Goal: Task Accomplishment & Management: Use online tool/utility

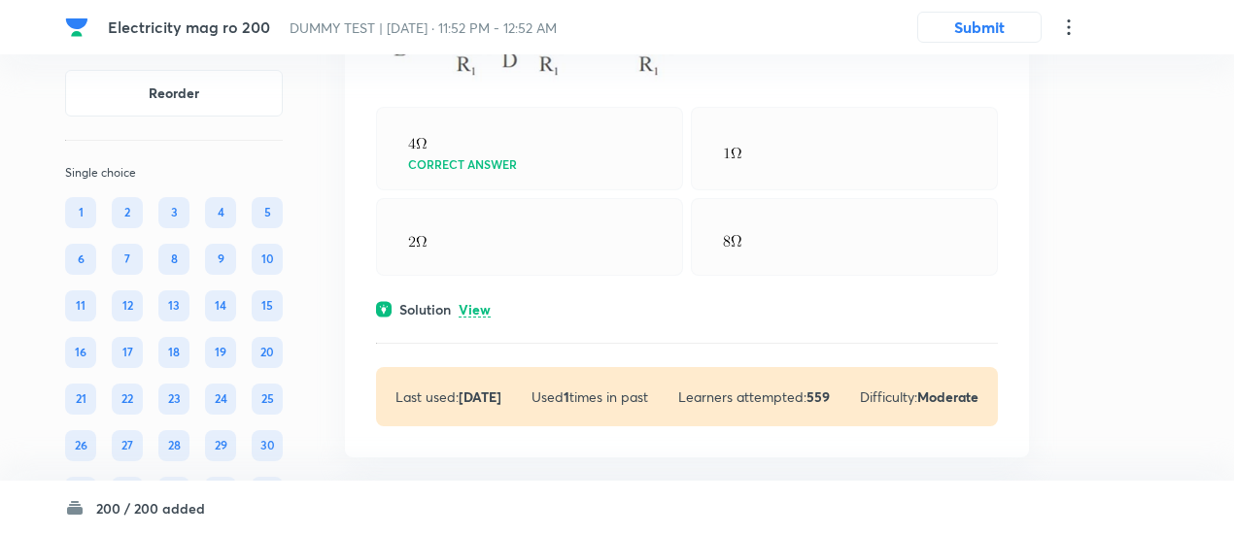
scroll to position [87295, 0]
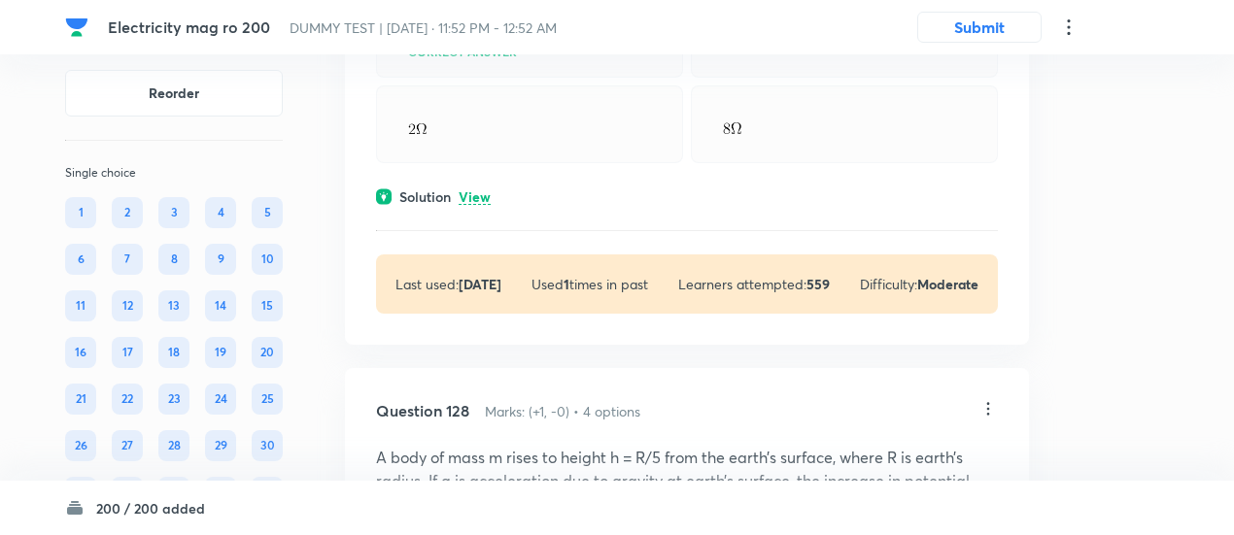
click at [488, 190] on p "View" at bounding box center [475, 197] width 32 height 15
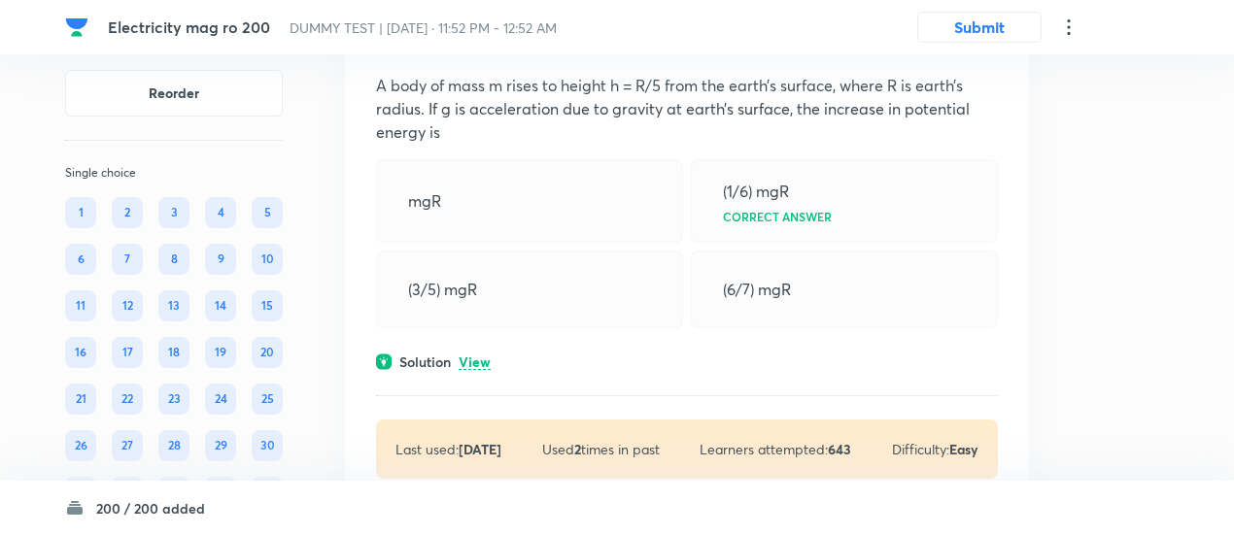
scroll to position [88222, 0]
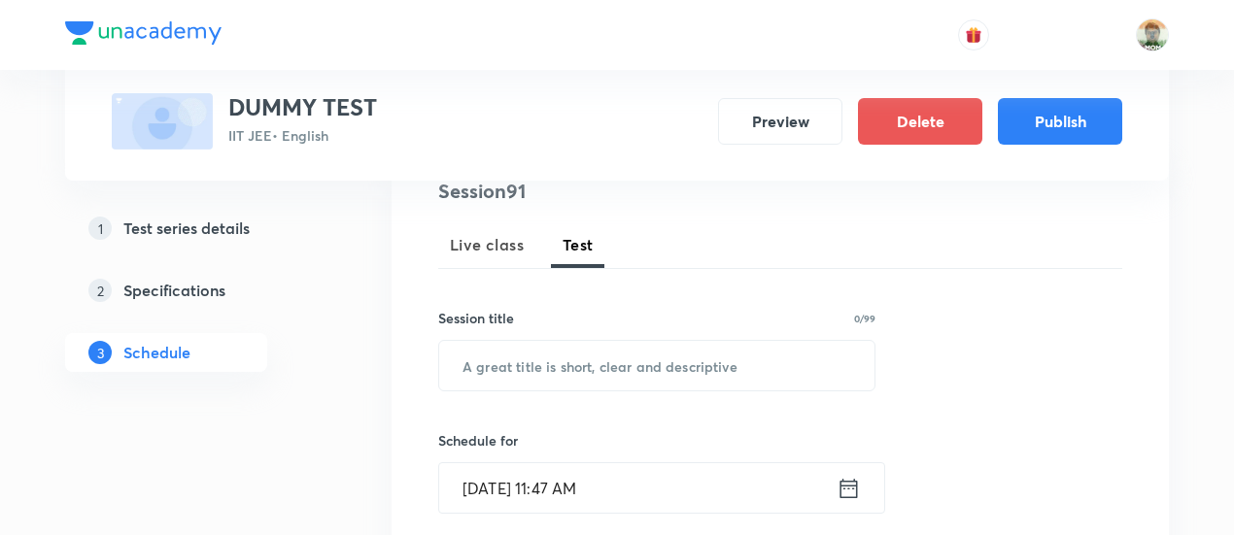
scroll to position [250, 0]
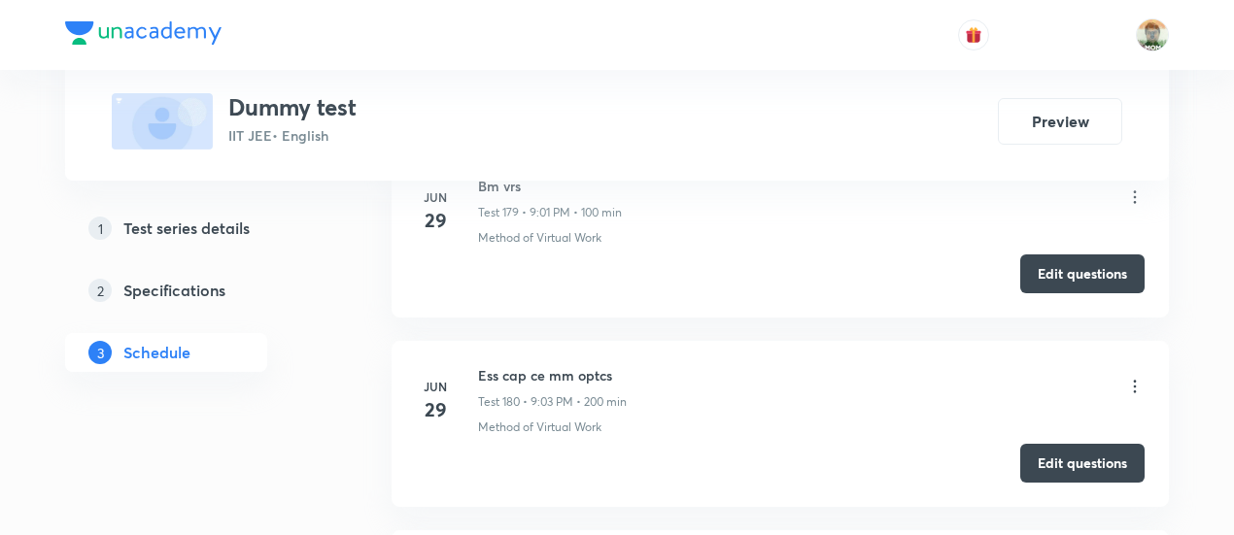
scroll to position [35295, 0]
click at [1043, 441] on button "Edit questions" at bounding box center [1082, 460] width 124 height 39
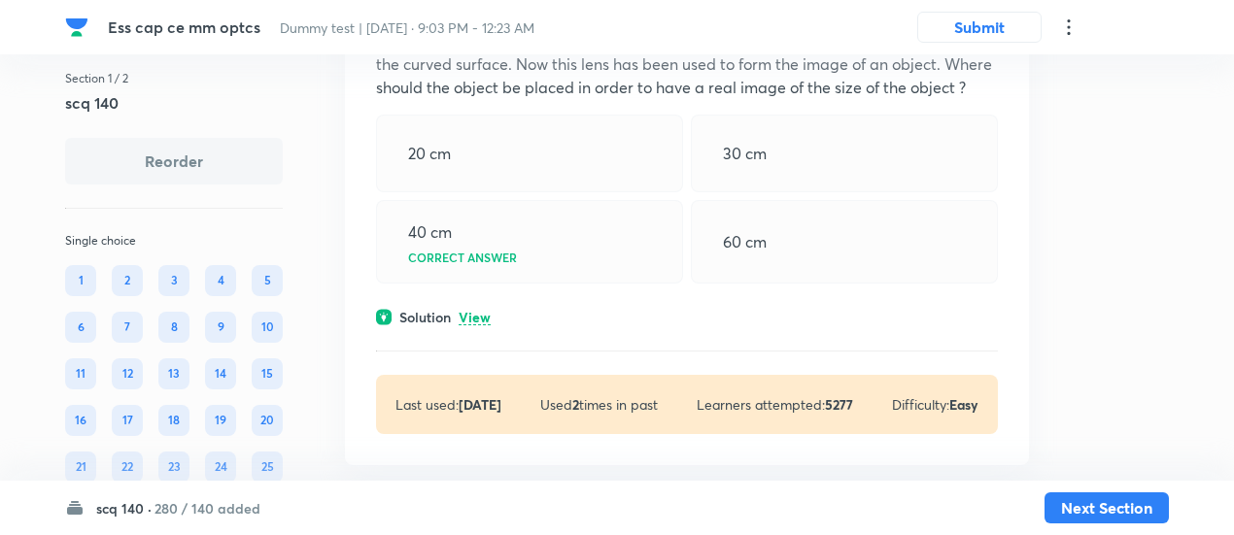
scroll to position [994, 0]
click at [477, 310] on p "View" at bounding box center [475, 317] width 32 height 15
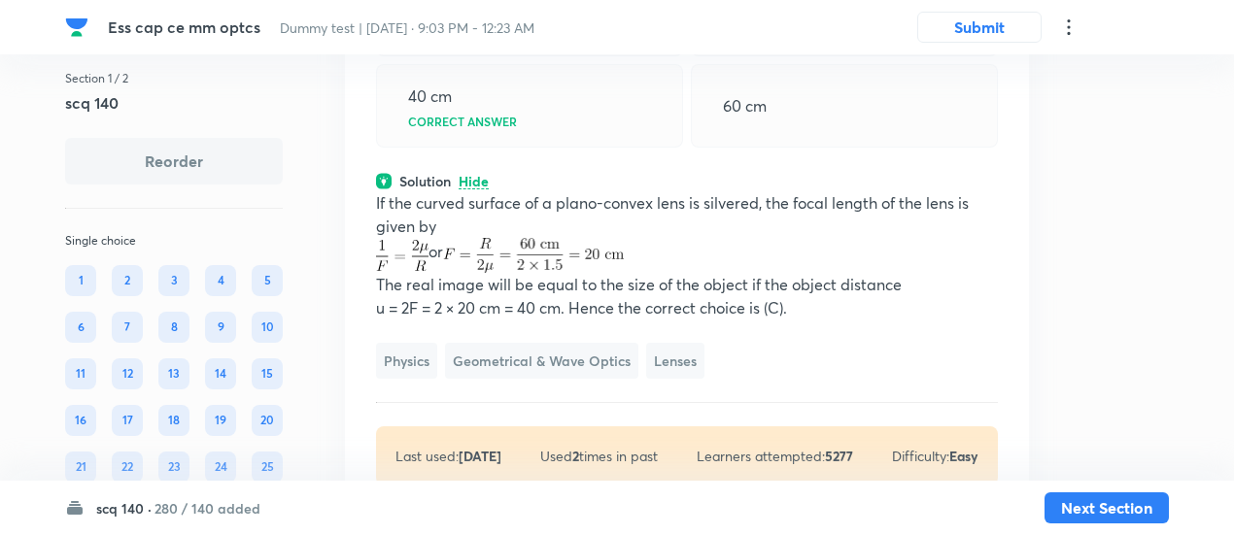
scroll to position [1130, 0]
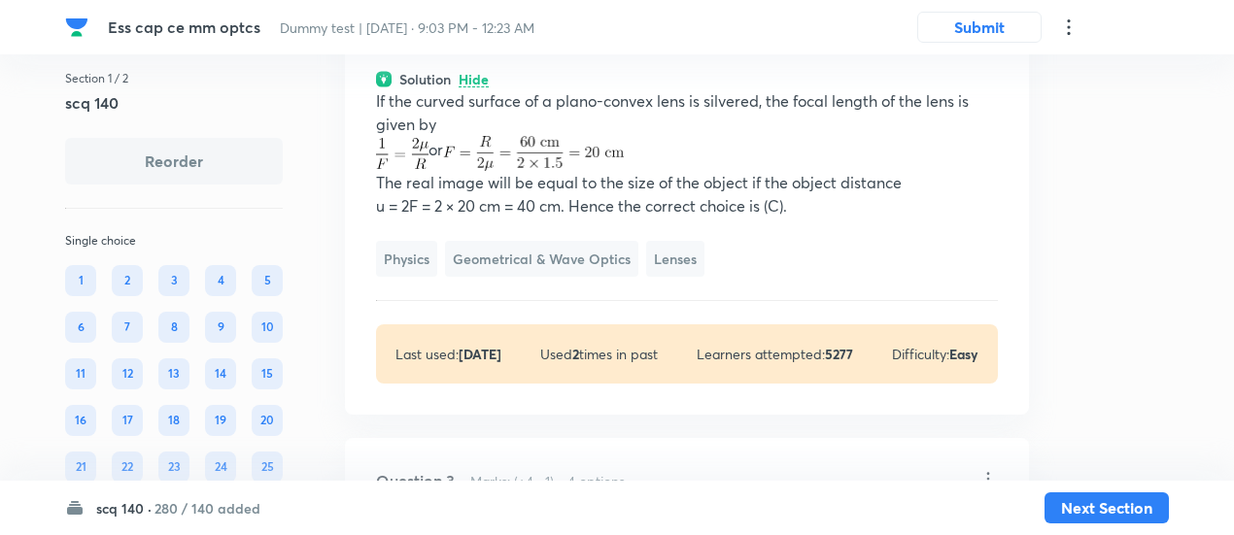
click at [633, 300] on hr at bounding box center [687, 300] width 622 height 1
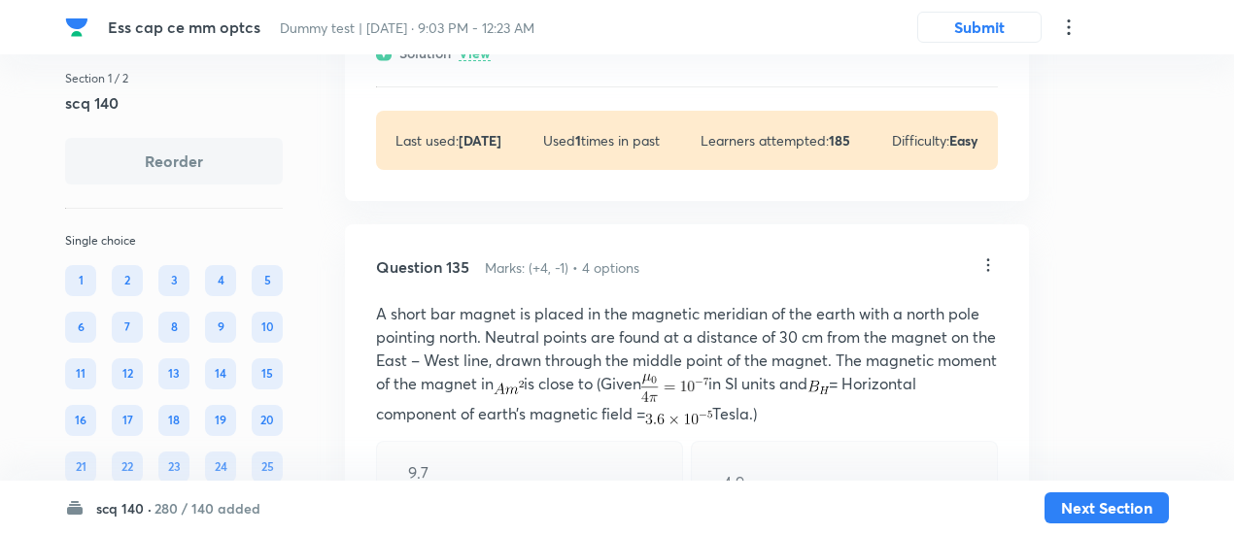
scroll to position [86986, 0]
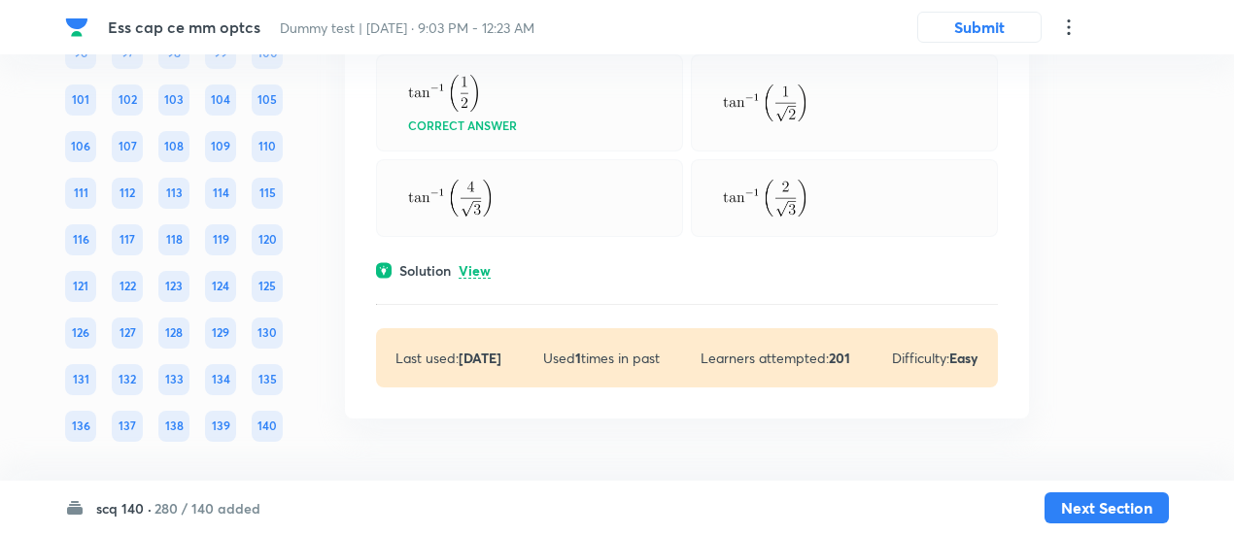
click at [476, 275] on p "View" at bounding box center [475, 271] width 32 height 15
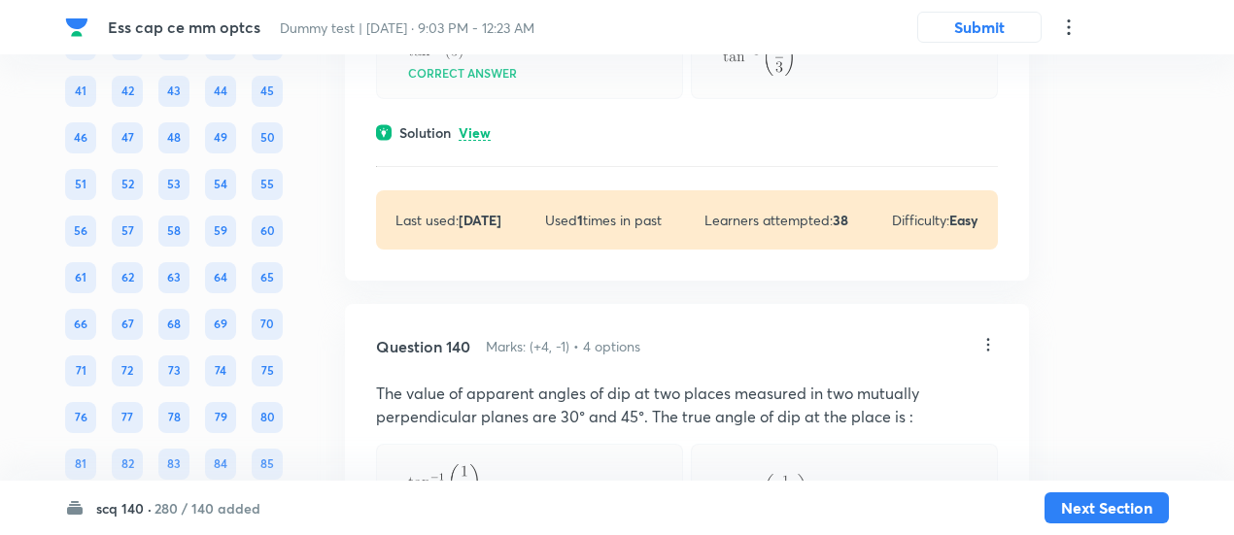
scroll to position [86312, 0]
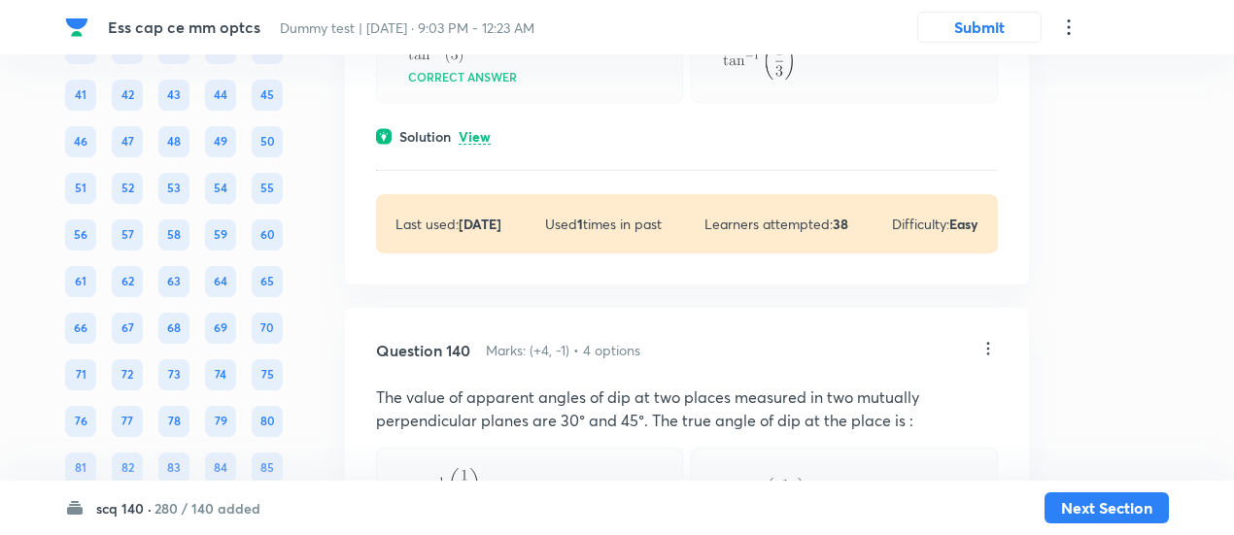
click at [482, 145] on p "View" at bounding box center [475, 137] width 32 height 15
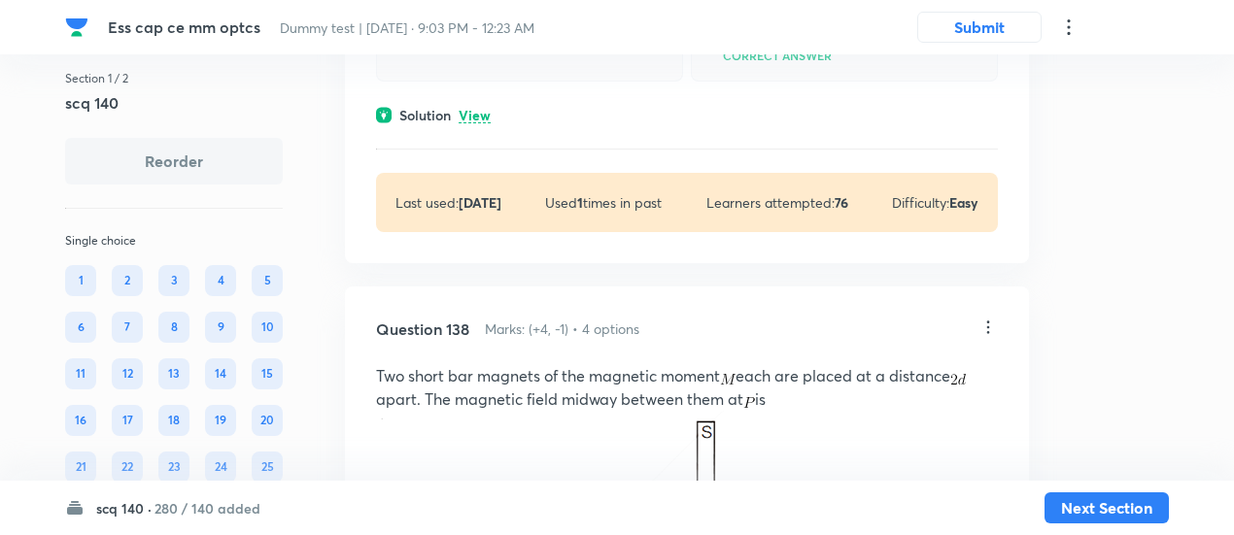
scroll to position [85079, 0]
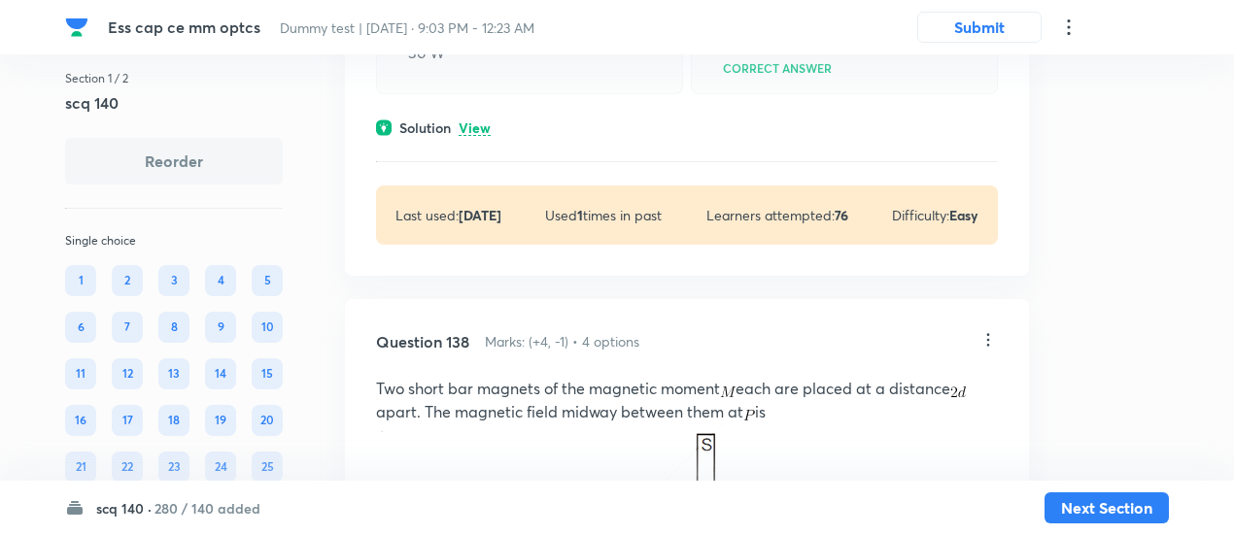
click at [478, 136] on p "View" at bounding box center [475, 128] width 32 height 15
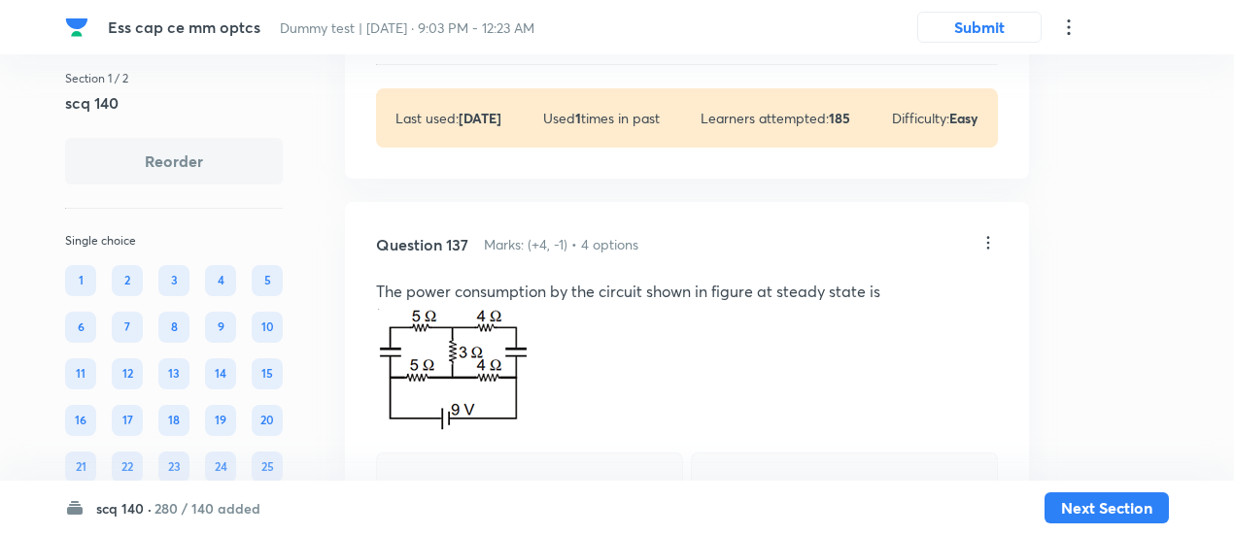
scroll to position [84550, 0]
click at [483, 40] on p "View" at bounding box center [475, 32] width 32 height 15
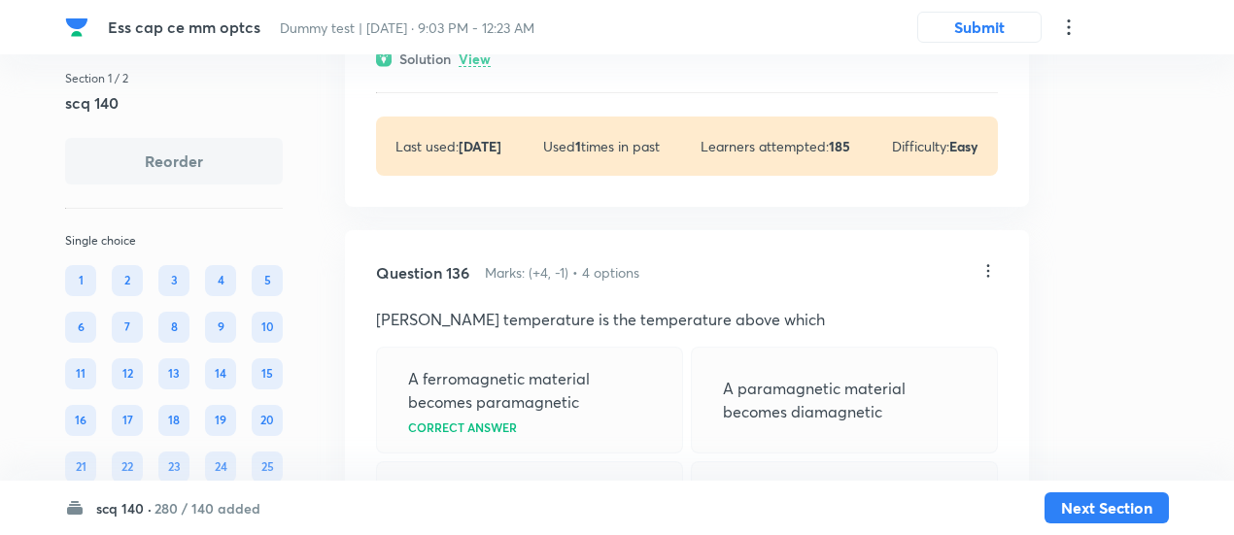
scroll to position [83997, 0]
click at [484, 69] on p "View" at bounding box center [475, 61] width 32 height 15
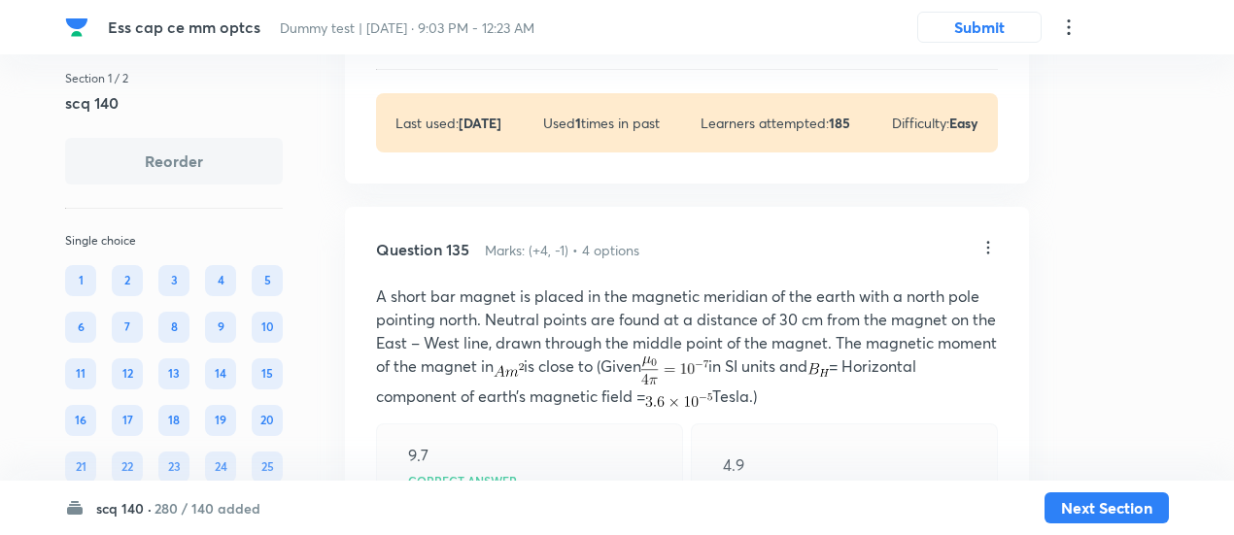
scroll to position [83430, 0]
click at [476, 46] on p "View" at bounding box center [475, 38] width 32 height 15
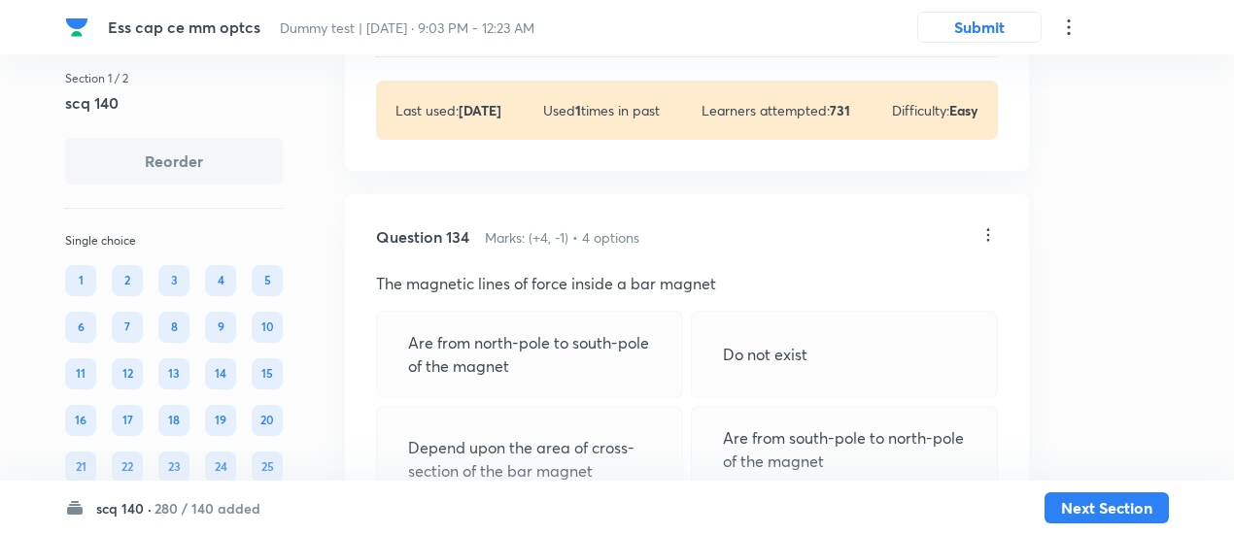
scroll to position [82900, 0]
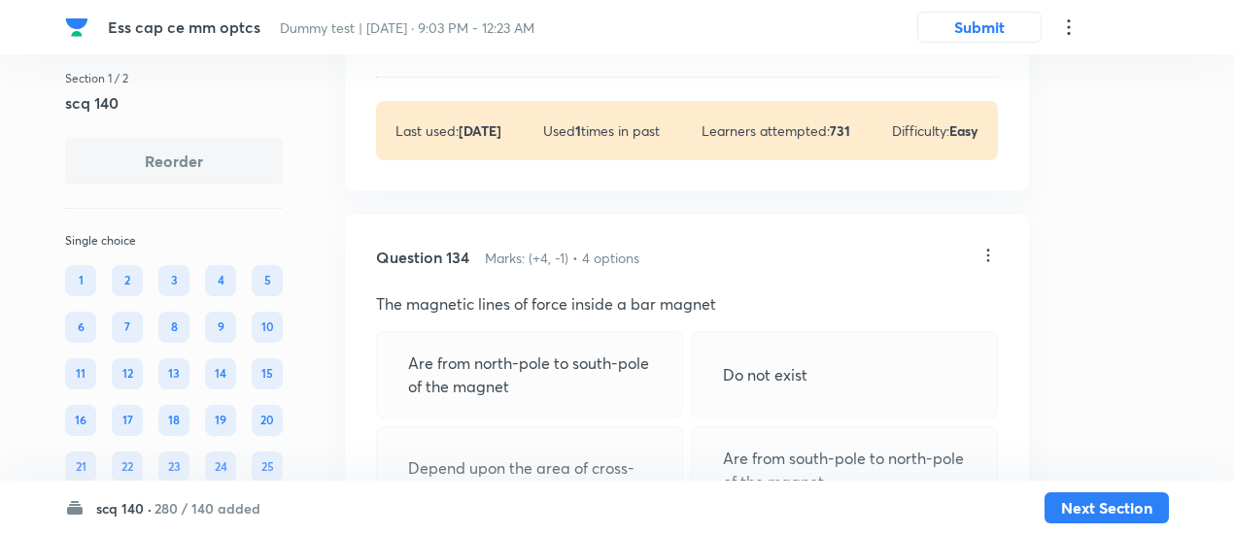
click at [476, 51] on p "View" at bounding box center [475, 44] width 32 height 15
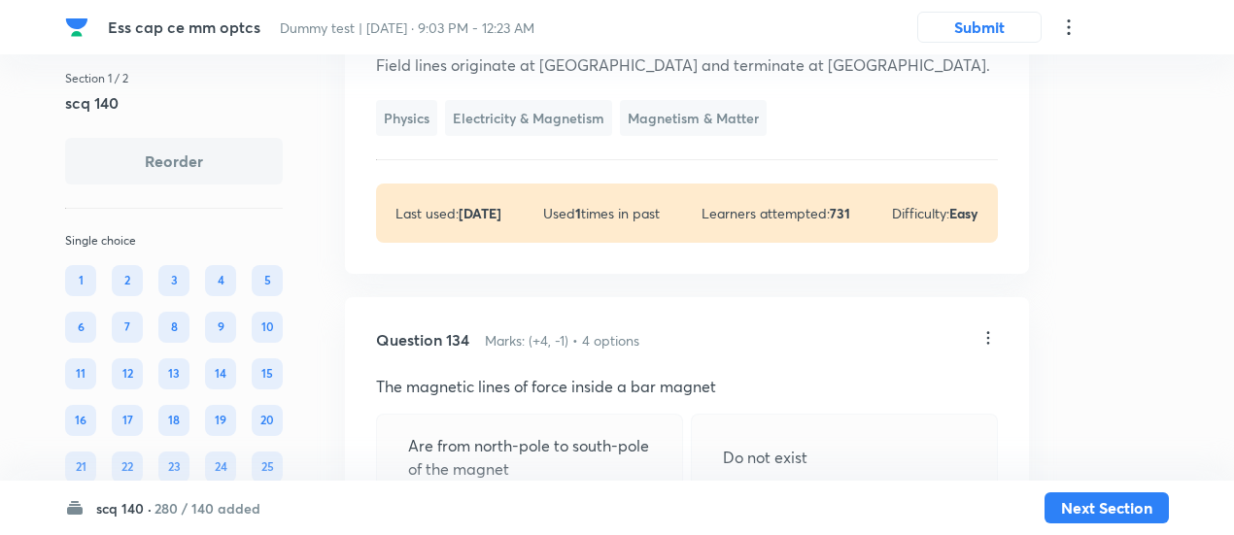
click at [476, 51] on p "Hide" at bounding box center [474, 44] width 30 height 15
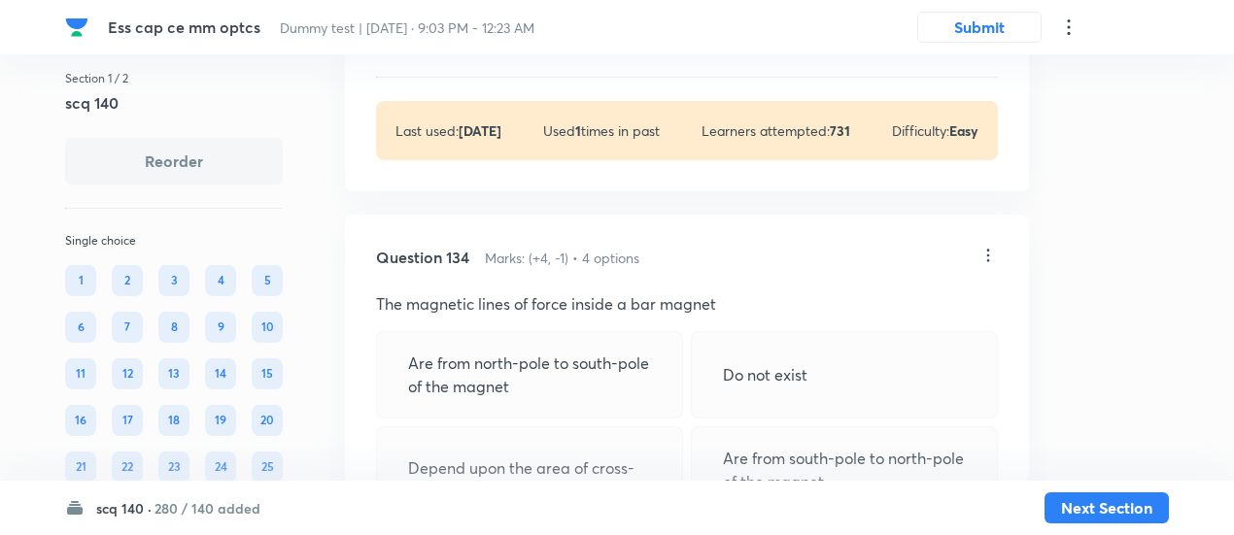
click at [476, 51] on p "View" at bounding box center [475, 44] width 32 height 15
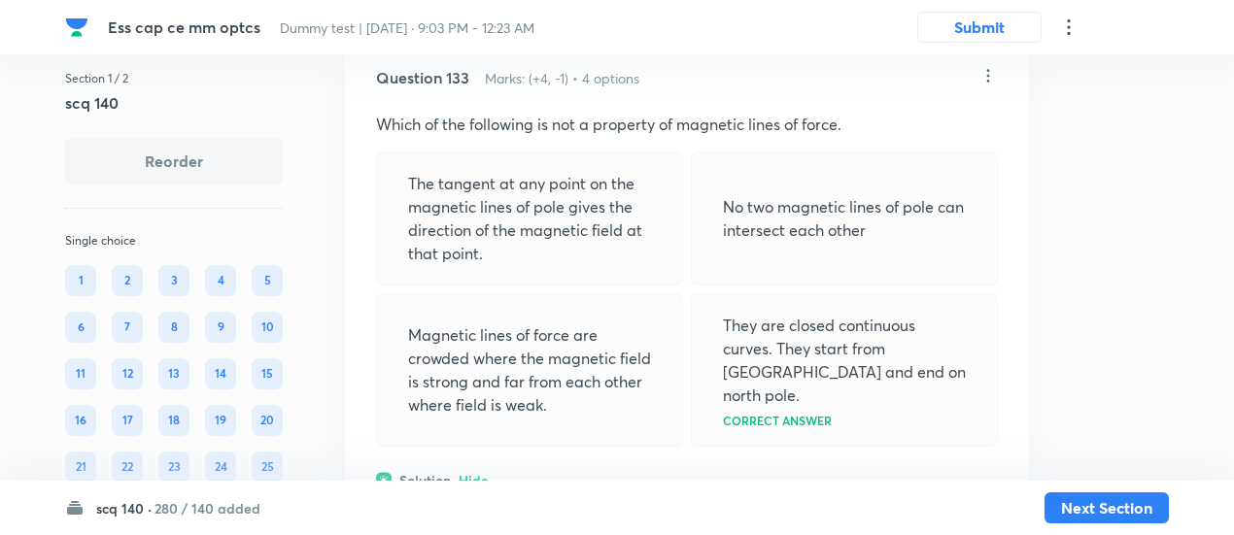
scroll to position [82462, 0]
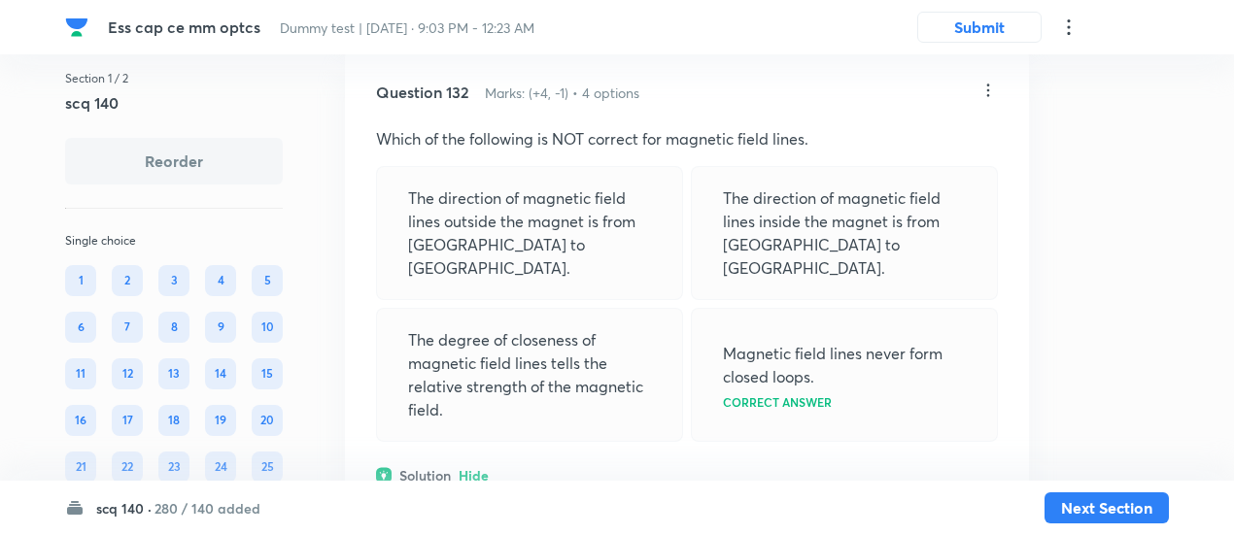
scroll to position [81850, 0]
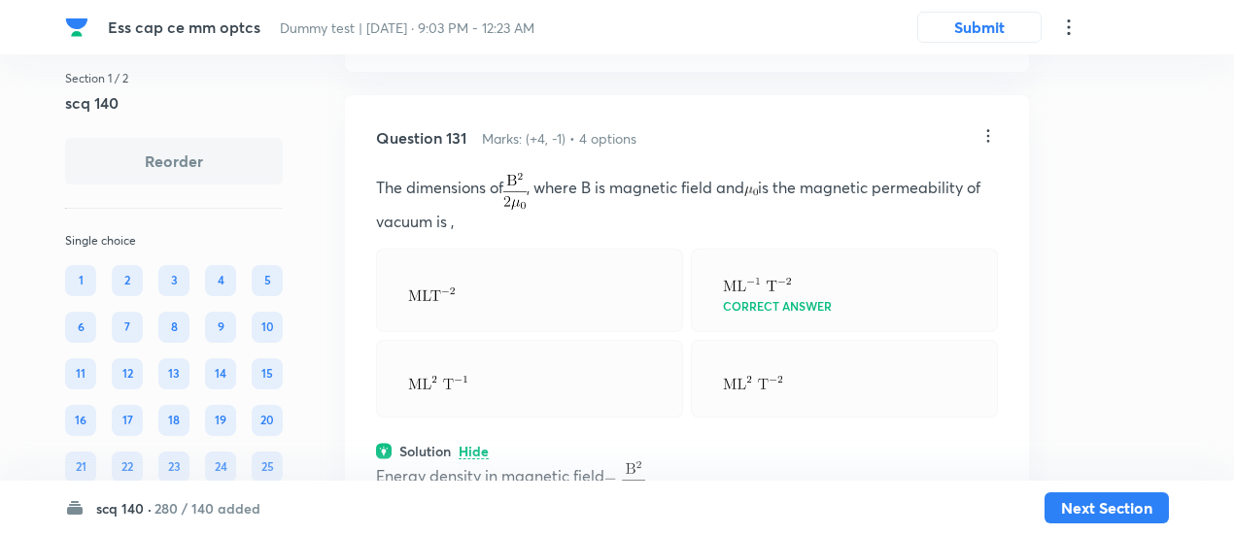
scroll to position [81272, 0]
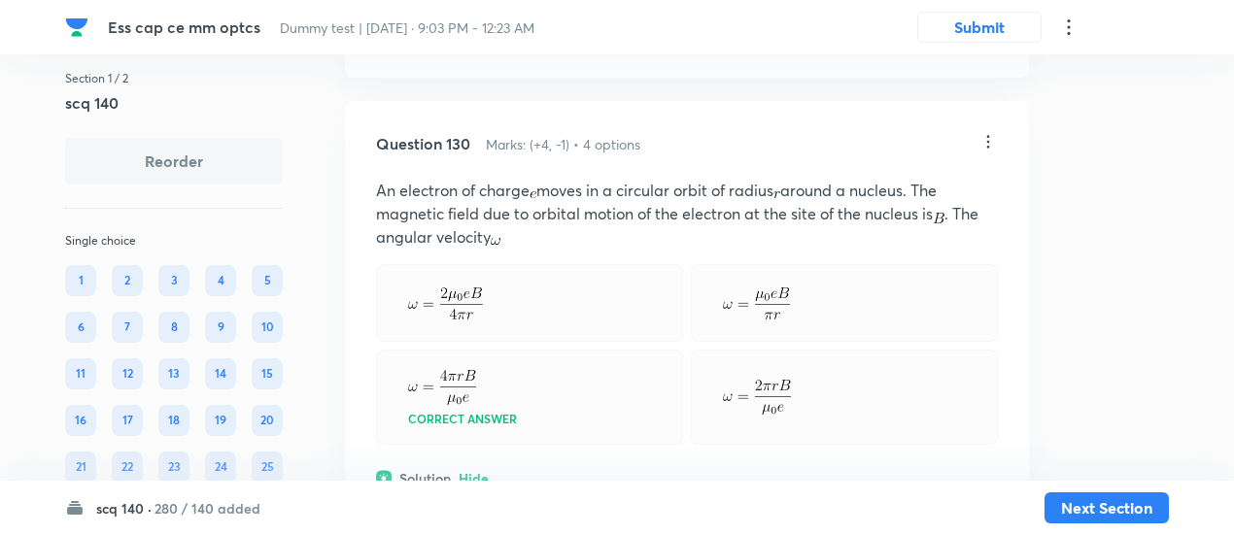
scroll to position [80729, 0]
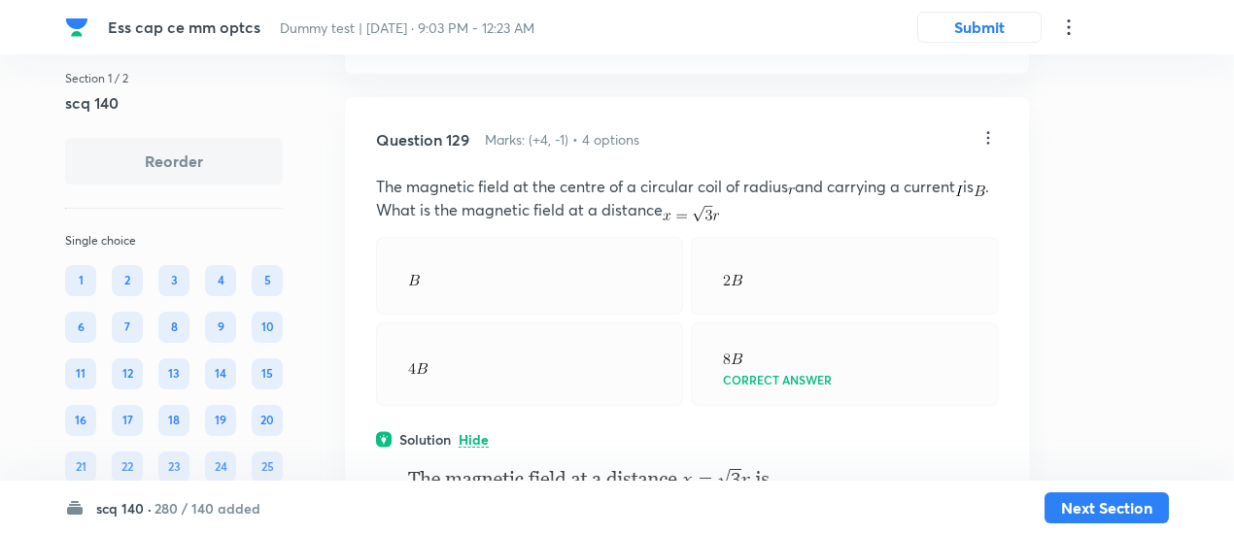
scroll to position [80212, 0]
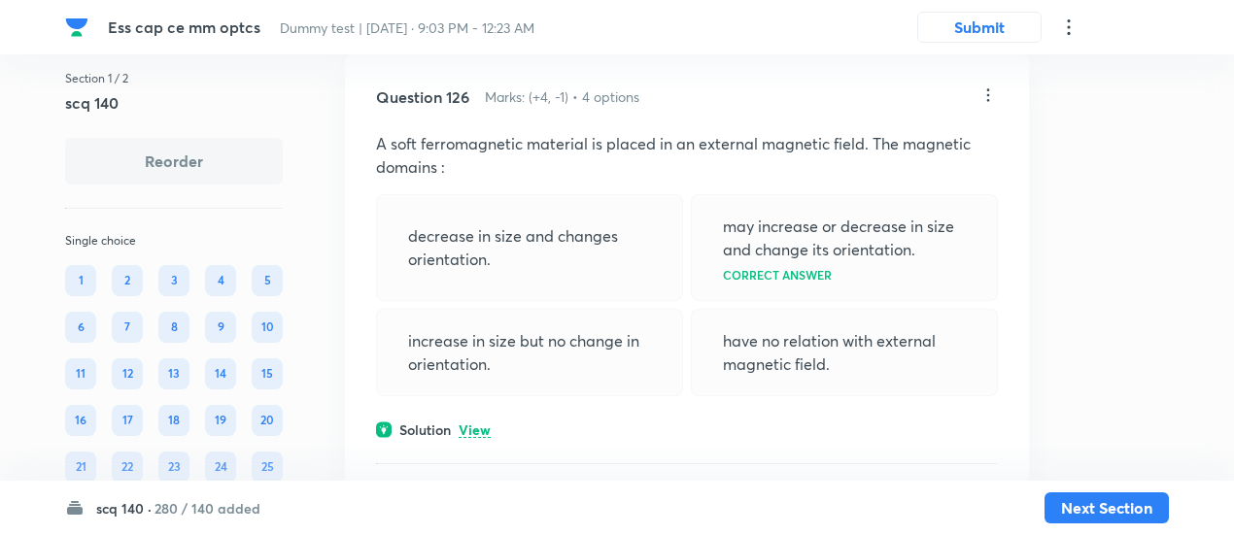
scroll to position [78630, 0]
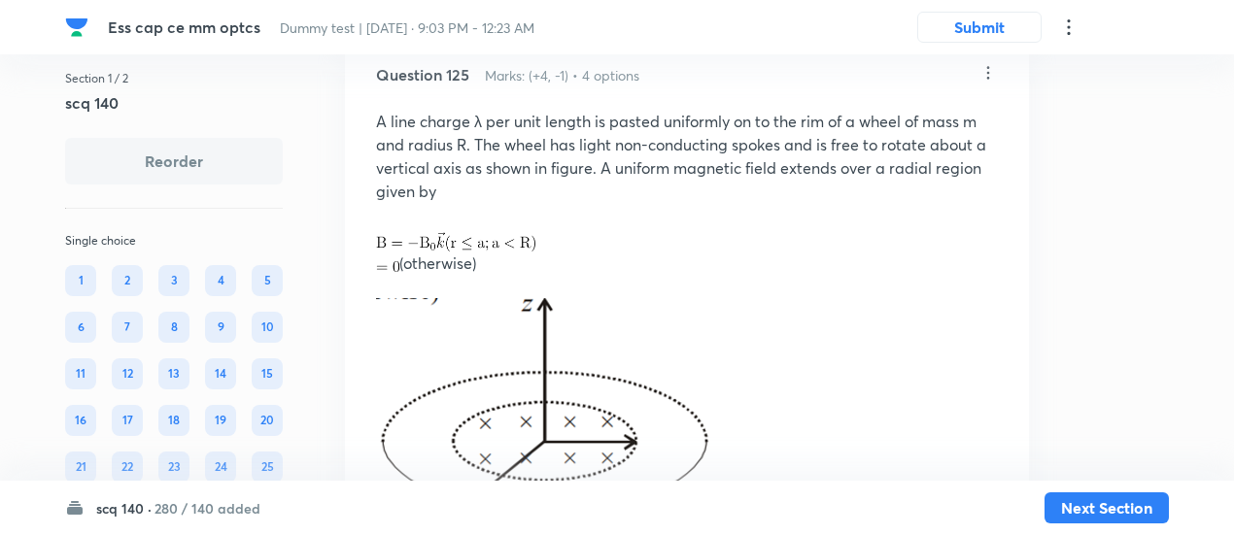
scroll to position [77702, 0]
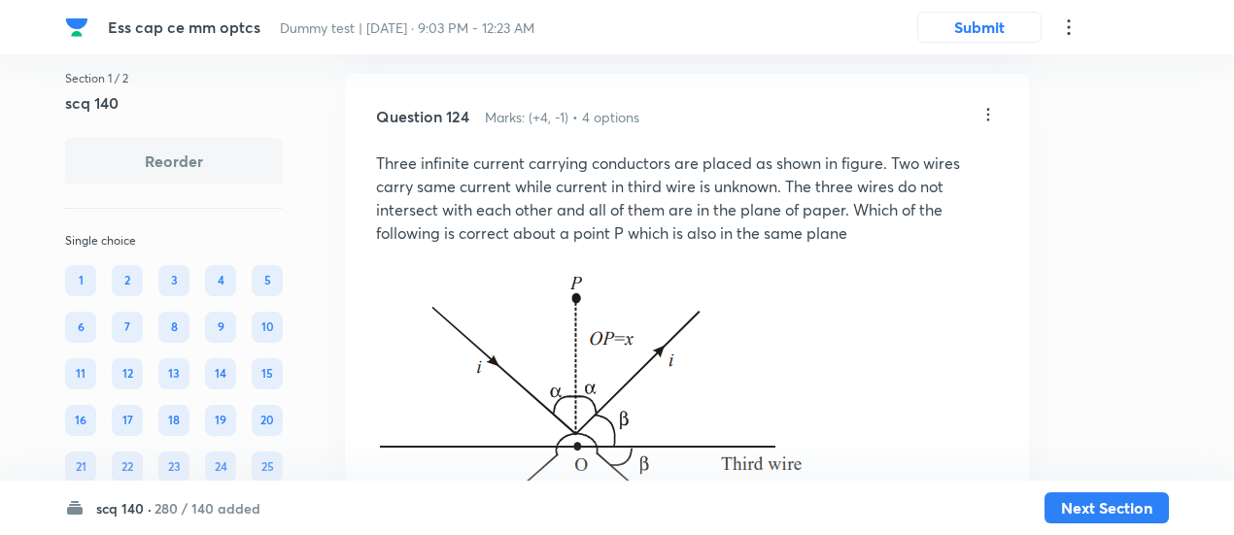
scroll to position [76577, 0]
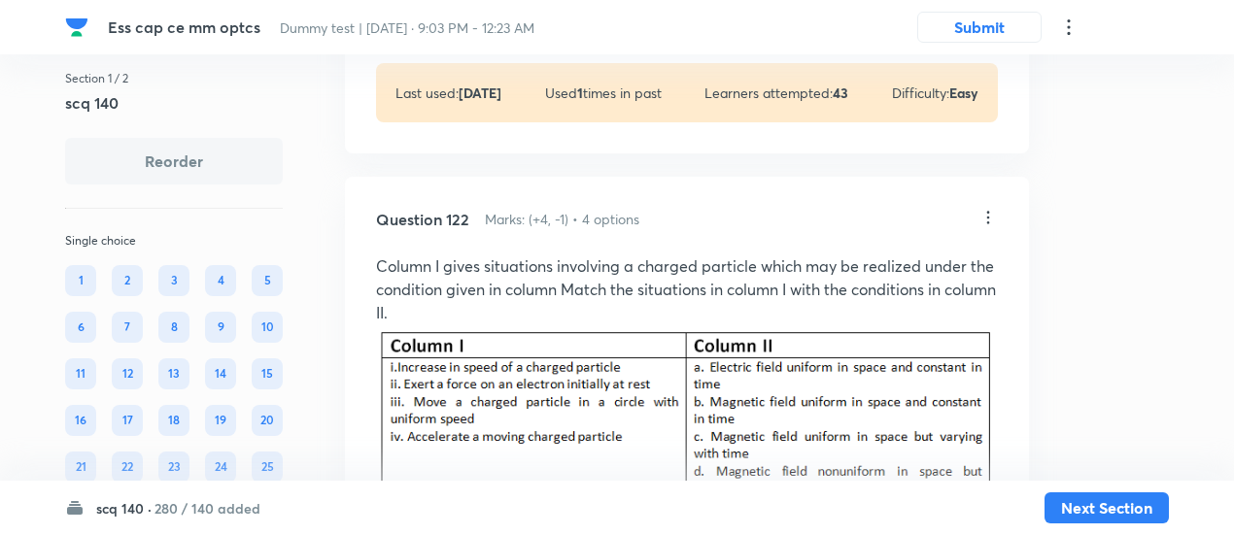
scroll to position [75173, 0]
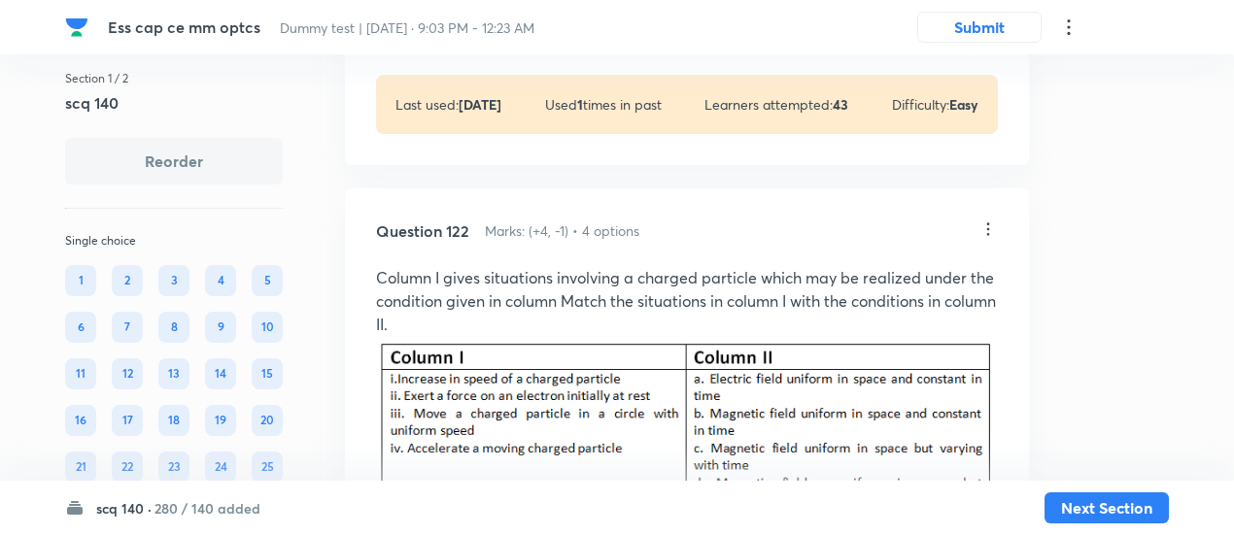
click at [468, 25] on p "View" at bounding box center [475, 18] width 32 height 15
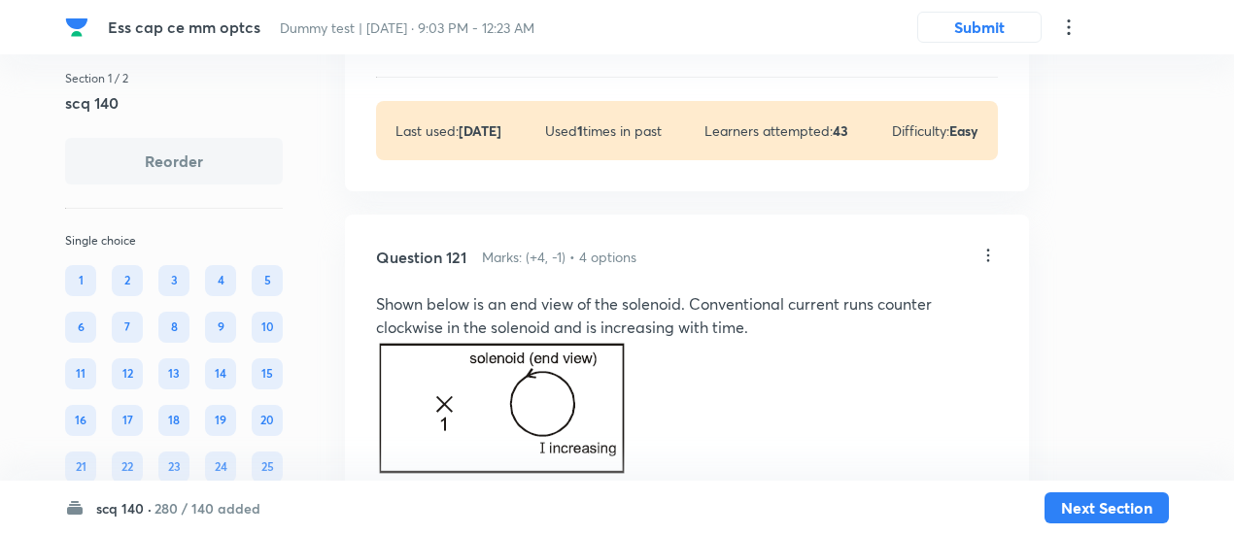
scroll to position [74460, 0]
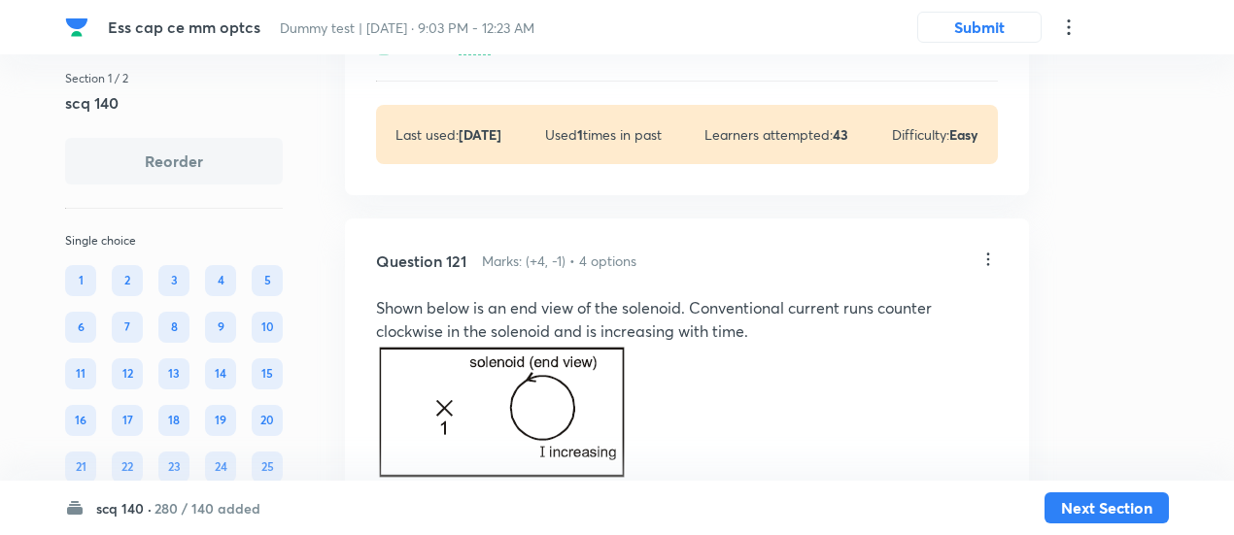
click at [472, 55] on p "View" at bounding box center [475, 48] width 32 height 15
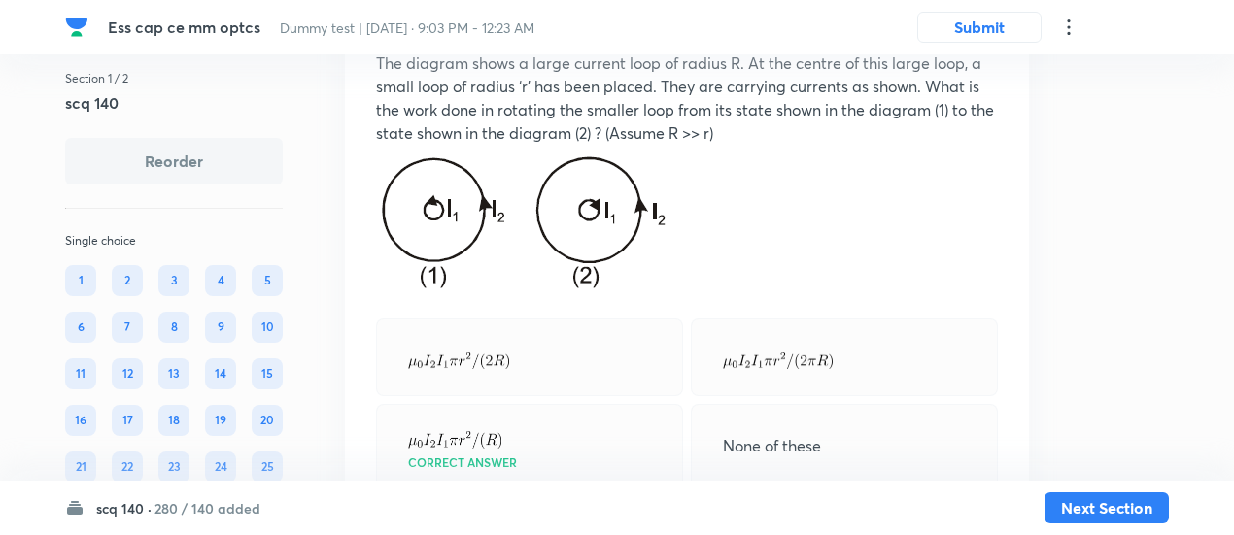
scroll to position [73978, 0]
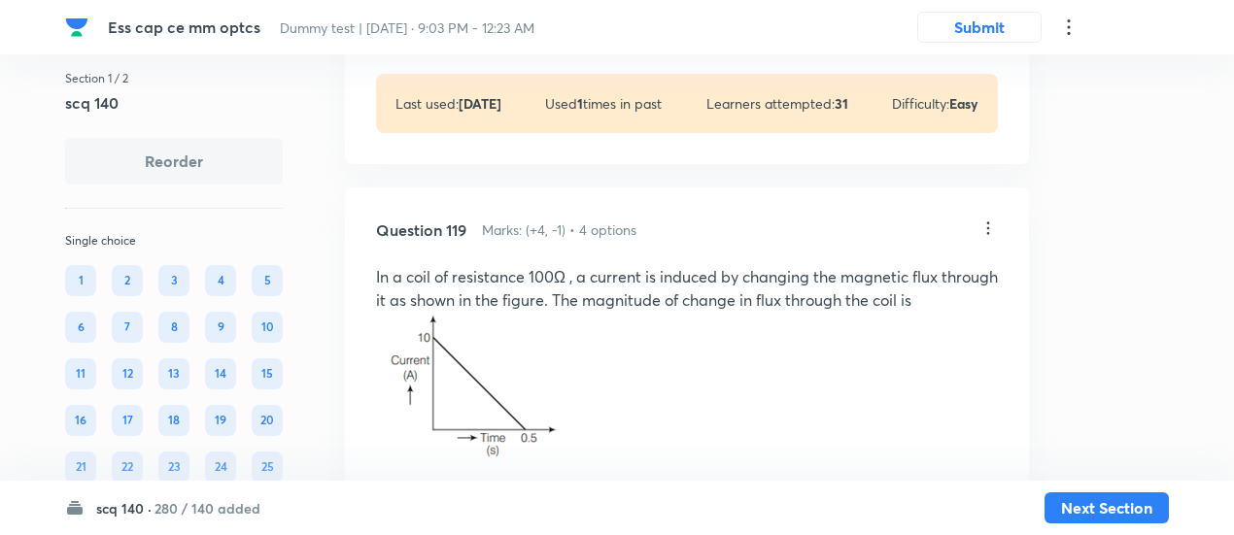
scroll to position [73100, 0]
click at [481, 27] on div "Solution View" at bounding box center [687, 17] width 622 height 20
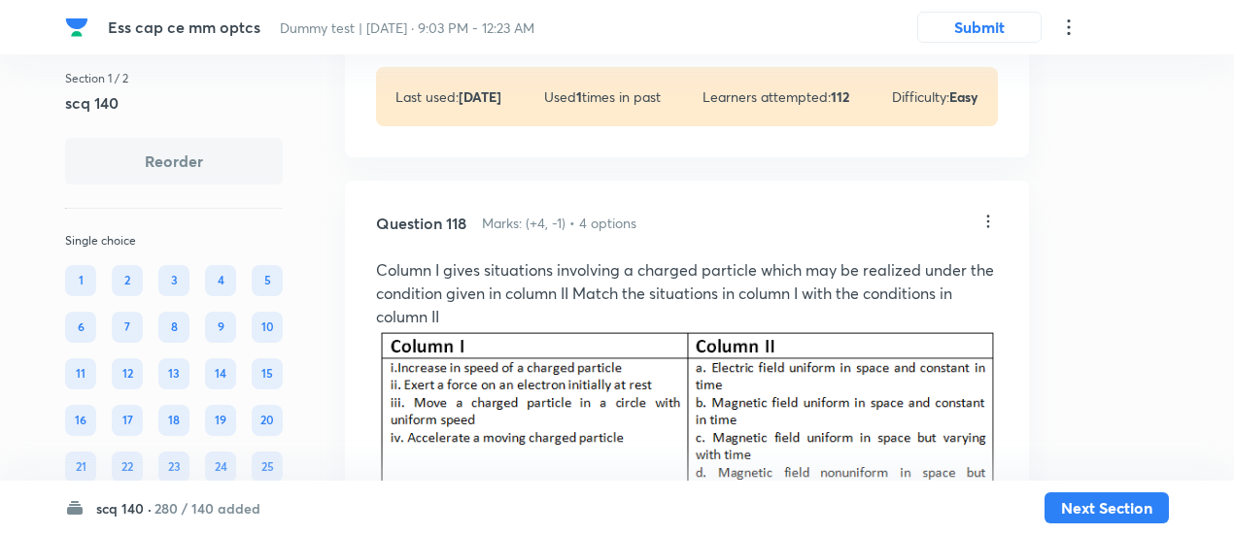
scroll to position [72384, 0]
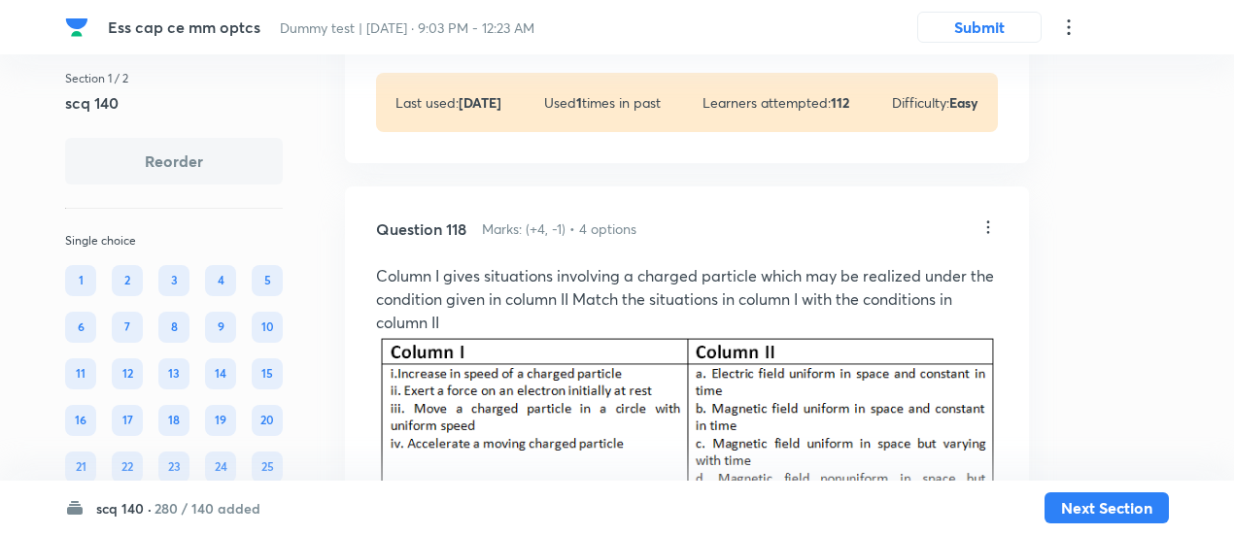
click at [480, 23] on p "View" at bounding box center [475, 16] width 32 height 15
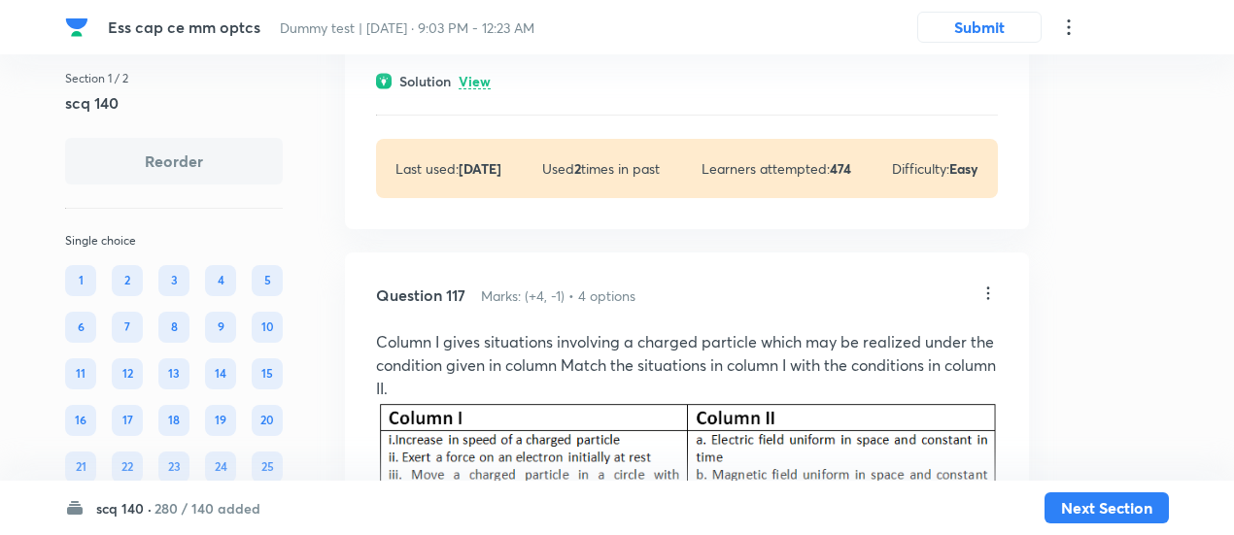
scroll to position [71595, 0]
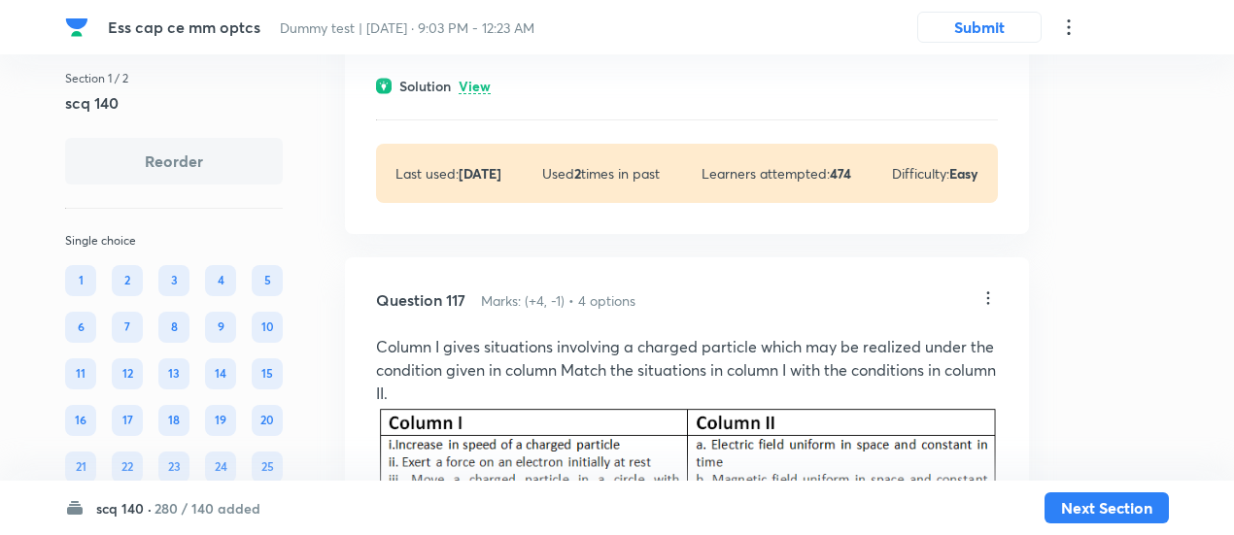
click at [476, 94] on p "View" at bounding box center [475, 87] width 32 height 15
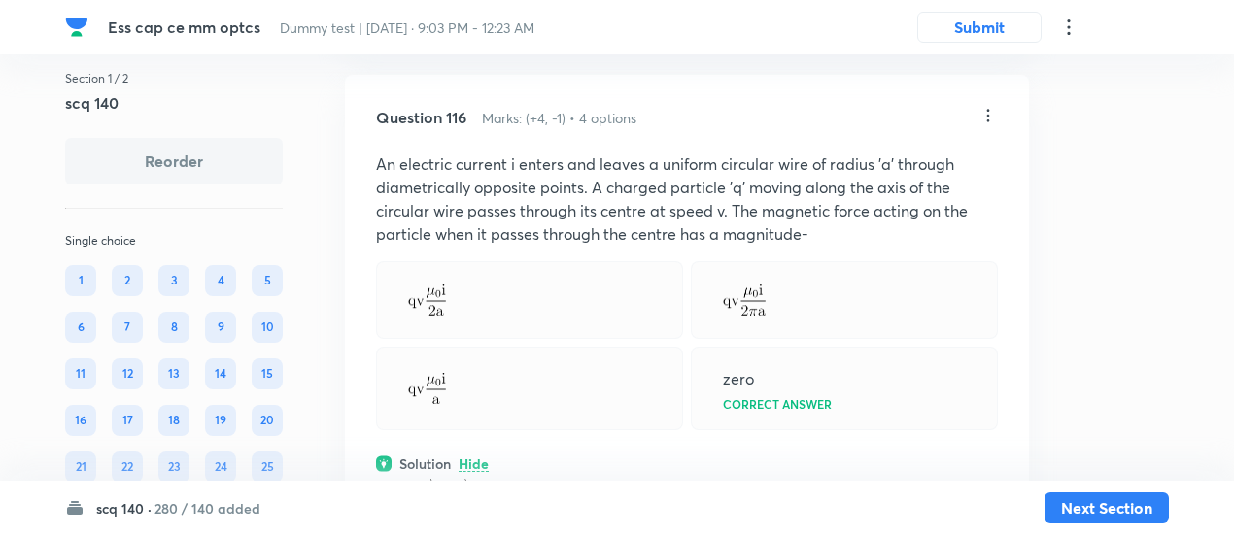
scroll to position [71123, 0]
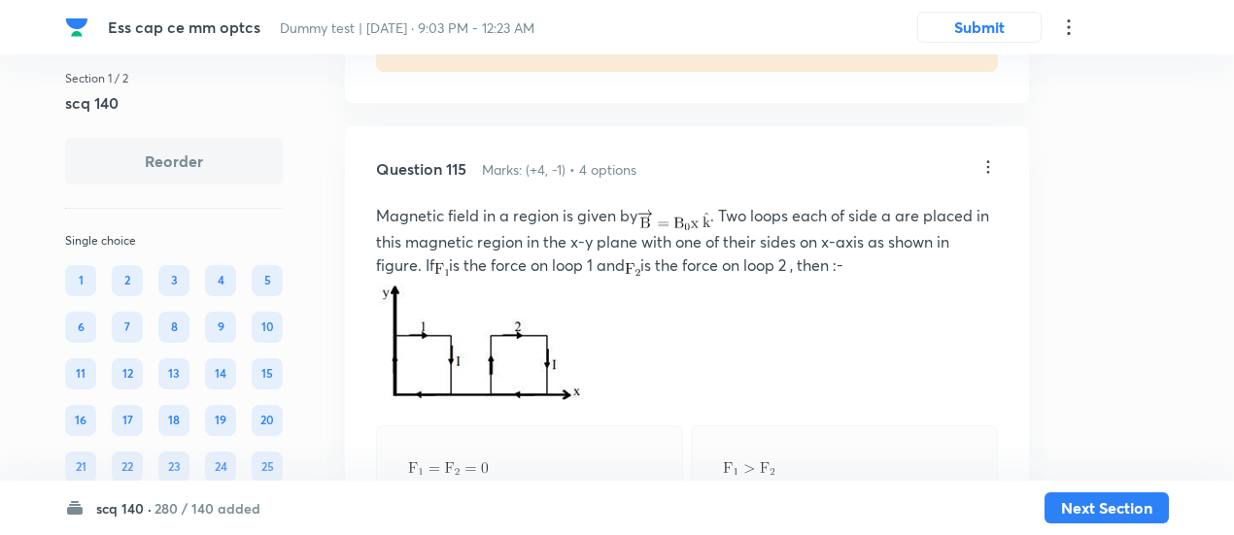
scroll to position [70508, 0]
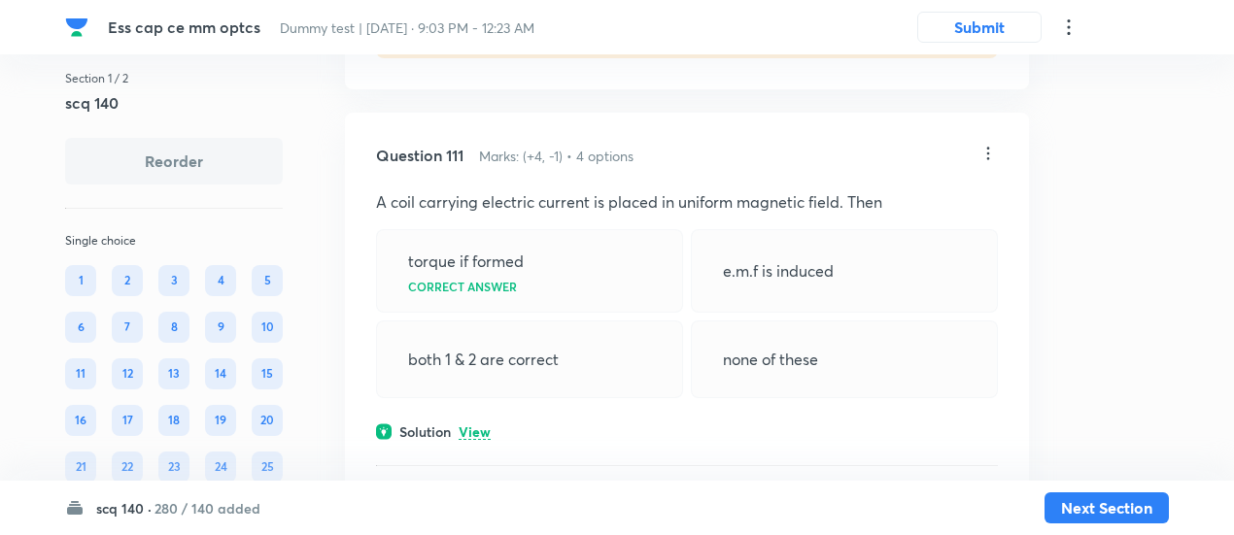
scroll to position [68184, 0]
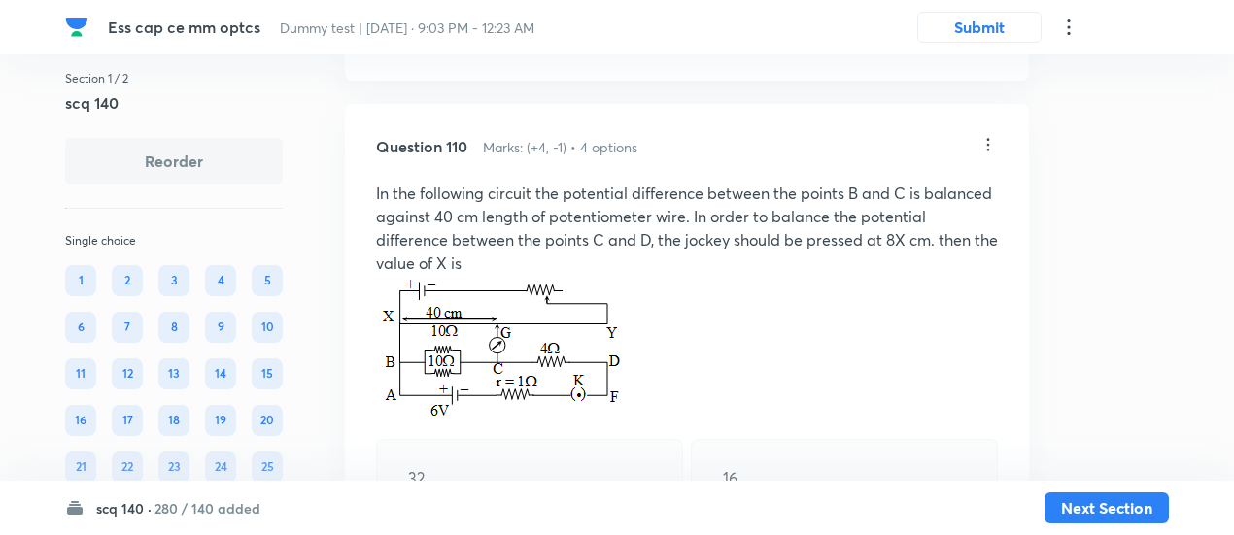
scroll to position [67488, 0]
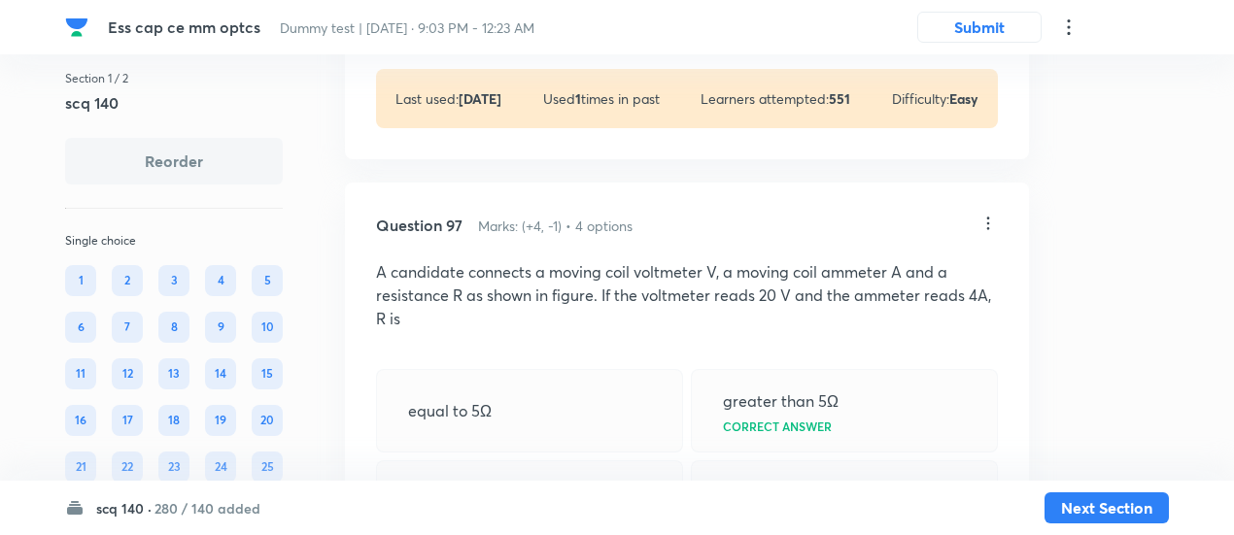
scroll to position [59287, 0]
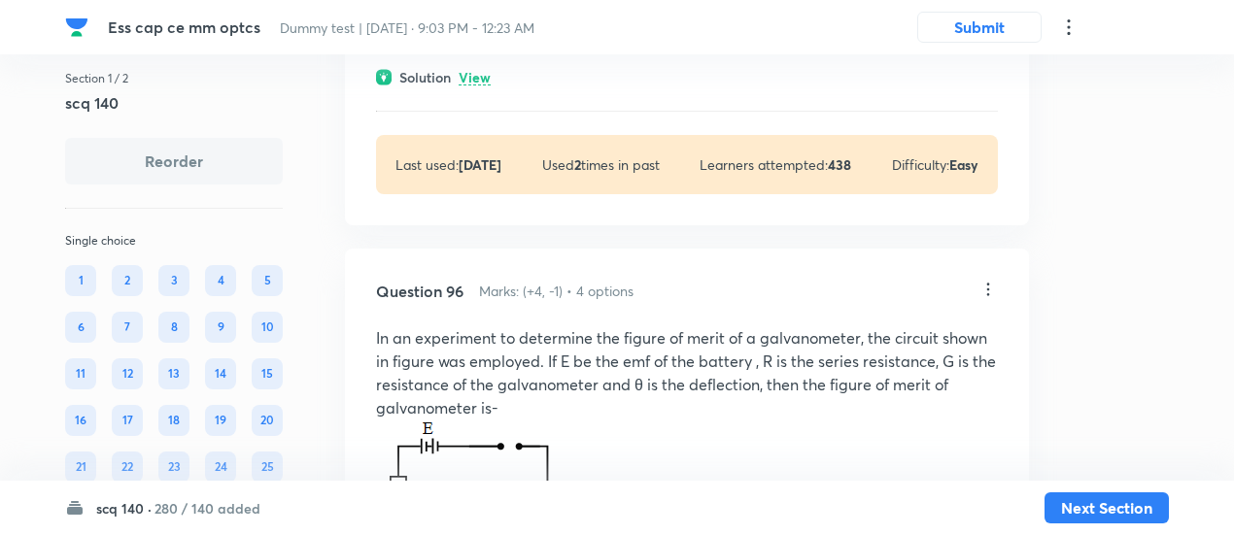
scroll to position [58525, 0]
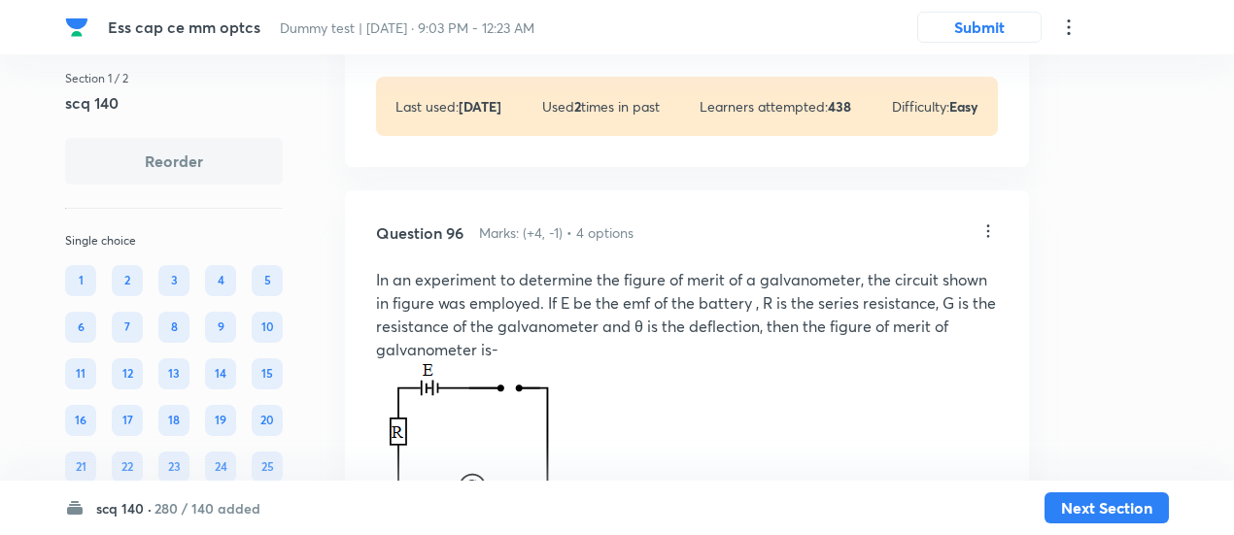
click at [482, 27] on p "View" at bounding box center [475, 20] width 32 height 15
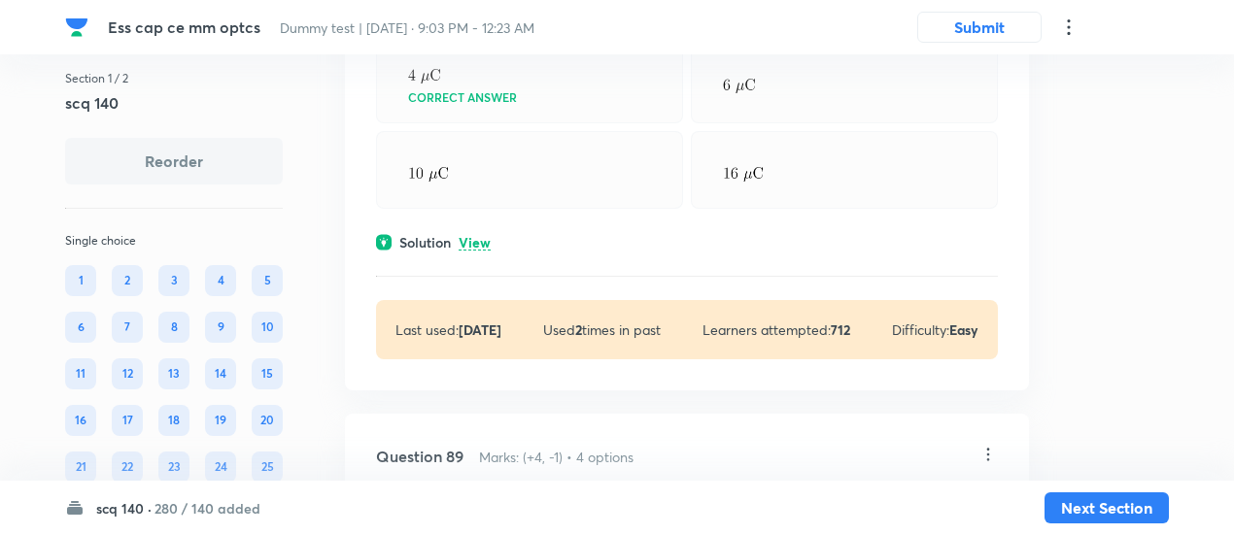
scroll to position [53164, 0]
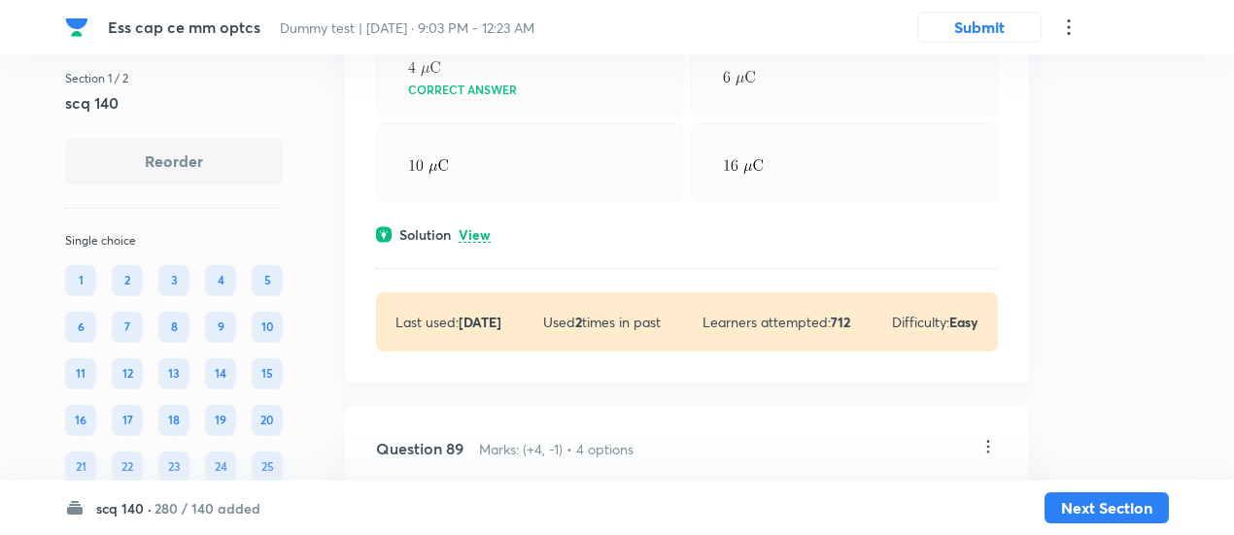
click at [479, 243] on p "View" at bounding box center [475, 235] width 32 height 15
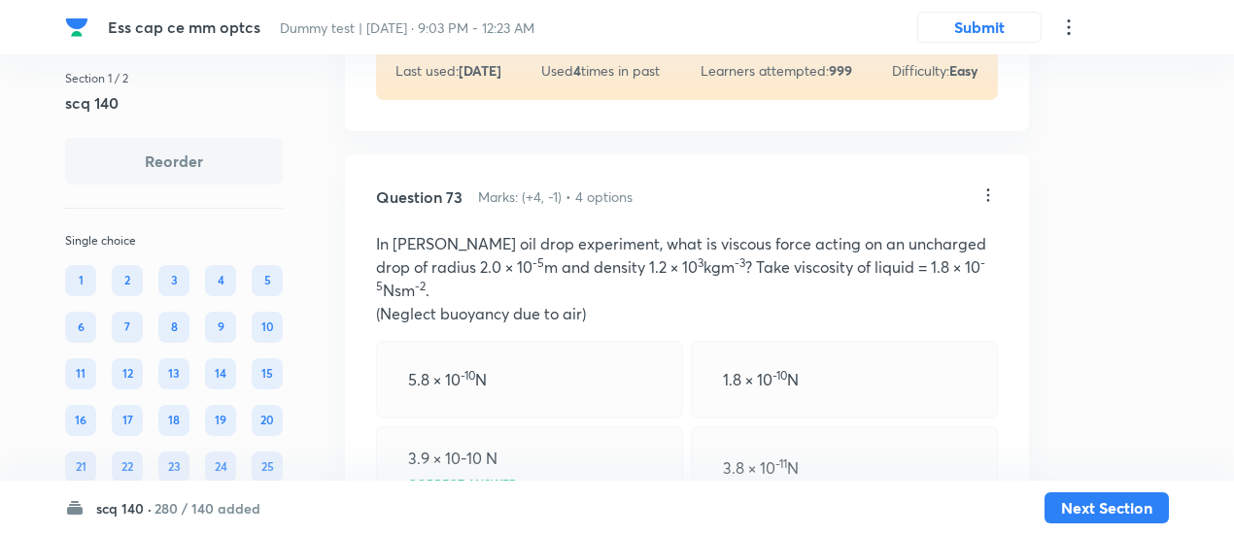
scroll to position [43829, 0]
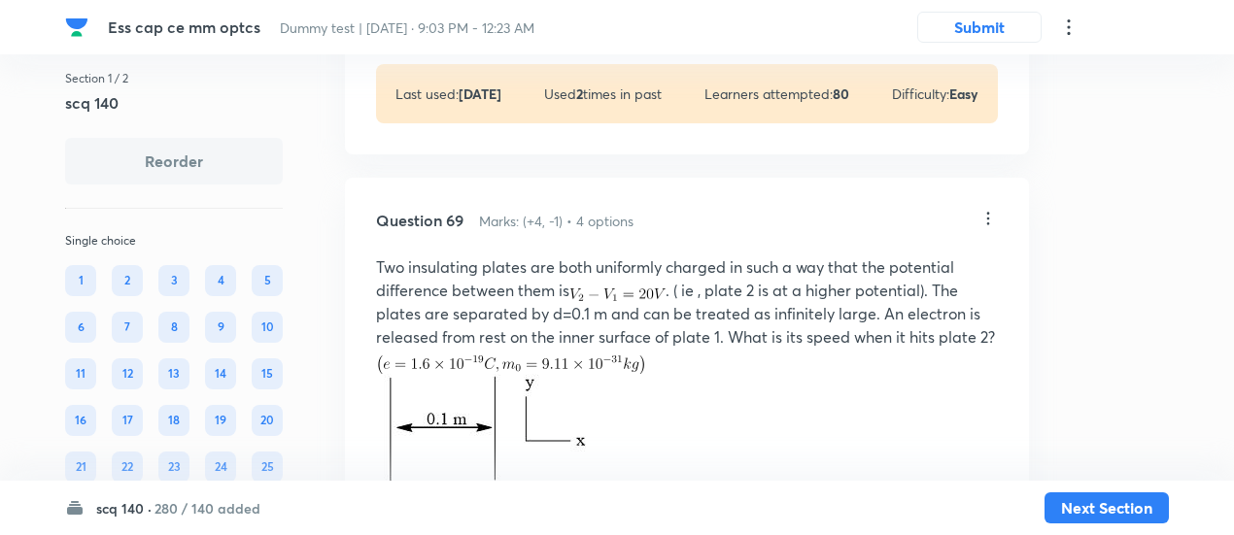
scroll to position [41507, 0]
click at [478, 16] on p "View" at bounding box center [475, 8] width 32 height 15
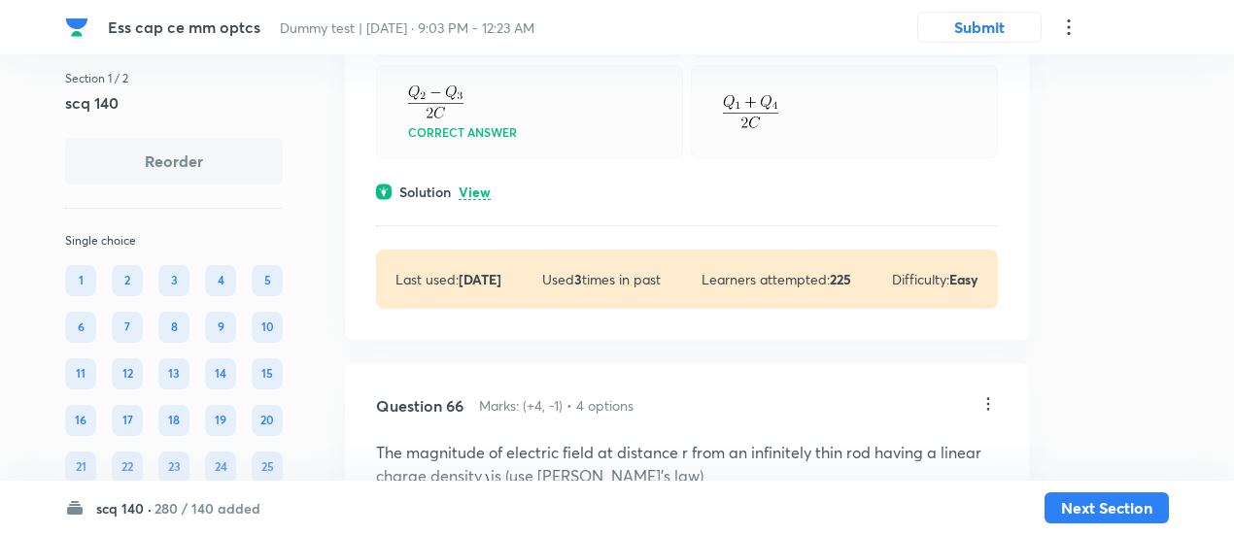
scroll to position [39526, 0]
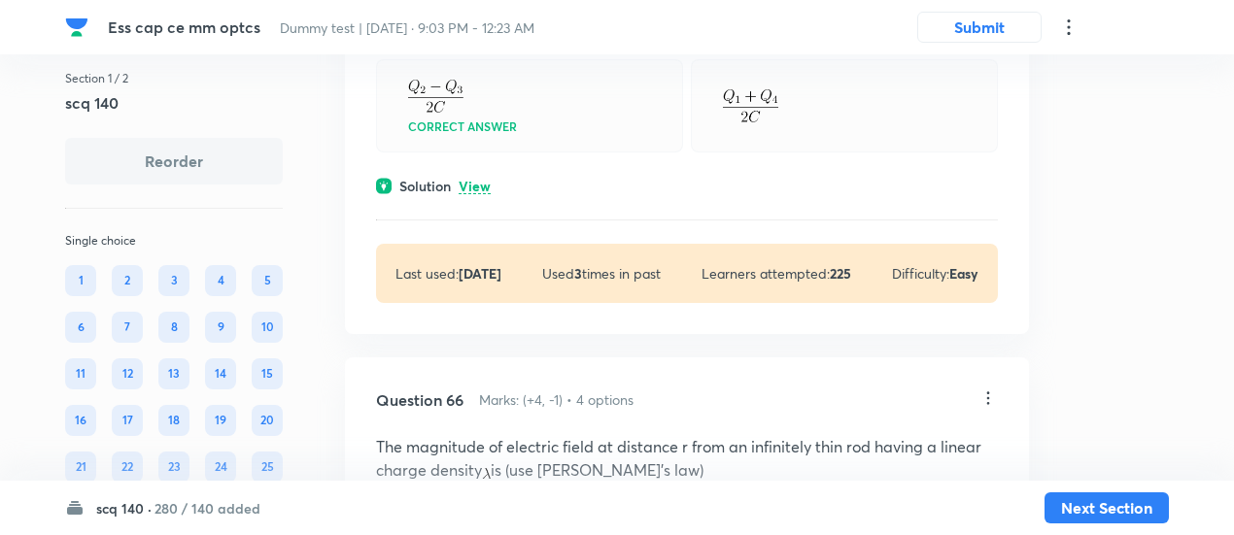
click at [482, 194] on p "View" at bounding box center [475, 187] width 32 height 15
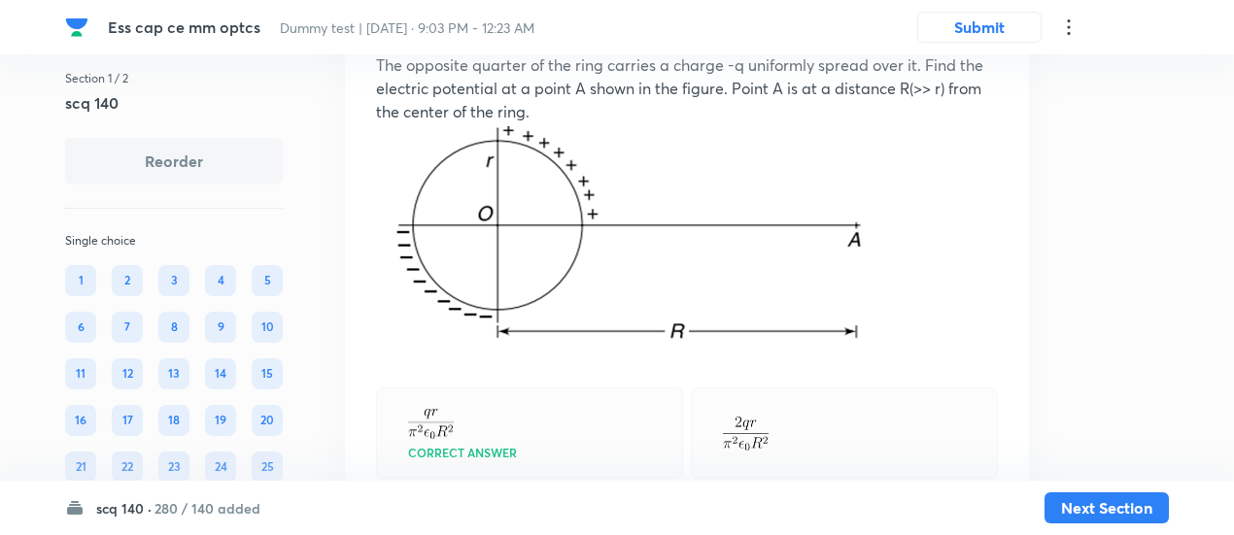
scroll to position [37883, 0]
click at [591, 345] on img at bounding box center [645, 235] width 539 height 220
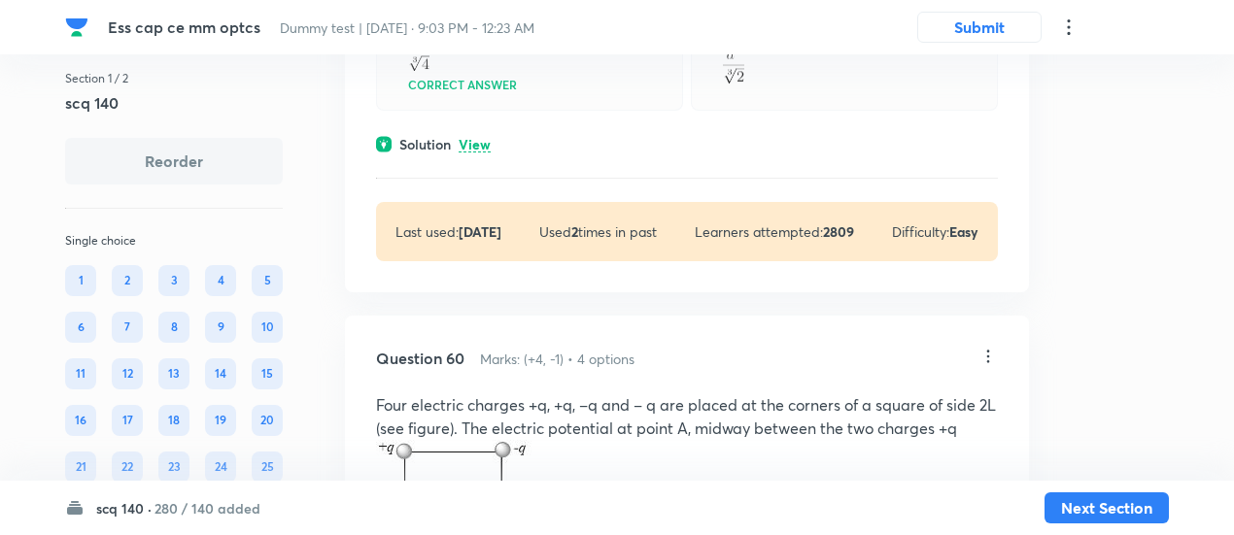
scroll to position [35662, 0]
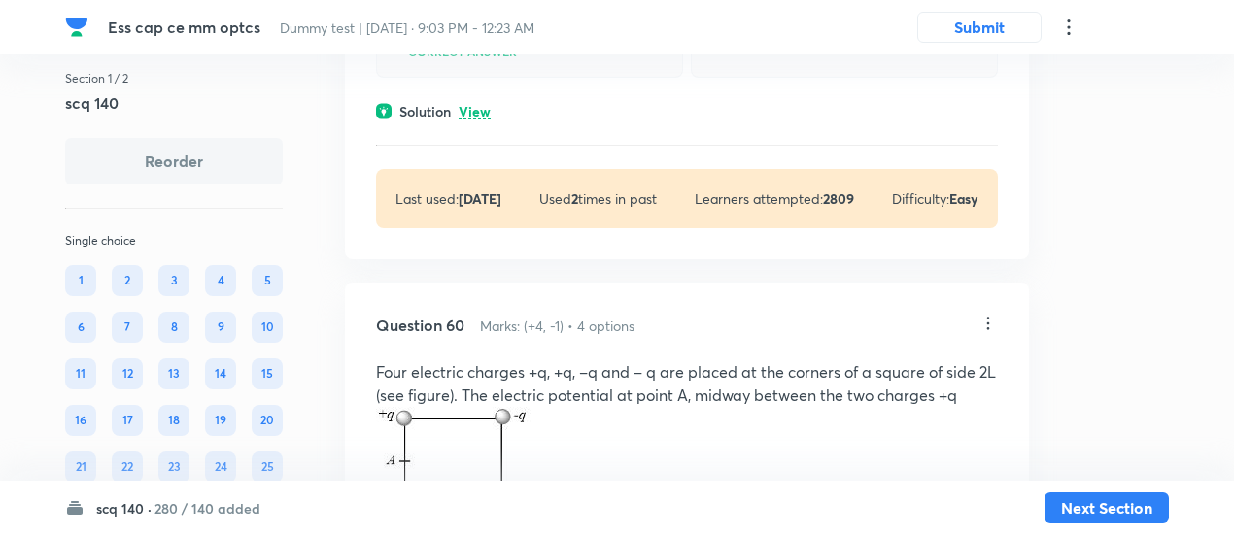
click at [468, 120] on p "View" at bounding box center [475, 112] width 32 height 15
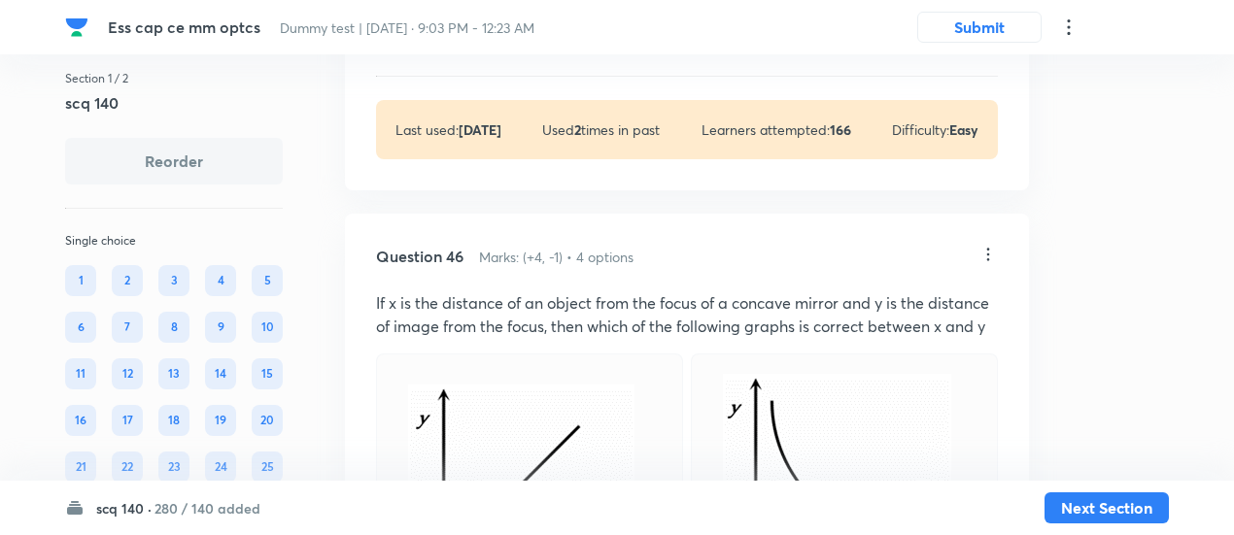
scroll to position [27315, 0]
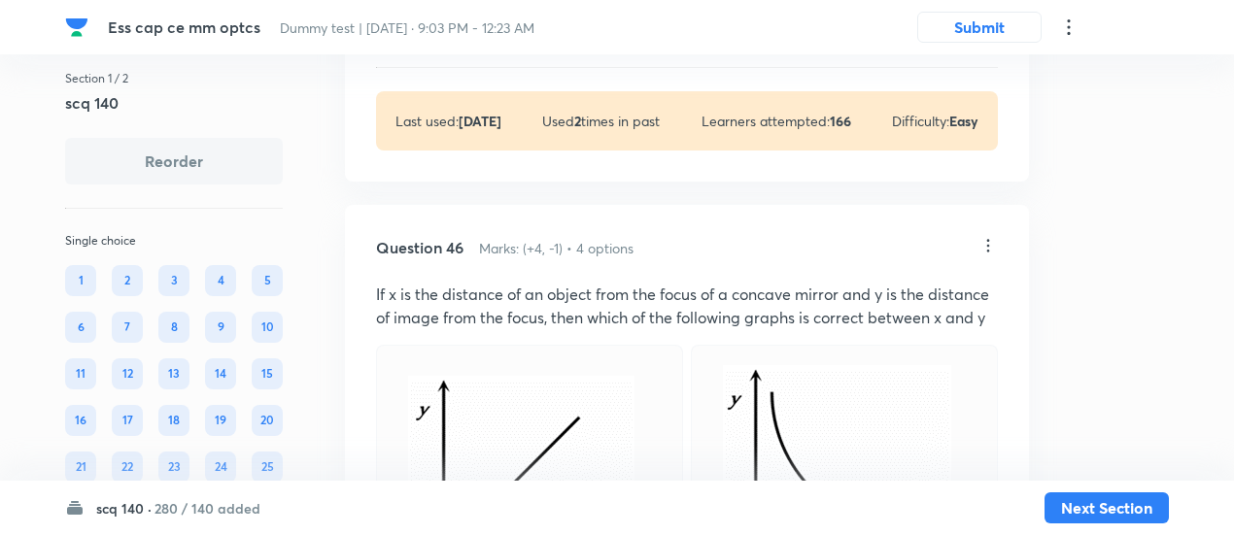
click at [479, 42] on p "View" at bounding box center [475, 34] width 32 height 15
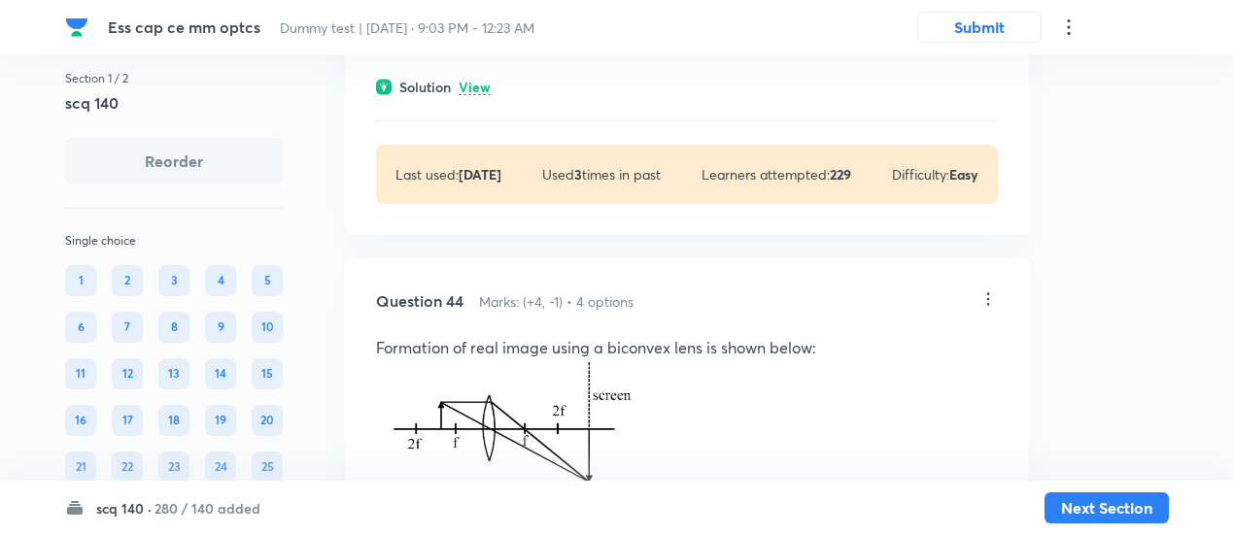
scroll to position [26036, 0]
click at [484, 94] on p "View" at bounding box center [475, 87] width 32 height 15
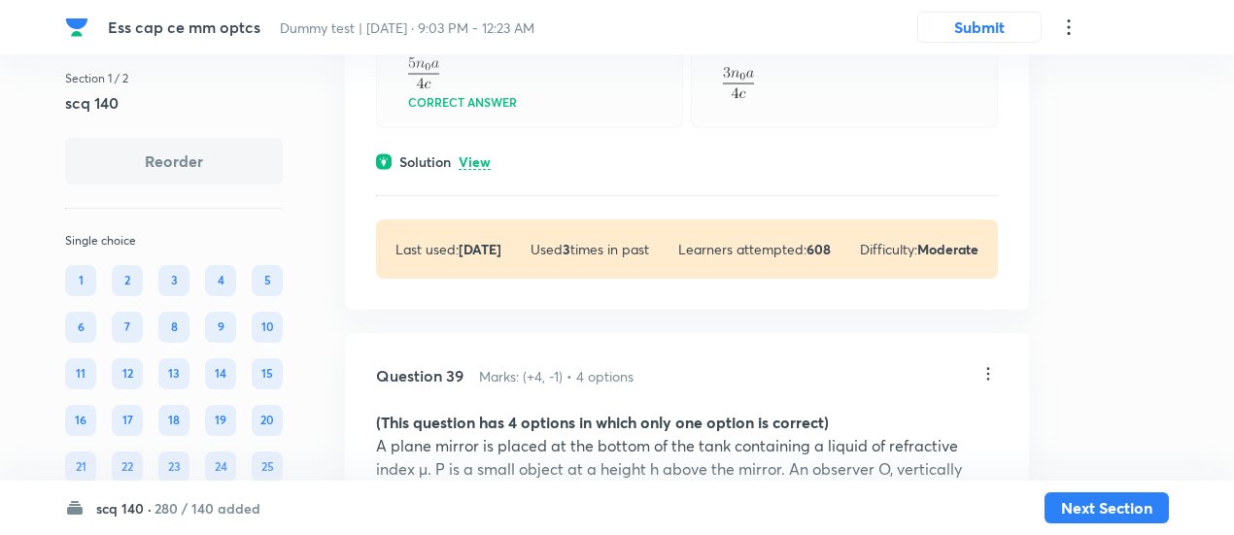
scroll to position [22870, 0]
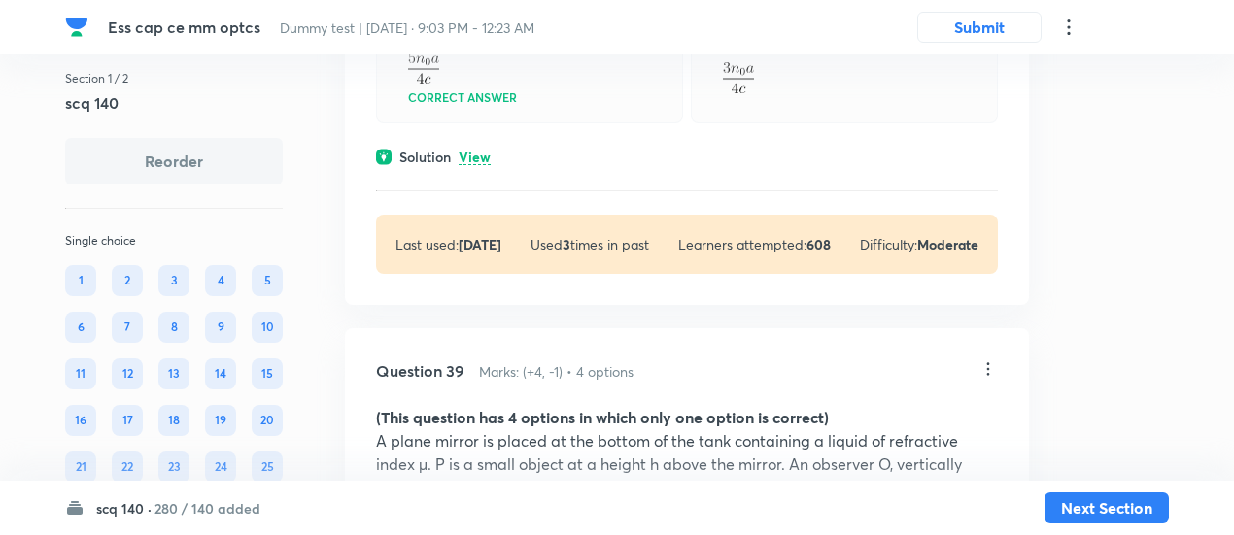
click at [469, 167] on div "Solution View" at bounding box center [687, 157] width 622 height 20
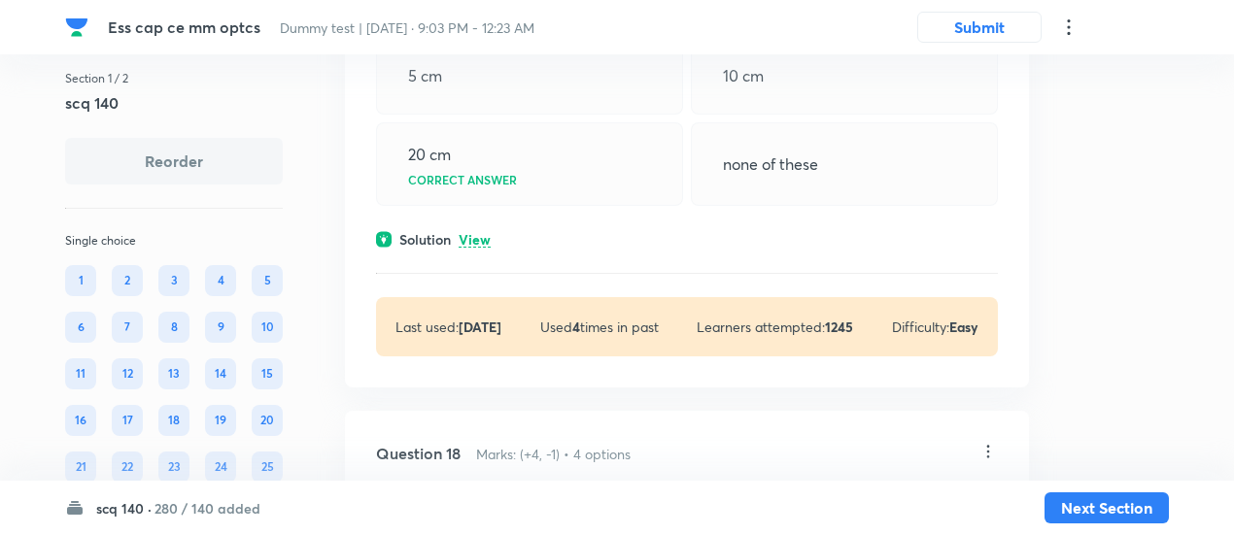
scroll to position [10375, 0]
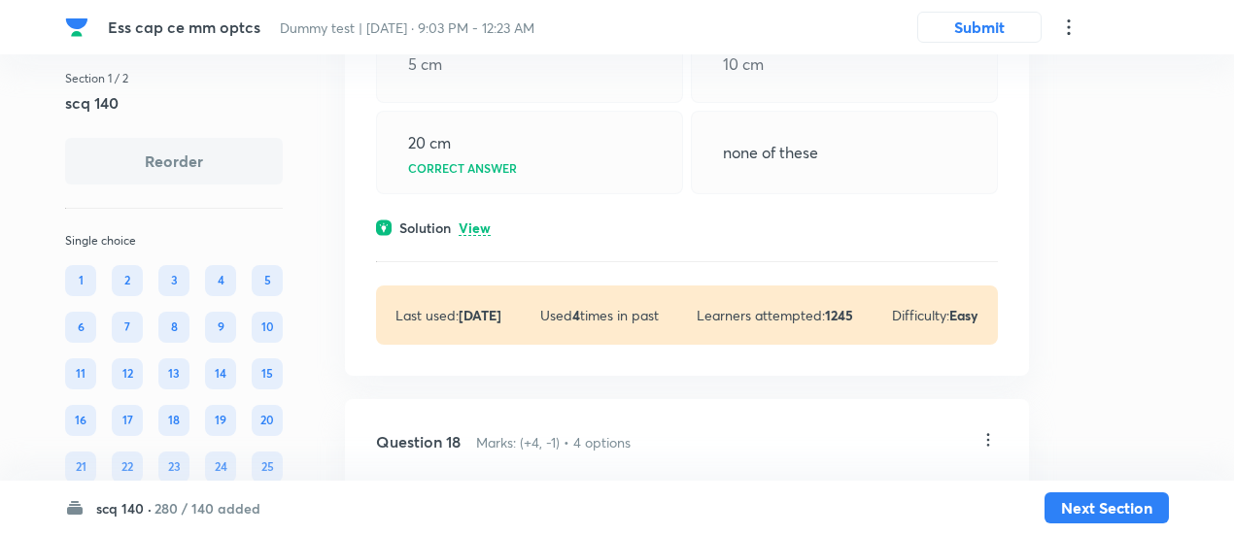
click at [474, 236] on p "View" at bounding box center [475, 229] width 32 height 15
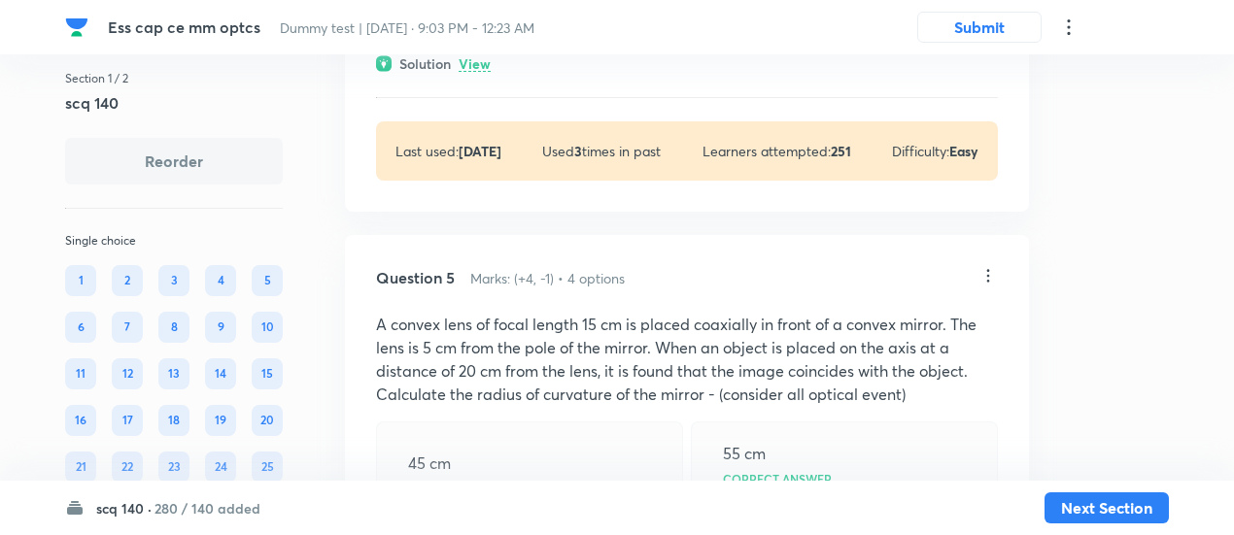
scroll to position [2437, 0]
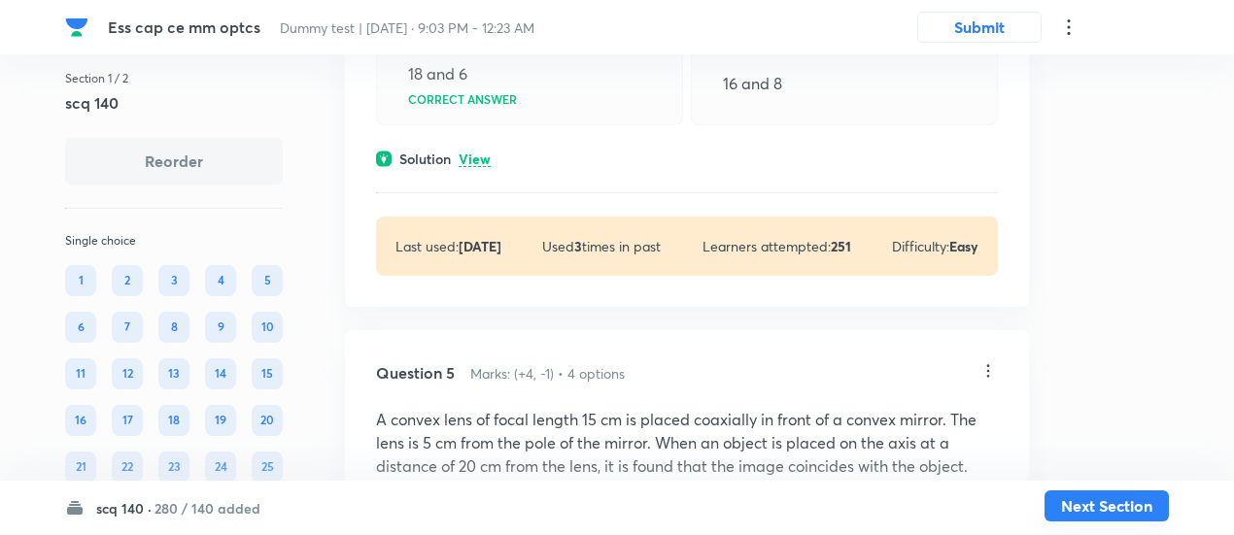
click at [1090, 501] on button "Next Section" at bounding box center [1106, 506] width 124 height 31
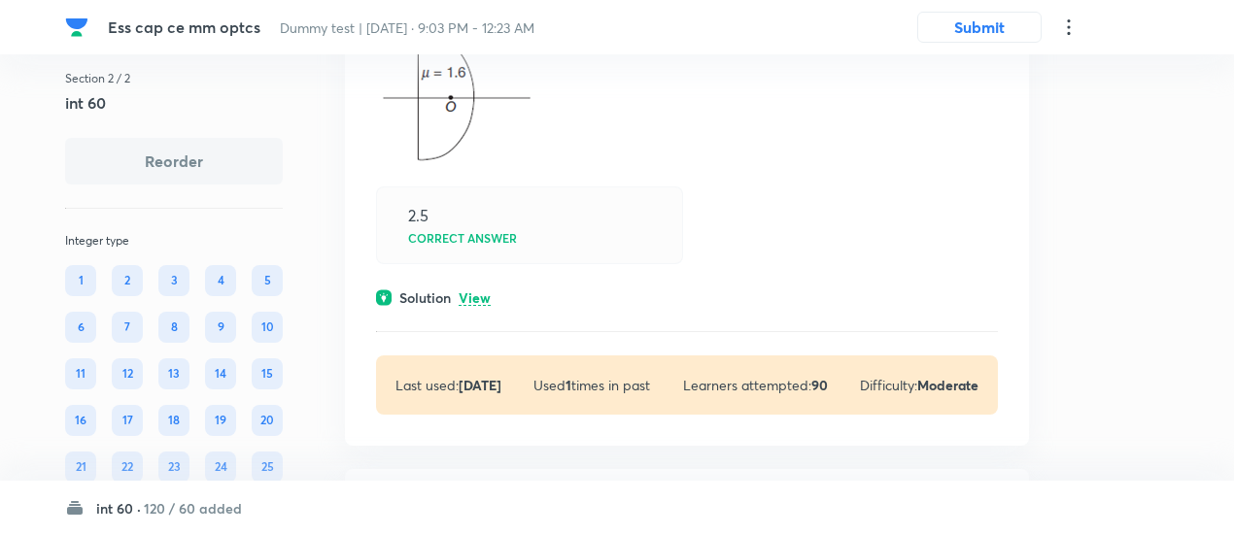
scroll to position [347, 0]
click at [159, 222] on div "Section 2 / 2 int 60 Reorder Integer type 1 2 3 4 5 6 7 8 9 10 11 12 13 14 15 1…" at bounding box center [174, 439] width 218 height 739
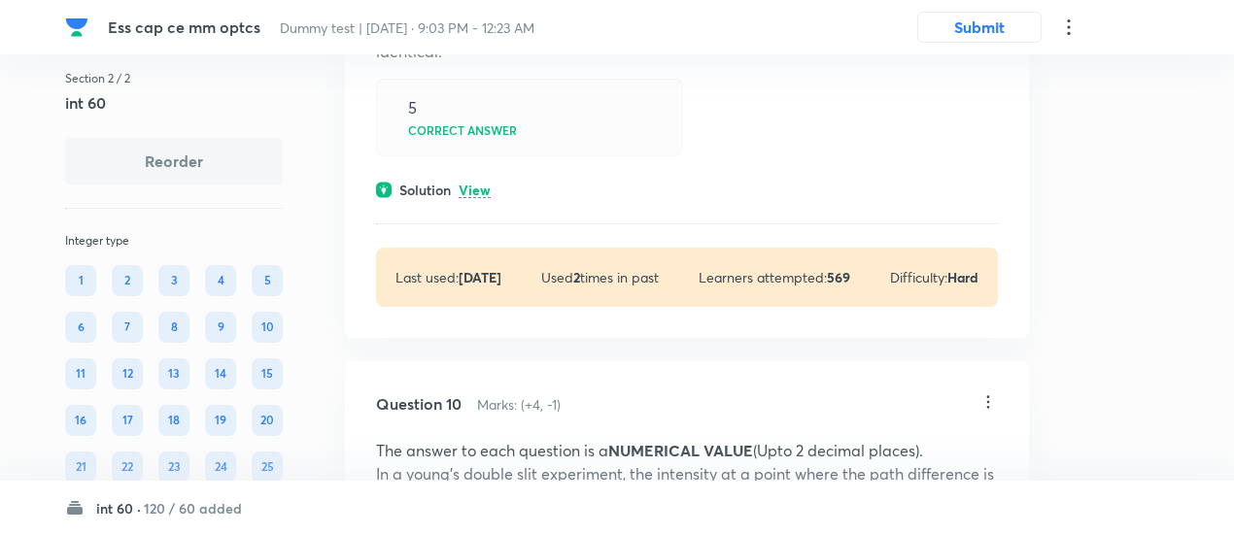
scroll to position [4534, 0]
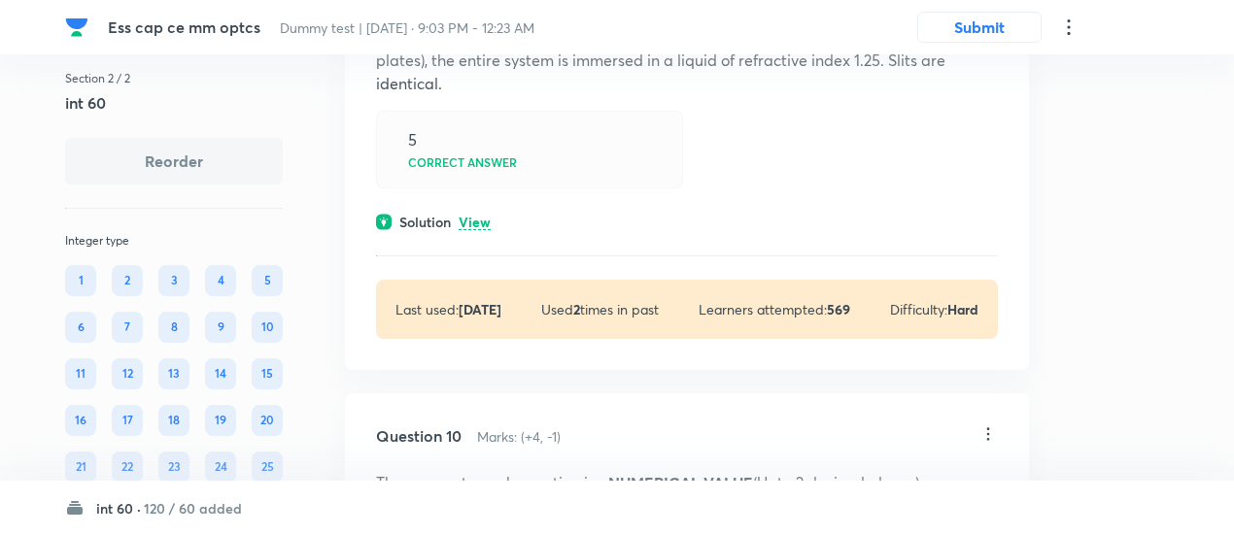
click at [144, 514] on h6 "120 / 60 added" at bounding box center [193, 508] width 98 height 20
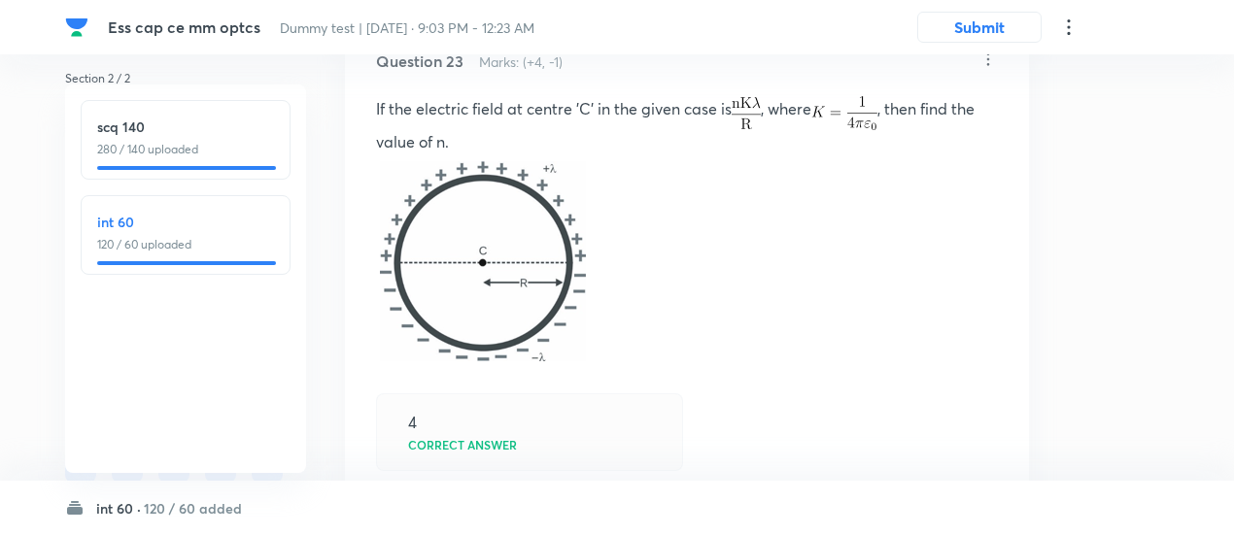
scroll to position [11507, 0]
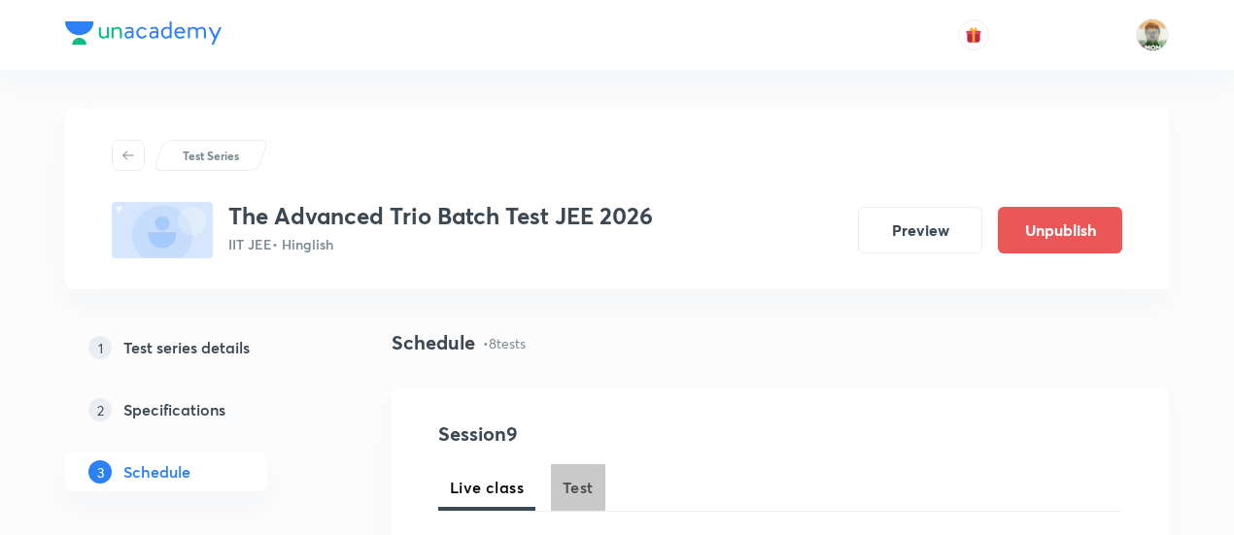
click at [579, 490] on span "Test" at bounding box center [578, 487] width 31 height 23
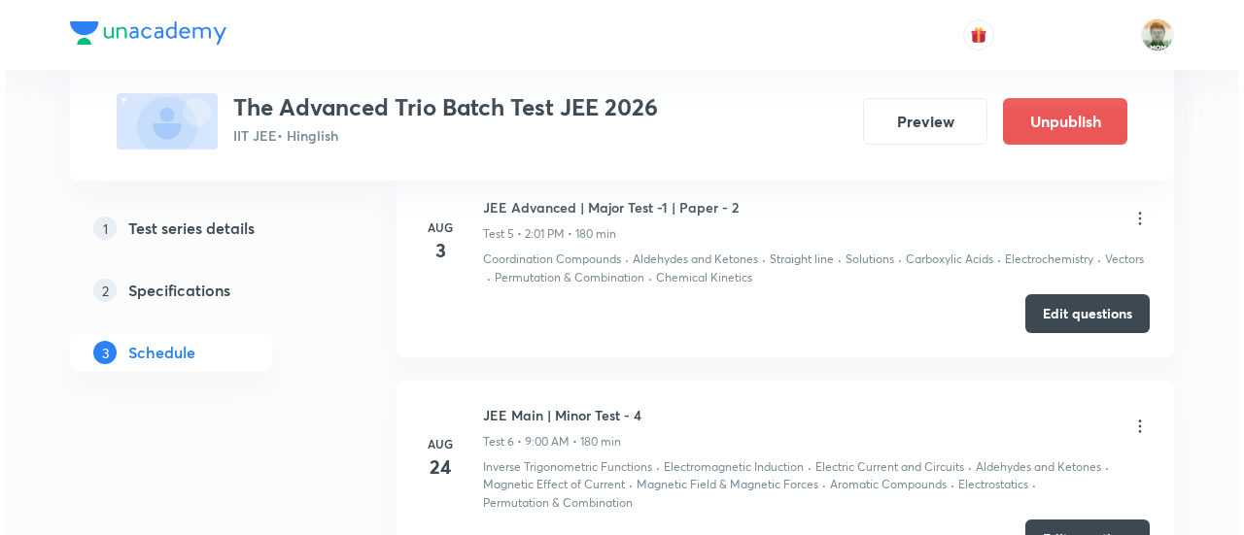
scroll to position [2583, 0]
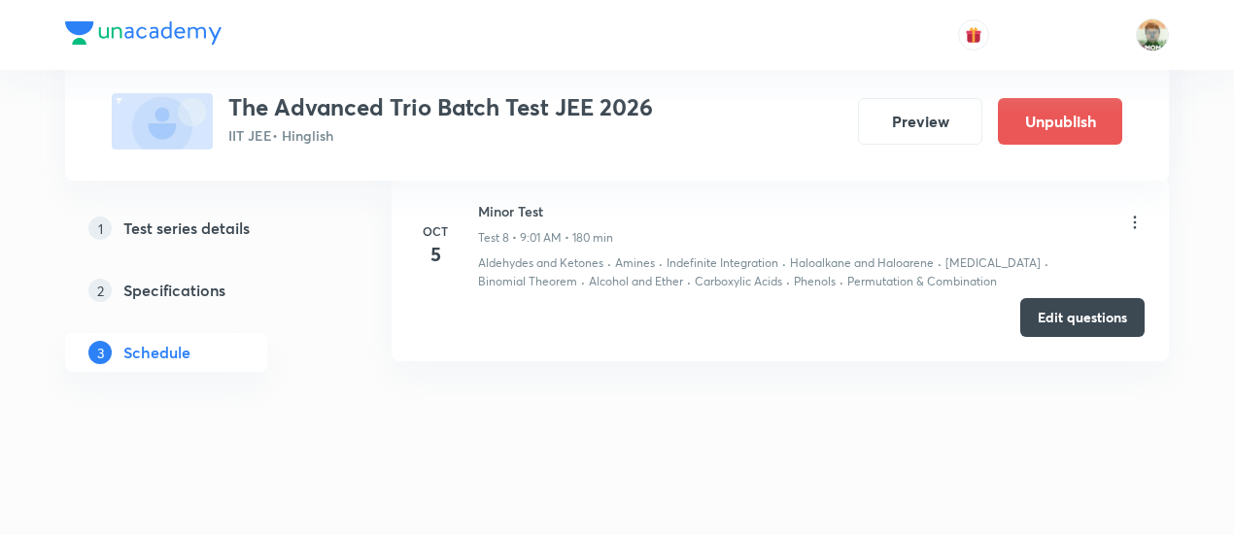
click at [1139, 217] on icon at bounding box center [1134, 222] width 19 height 19
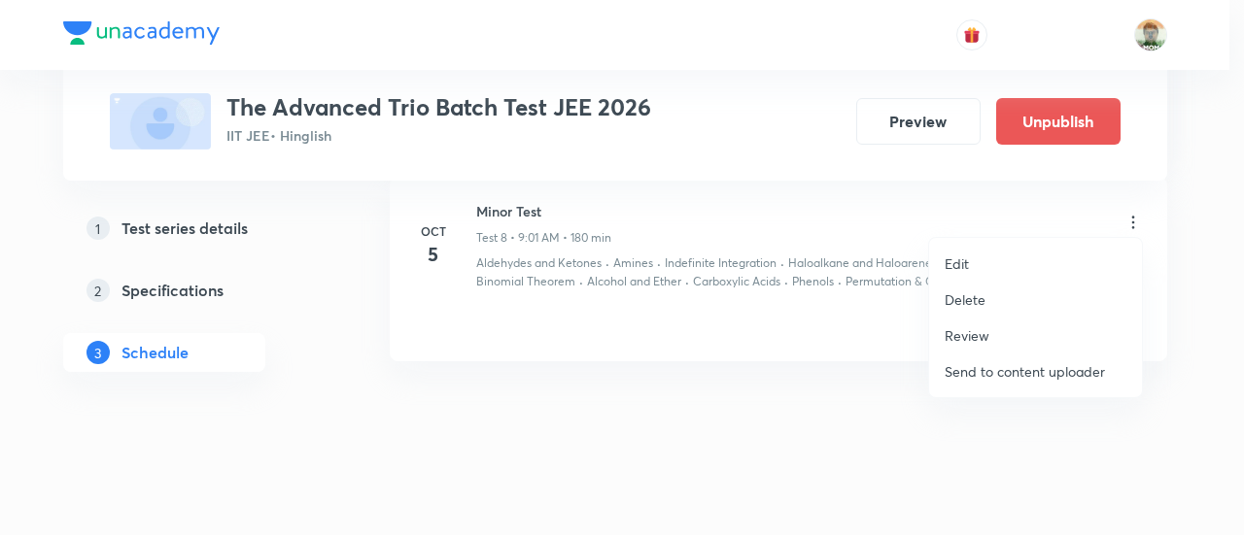
click at [970, 268] on li "Edit" at bounding box center [1035, 264] width 213 height 36
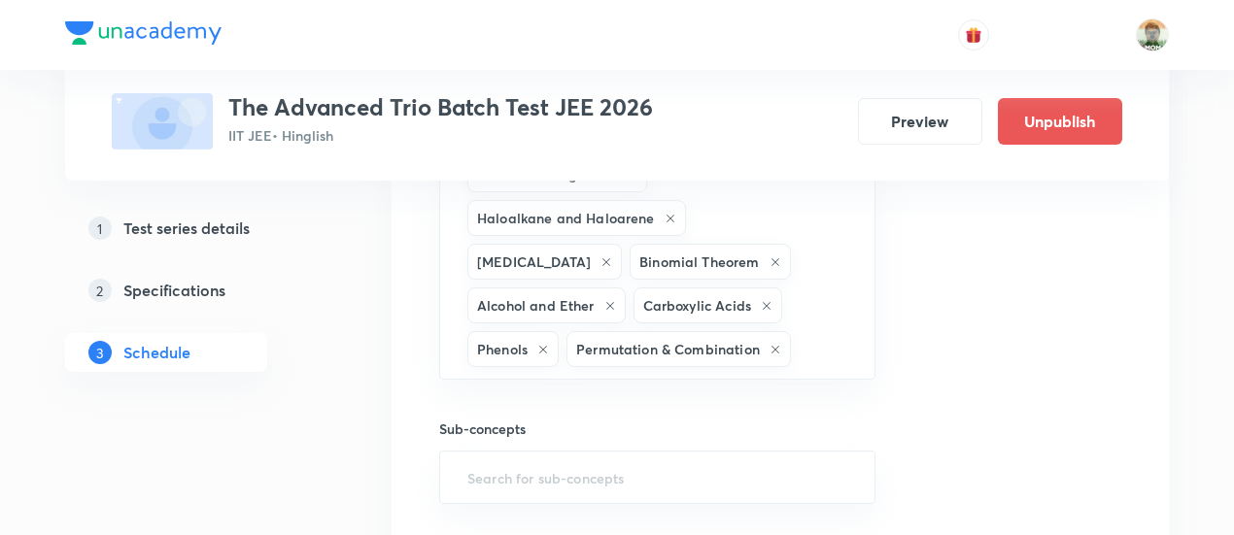
scroll to position [2334, 0]
click at [795, 333] on input "text" at bounding box center [823, 351] width 56 height 36
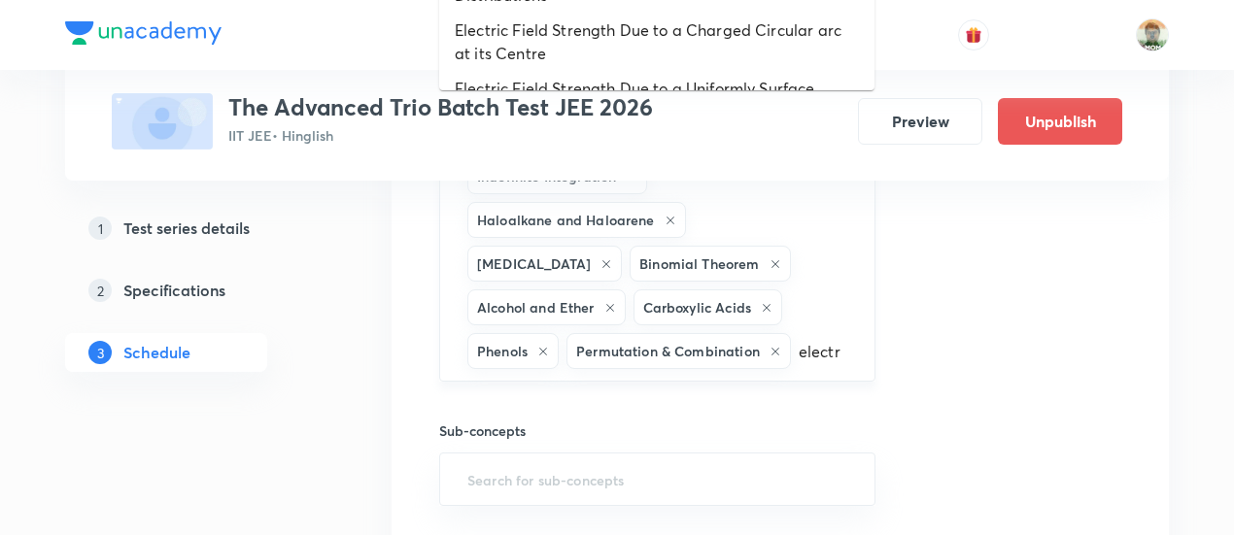
type input "electro"
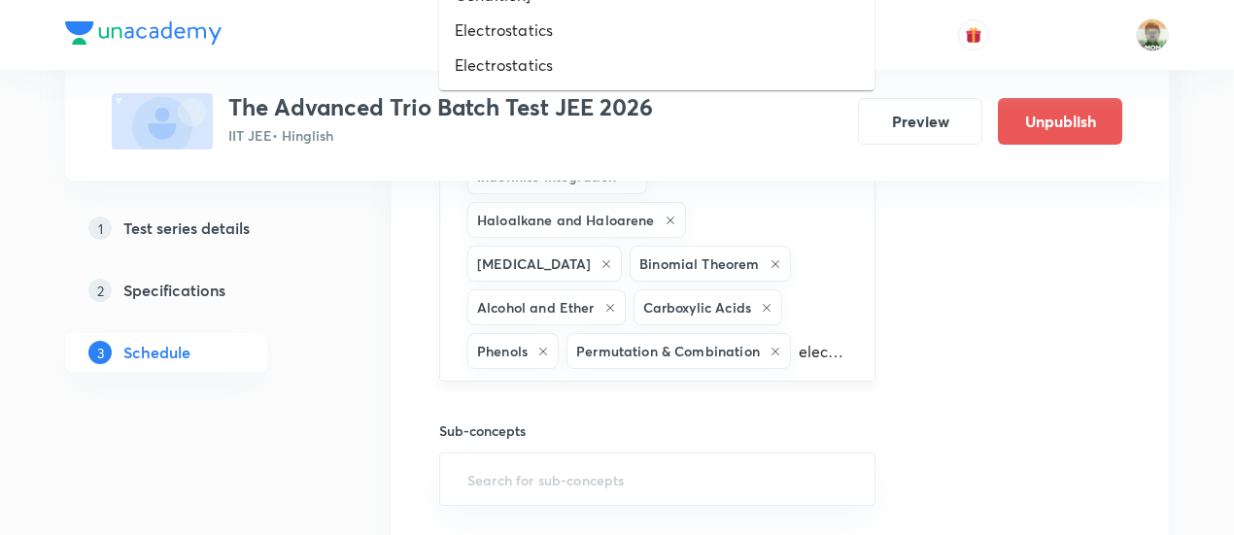
scroll to position [2176, 0]
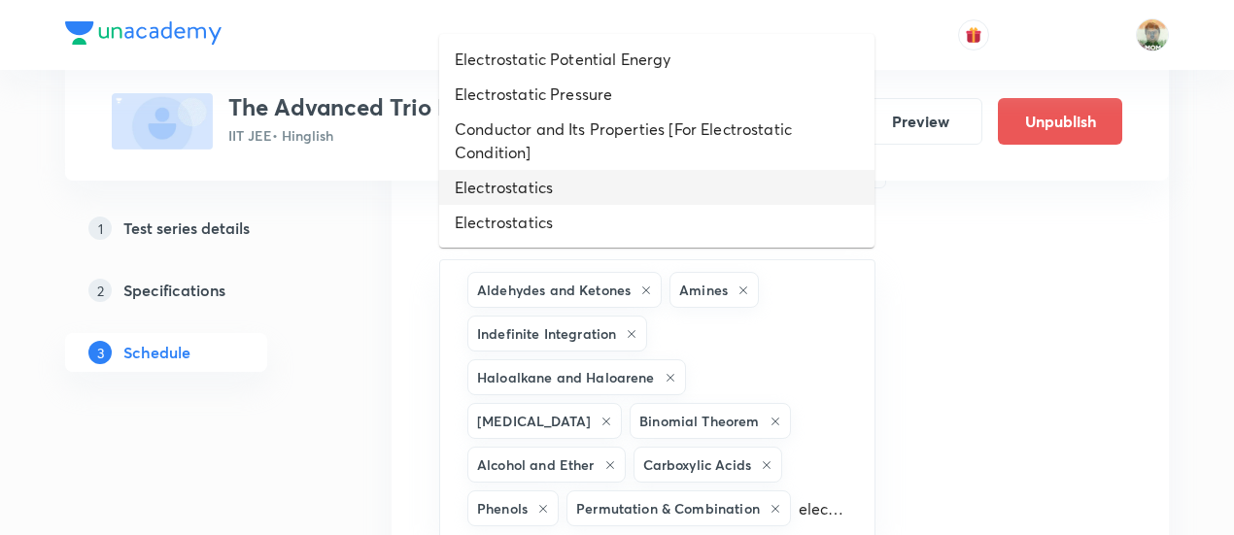
click at [551, 191] on li "Electrostatics" at bounding box center [656, 187] width 435 height 35
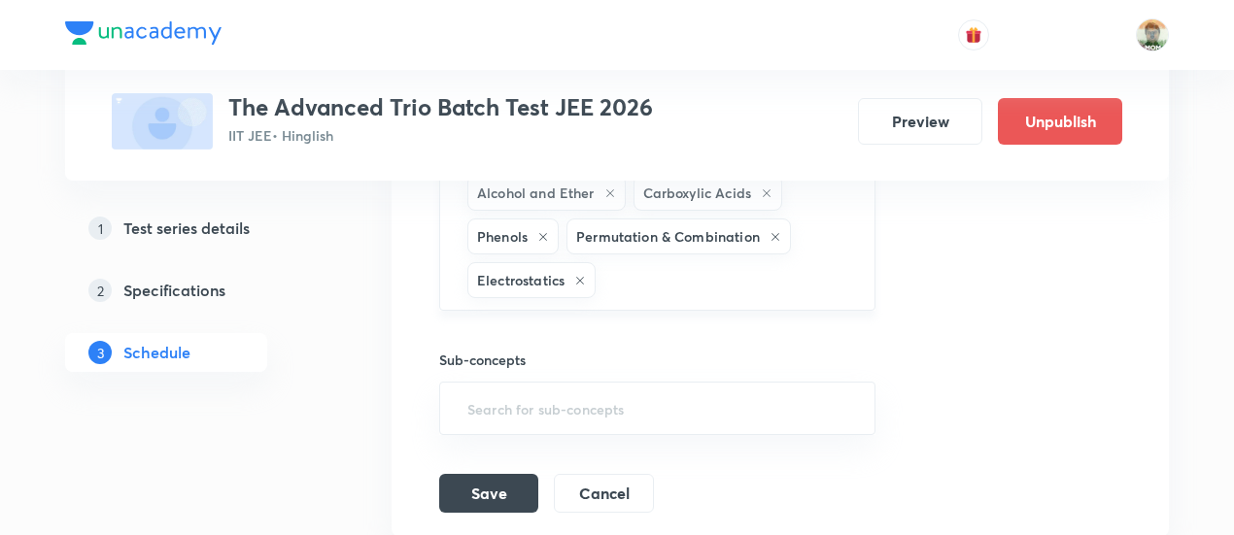
scroll to position [2451, 0]
click at [599, 259] on input "text" at bounding box center [724, 277] width 251 height 36
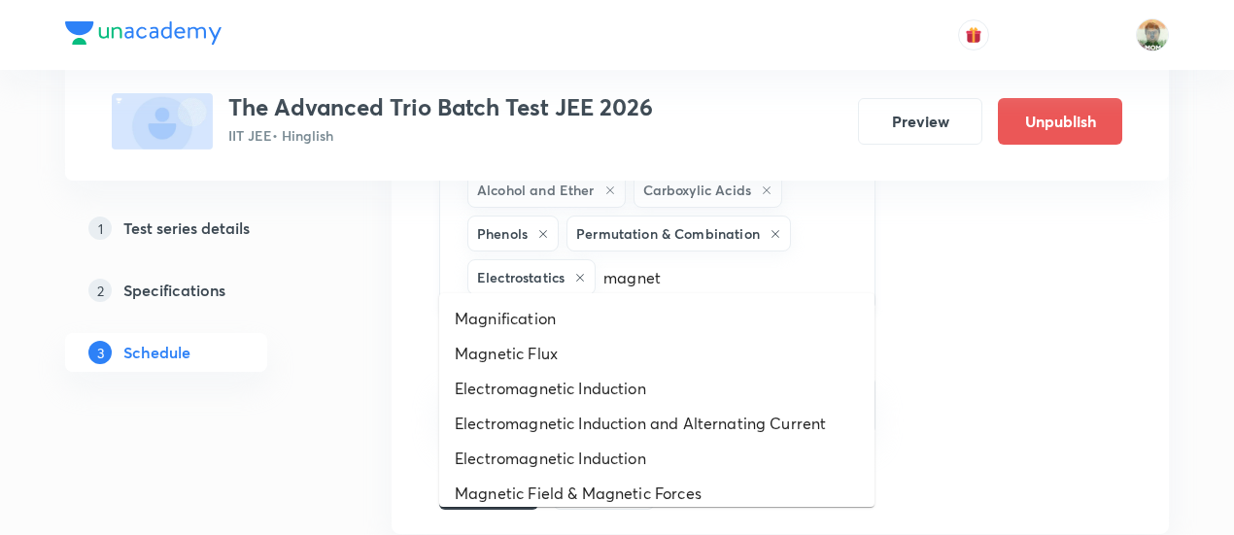
type input "magneti"
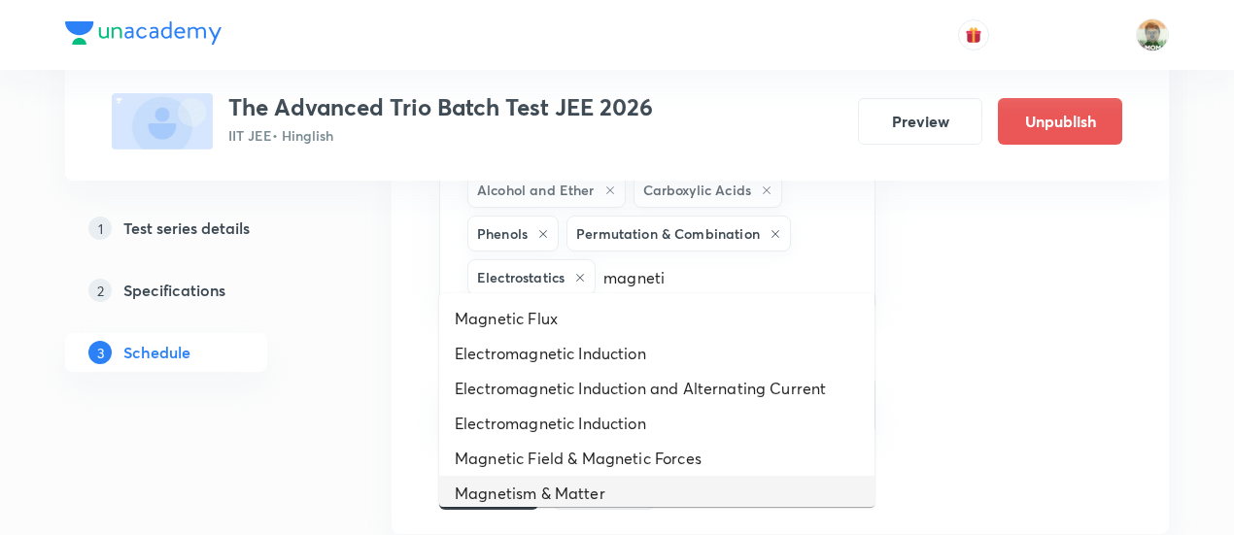
click at [596, 488] on li "Magnetism & Matter" at bounding box center [656, 493] width 435 height 35
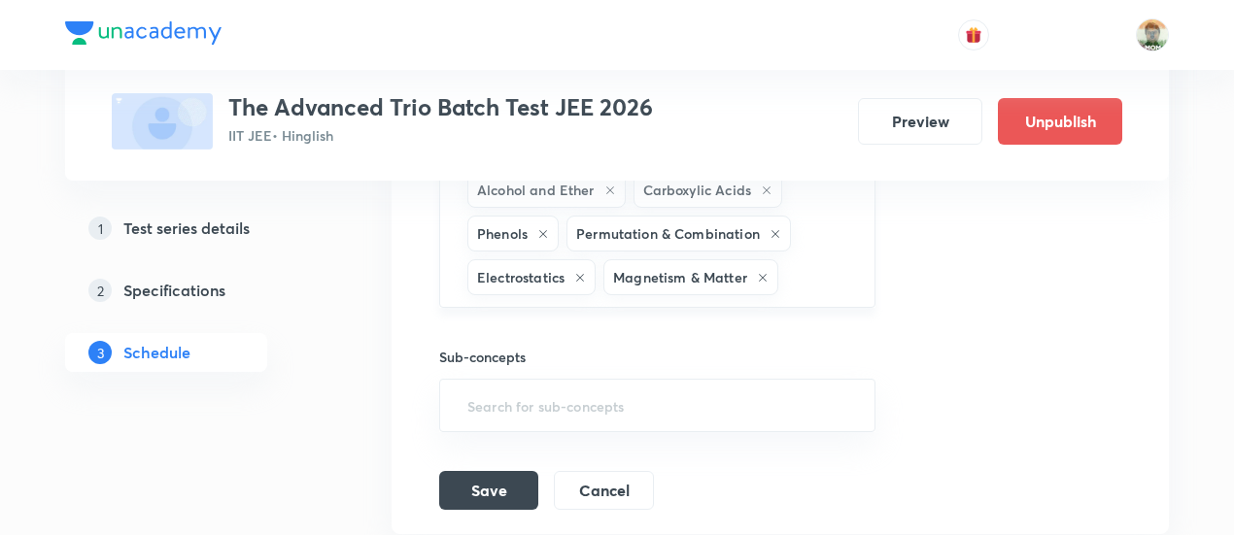
click at [782, 267] on input "text" at bounding box center [816, 277] width 69 height 36
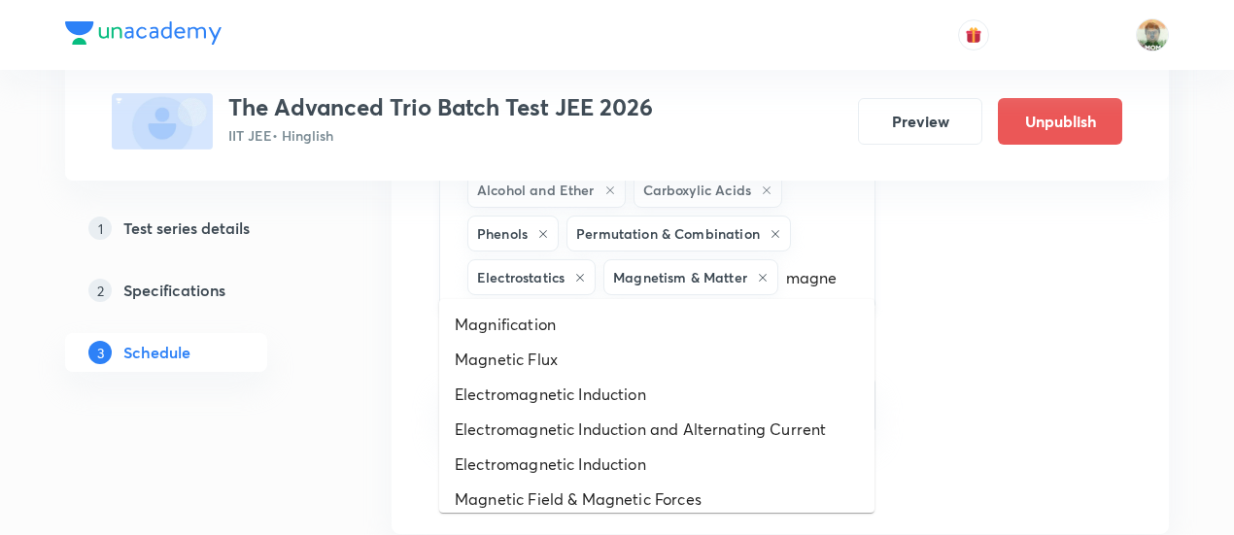
type input "magnet"
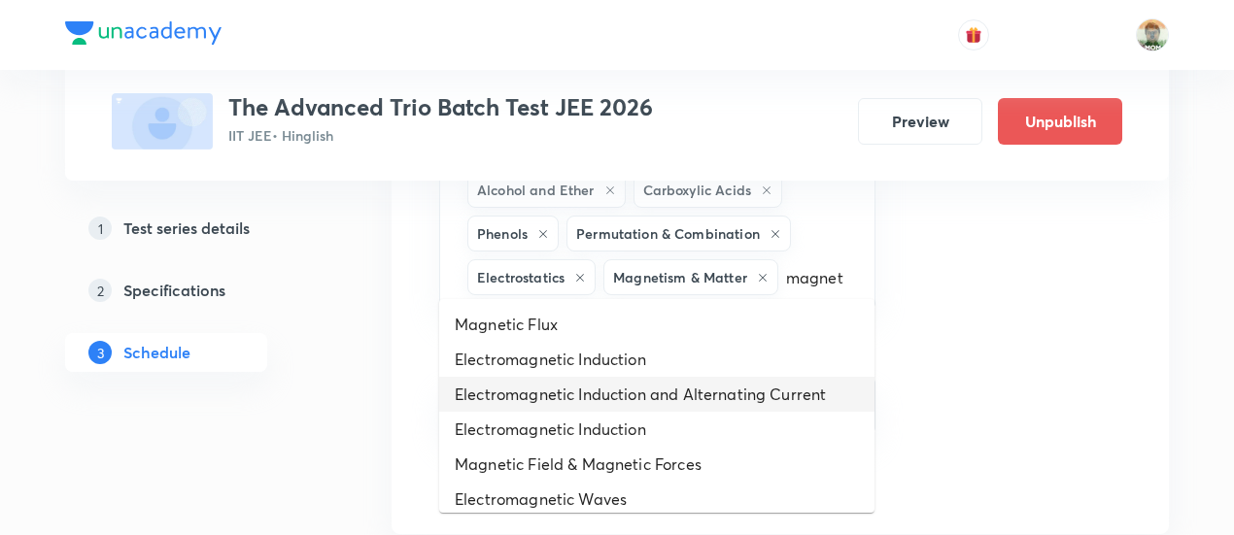
click at [647, 400] on li "Electromagnetic Induction and Alternating Current" at bounding box center [656, 394] width 435 height 35
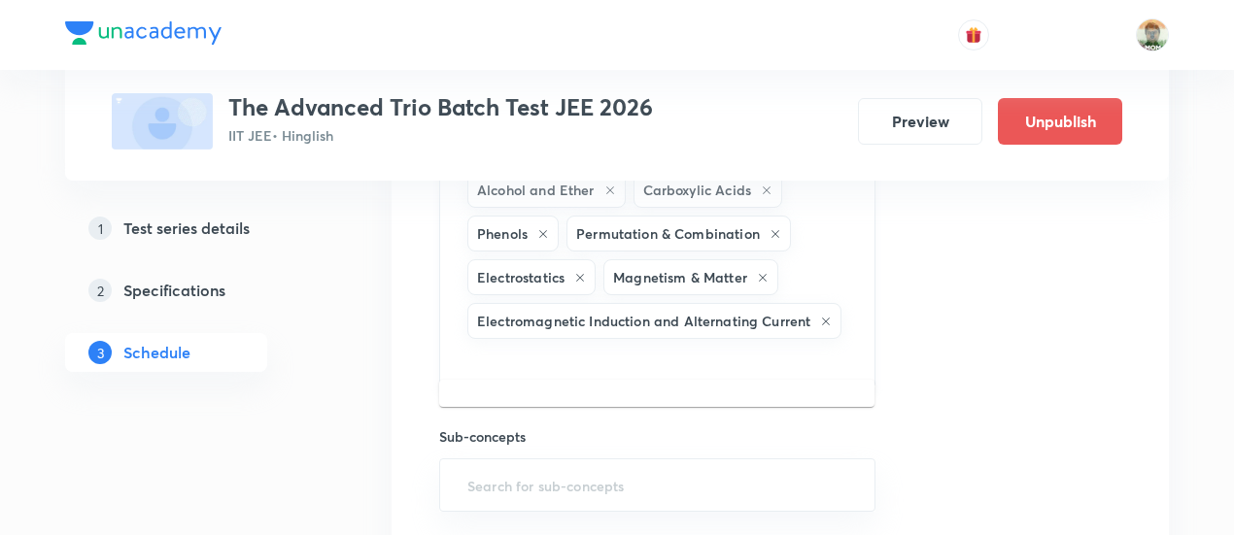
click at [734, 343] on input "text" at bounding box center [657, 361] width 388 height 36
type input "opti"
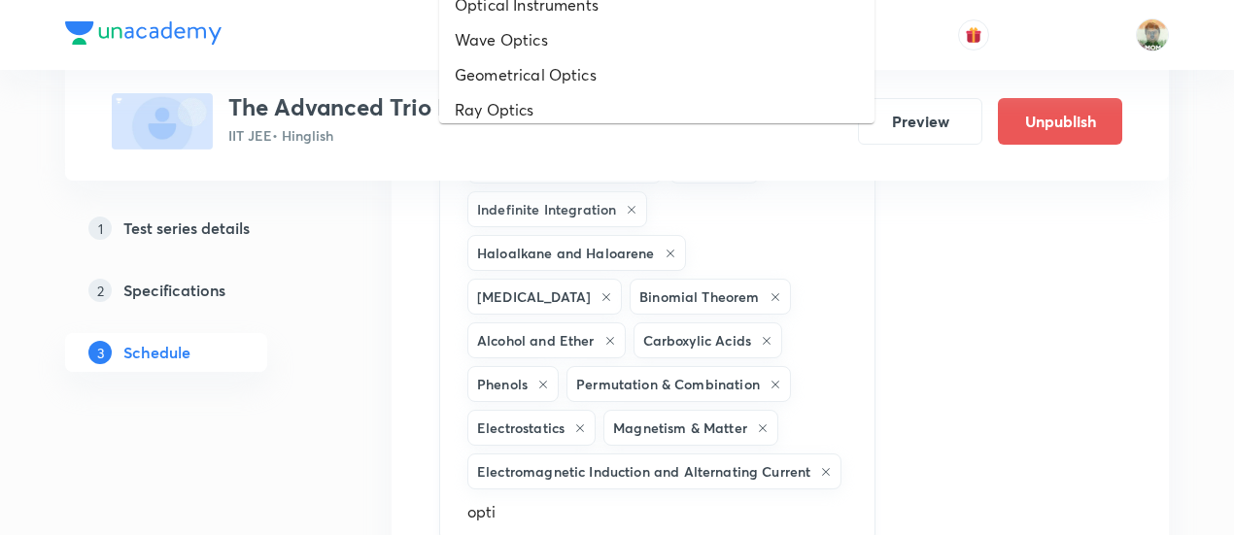
scroll to position [2248, 0]
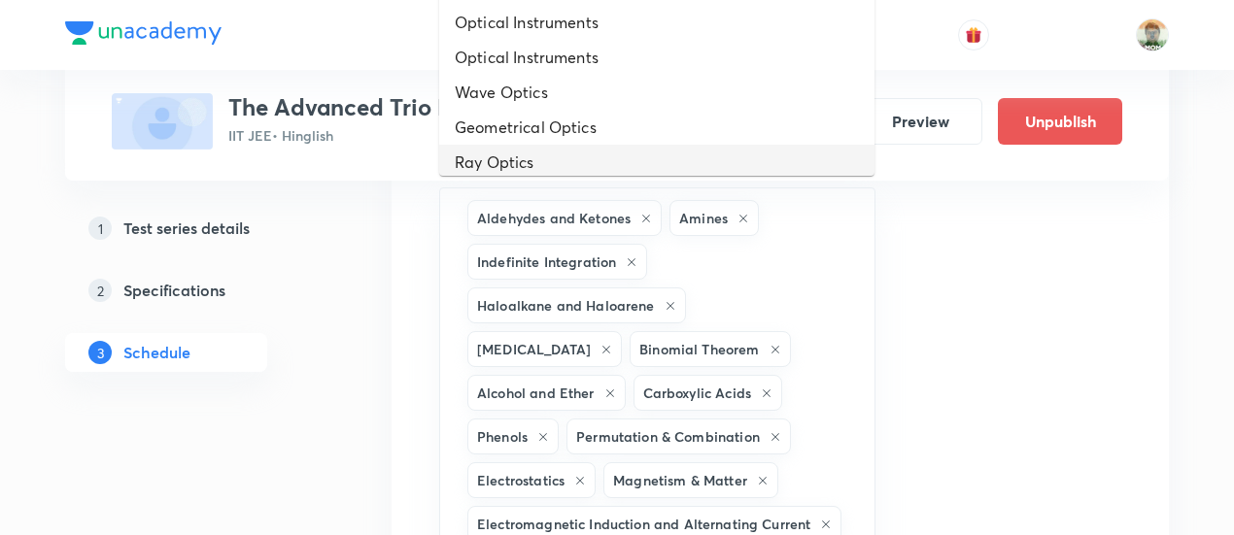
click at [558, 154] on li "Ray Optics" at bounding box center [656, 162] width 435 height 35
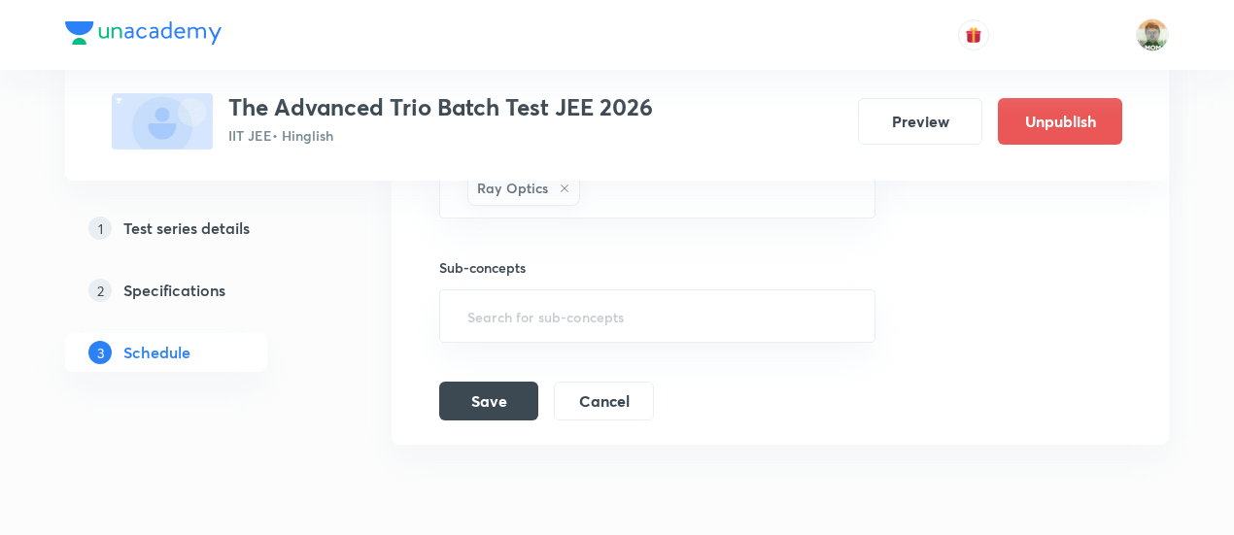
scroll to position [2645, 0]
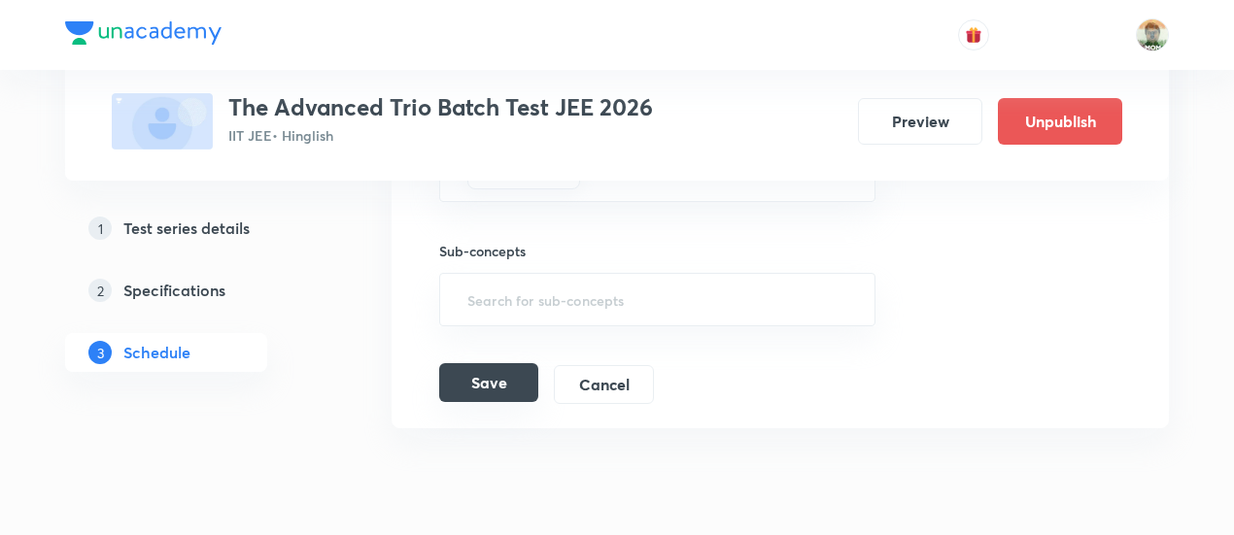
click at [457, 372] on button "Save" at bounding box center [488, 382] width 99 height 39
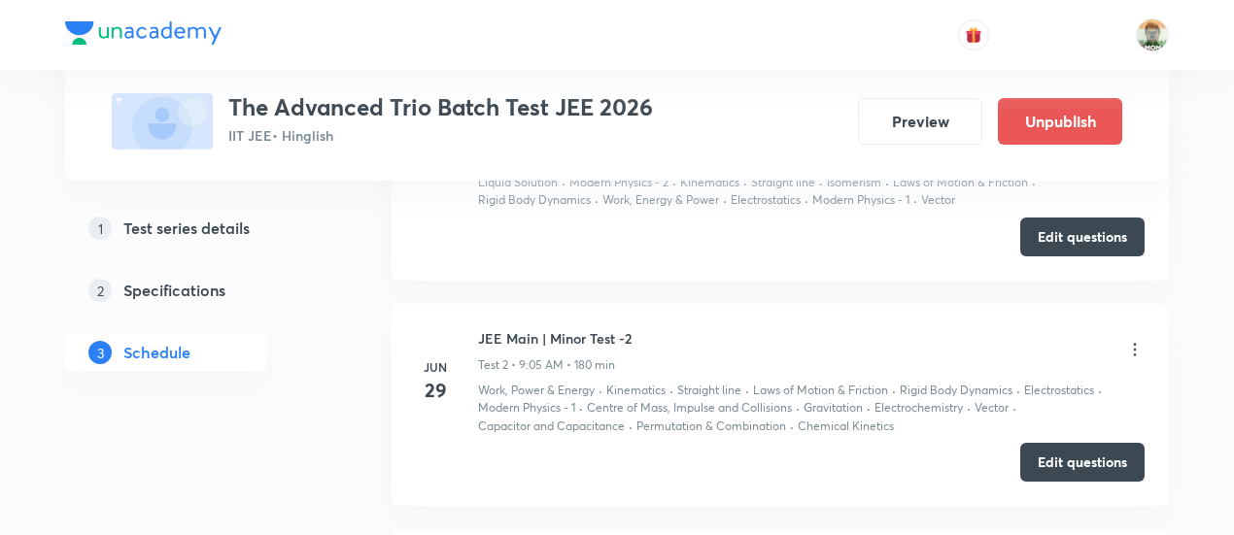
scroll to position [188, 0]
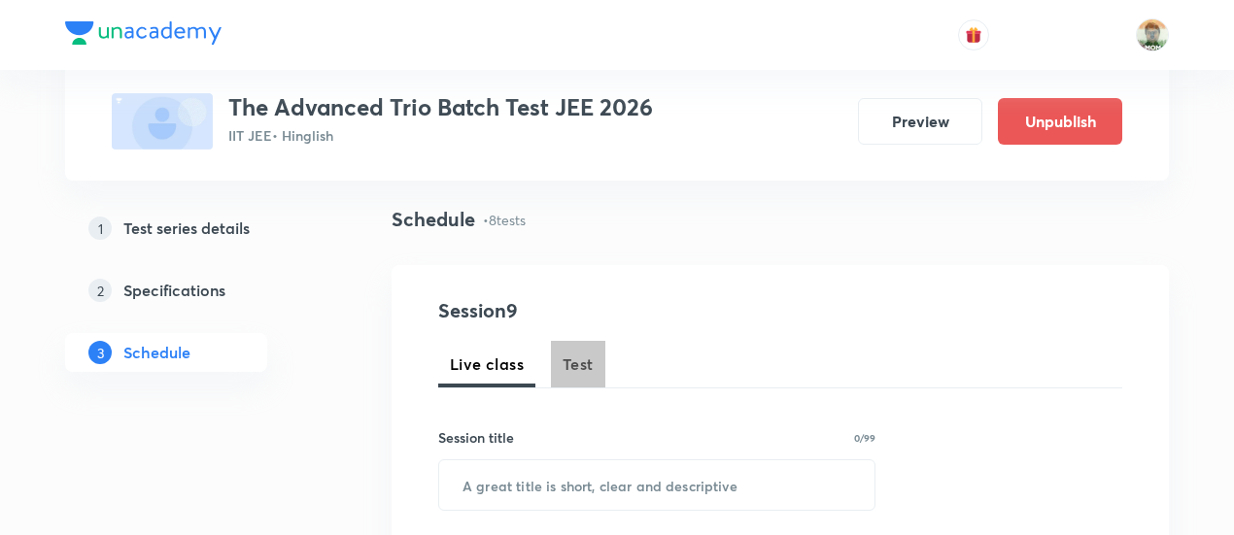
click at [584, 376] on button "Test" at bounding box center [578, 364] width 54 height 47
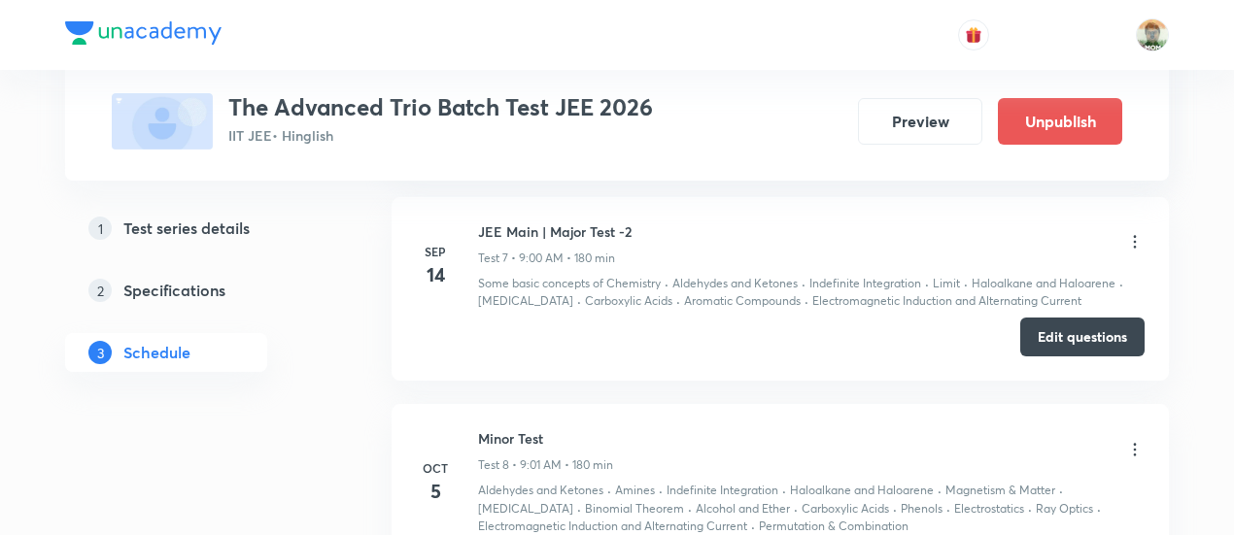
scroll to position [2601, 0]
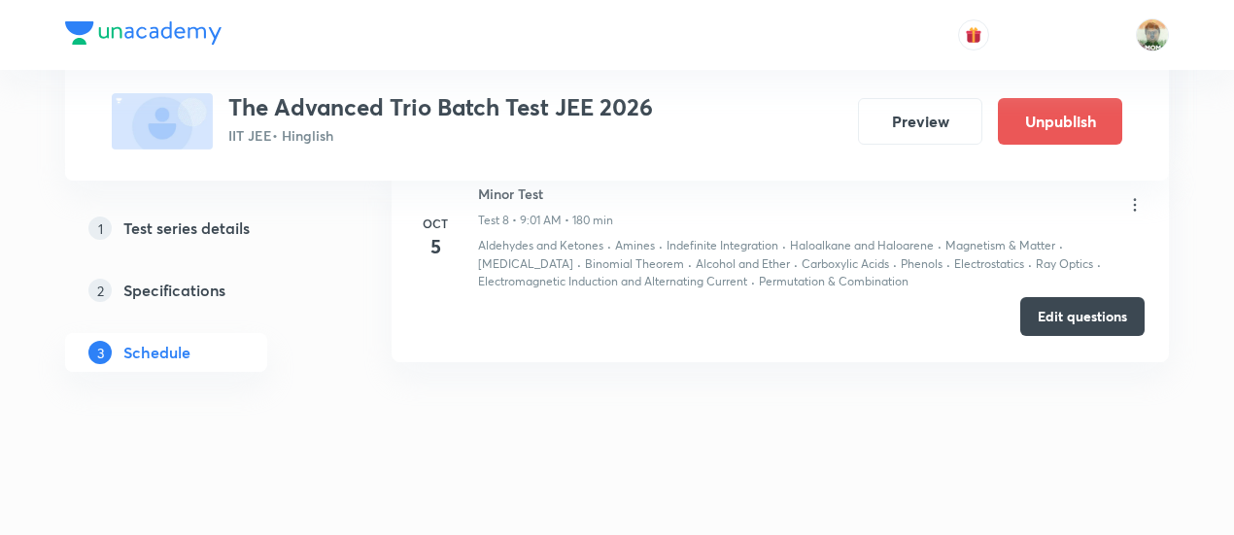
click at [1045, 304] on button "Edit questions" at bounding box center [1082, 316] width 124 height 39
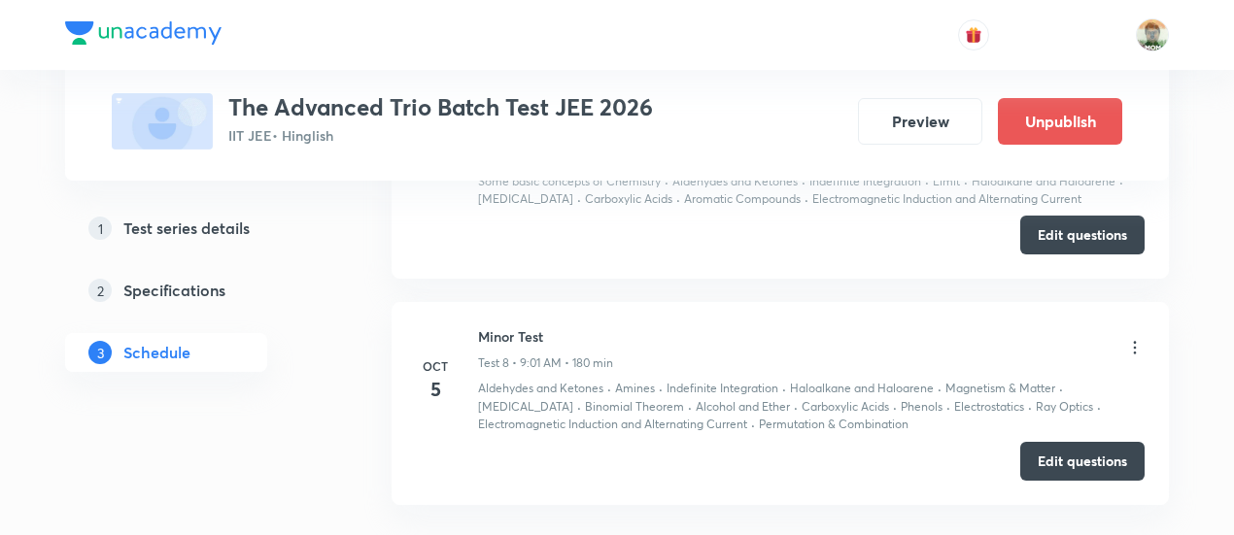
scroll to position [2454, 0]
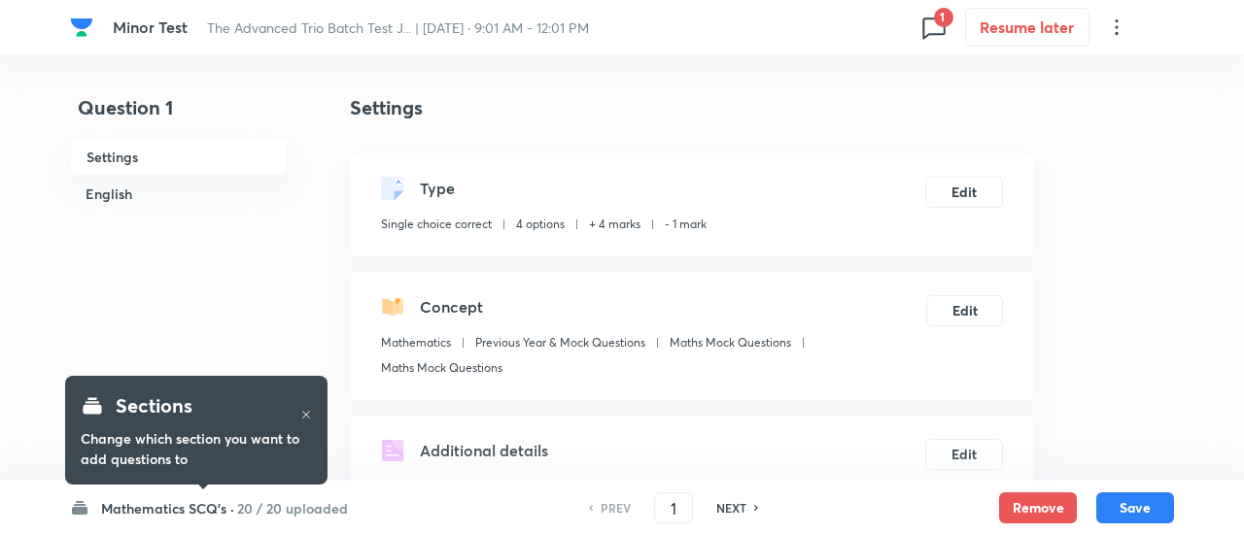
checkbox input "true"
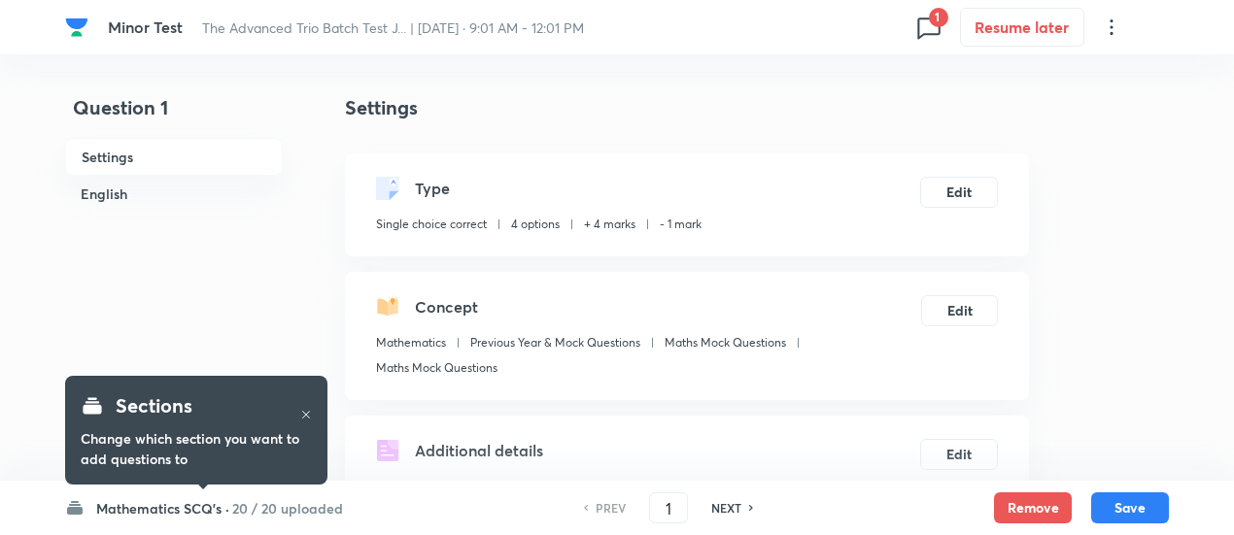
click at [305, 506] on h6 "20 / 20 uploaded" at bounding box center [287, 508] width 111 height 20
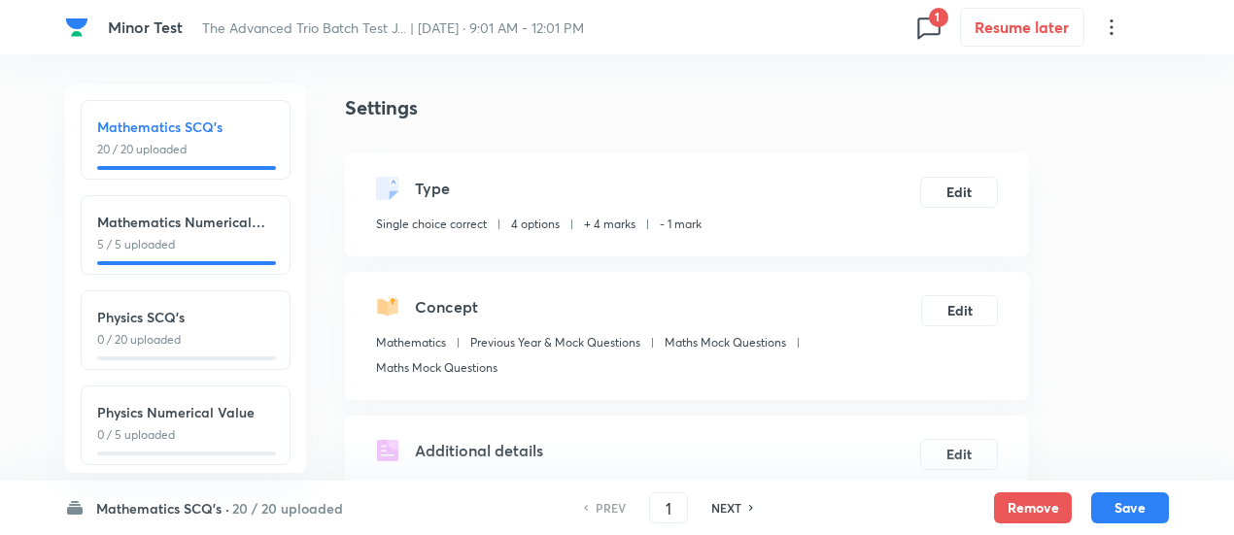
click at [232, 333] on p "0 / 20 uploaded" at bounding box center [185, 339] width 177 height 17
type input "26"
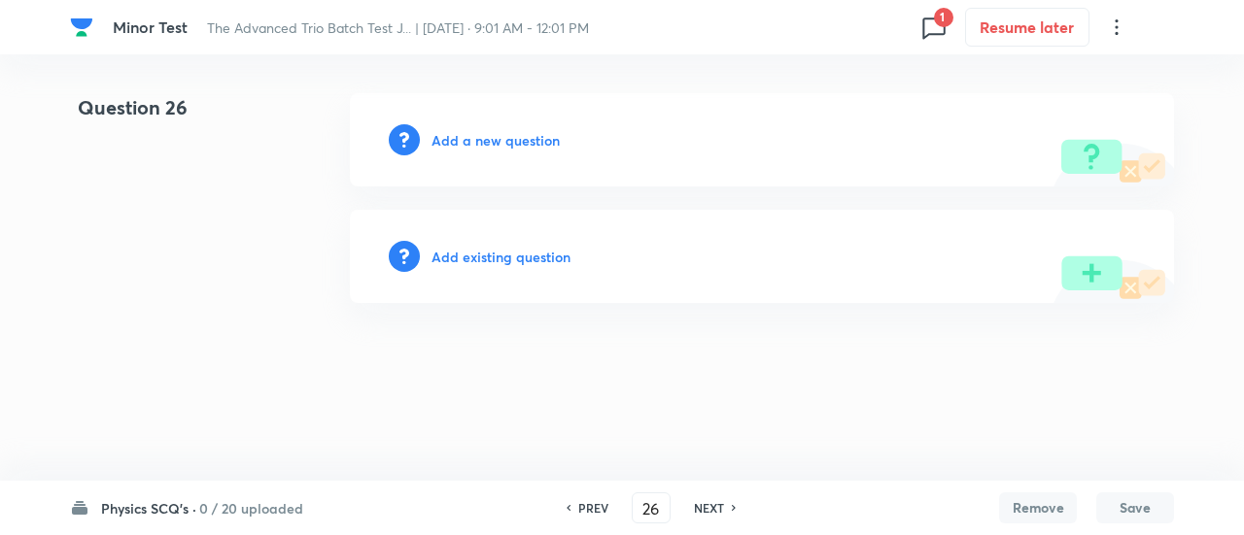
click at [536, 257] on h6 "Add existing question" at bounding box center [500, 257] width 139 height 20
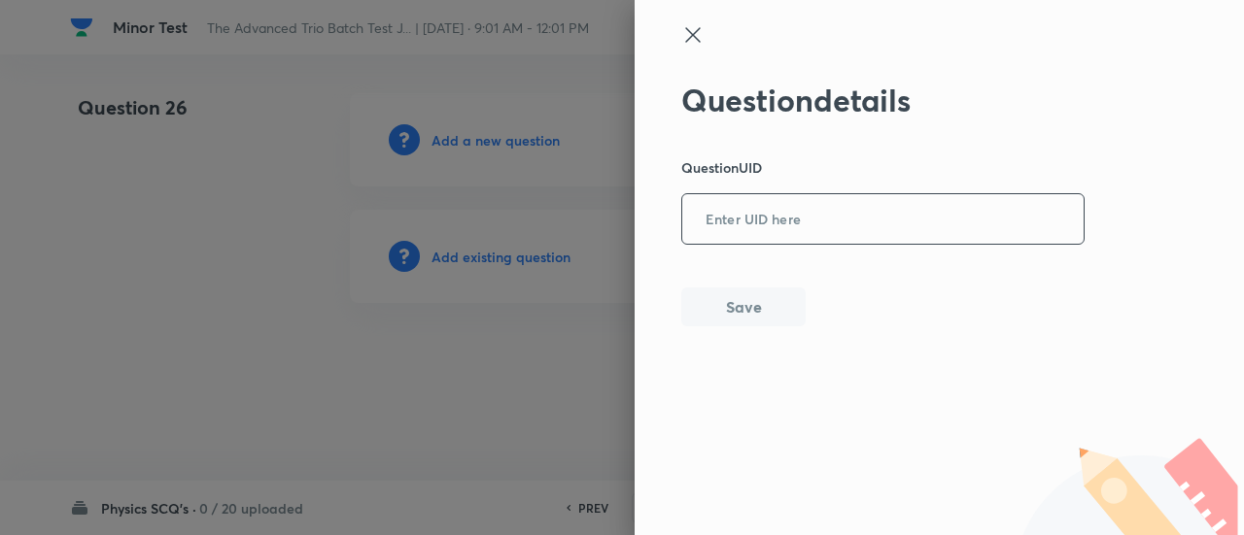
drag, startPoint x: 803, startPoint y: 188, endPoint x: 796, endPoint y: 213, distance: 25.2
click at [796, 213] on div "Question details Question UID ​ Save" at bounding box center [883, 204] width 404 height 245
click at [796, 213] on input "text" at bounding box center [882, 220] width 401 height 48
paste input "IK3BN"
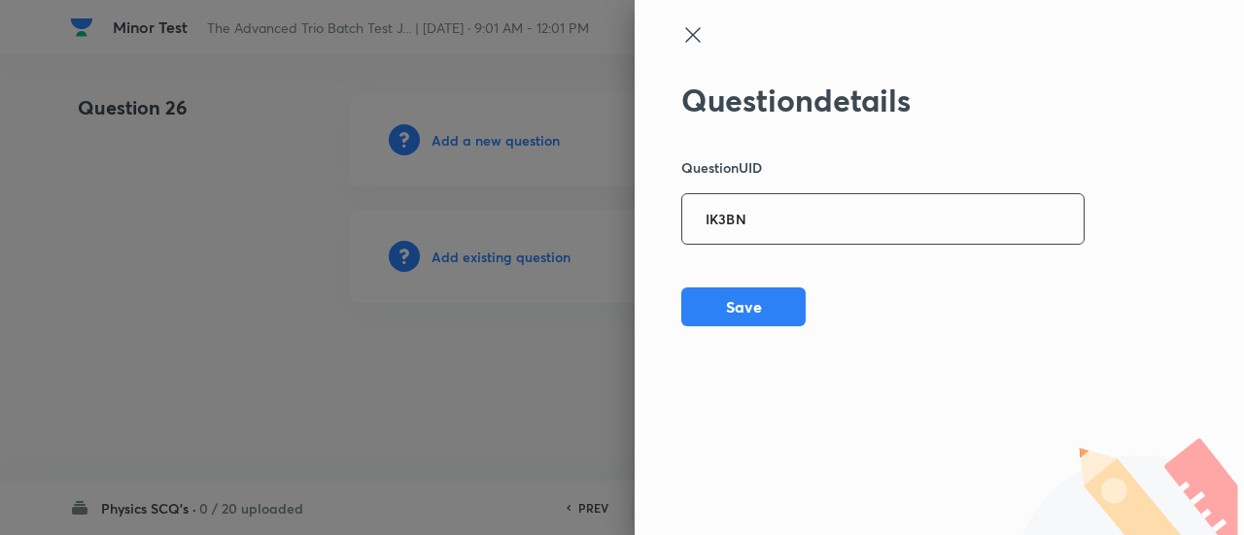
type input "IK3BN"
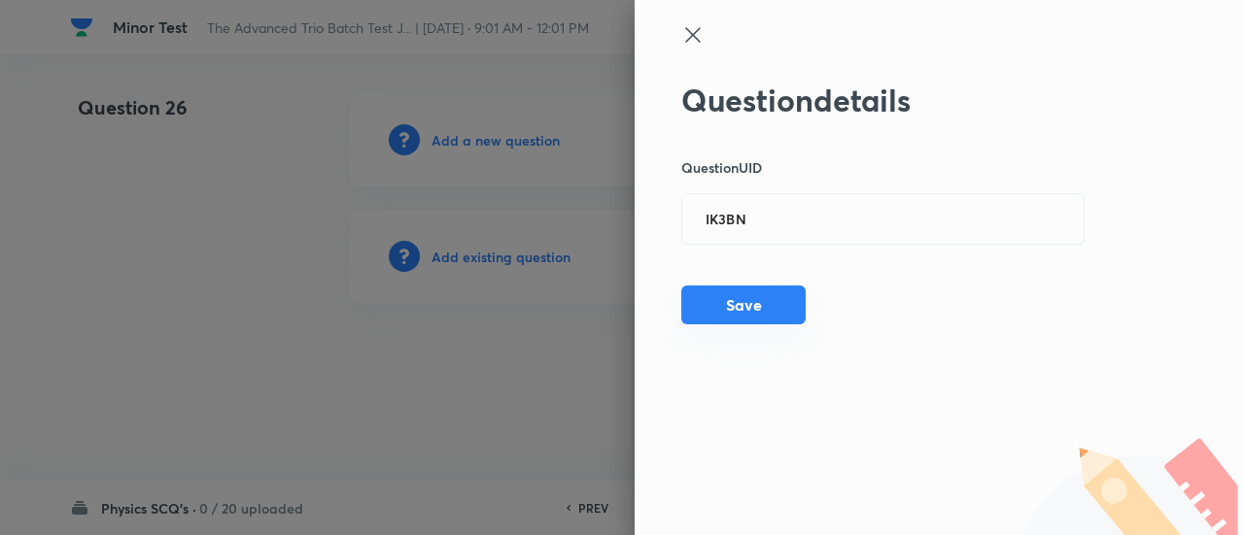
click at [770, 290] on button "Save" at bounding box center [743, 305] width 124 height 39
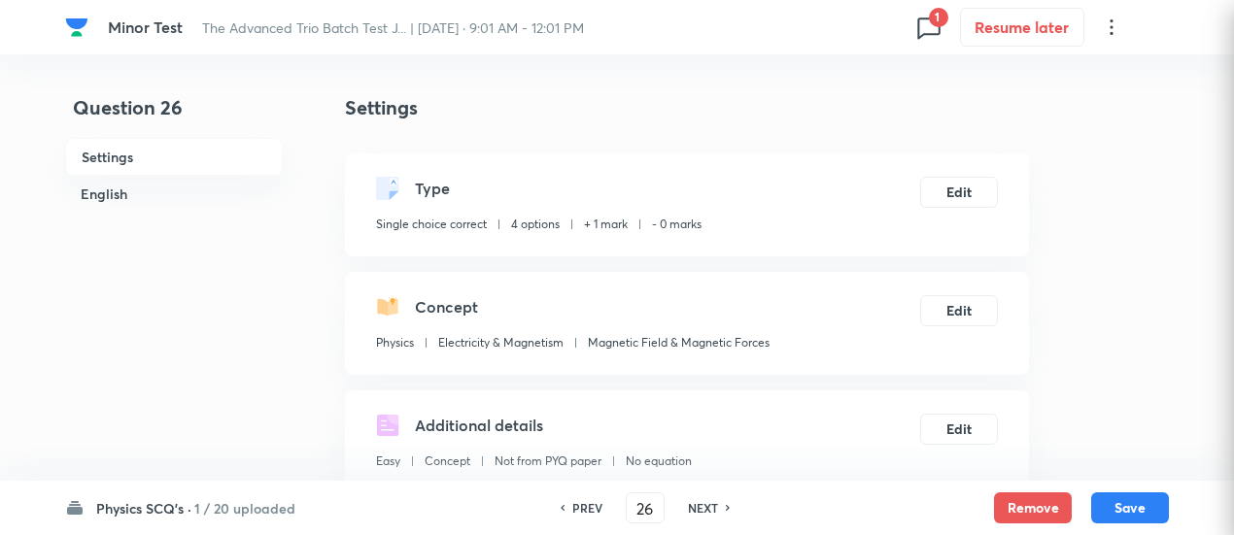
checkbox input "true"
click at [960, 197] on button "Edit" at bounding box center [959, 190] width 78 height 31
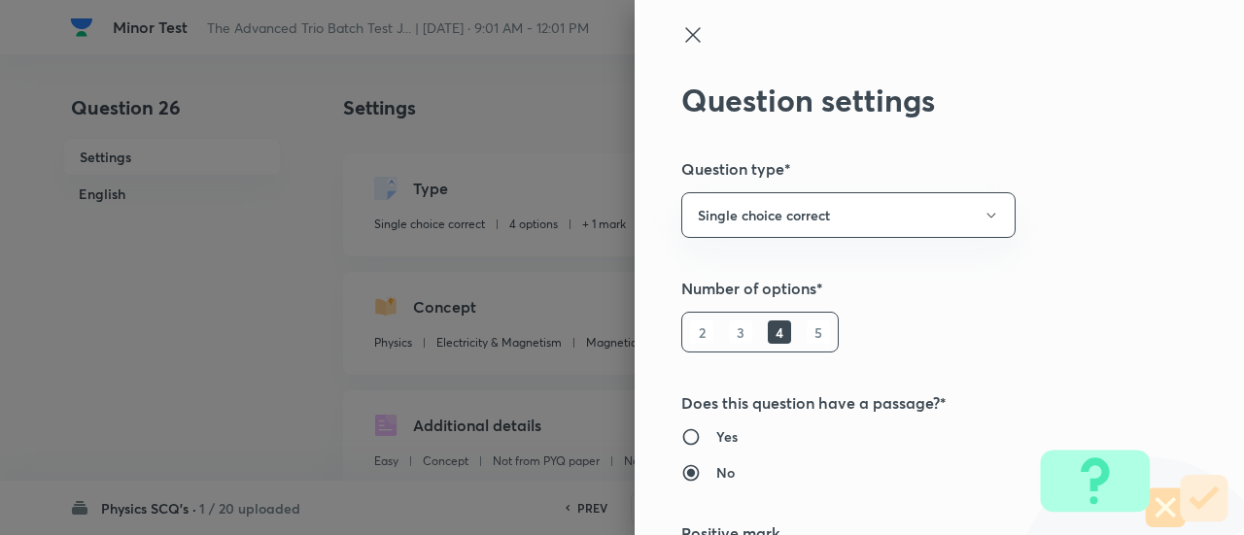
scroll to position [314, 0]
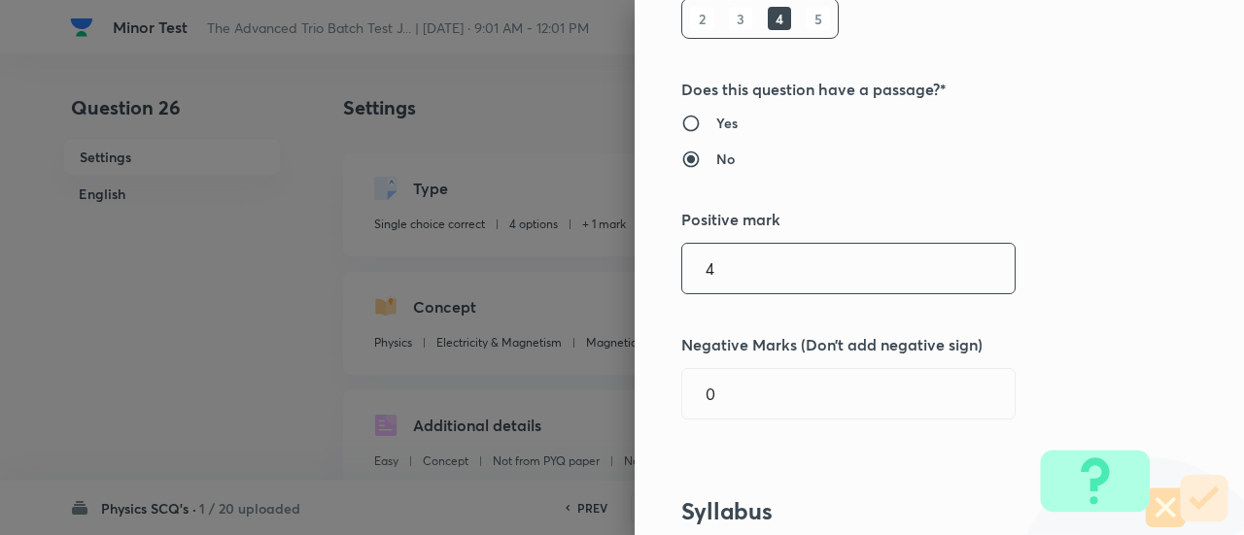
type input "4"
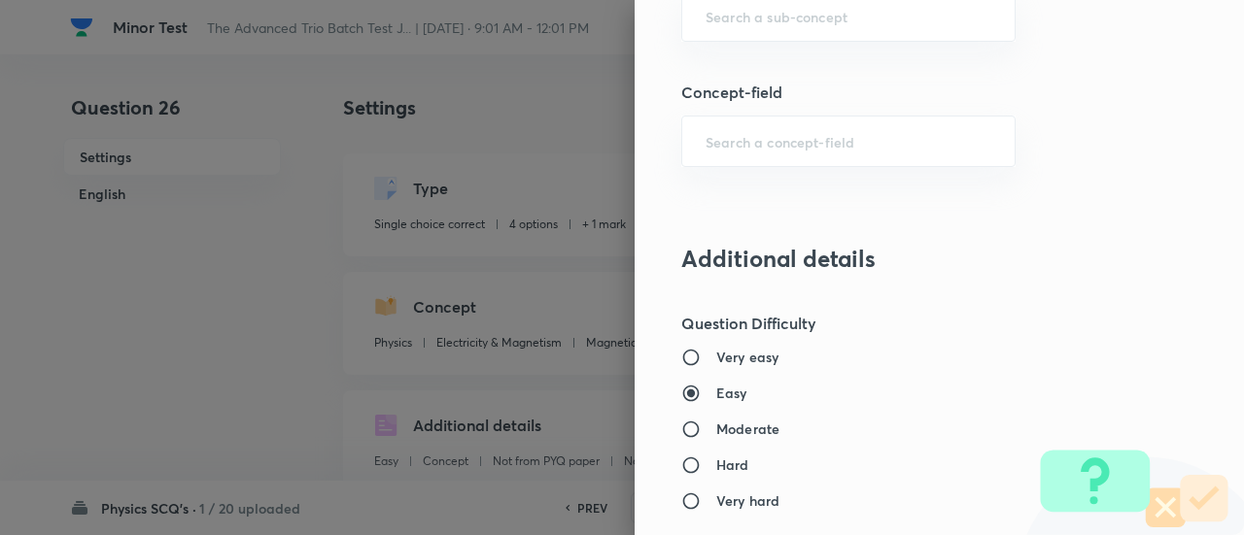
scroll to position [2107, 0]
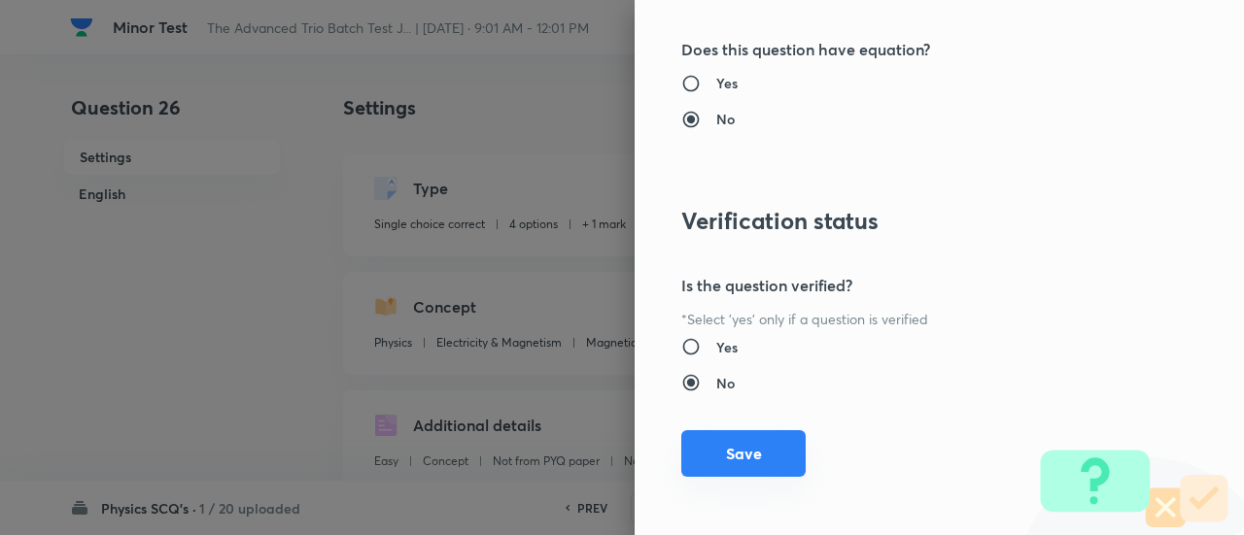
type input "1"
click at [764, 435] on button "Save" at bounding box center [743, 453] width 124 height 47
checkbox input "false"
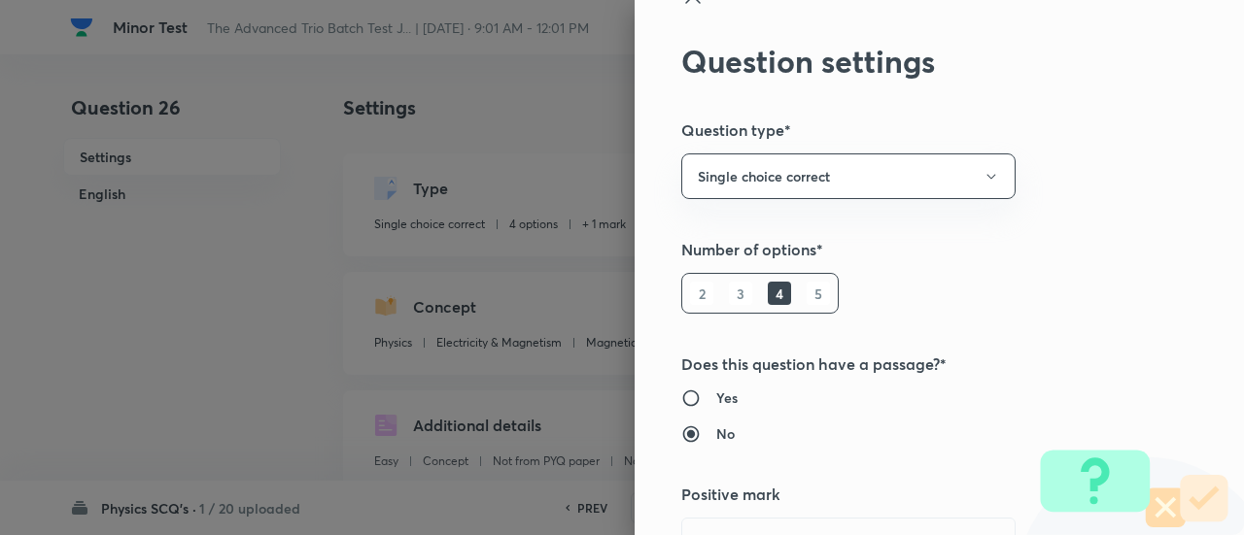
scroll to position [0, 0]
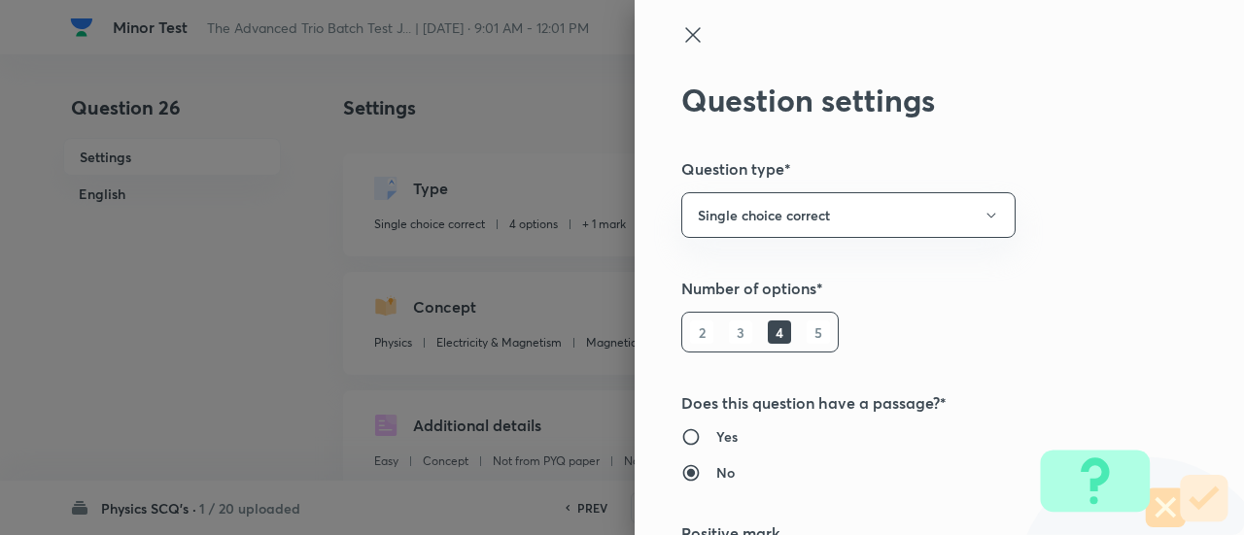
click at [681, 25] on icon at bounding box center [692, 34] width 23 height 23
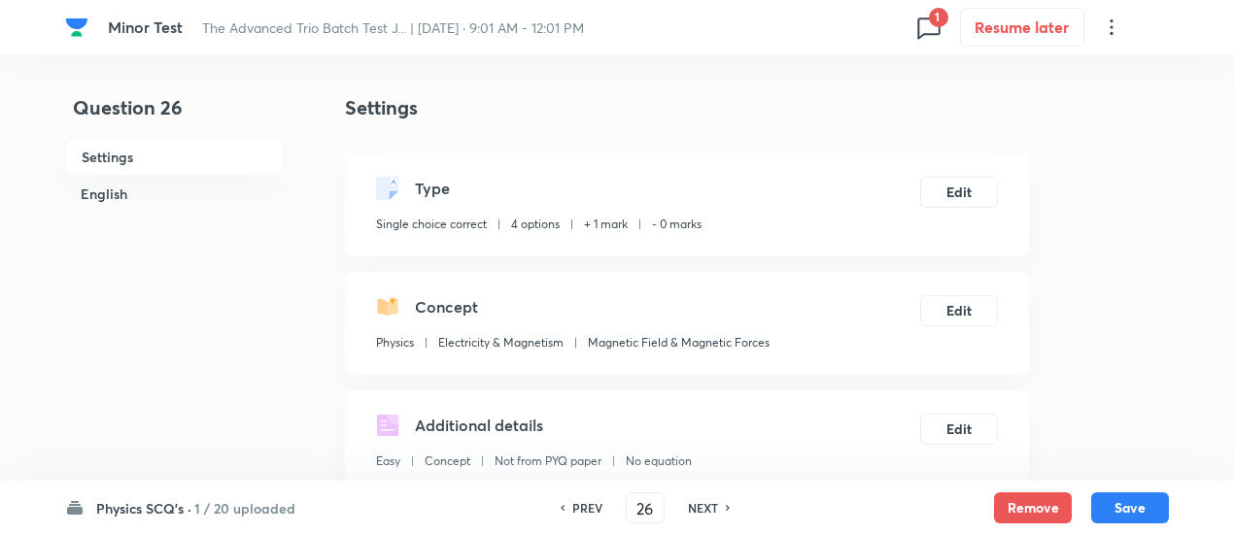
click at [579, 504] on h6 "PREV" at bounding box center [587, 507] width 30 height 17
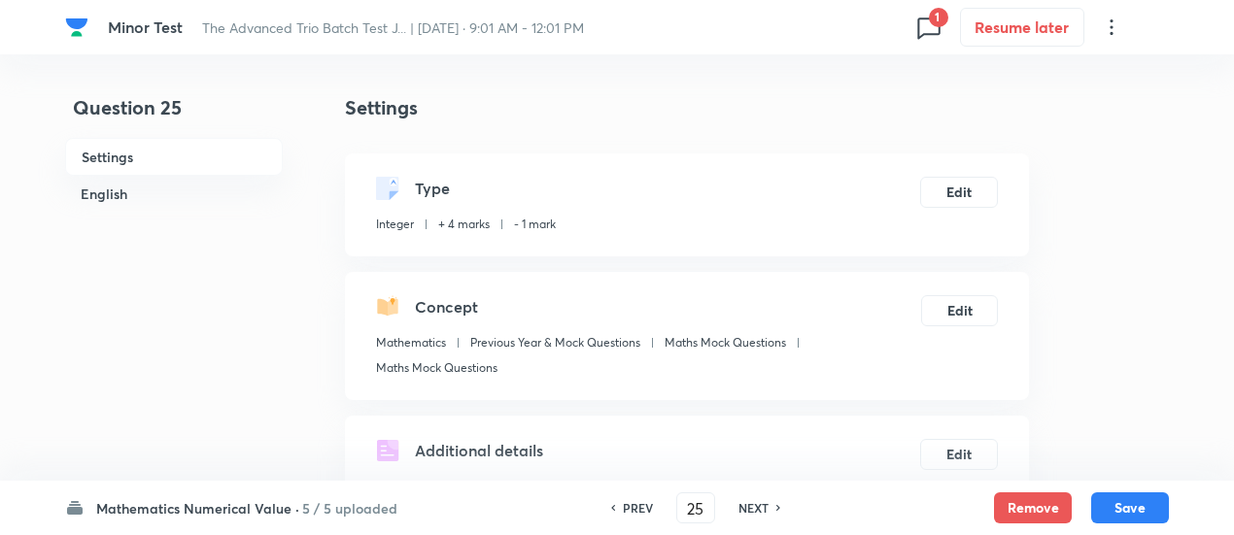
click at [758, 507] on h6 "NEXT" at bounding box center [753, 507] width 30 height 17
type input "26"
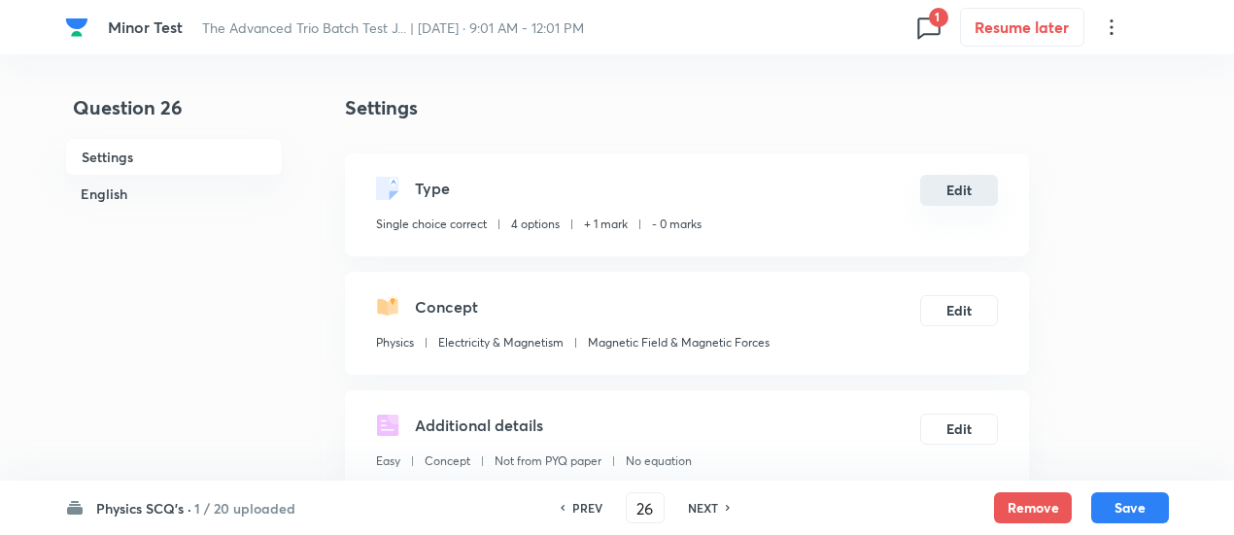
click at [941, 186] on button "Edit" at bounding box center [959, 190] width 78 height 31
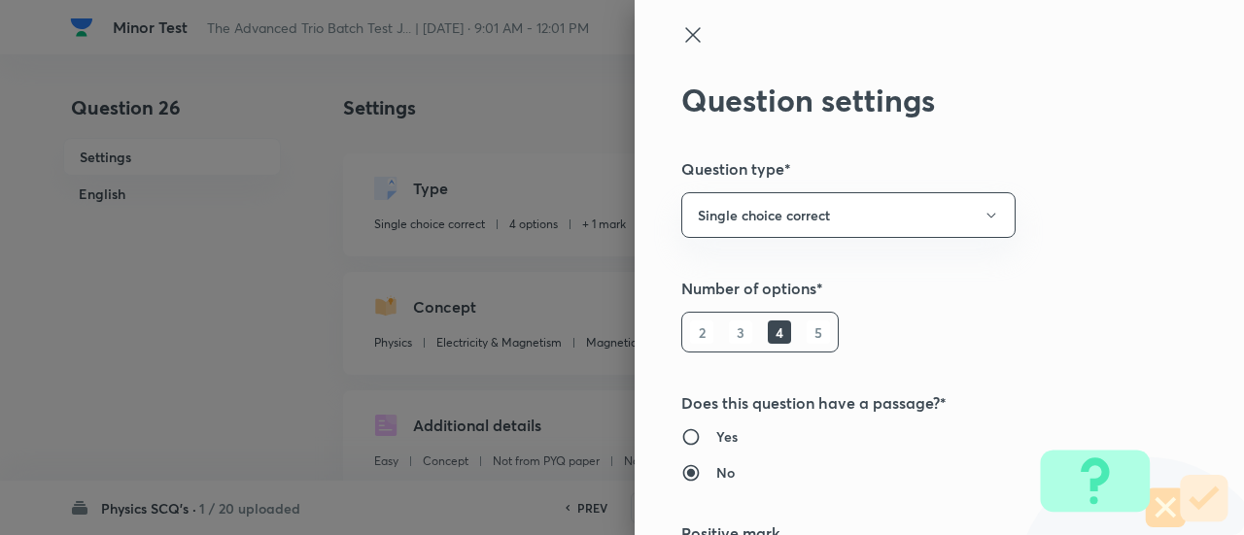
scroll to position [314, 0]
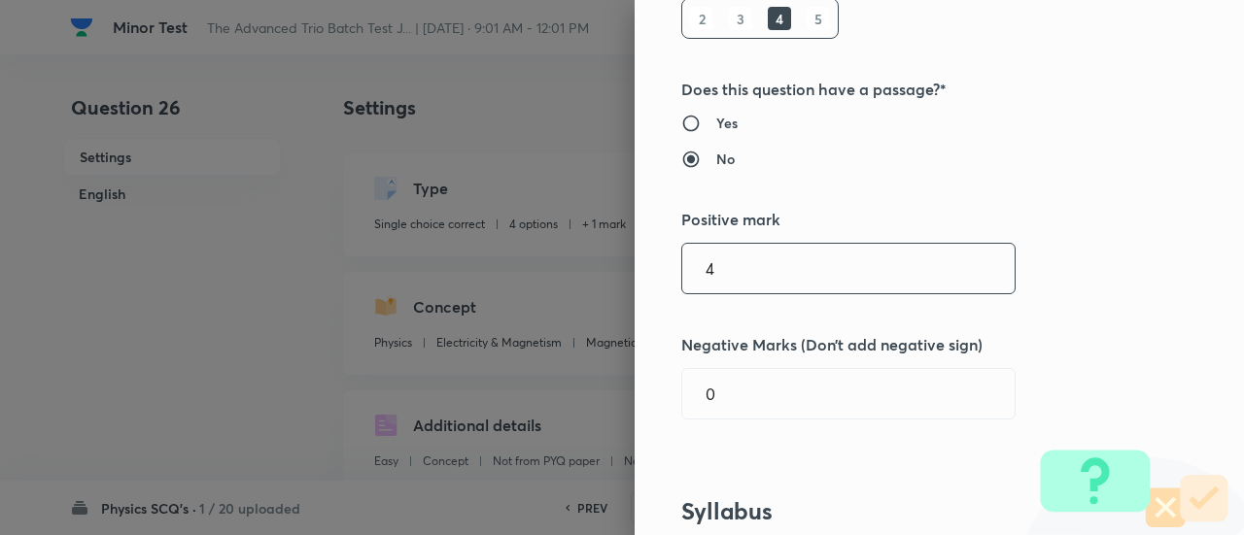
type input "4"
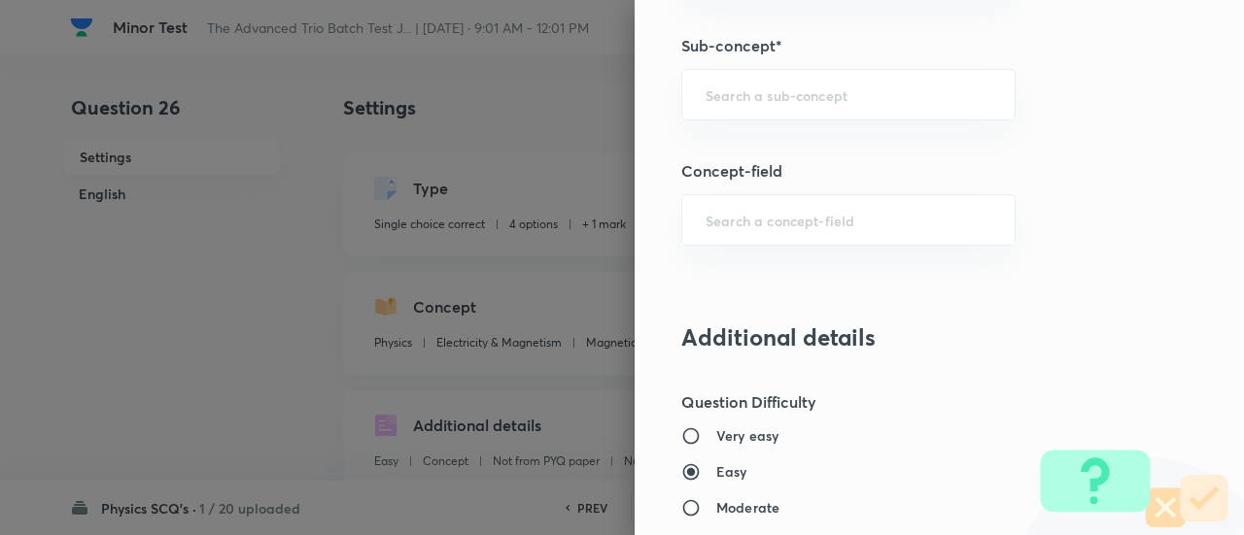
scroll to position [1241, 0]
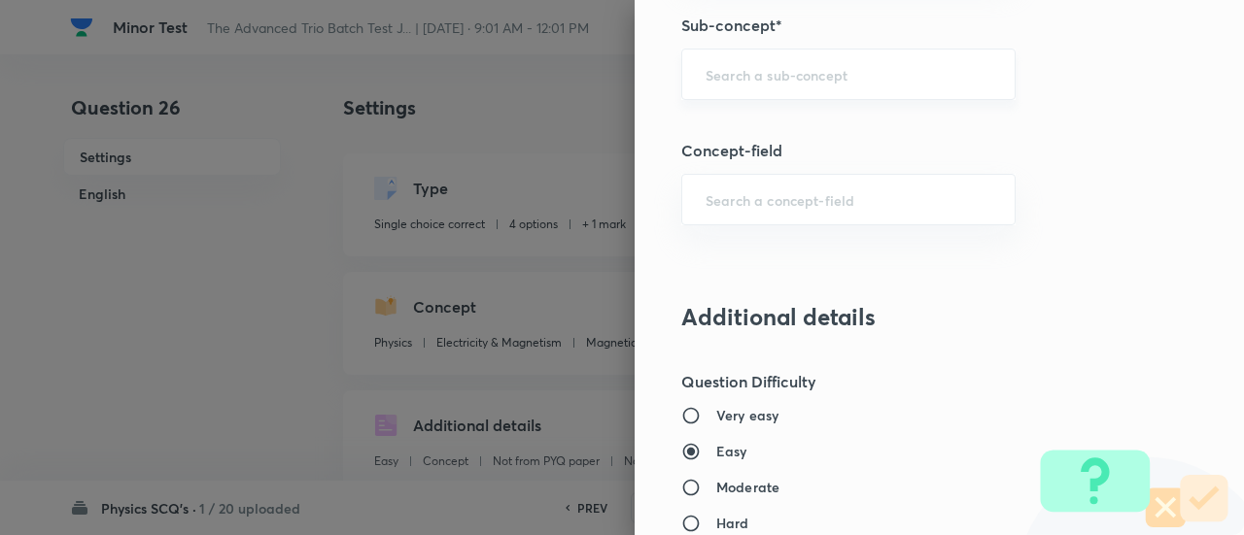
type input "1"
click at [804, 65] on input "text" at bounding box center [848, 74] width 286 height 18
type input "n"
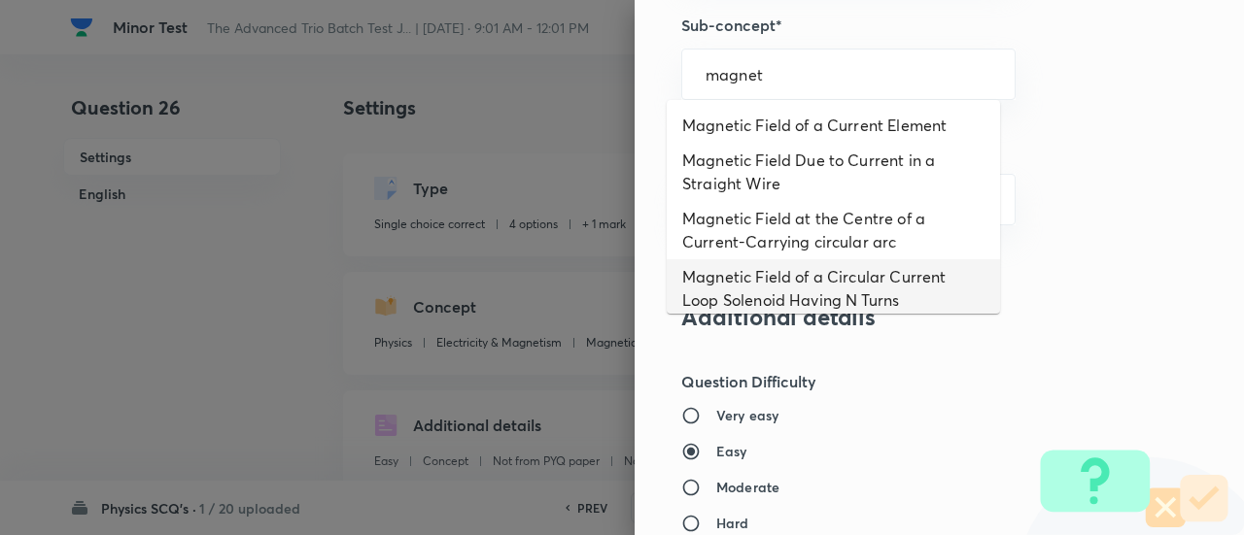
scroll to position [0, 0]
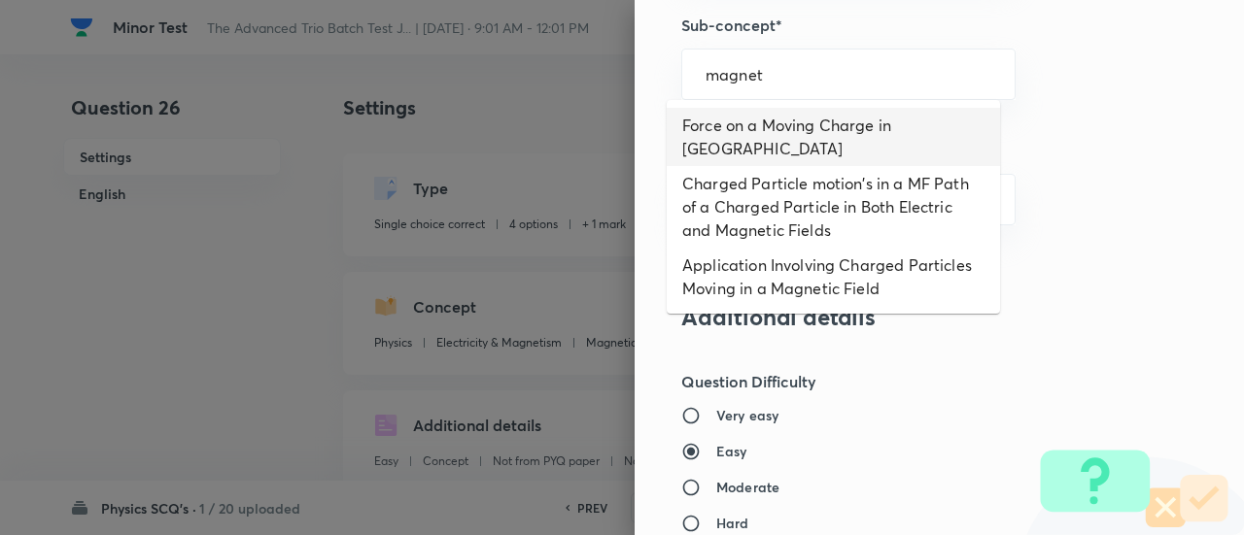
click at [731, 131] on li "Force on a Moving Charge in Magnetic Field" at bounding box center [832, 137] width 333 height 58
type input "Force on a Moving Charge in Magnetic Field"
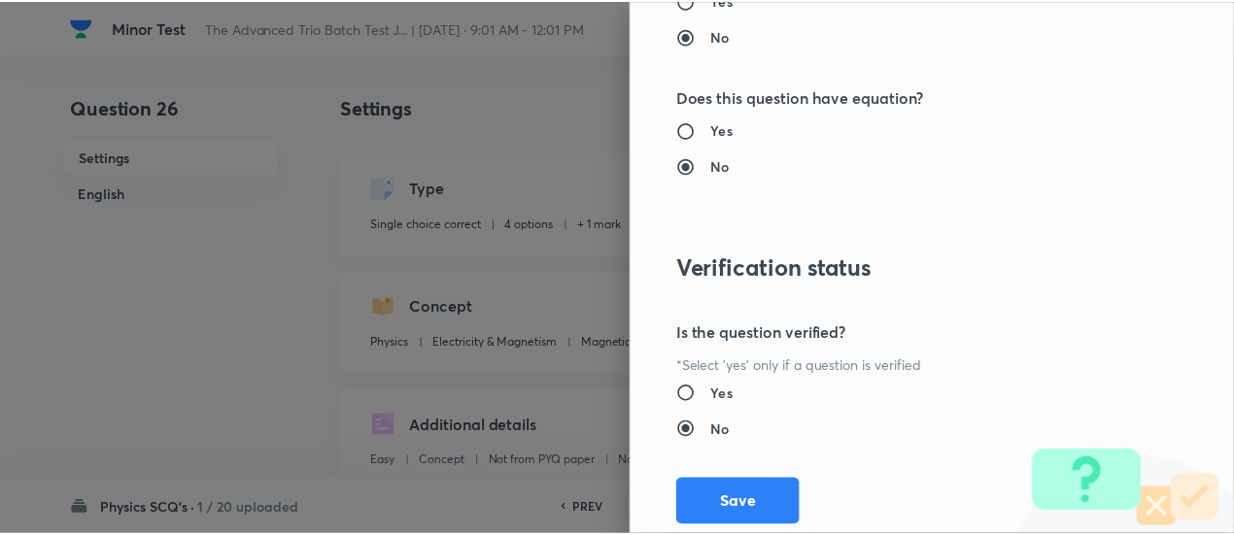
scroll to position [2107, 0]
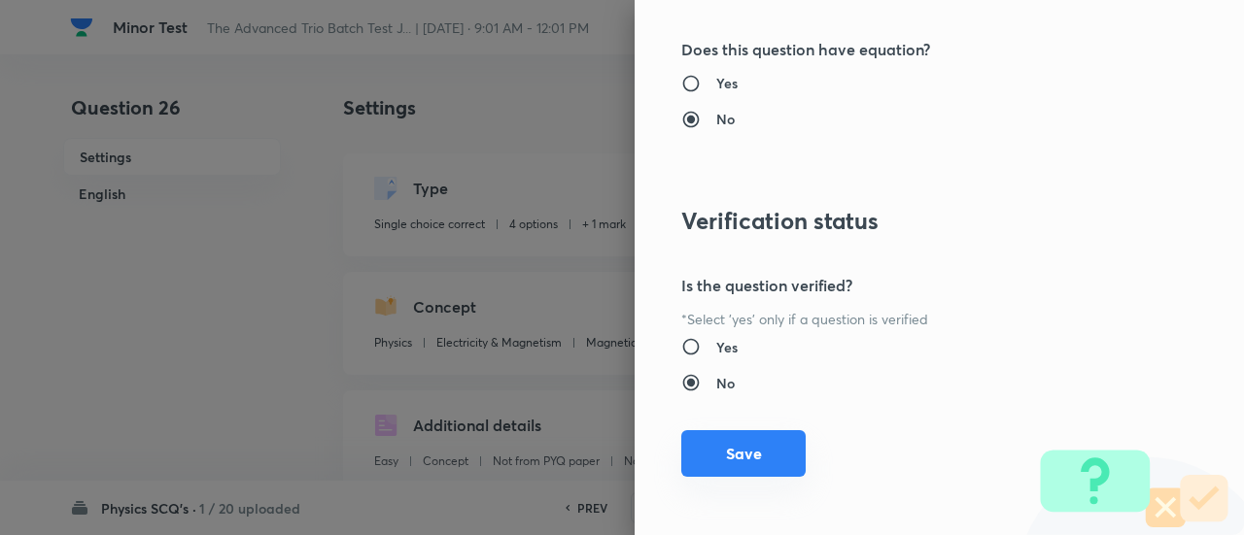
click at [756, 456] on button "Save" at bounding box center [743, 453] width 124 height 47
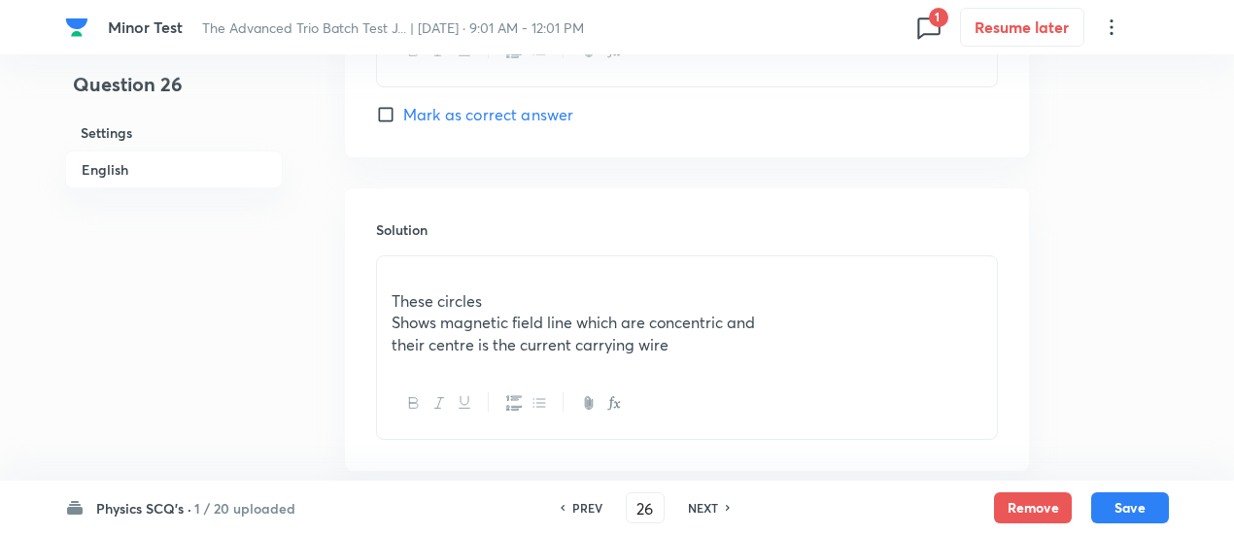
scroll to position [2235, 0]
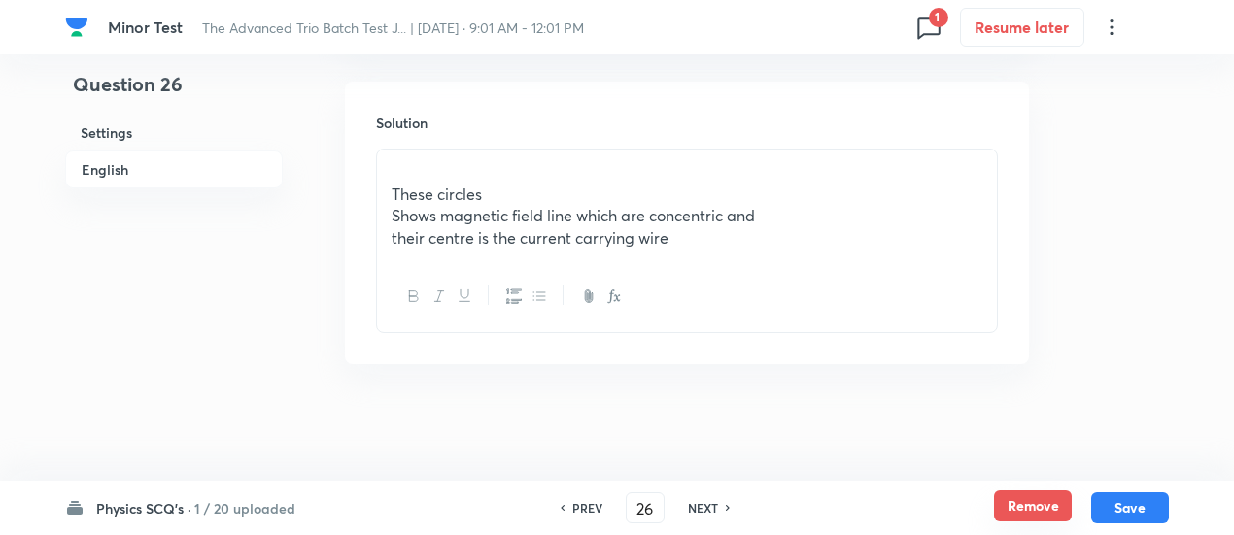
click at [1028, 503] on button "Remove" at bounding box center [1033, 506] width 78 height 31
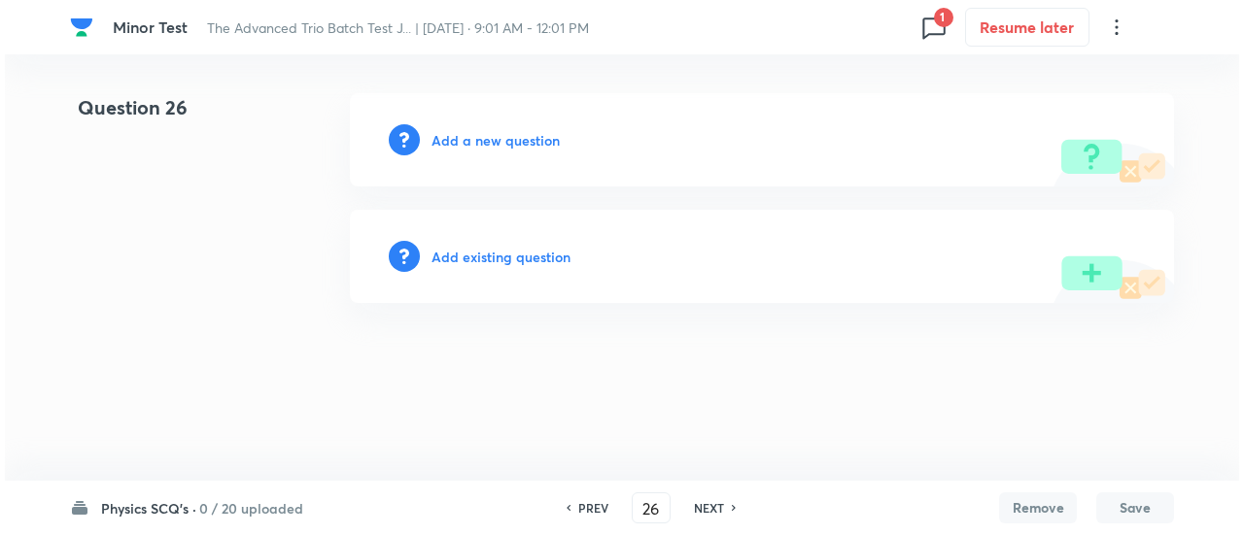
scroll to position [0, 0]
click at [526, 247] on h6 "Add existing question" at bounding box center [500, 257] width 139 height 20
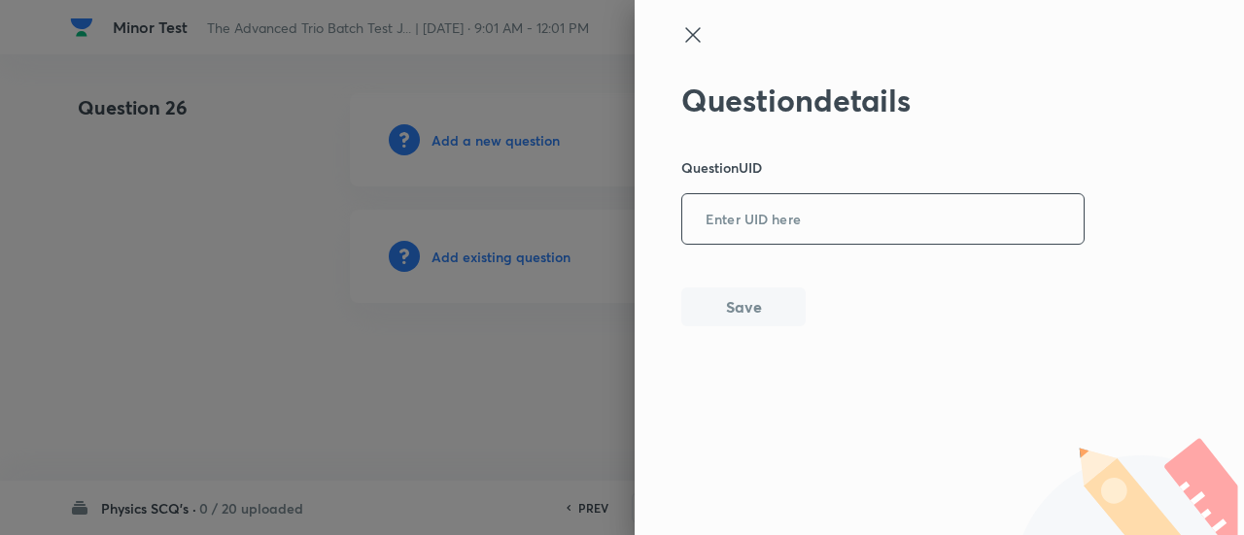
click at [787, 219] on input "text" at bounding box center [882, 220] width 401 height 48
paste input "NNUK2"
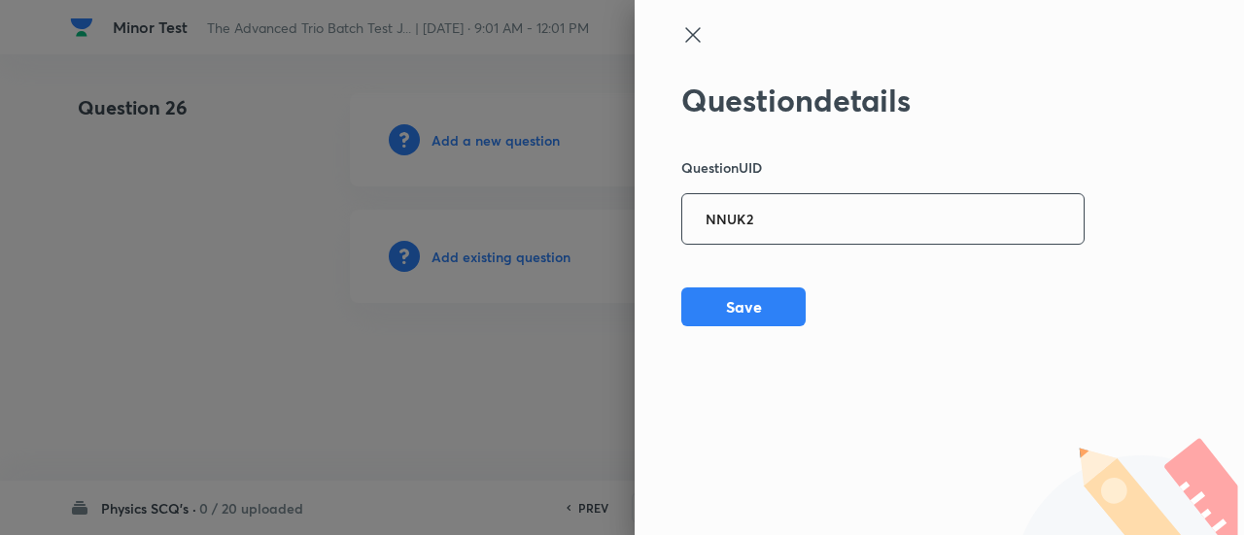
type input "NNUK2"
click at [736, 316] on button "Save" at bounding box center [743, 305] width 124 height 39
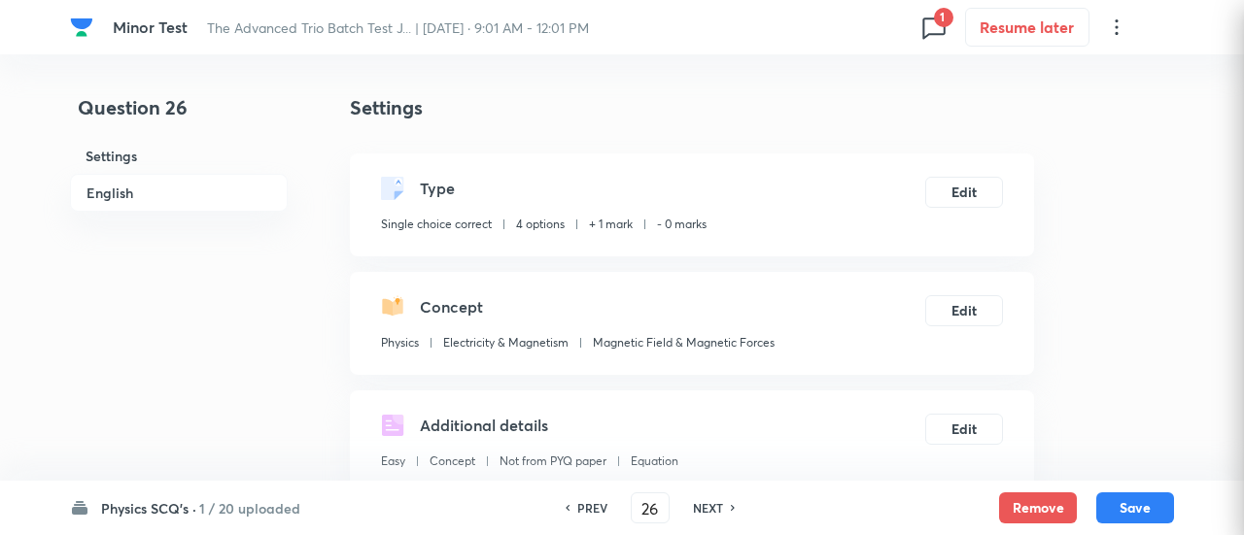
checkbox input "true"
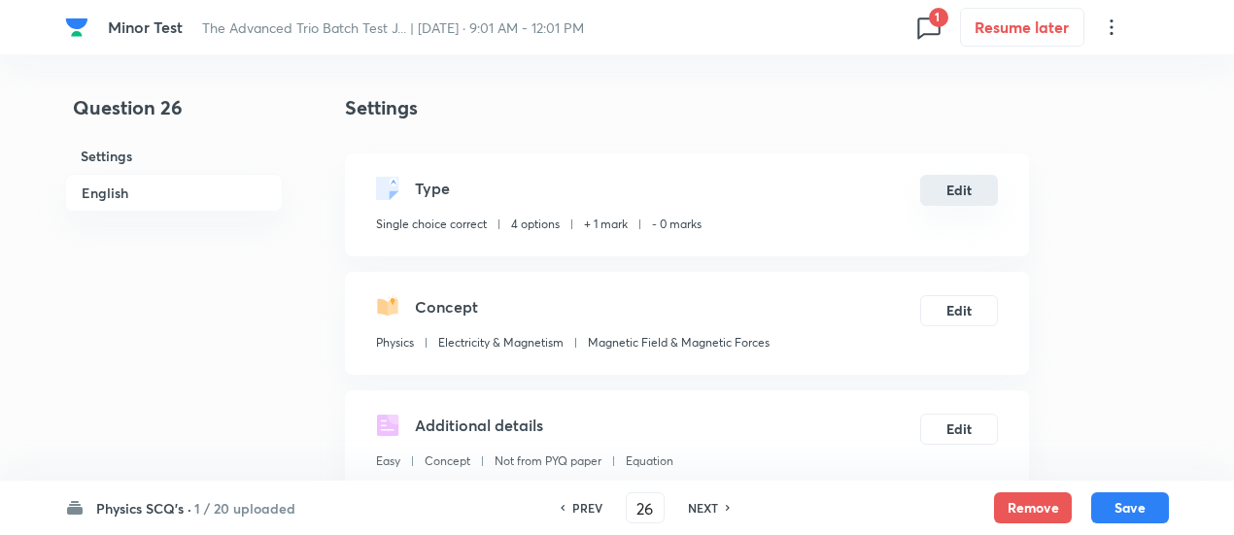
click at [967, 189] on button "Edit" at bounding box center [959, 190] width 78 height 31
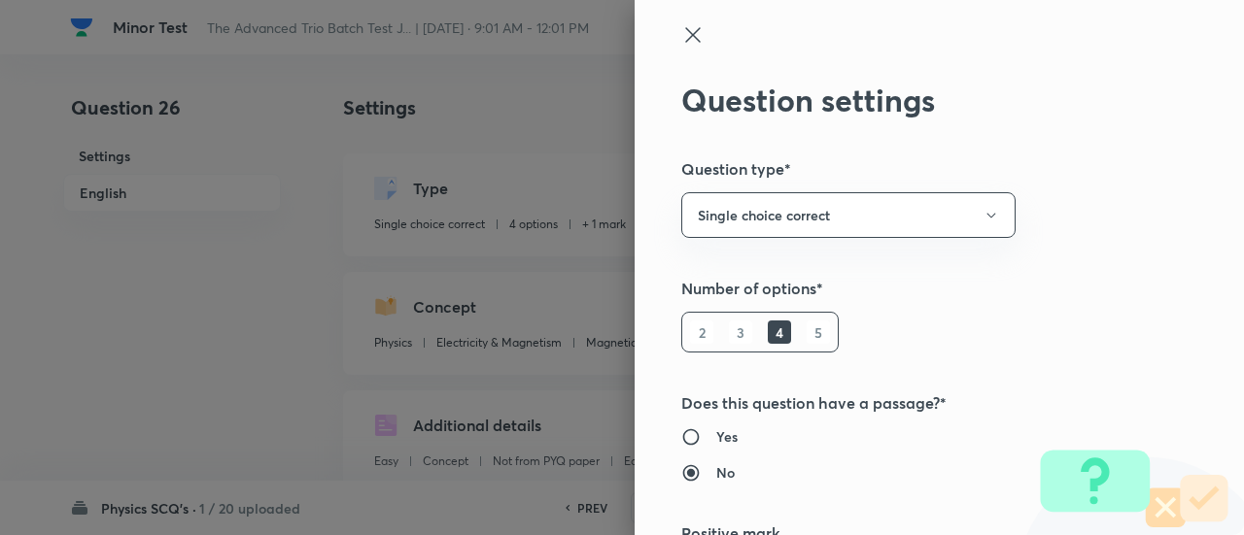
scroll to position [314, 0]
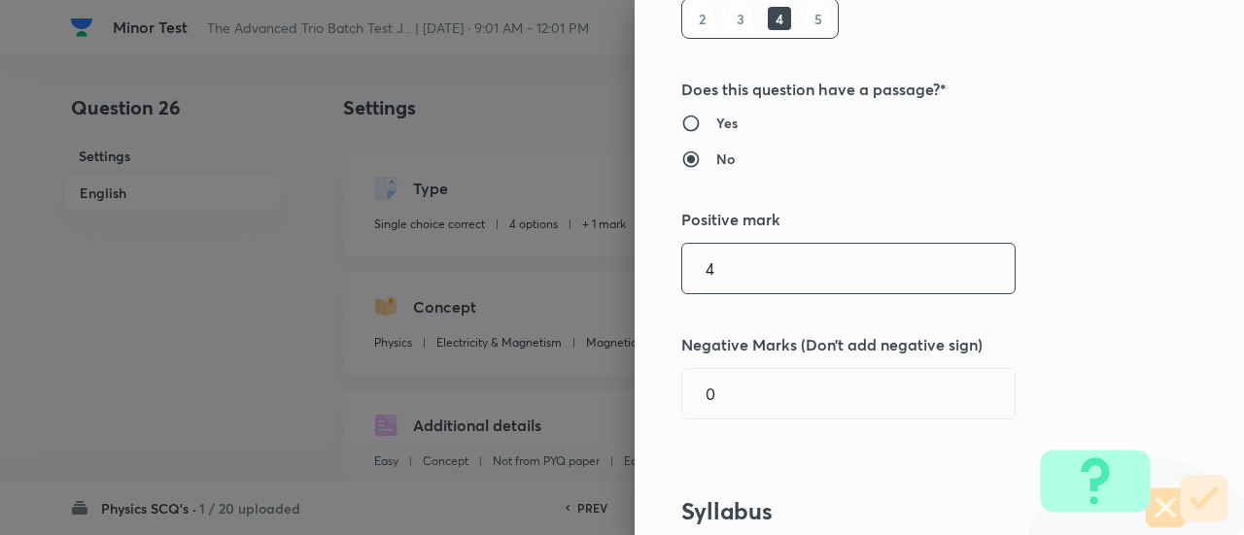
type input "4"
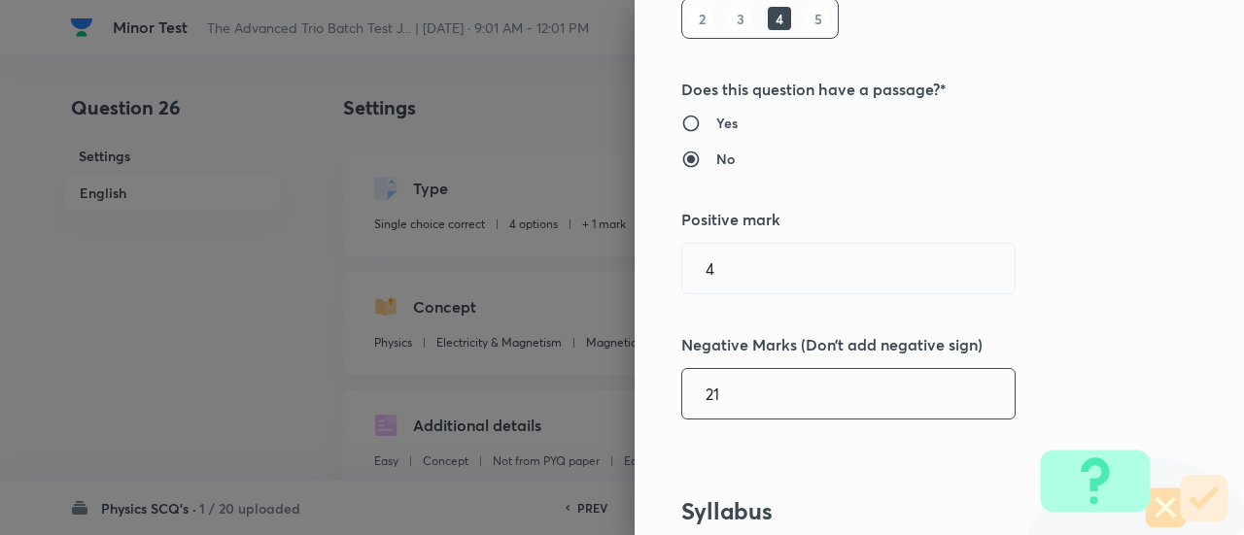
type input "2"
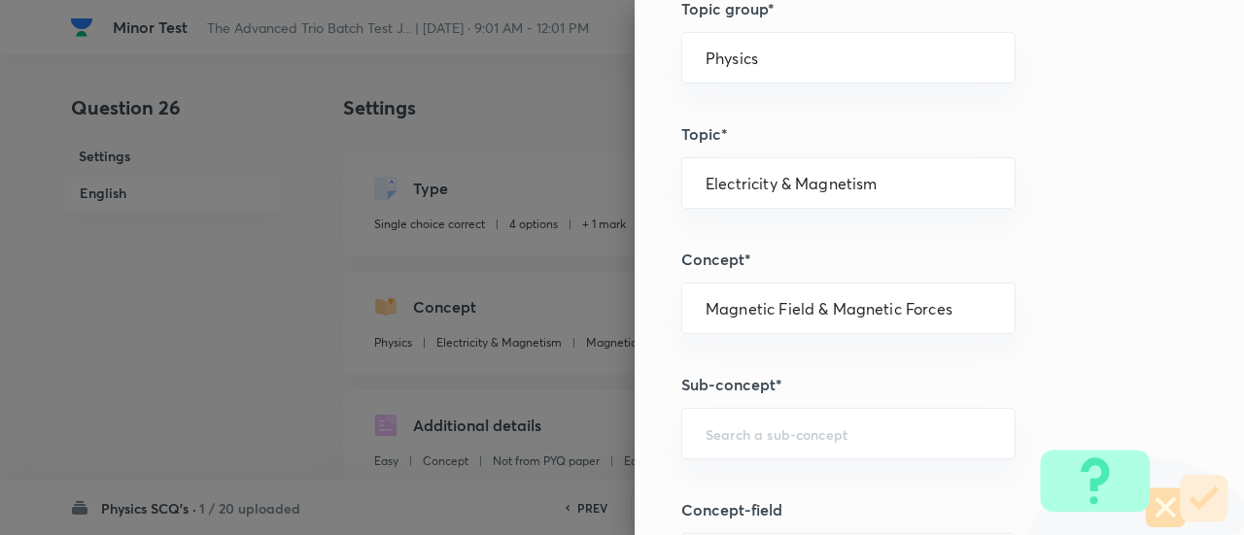
scroll to position [990, 0]
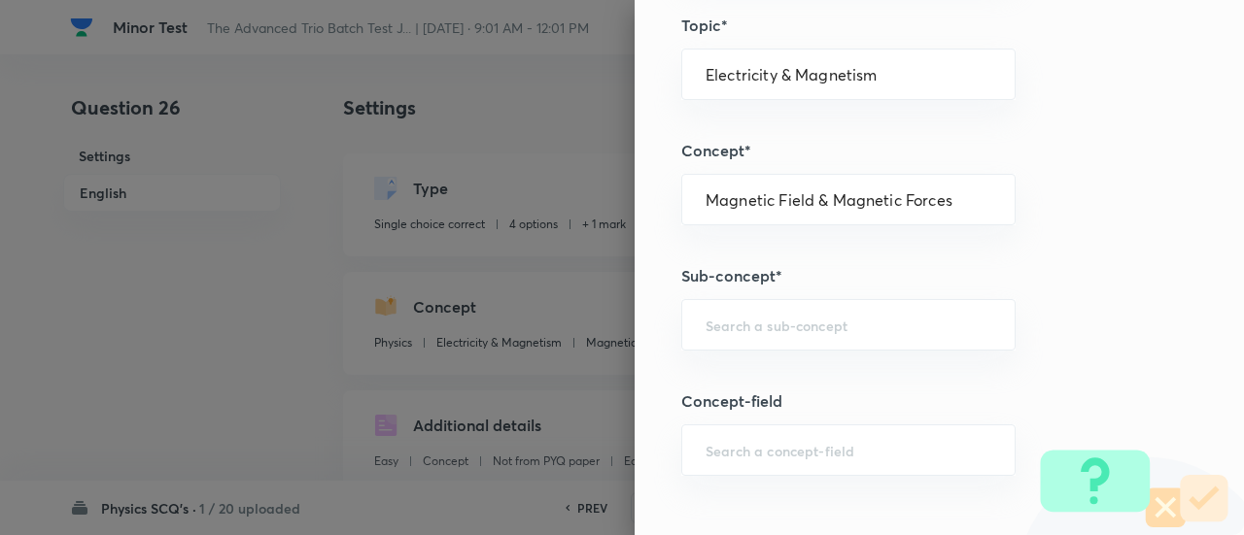
type input "1"
click at [848, 293] on div "Question settings Question type* Single choice correct Number of options* 2 3 4…" at bounding box center [938, 267] width 609 height 535
click at [841, 316] on input "text" at bounding box center [848, 325] width 286 height 18
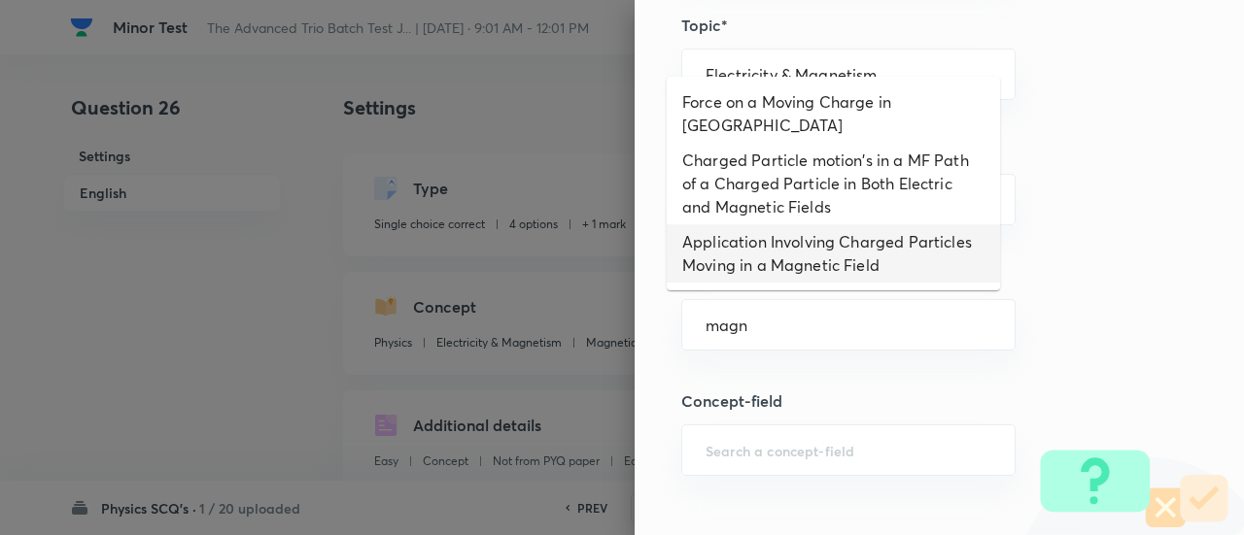
click at [762, 253] on li "Application Involving Charged Particles Moving in a Magnetic Field" at bounding box center [832, 253] width 333 height 58
type input "Application Involving Charged Particles Moving in a Magnetic Field"
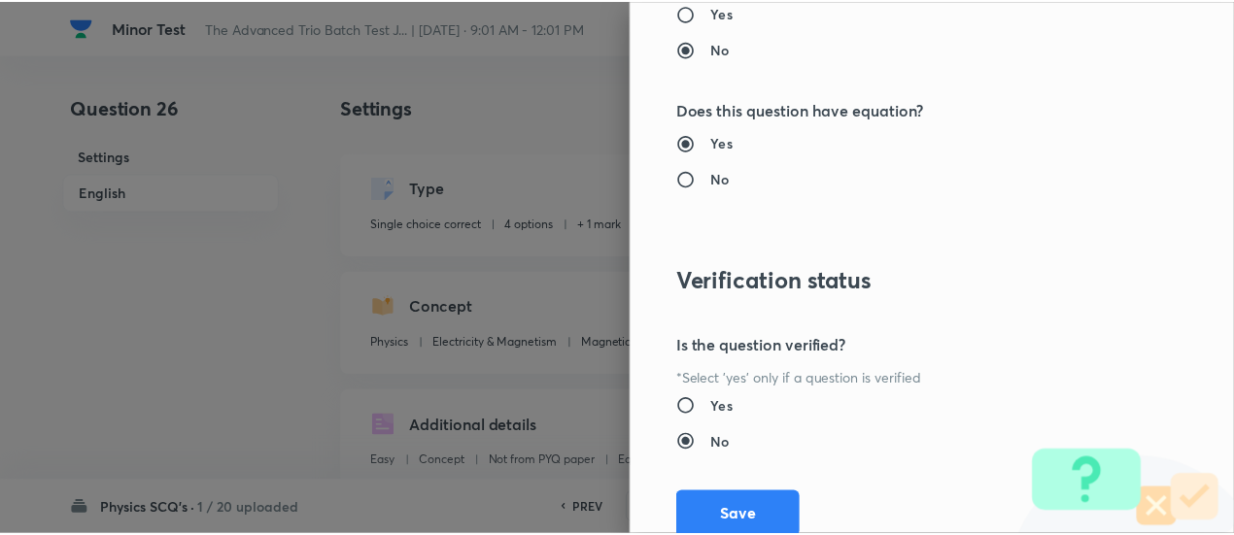
scroll to position [2107, 0]
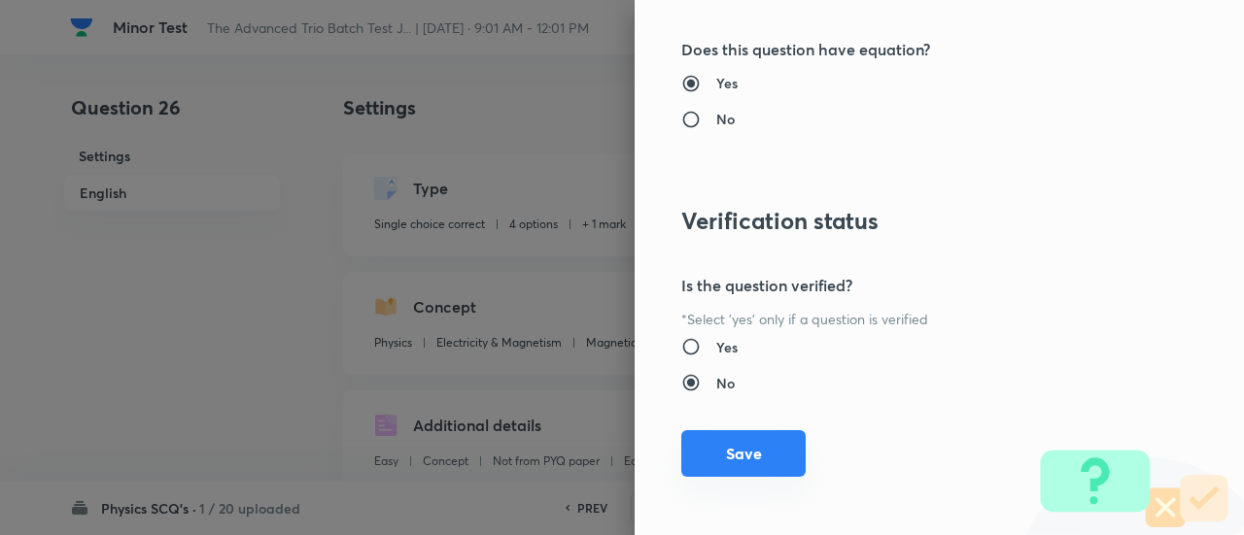
click at [762, 466] on button "Save" at bounding box center [743, 453] width 124 height 47
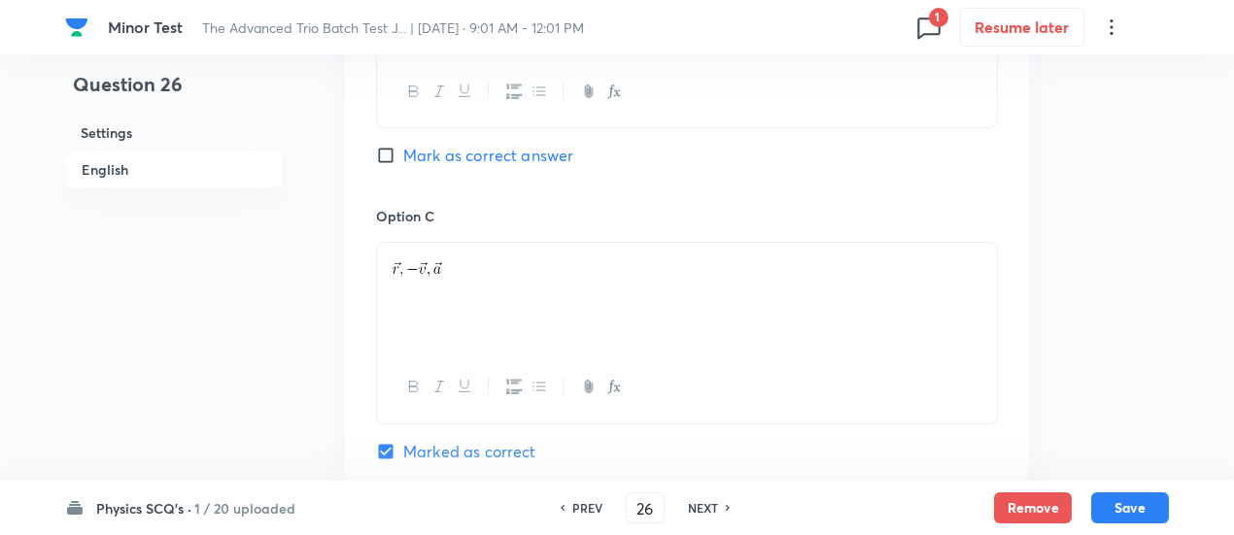
scroll to position [2166, 0]
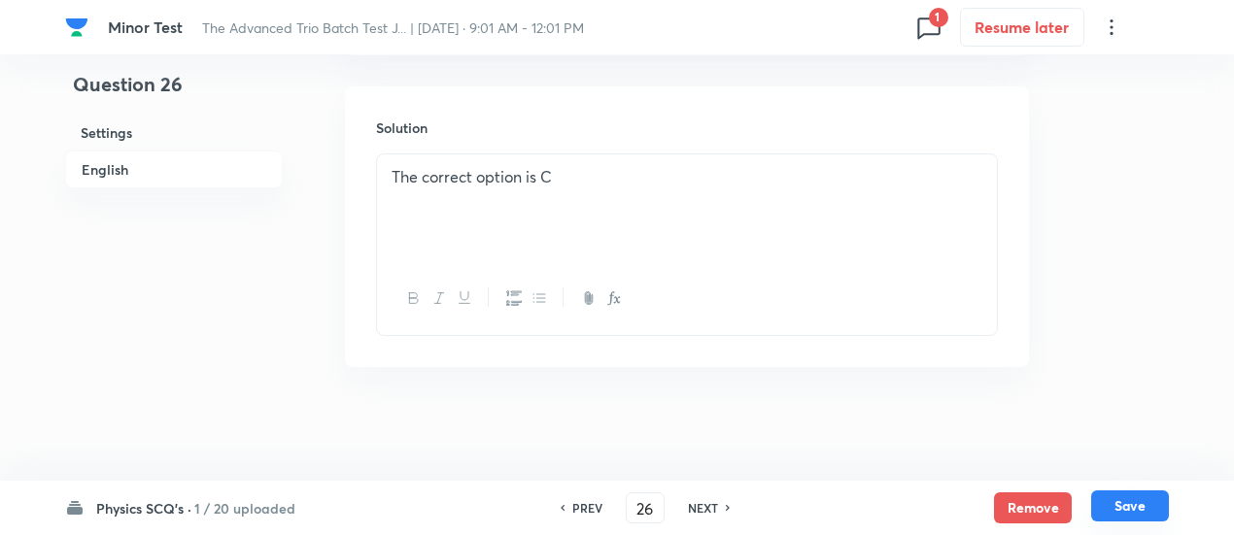
click at [1121, 512] on button "Save" at bounding box center [1130, 506] width 78 height 31
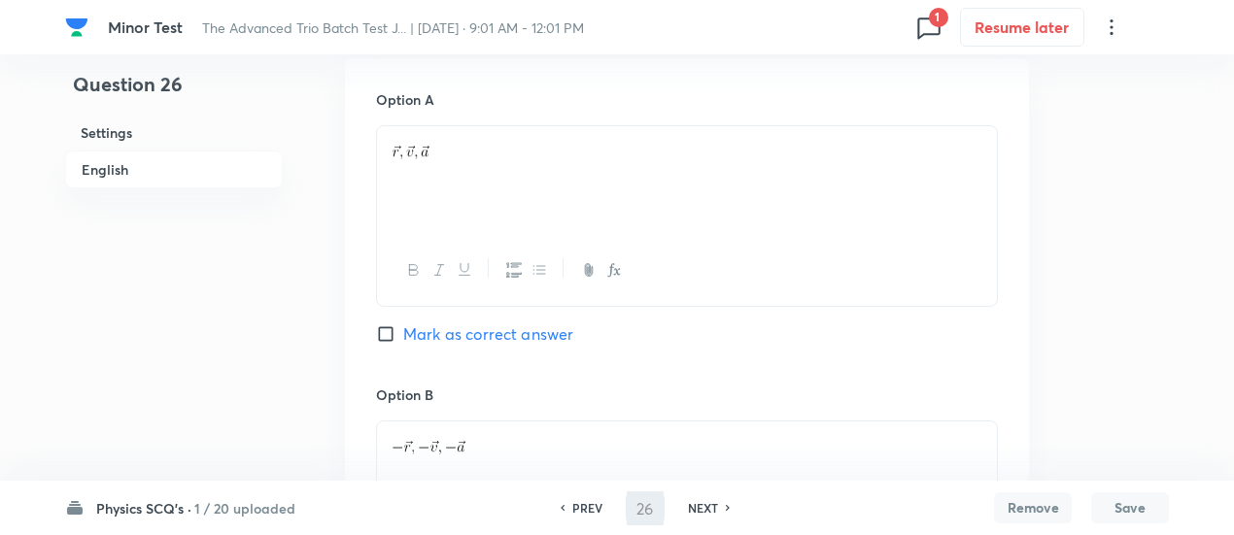
scroll to position [437, 0]
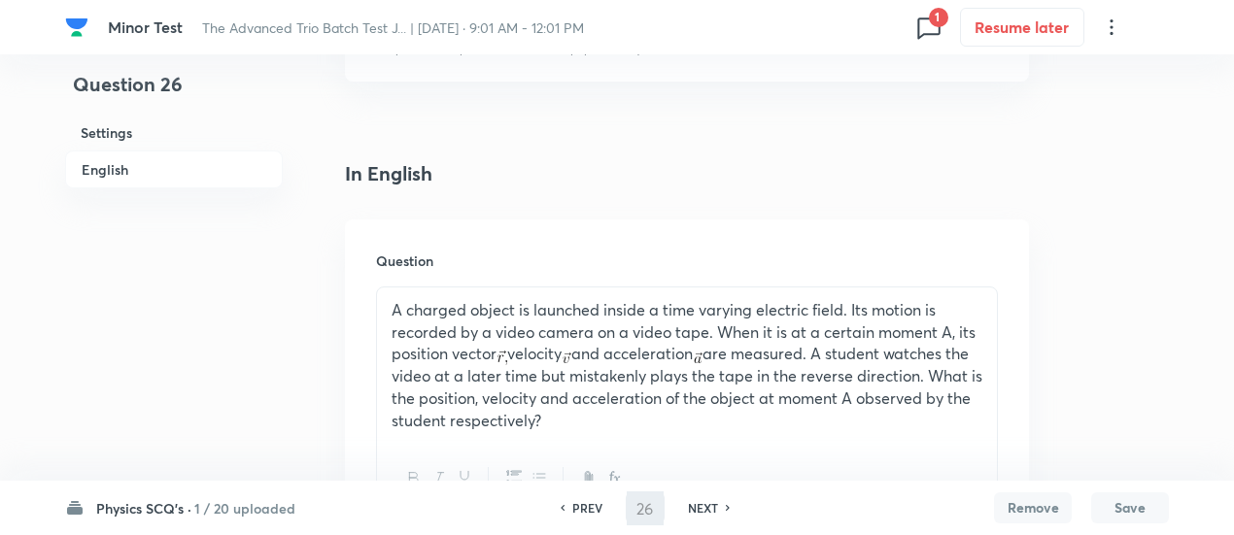
type input "27"
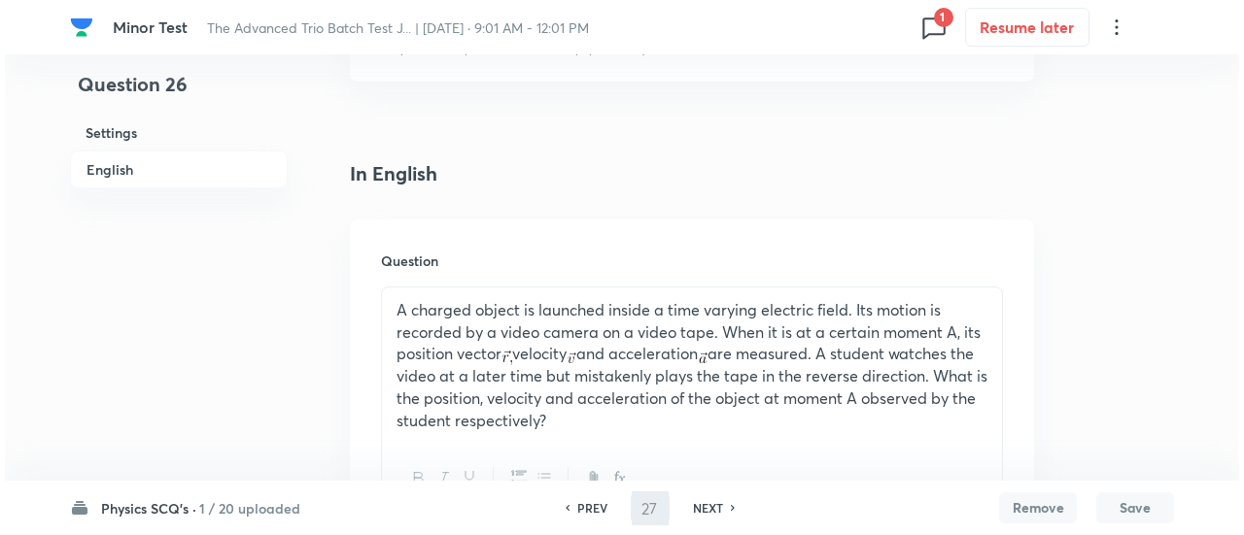
scroll to position [0, 0]
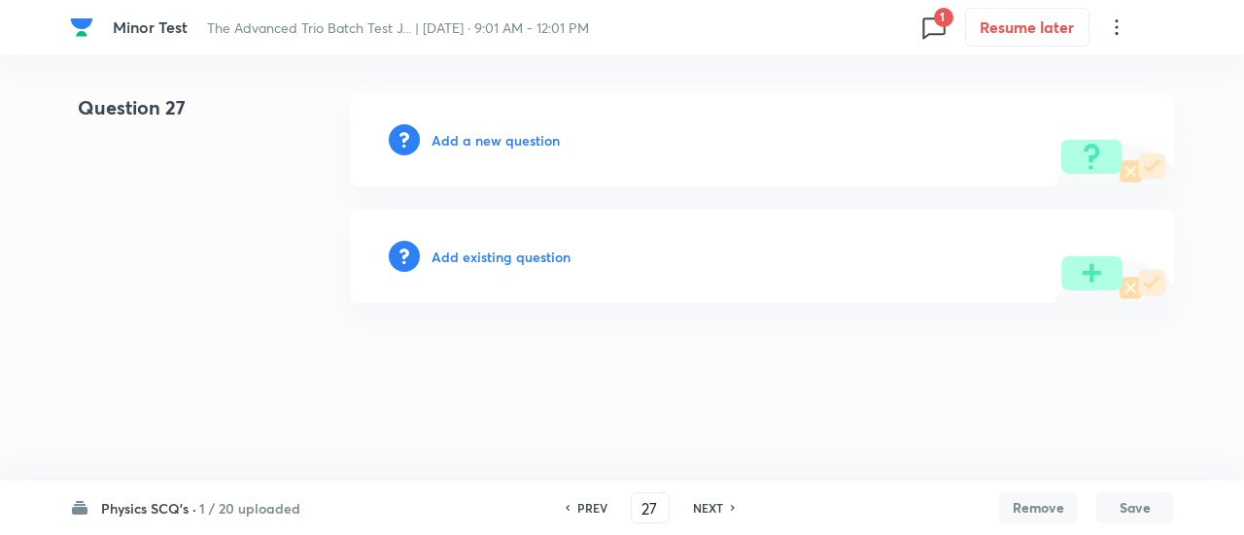
click at [501, 257] on h6 "Add existing question" at bounding box center [500, 257] width 139 height 20
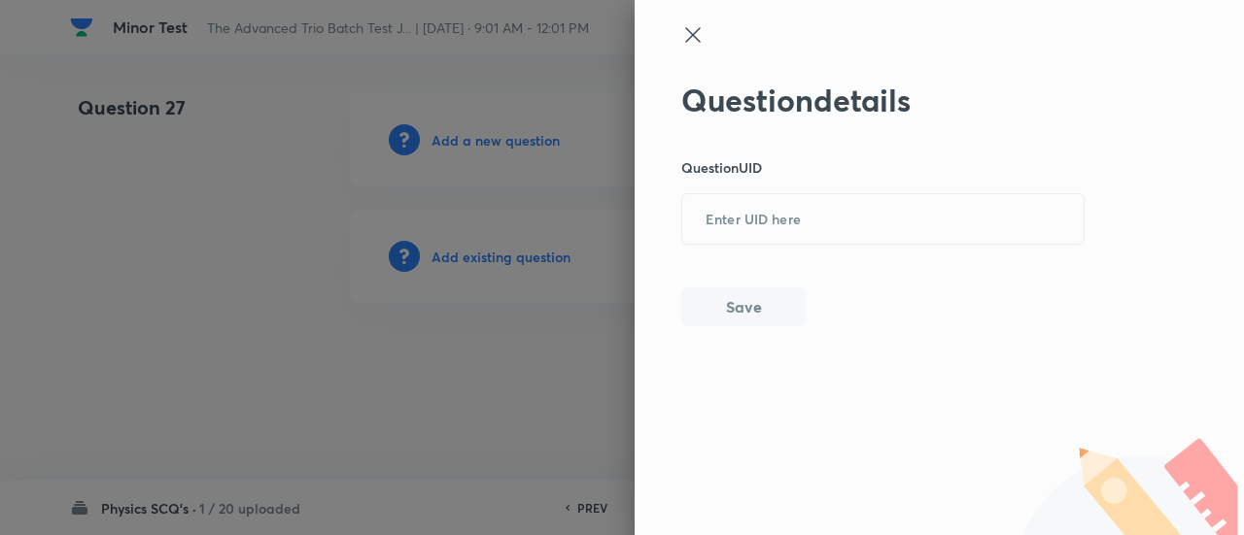
click at [891, 246] on div "Question details Question UID ​ Save" at bounding box center [883, 204] width 404 height 245
click at [858, 234] on input "text" at bounding box center [882, 220] width 401 height 48
paste input "ULEPU"
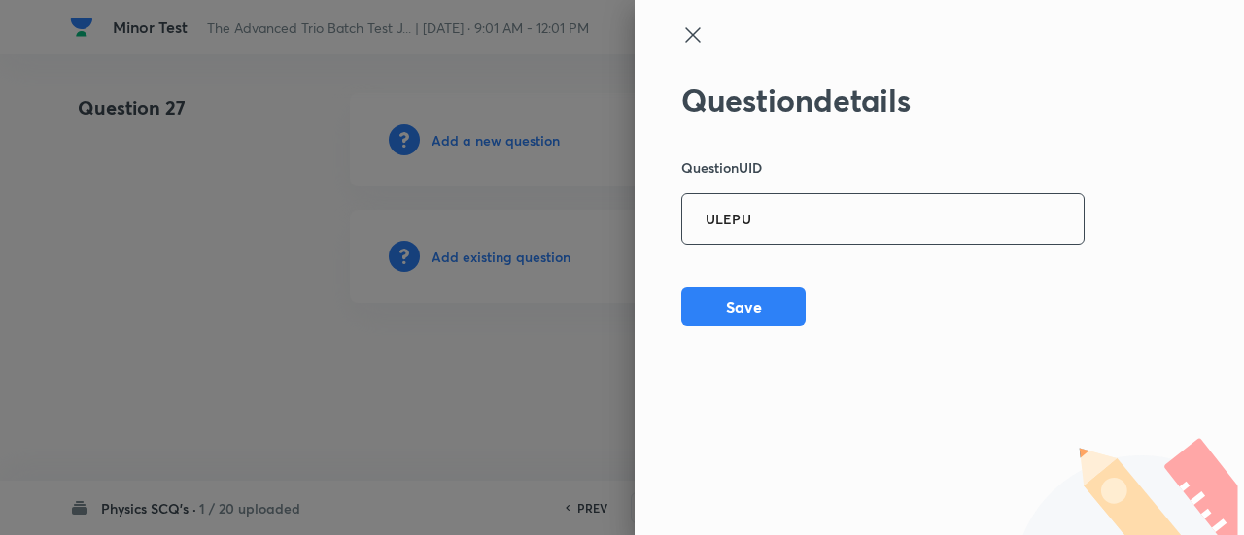
type input "ULEPU"
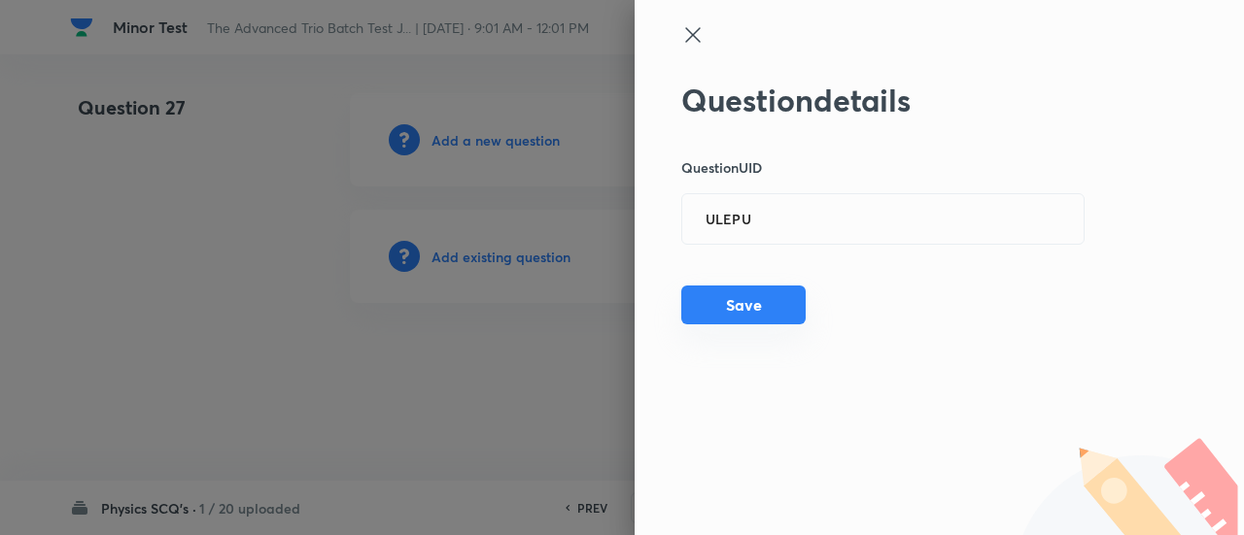
click at [767, 316] on button "Save" at bounding box center [743, 305] width 124 height 39
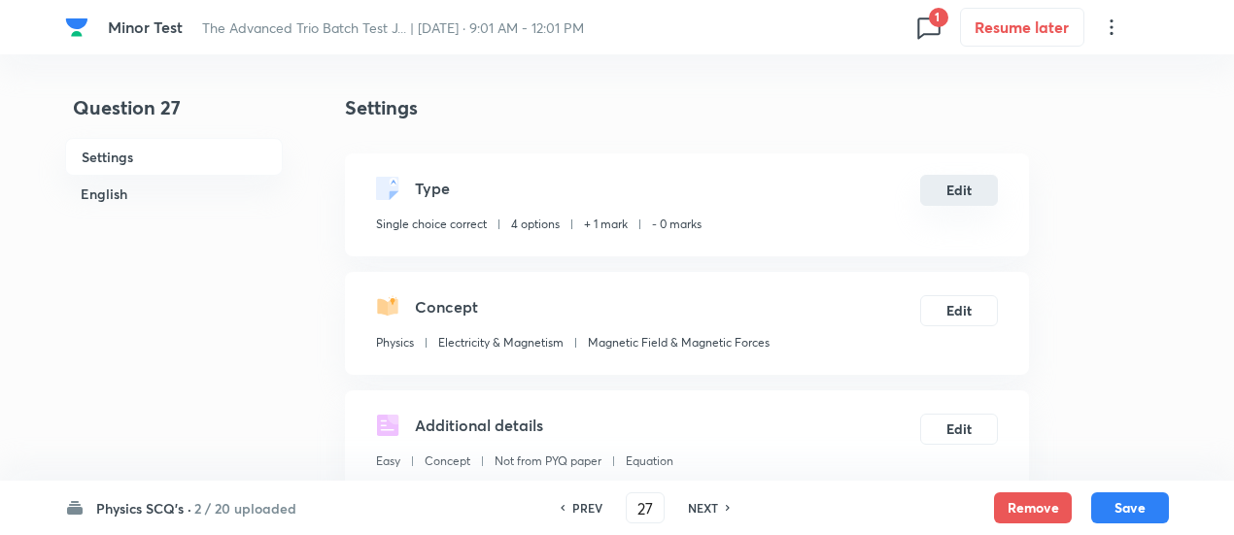
click at [974, 182] on button "Edit" at bounding box center [959, 190] width 78 height 31
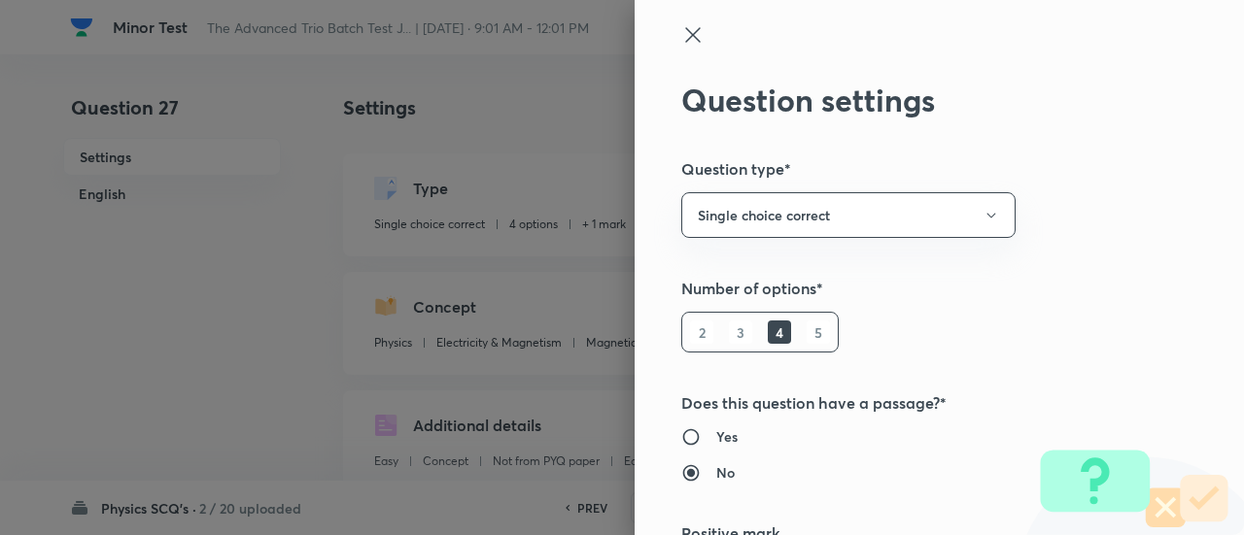
scroll to position [314, 0]
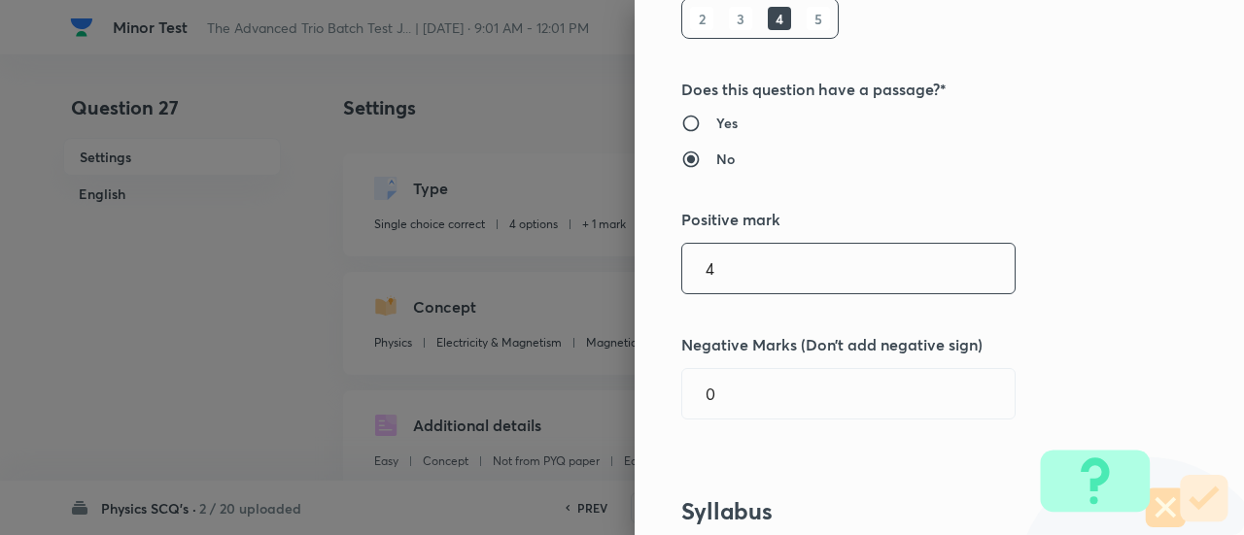
type input "4"
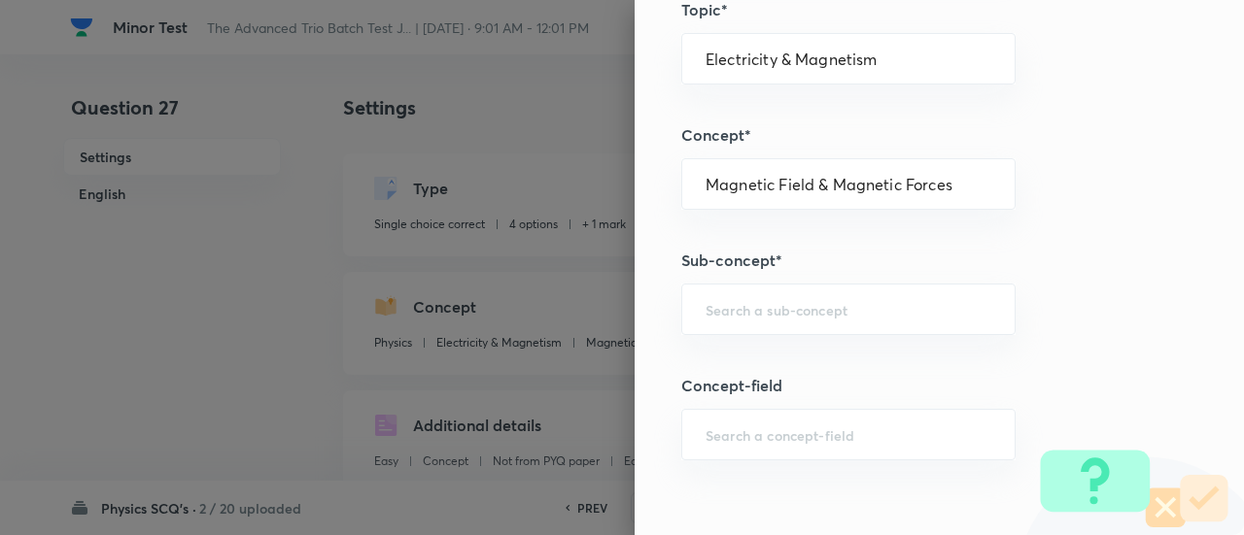
scroll to position [1009, 0]
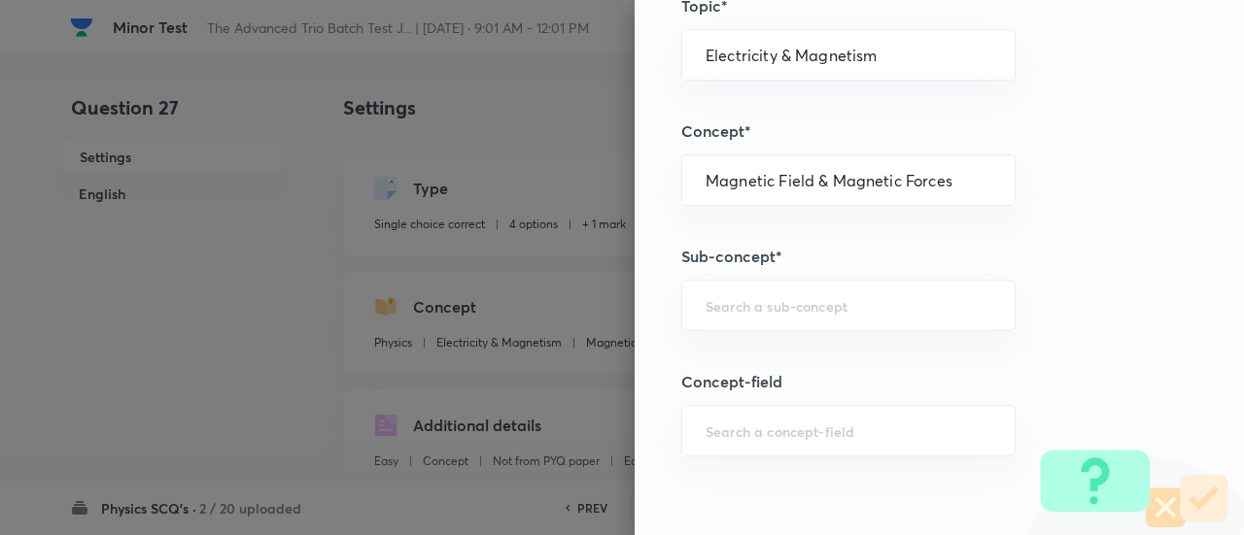
type input "1"
drag, startPoint x: 830, startPoint y: 272, endPoint x: 820, endPoint y: 304, distance: 33.5
click at [820, 304] on div "Question settings Question type* Single choice correct Number of options* 2 3 4…" at bounding box center [938, 267] width 609 height 535
click at [820, 304] on input "text" at bounding box center [848, 305] width 286 height 18
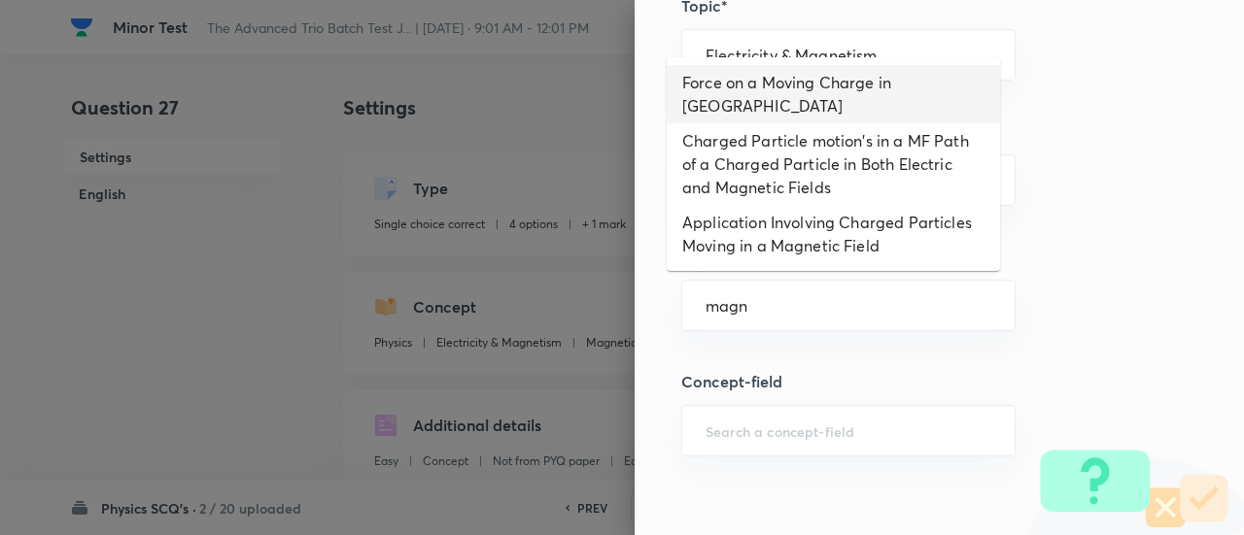
click at [733, 92] on li "Force on a Moving Charge in Magnetic Field" at bounding box center [832, 94] width 333 height 58
type input "Force on a Moving Charge in Magnetic Field"
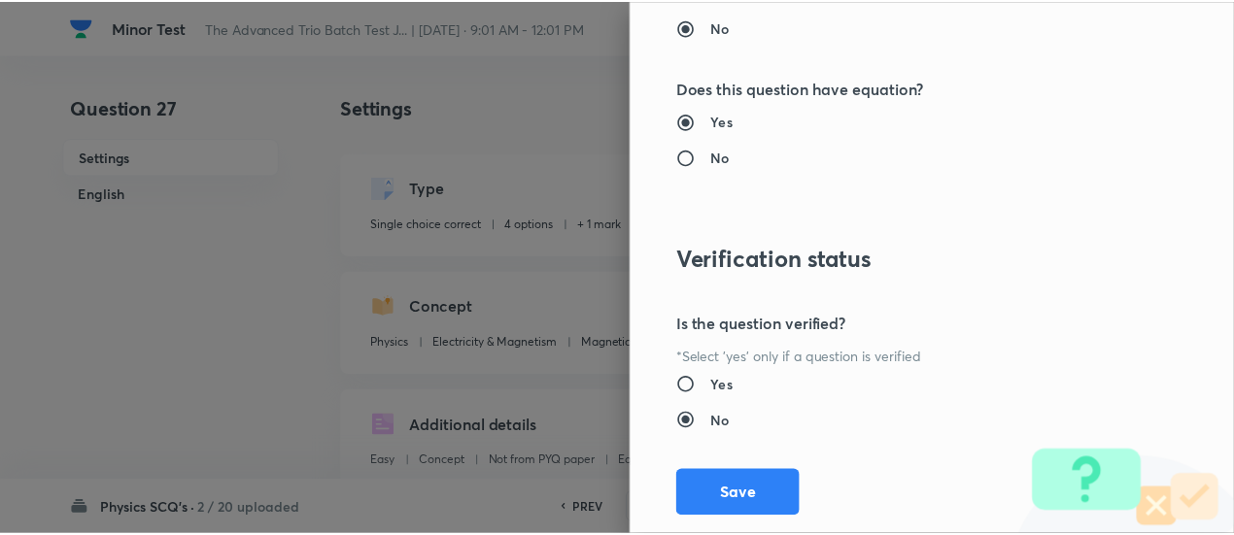
scroll to position [2107, 0]
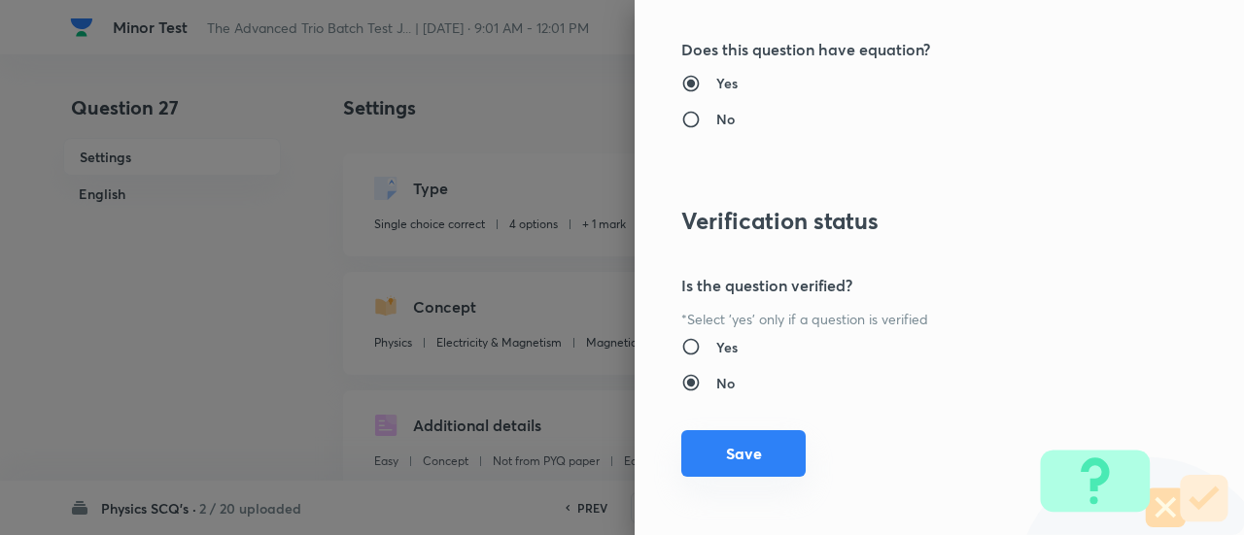
click at [757, 464] on button "Save" at bounding box center [743, 453] width 124 height 47
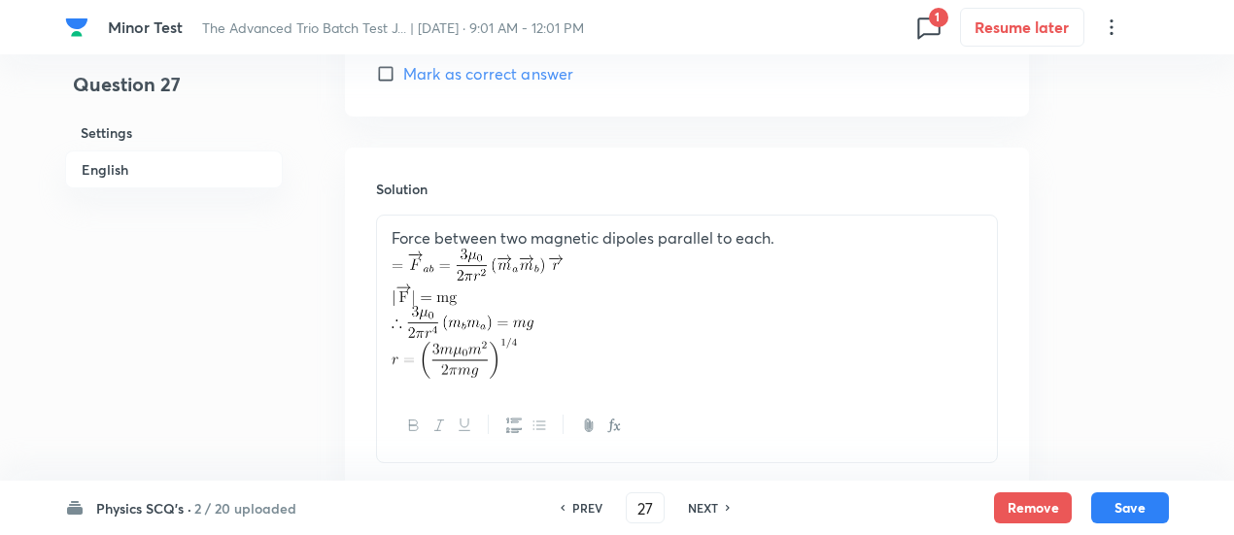
scroll to position [2329, 0]
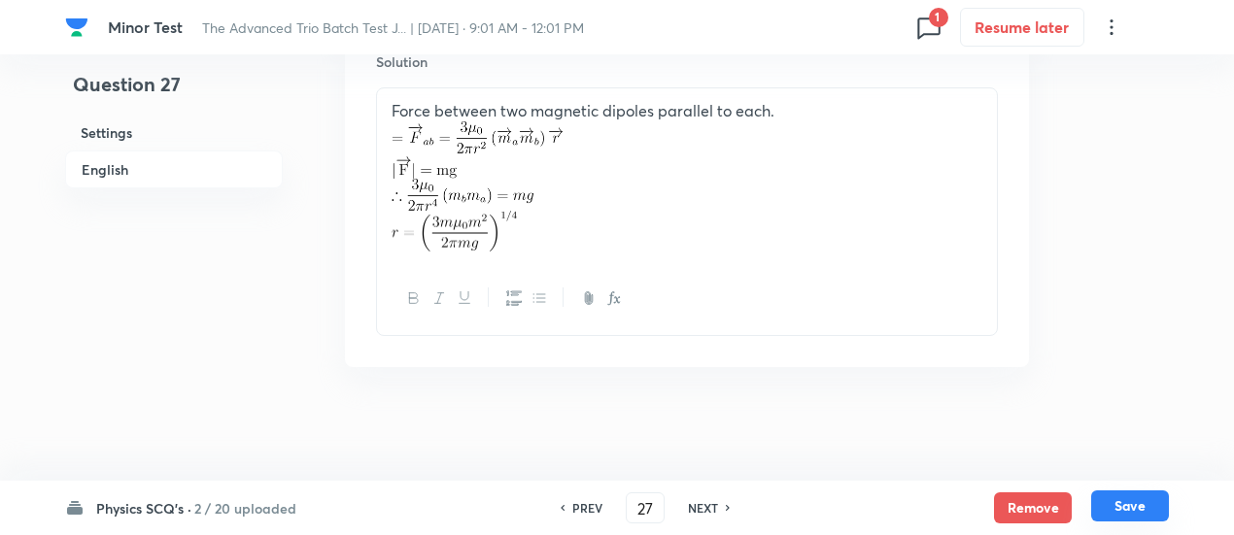
click at [1124, 499] on button "Save" at bounding box center [1130, 506] width 78 height 31
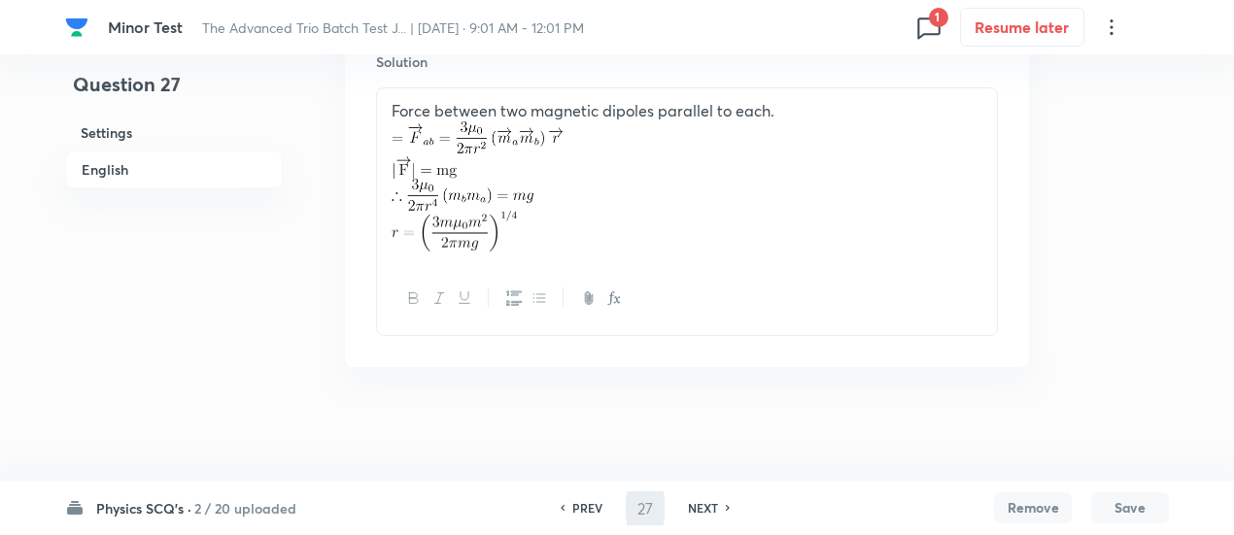
type input "28"
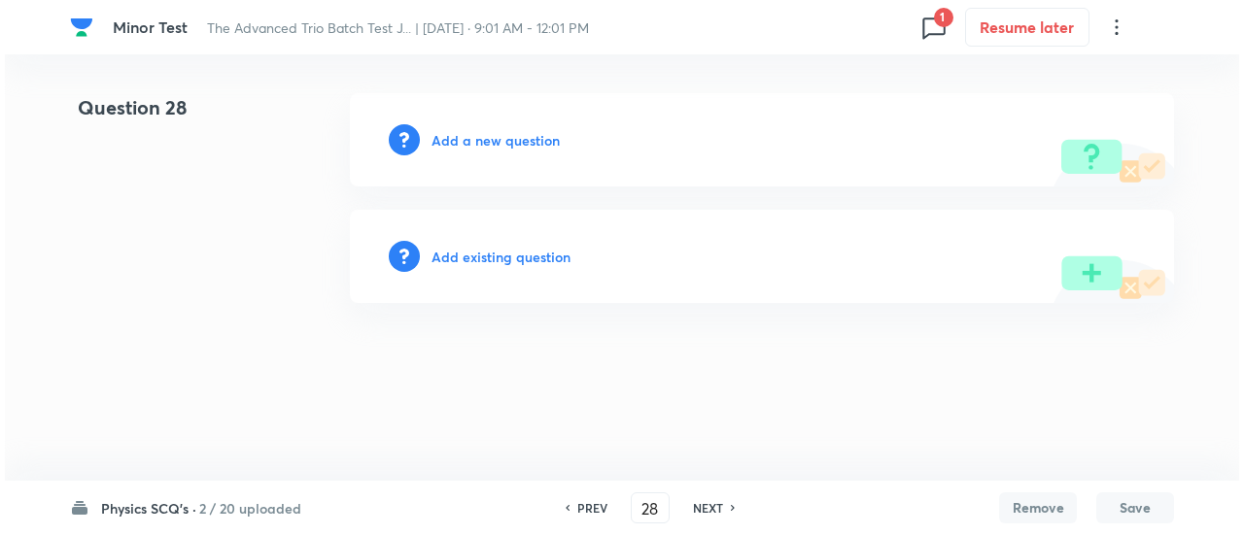
scroll to position [0, 0]
click at [488, 255] on h6 "Add existing question" at bounding box center [500, 257] width 139 height 20
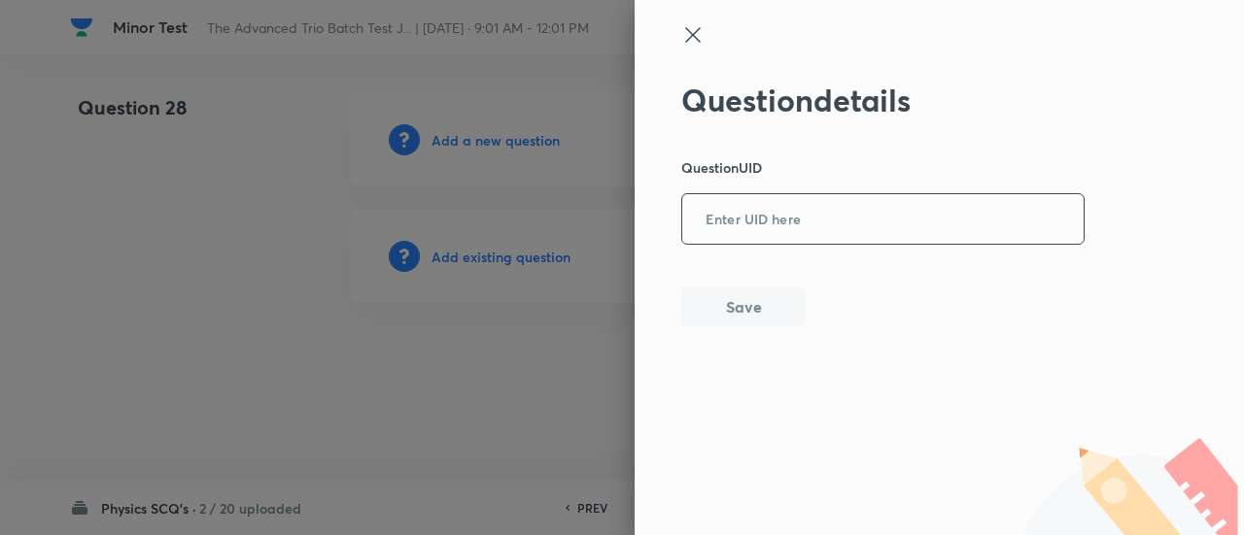
click at [777, 222] on input "text" at bounding box center [882, 220] width 401 height 48
paste input "GBTJK"
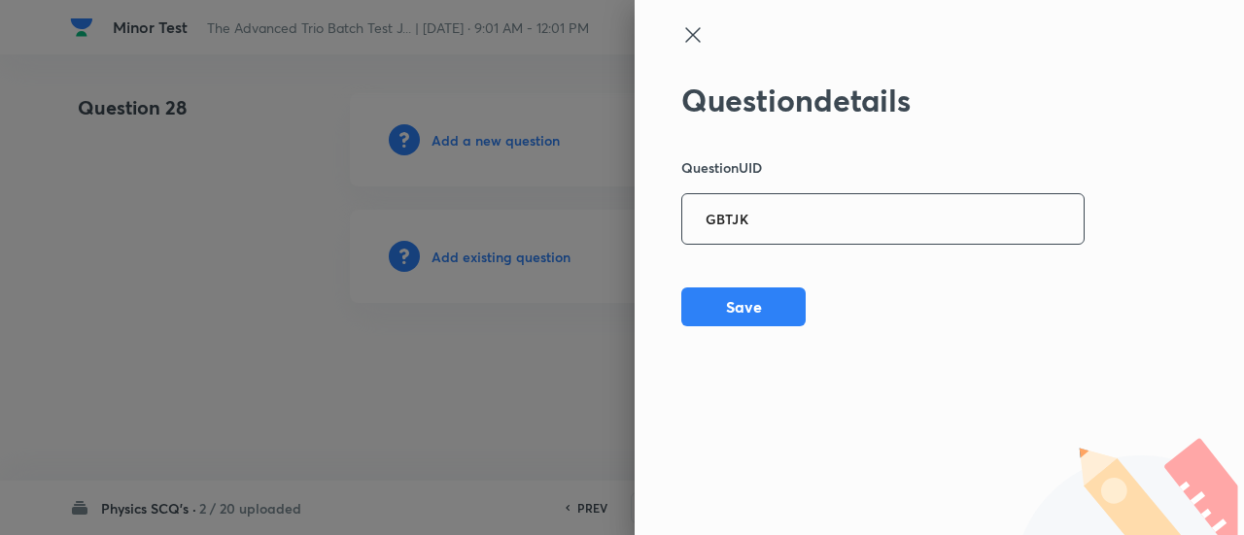
type input "GBTJK"
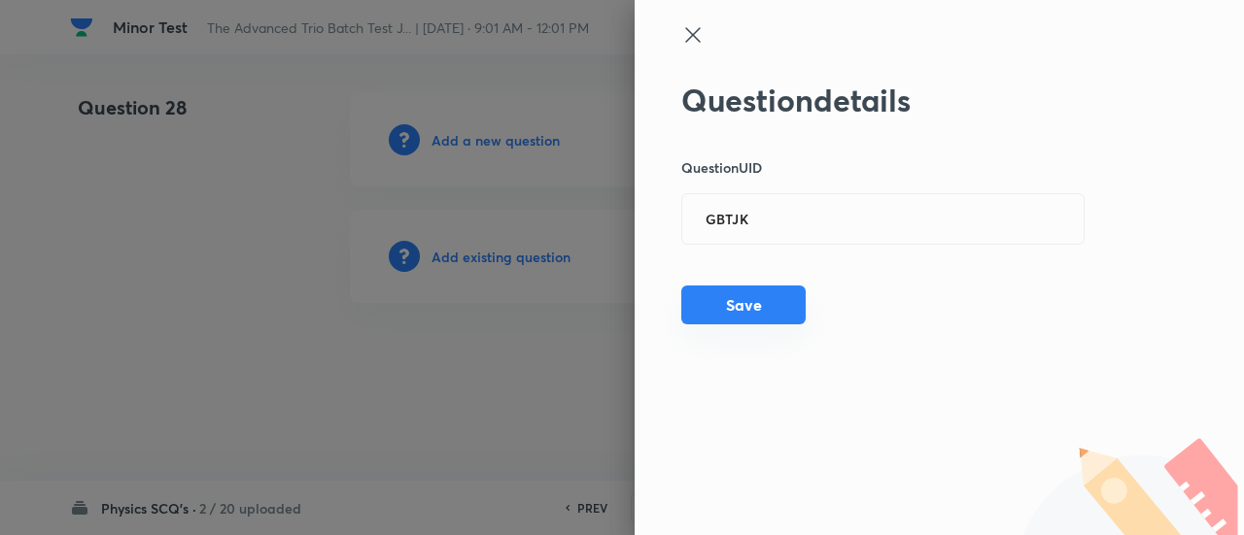
click at [761, 306] on button "Save" at bounding box center [743, 305] width 124 height 39
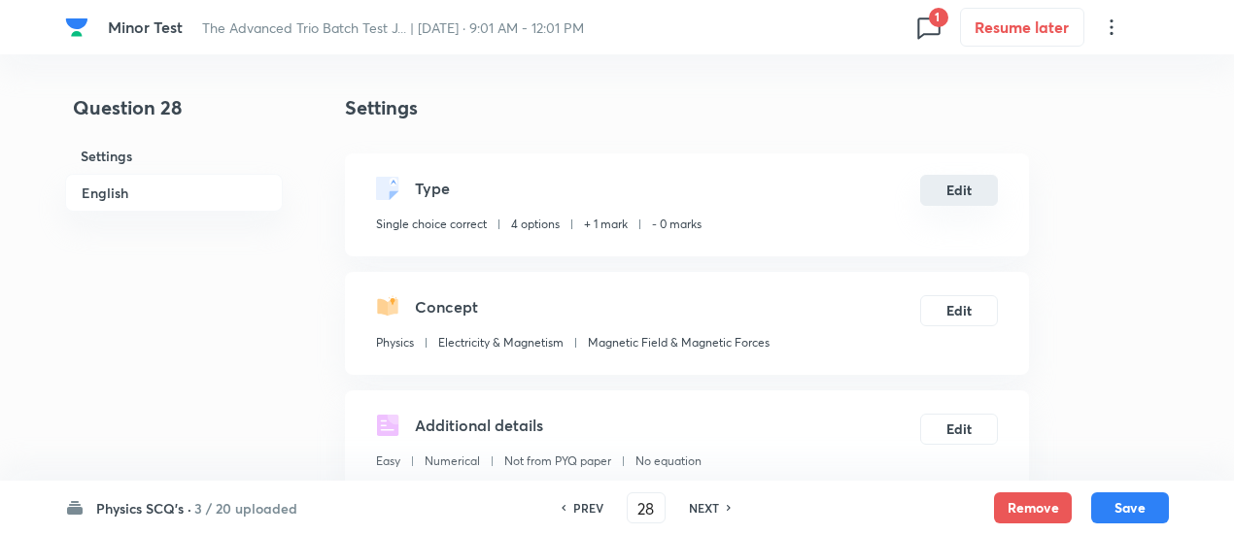
click at [979, 185] on button "Edit" at bounding box center [959, 190] width 78 height 31
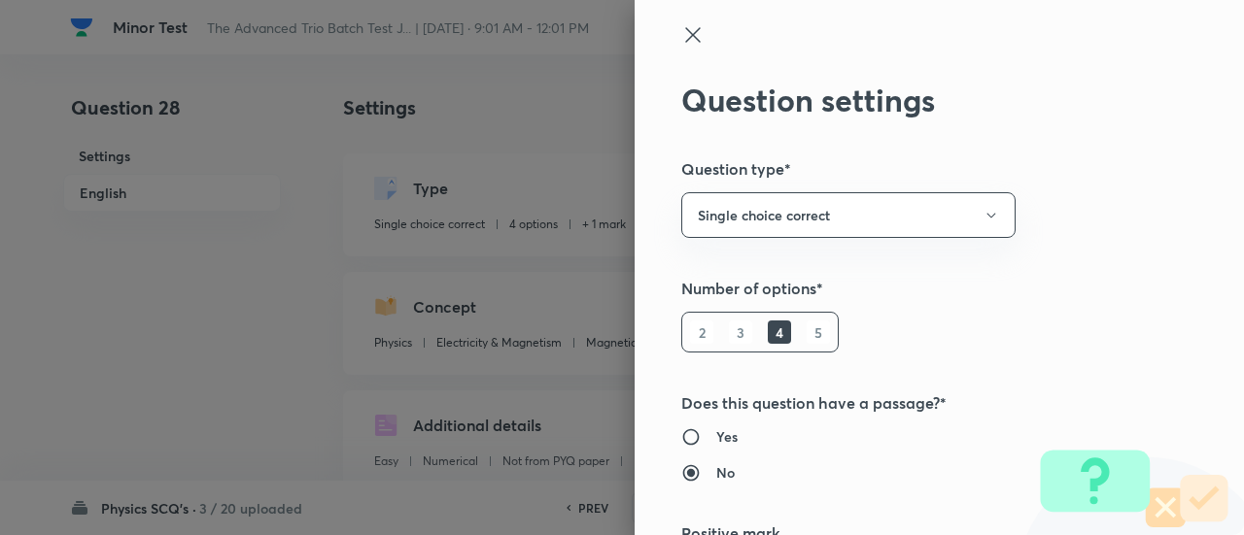
scroll to position [314, 0]
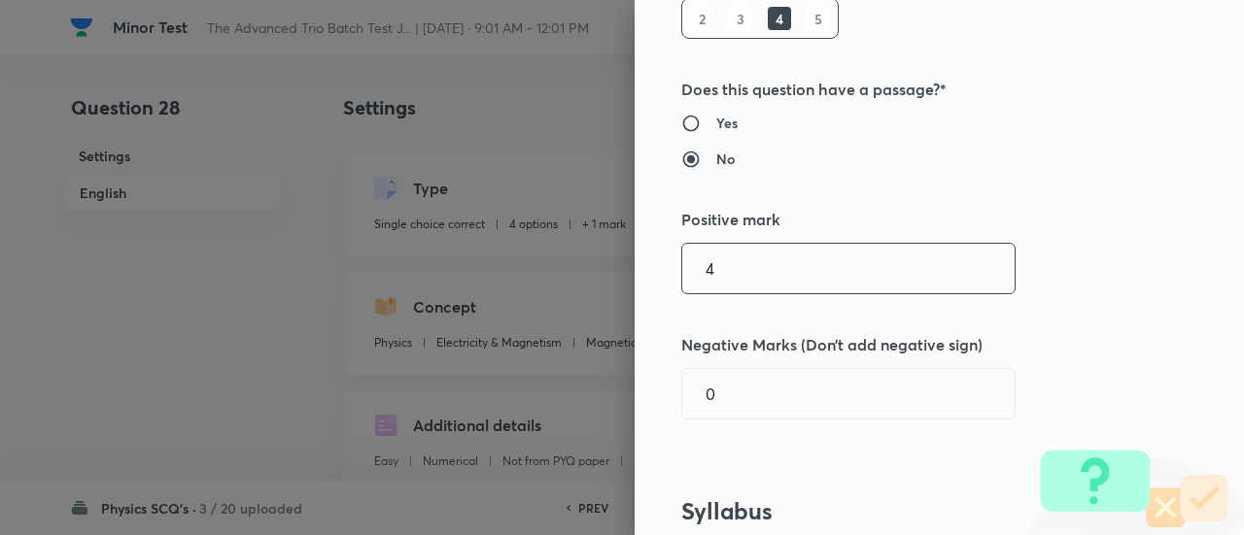
type input "4"
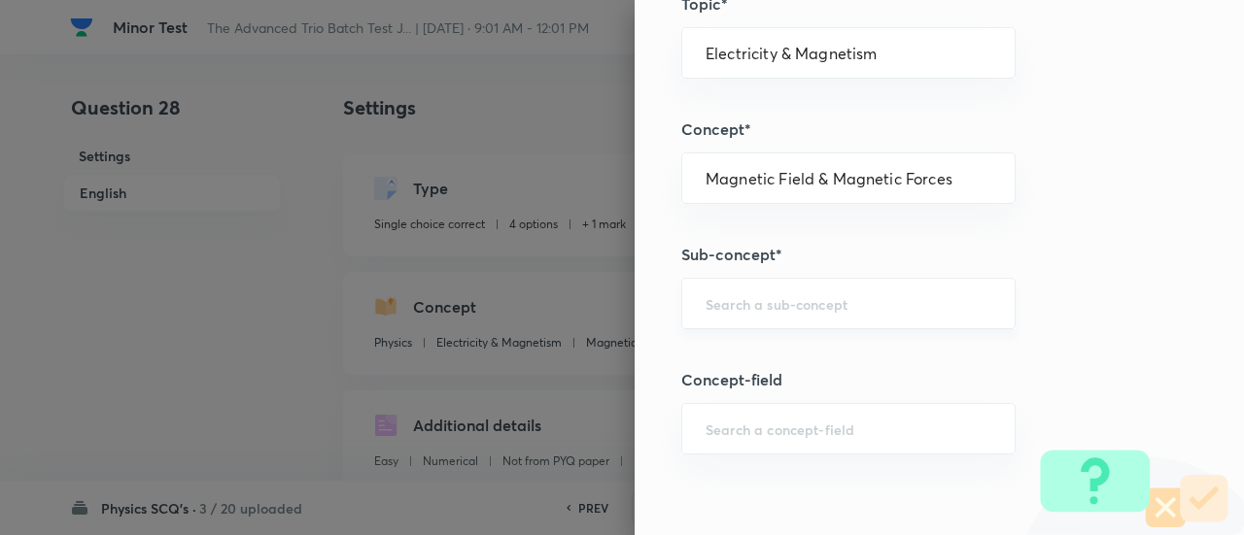
scroll to position [1012, 0]
type input "1"
click at [901, 298] on input "text" at bounding box center [848, 302] width 286 height 18
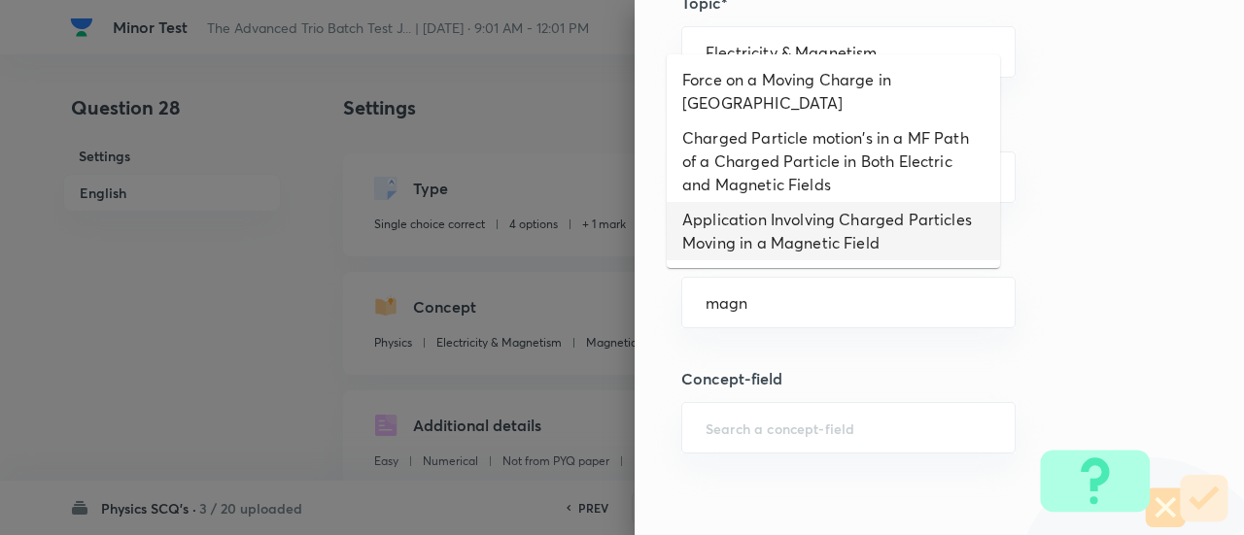
click at [800, 228] on li "Application Involving Charged Particles Moving in a Magnetic Field" at bounding box center [832, 231] width 333 height 58
type input "Application Involving Charged Particles Moving in a Magnetic Field"
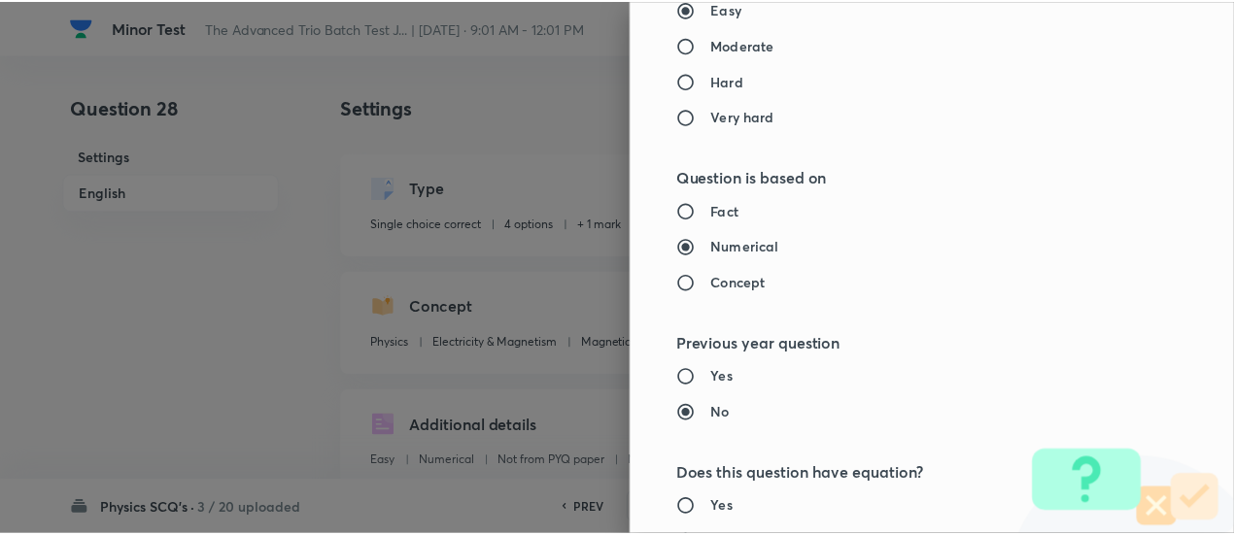
scroll to position [2107, 0]
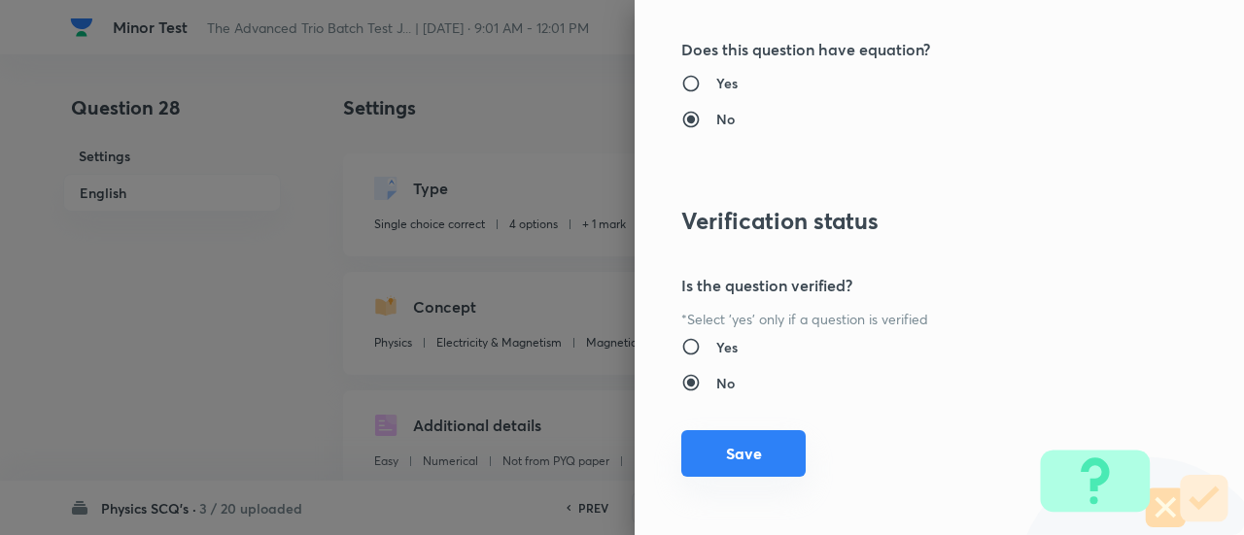
click at [763, 467] on button "Save" at bounding box center [743, 453] width 124 height 47
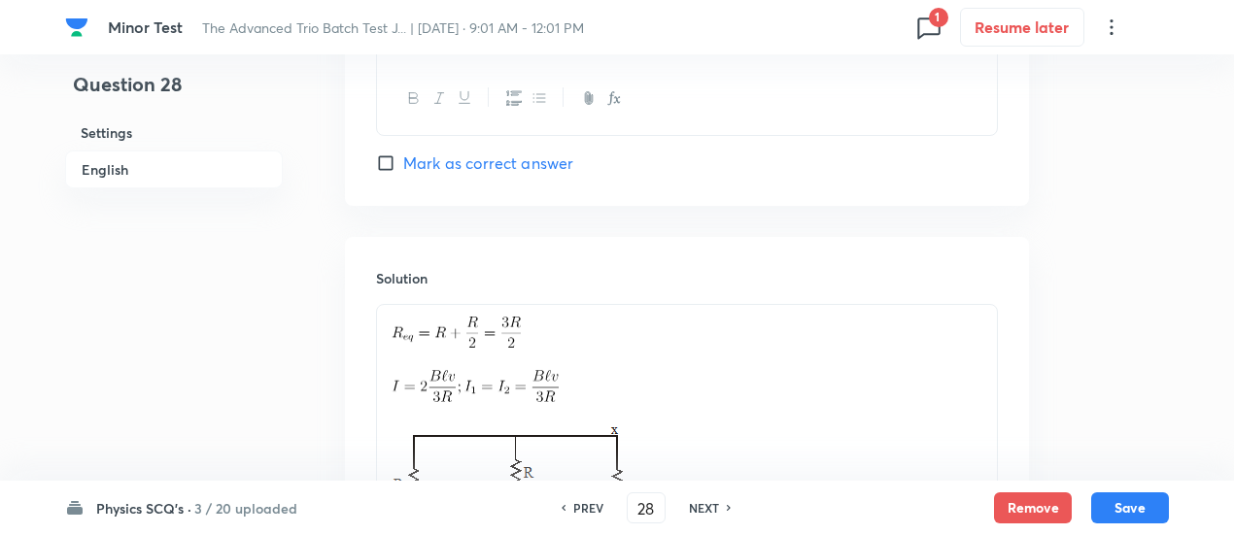
scroll to position [2418, 0]
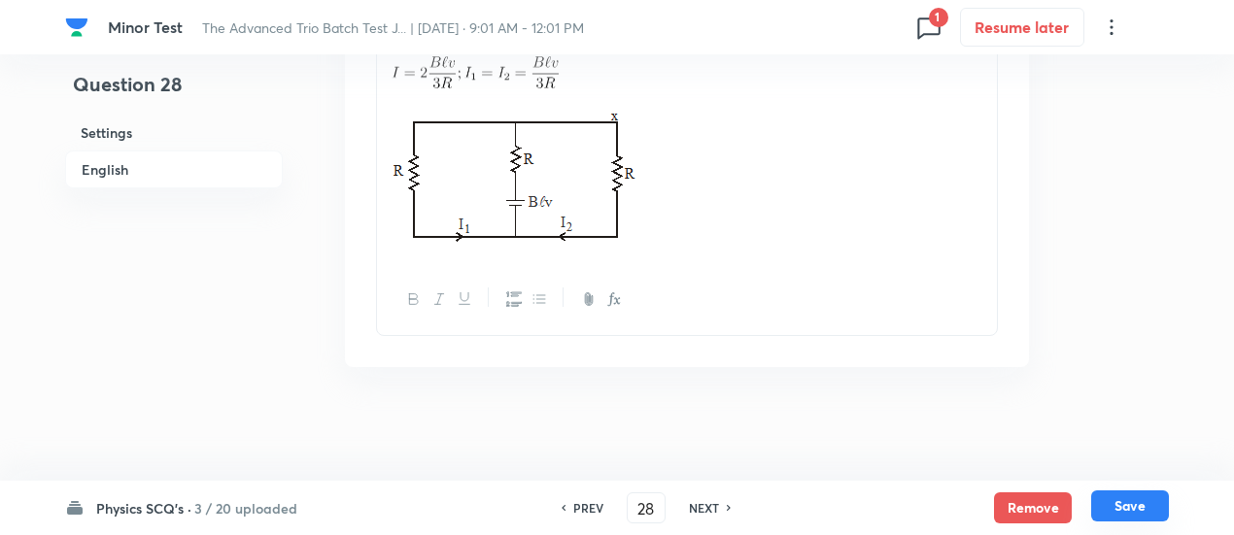
click at [1118, 504] on button "Save" at bounding box center [1130, 506] width 78 height 31
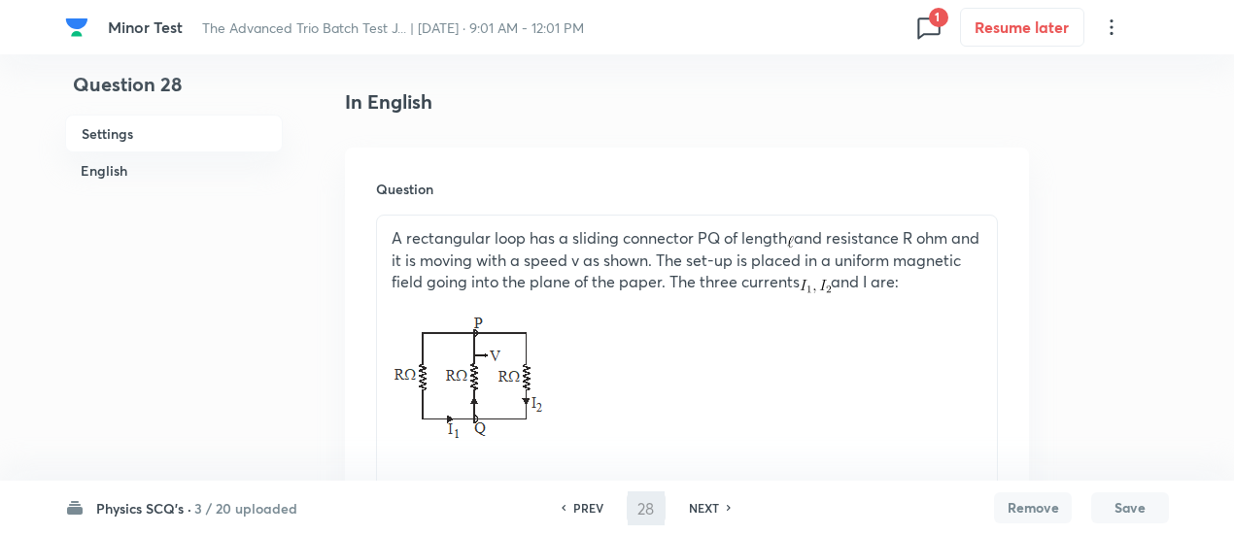
scroll to position [79, 0]
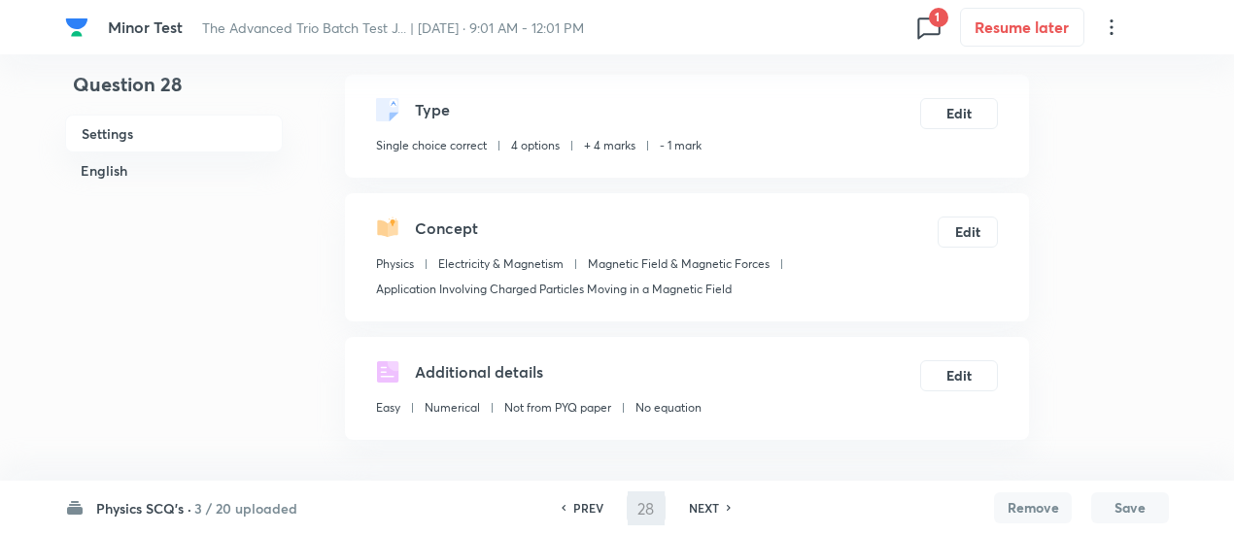
type input "29"
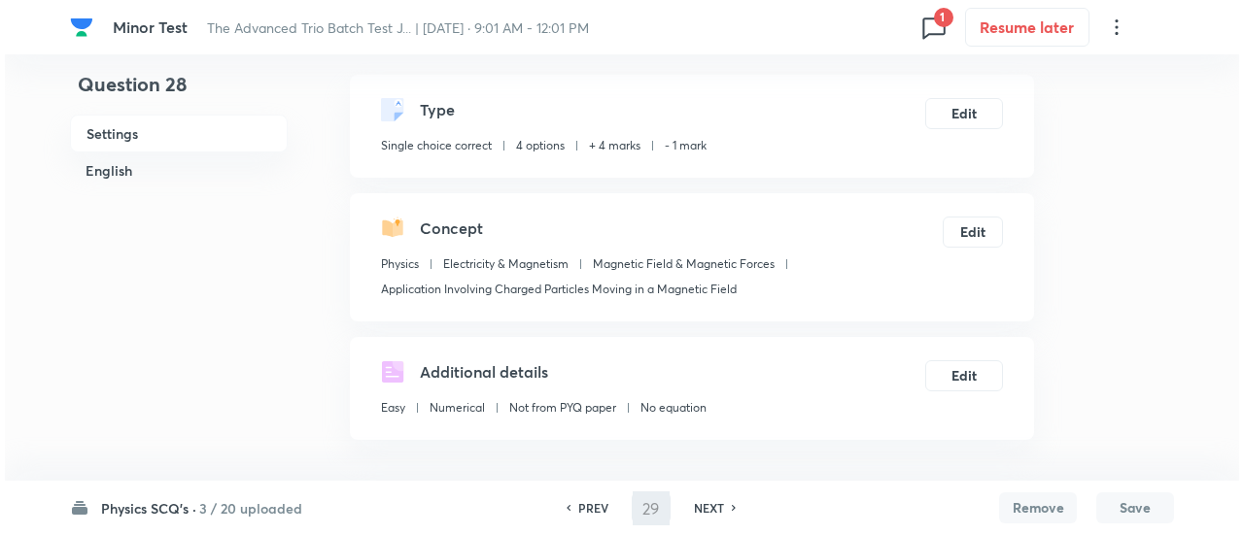
scroll to position [0, 0]
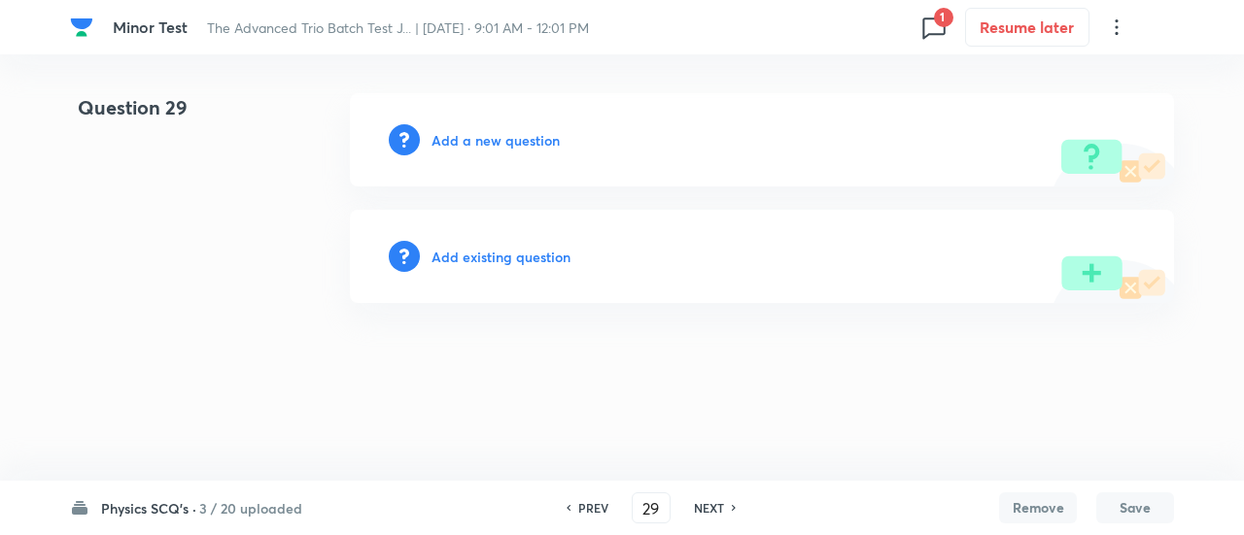
click at [525, 261] on h6 "Add existing question" at bounding box center [500, 257] width 139 height 20
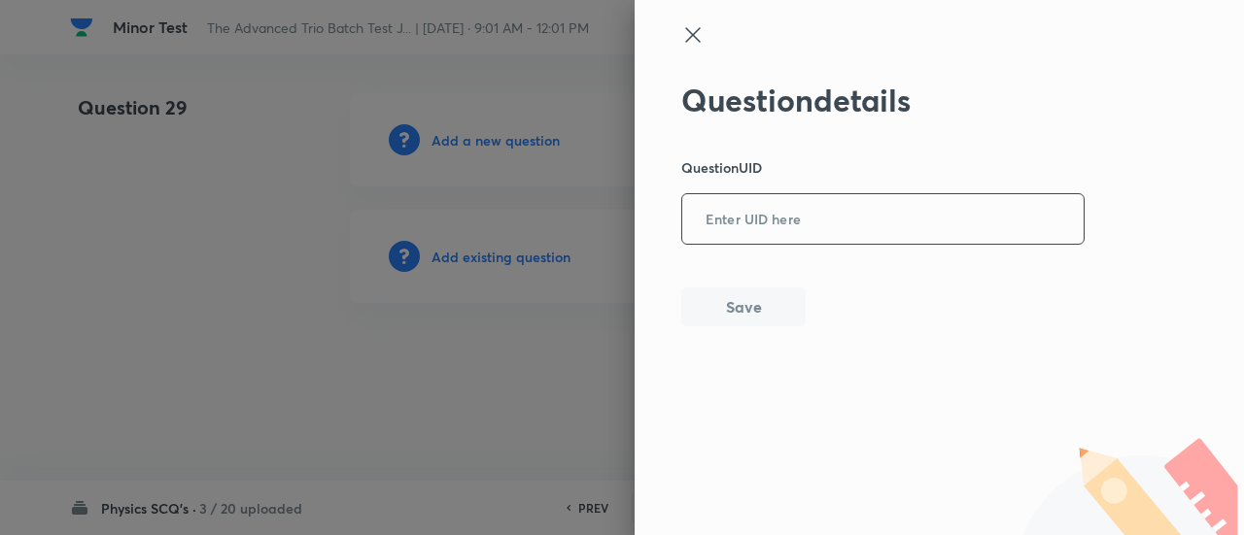
click at [806, 222] on input "text" at bounding box center [882, 220] width 401 height 48
paste input "XYOQL"
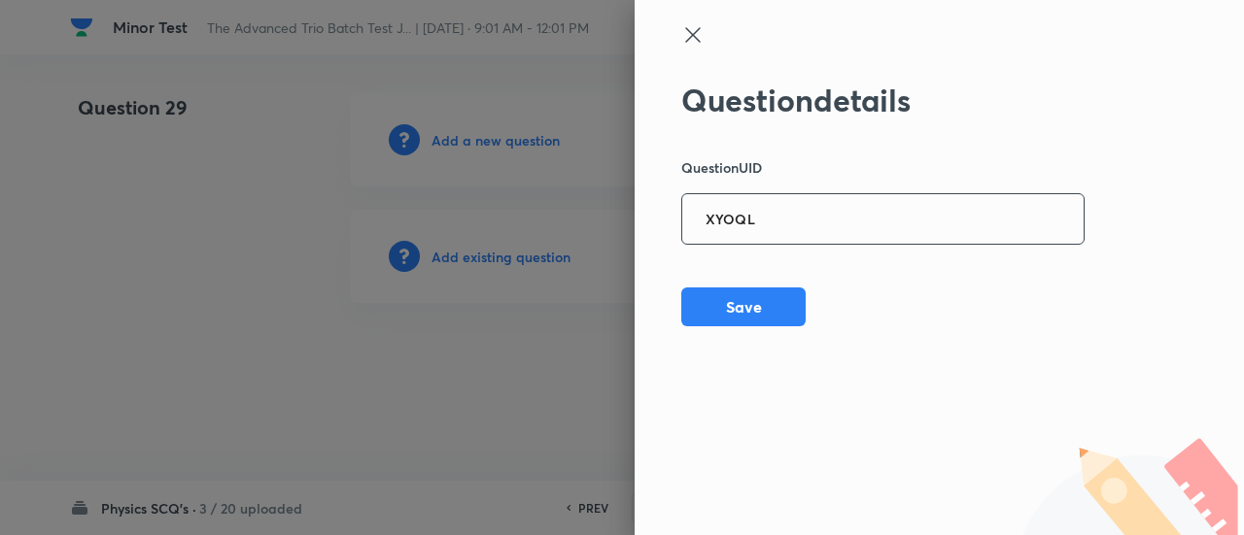
type input "XYOQL"
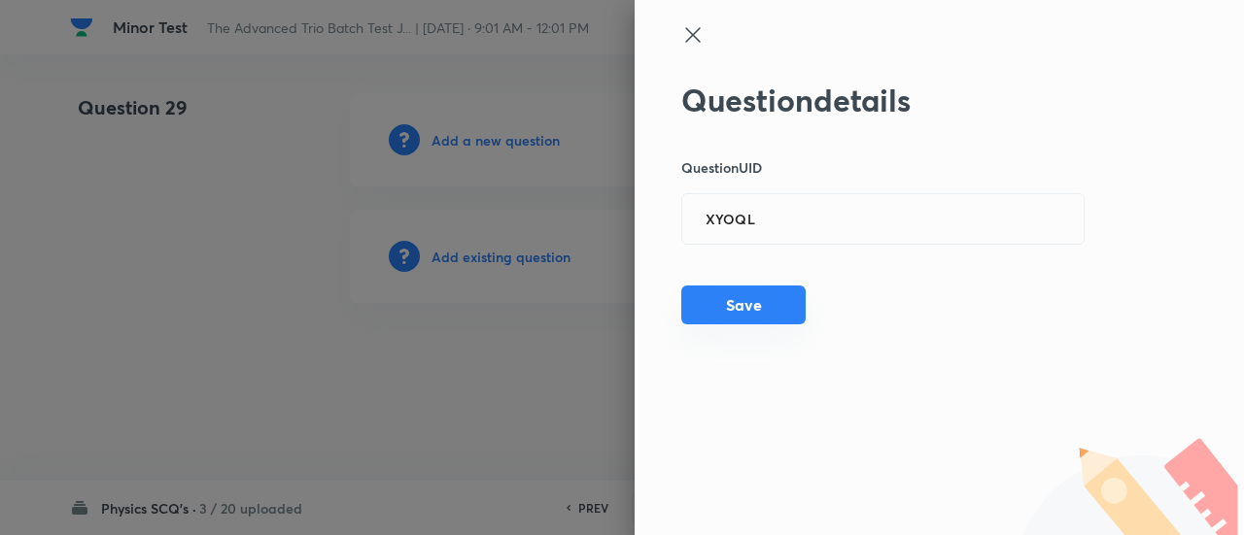
click at [782, 297] on button "Save" at bounding box center [743, 305] width 124 height 39
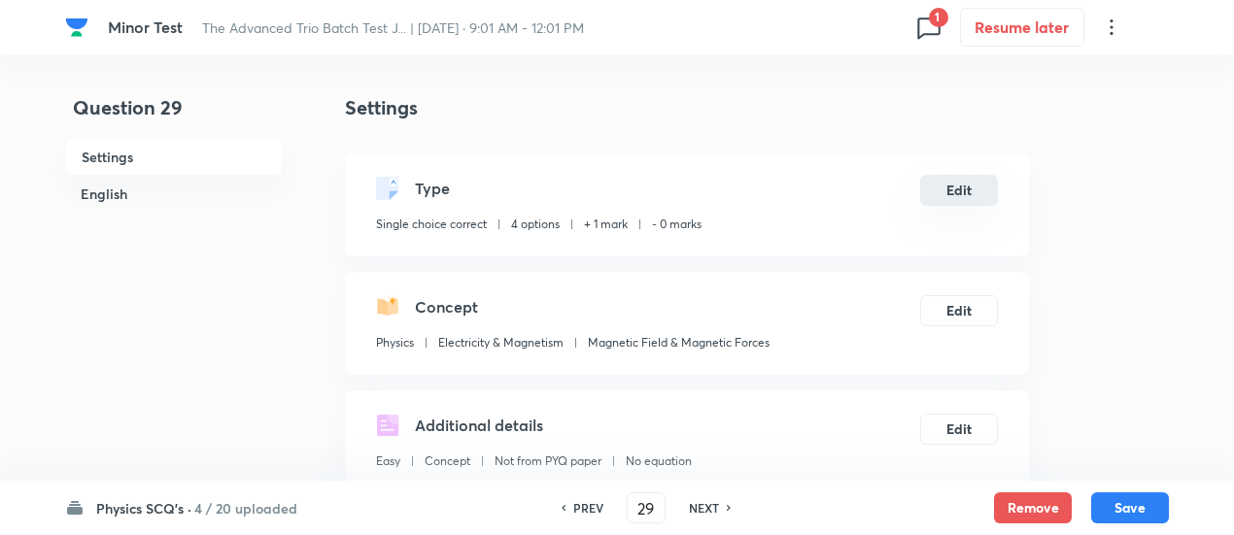
click at [958, 188] on button "Edit" at bounding box center [959, 190] width 78 height 31
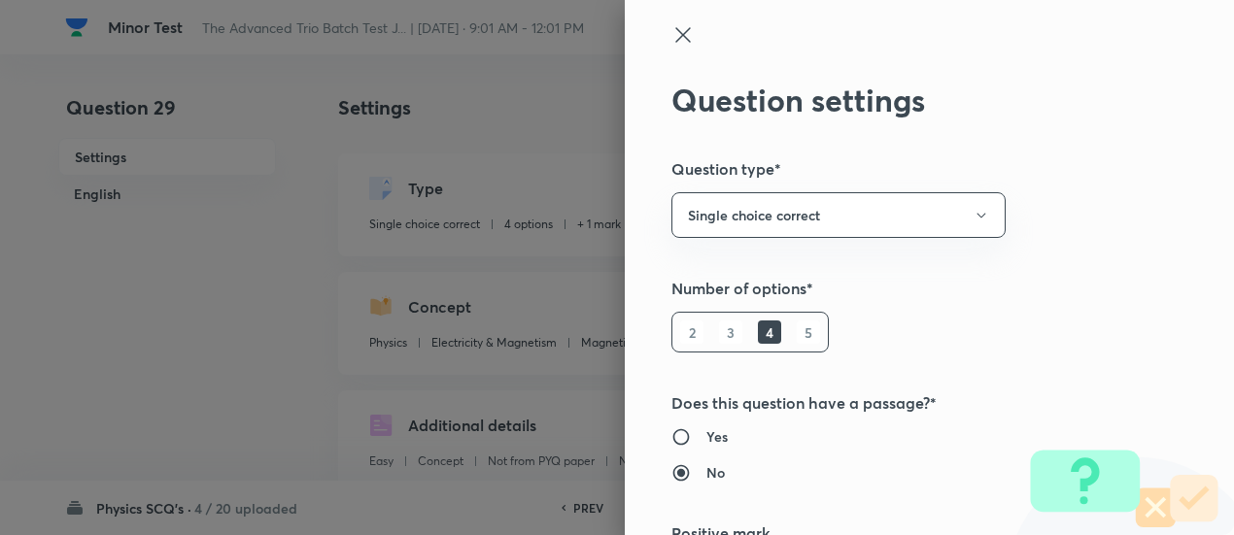
type input "1"
type input "0"
radio input "false"
radio input "true"
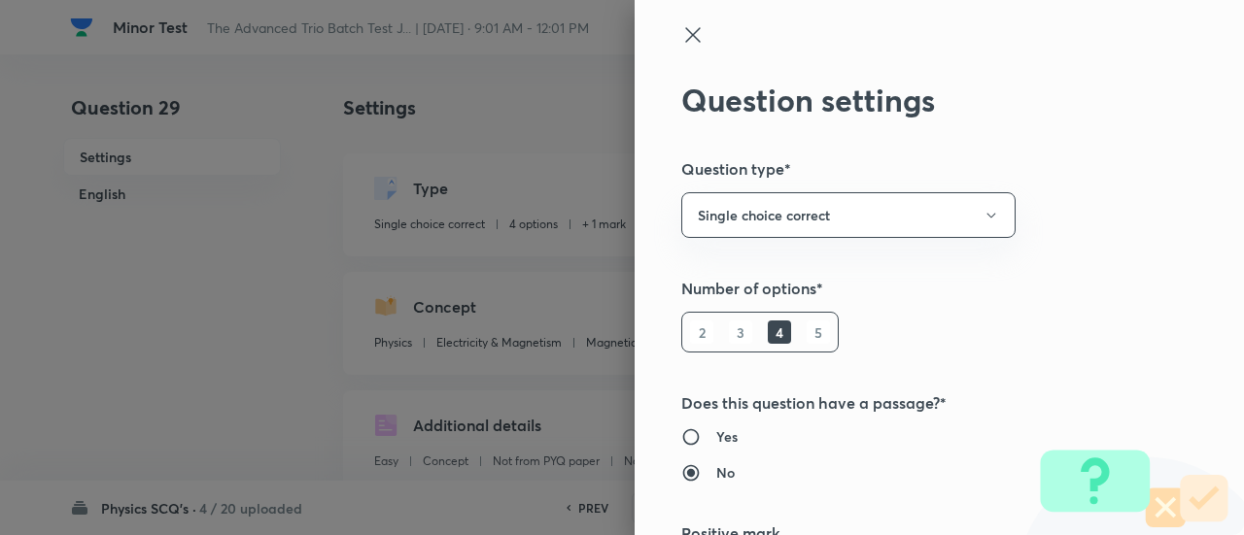
scroll to position [314, 0]
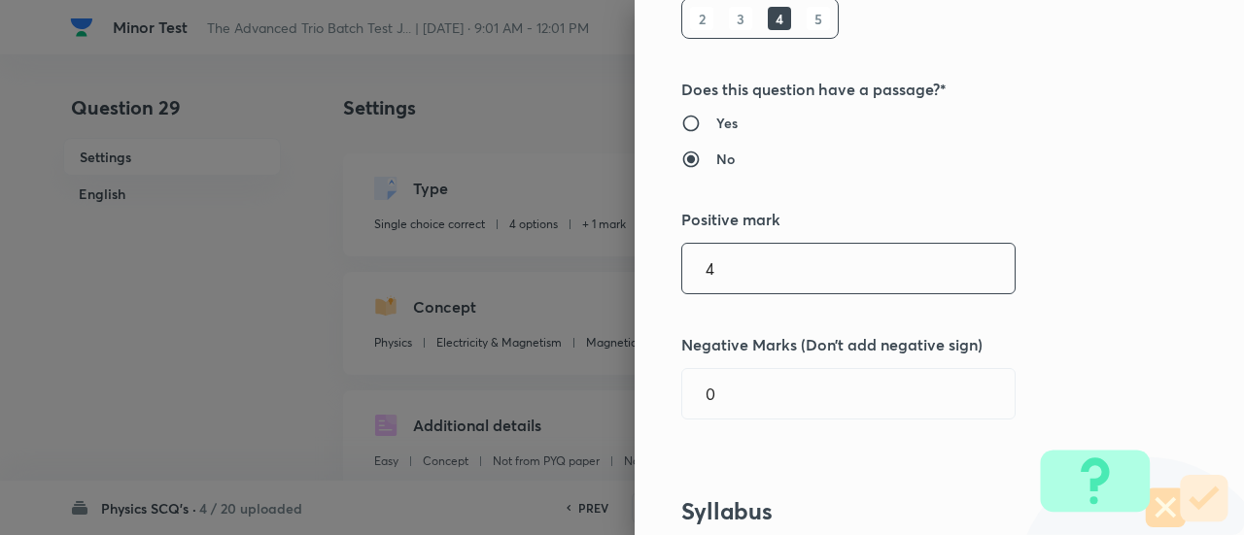
type input "4"
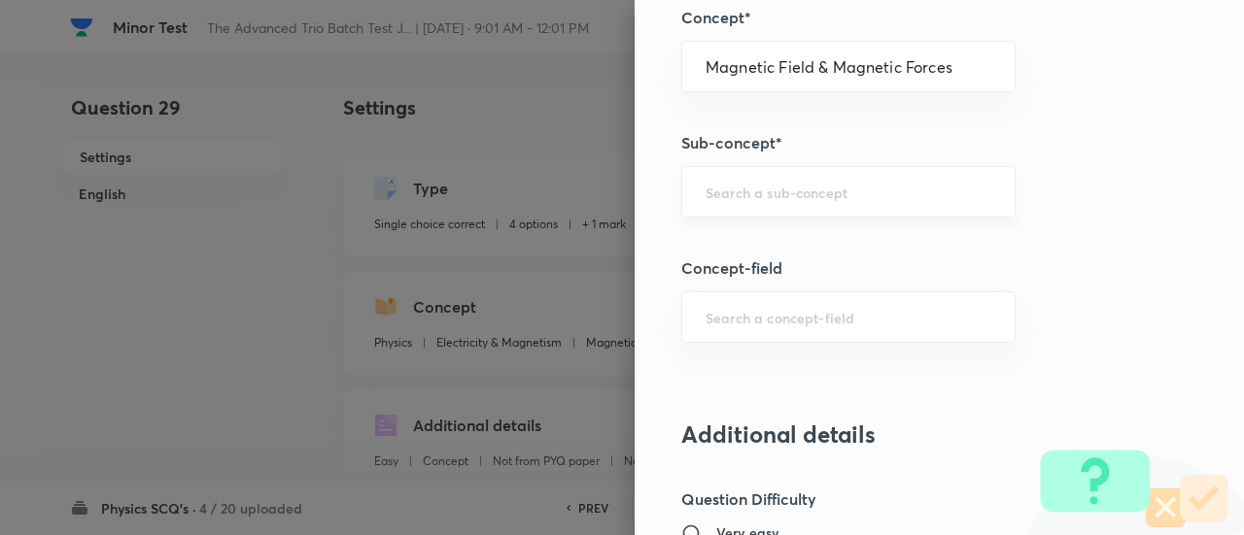
scroll to position [1124, 0]
type input "1"
click at [898, 191] on input "text" at bounding box center [848, 191] width 286 height 18
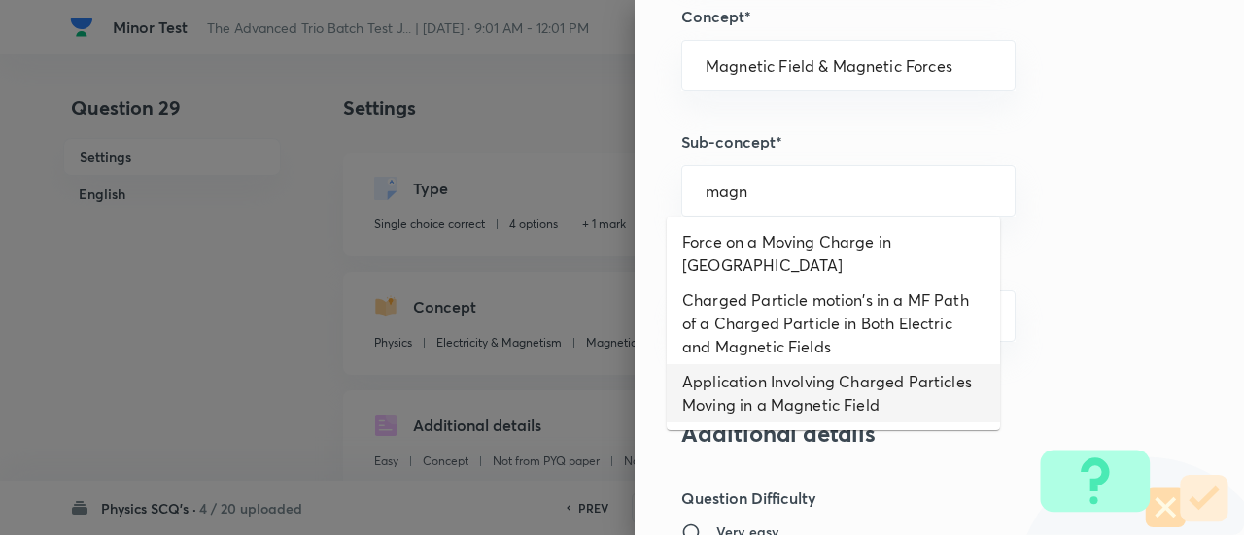
click at [782, 388] on li "Application Involving Charged Particles Moving in a Magnetic Field" at bounding box center [832, 393] width 333 height 58
type input "Application Involving Charged Particles Moving in a Magnetic Field"
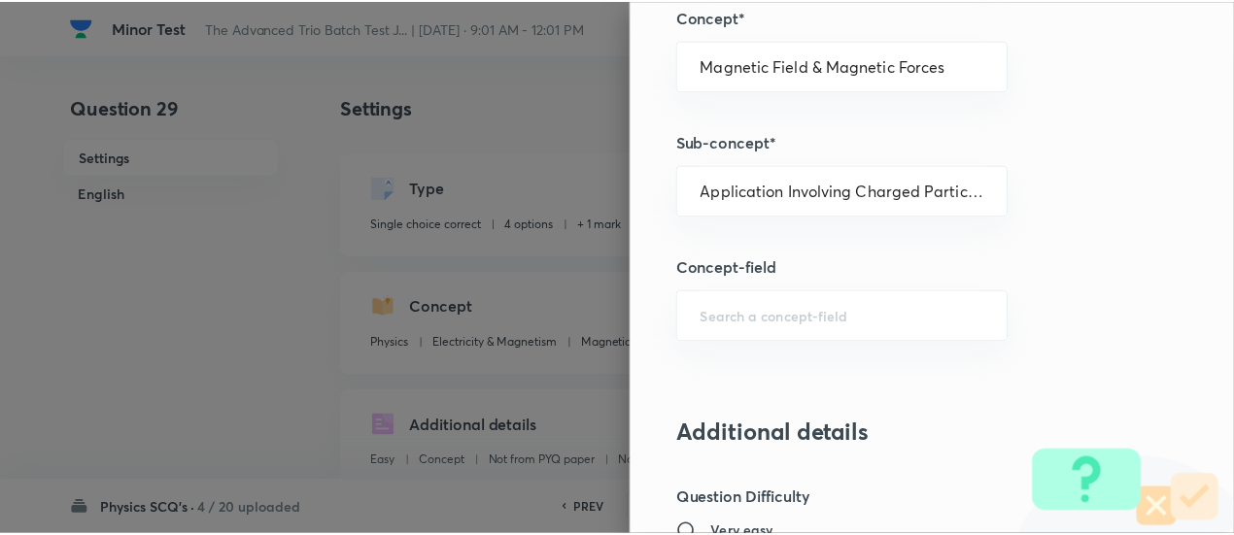
scroll to position [2107, 0]
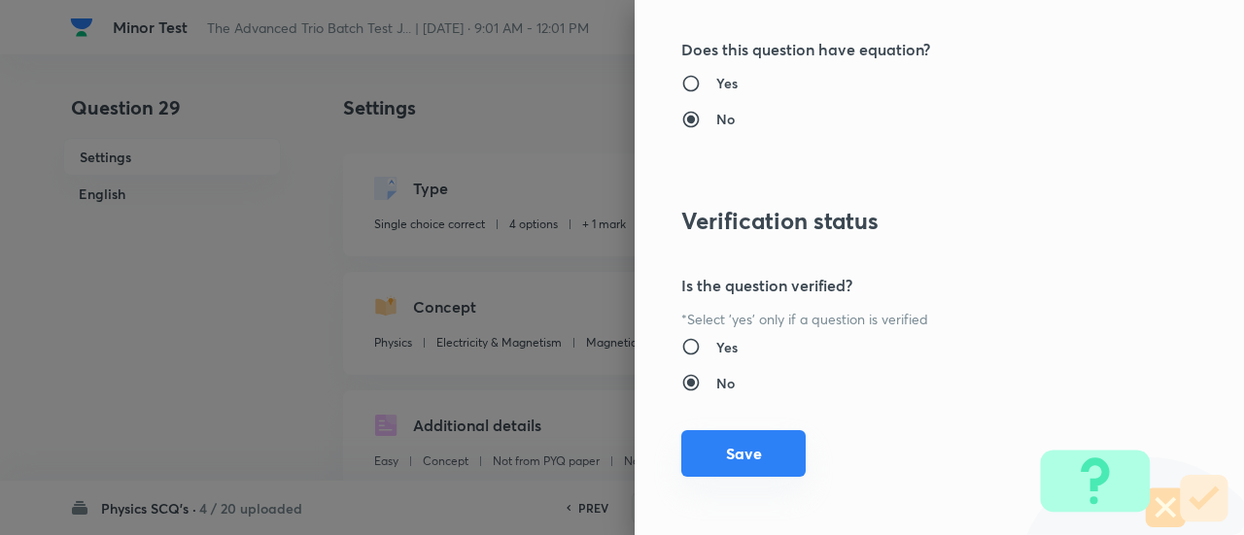
click at [754, 440] on button "Save" at bounding box center [743, 453] width 124 height 47
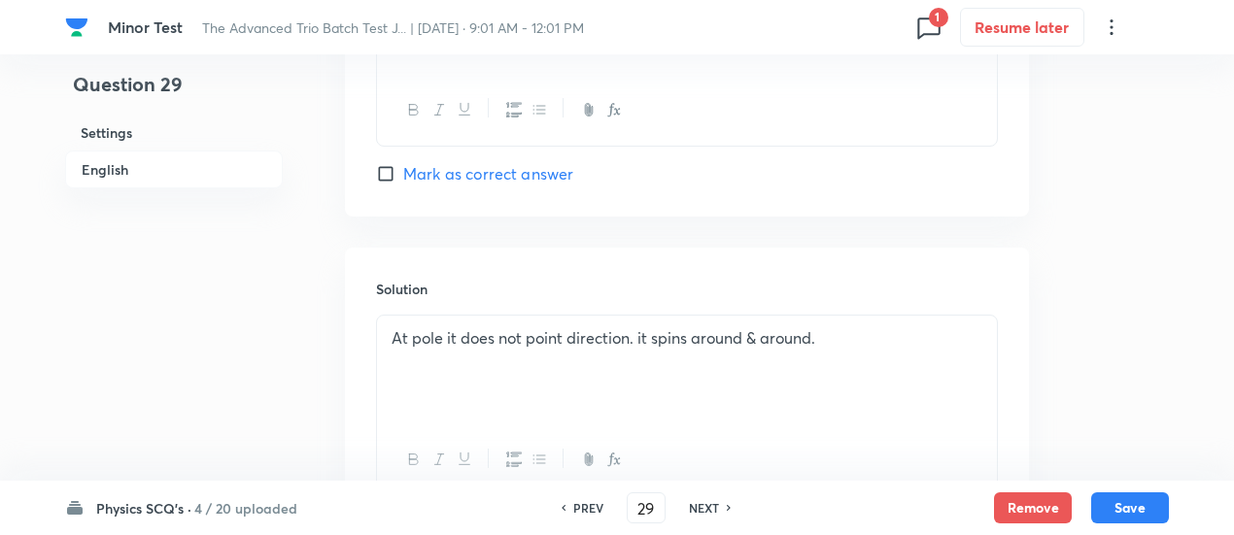
scroll to position [2119, 0]
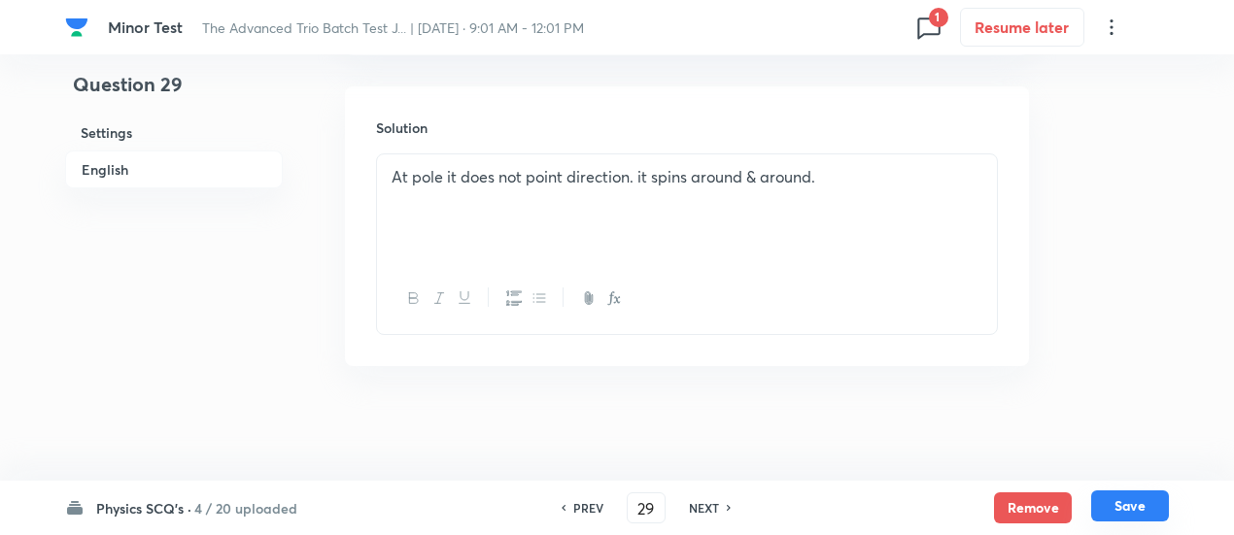
click at [1127, 501] on button "Save" at bounding box center [1130, 506] width 78 height 31
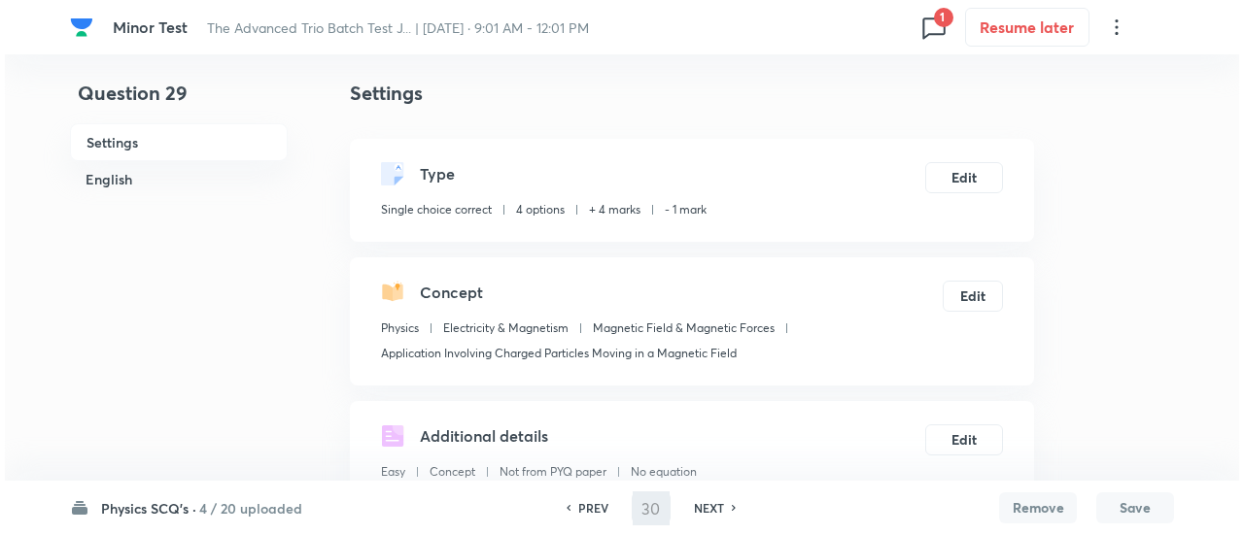
scroll to position [0, 0]
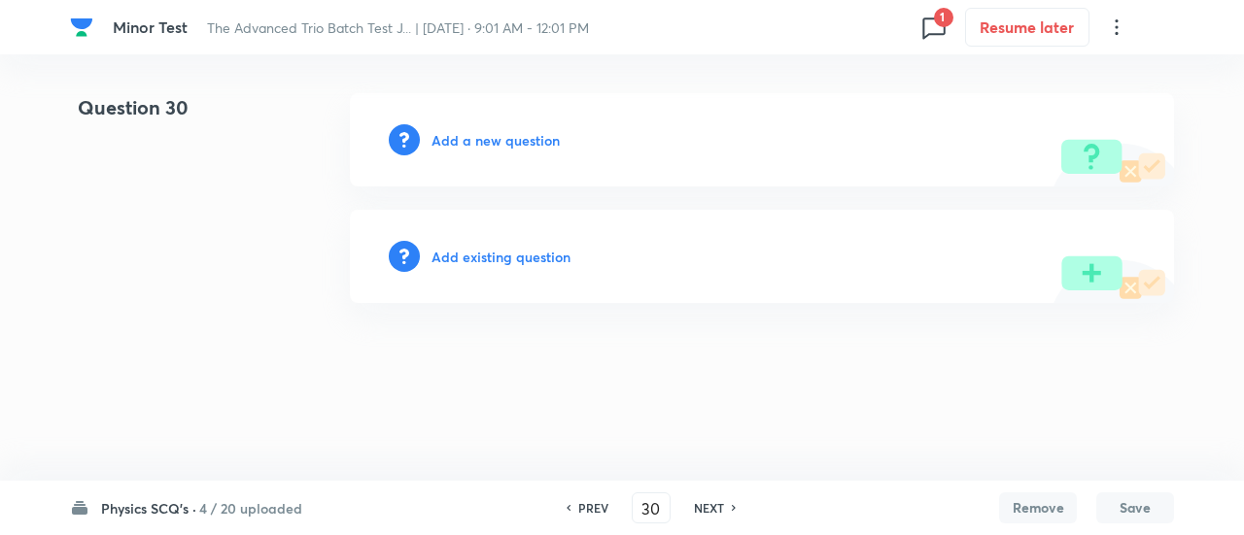
click at [583, 504] on h6 "PREV" at bounding box center [593, 507] width 30 height 17
type input "29"
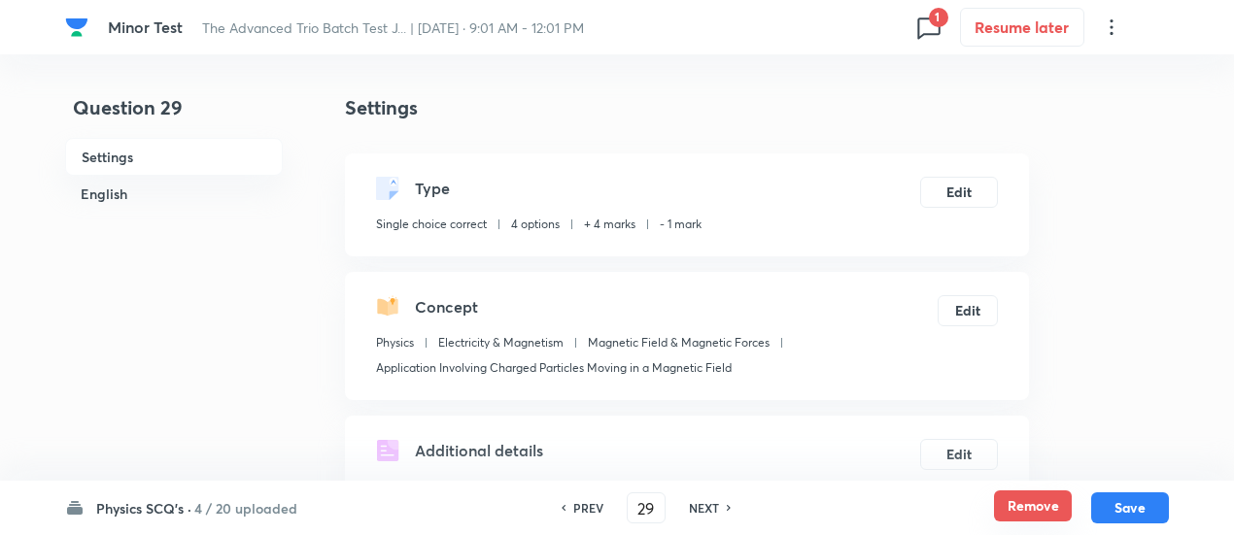
click at [1053, 508] on button "Remove" at bounding box center [1033, 506] width 78 height 31
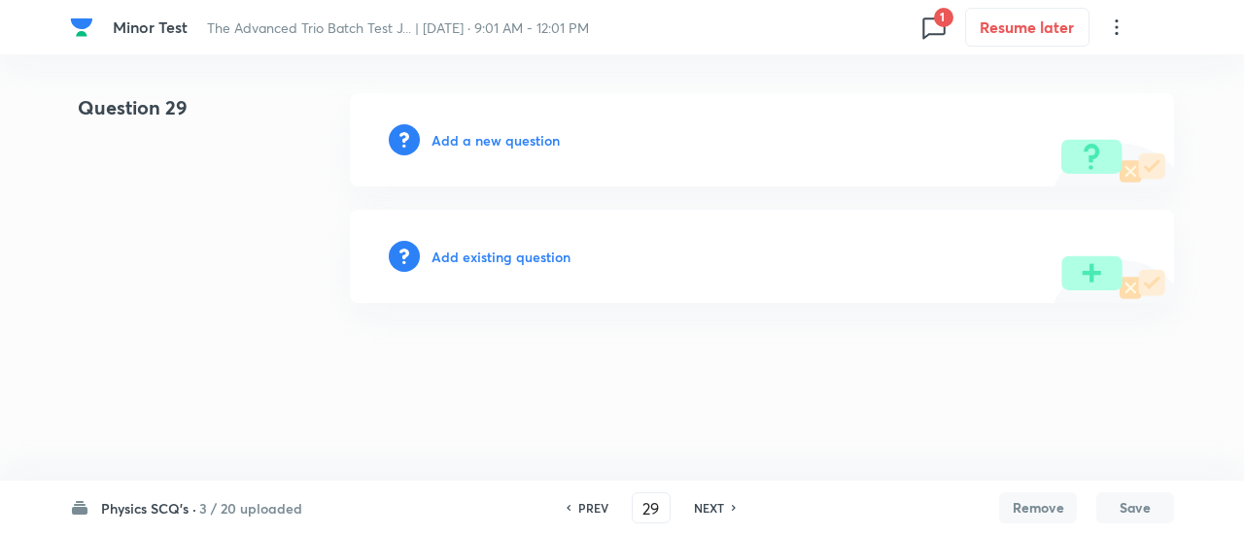
click at [542, 257] on h6 "Add existing question" at bounding box center [500, 257] width 139 height 20
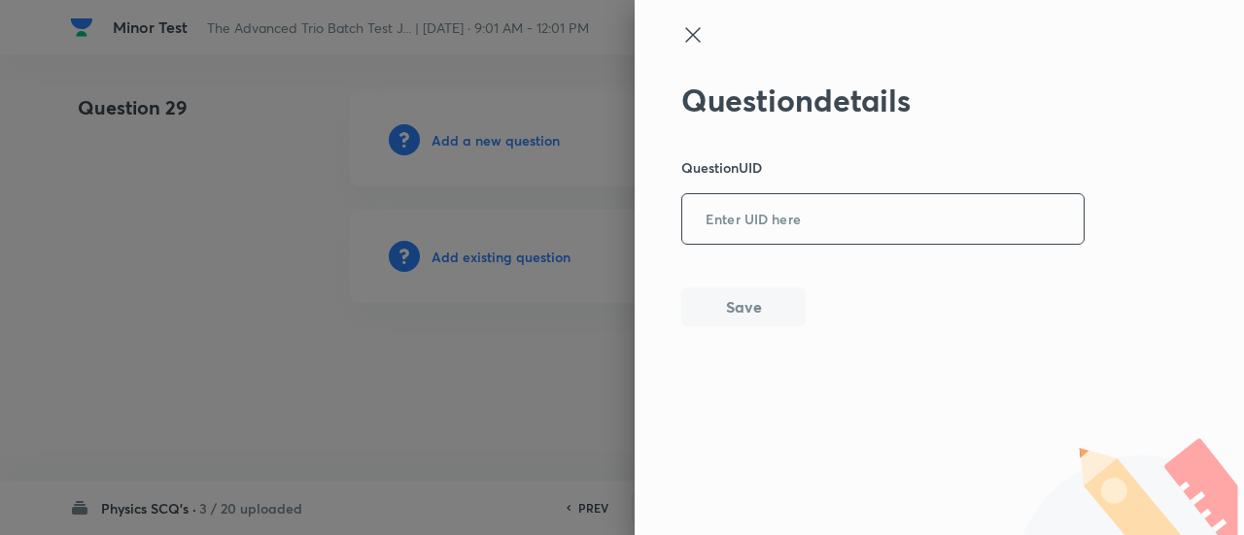
click at [756, 203] on input "text" at bounding box center [882, 220] width 401 height 48
paste input "HCOJR"
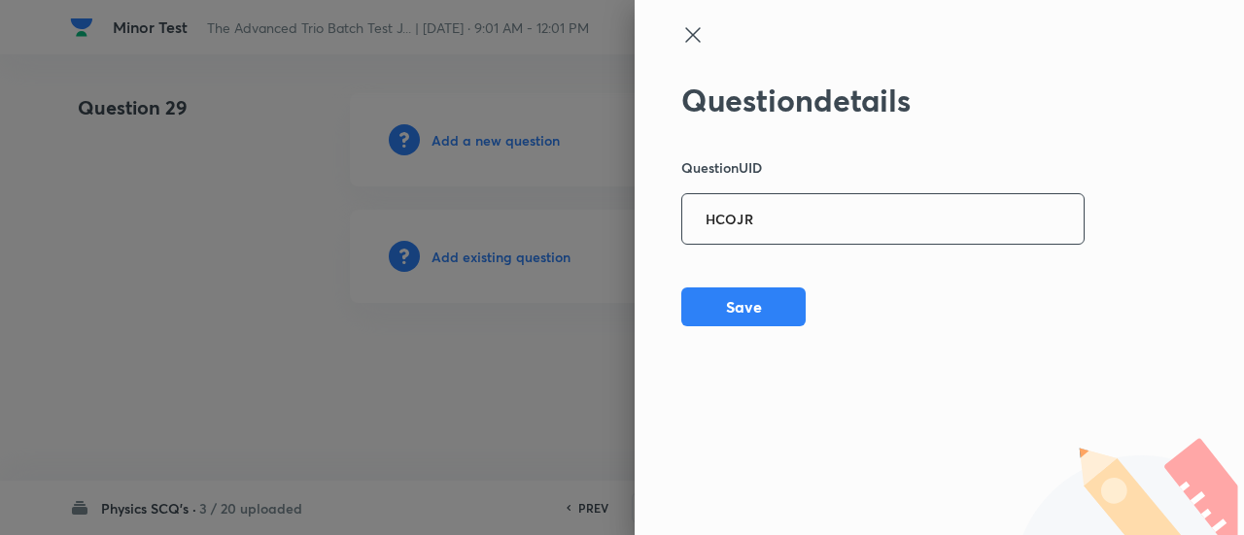
type input "HCOJR"
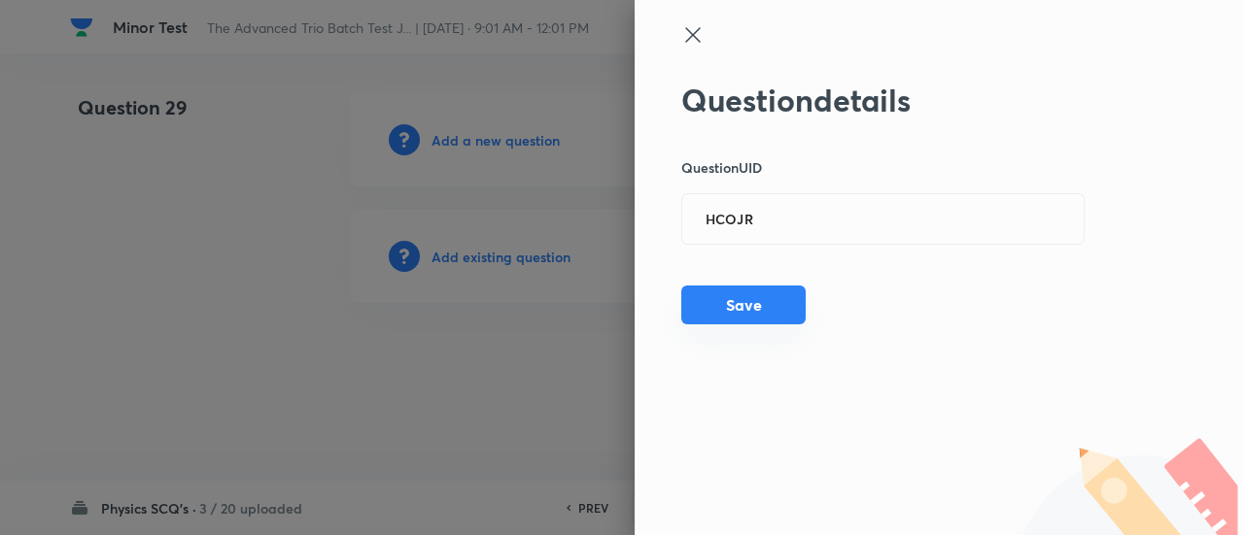
click at [754, 320] on button "Save" at bounding box center [743, 305] width 124 height 39
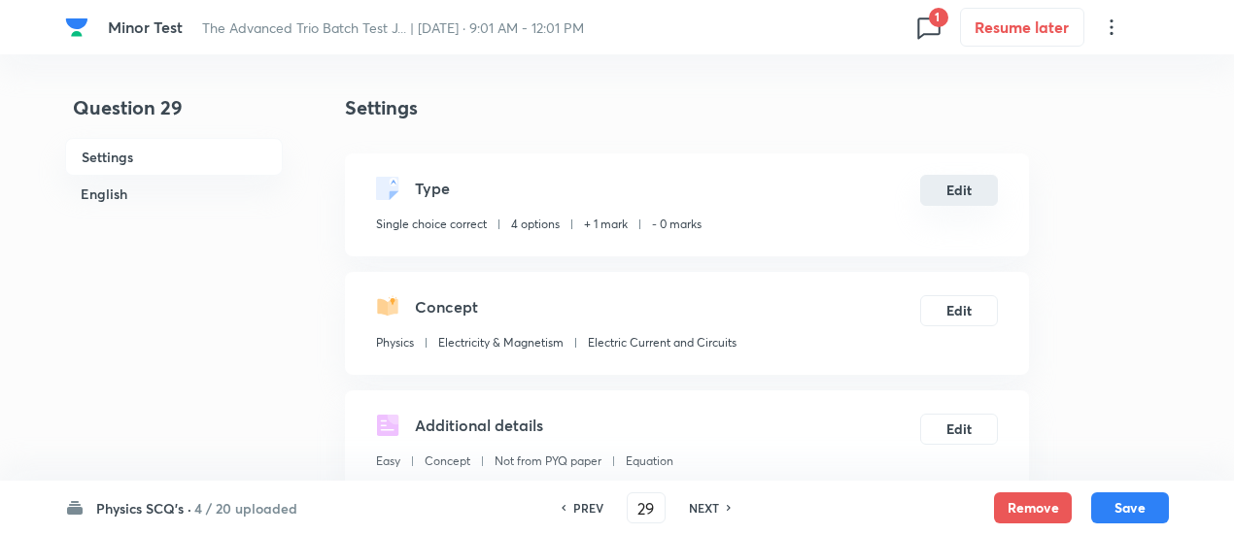
click at [934, 182] on button "Edit" at bounding box center [959, 190] width 78 height 31
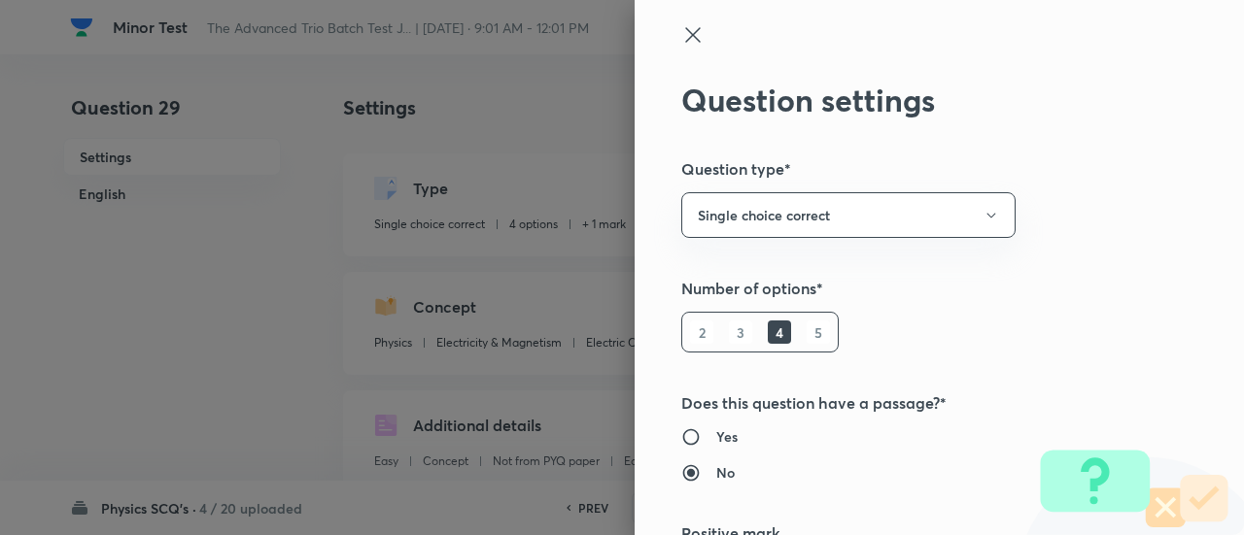
type input "1"
type input "0"
type input "Electric Current and Circuits"
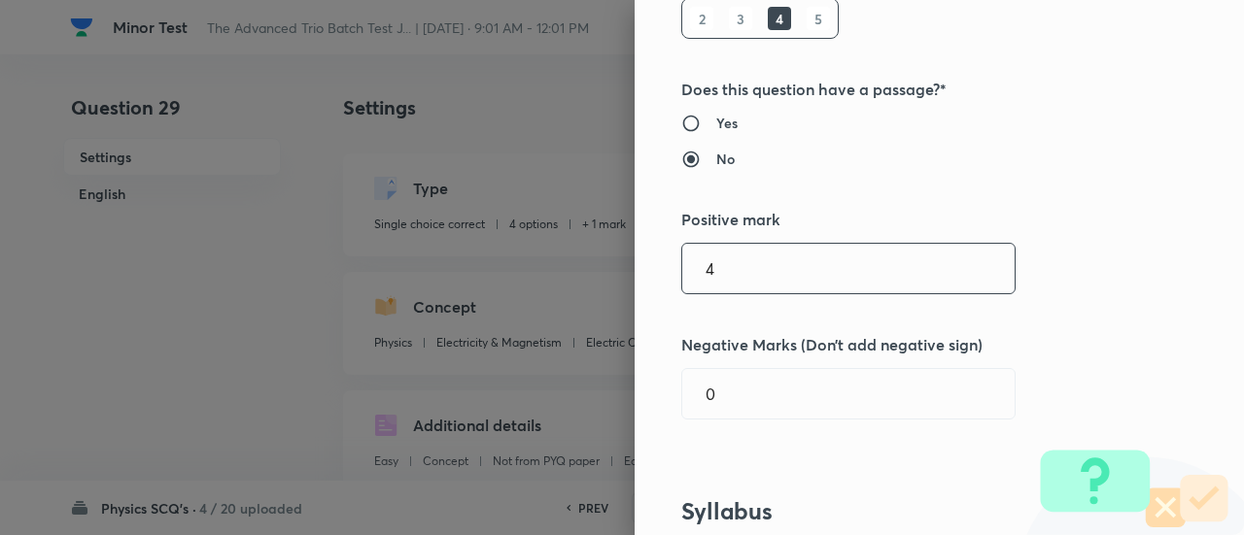
type input "4"
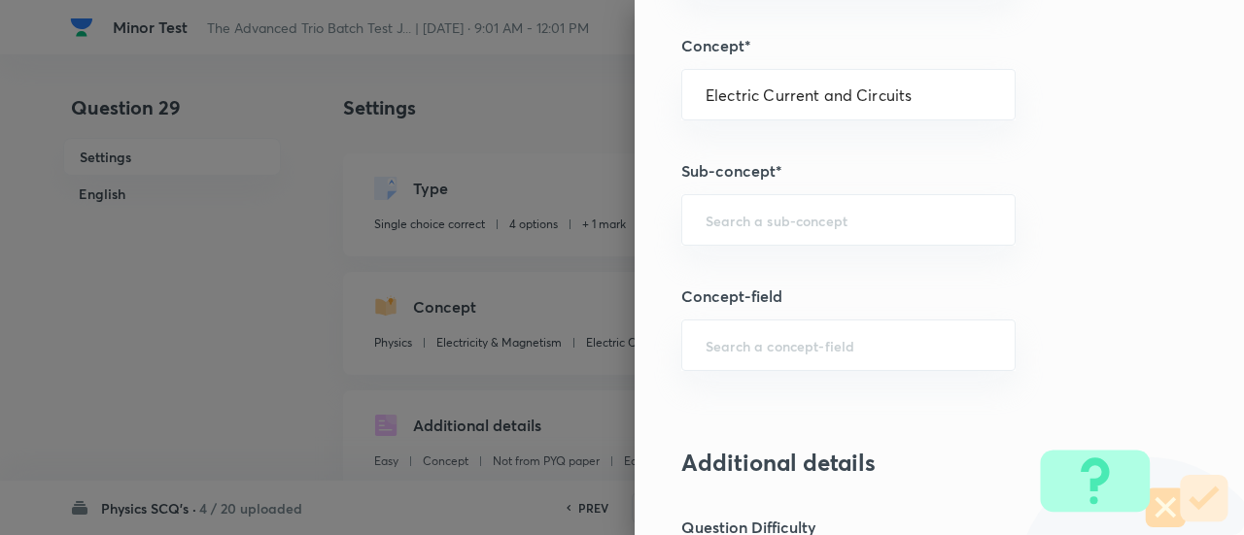
scroll to position [1104, 0]
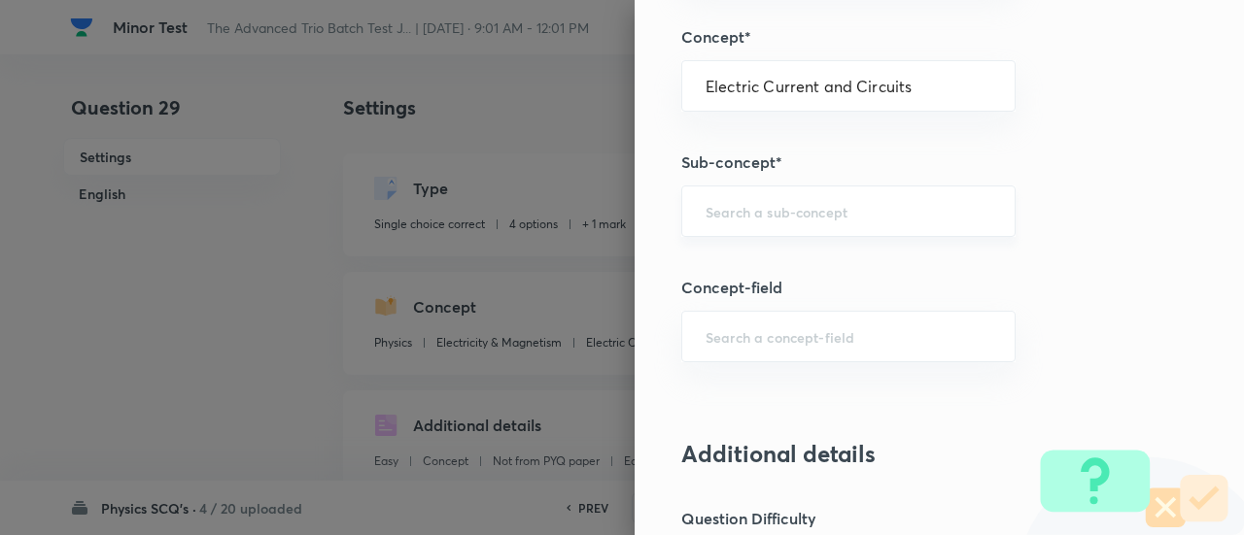
type input "1"
click at [907, 202] on input "text" at bounding box center [848, 211] width 286 height 18
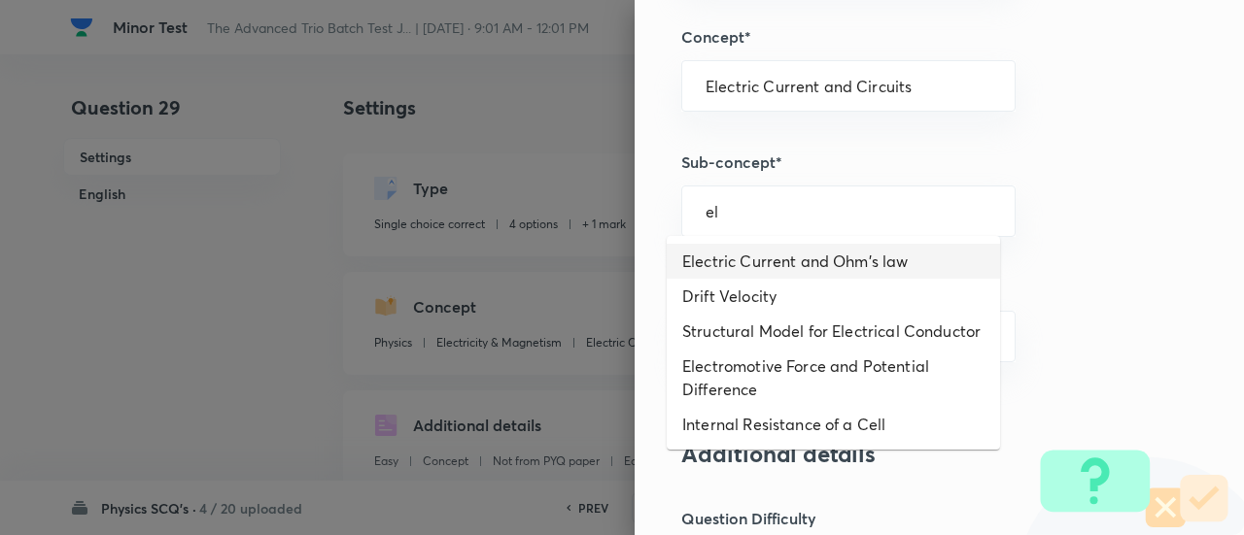
click at [847, 261] on li "Electric Current and Ohm's law" at bounding box center [832, 261] width 333 height 35
type input "Electric Current and Ohm's law"
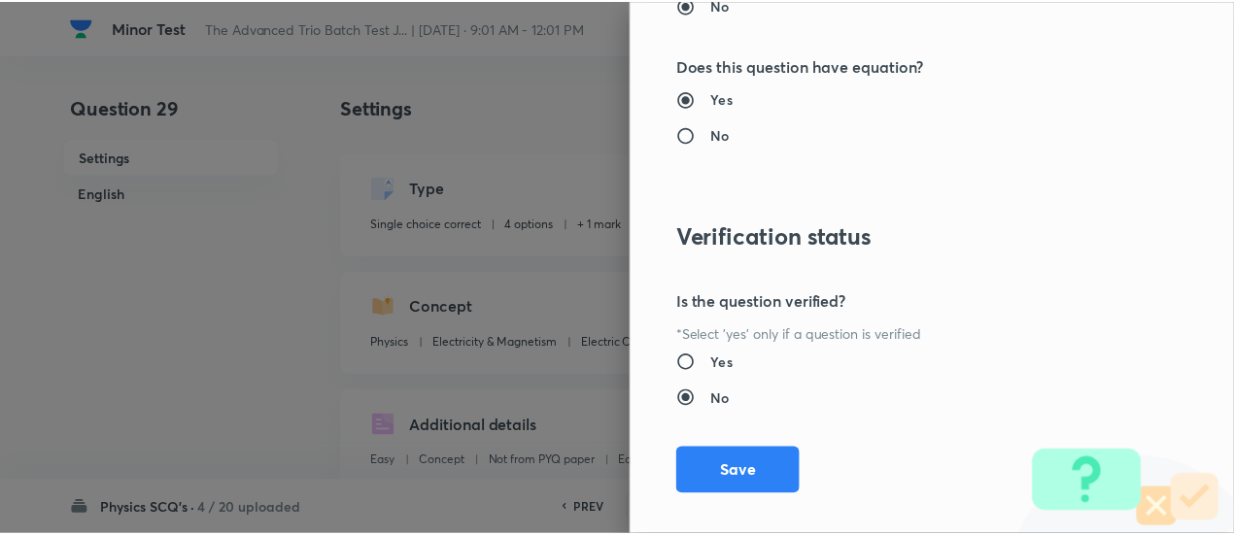
scroll to position [2107, 0]
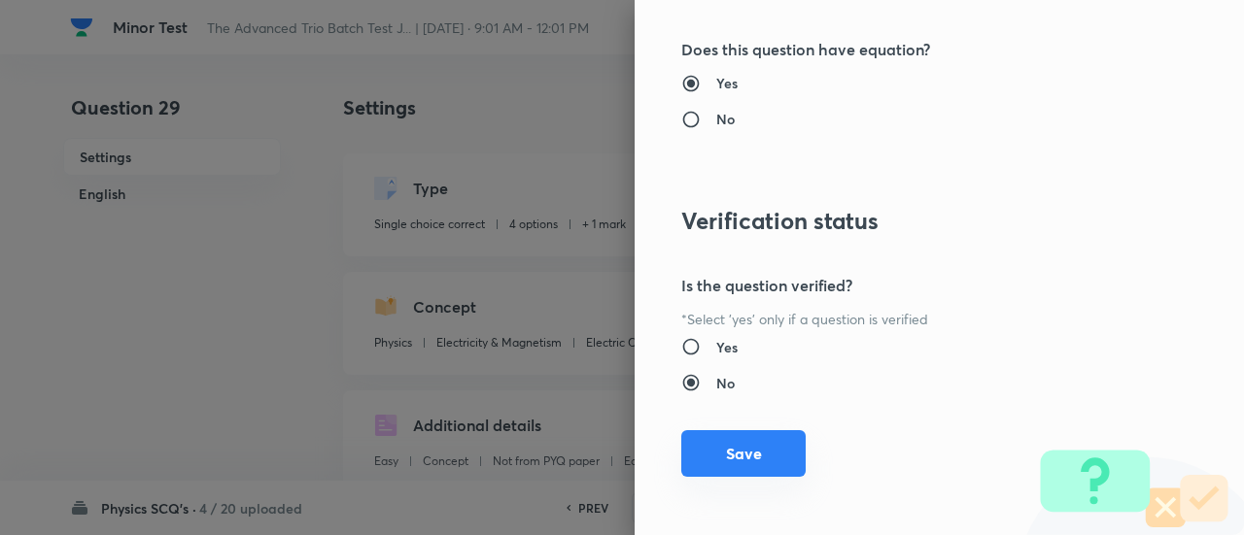
click at [765, 447] on button "Save" at bounding box center [743, 453] width 124 height 47
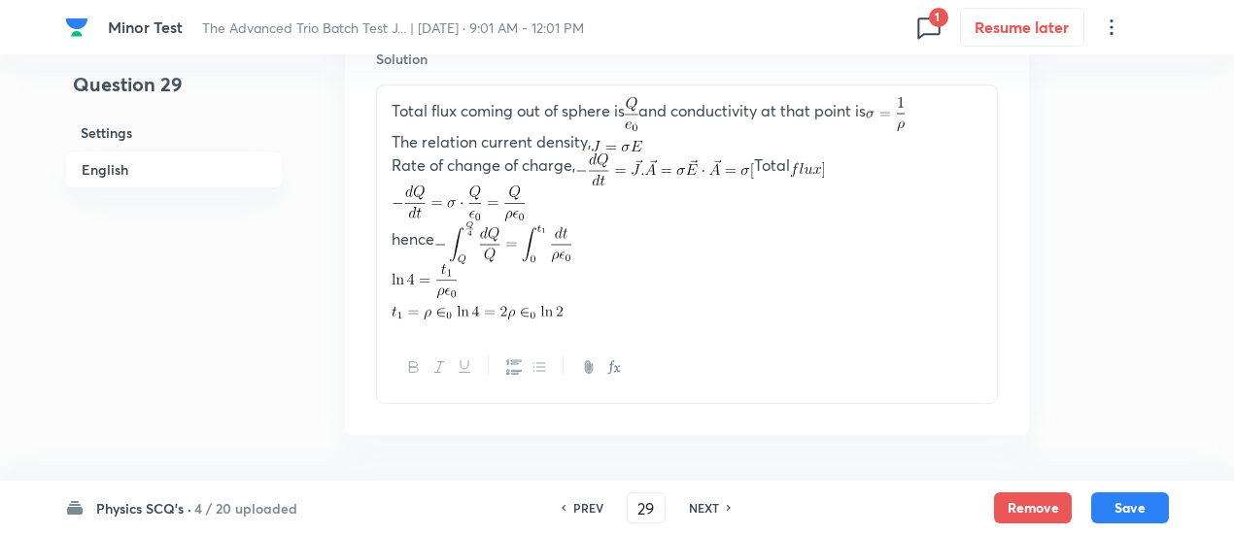
scroll to position [2260, 0]
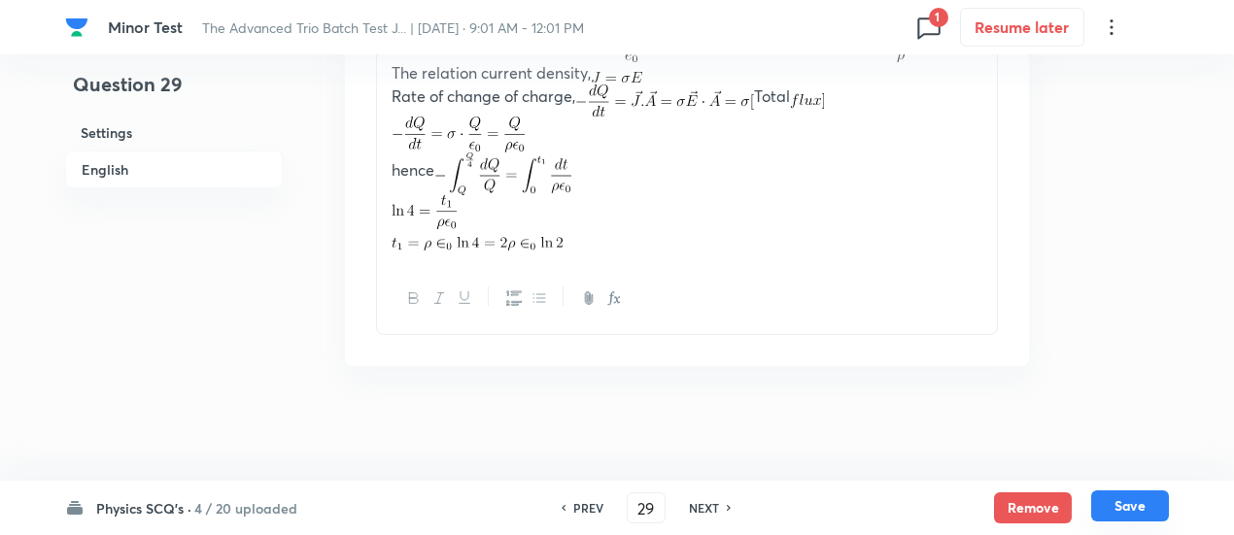
click at [1157, 512] on button "Save" at bounding box center [1130, 506] width 78 height 31
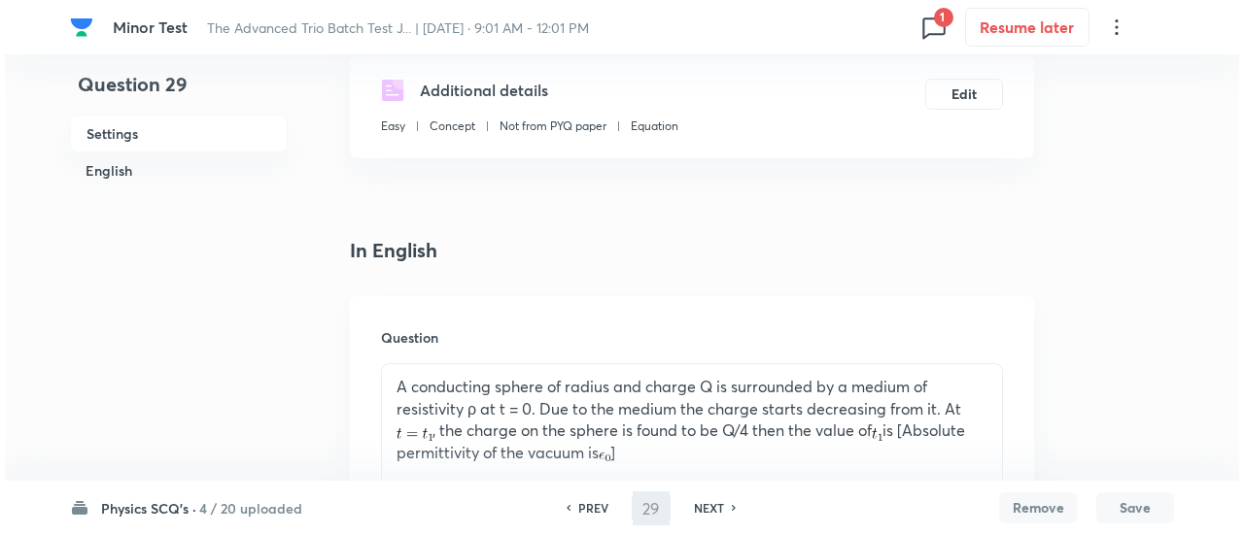
scroll to position [0, 0]
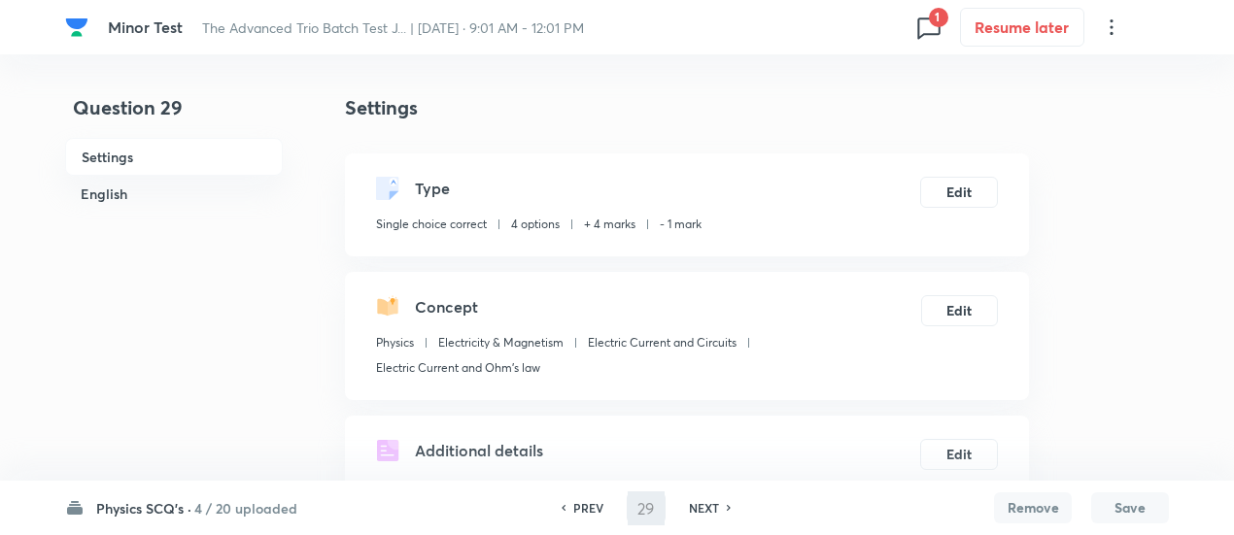
type input "30"
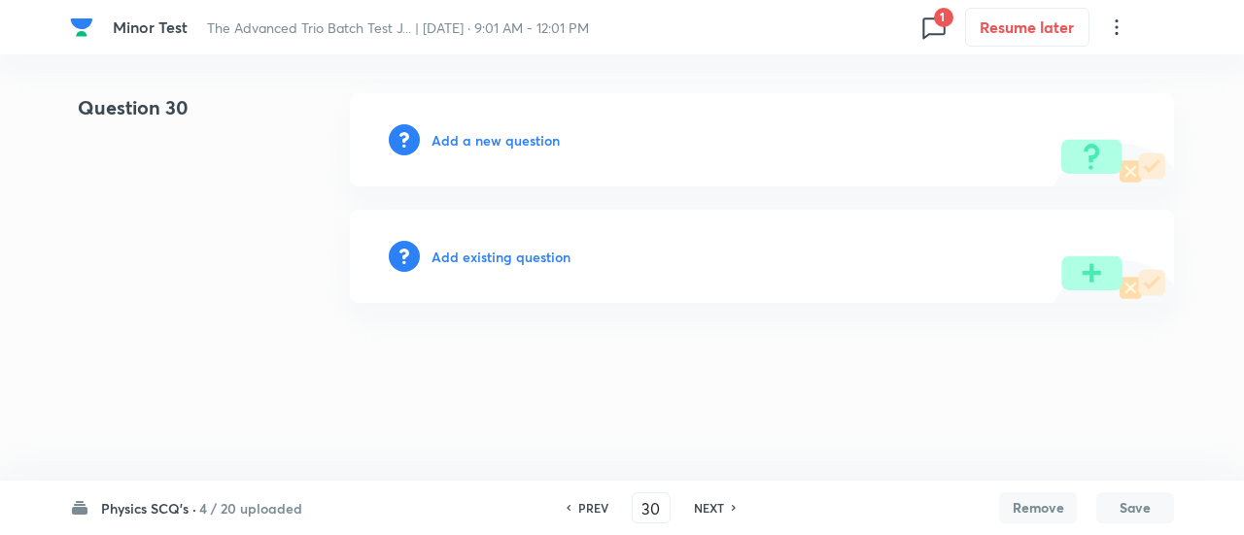
click at [490, 263] on h6 "Add existing question" at bounding box center [500, 257] width 139 height 20
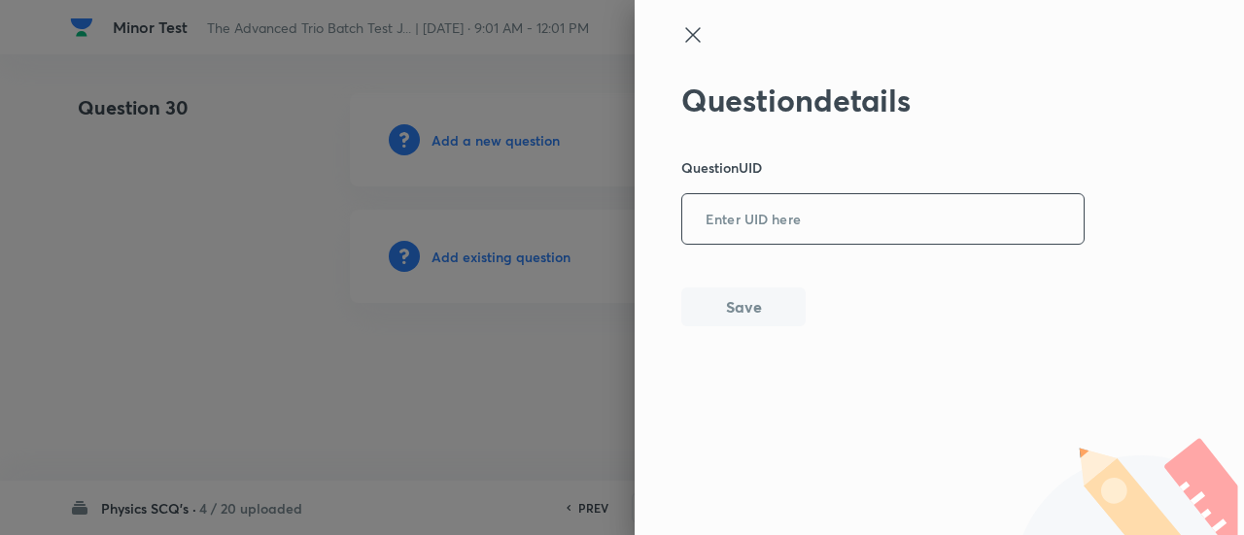
drag, startPoint x: 783, startPoint y: 257, endPoint x: 769, endPoint y: 234, distance: 27.0
click at [769, 234] on div "Question details Question UID ​ Save" at bounding box center [883, 204] width 404 height 245
click at [769, 234] on input "text" at bounding box center [882, 220] width 401 height 48
paste input "H13RX"
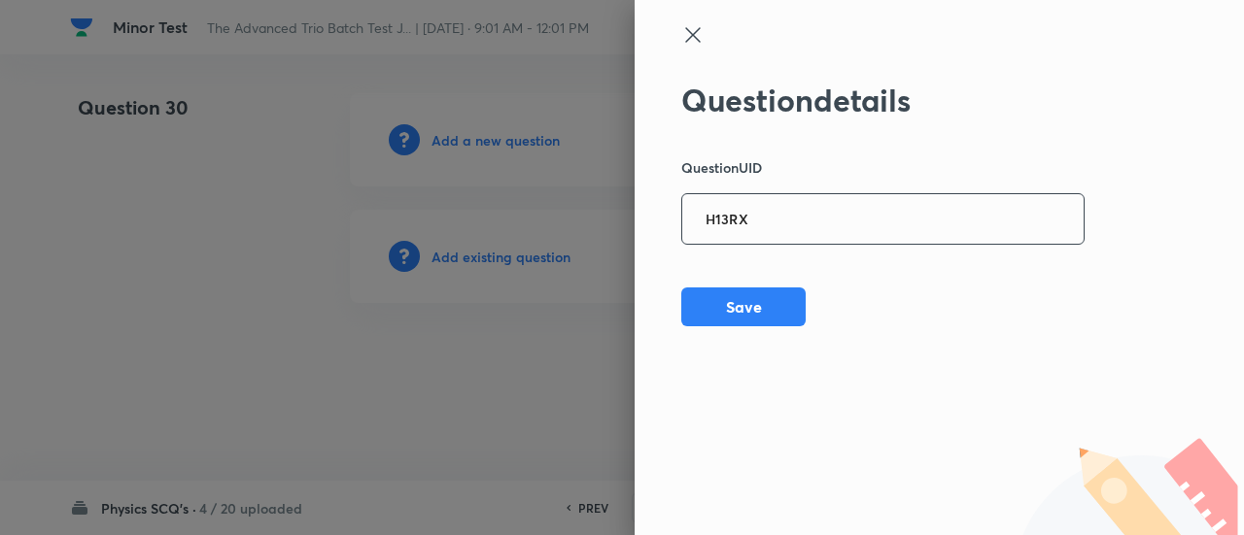
type input "H13RX"
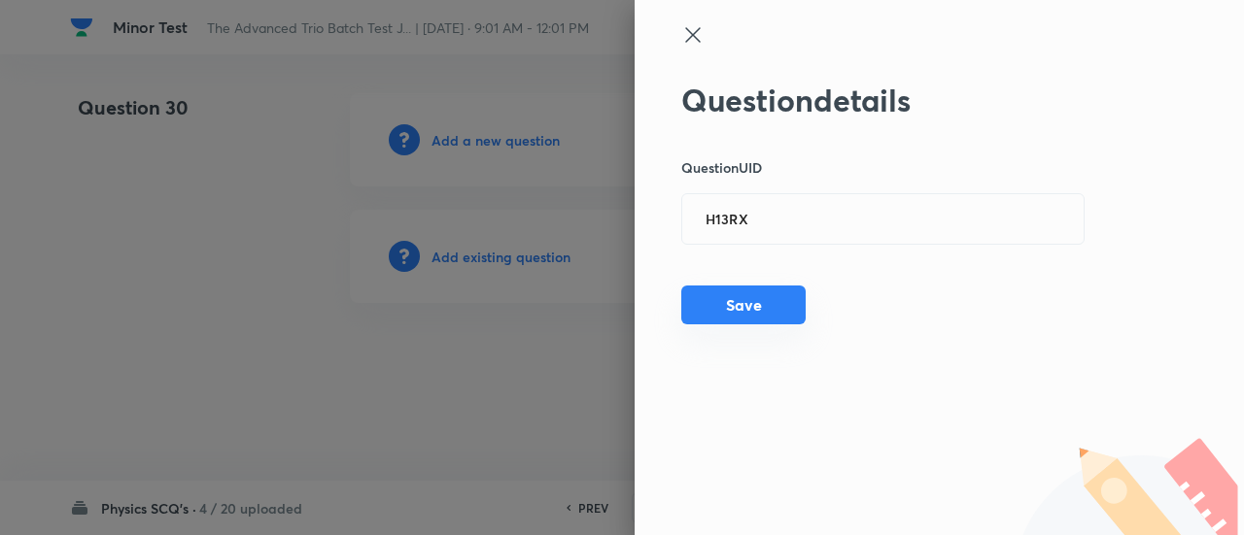
click at [753, 298] on button "Save" at bounding box center [743, 305] width 124 height 39
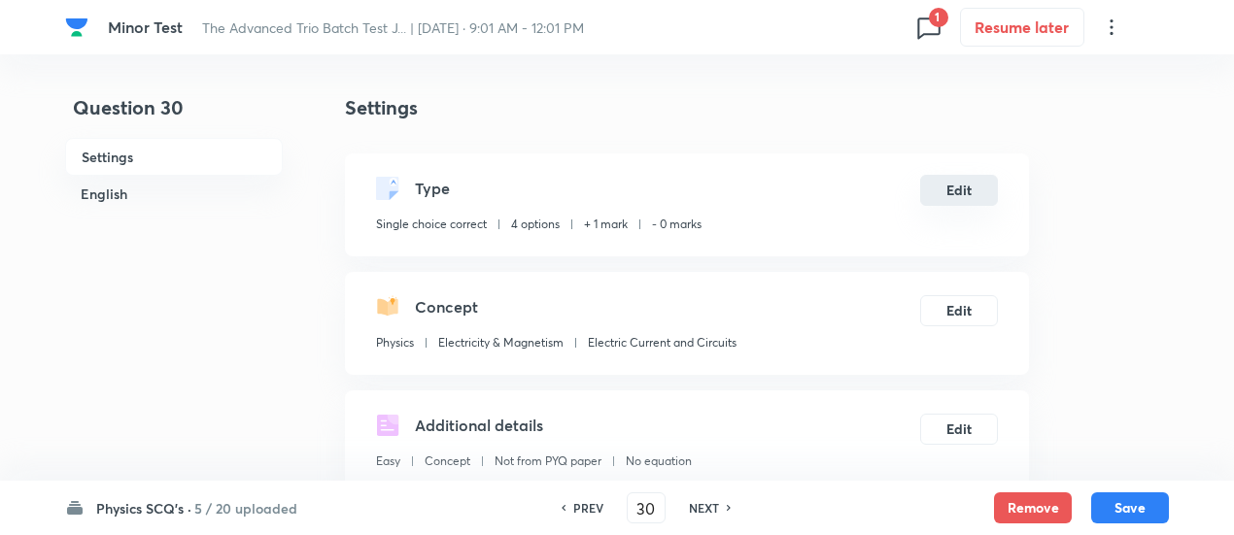
click at [976, 201] on button "Edit" at bounding box center [959, 190] width 78 height 31
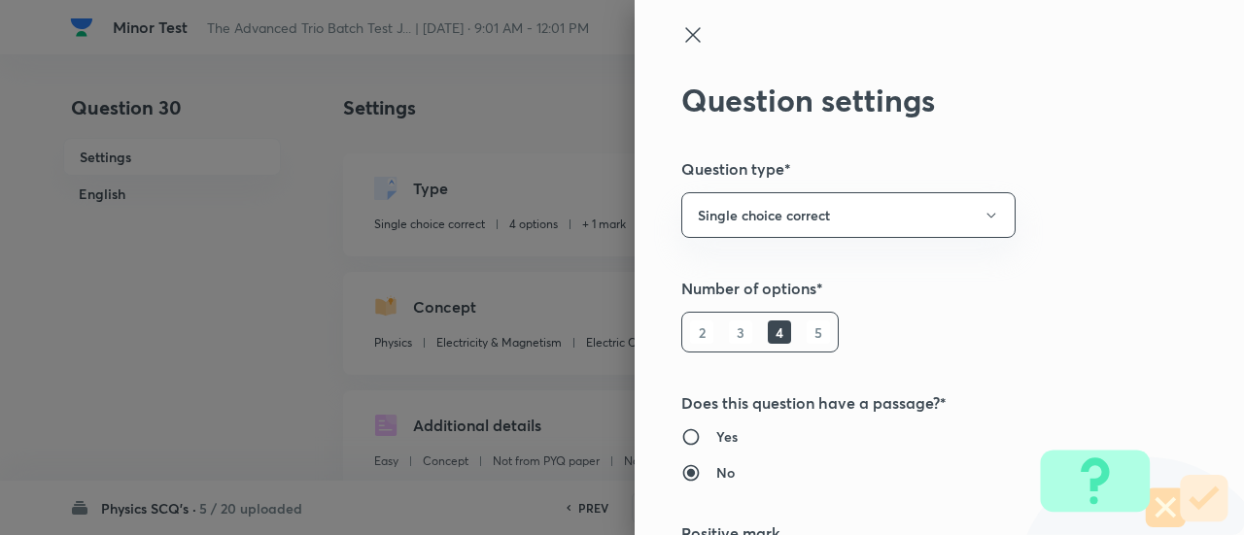
scroll to position [314, 0]
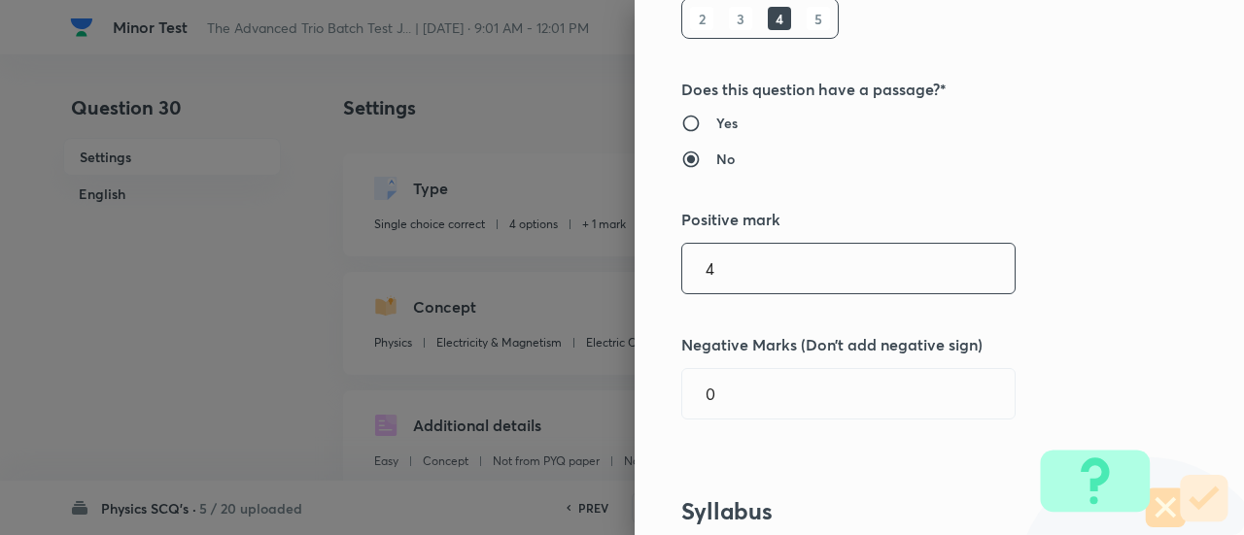
type input "4"
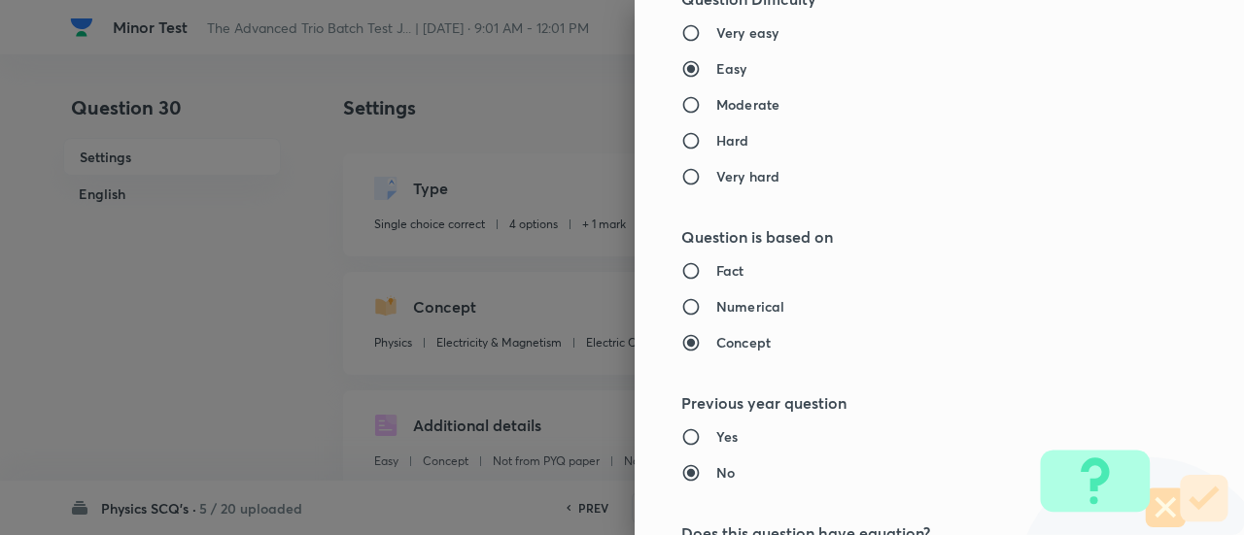
scroll to position [2107, 0]
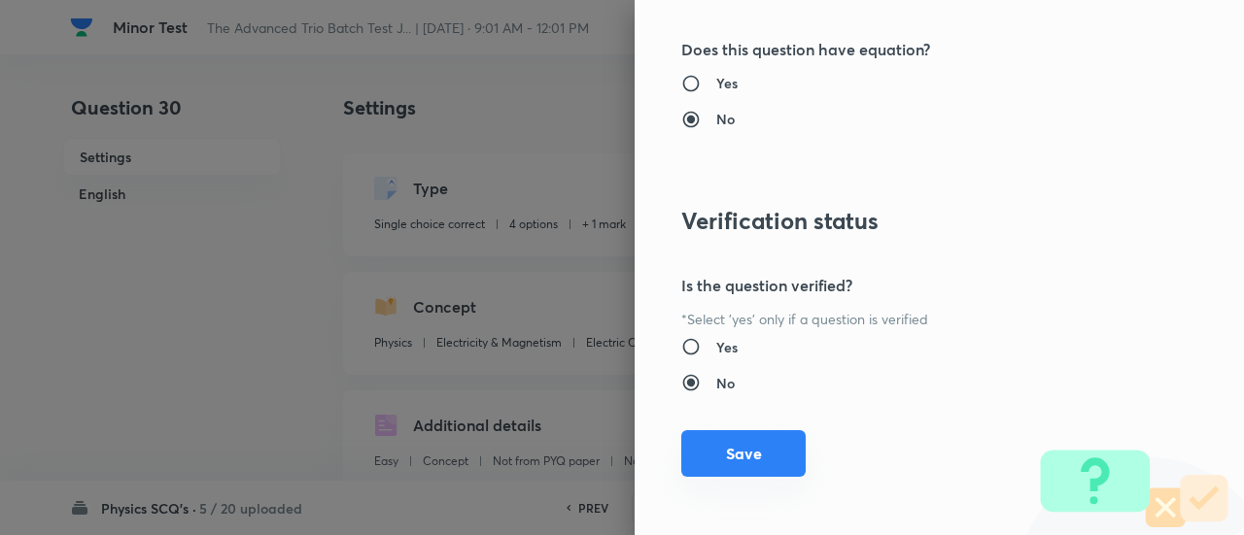
type input "1"
click at [745, 454] on button "Save" at bounding box center [743, 453] width 124 height 47
checkbox input "false"
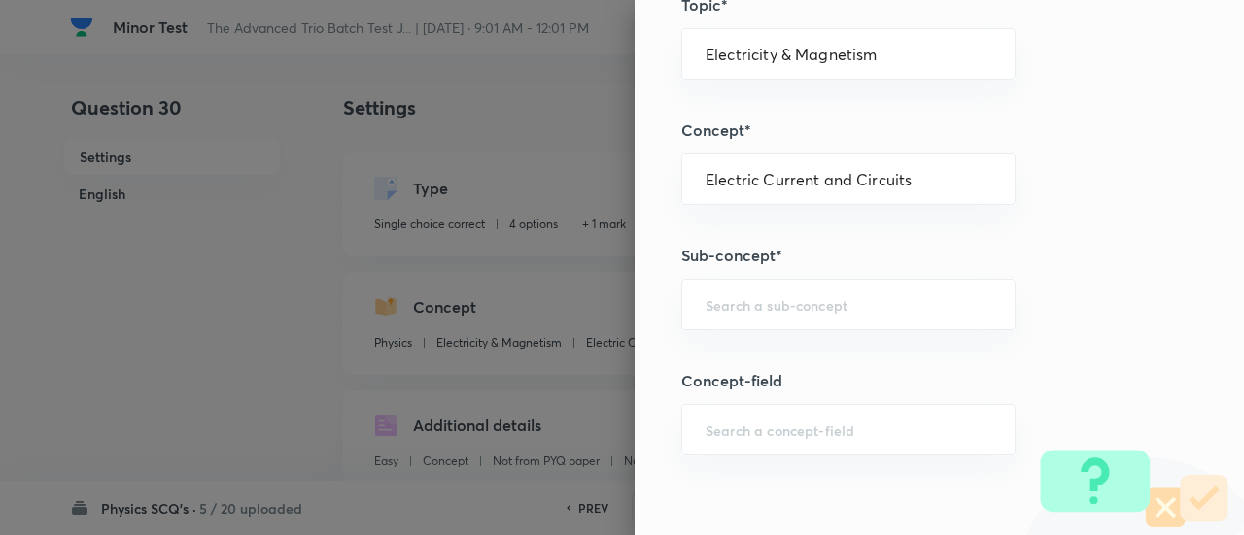
scroll to position [0, 0]
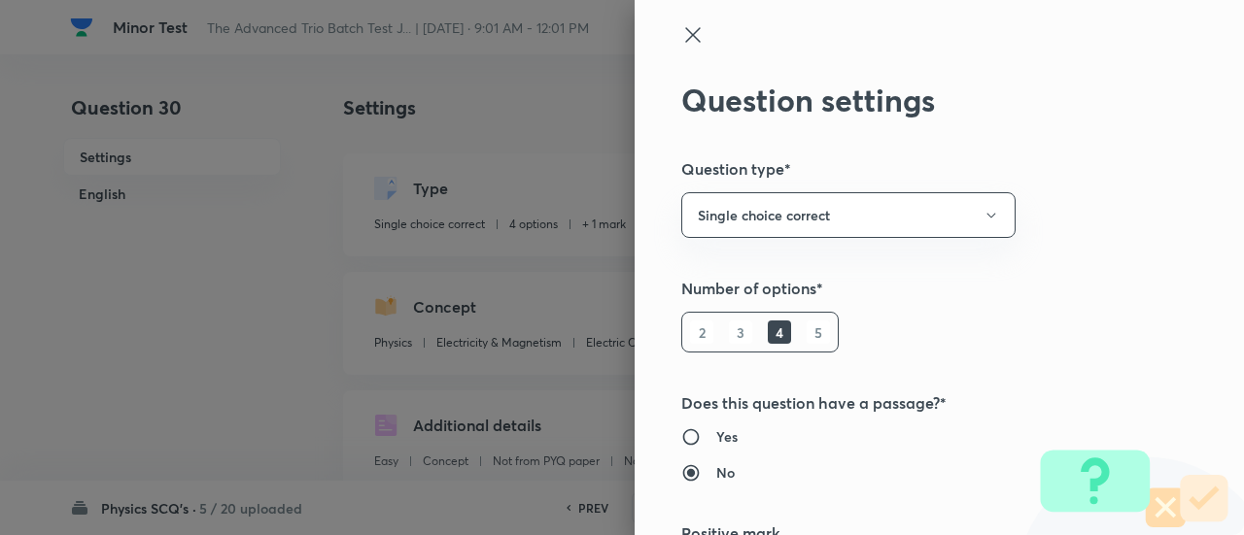
click at [681, 26] on icon at bounding box center [692, 34] width 23 height 23
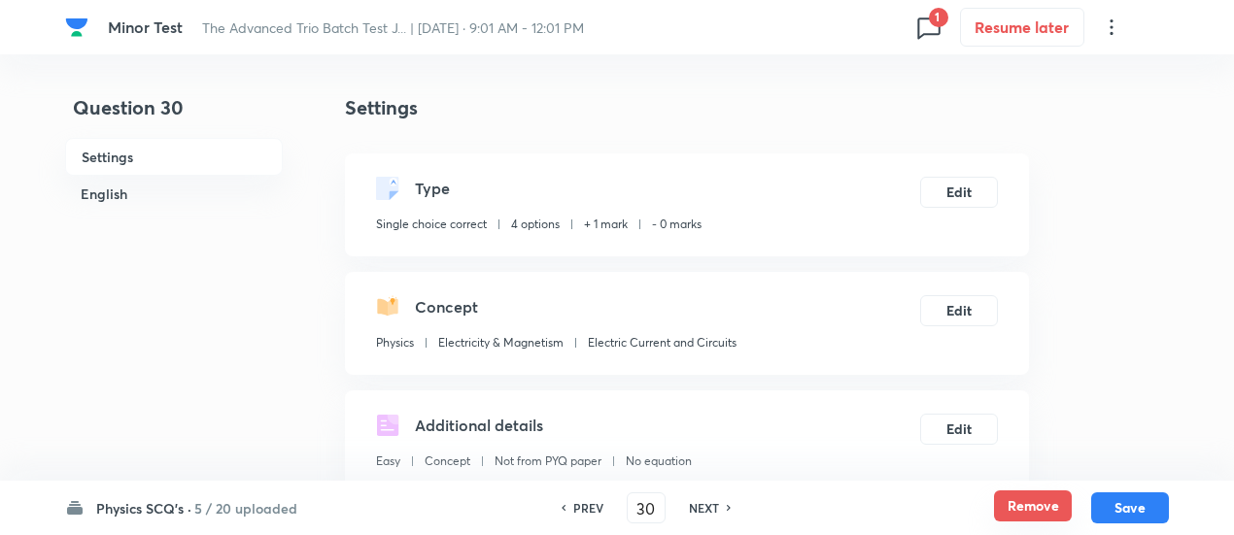
click at [1008, 508] on button "Remove" at bounding box center [1033, 506] width 78 height 31
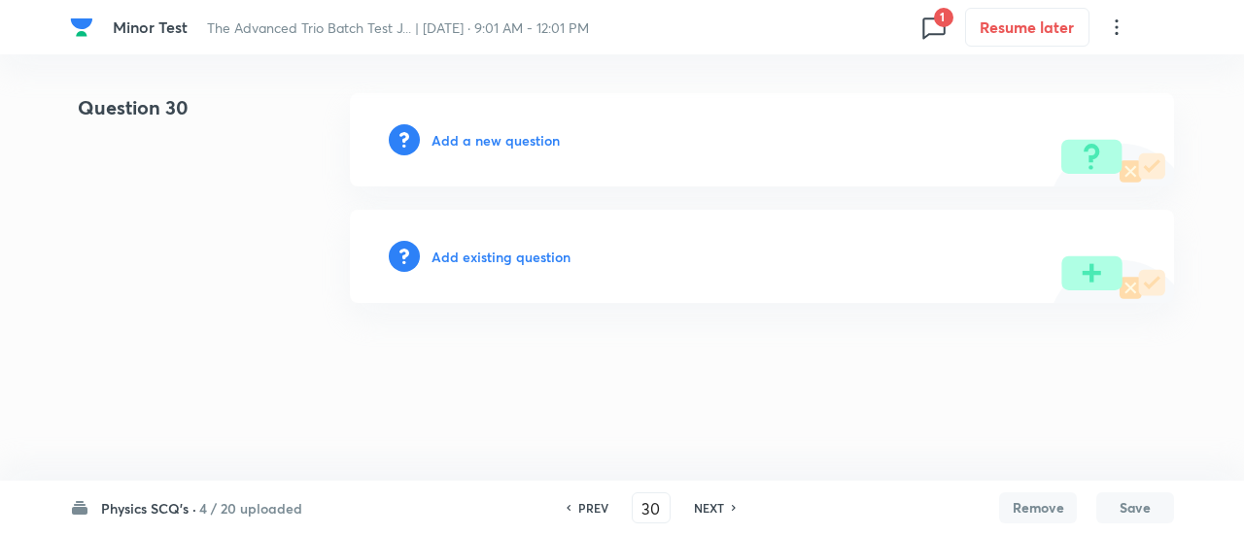
click at [463, 248] on h6 "Add existing question" at bounding box center [500, 257] width 139 height 20
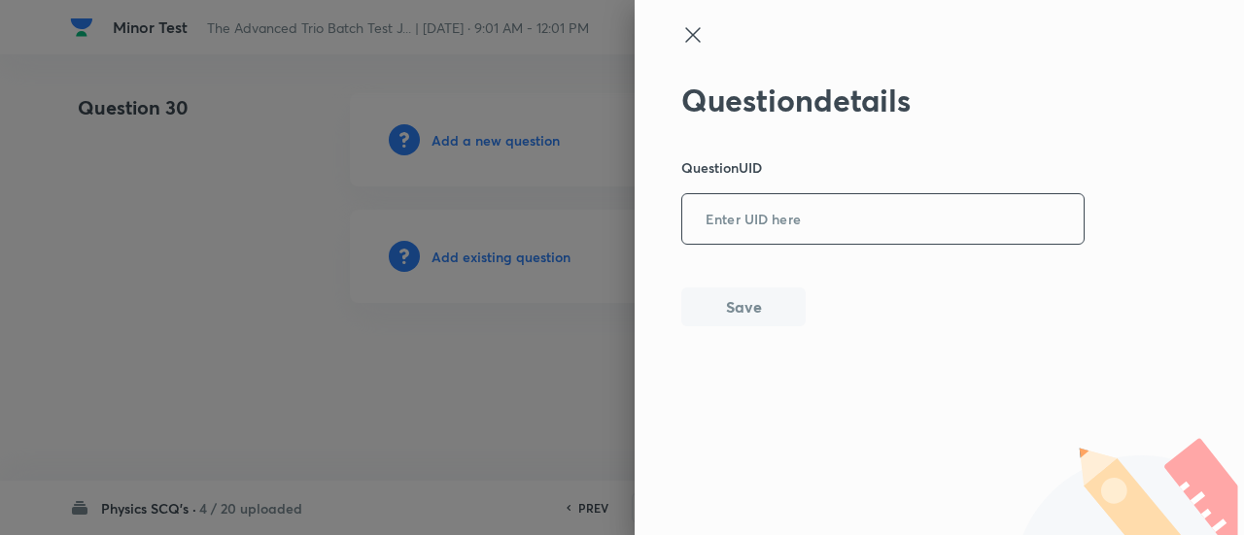
click at [795, 213] on input "text" at bounding box center [882, 220] width 401 height 48
paste input "IQC2K"
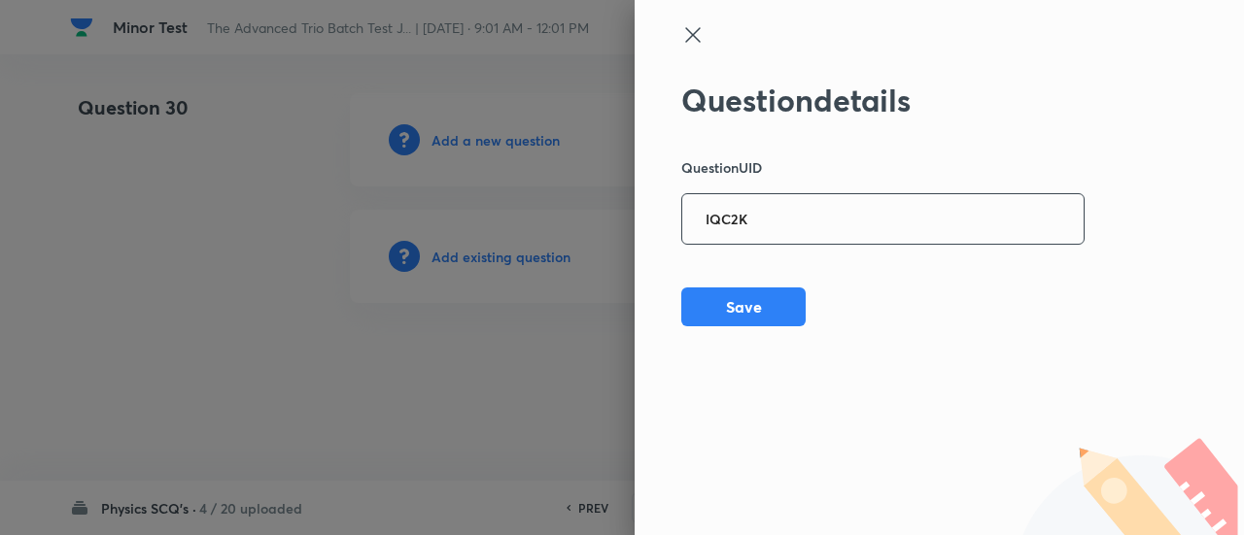
type input "IQC2K"
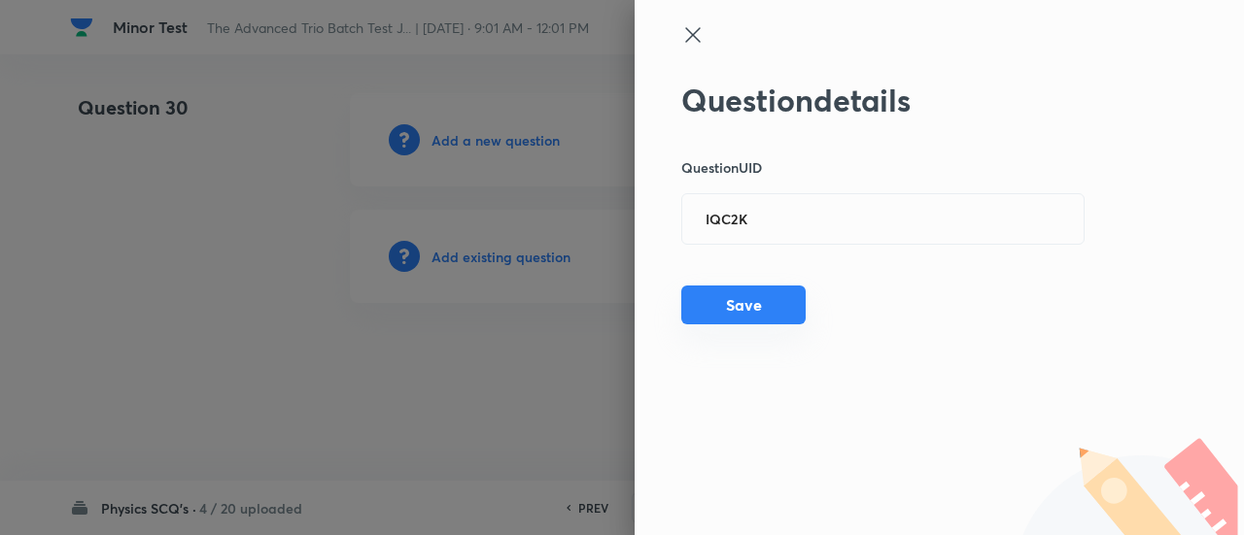
click at [770, 304] on button "Save" at bounding box center [743, 305] width 124 height 39
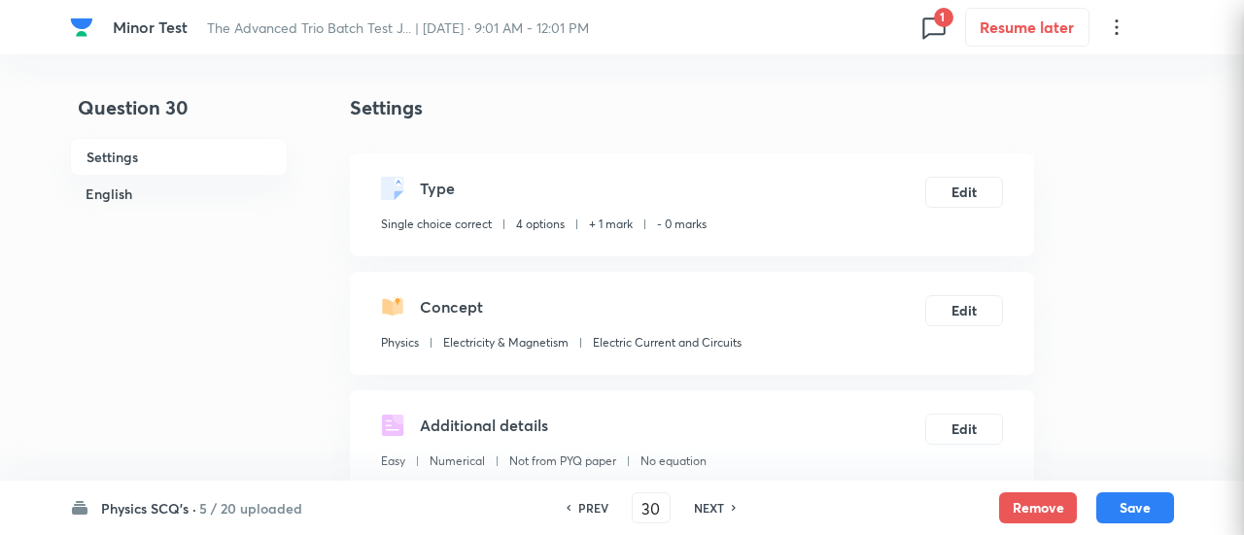
checkbox input "true"
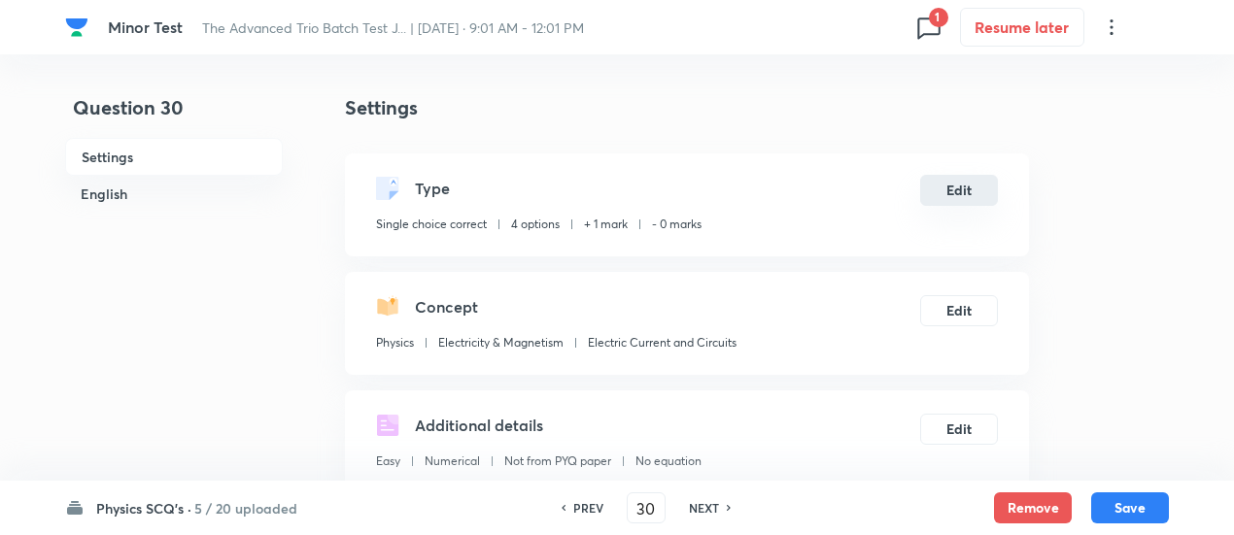
click at [958, 182] on button "Edit" at bounding box center [959, 190] width 78 height 31
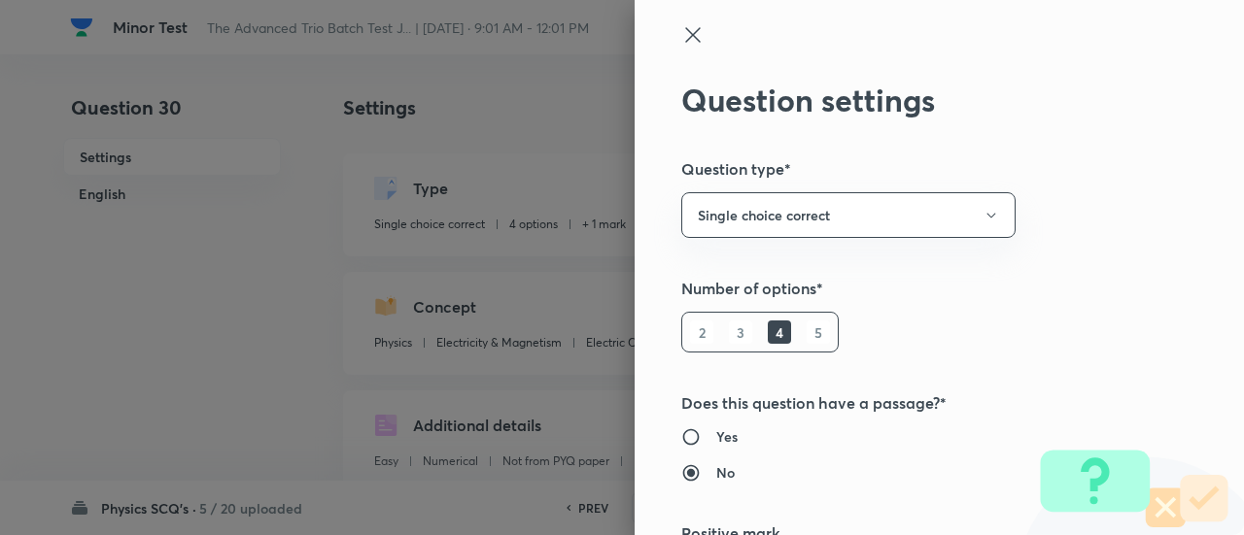
scroll to position [314, 0]
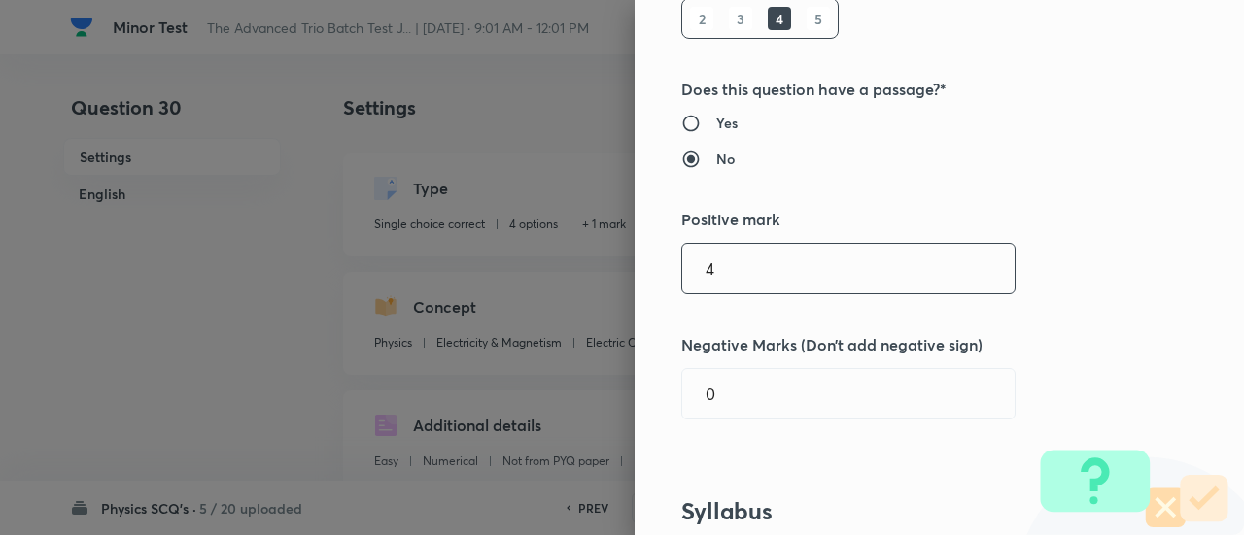
type input "4"
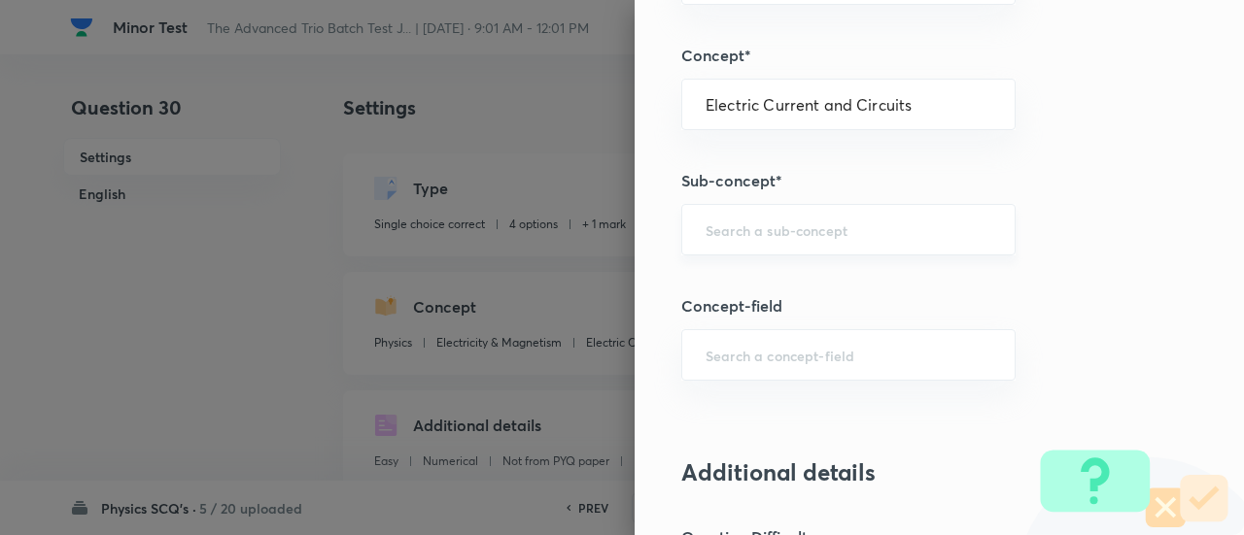
scroll to position [1084, 0]
click at [858, 205] on div "​" at bounding box center [848, 230] width 334 height 51
type input "1"
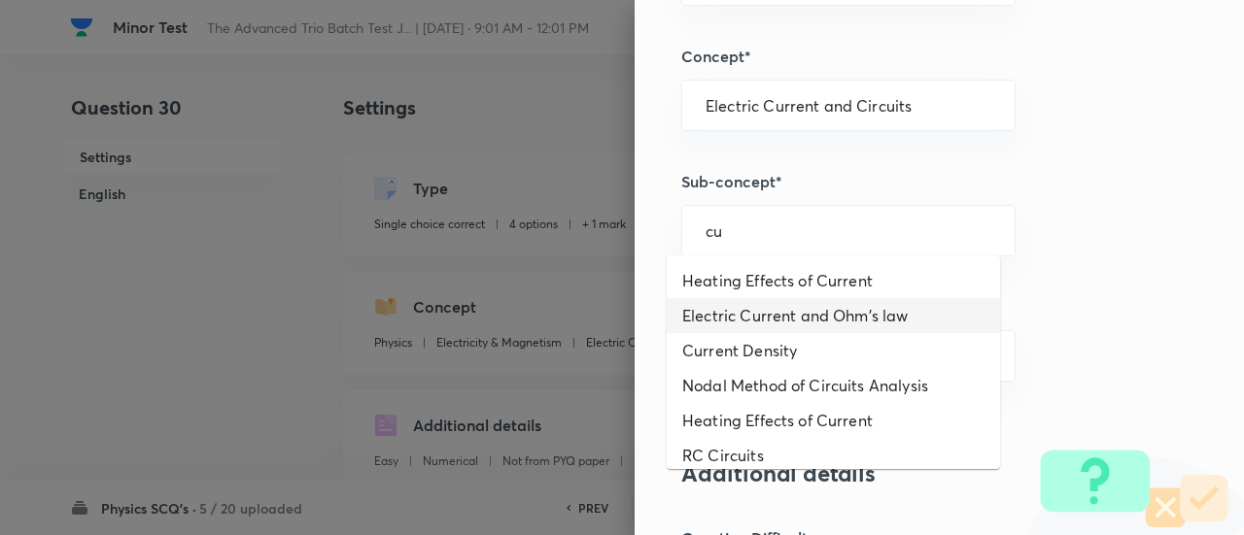
click at [791, 321] on li "Electric Current and Ohm's law" at bounding box center [832, 315] width 333 height 35
type input "Electric Current and Ohm's law"
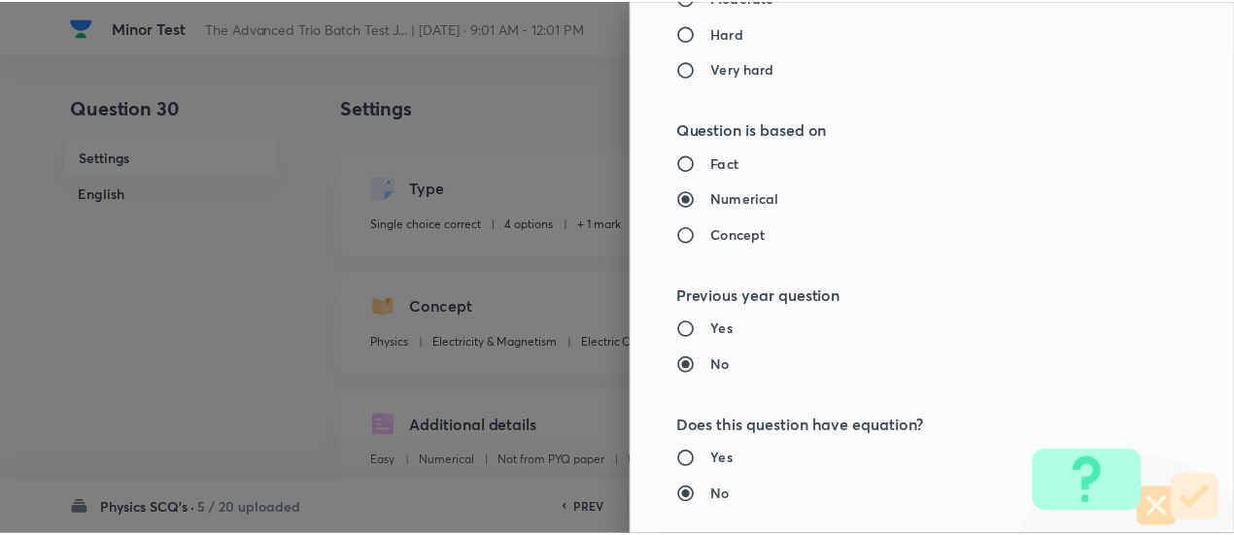
scroll to position [2107, 0]
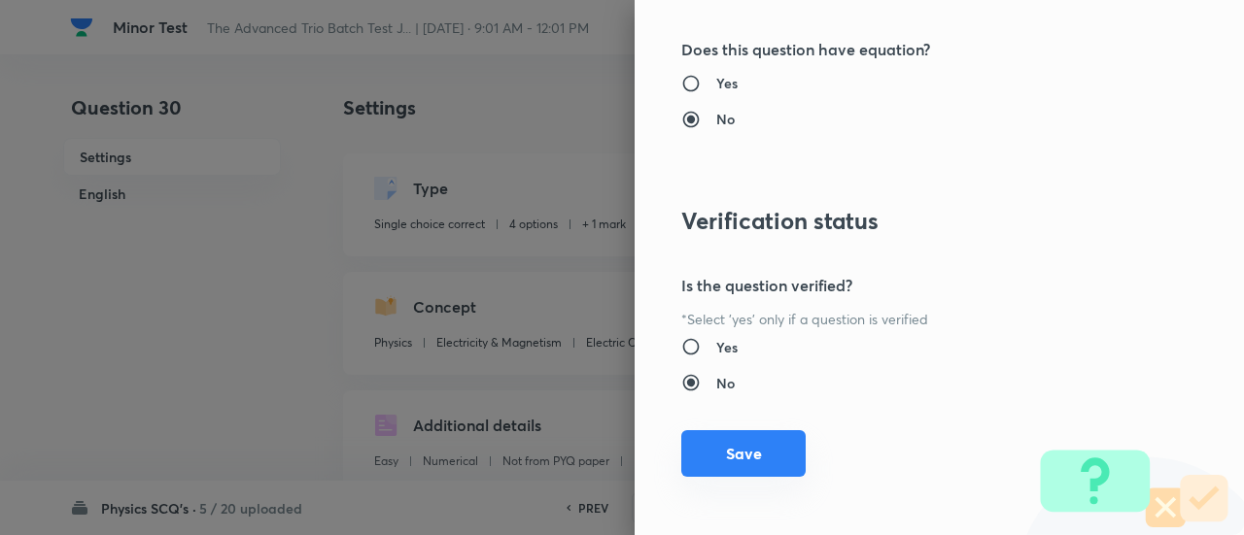
click at [765, 452] on button "Save" at bounding box center [743, 453] width 124 height 47
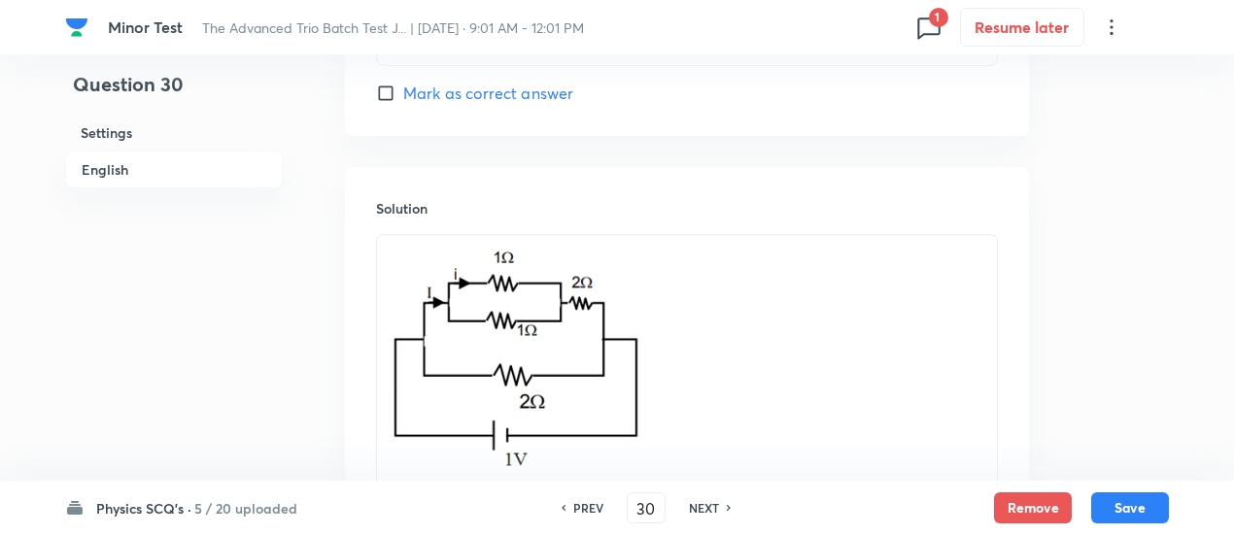
scroll to position [2469, 0]
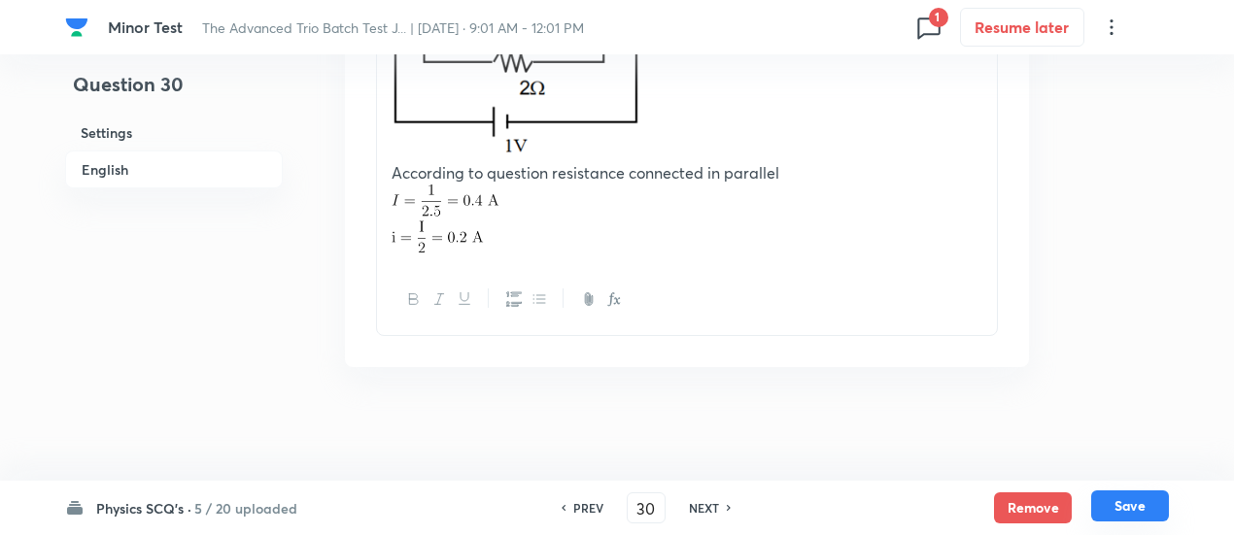
click at [1148, 506] on button "Save" at bounding box center [1130, 506] width 78 height 31
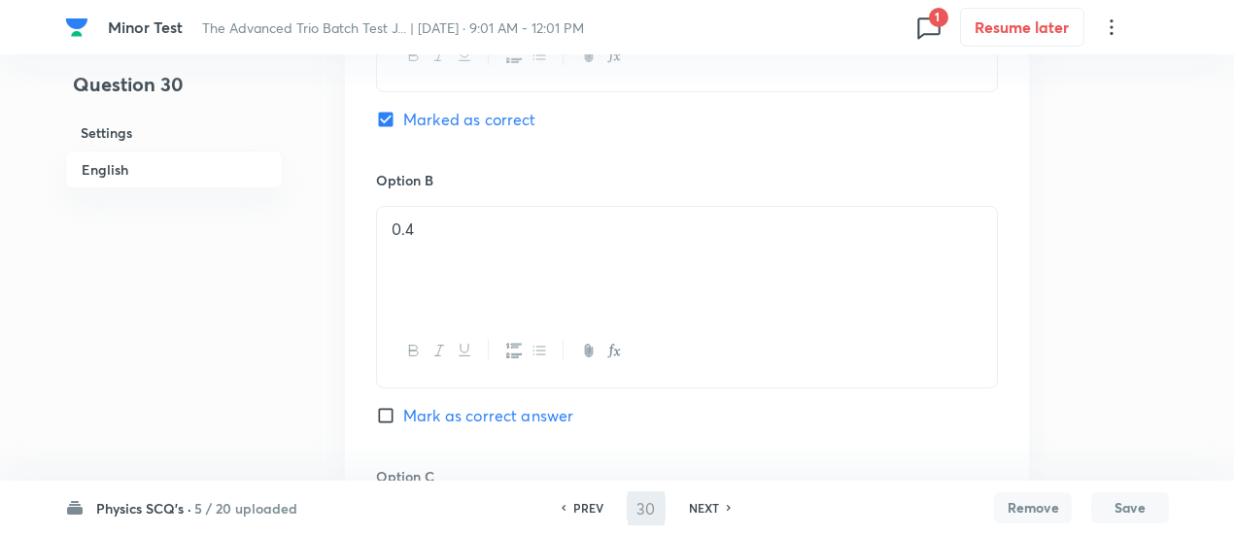
scroll to position [838, 0]
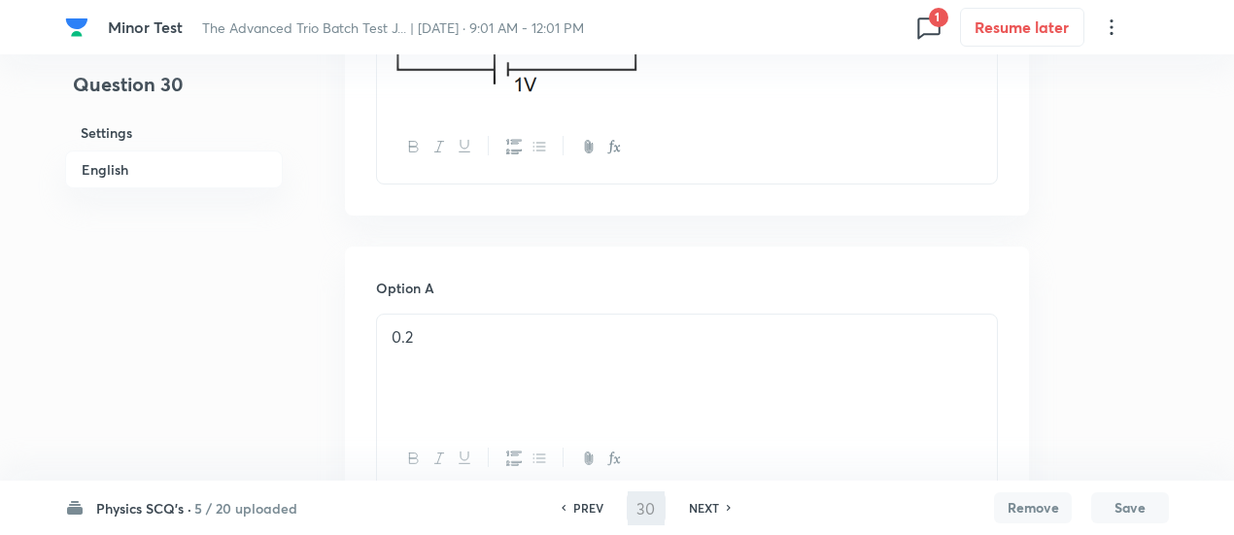
type input "31"
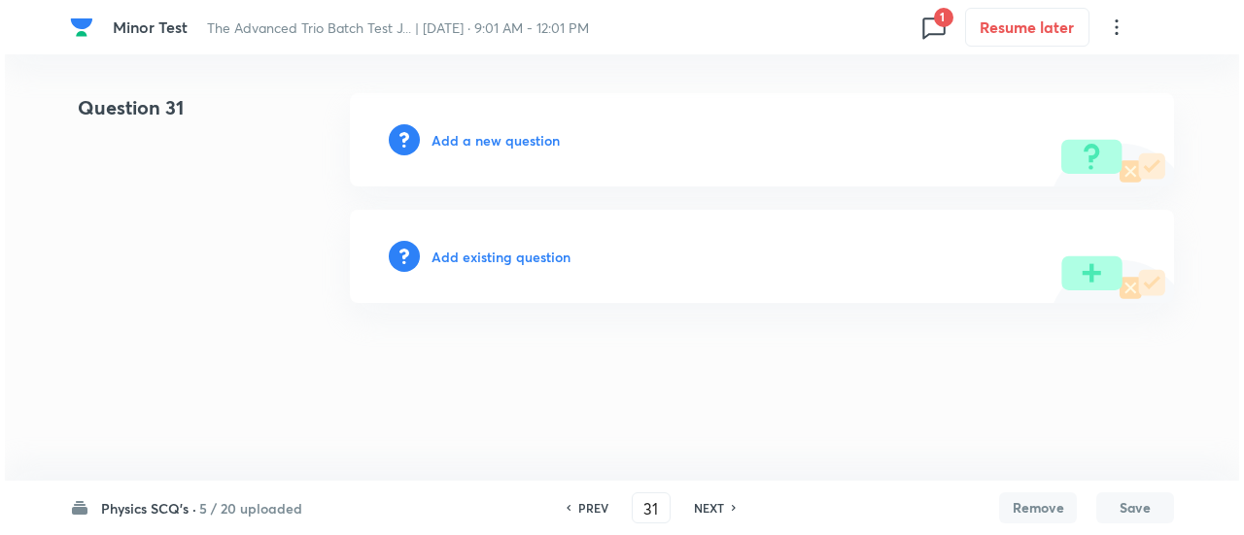
scroll to position [0, 0]
click at [525, 252] on h6 "Add existing question" at bounding box center [500, 257] width 139 height 20
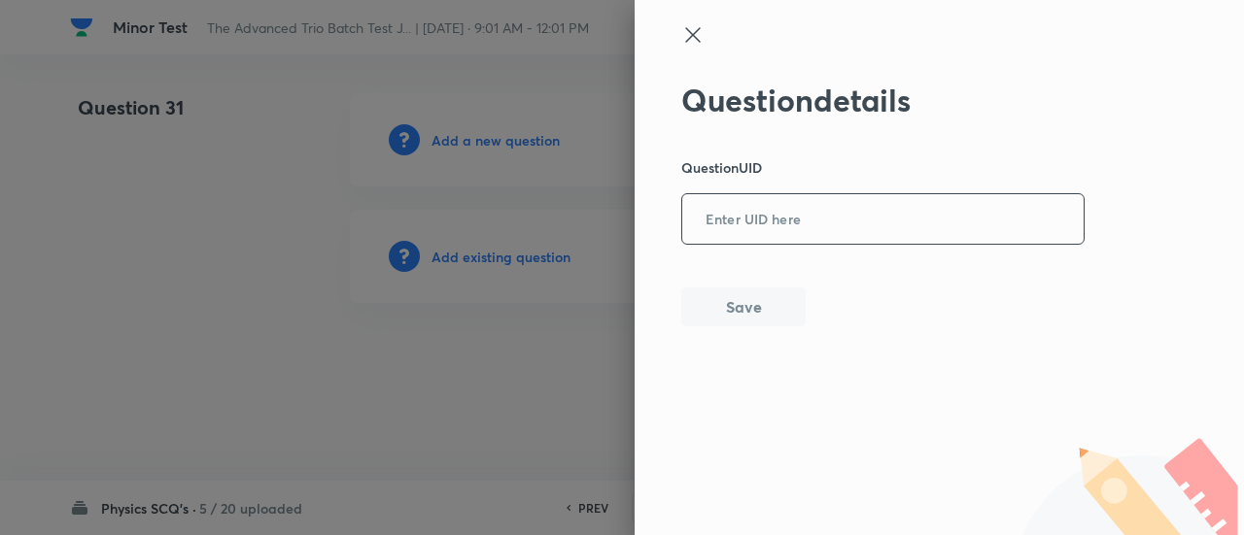
click at [766, 205] on input "text" at bounding box center [882, 220] width 401 height 48
paste input "YX870"
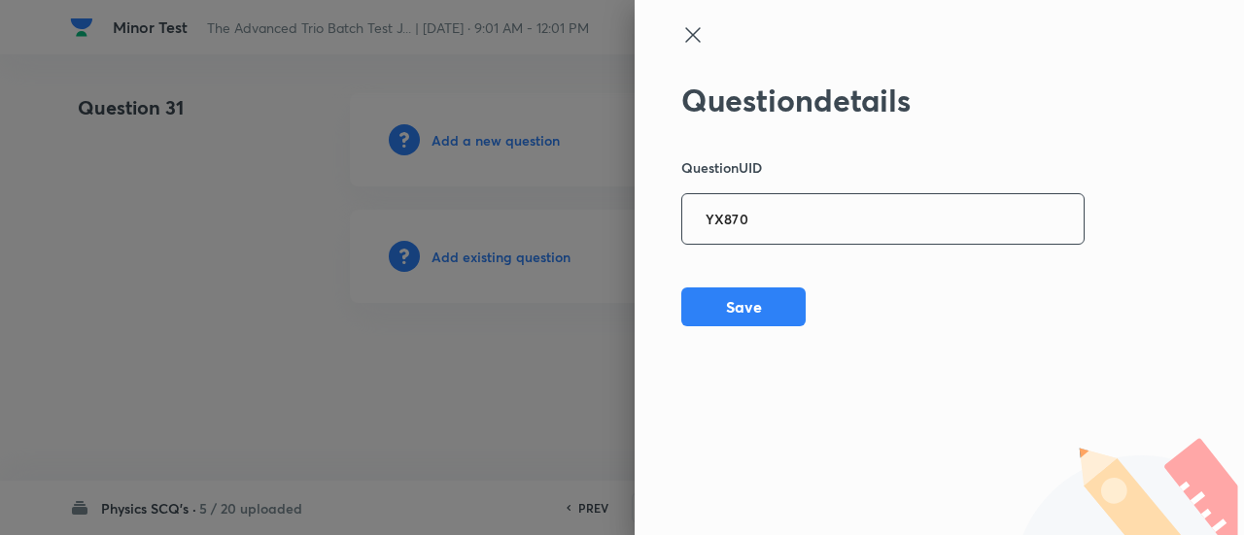
type input "YX870"
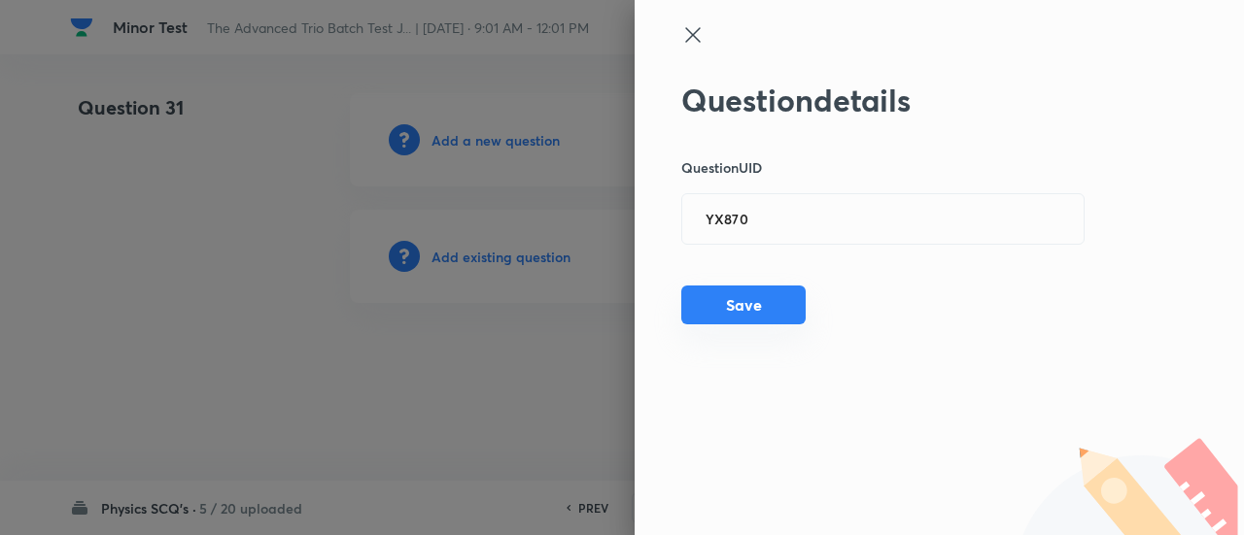
click at [783, 318] on button "Save" at bounding box center [743, 305] width 124 height 39
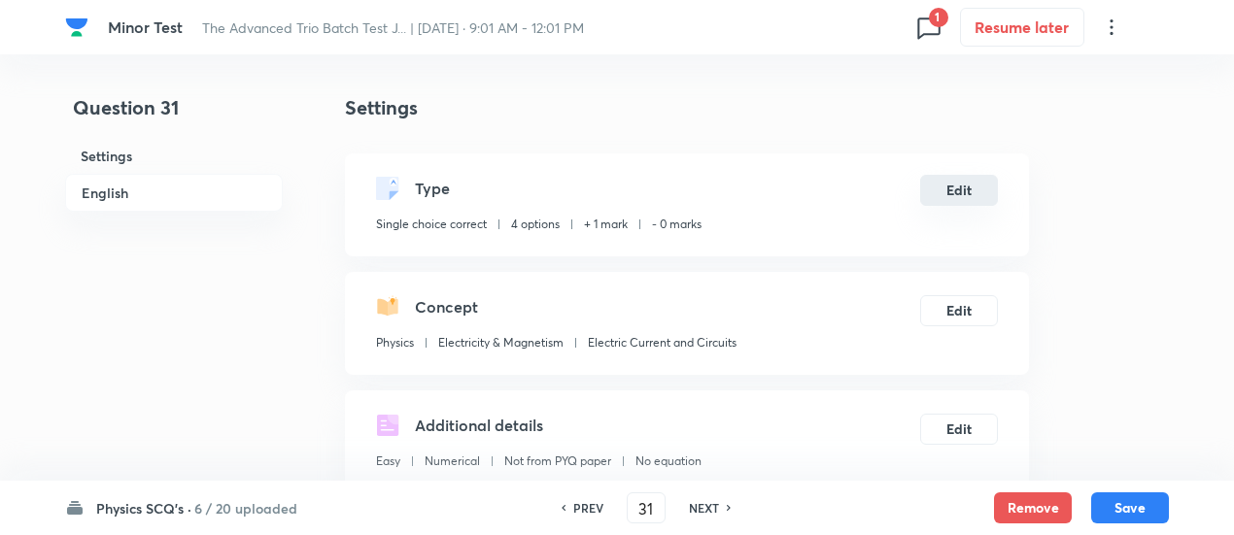
click at [947, 191] on button "Edit" at bounding box center [959, 190] width 78 height 31
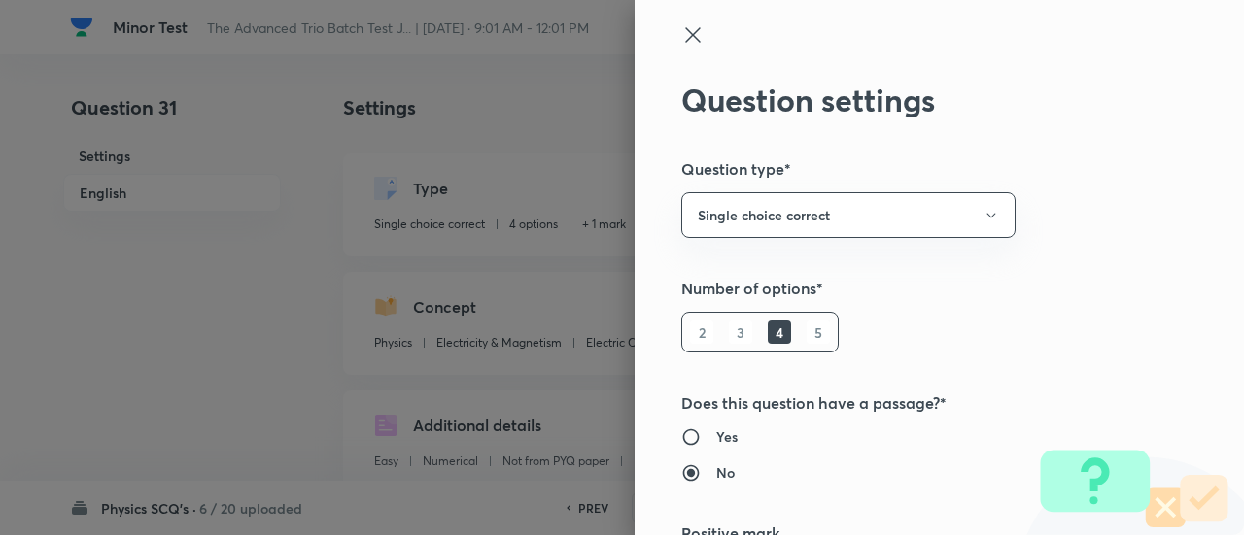
type input "1"
type input "0"
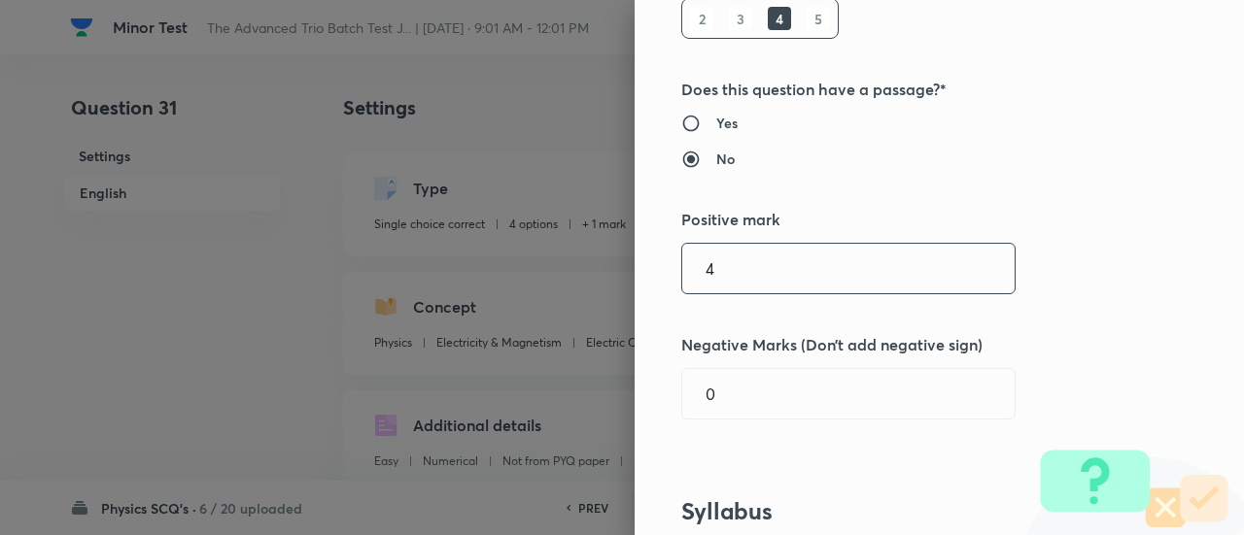
type input "4"
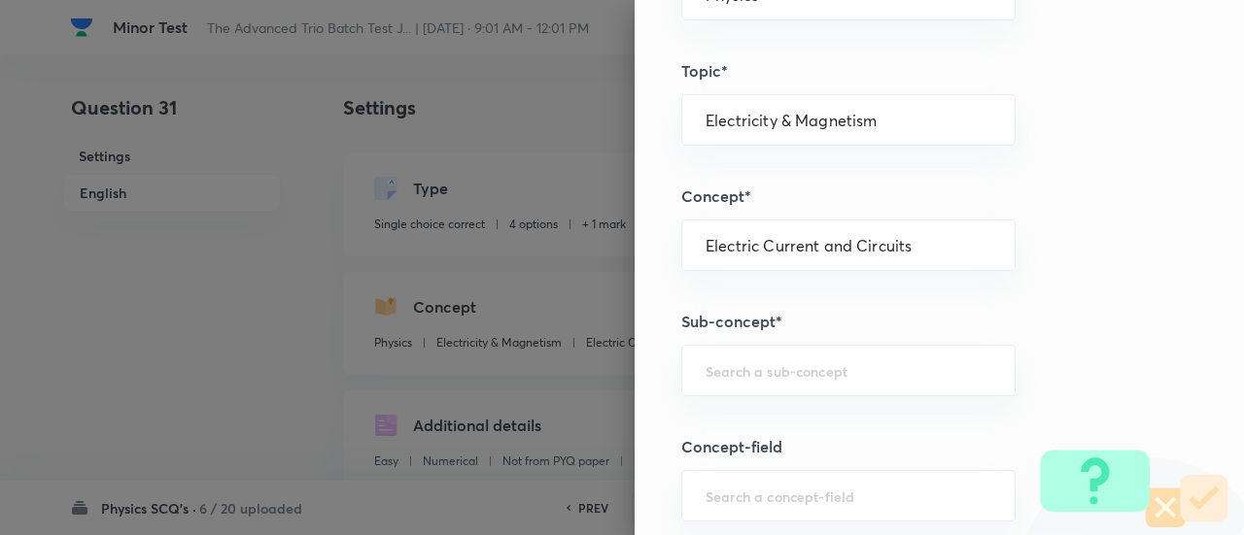
scroll to position [945, 0]
click at [855, 389] on div "​" at bounding box center [848, 369] width 334 height 51
type input "1"
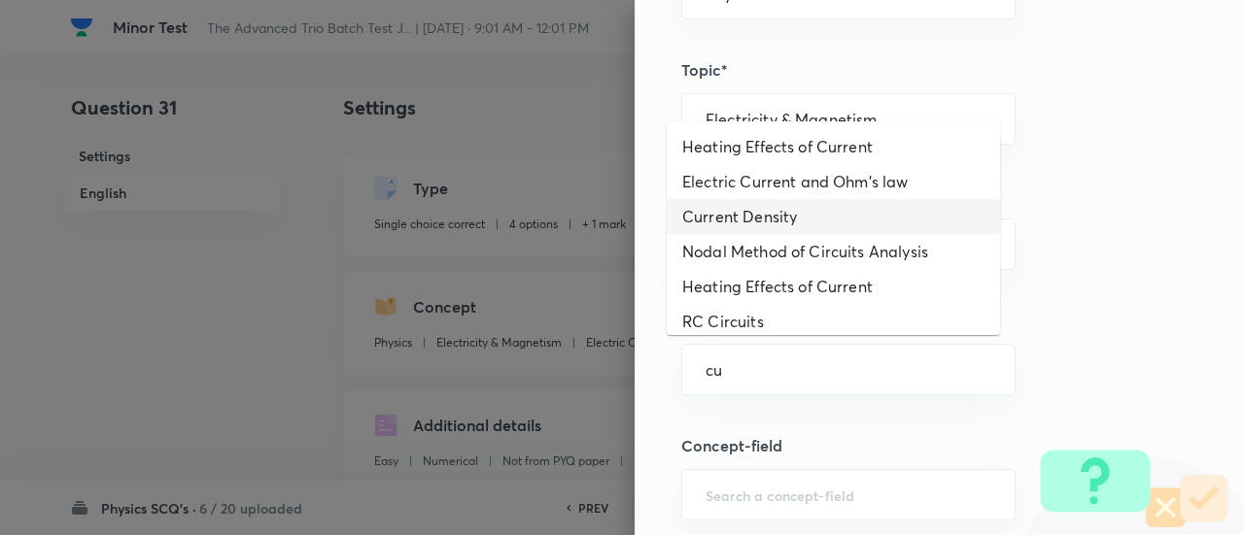
click at [802, 199] on li "Current Density" at bounding box center [832, 216] width 333 height 35
type input "Current Density"
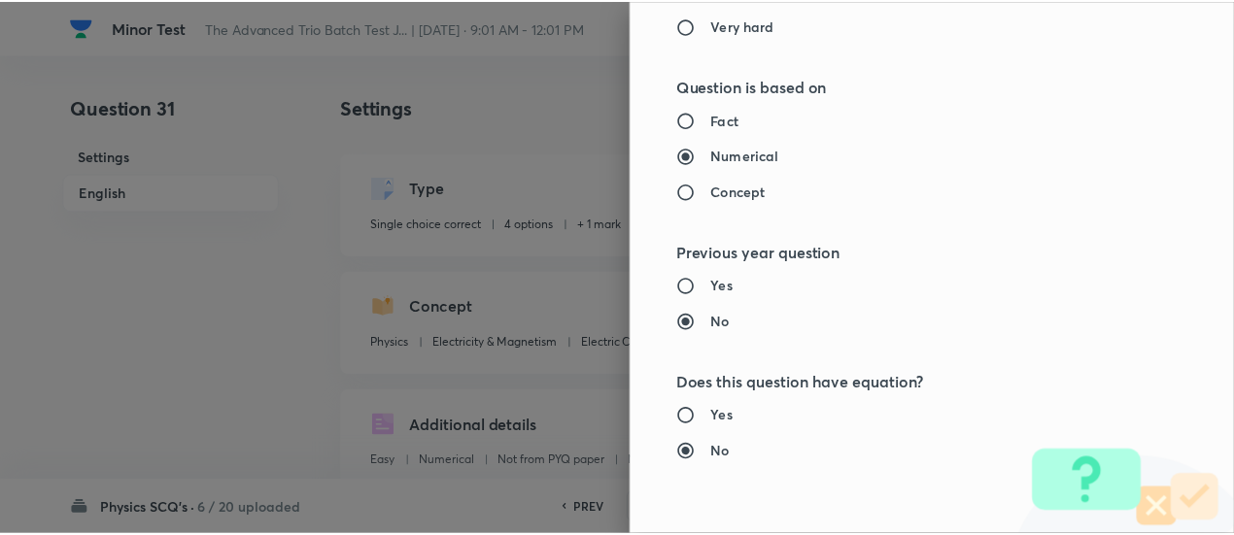
scroll to position [2107, 0]
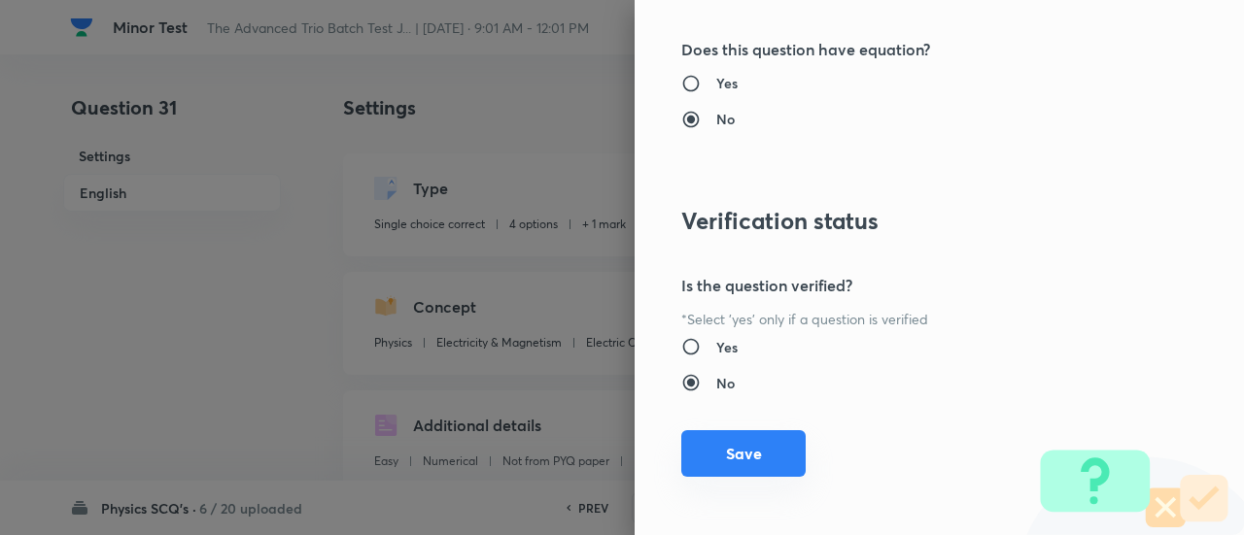
click at [734, 440] on button "Save" at bounding box center [743, 453] width 124 height 47
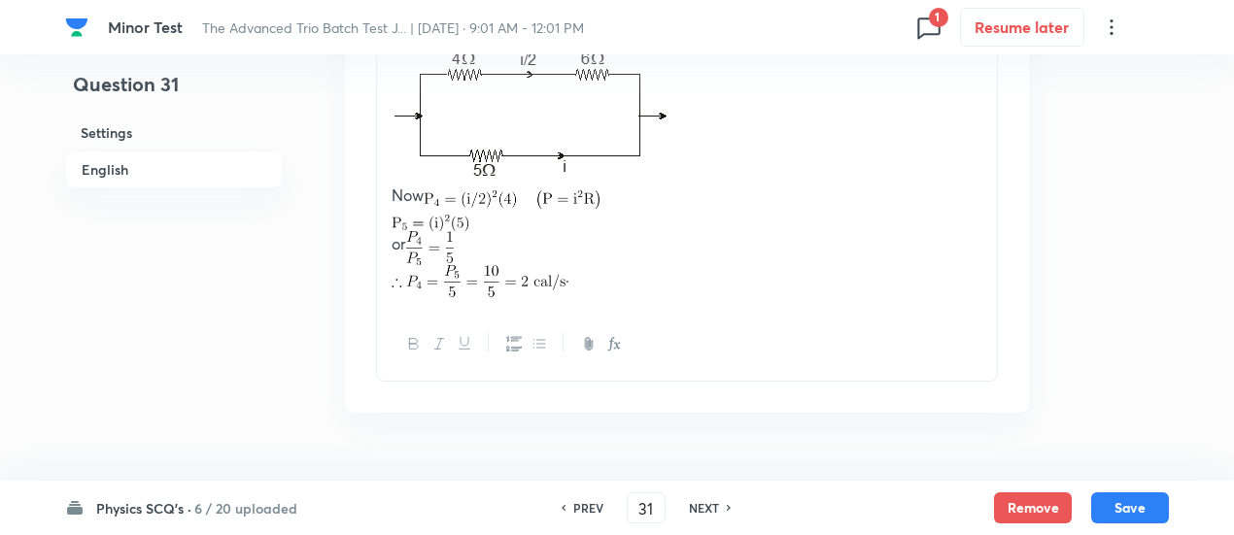
scroll to position [2405, 0]
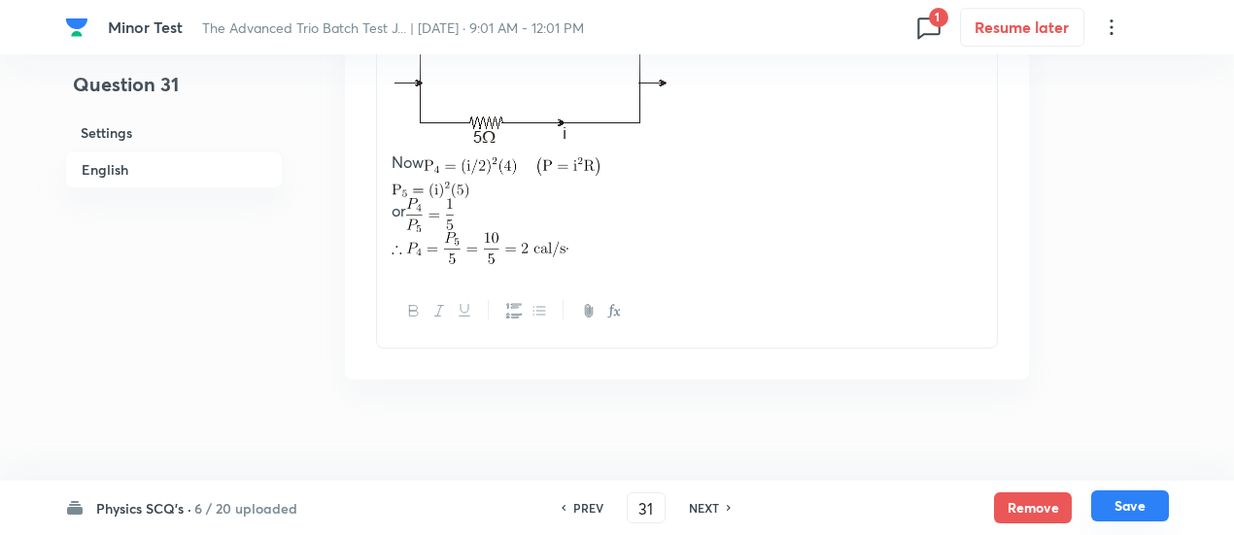
click at [1154, 516] on button "Save" at bounding box center [1130, 506] width 78 height 31
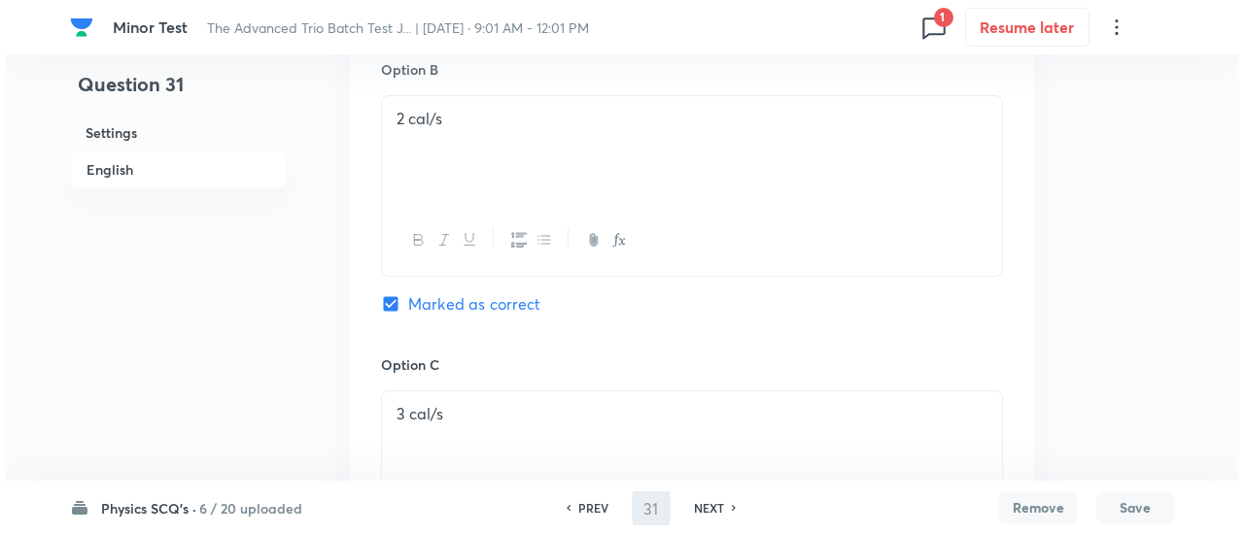
scroll to position [0, 0]
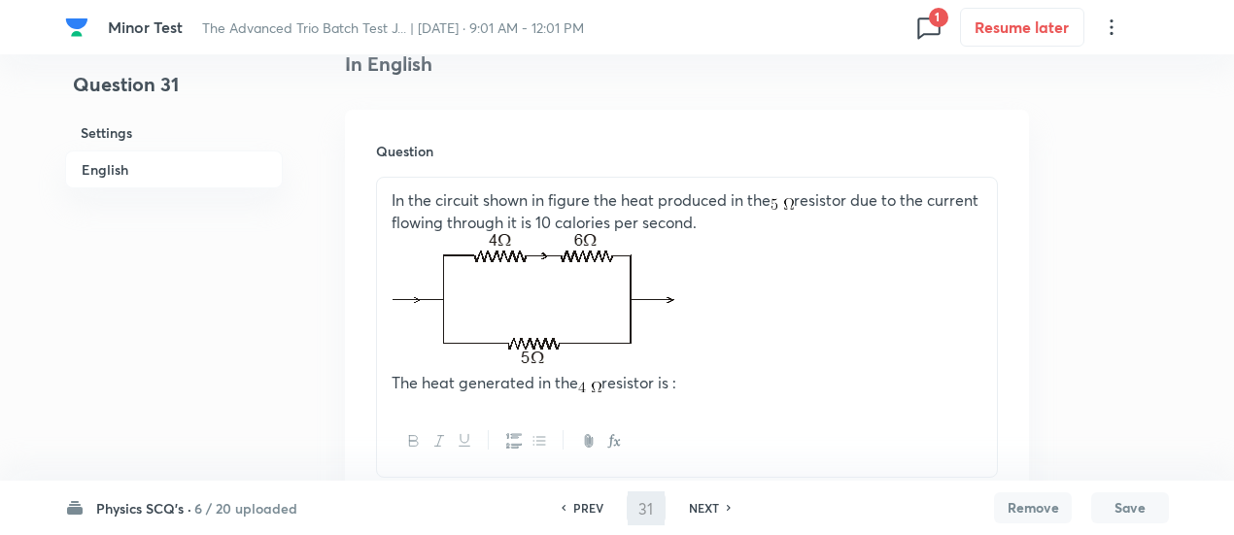
type input "32"
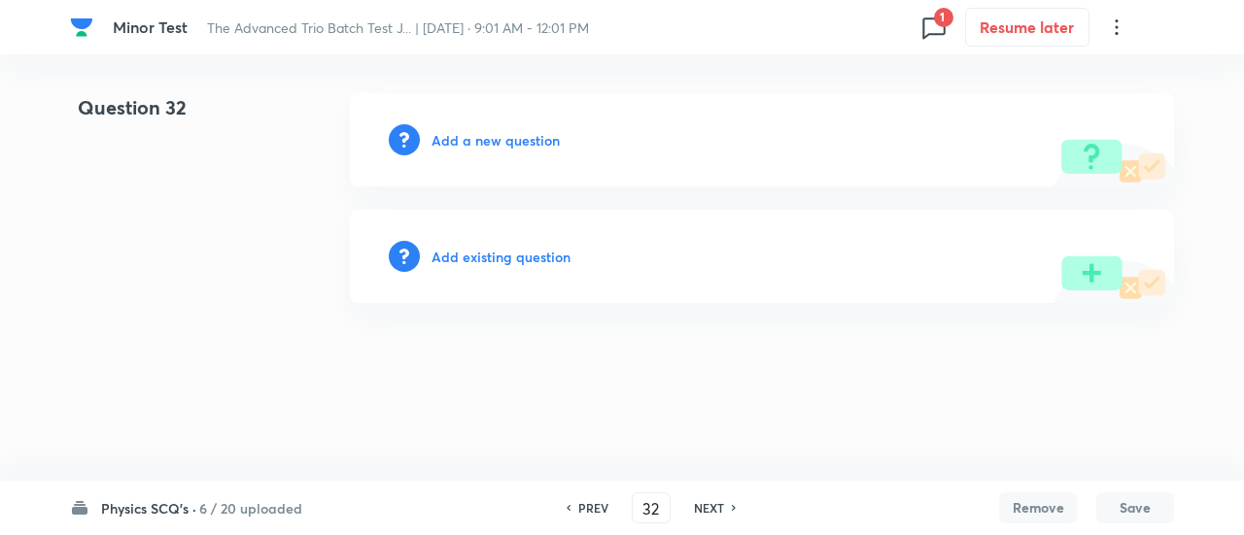
click at [480, 265] on h6 "Add existing question" at bounding box center [500, 257] width 139 height 20
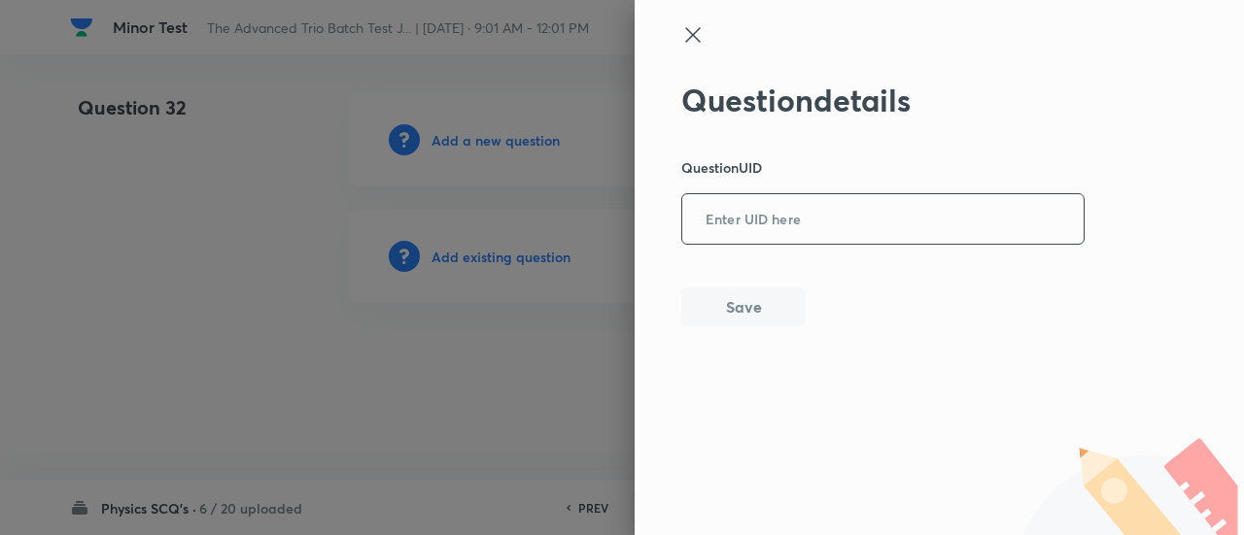
click at [852, 244] on div "​" at bounding box center [882, 218] width 403 height 51
paste input "PBFZE"
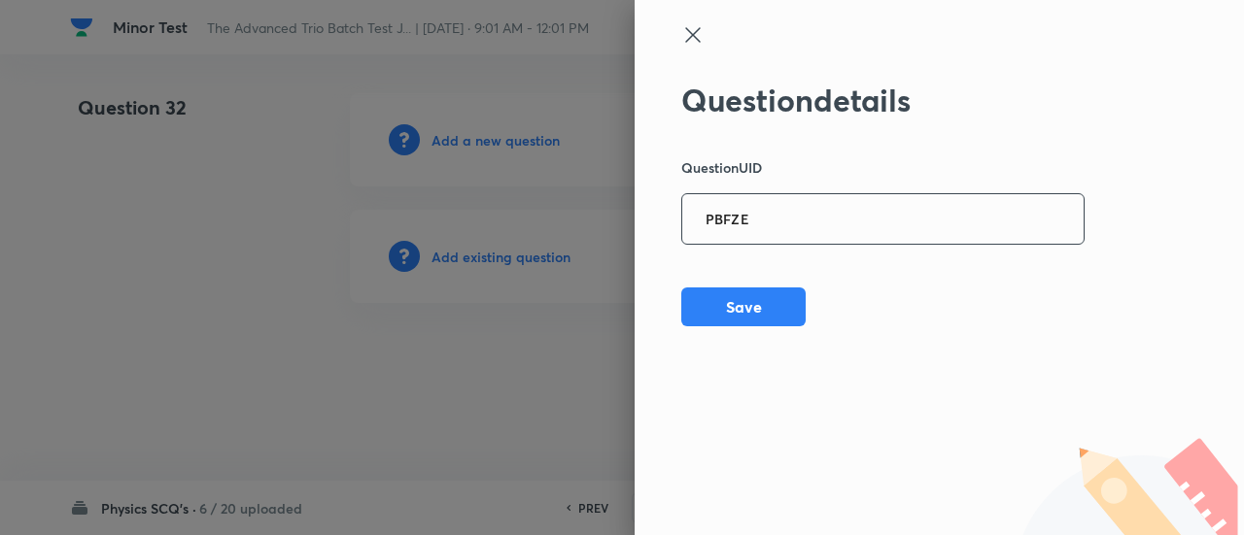
type input "PBFZE"
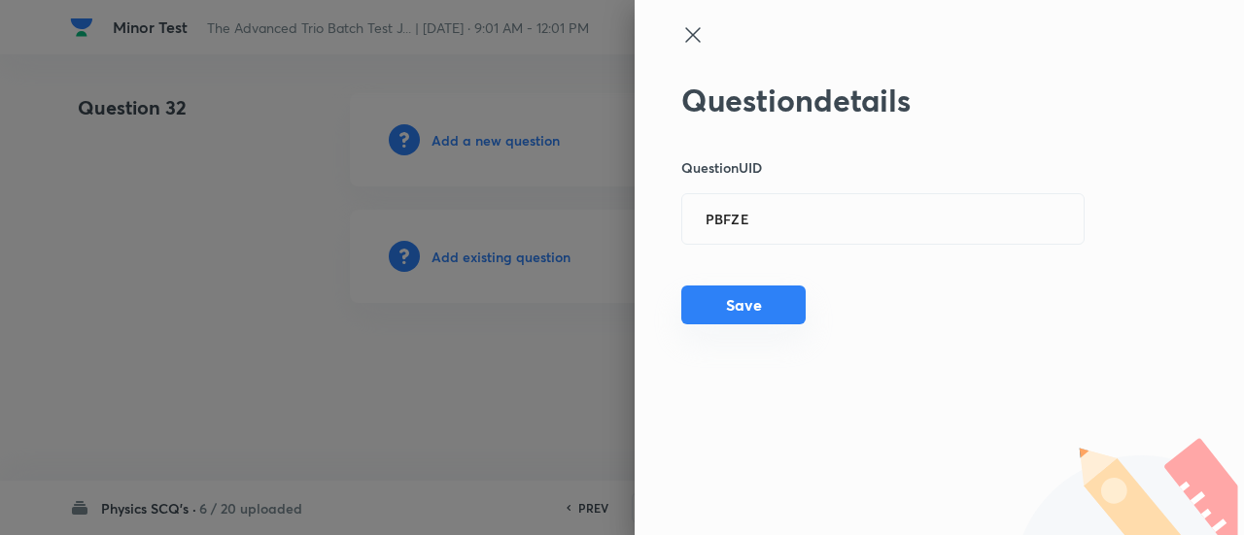
click at [787, 325] on div "Question details Question UID PBFZE ​ Save" at bounding box center [883, 204] width 404 height 245
click at [784, 310] on button "Save" at bounding box center [743, 305] width 124 height 39
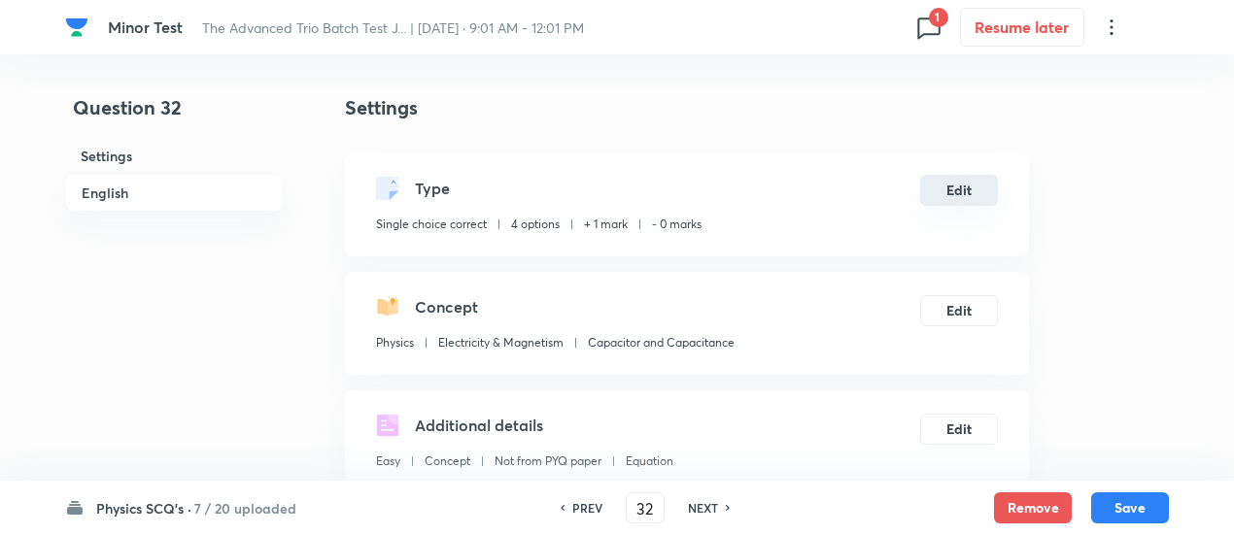
click at [975, 189] on button "Edit" at bounding box center [959, 190] width 78 height 31
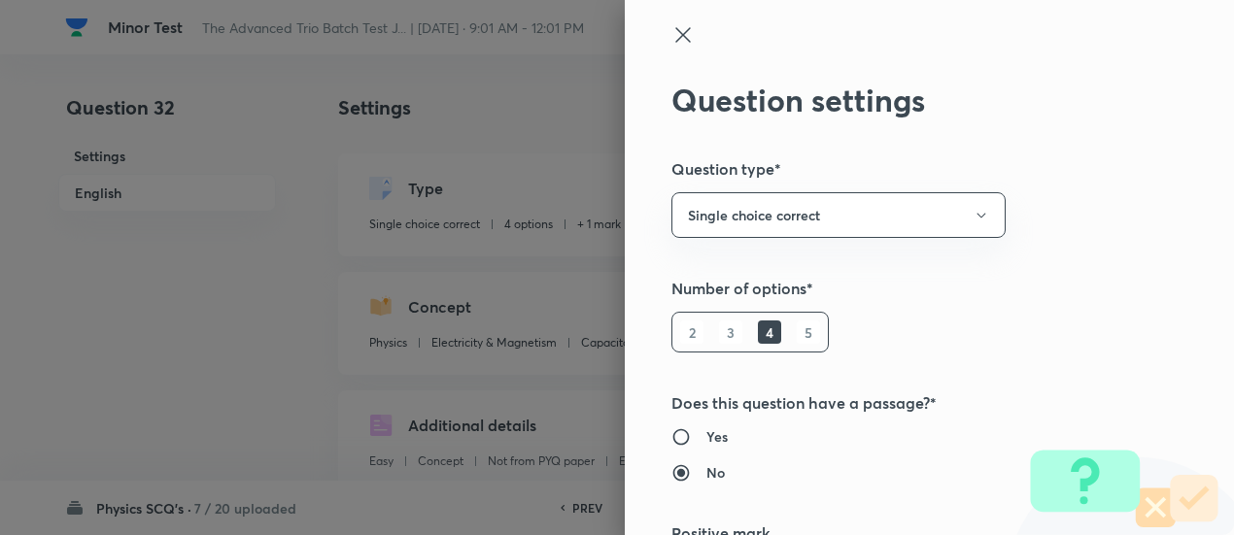
radio input "false"
radio input "true"
radio input "false"
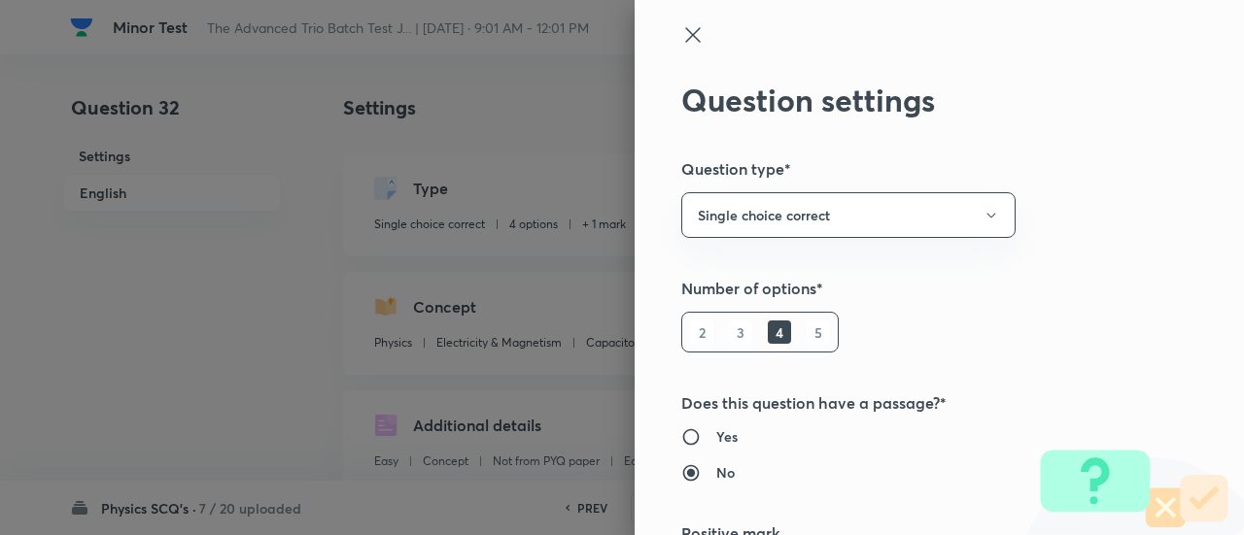
type input "1"
type input "0"
type input "Capacitor and Capacitance"
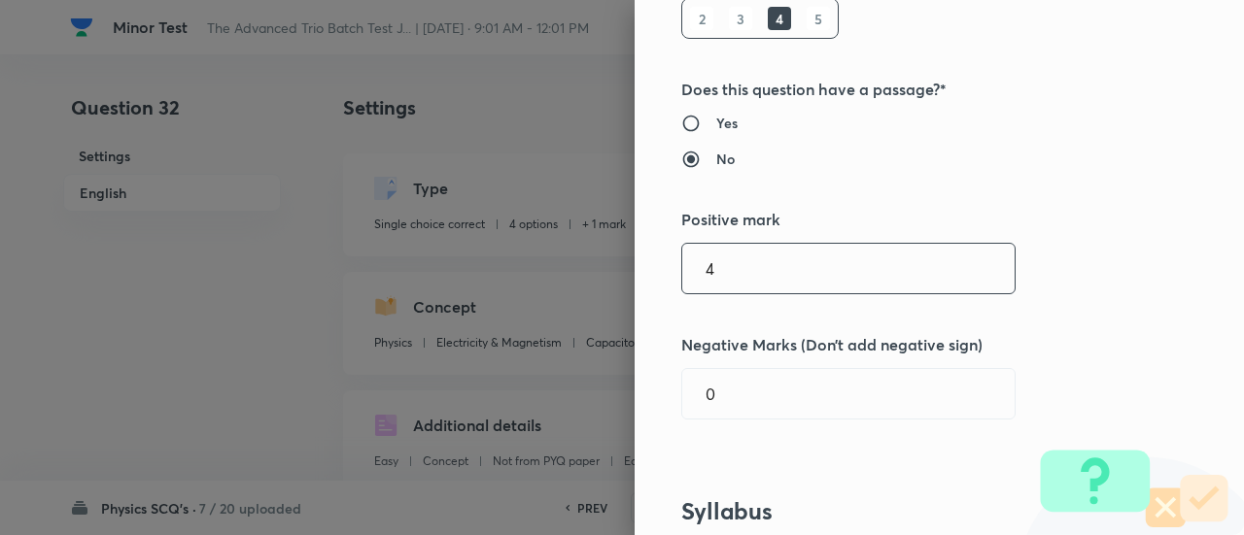
type input "4"
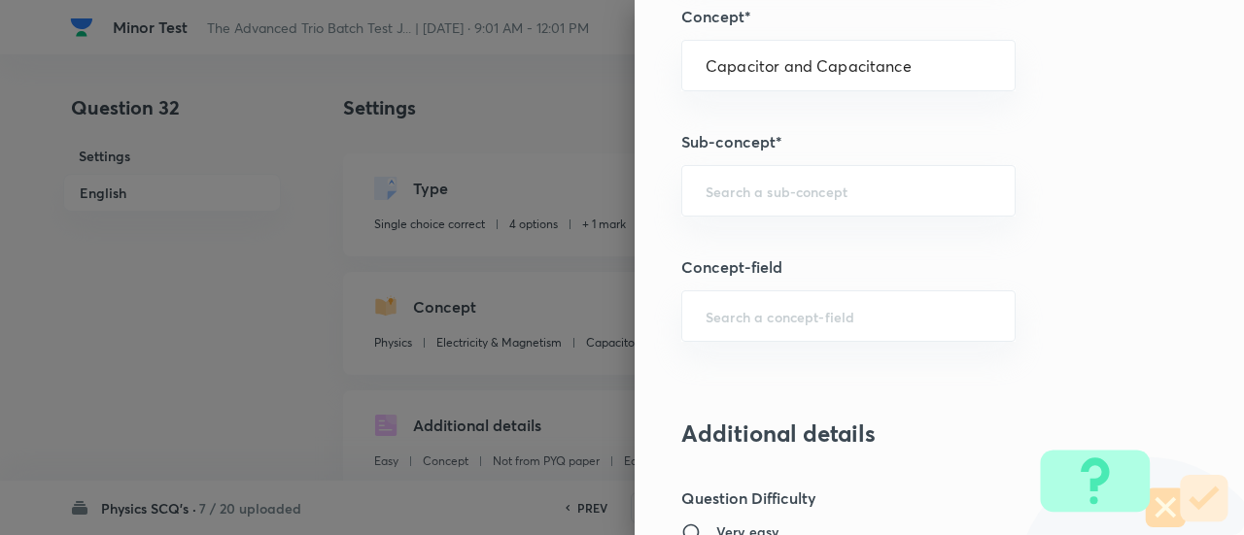
scroll to position [1127, 0]
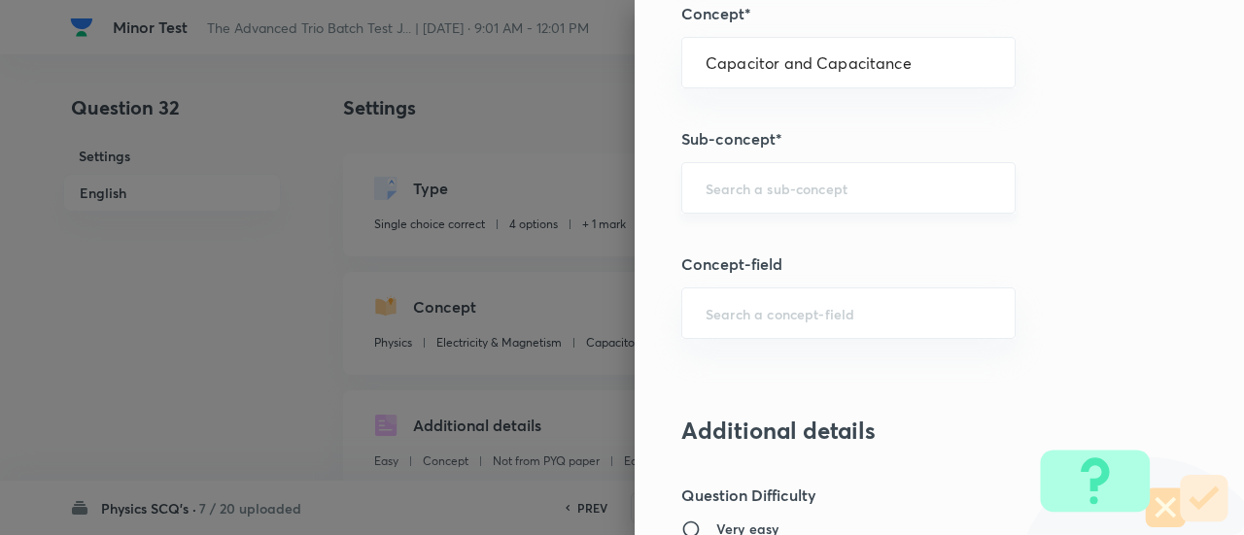
click at [865, 169] on div "​" at bounding box center [848, 187] width 334 height 51
type input "1"
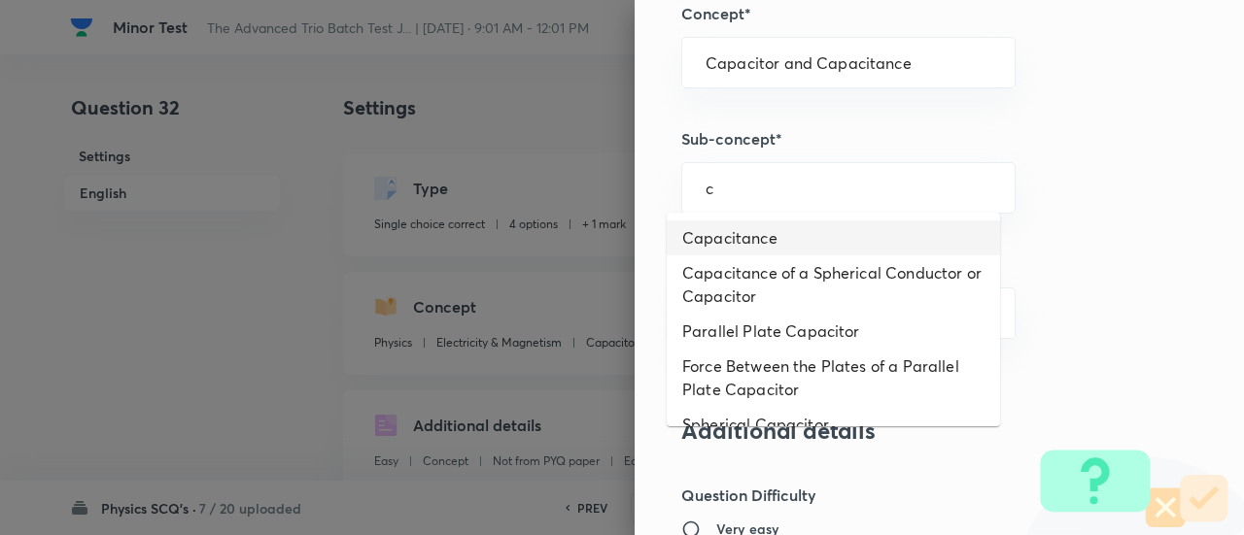
click at [818, 250] on li "Capacitance" at bounding box center [832, 238] width 333 height 35
type input "Capacitance"
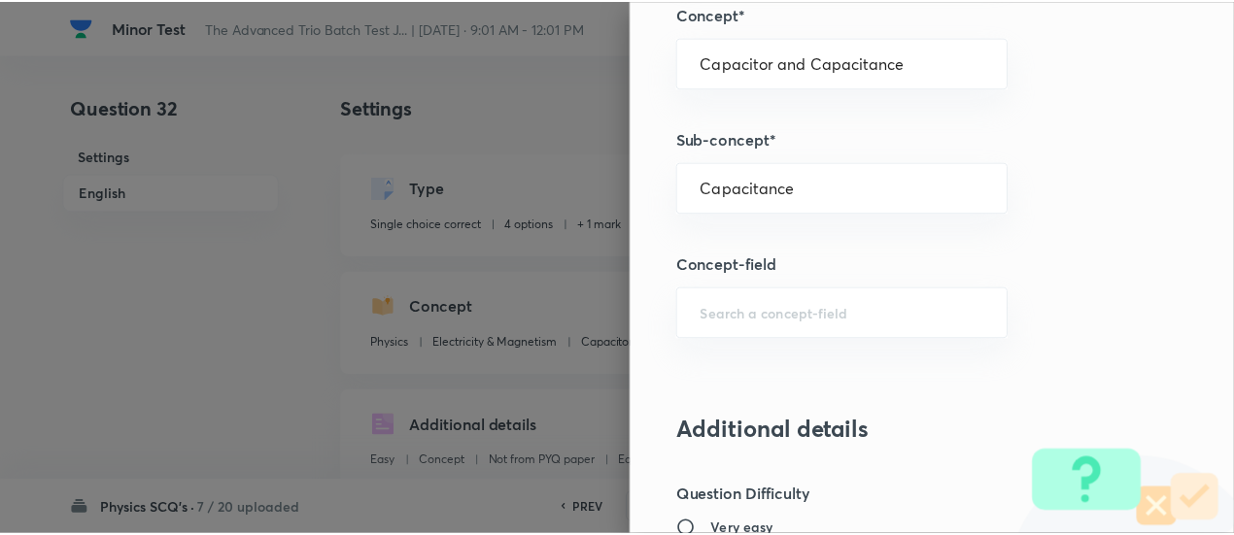
scroll to position [2107, 0]
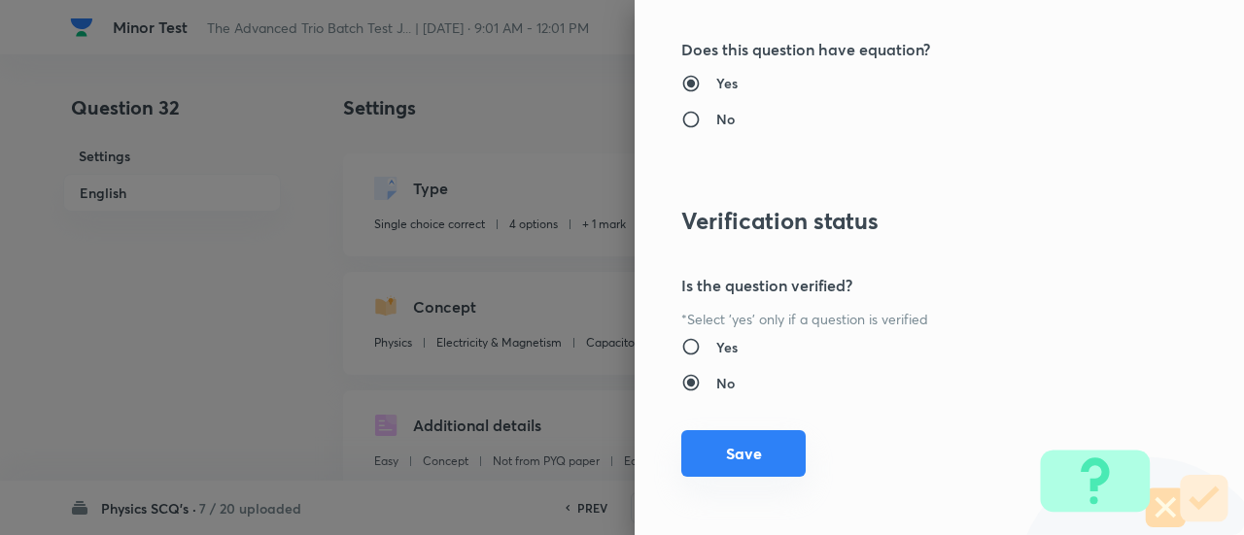
click at [754, 440] on button "Save" at bounding box center [743, 453] width 124 height 47
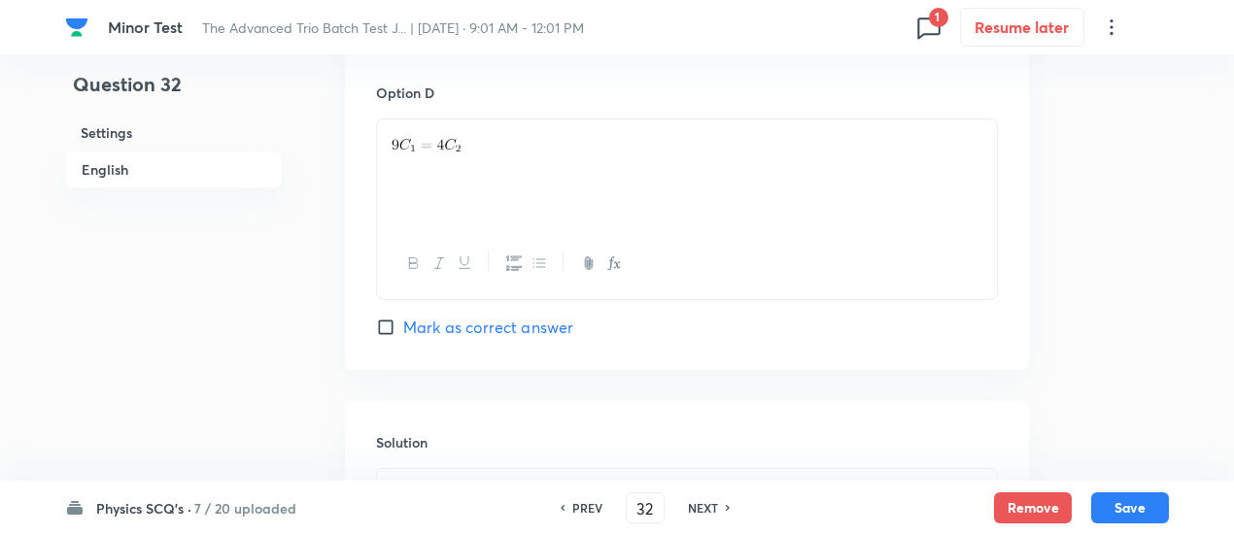
scroll to position [2108, 0]
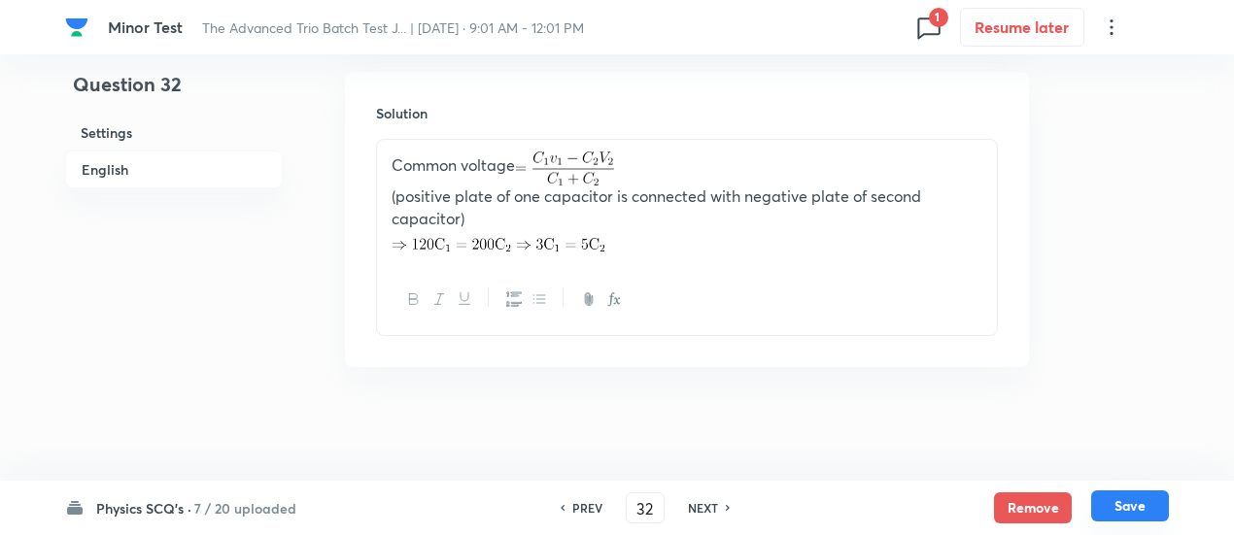
click at [1150, 506] on button "Save" at bounding box center [1130, 506] width 78 height 31
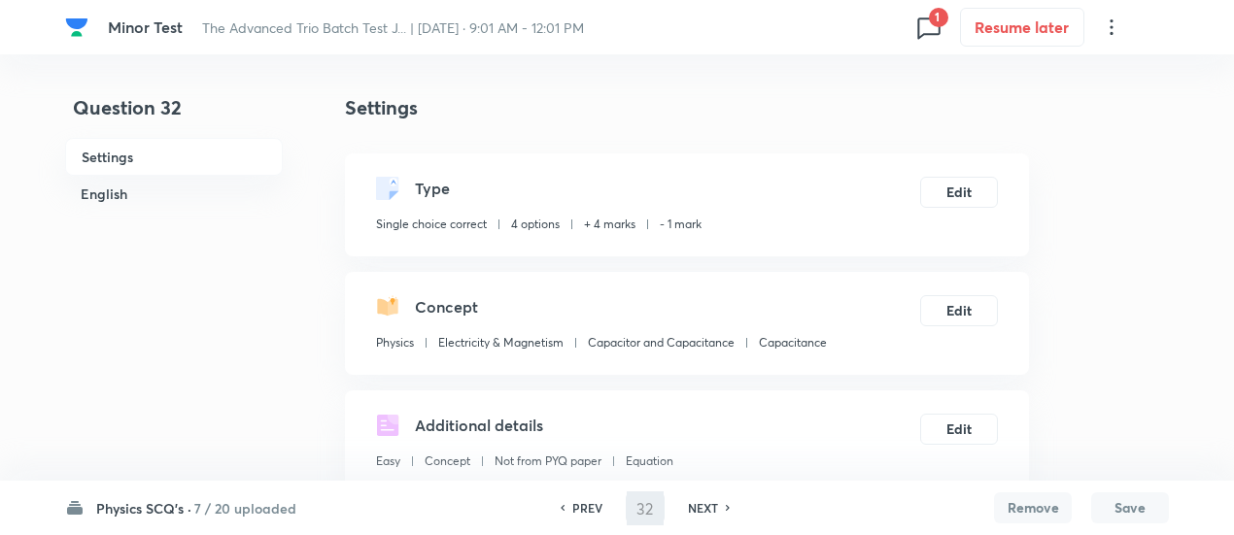
scroll to position [533, 0]
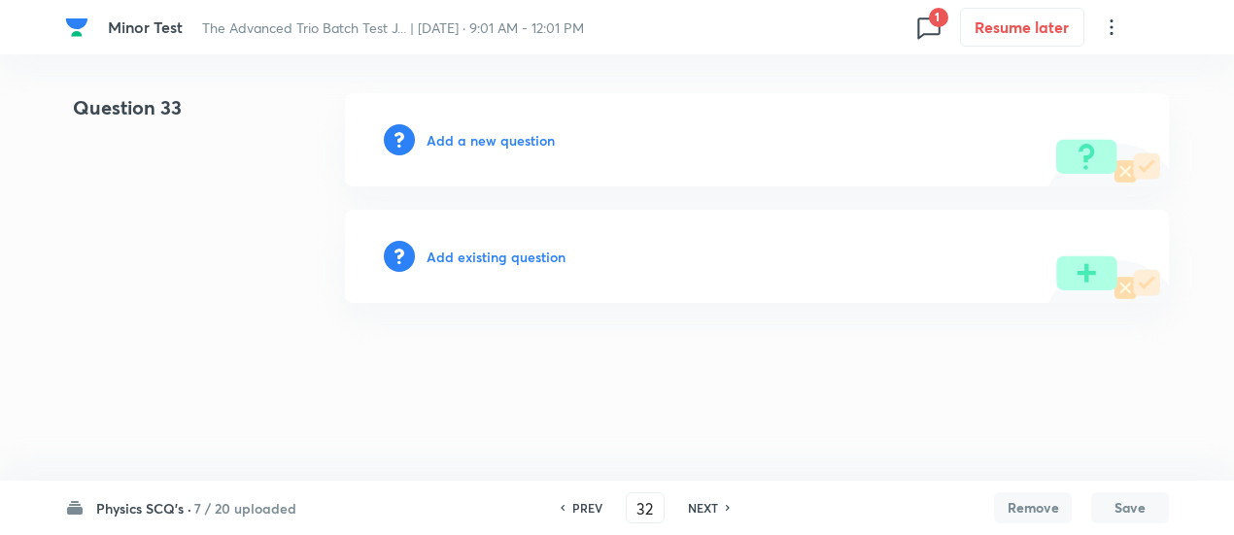
type input "33"
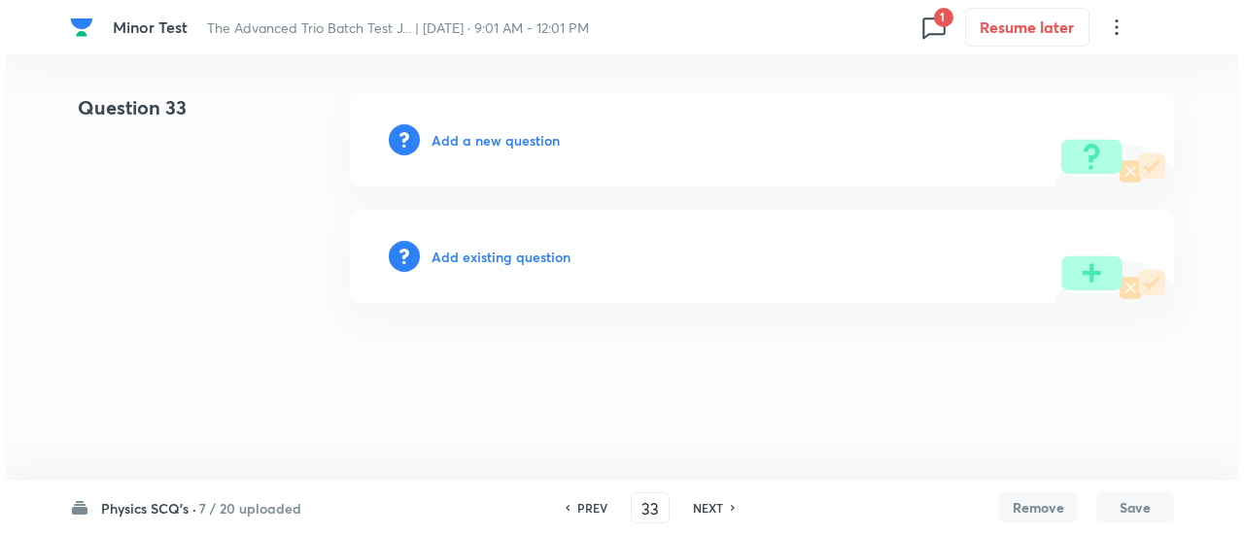
scroll to position [0, 0]
click at [540, 257] on h6 "Add existing question" at bounding box center [500, 257] width 139 height 20
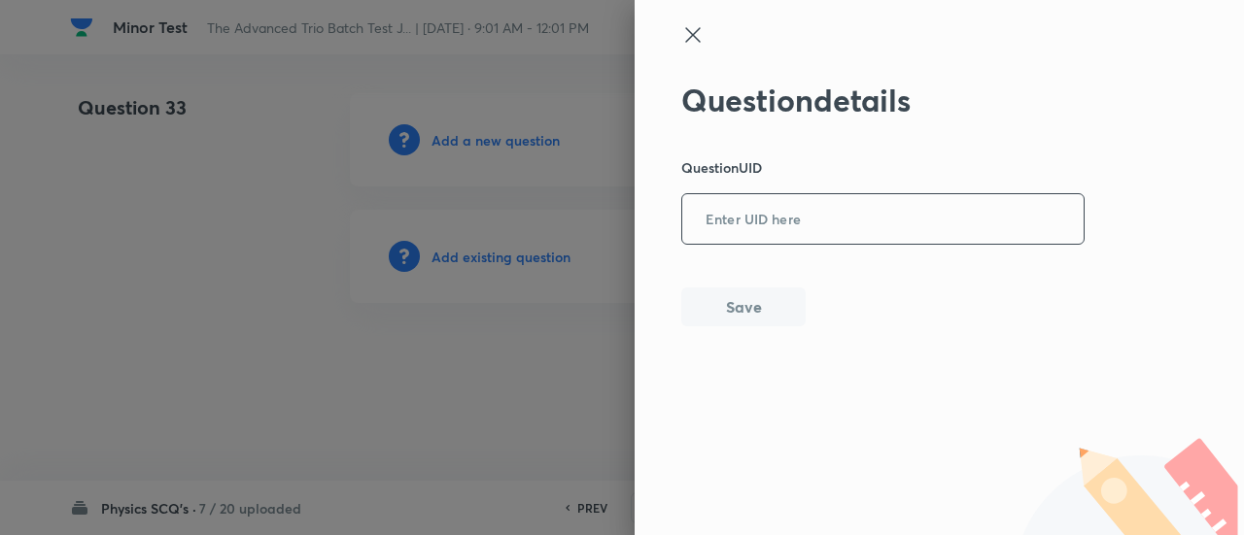
click at [895, 218] on input "text" at bounding box center [882, 220] width 401 height 48
paste input "GYWSQ"
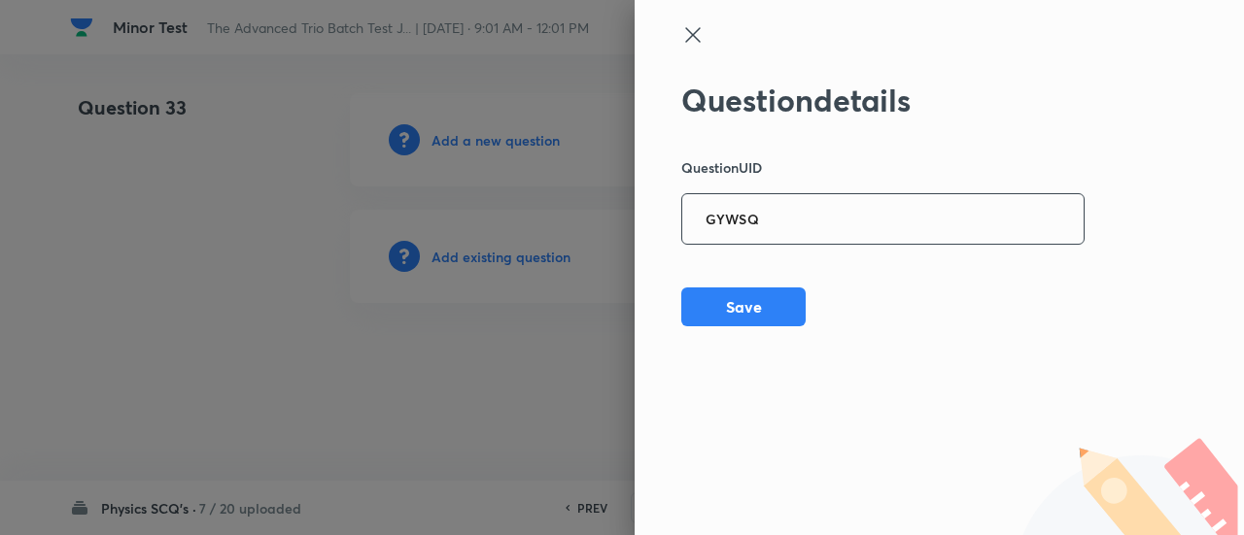
type input "GYWSQ"
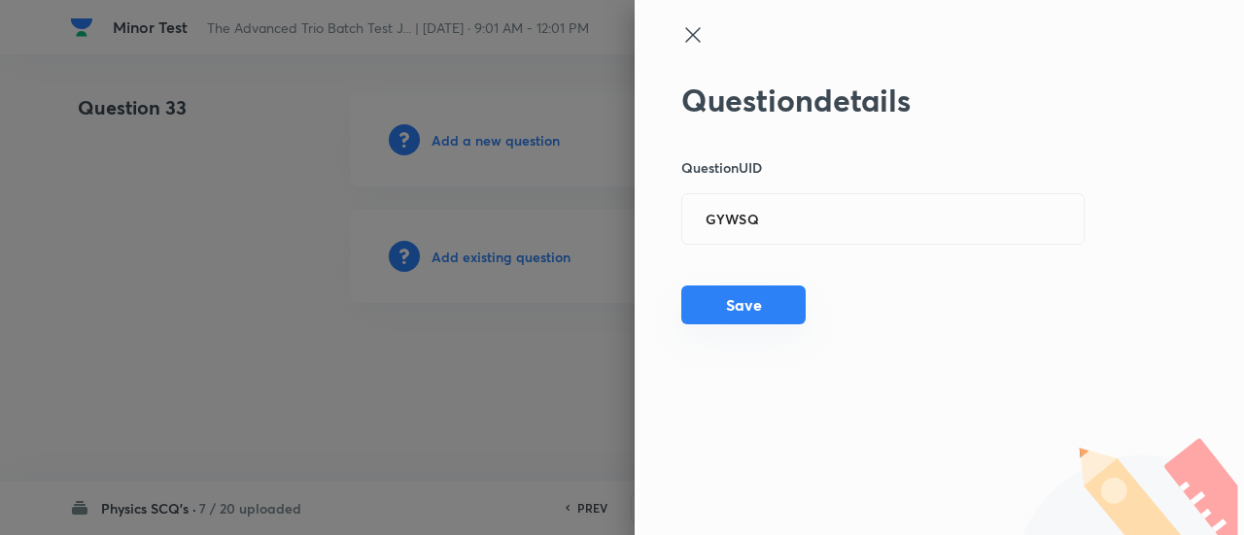
click at [750, 306] on button "Save" at bounding box center [743, 305] width 124 height 39
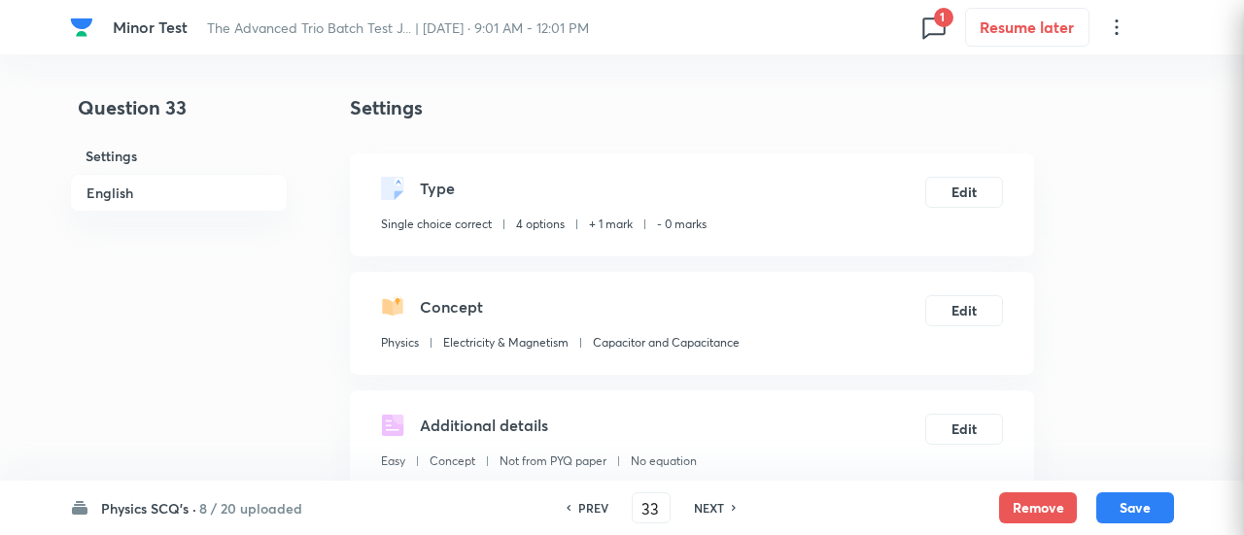
checkbox input "true"
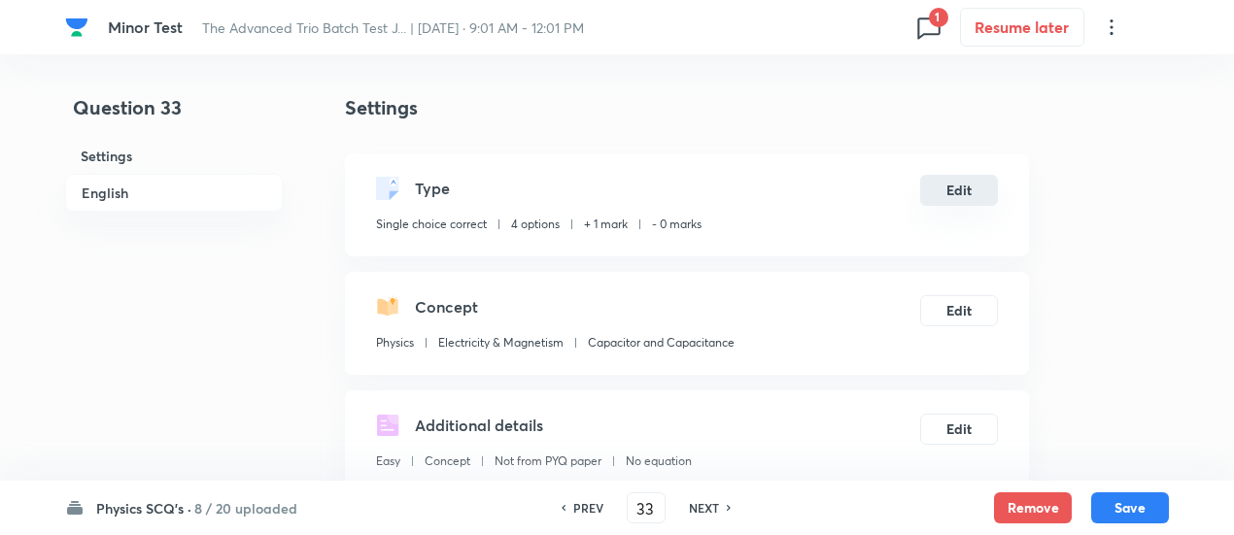
click at [946, 186] on button "Edit" at bounding box center [959, 190] width 78 height 31
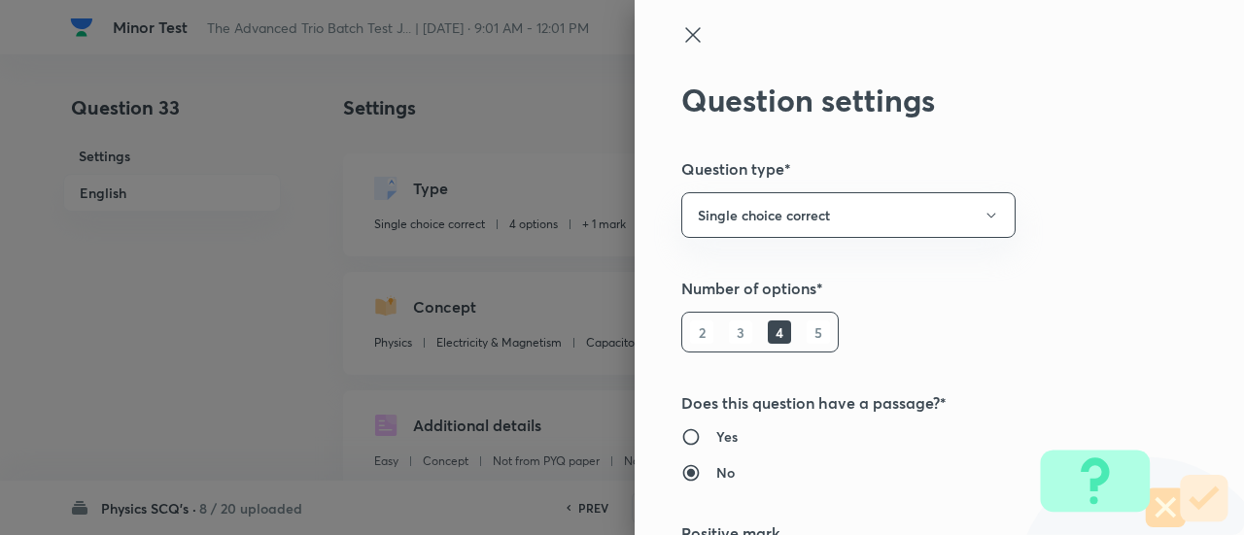
type input "1"
type input "0"
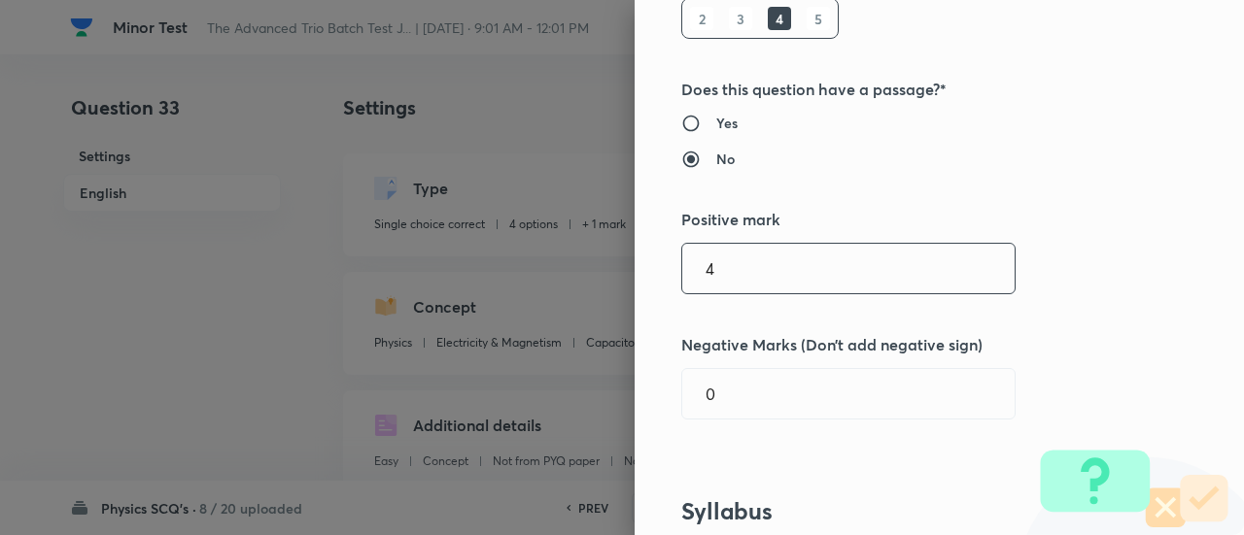
type input "4"
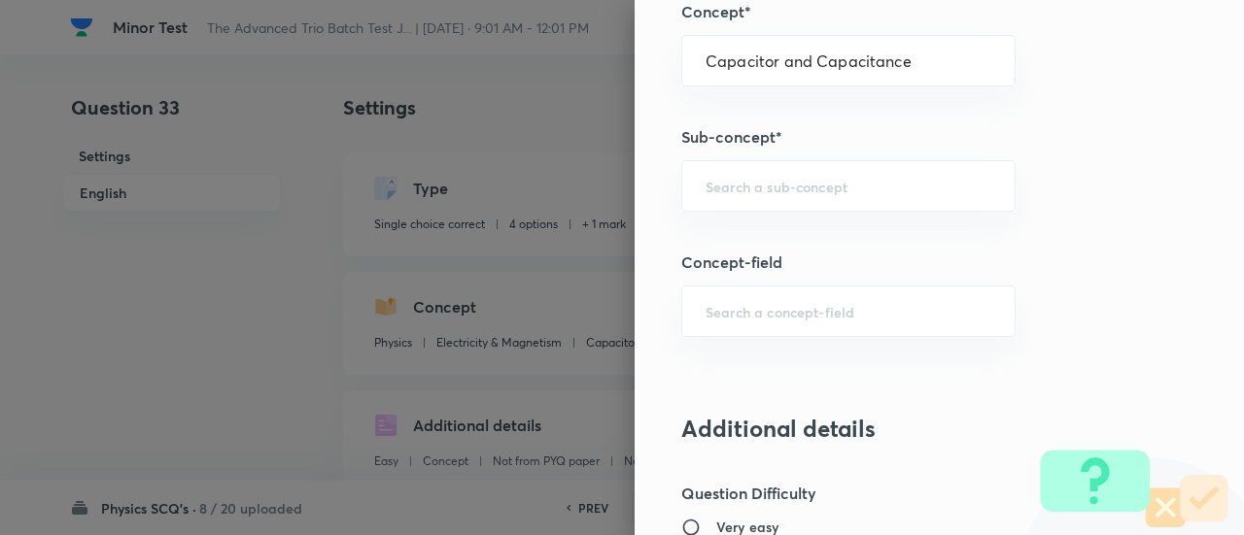
scroll to position [1128, 0]
type input "1"
click at [853, 178] on input "text" at bounding box center [848, 187] width 286 height 18
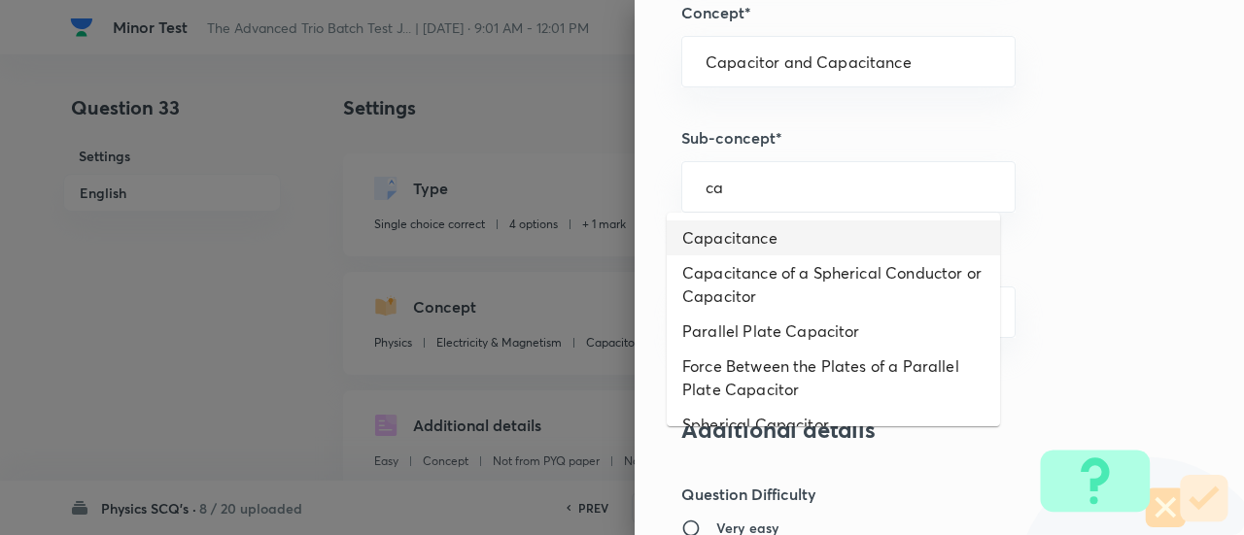
click at [835, 232] on li "Capacitance" at bounding box center [832, 238] width 333 height 35
type input "Capacitance"
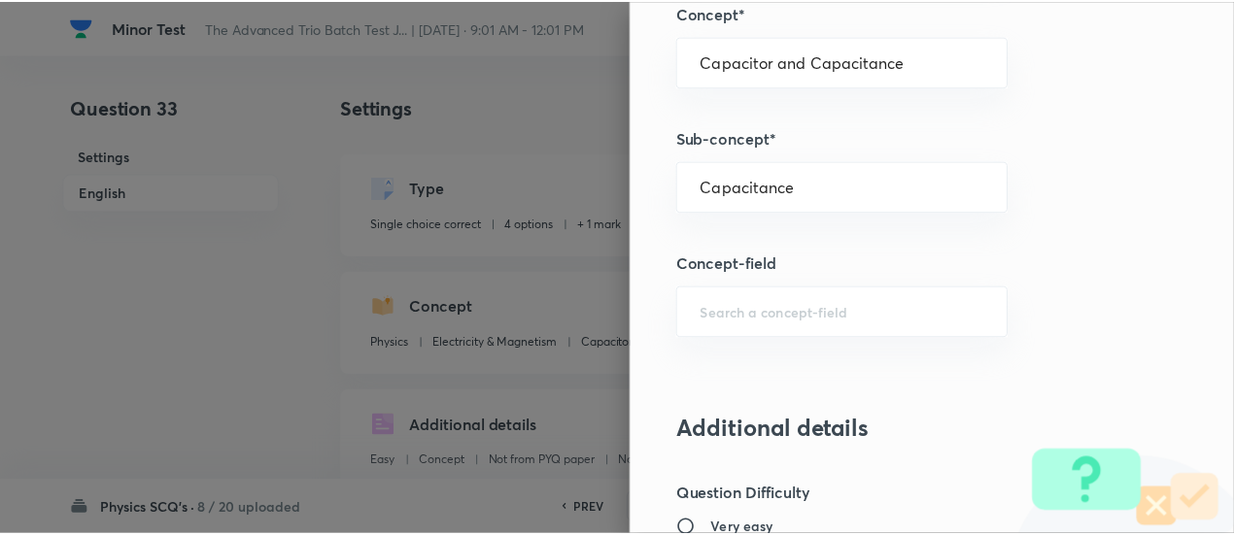
scroll to position [2107, 0]
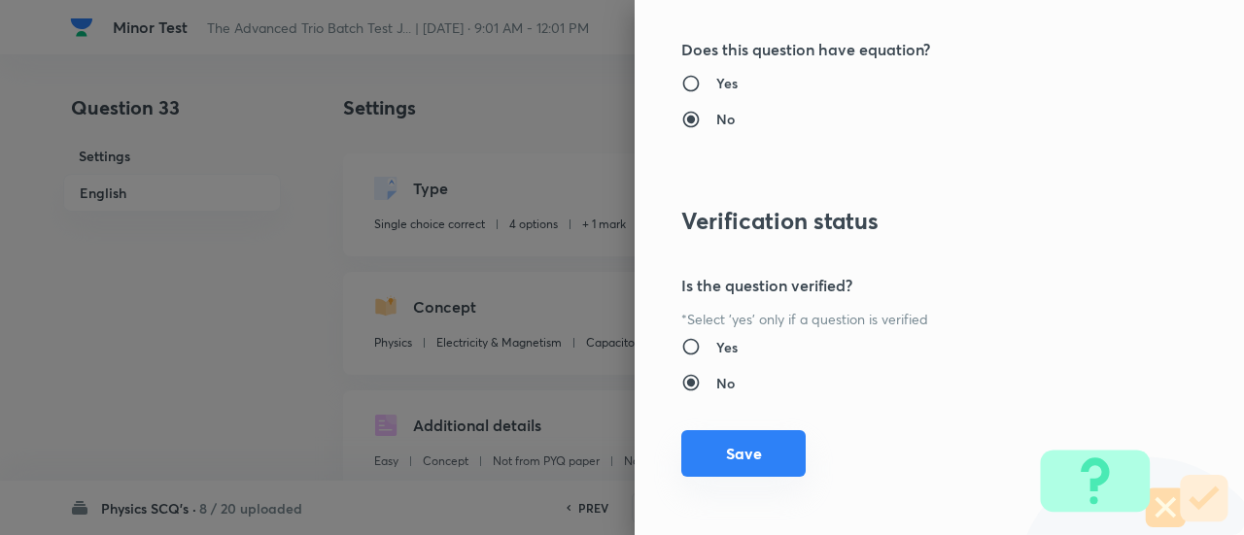
click at [759, 448] on button "Save" at bounding box center [743, 453] width 124 height 47
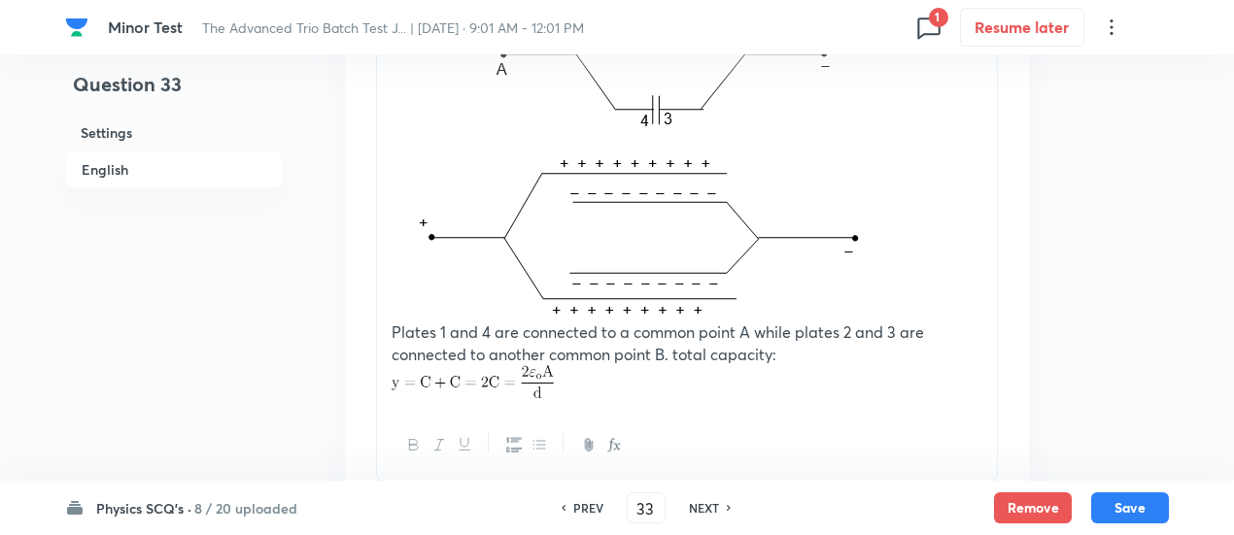
scroll to position [2486, 0]
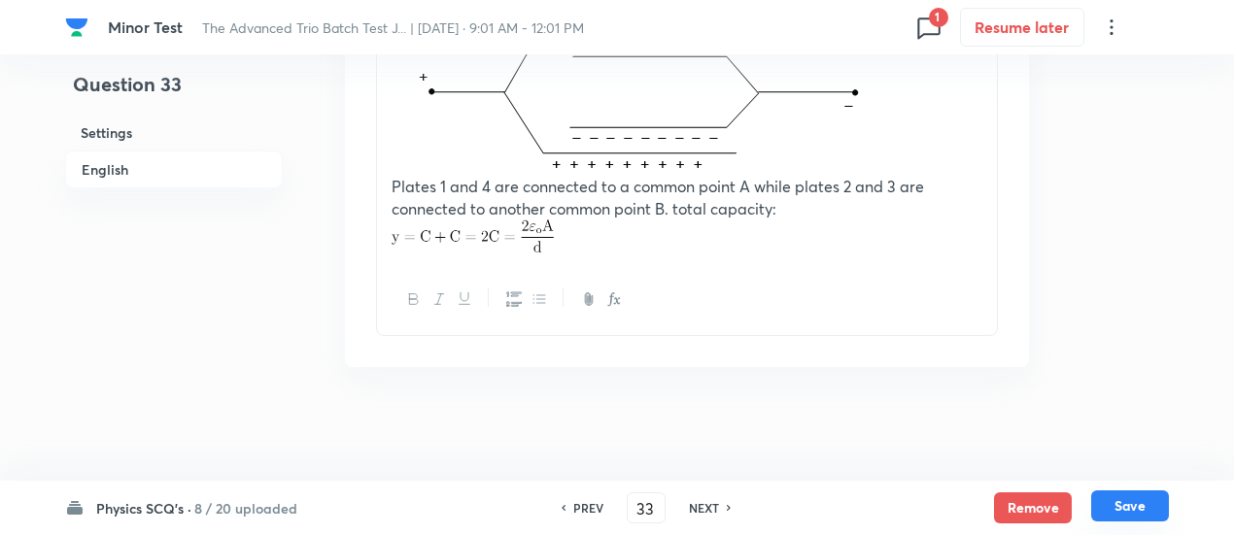
click at [1139, 516] on button "Save" at bounding box center [1130, 506] width 78 height 31
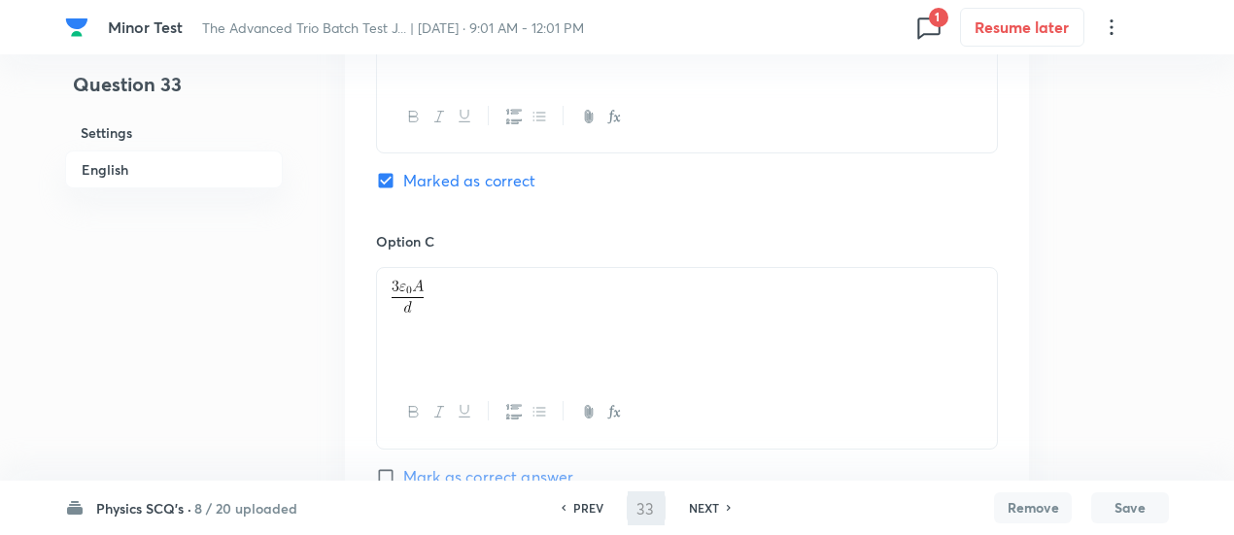
scroll to position [1055, 0]
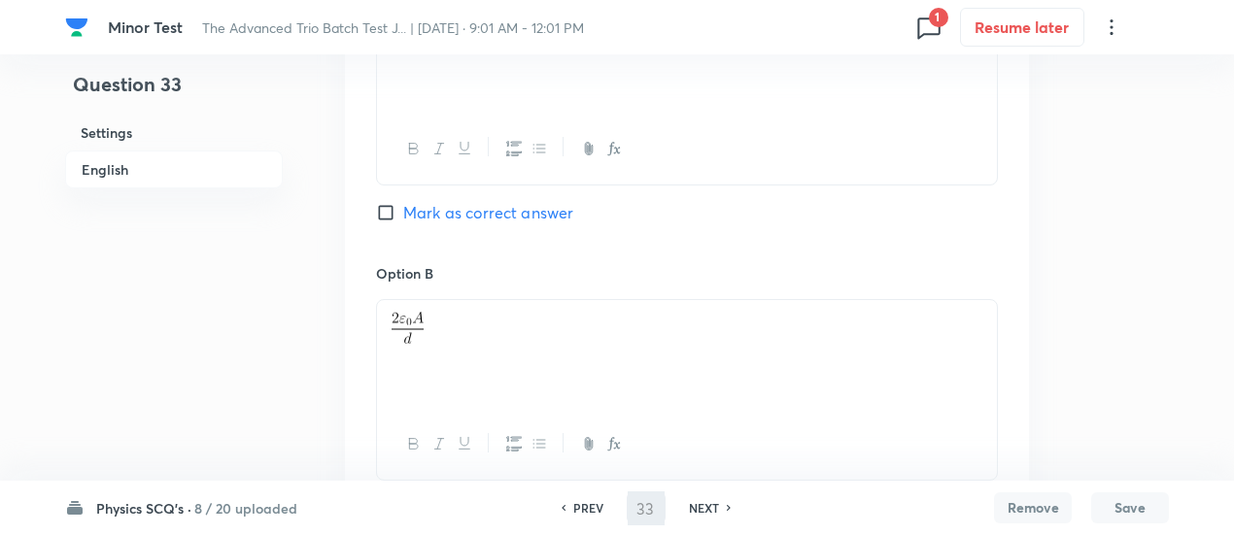
type input "34"
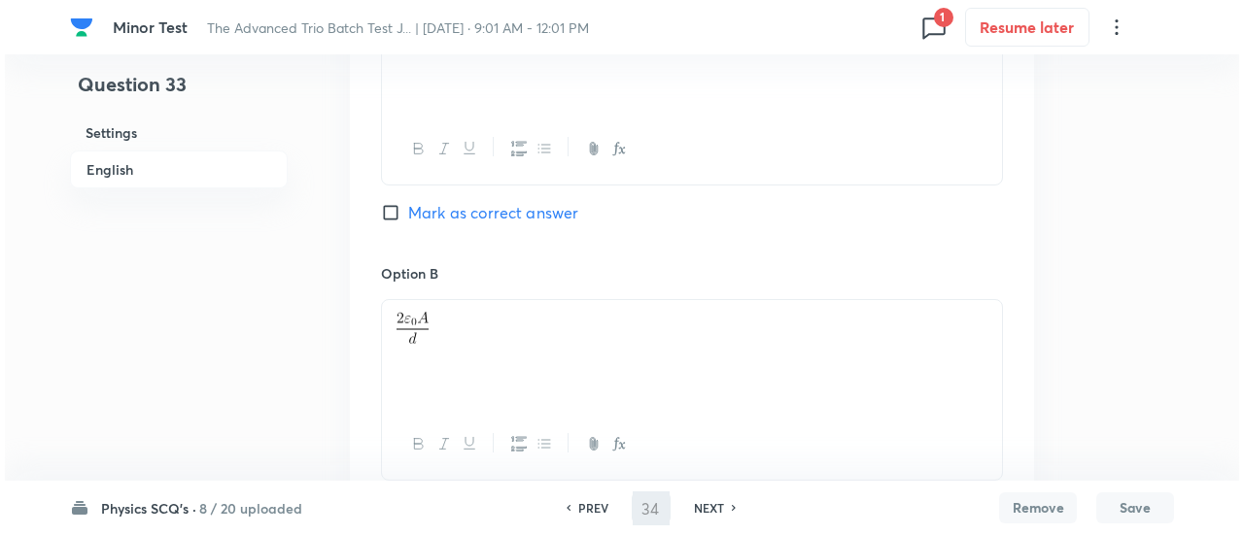
scroll to position [0, 0]
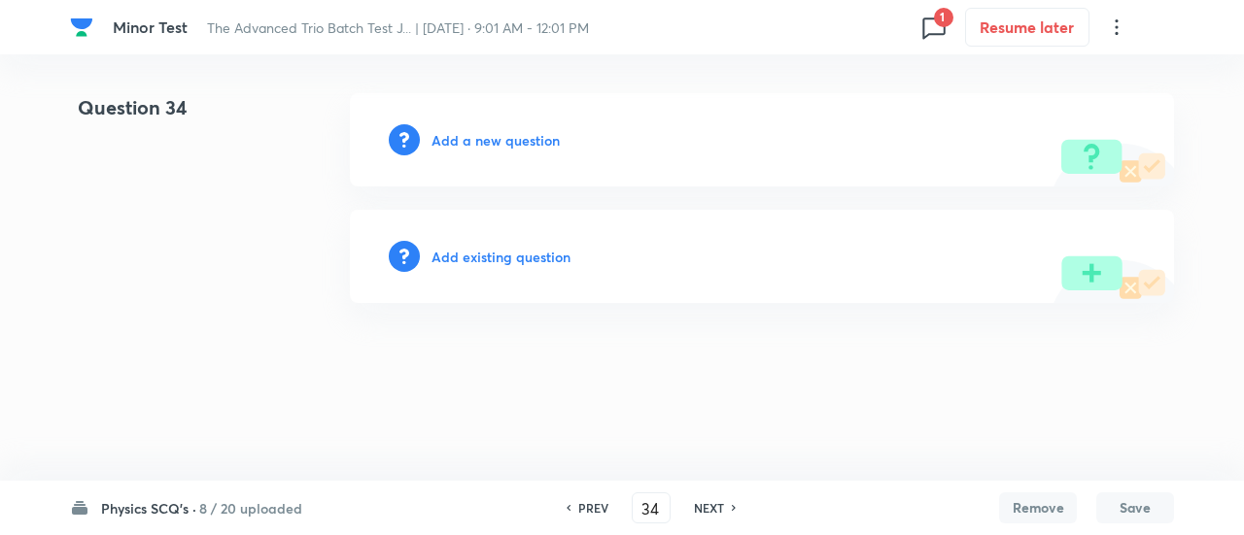
click at [524, 250] on h6 "Add existing question" at bounding box center [500, 257] width 139 height 20
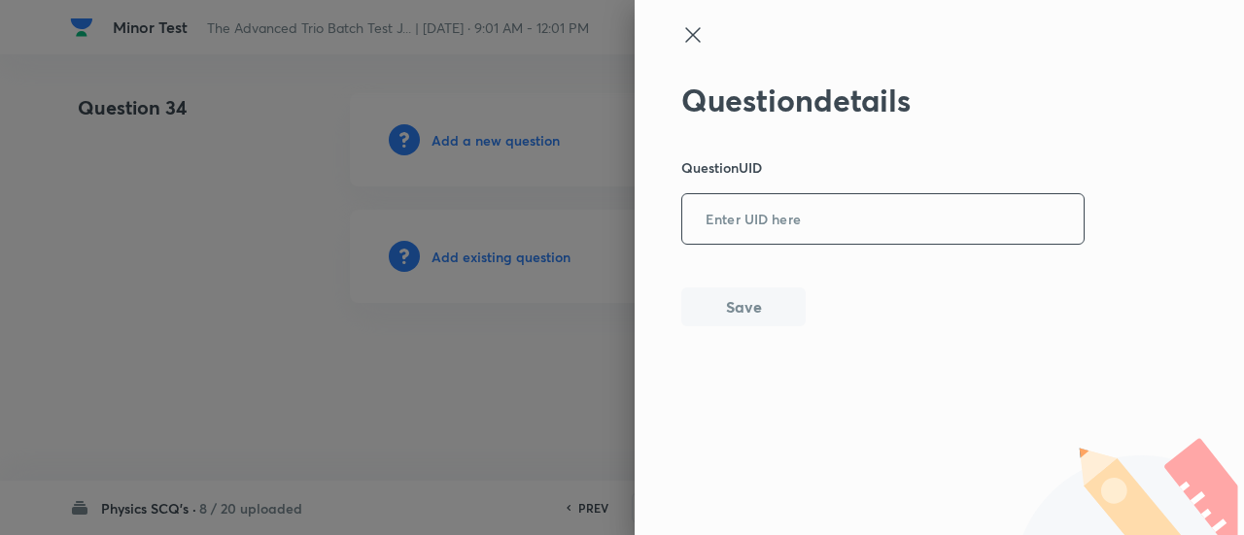
click at [867, 230] on input "text" at bounding box center [882, 220] width 401 height 48
paste input "IJU01"
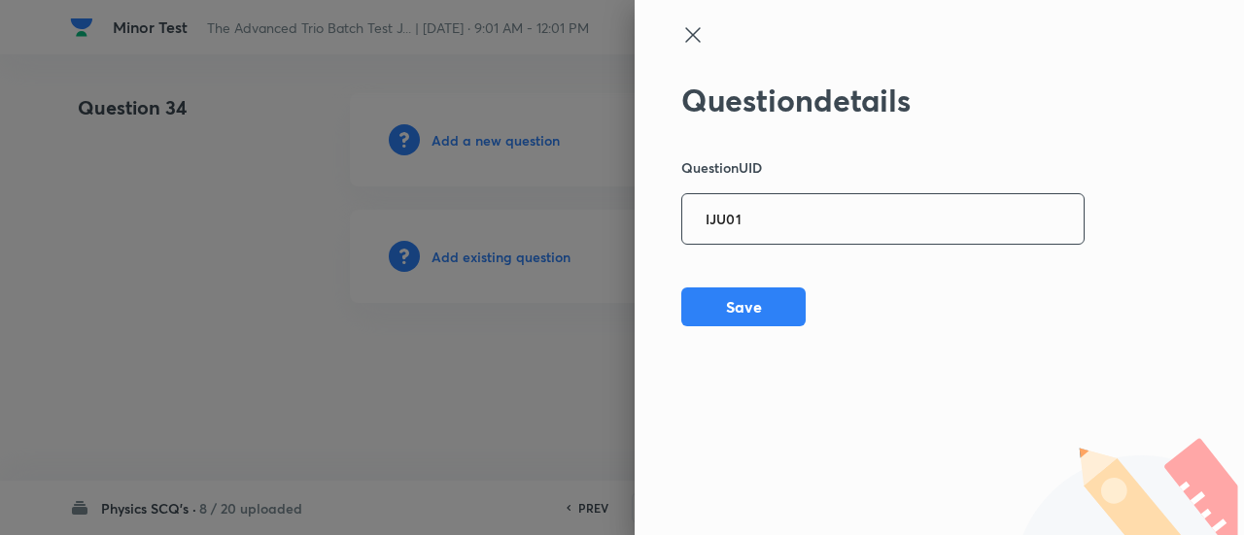
type input "IJU01"
click at [776, 308] on button "Save" at bounding box center [743, 305] width 124 height 39
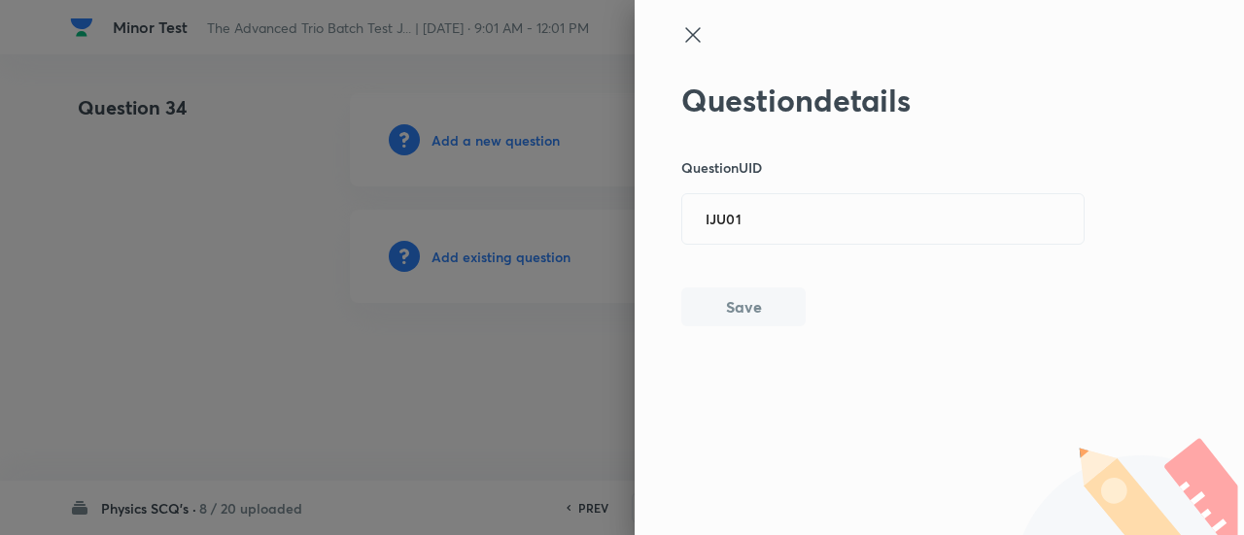
click at [776, 308] on button "Save" at bounding box center [743, 307] width 124 height 39
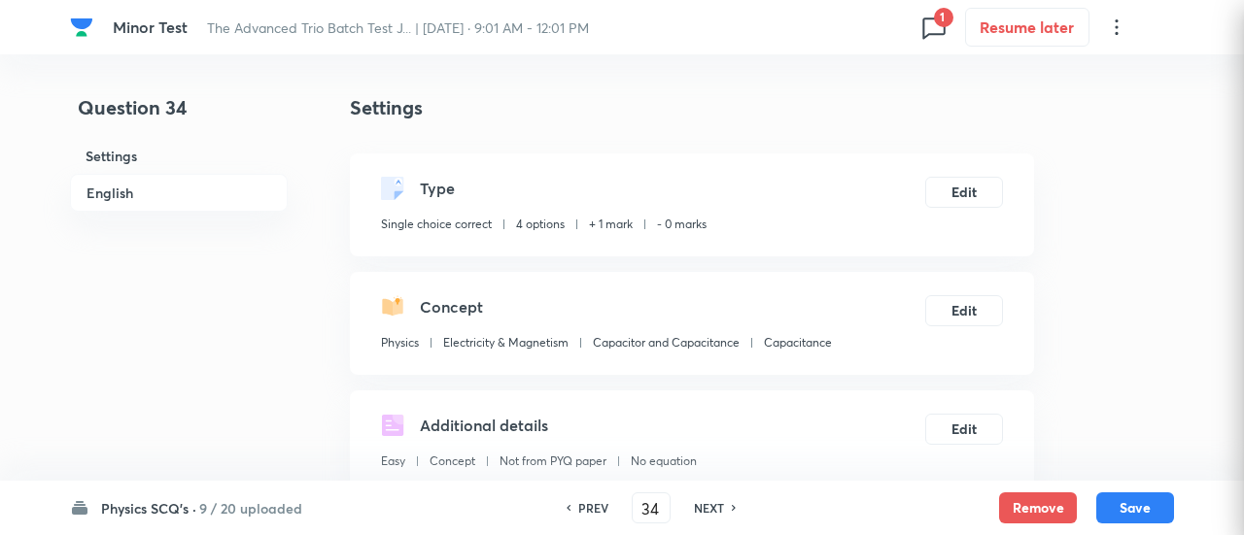
checkbox input "true"
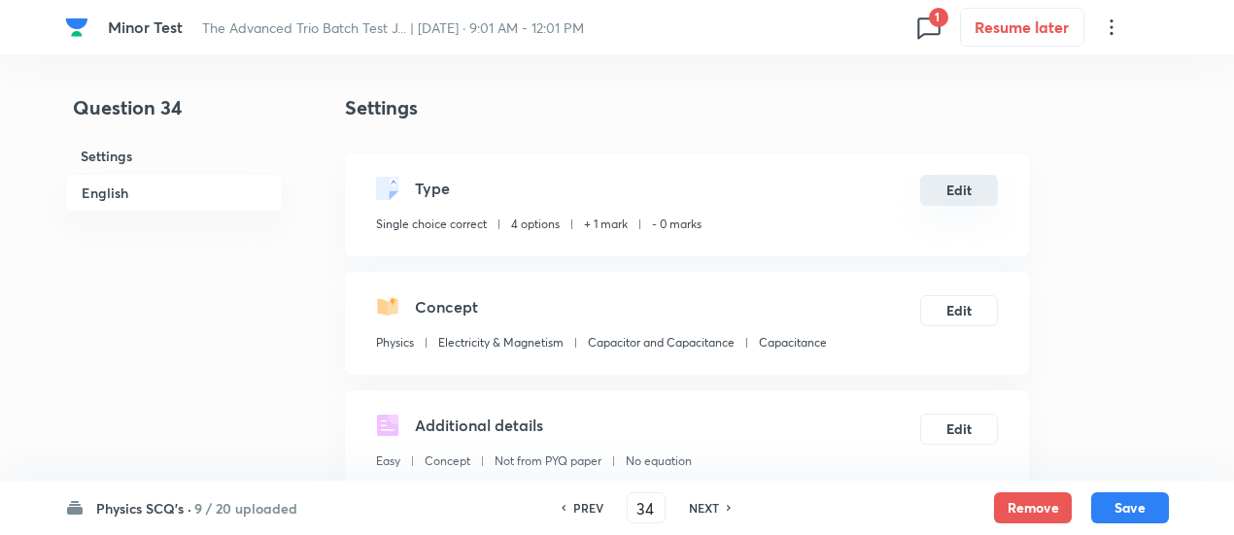
click at [956, 192] on button "Edit" at bounding box center [959, 190] width 78 height 31
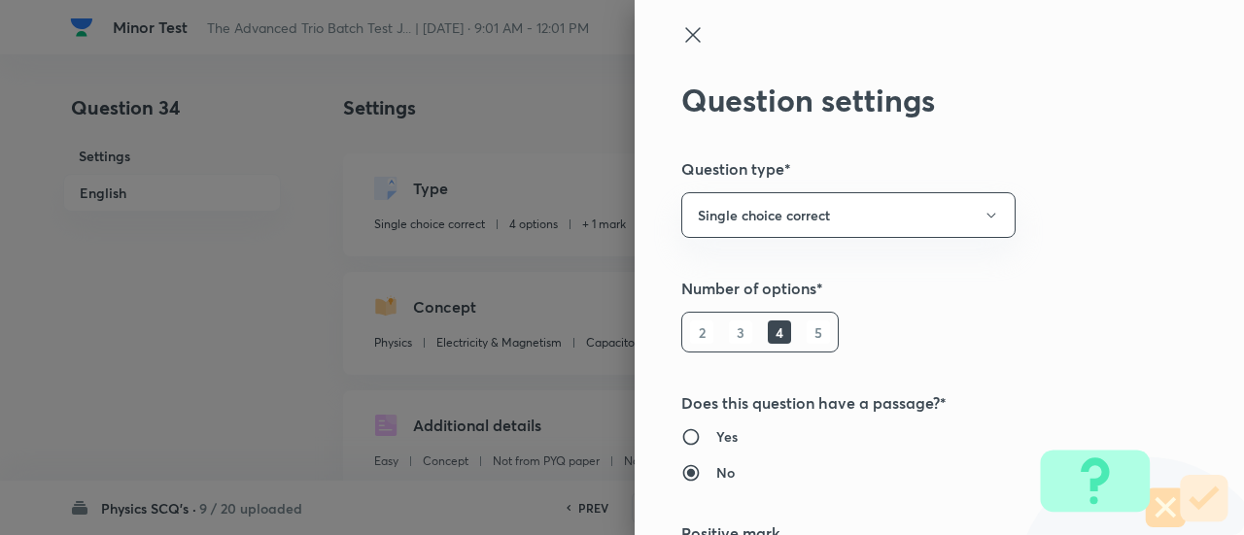
scroll to position [314, 0]
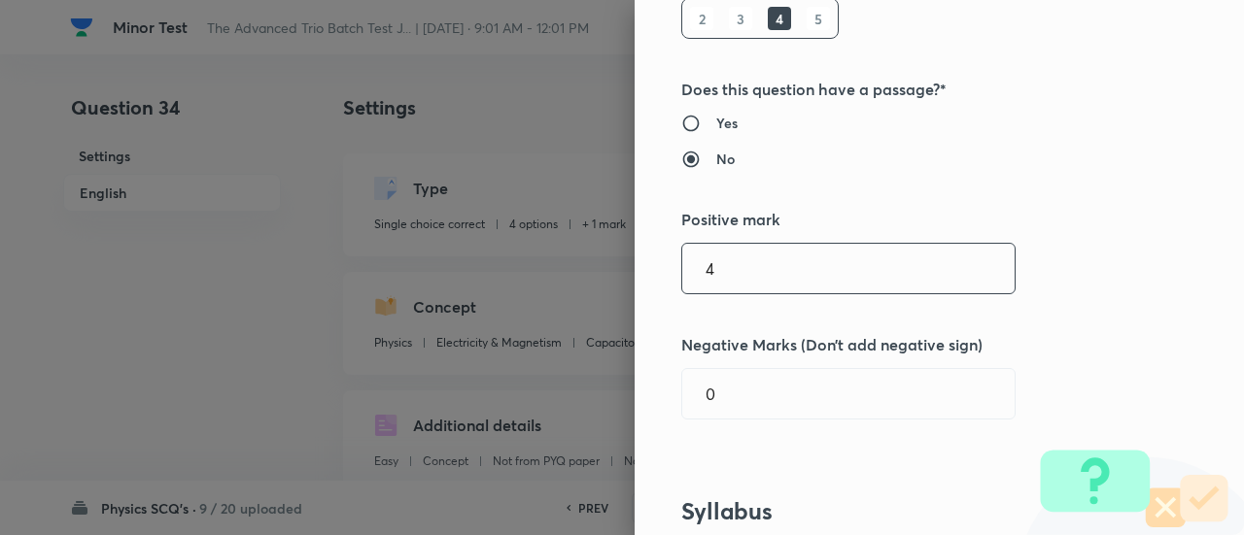
type input "4"
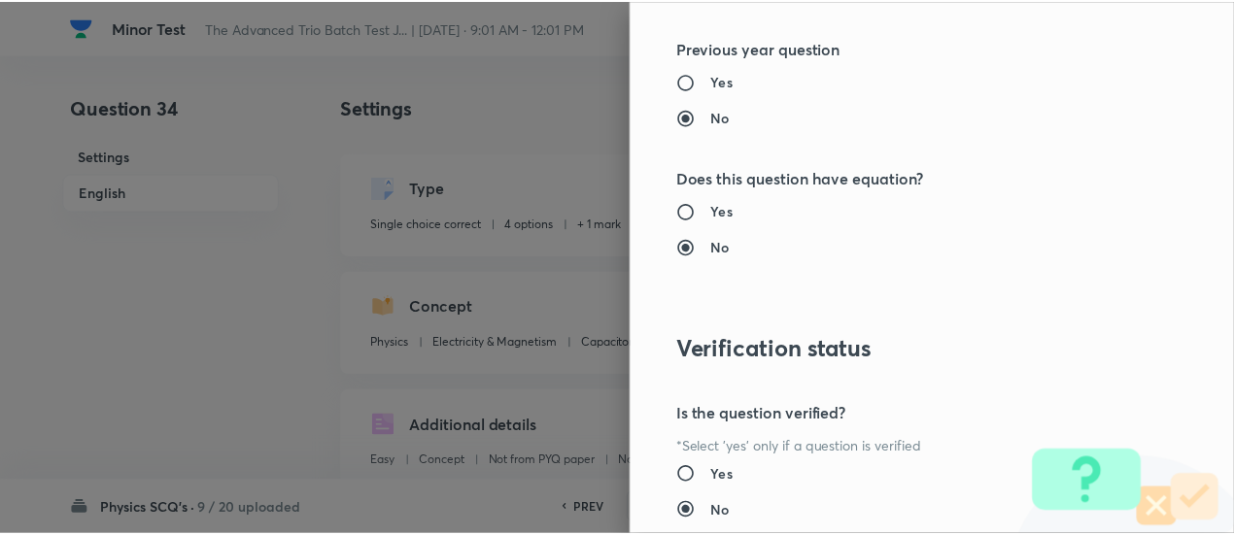
scroll to position [2107, 0]
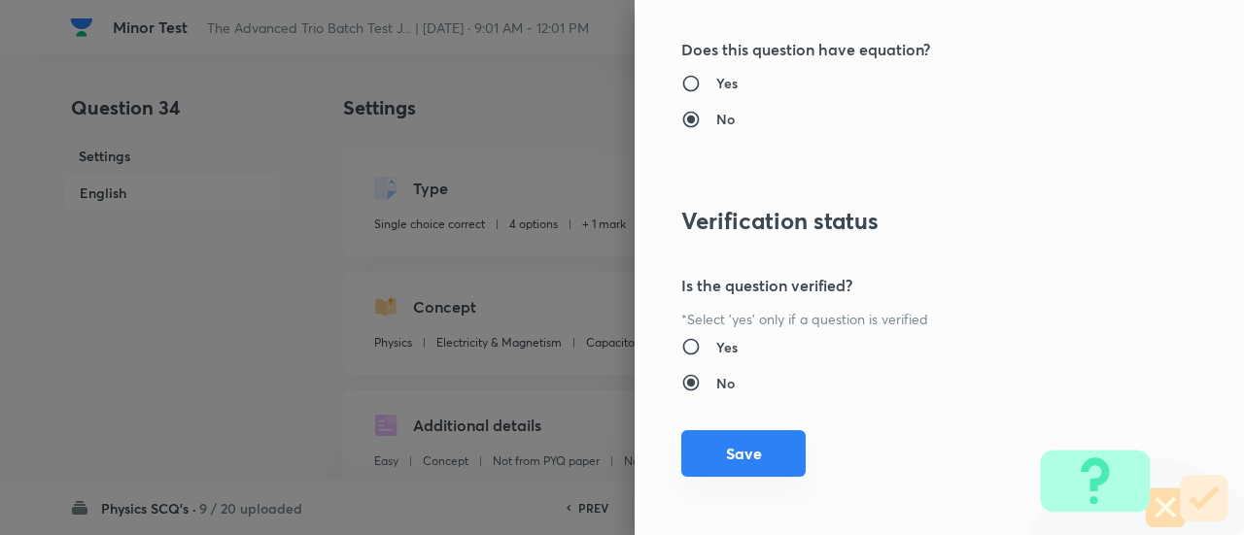
type input "1"
click at [749, 444] on button "Save" at bounding box center [743, 453] width 124 height 47
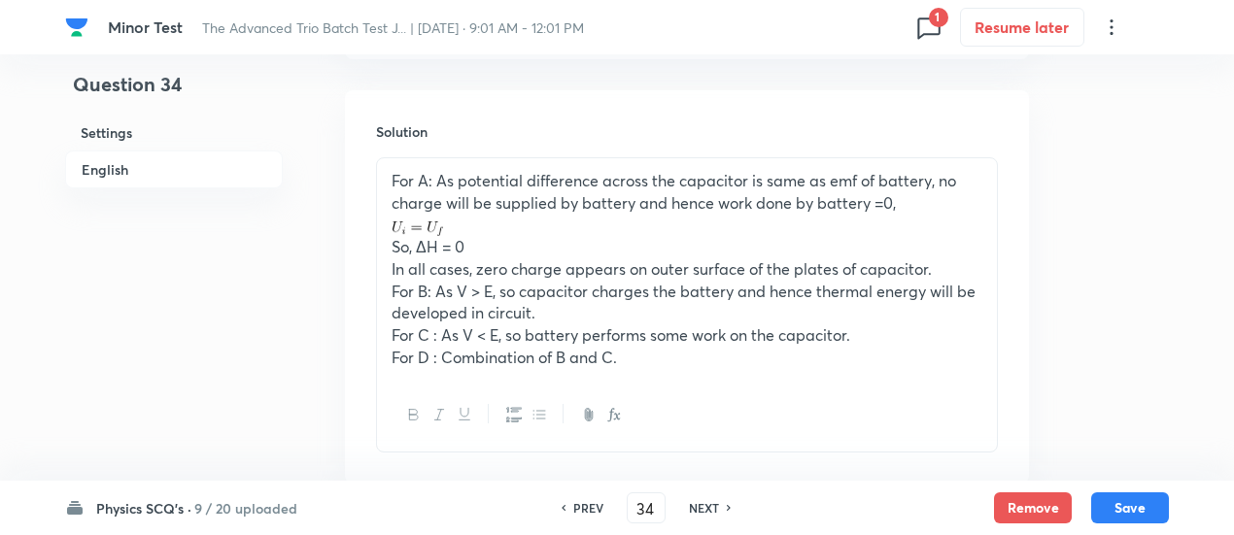
scroll to position [2616, 0]
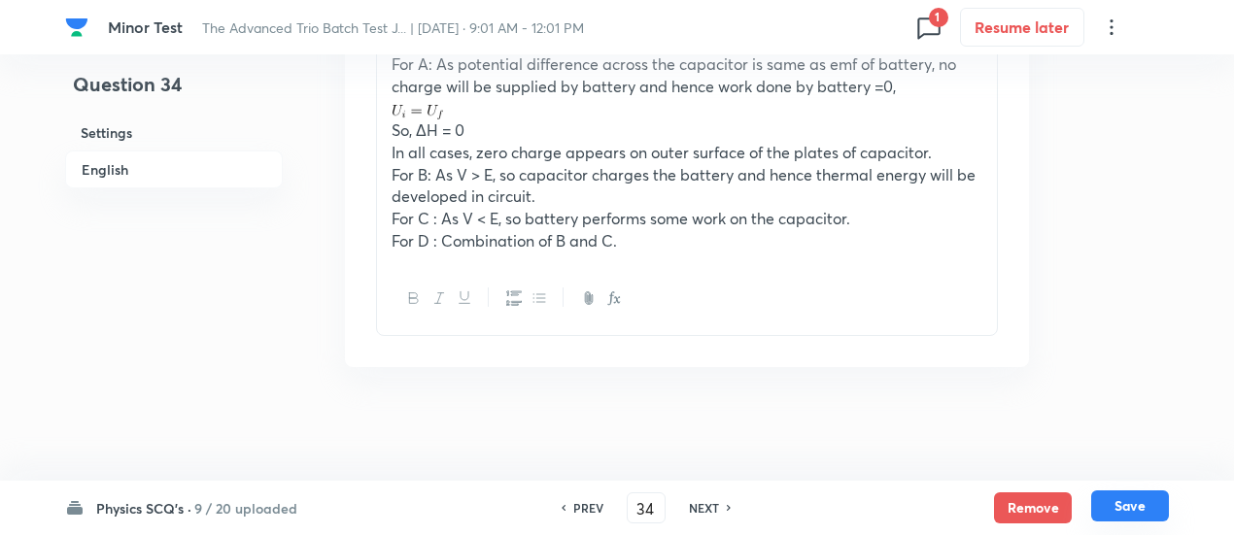
click at [1156, 504] on button "Save" at bounding box center [1130, 506] width 78 height 31
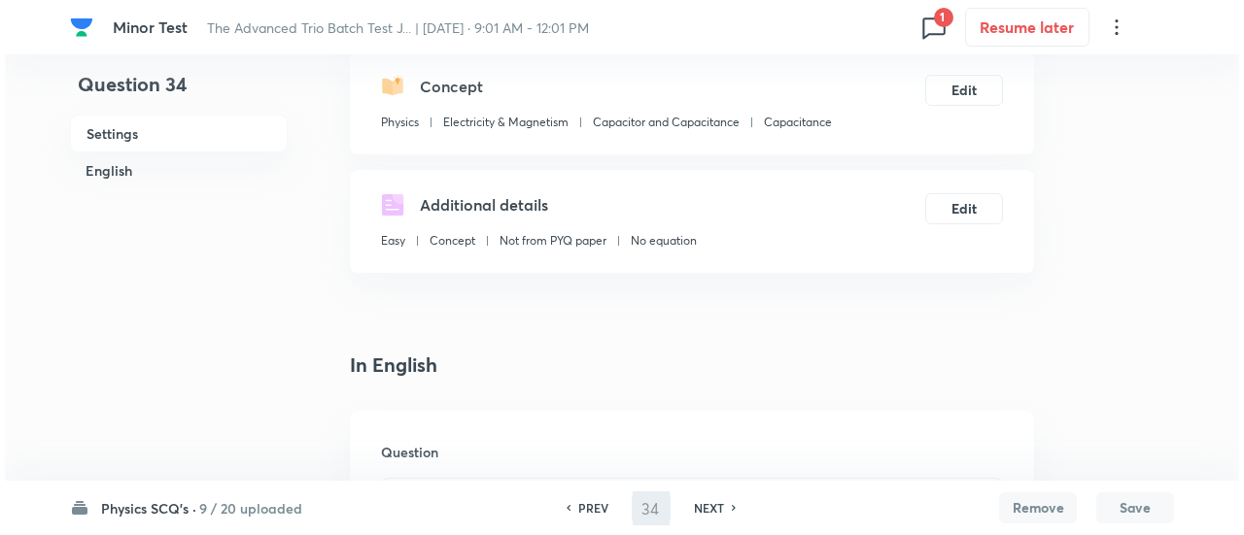
scroll to position [0, 0]
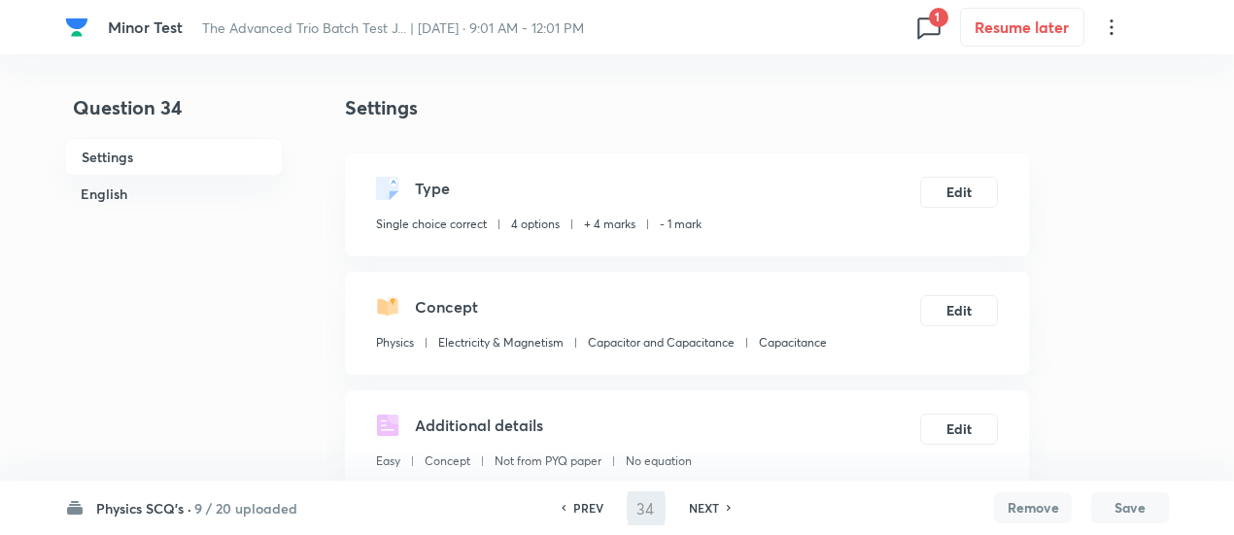
type input "35"
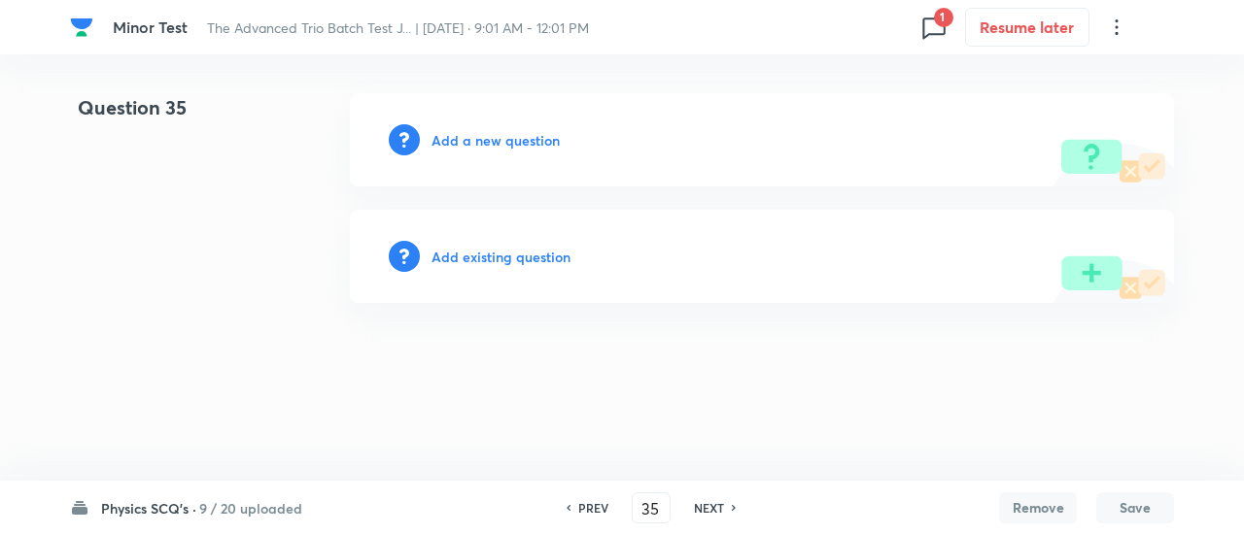
click at [458, 255] on h6 "Add existing question" at bounding box center [500, 257] width 139 height 20
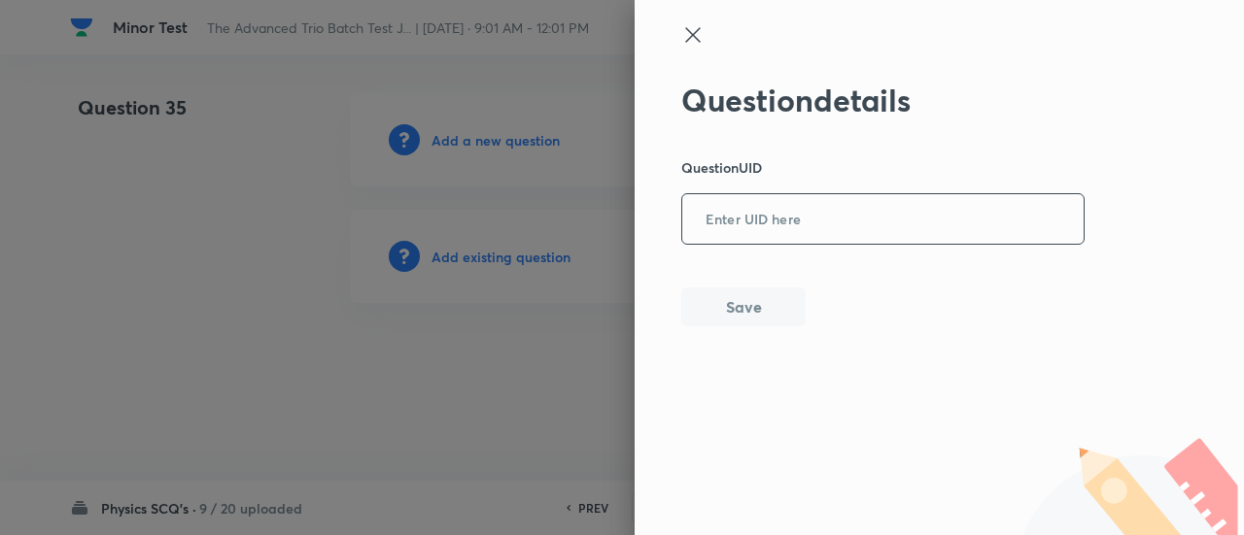
click at [783, 236] on input "text" at bounding box center [882, 220] width 401 height 48
paste input "AMT7B"
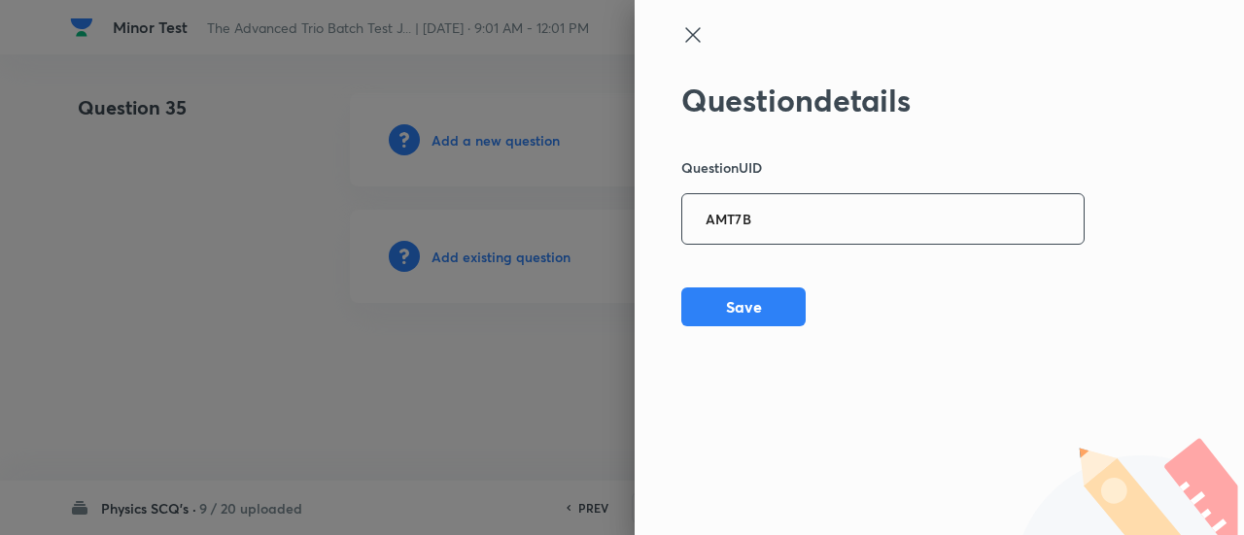
type input "AMT7B"
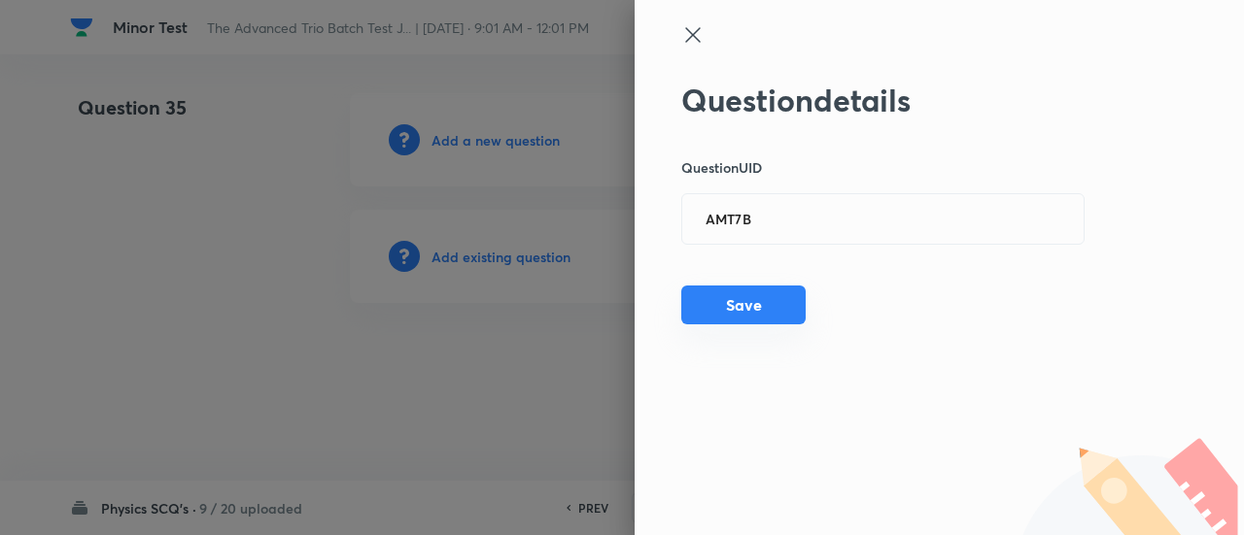
click at [740, 292] on button "Save" at bounding box center [743, 305] width 124 height 39
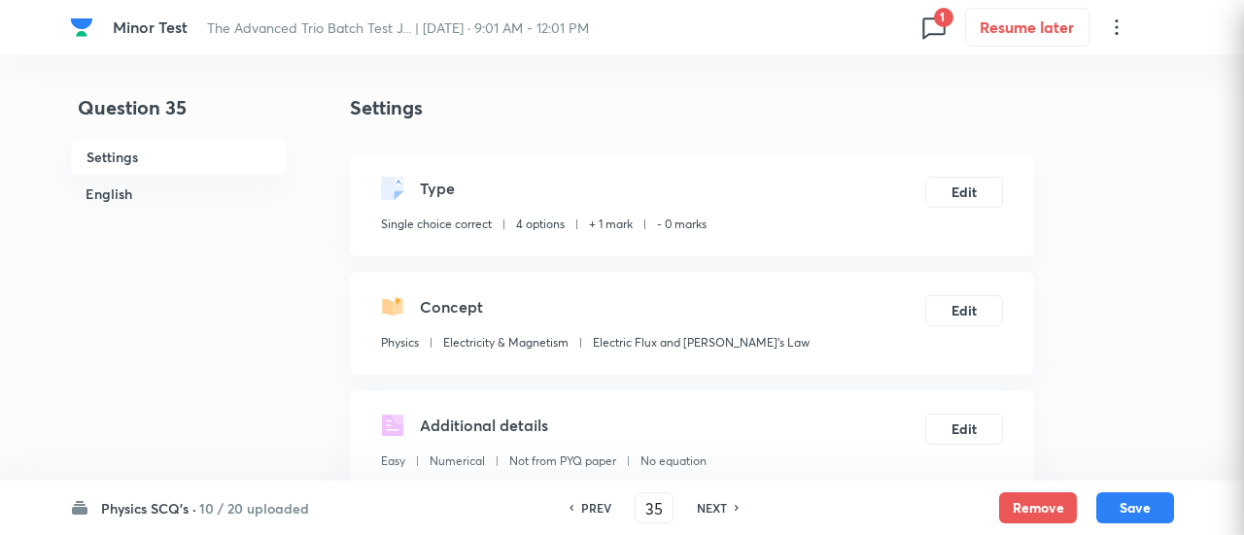
checkbox input "true"
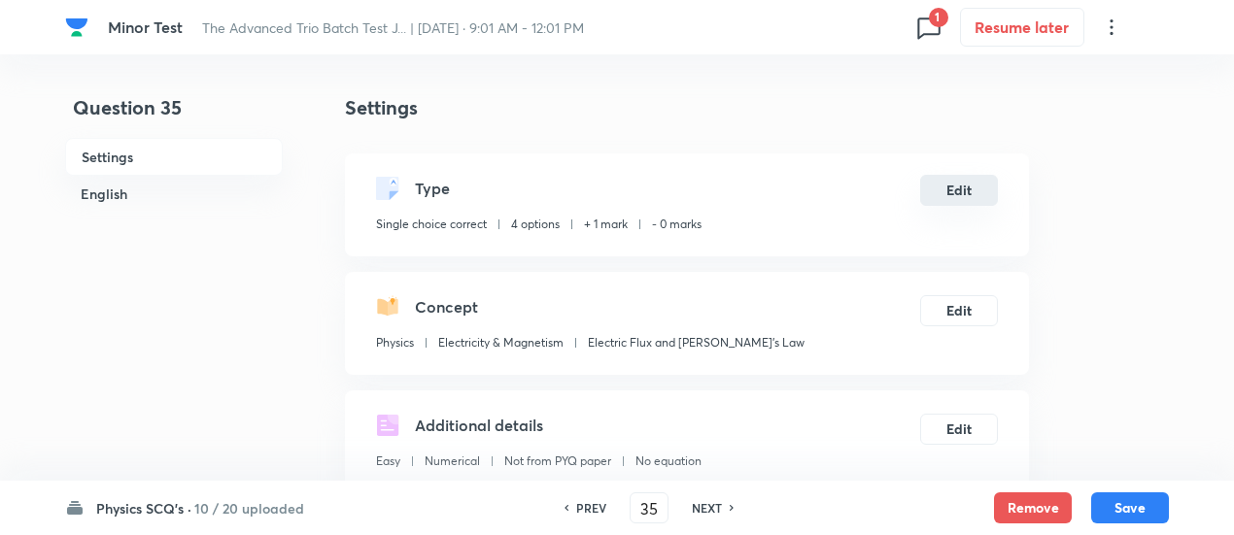
click at [951, 192] on button "Edit" at bounding box center [959, 190] width 78 height 31
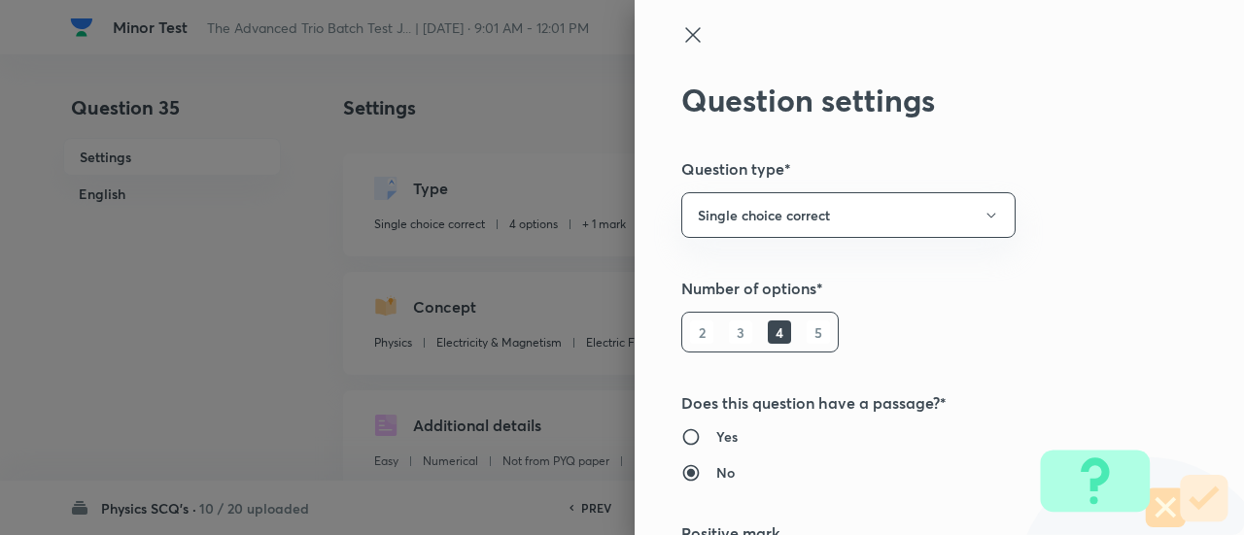
scroll to position [314, 0]
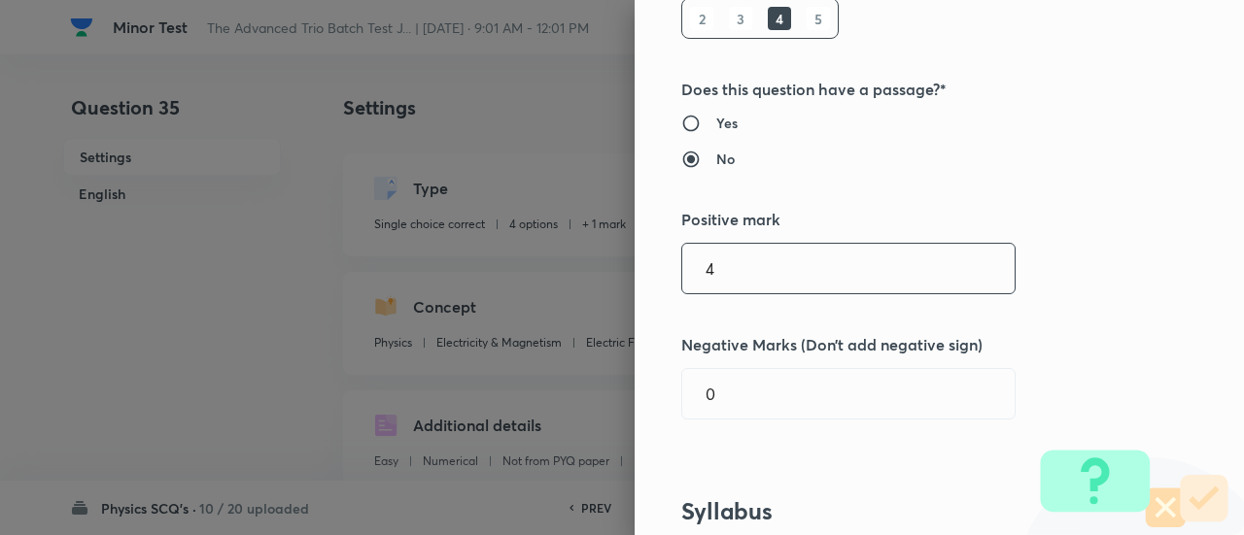
type input "4"
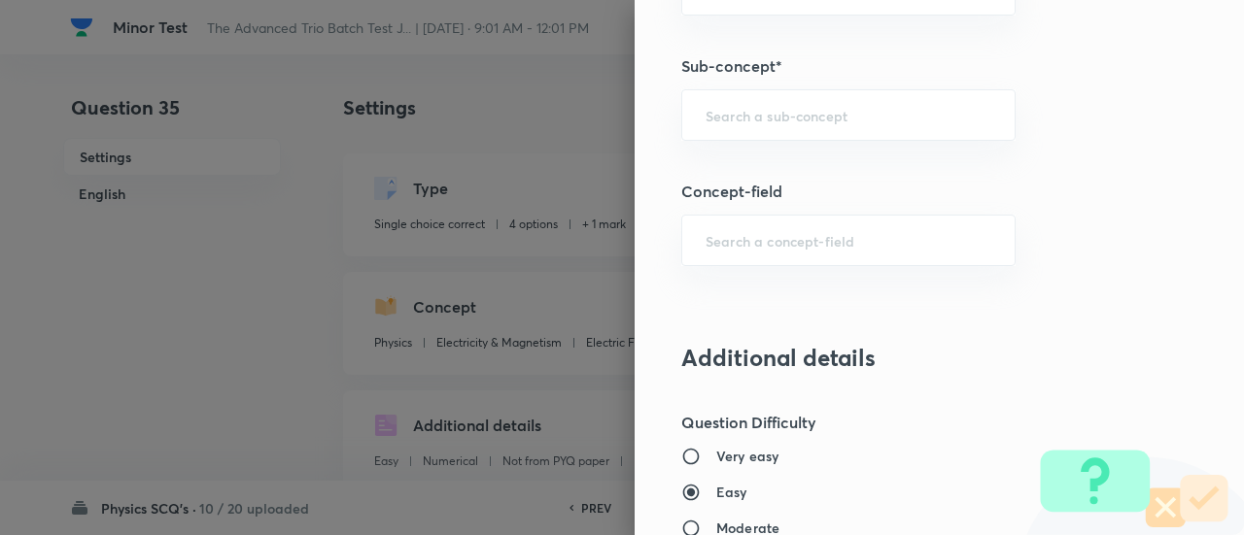
scroll to position [1231, 0]
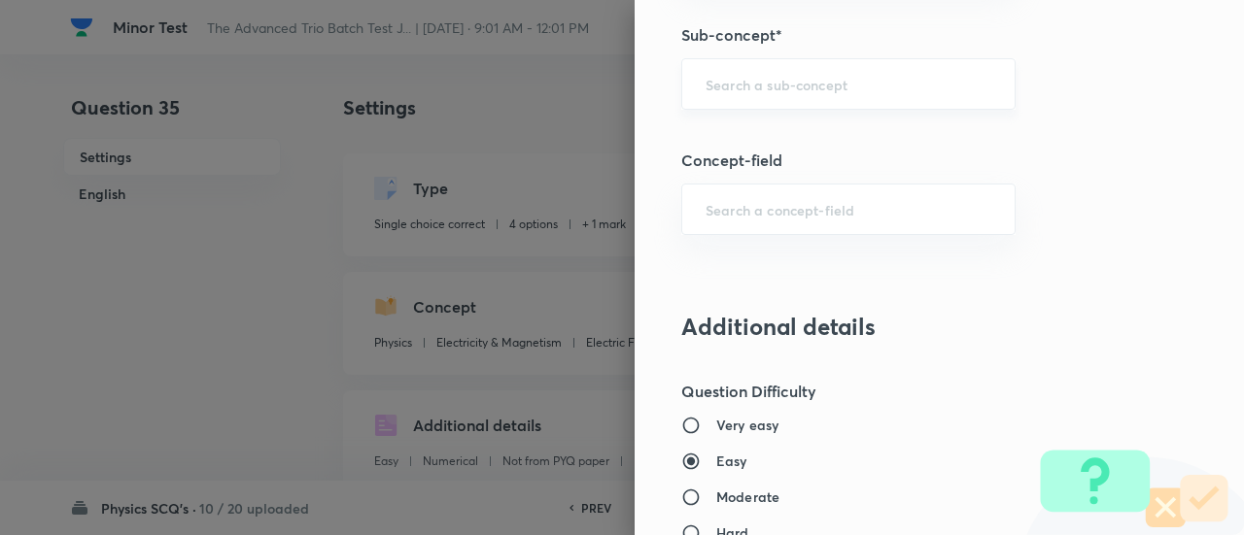
type input "1"
click at [828, 83] on input "text" at bounding box center [848, 84] width 286 height 18
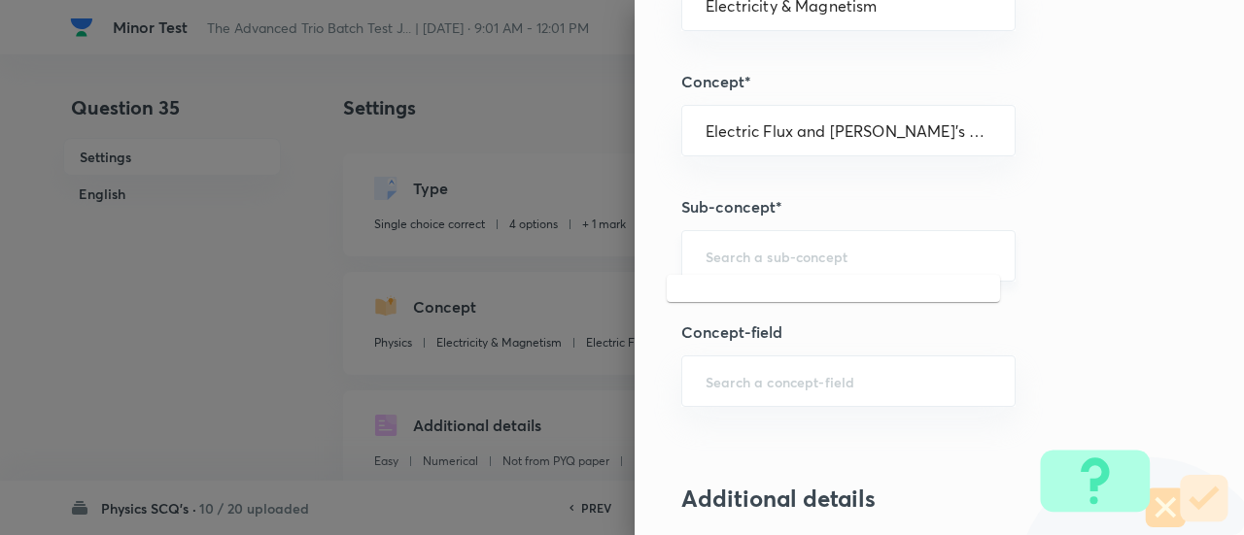
scroll to position [1058, 0]
click at [807, 315] on li "Electric Flux" at bounding box center [832, 307] width 333 height 35
type input "Electric Flux"
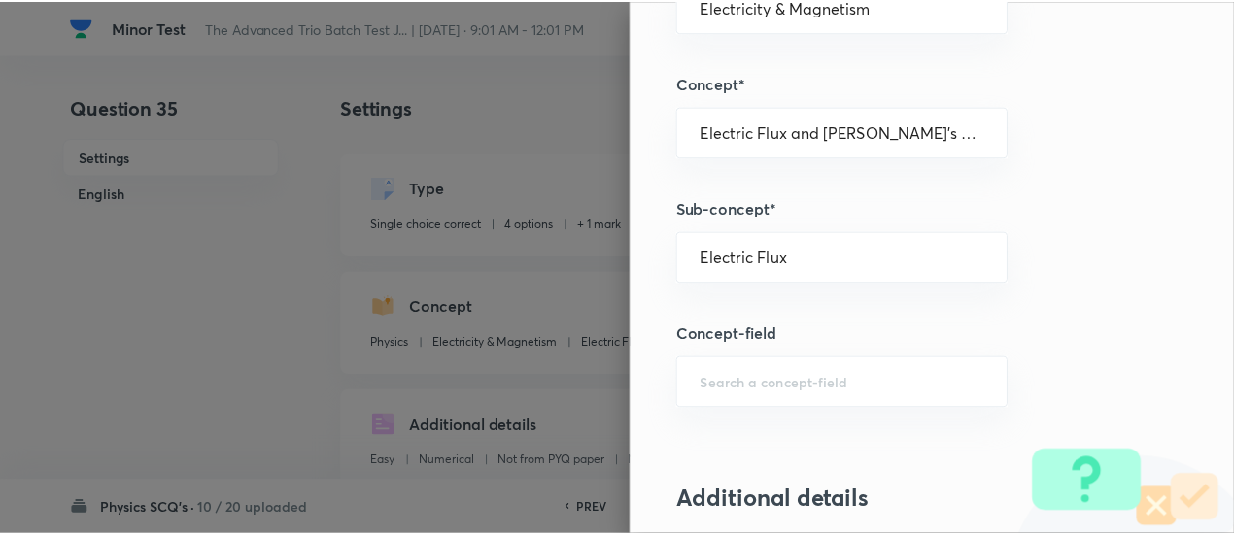
scroll to position [2107, 0]
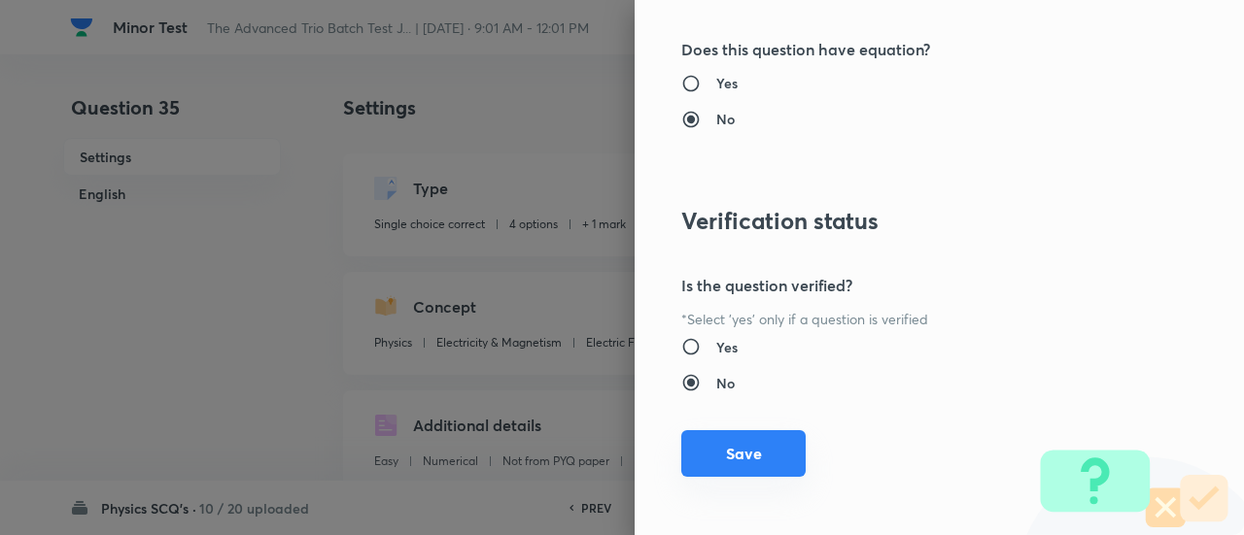
click at [754, 462] on button "Save" at bounding box center [743, 453] width 124 height 47
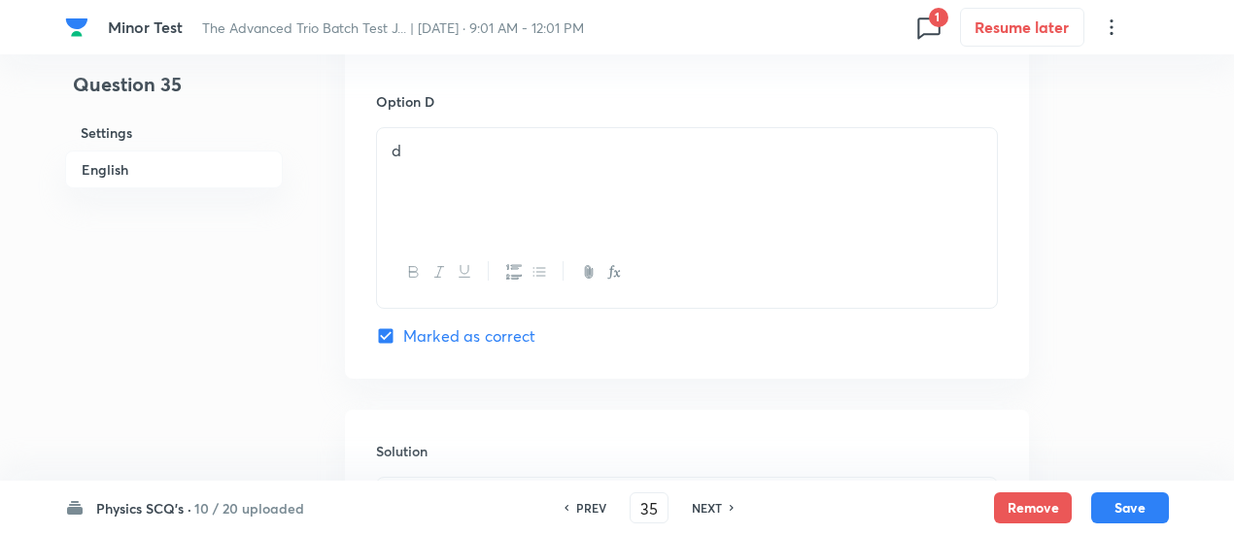
scroll to position [2347, 0]
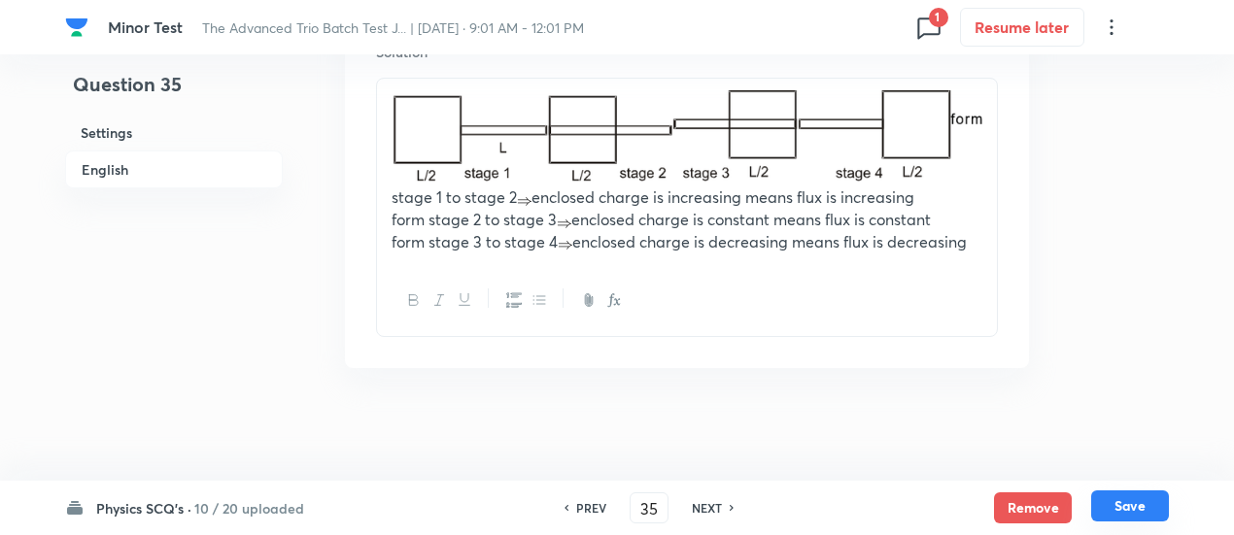
click at [1147, 508] on button "Save" at bounding box center [1130, 506] width 78 height 31
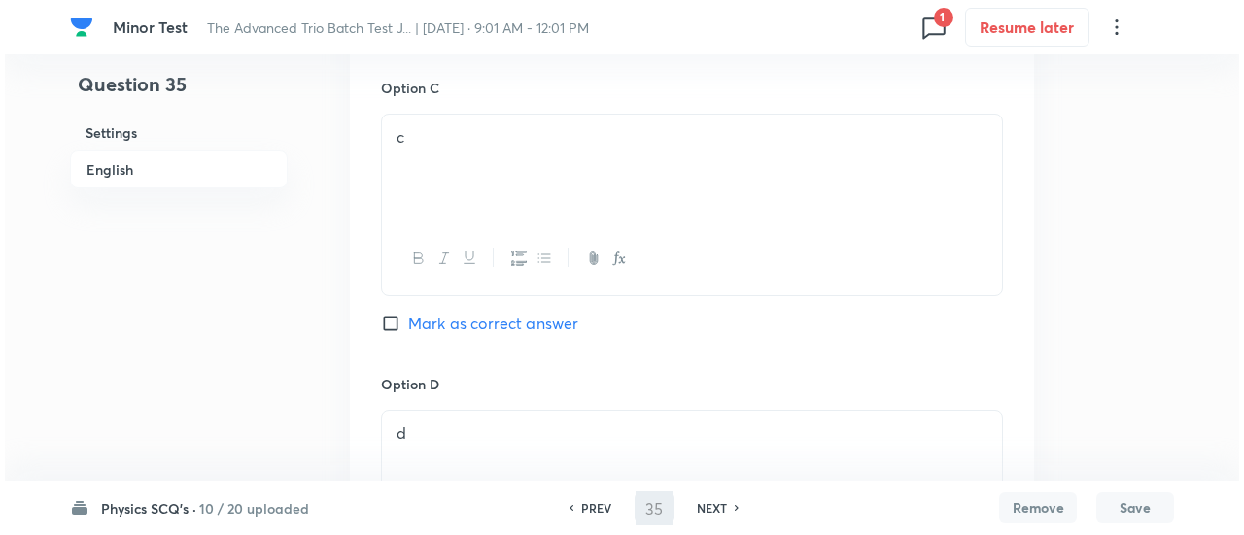
scroll to position [0, 0]
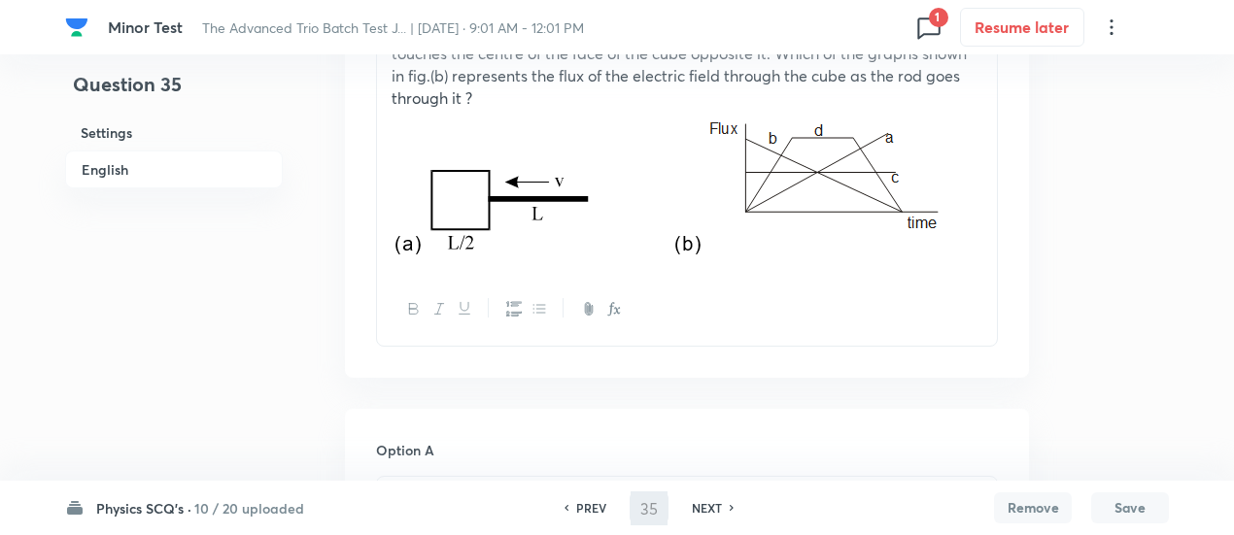
type input "36"
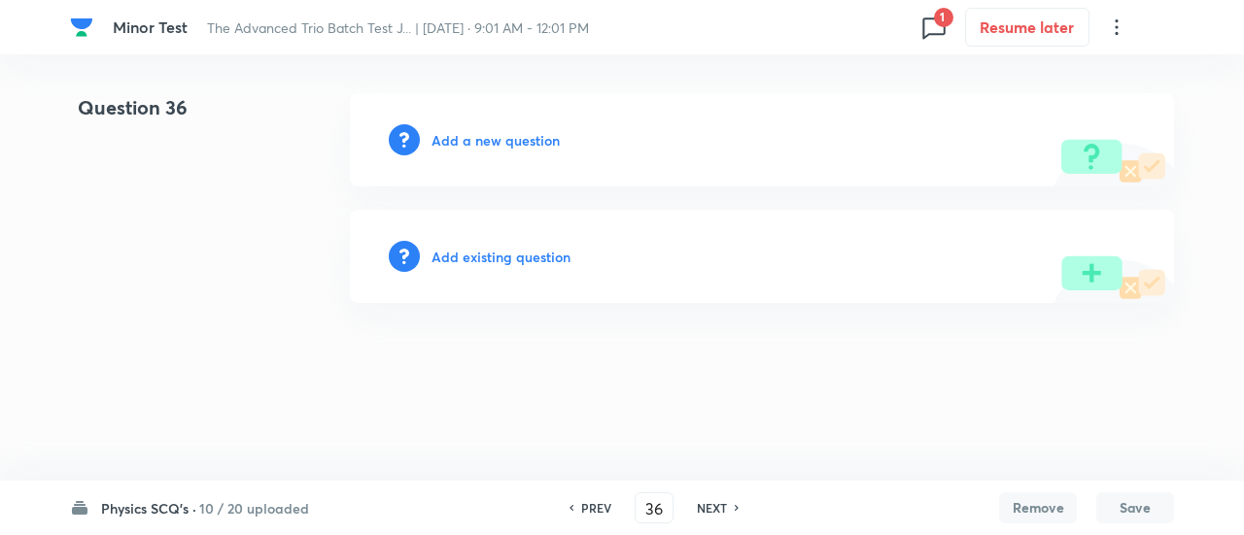
click at [554, 261] on h6 "Add existing question" at bounding box center [500, 257] width 139 height 20
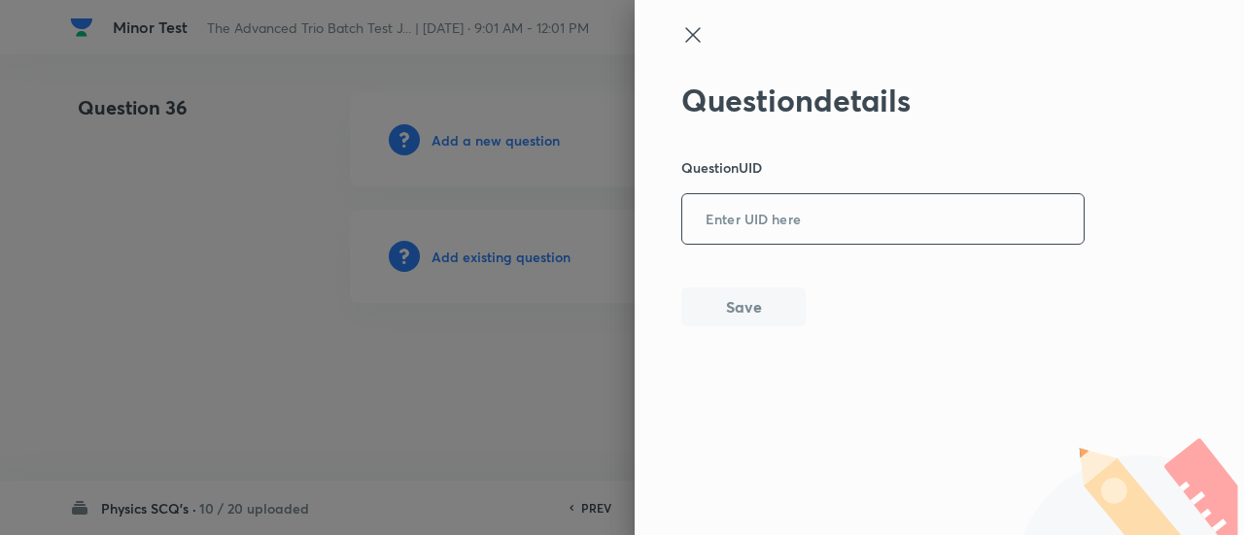
click at [783, 214] on input "text" at bounding box center [882, 220] width 401 height 48
paste input "7Y8O3"
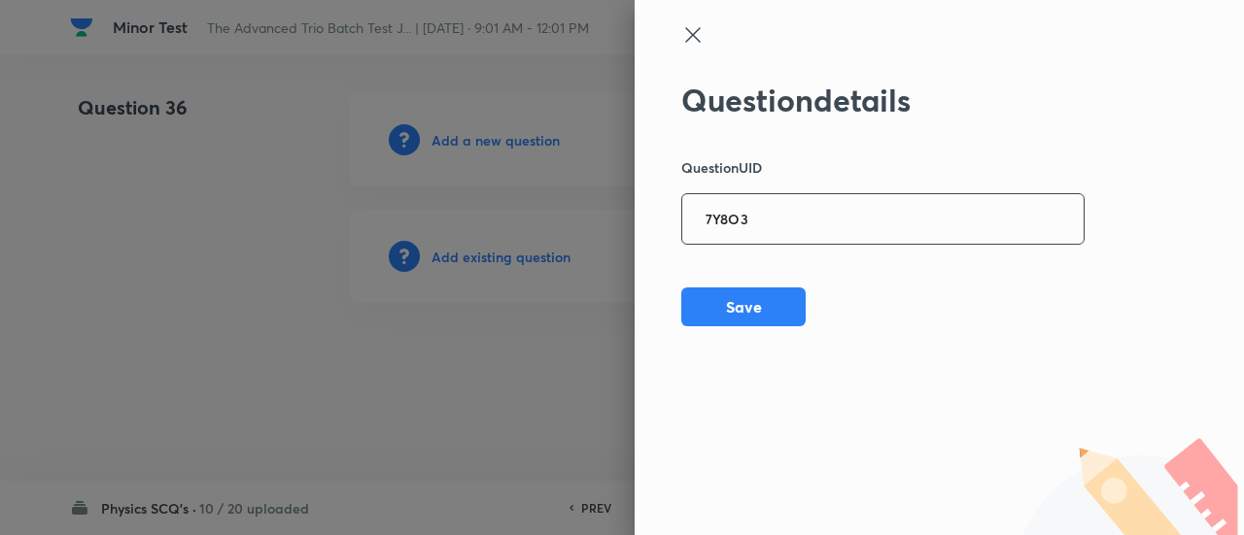
type input "7Y8O3"
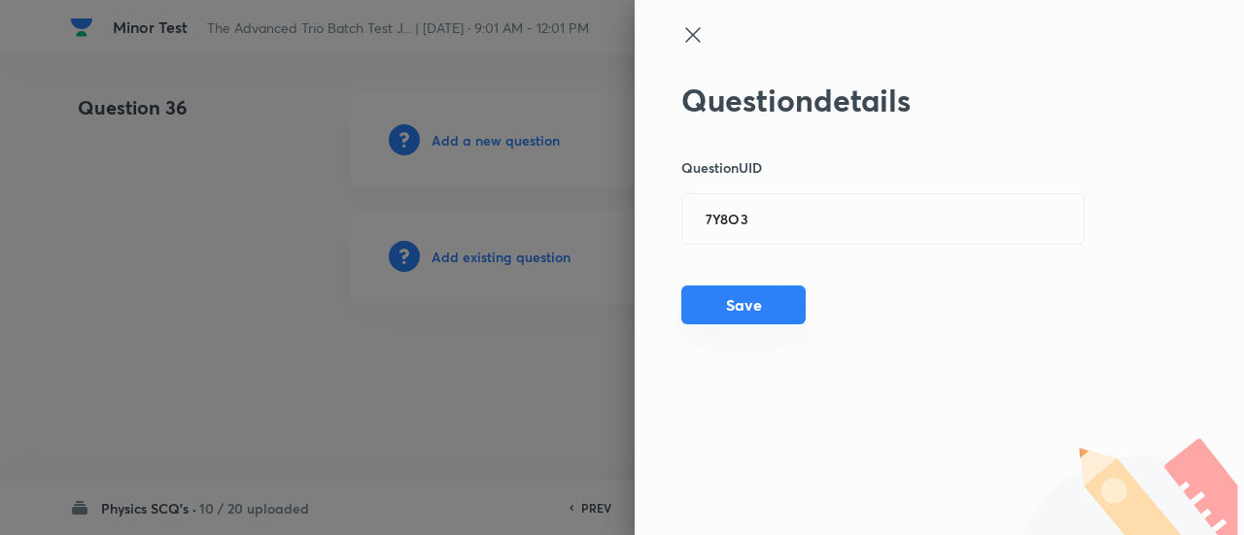
click at [762, 307] on button "Save" at bounding box center [743, 305] width 124 height 39
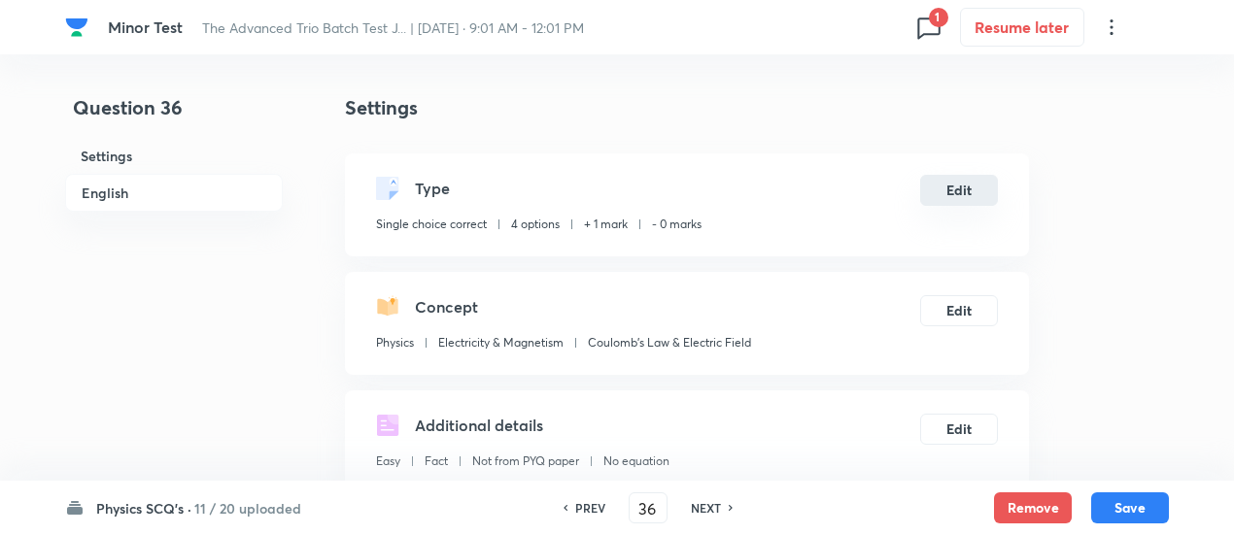
click at [960, 199] on button "Edit" at bounding box center [959, 190] width 78 height 31
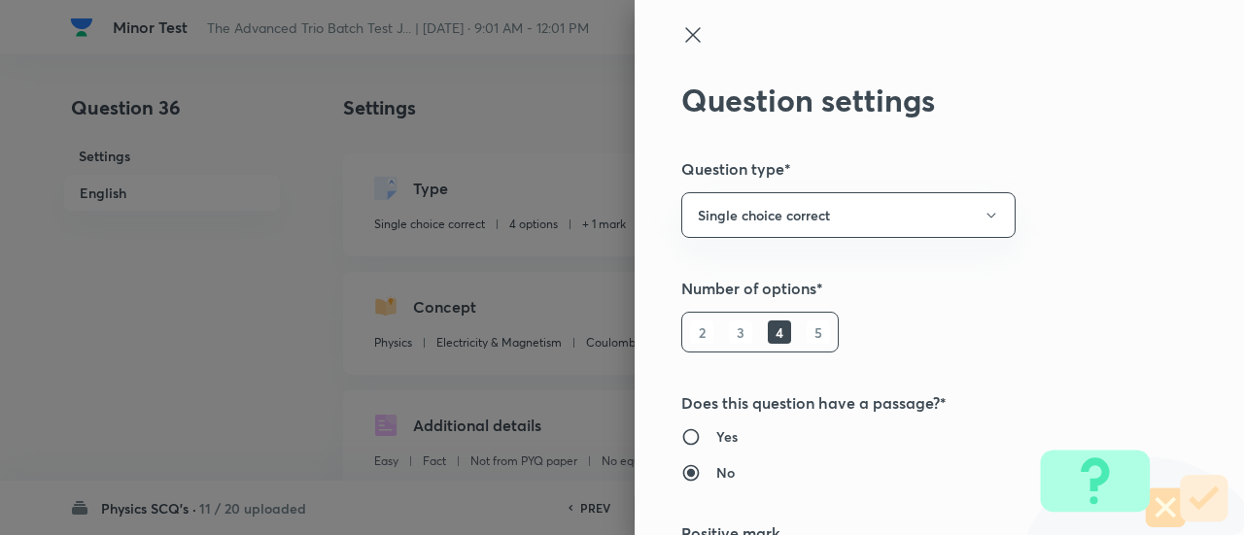
scroll to position [314, 0]
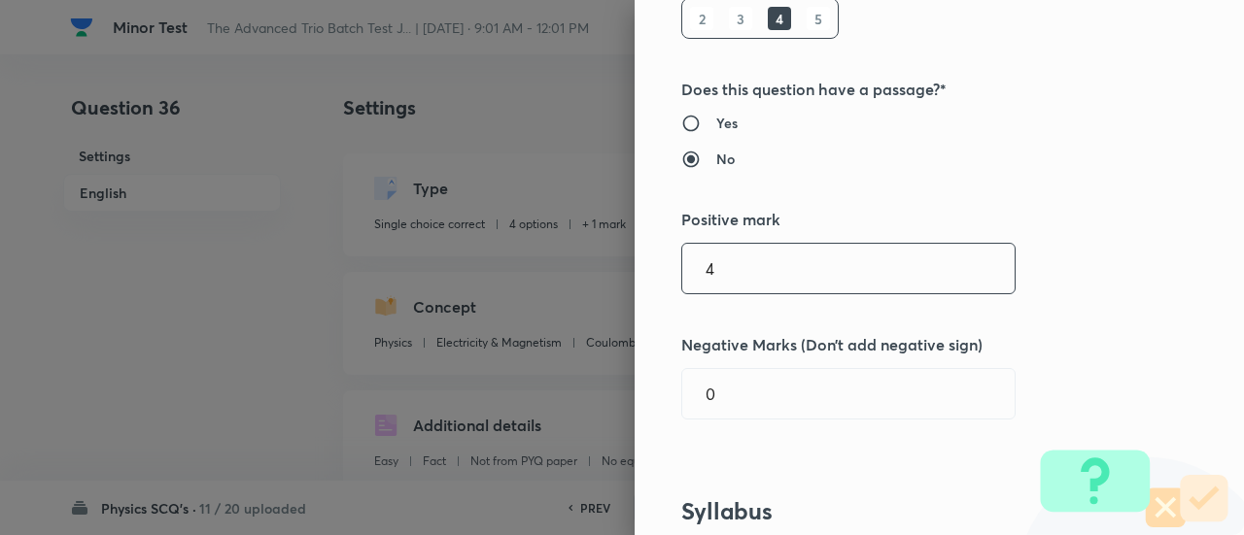
type input "4"
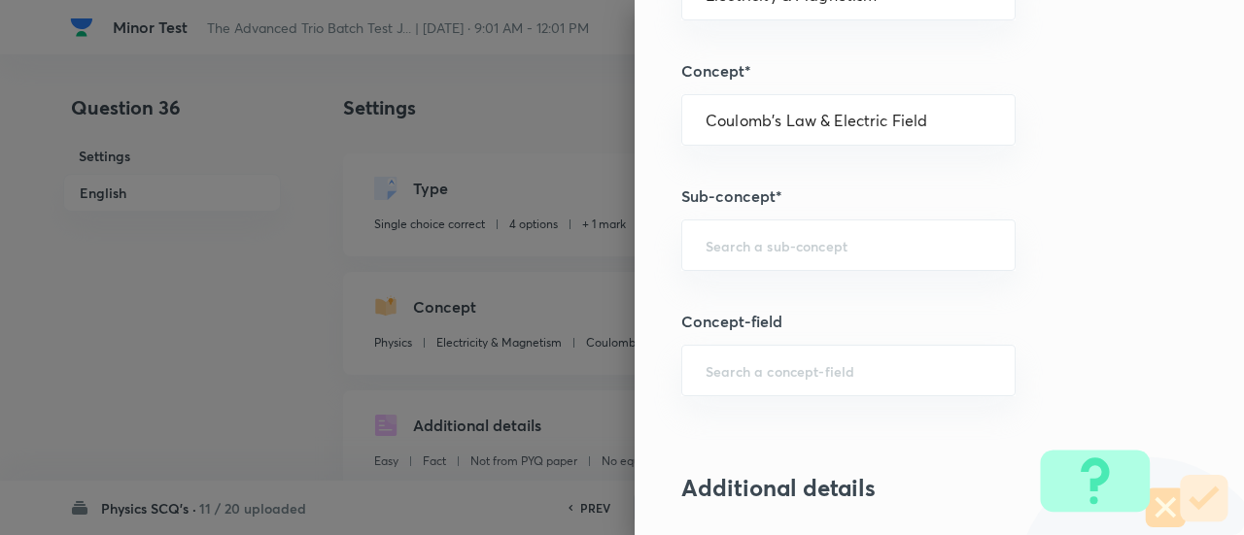
scroll to position [1059, 0]
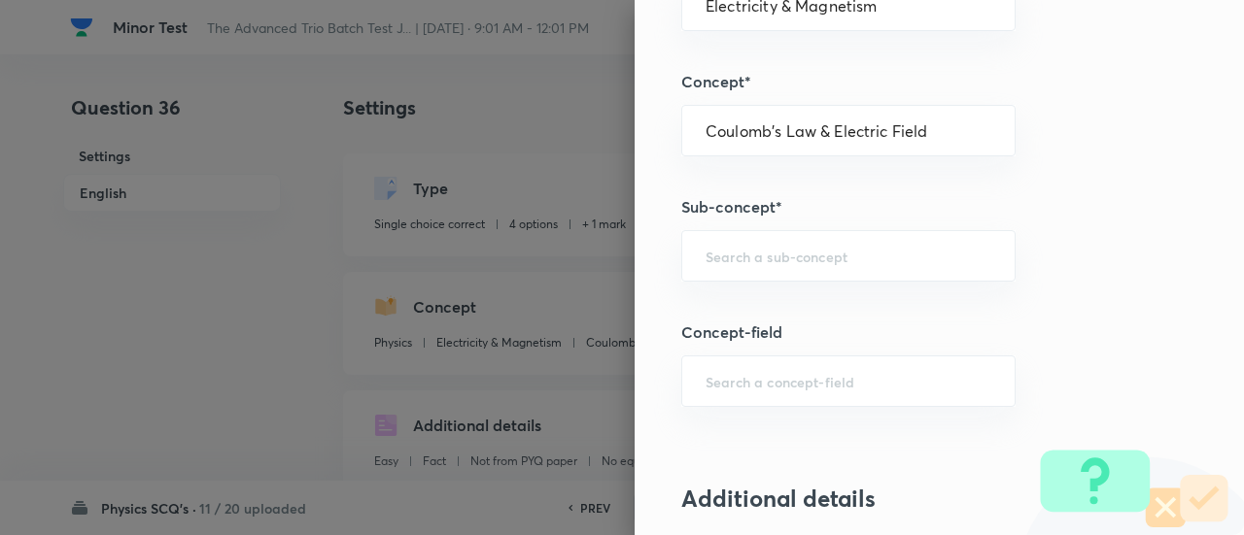
type input "1"
click at [851, 221] on div "Question settings Question type* Single choice correct Number of options* 2 3 4…" at bounding box center [938, 267] width 609 height 535
click at [836, 250] on input "text" at bounding box center [848, 256] width 286 height 18
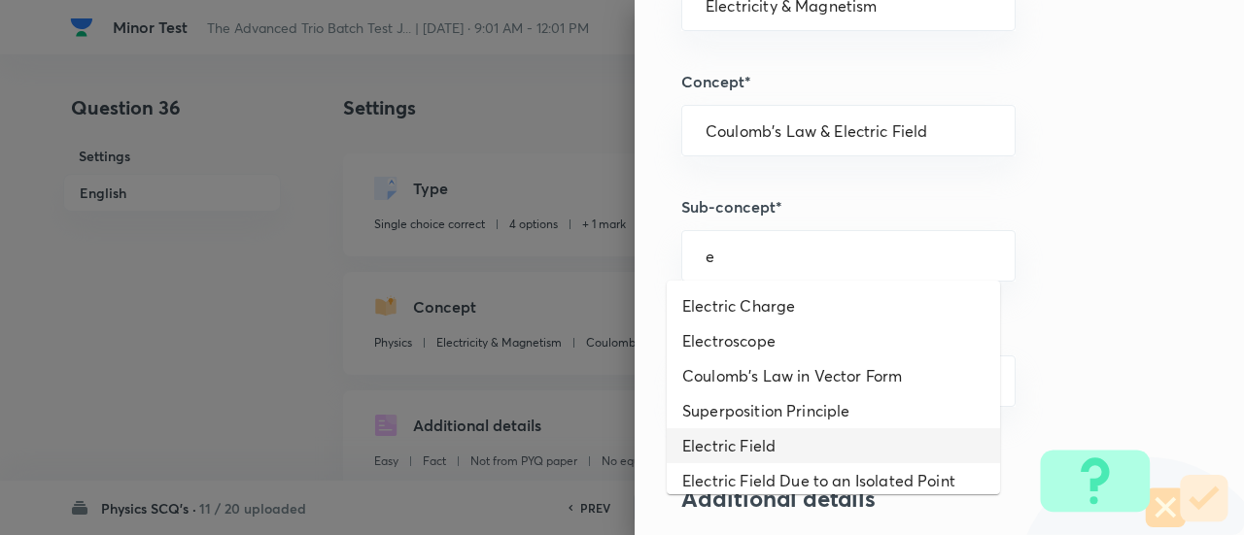
click at [779, 444] on li "Electric Field" at bounding box center [832, 445] width 333 height 35
type input "Electric Field"
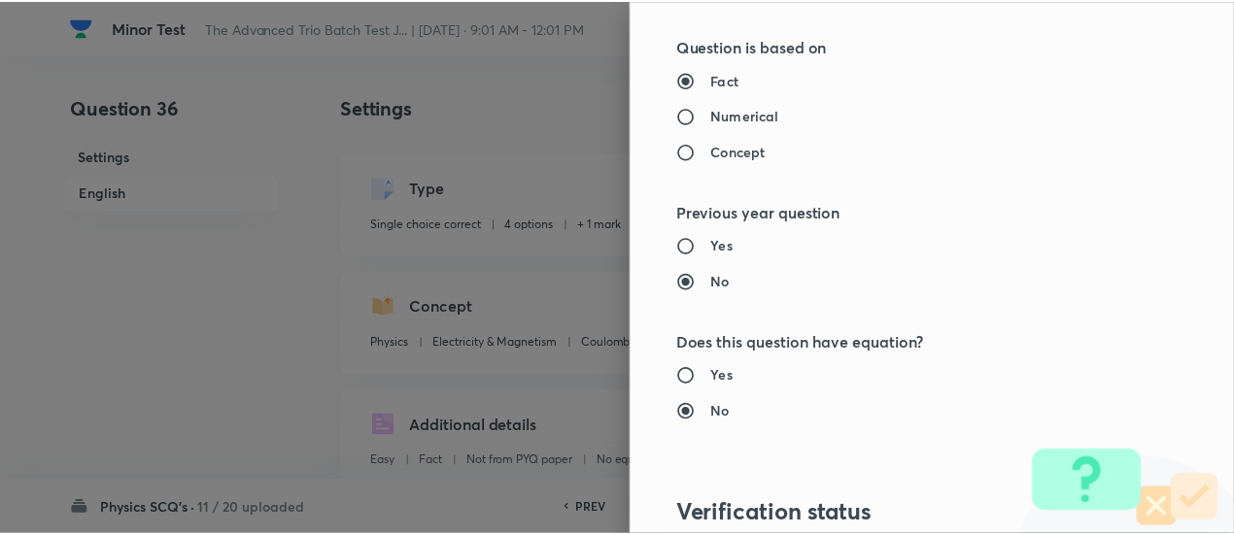
scroll to position [2107, 0]
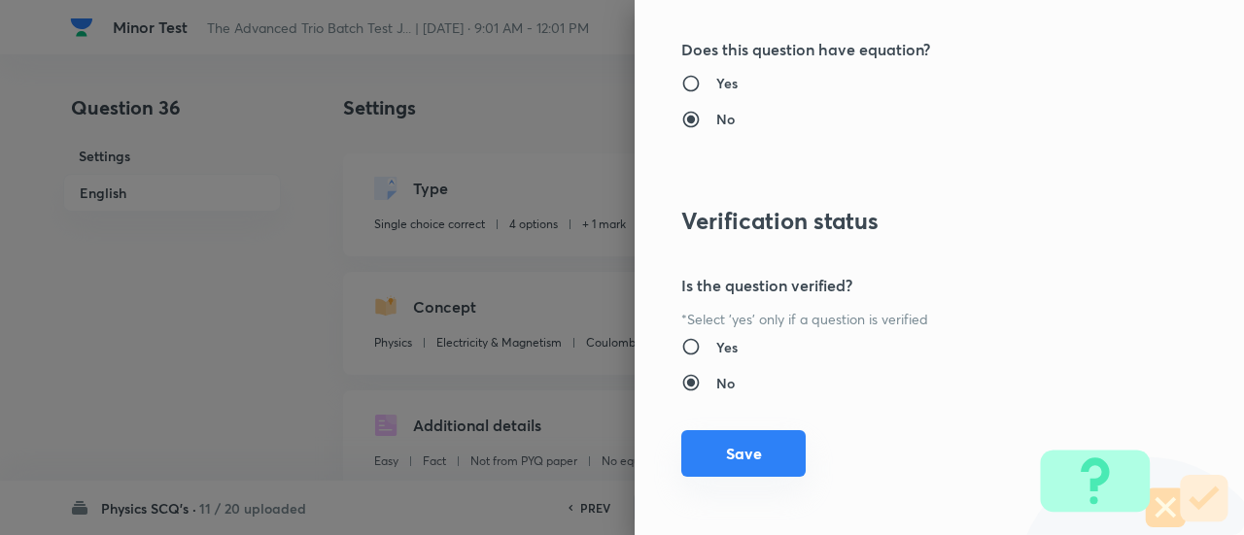
click at [769, 464] on button "Save" at bounding box center [743, 453] width 124 height 47
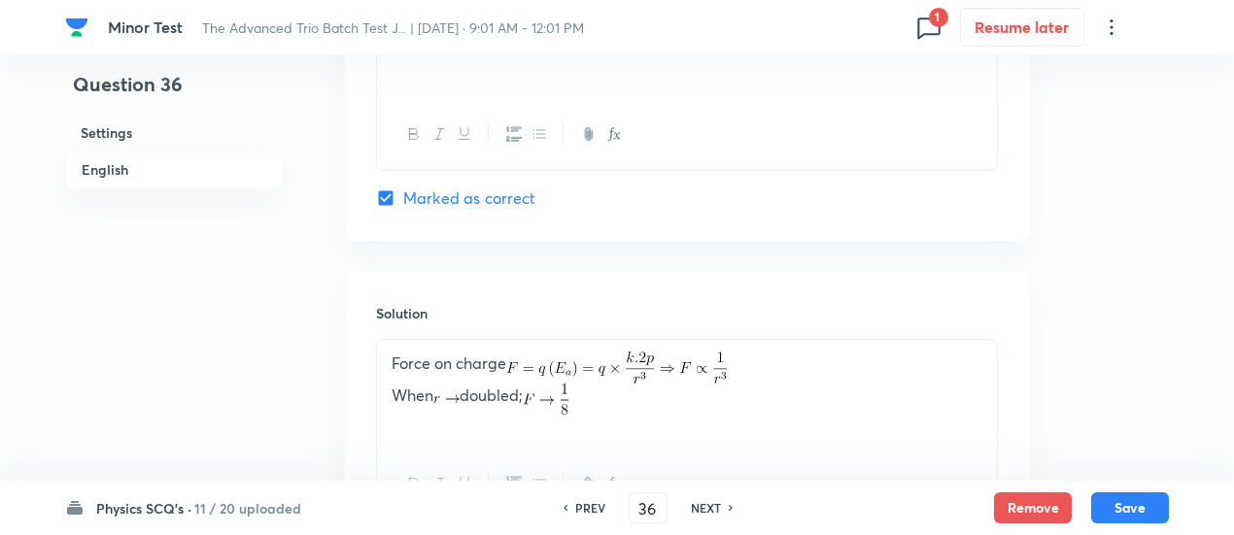
scroll to position [2094, 0]
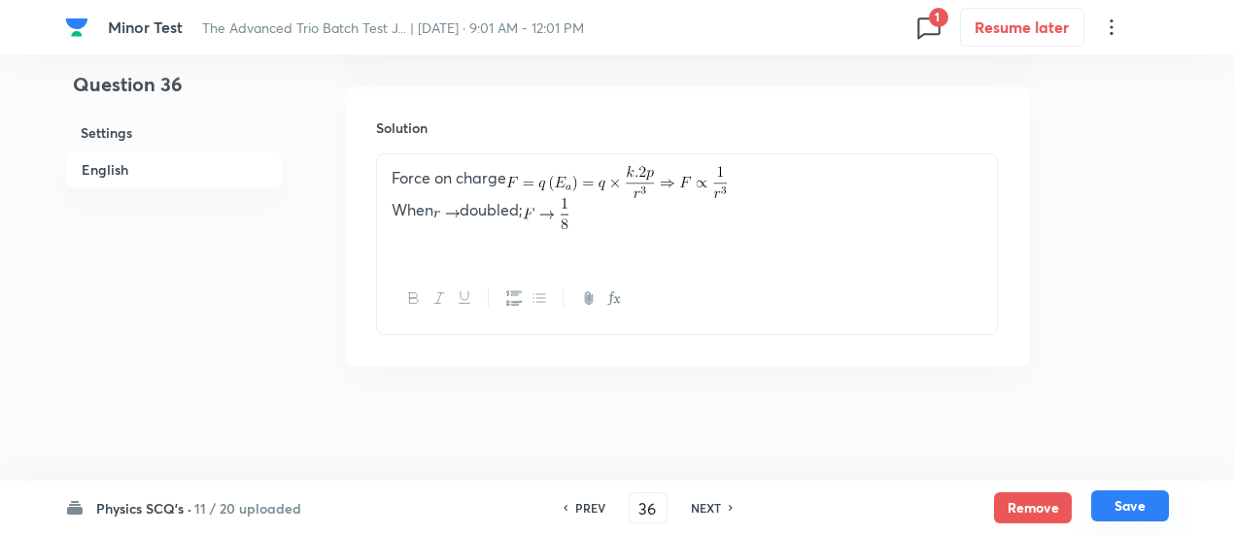
click at [1120, 506] on button "Save" at bounding box center [1130, 506] width 78 height 31
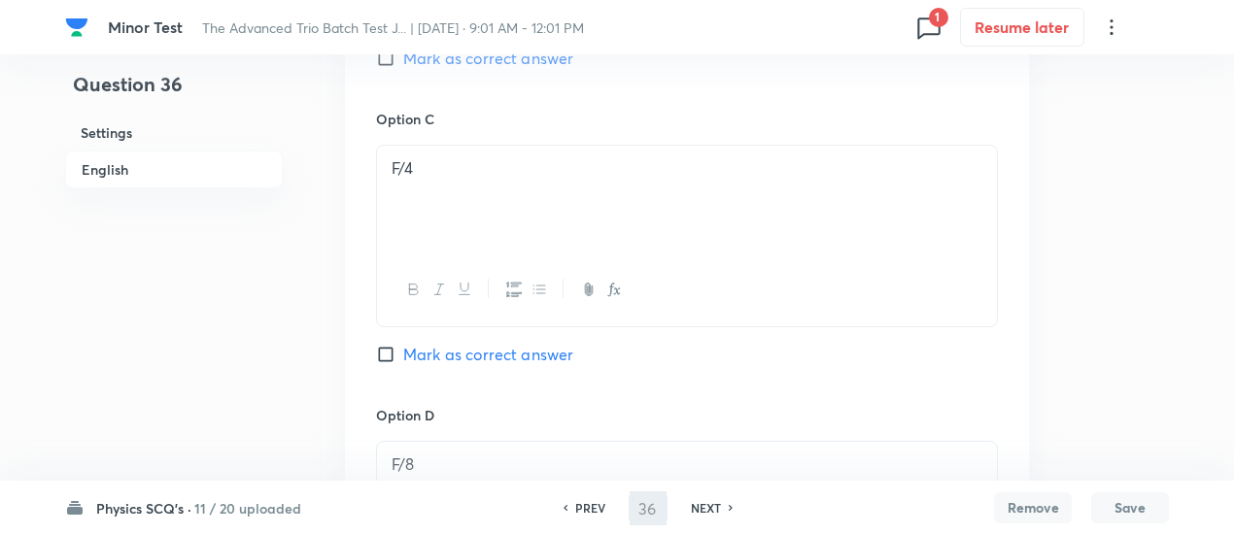
scroll to position [1077, 0]
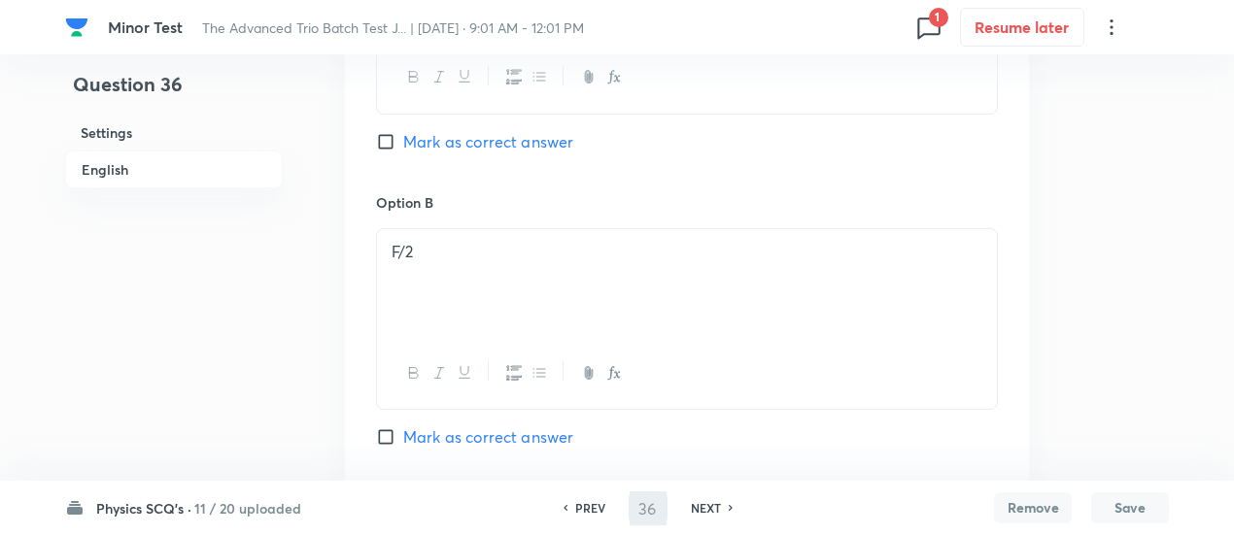
type input "37"
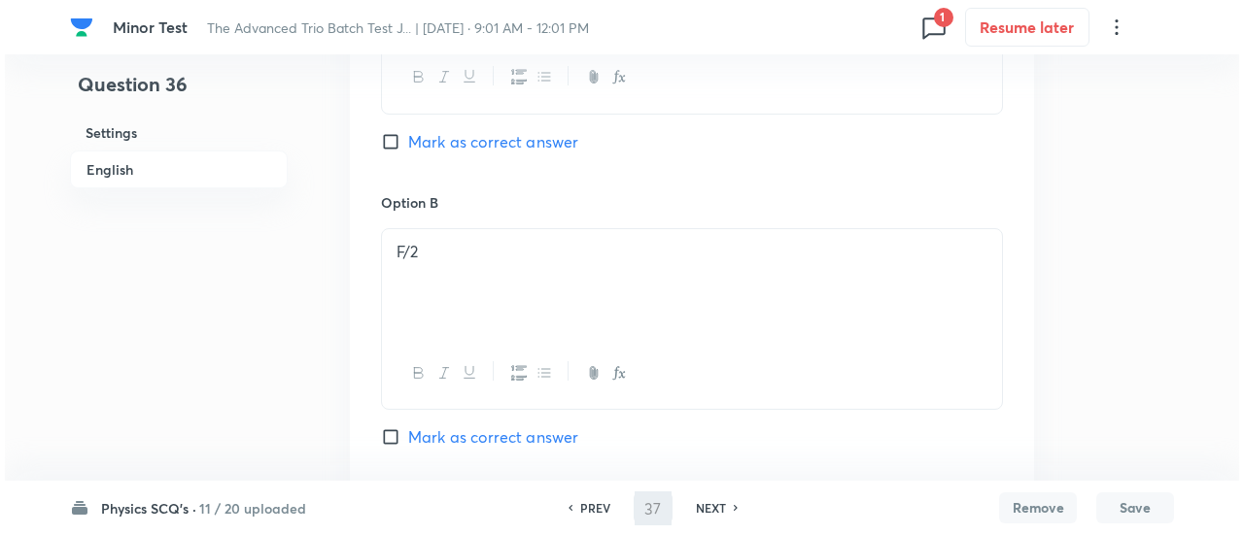
scroll to position [0, 0]
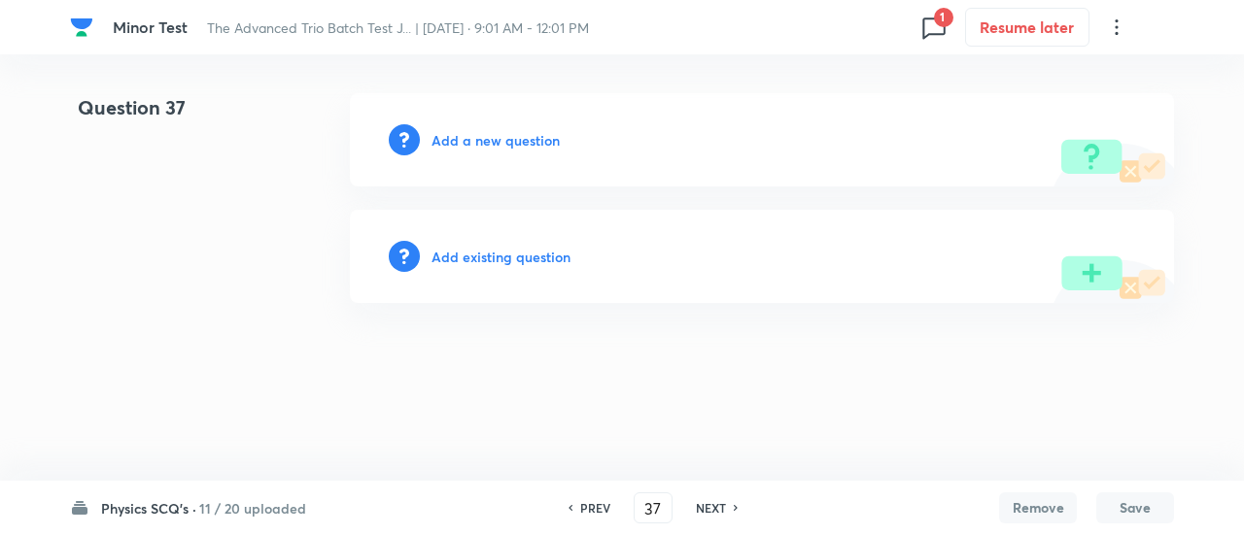
click at [522, 257] on h6 "Add existing question" at bounding box center [500, 257] width 139 height 20
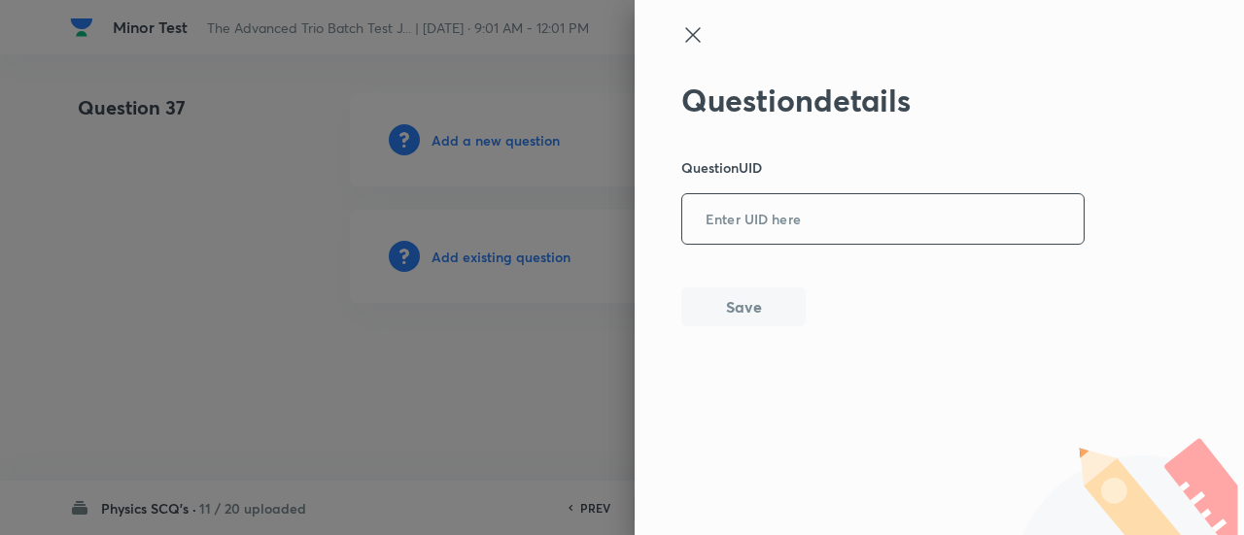
click at [775, 236] on input "text" at bounding box center [882, 220] width 401 height 48
paste input "BFWIP"
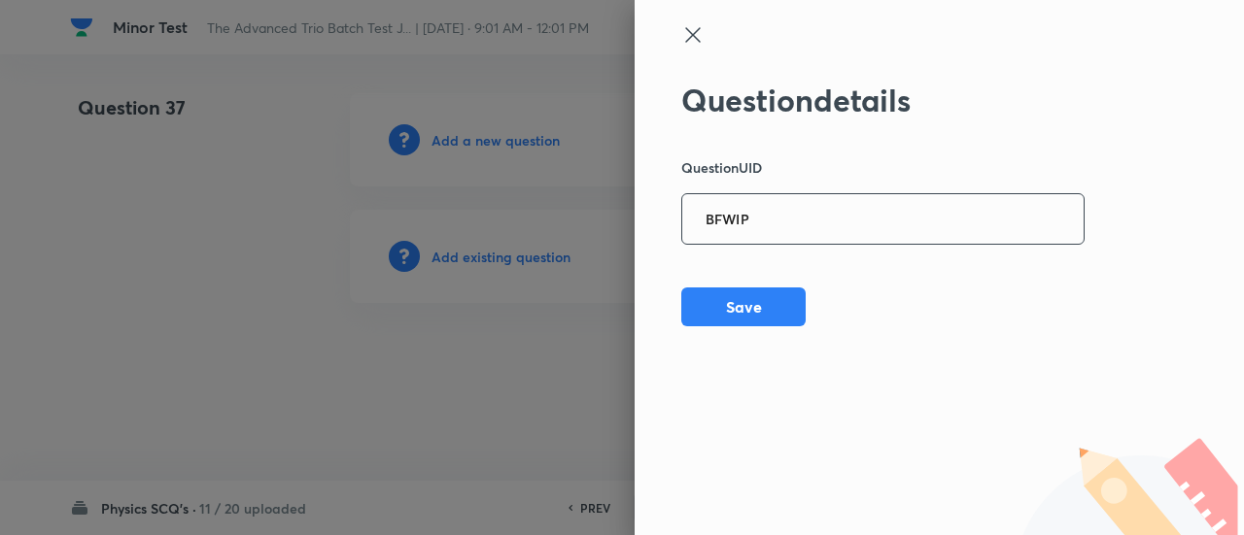
type input "BFWIP"
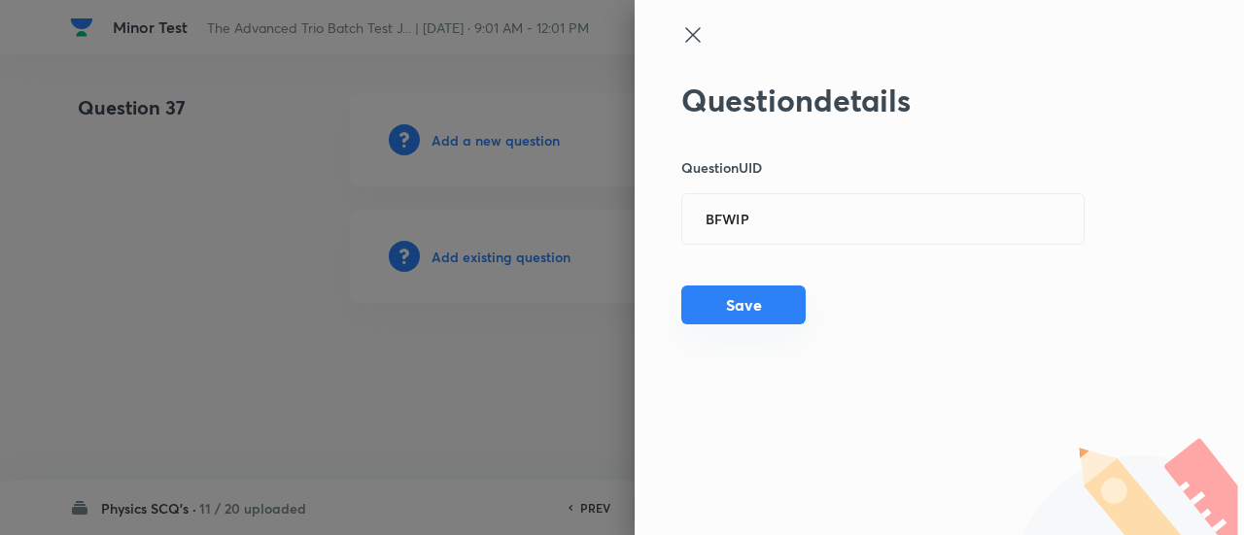
click at [767, 302] on button "Save" at bounding box center [743, 305] width 124 height 39
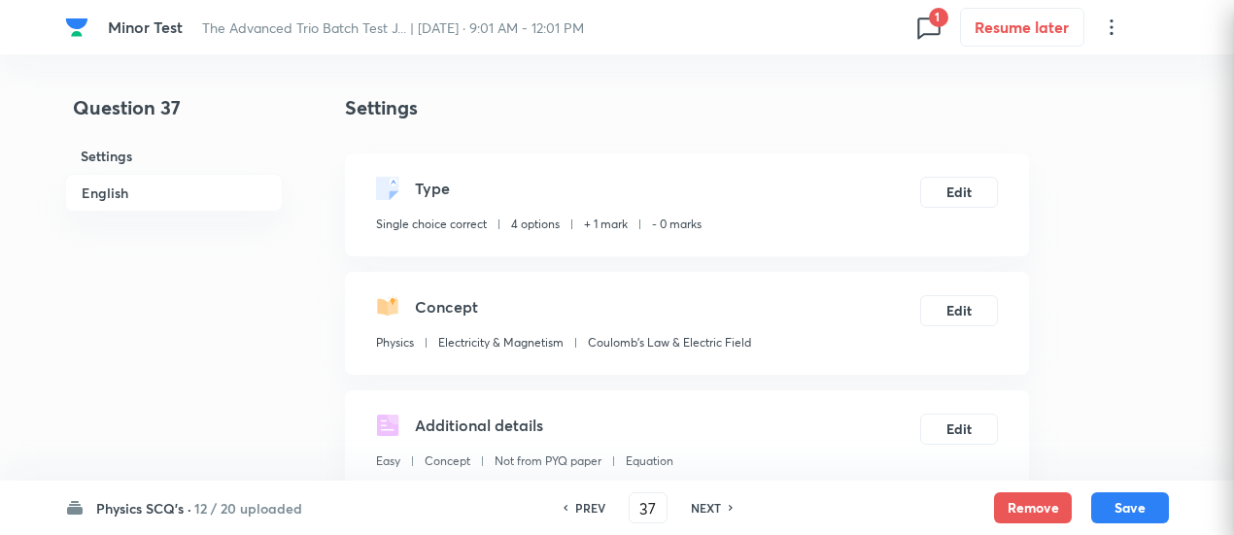
checkbox input "true"
click at [964, 178] on button "Edit" at bounding box center [959, 190] width 78 height 31
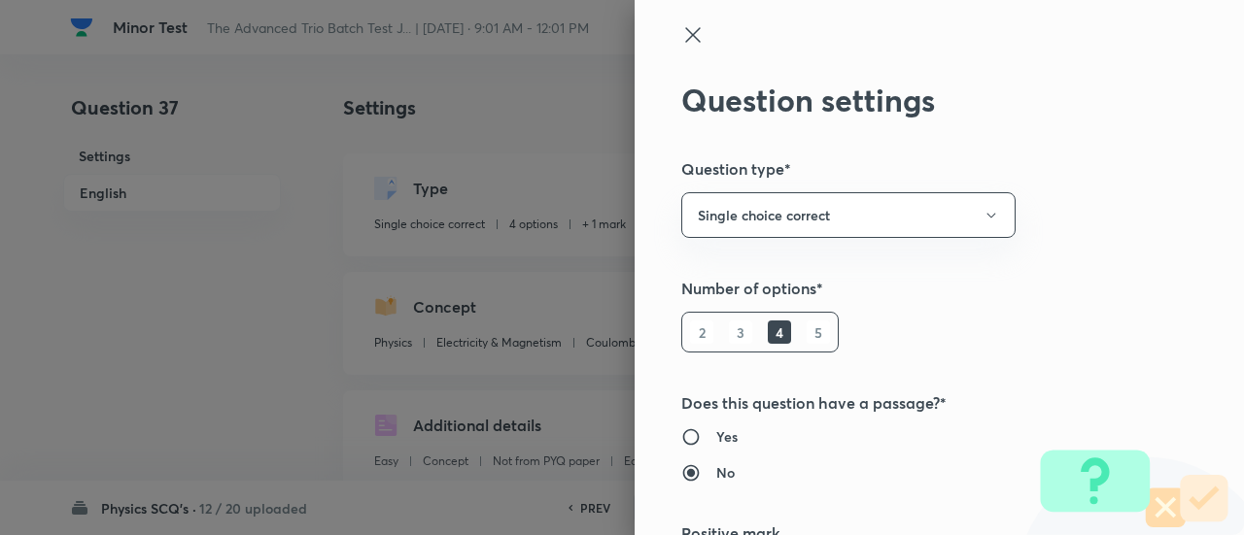
type input "1"
type input "0"
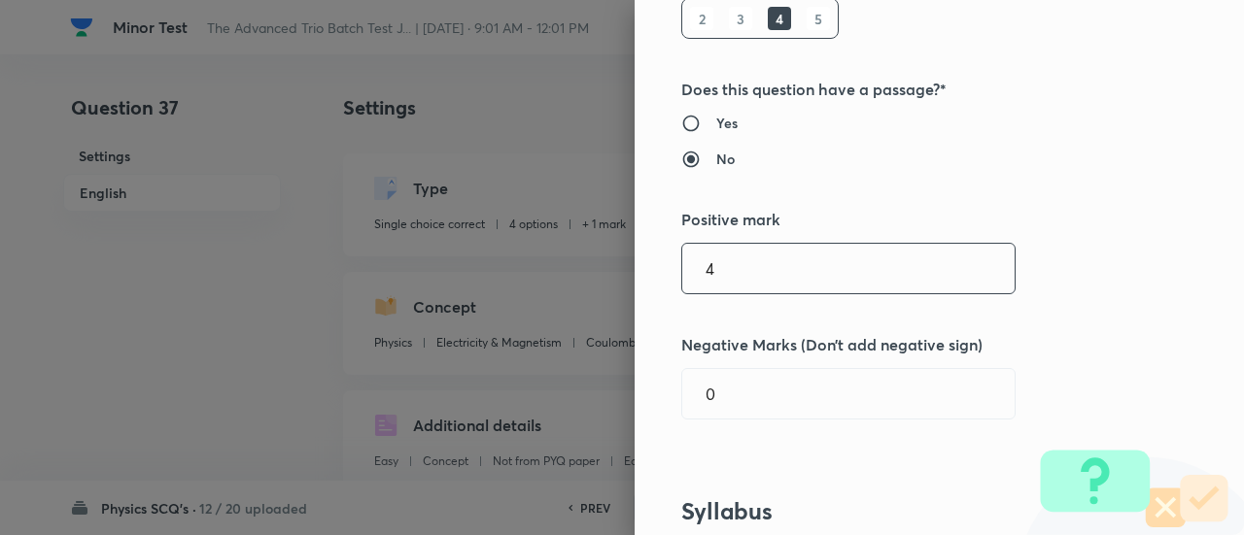
type input "4"
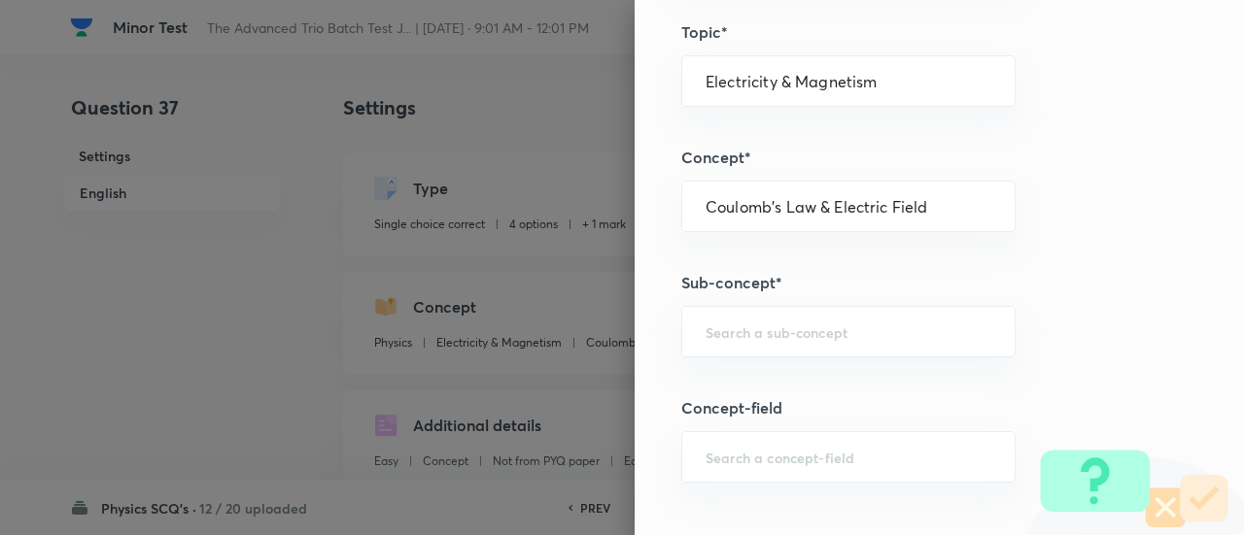
scroll to position [1006, 0]
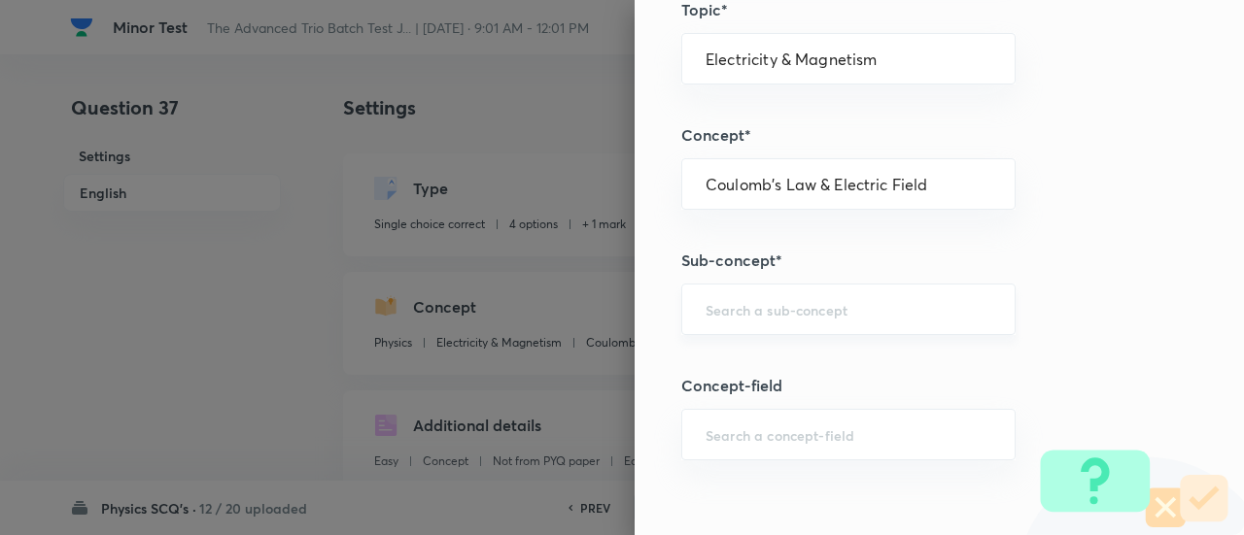
click at [890, 293] on div "​" at bounding box center [848, 309] width 334 height 51
type input "1"
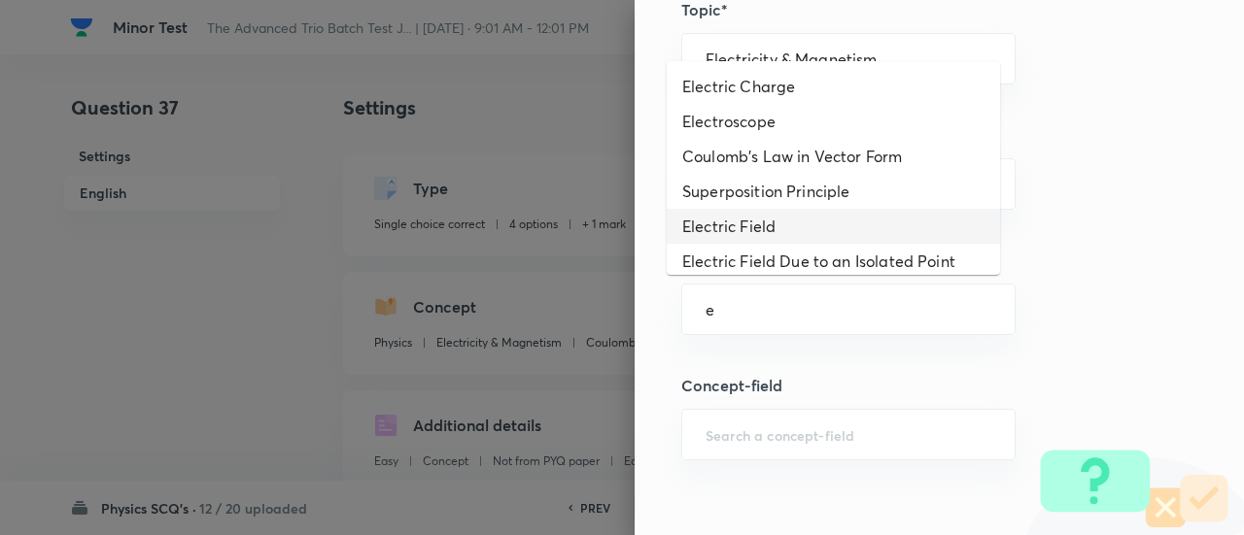
click at [799, 239] on li "Electric Field" at bounding box center [832, 226] width 333 height 35
type input "Electric Field"
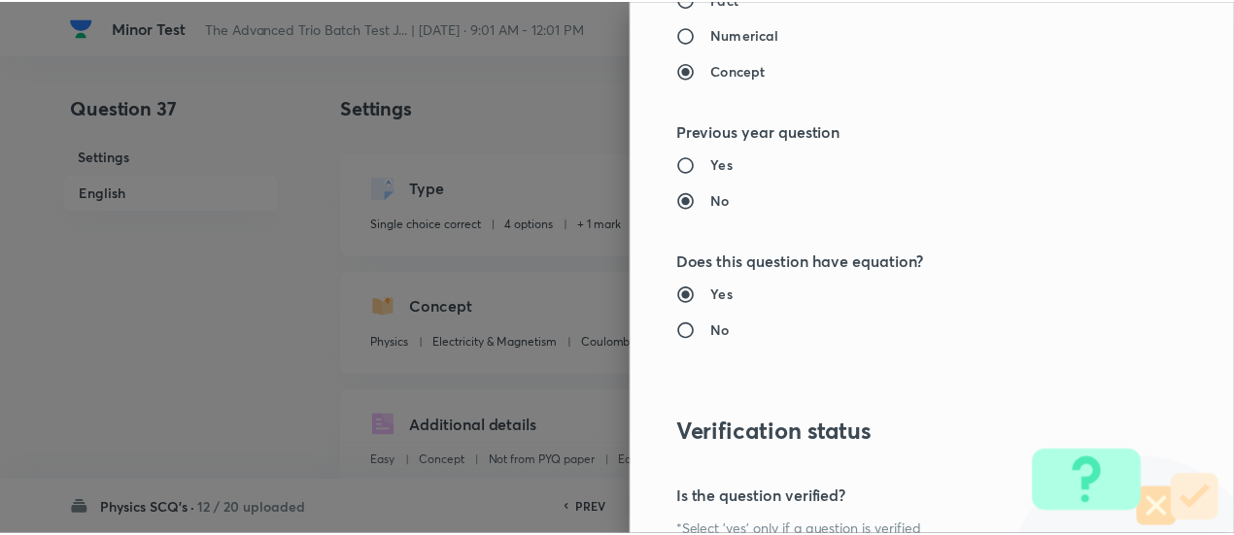
scroll to position [2107, 0]
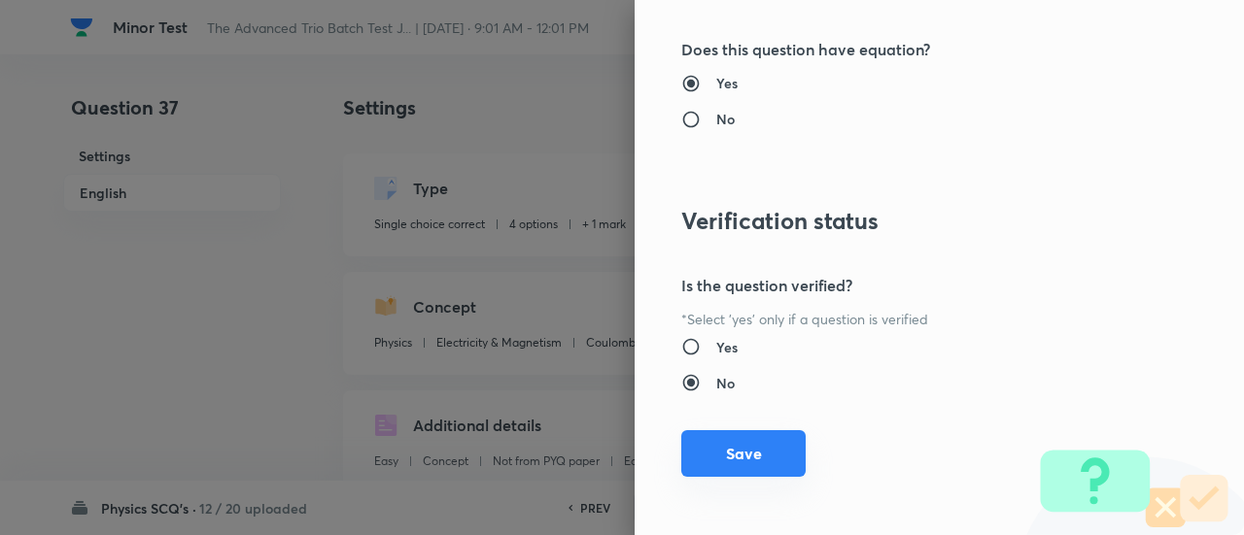
click at [758, 460] on button "Save" at bounding box center [743, 453] width 124 height 47
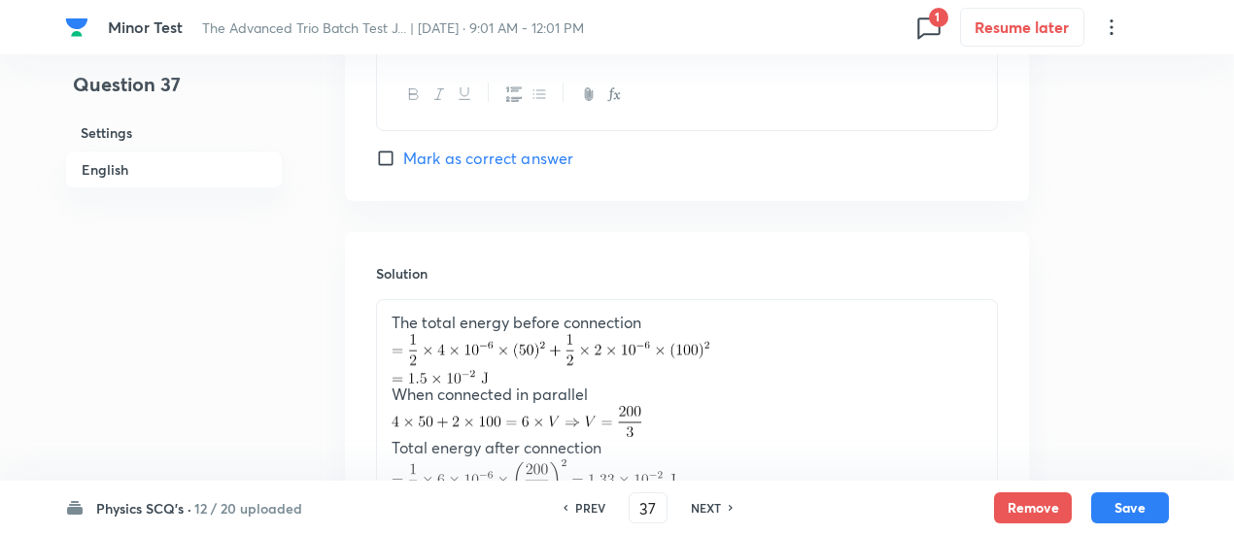
scroll to position [2196, 0]
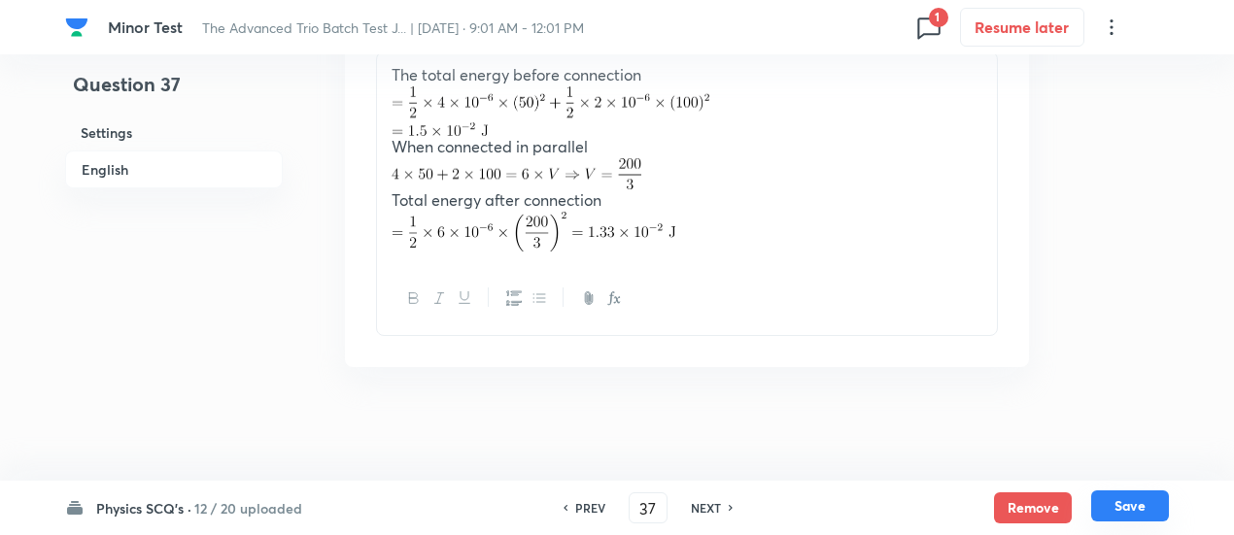
click at [1148, 516] on button "Save" at bounding box center [1130, 506] width 78 height 31
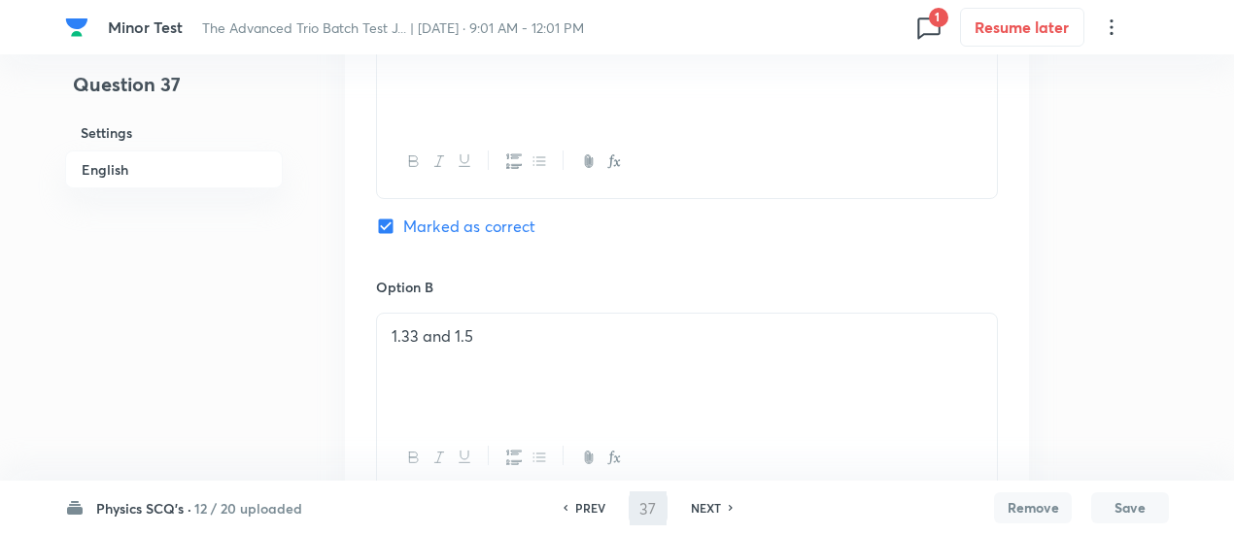
scroll to position [467, 0]
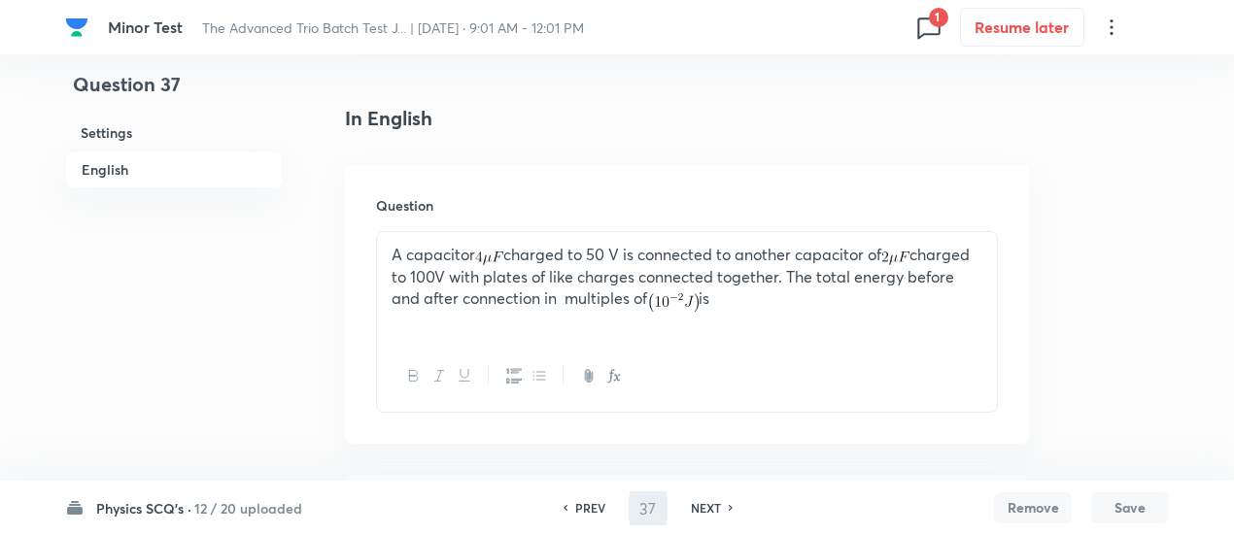
type input "38"
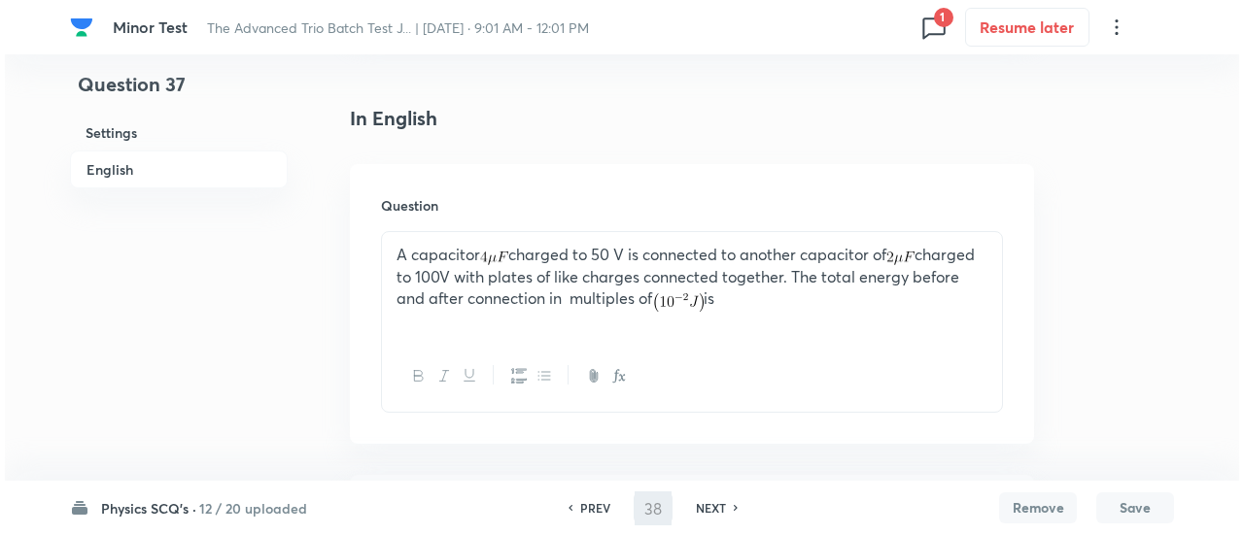
scroll to position [0, 0]
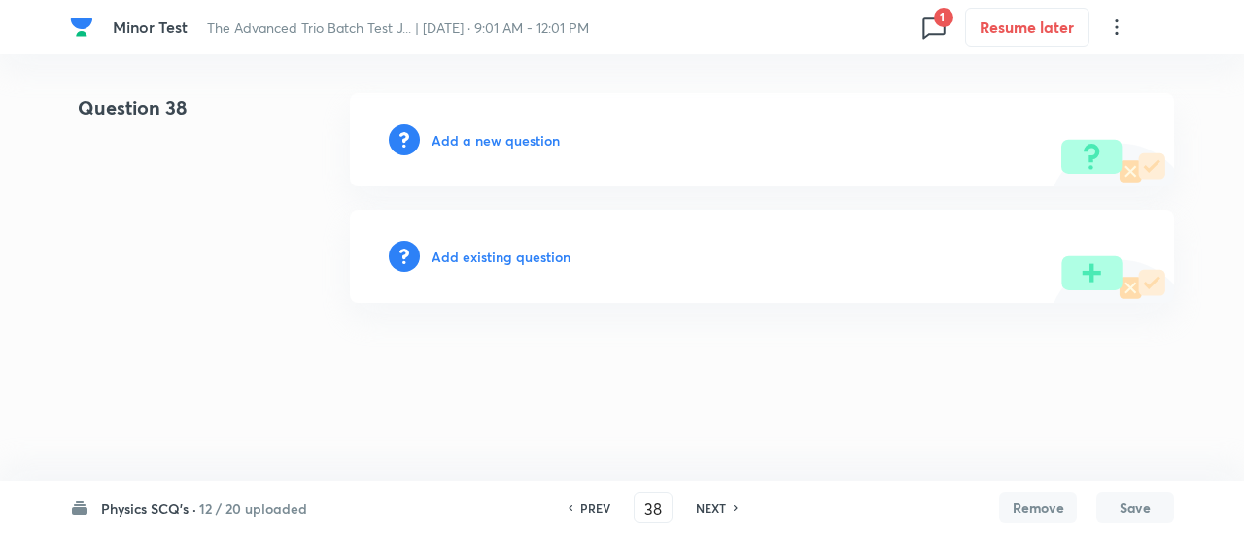
click at [540, 253] on h6 "Add existing question" at bounding box center [500, 257] width 139 height 20
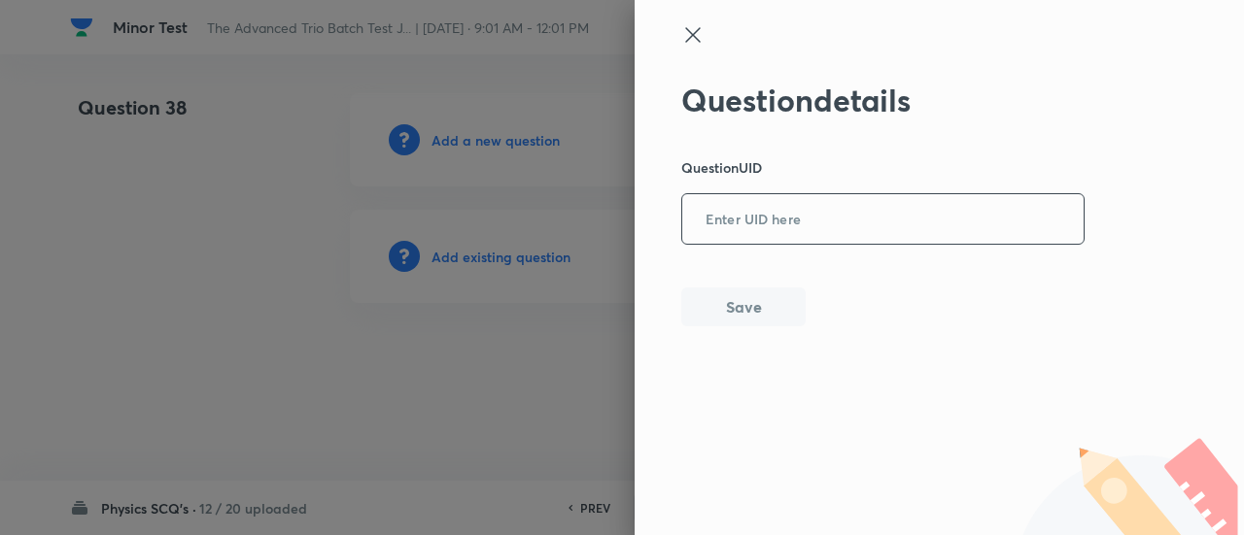
click at [847, 211] on input "text" at bounding box center [882, 220] width 401 height 48
paste input "35457"
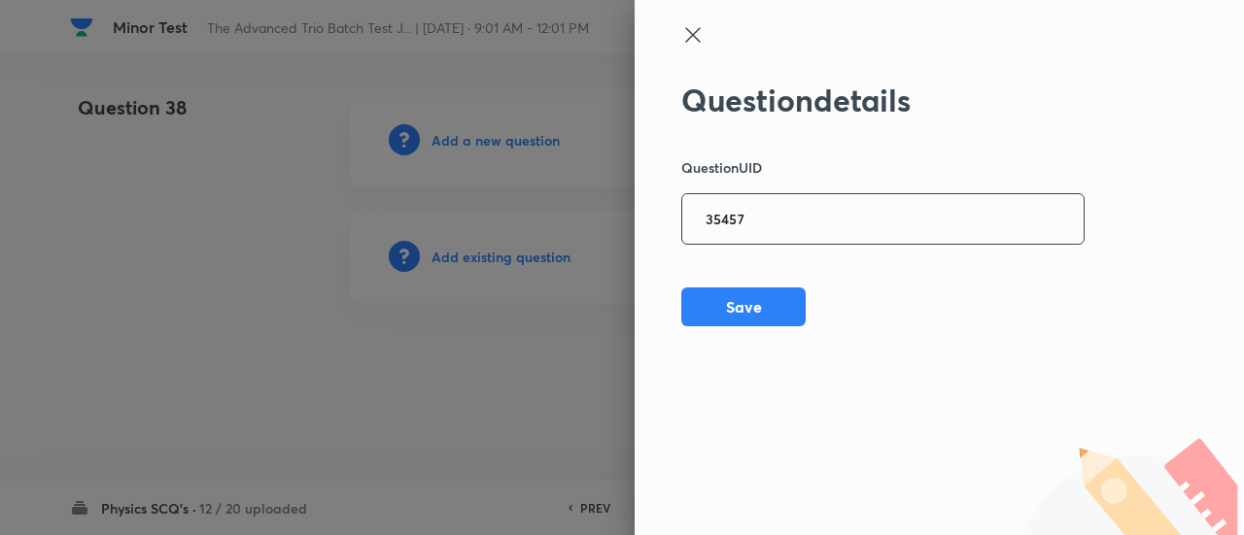
type input "35457"
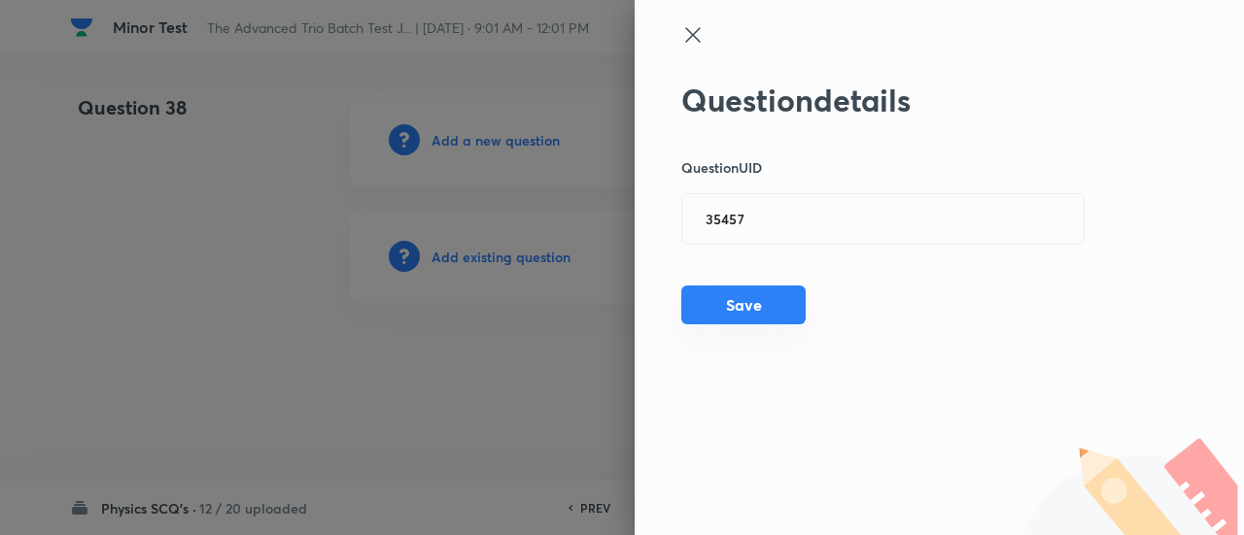
click at [799, 303] on button "Save" at bounding box center [743, 305] width 124 height 39
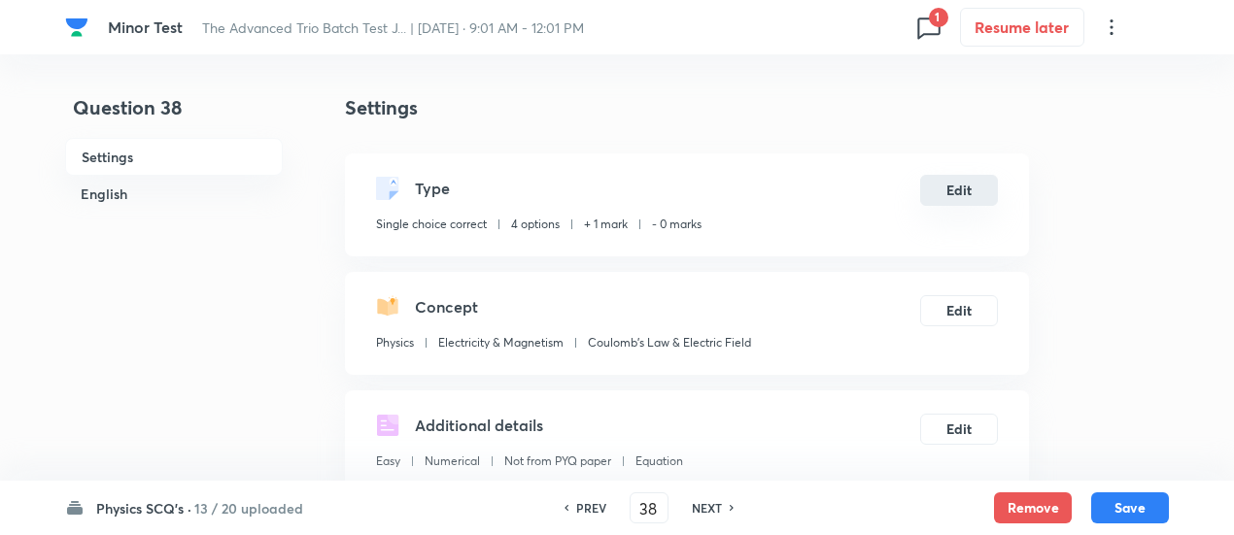
click at [950, 182] on button "Edit" at bounding box center [959, 190] width 78 height 31
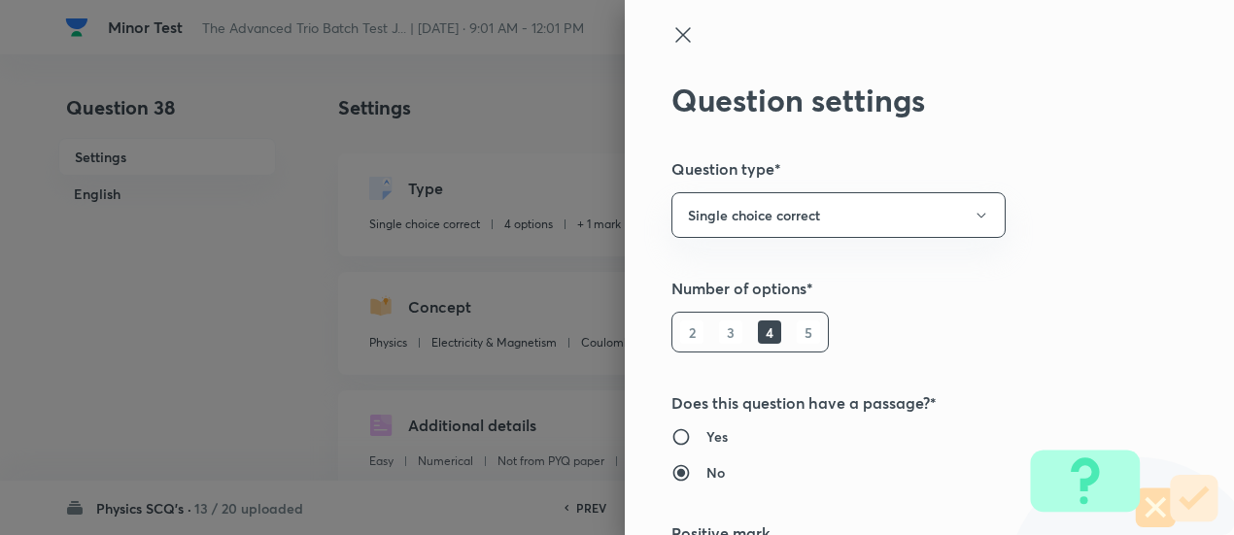
type input "1"
type input "0"
radio input "true"
radio input "false"
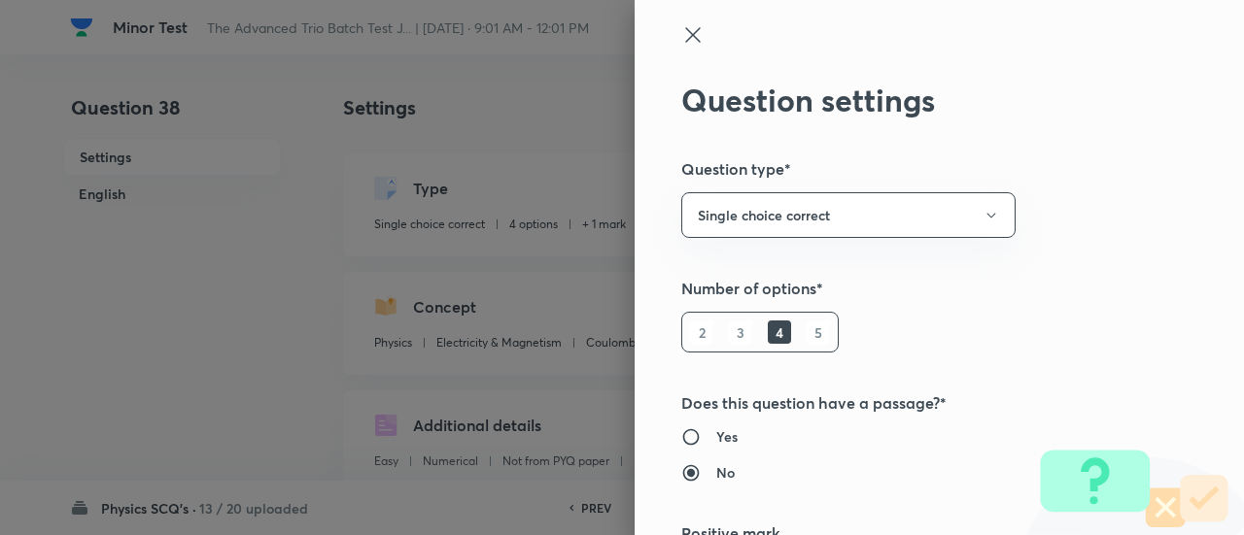
scroll to position [314, 0]
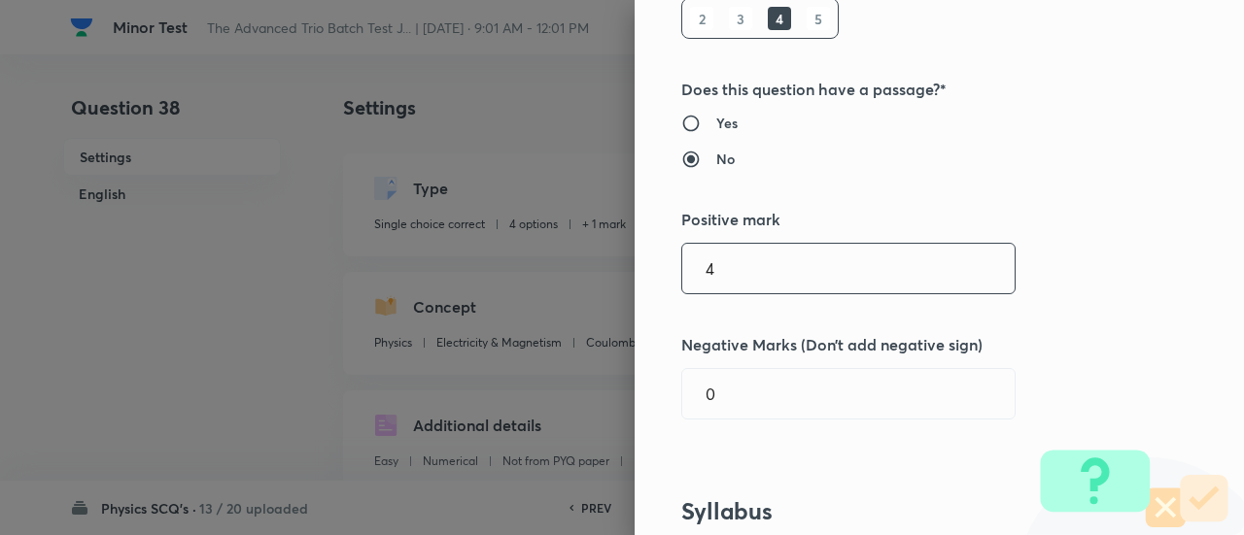
type input "4"
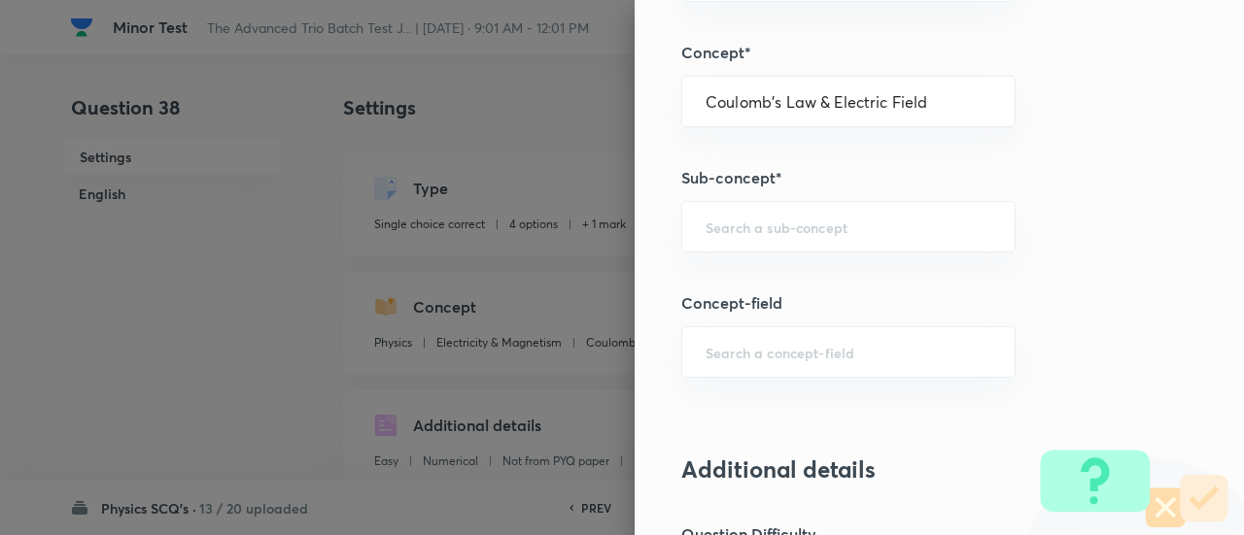
scroll to position [1094, 0]
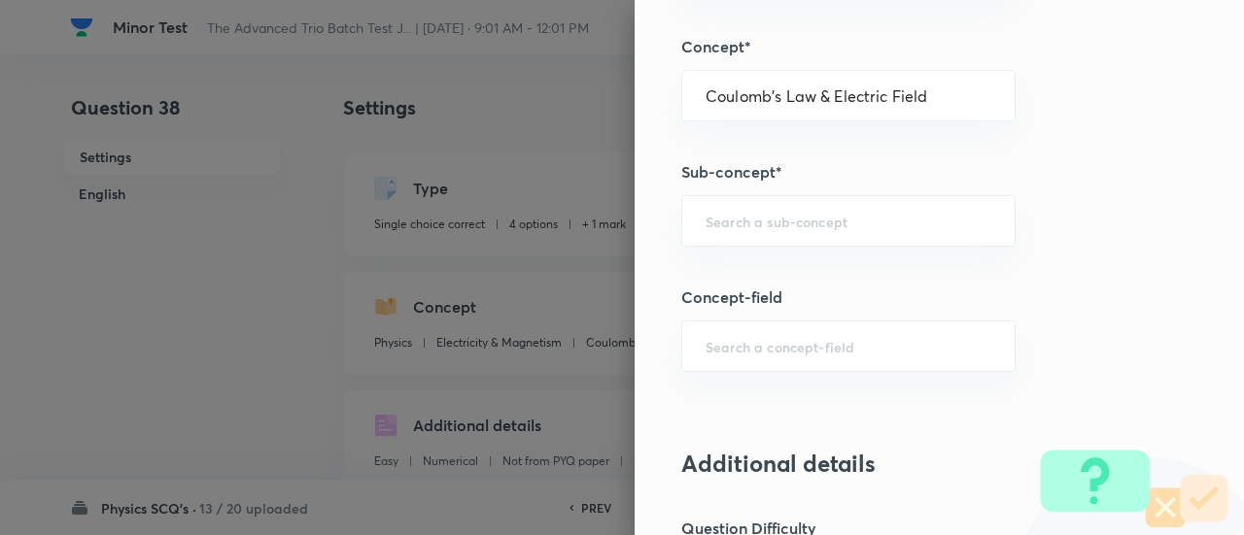
type input "1"
click at [874, 242] on div "Question settings Question type* Single choice correct Number of options* 2 3 4…" at bounding box center [938, 267] width 609 height 535
click at [817, 217] on input "text" at bounding box center [848, 221] width 286 height 18
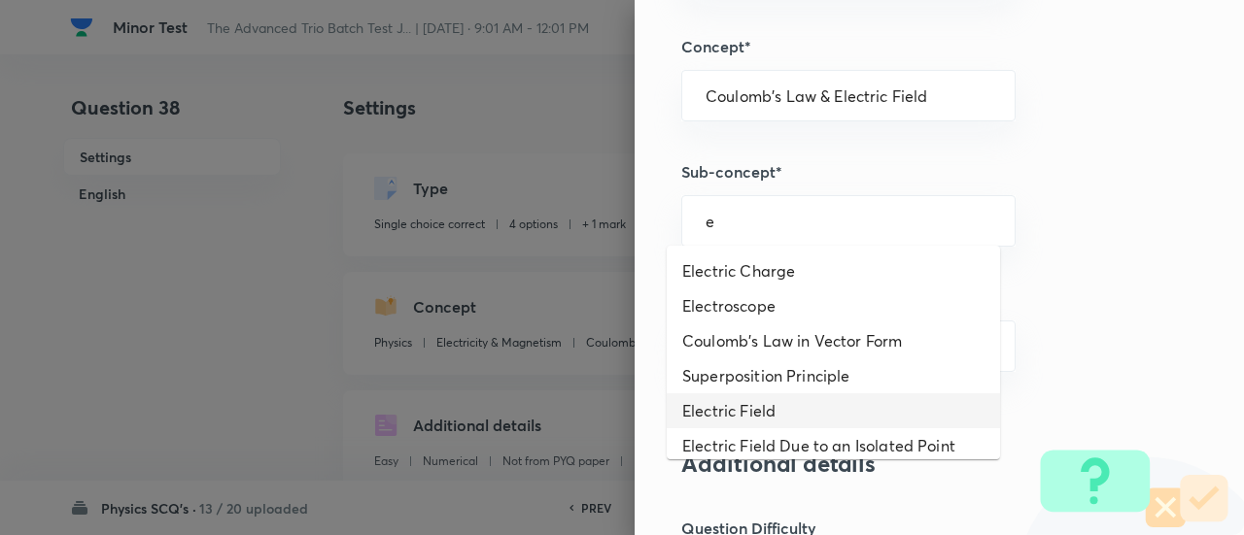
click at [766, 405] on li "Electric Field" at bounding box center [832, 410] width 333 height 35
type input "Electric Field"
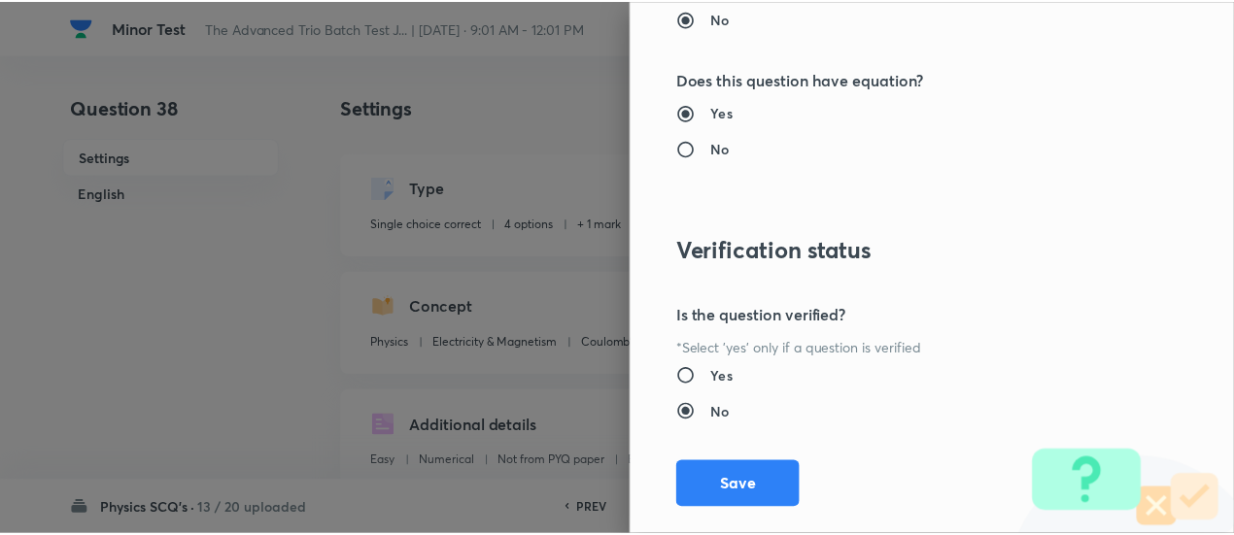
scroll to position [2107, 0]
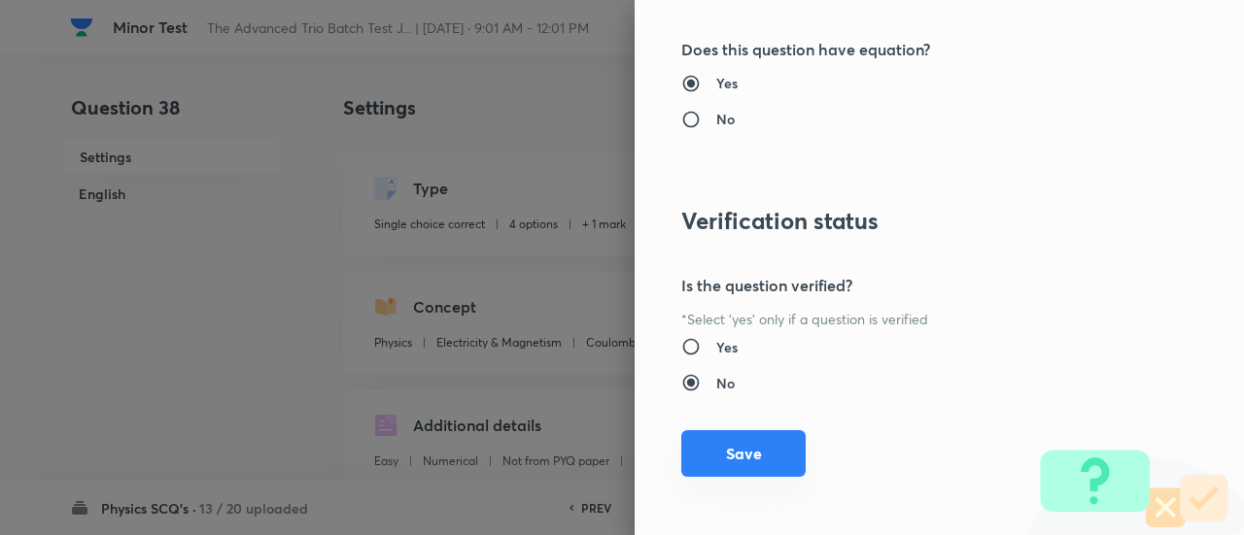
click at [750, 455] on button "Save" at bounding box center [743, 453] width 124 height 47
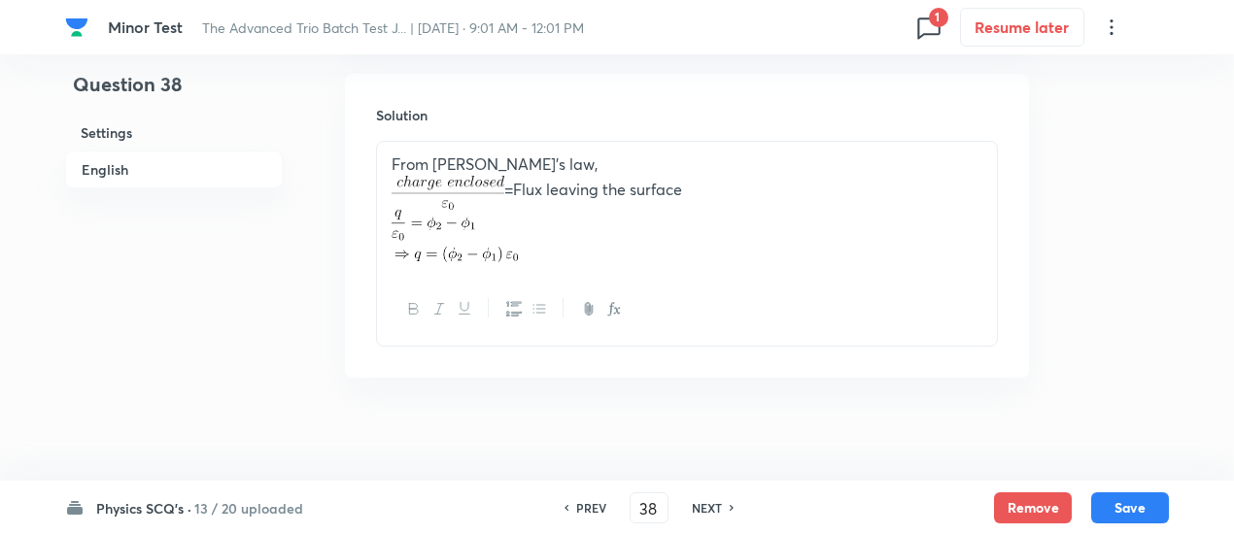
scroll to position [2117, 0]
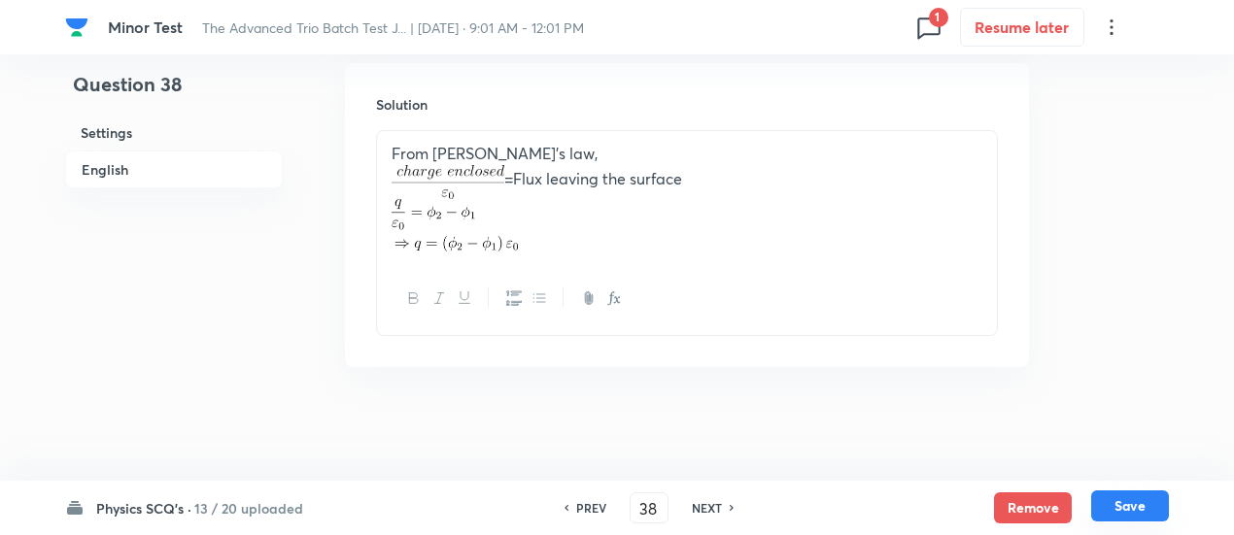
click at [1152, 523] on div "Remove Save" at bounding box center [1081, 508] width 175 height 31
click at [1145, 516] on button "Save" at bounding box center [1130, 506] width 78 height 31
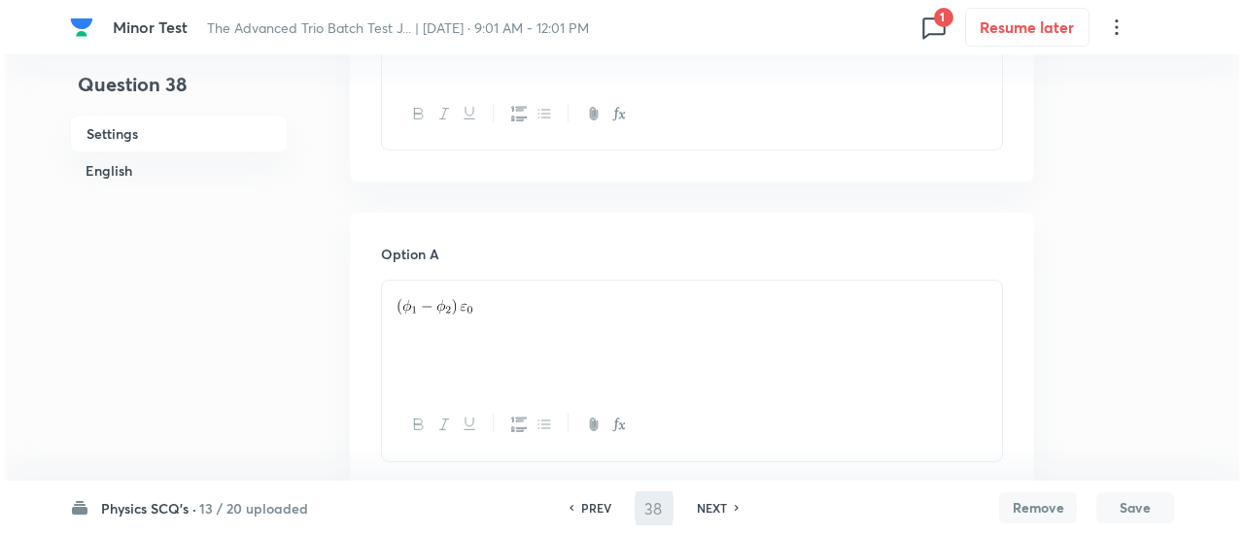
scroll to position [0, 0]
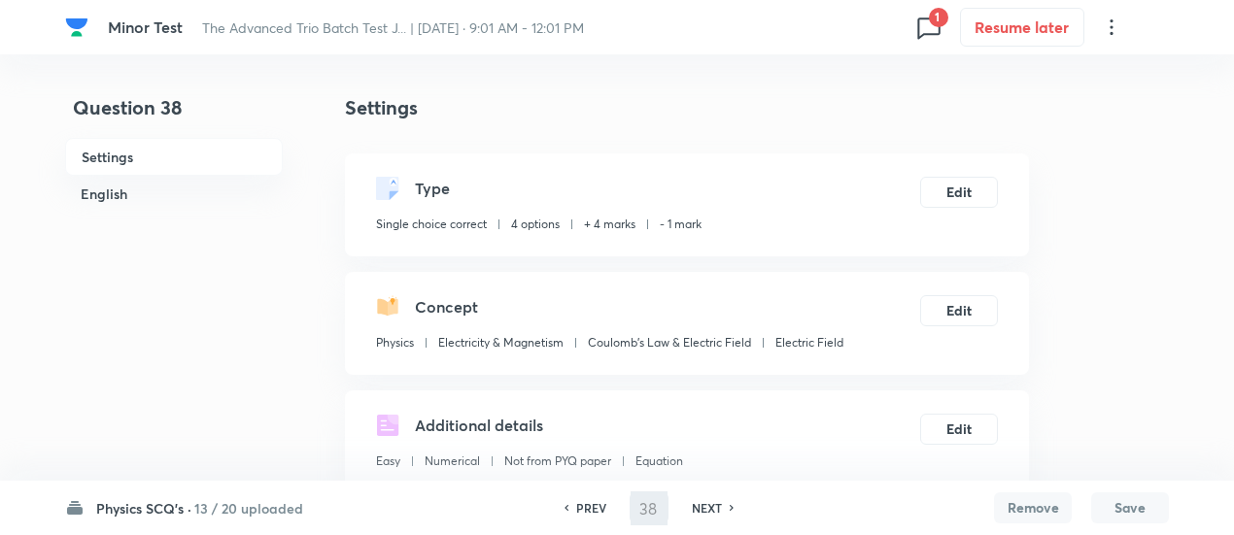
type input "39"
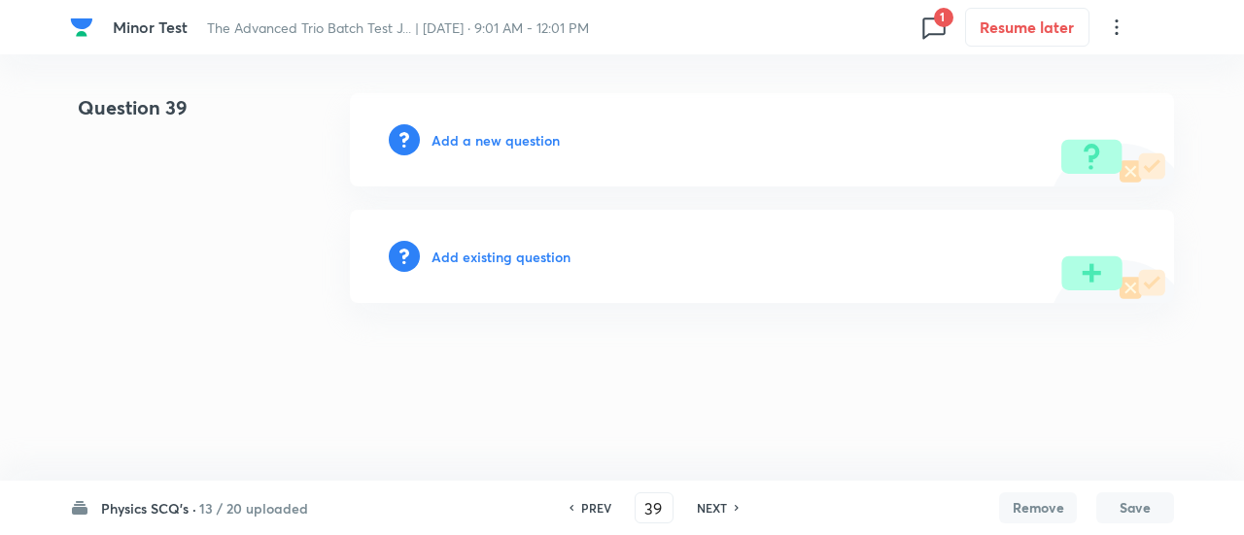
click at [498, 257] on h6 "Add existing question" at bounding box center [500, 257] width 139 height 20
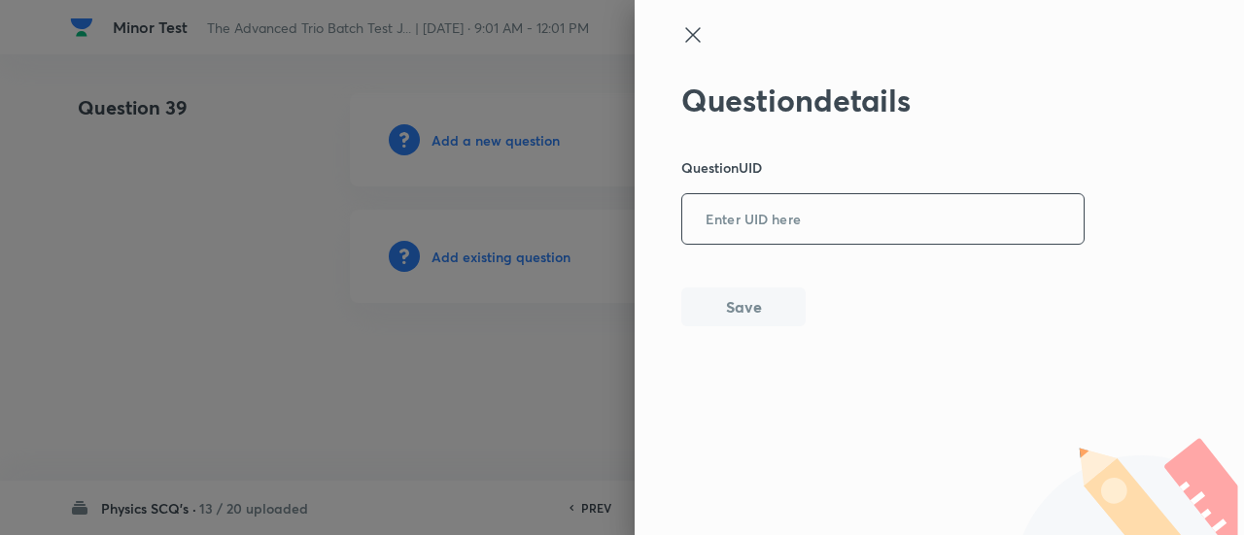
click at [808, 225] on input "text" at bounding box center [882, 220] width 401 height 48
paste input "SMSWX"
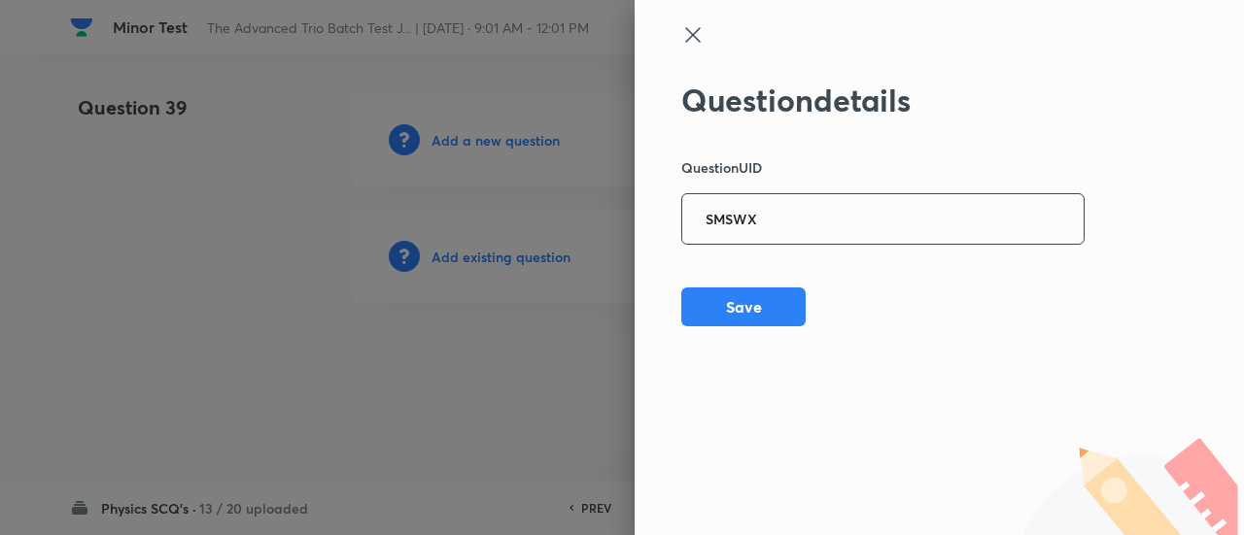
type input "SMSWX"
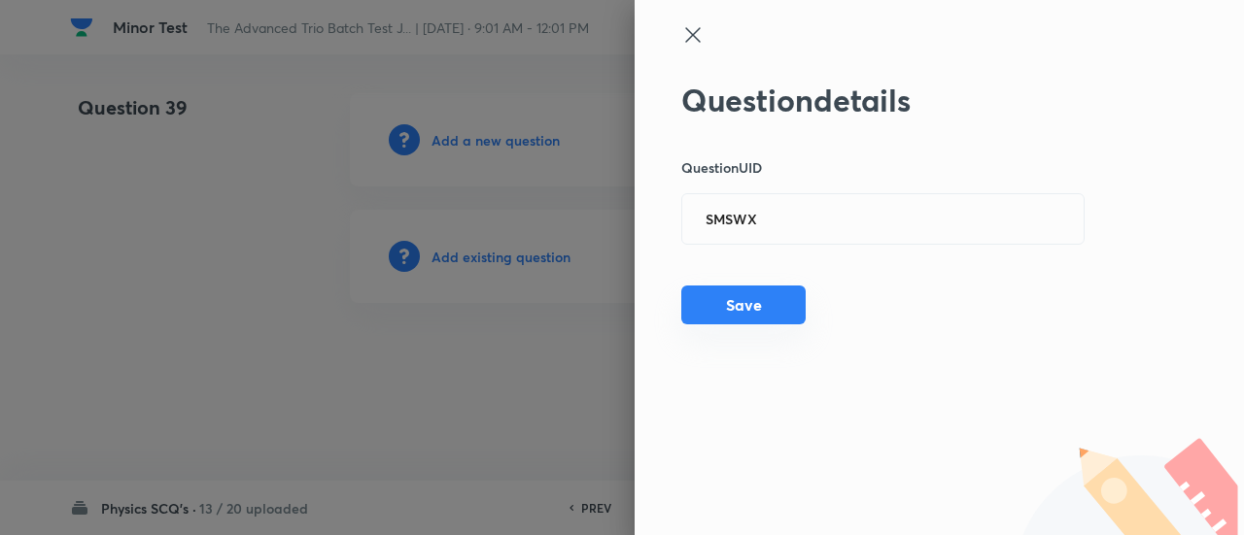
click at [797, 318] on button "Save" at bounding box center [743, 305] width 124 height 39
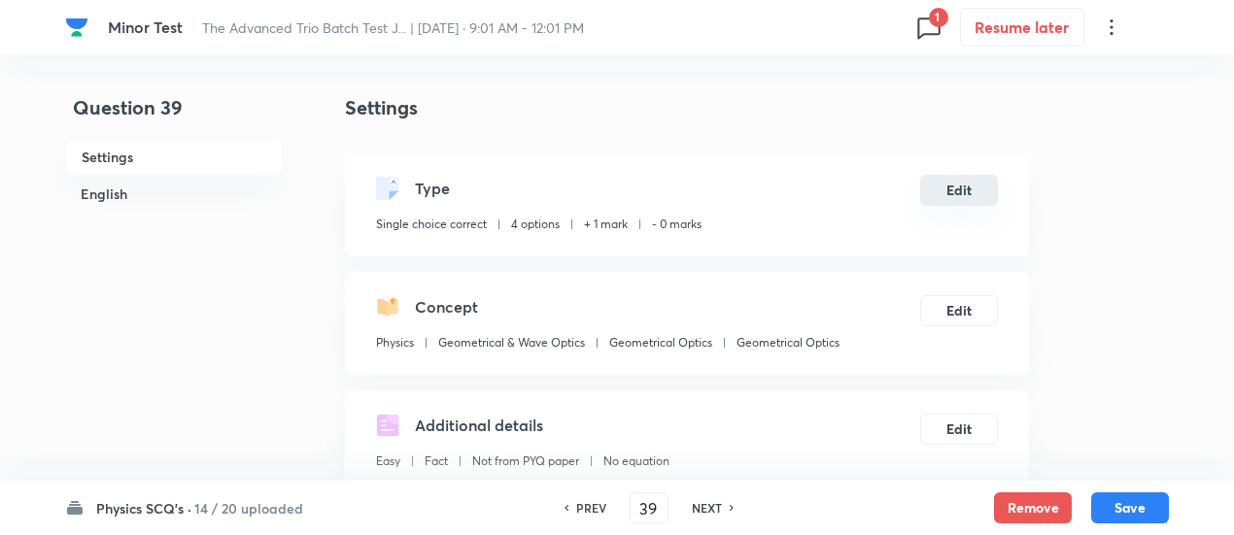
click at [954, 187] on button "Edit" at bounding box center [959, 190] width 78 height 31
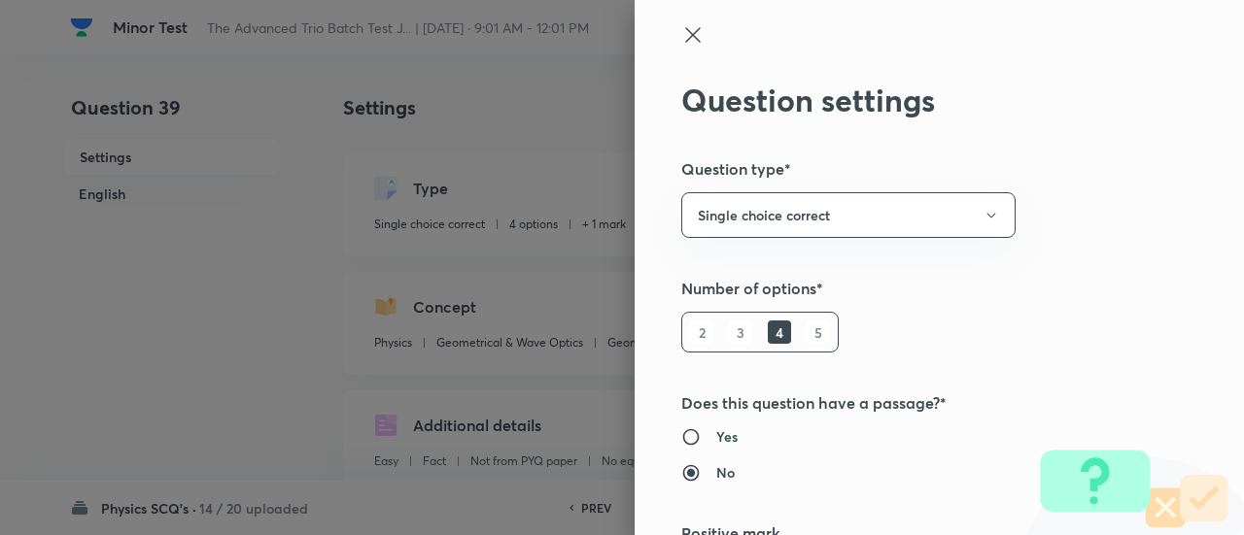
scroll to position [314, 0]
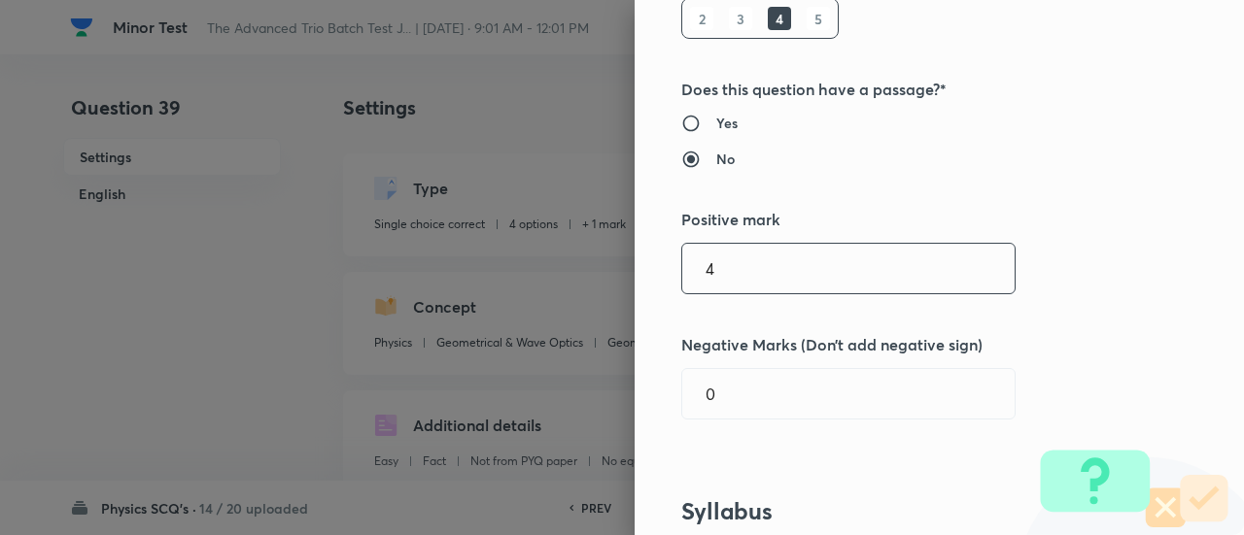
type input "4"
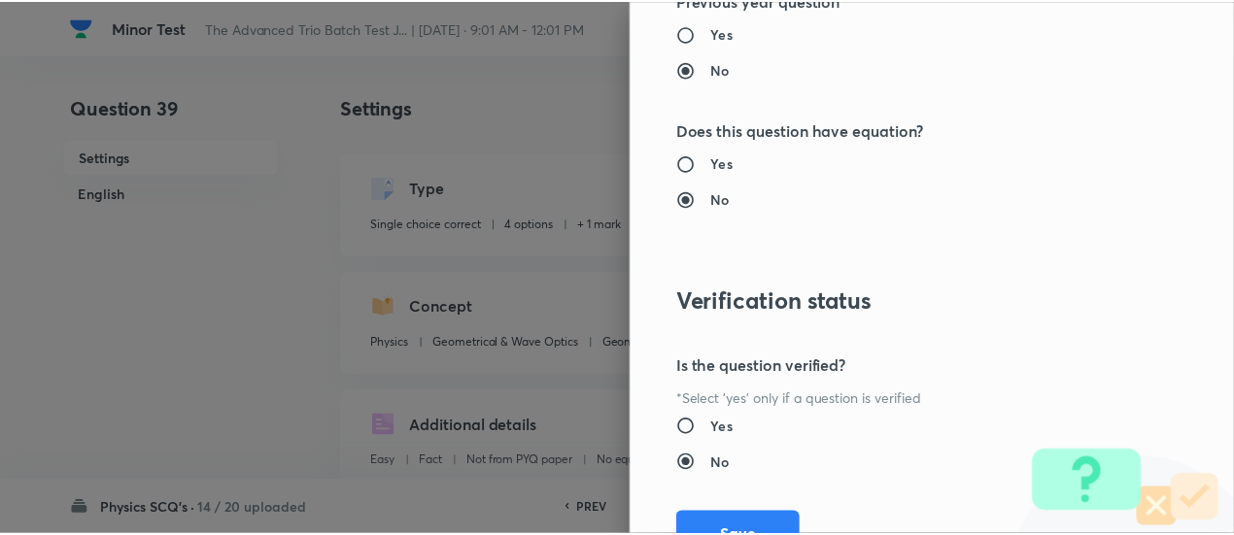
scroll to position [2107, 0]
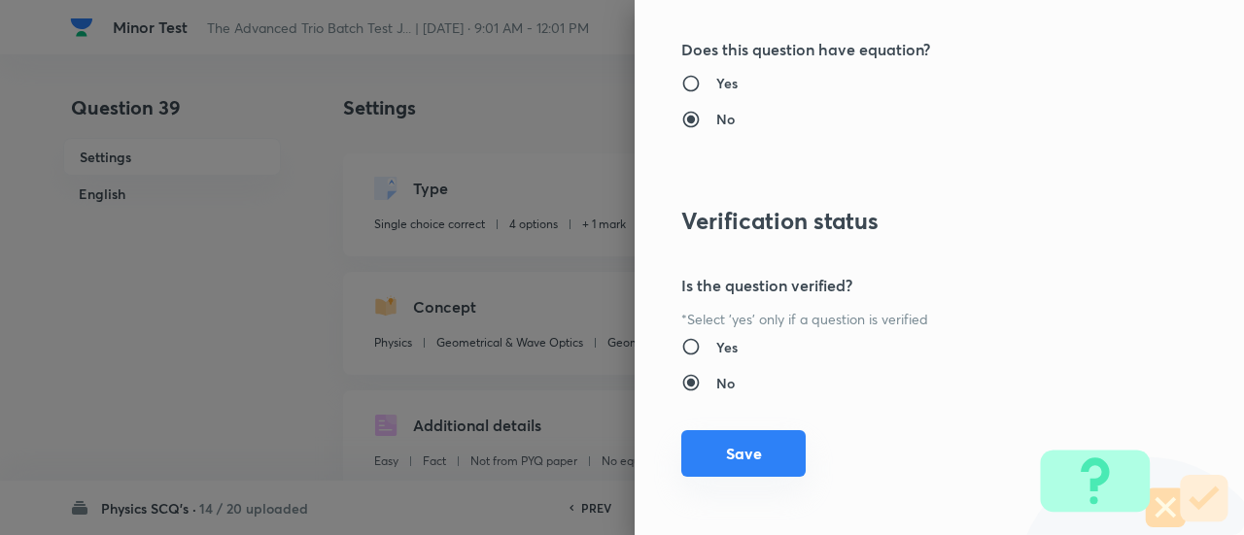
type input "1"
click at [748, 448] on button "Save" at bounding box center [743, 453] width 124 height 47
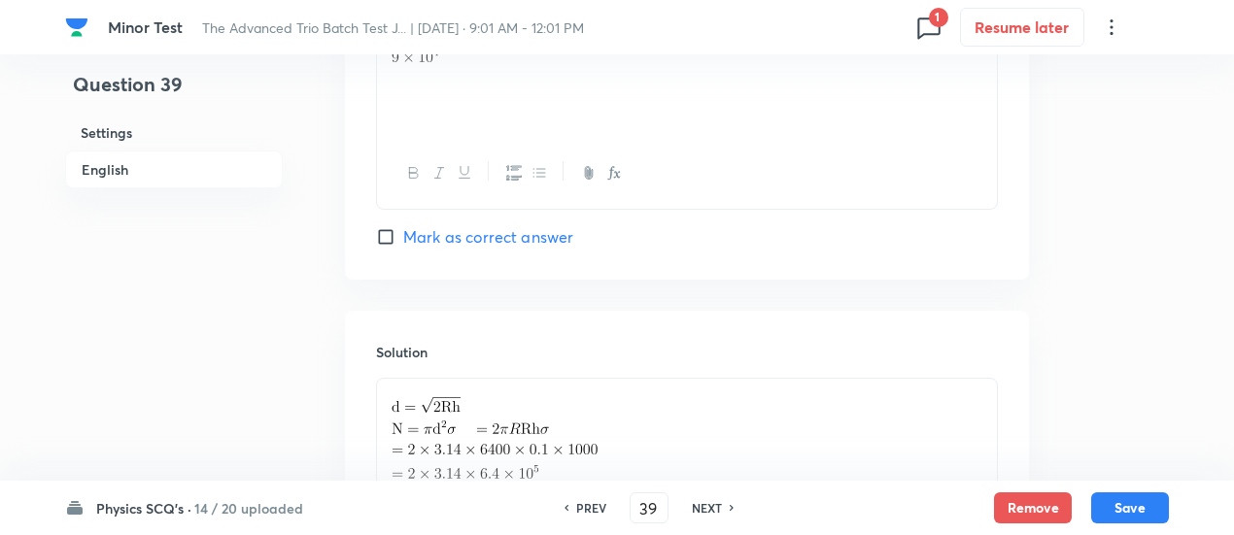
scroll to position [2119, 0]
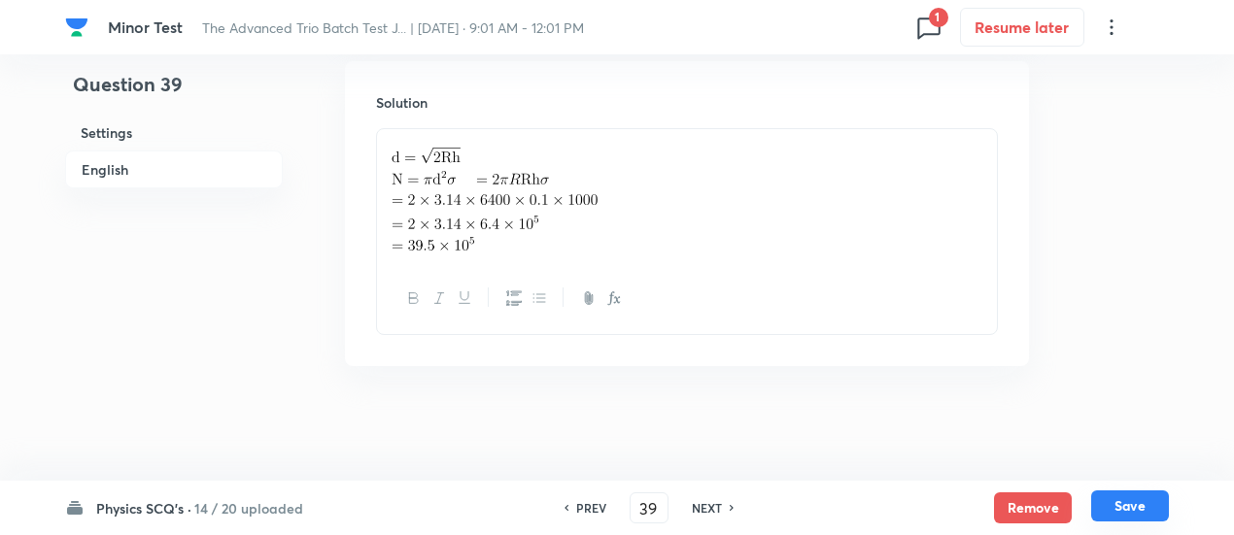
click at [1151, 493] on button "Save" at bounding box center [1130, 506] width 78 height 31
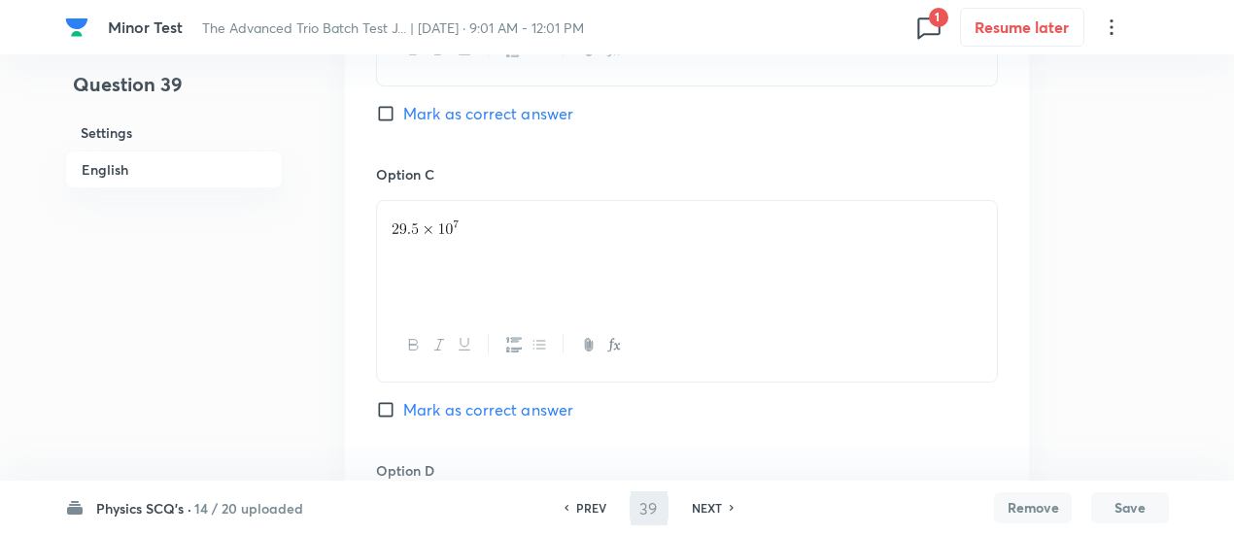
scroll to position [1002, 0]
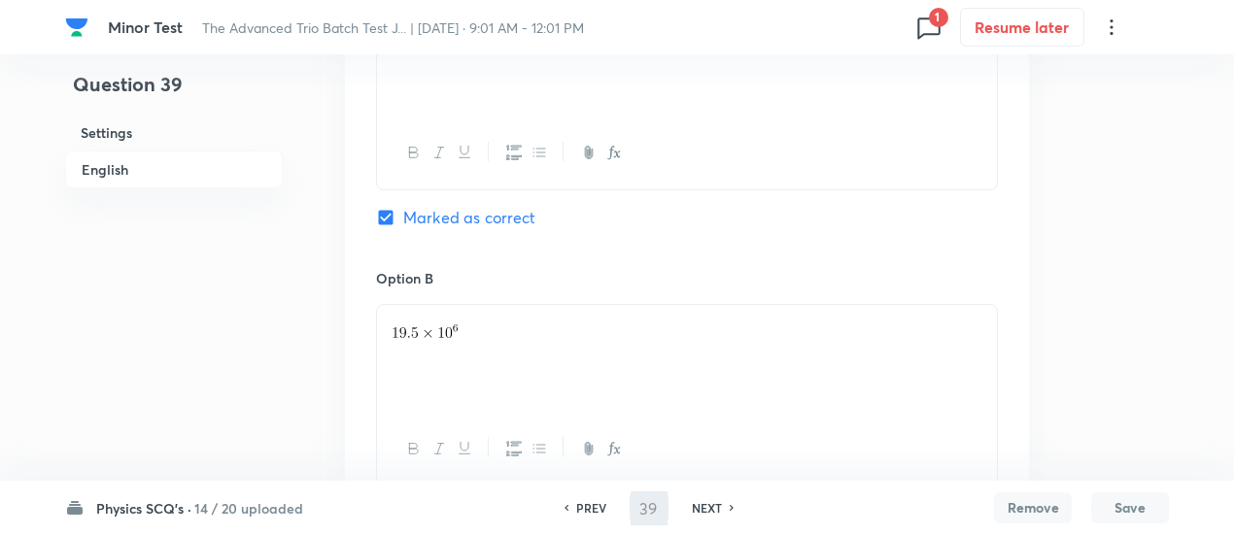
type input "40"
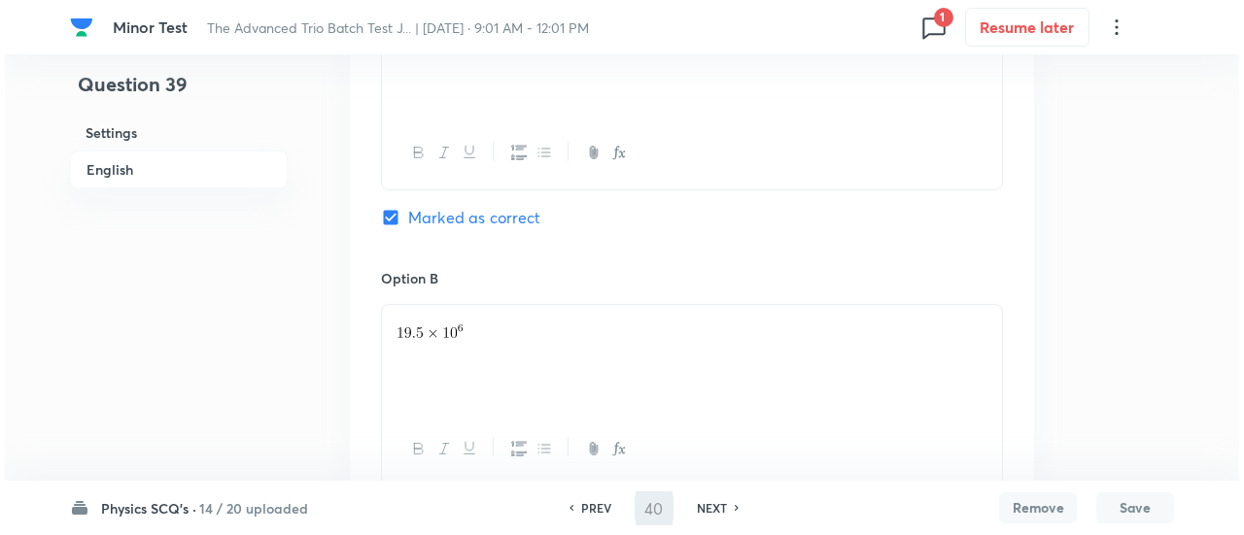
scroll to position [0, 0]
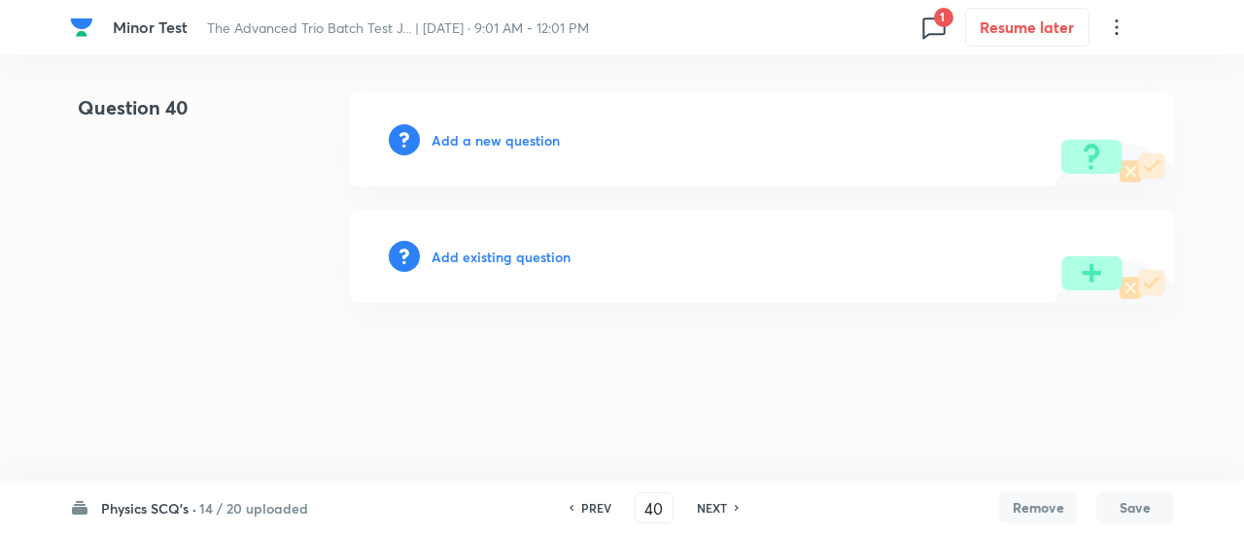
click at [501, 256] on h6 "Add existing question" at bounding box center [500, 257] width 139 height 20
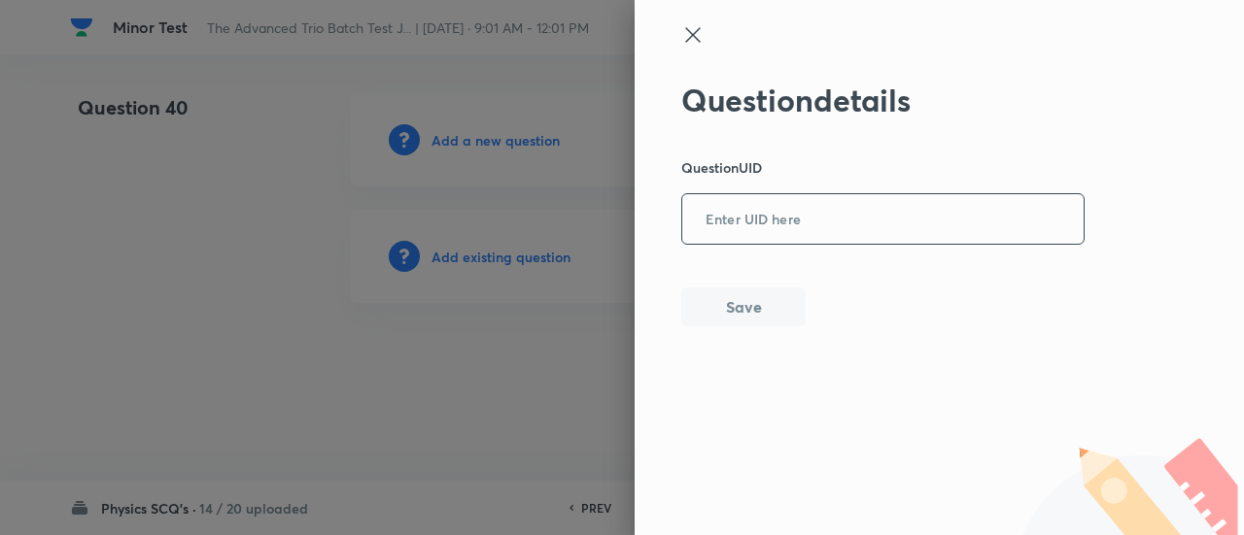
click at [779, 234] on input "text" at bounding box center [882, 220] width 401 height 48
paste input "C7X5I"
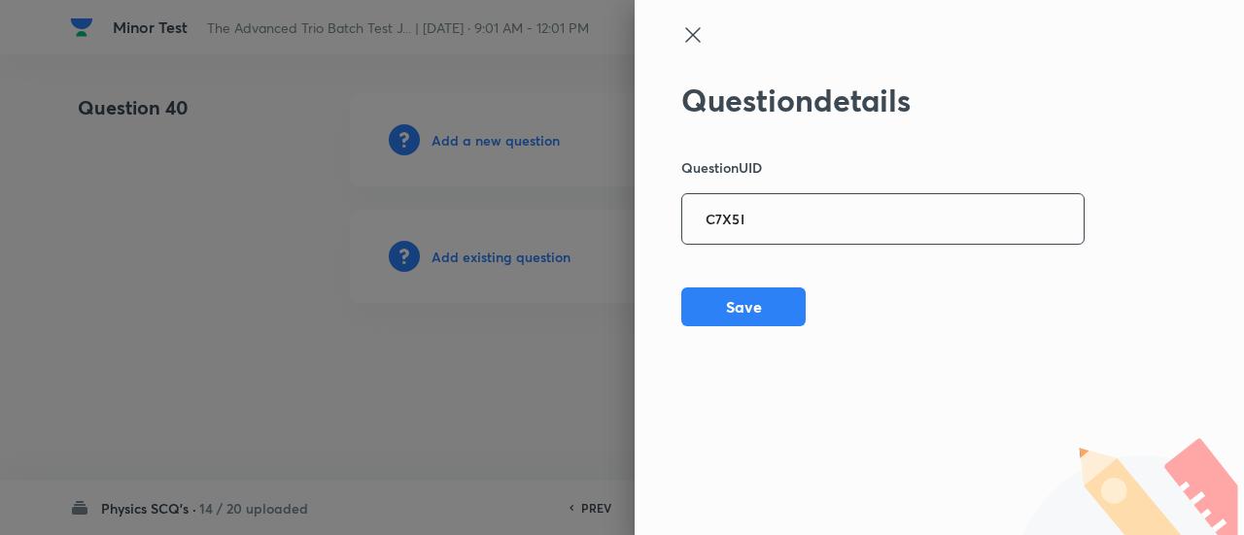
type input "C7X5I"
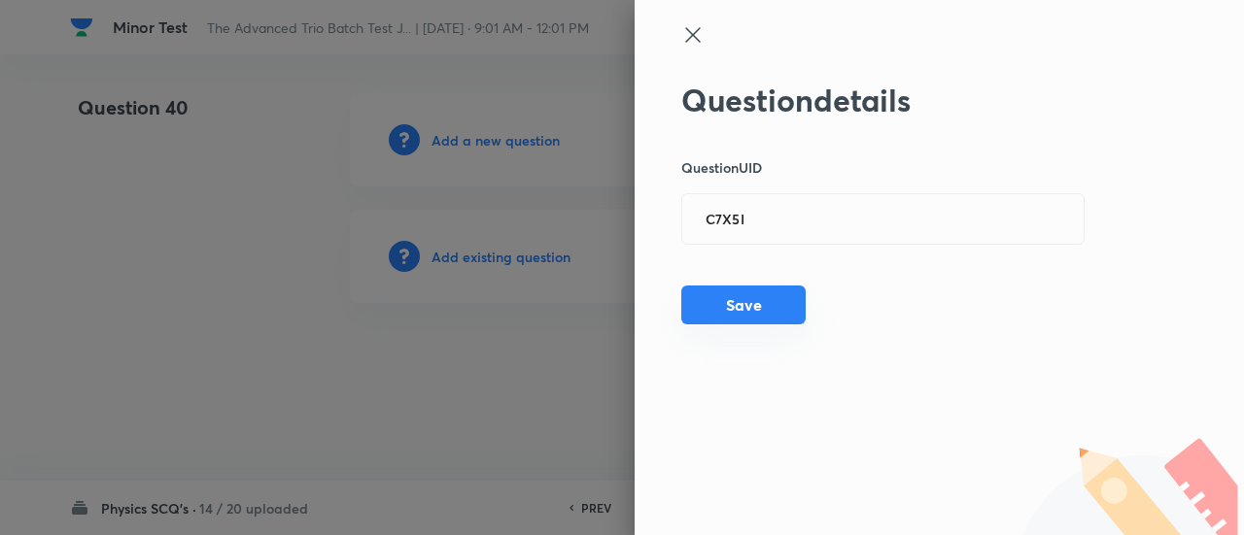
click at [772, 319] on button "Save" at bounding box center [743, 305] width 124 height 39
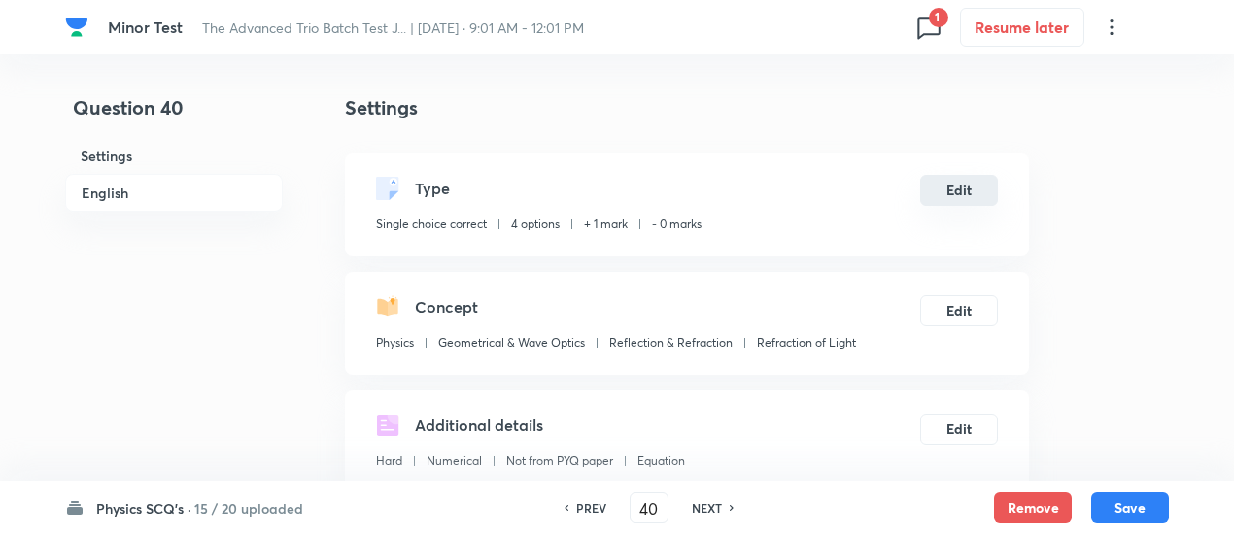
click at [949, 187] on button "Edit" at bounding box center [959, 190] width 78 height 31
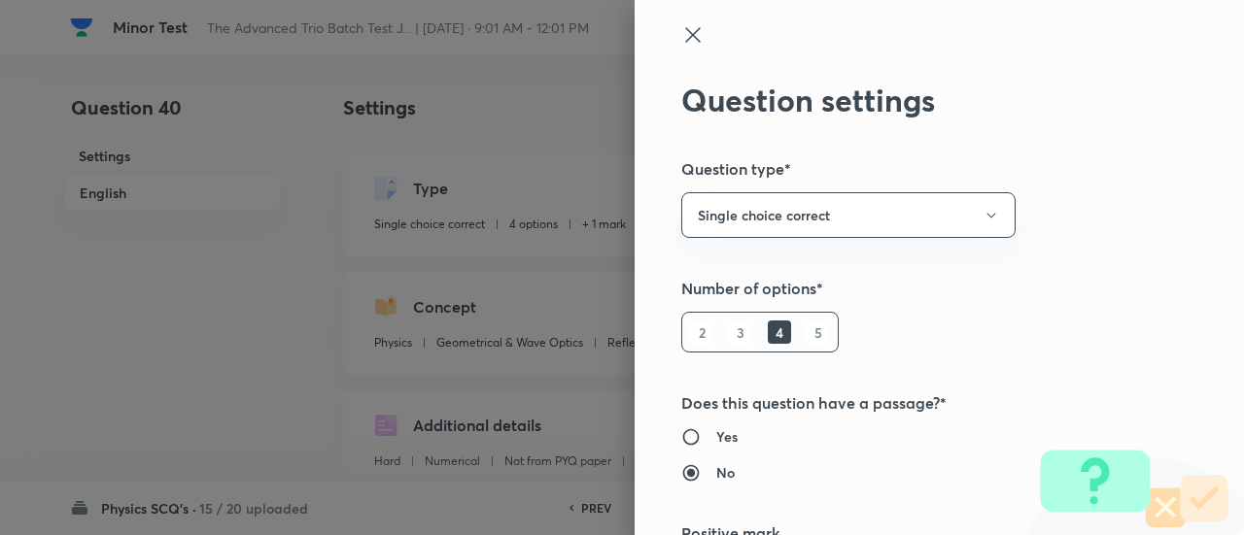
scroll to position [314, 0]
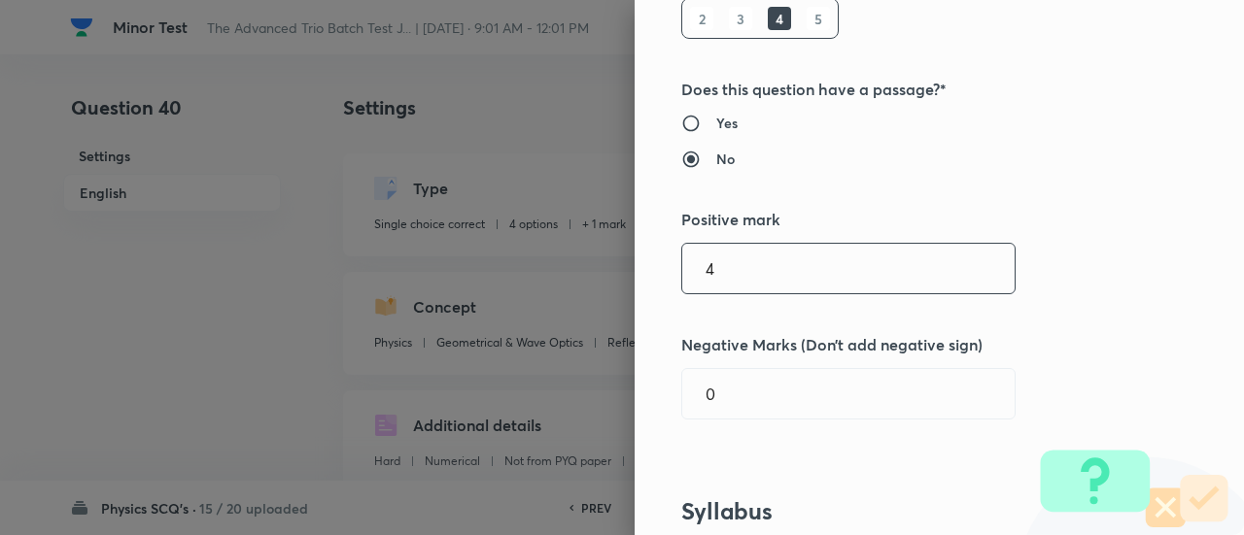
type input "4"
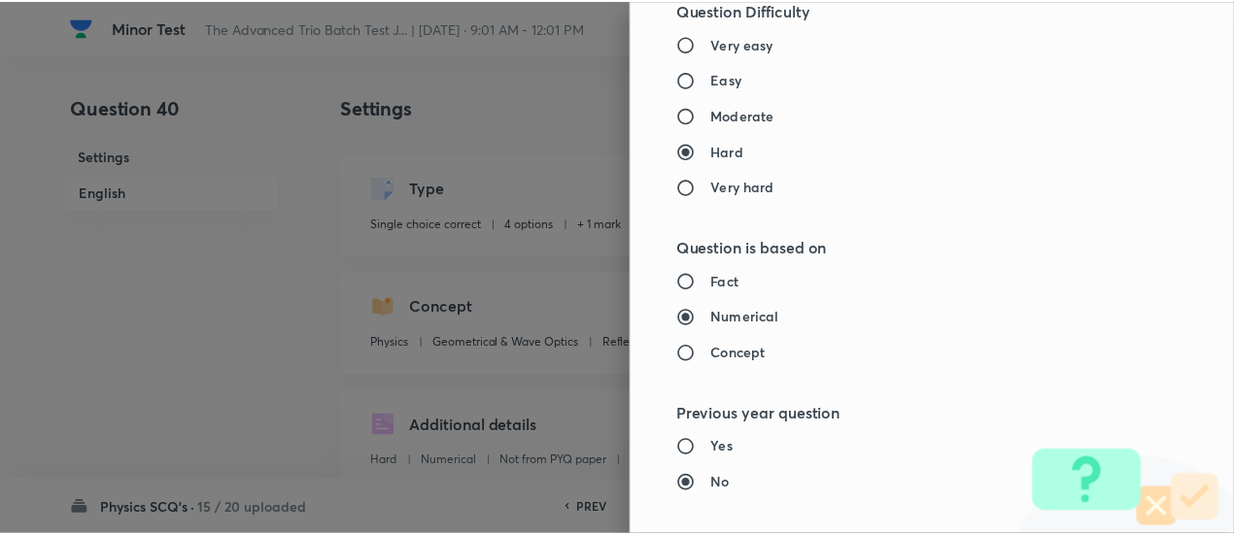
scroll to position [2107, 0]
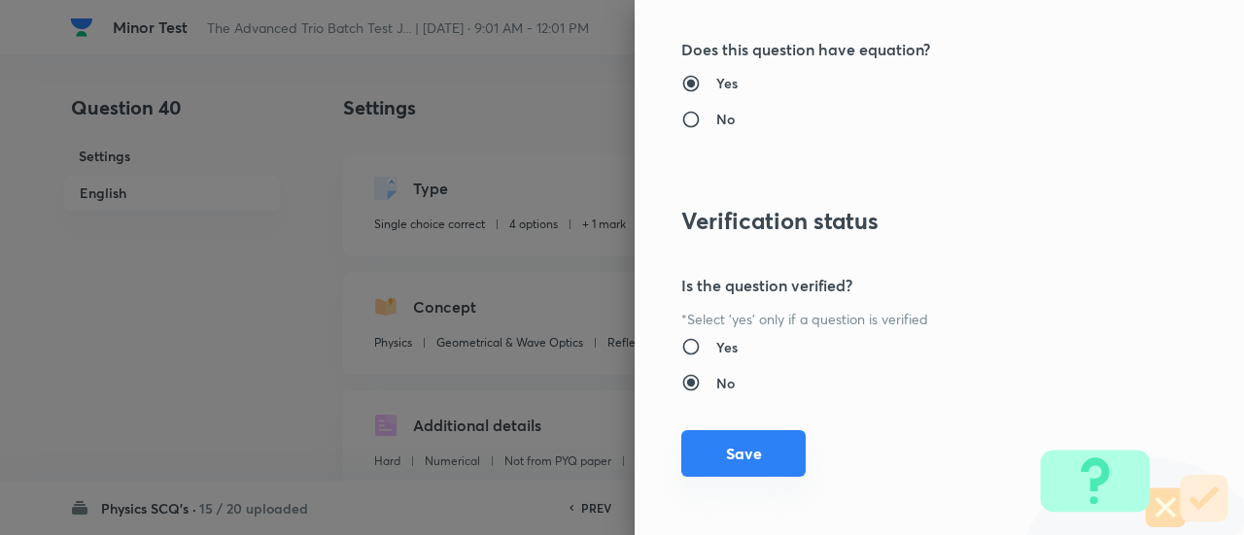
type input "1"
click at [777, 446] on button "Save" at bounding box center [743, 453] width 124 height 47
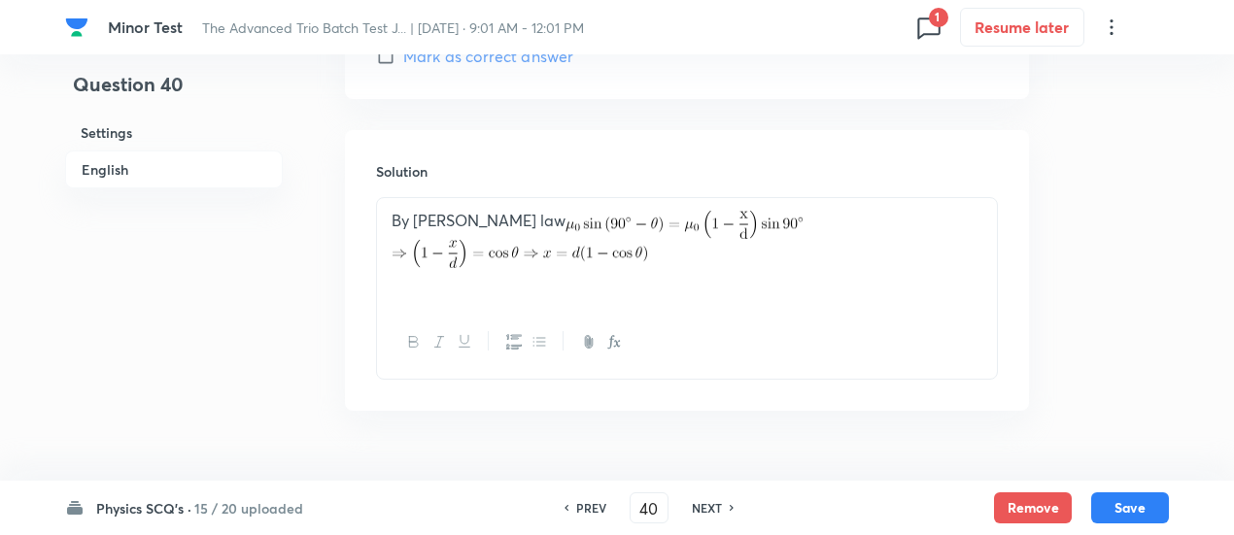
scroll to position [2359, 0]
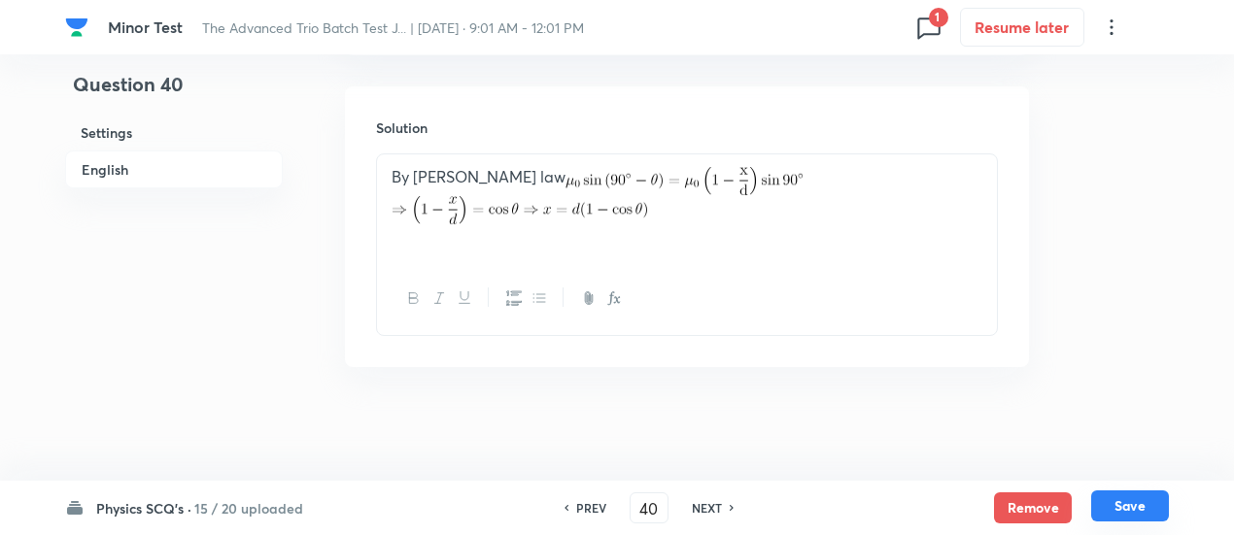
click at [1126, 506] on button "Save" at bounding box center [1130, 506] width 78 height 31
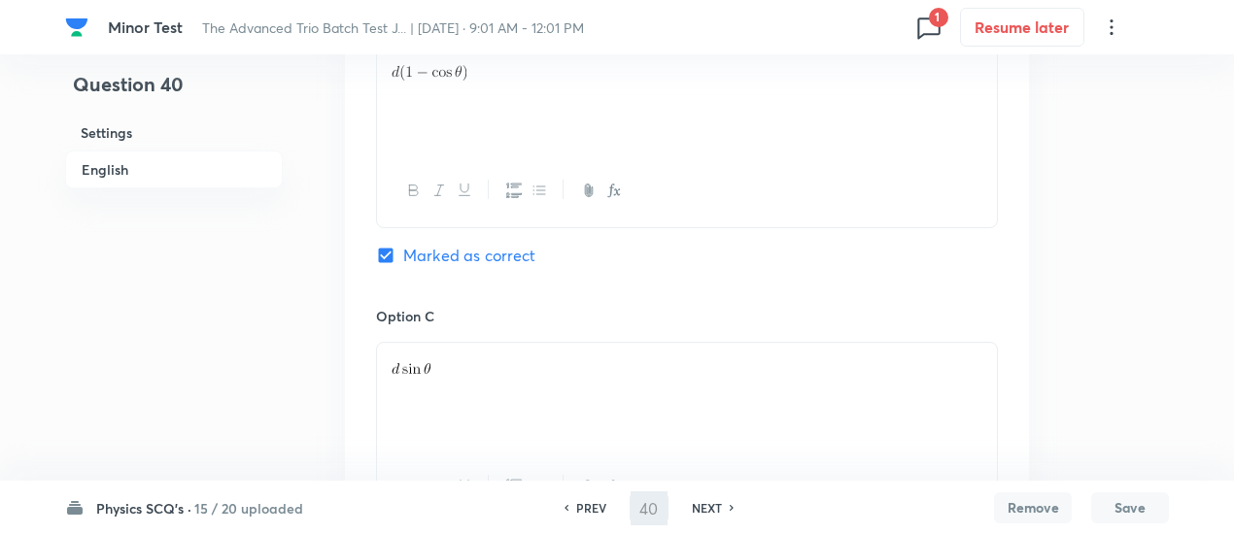
scroll to position [857, 0]
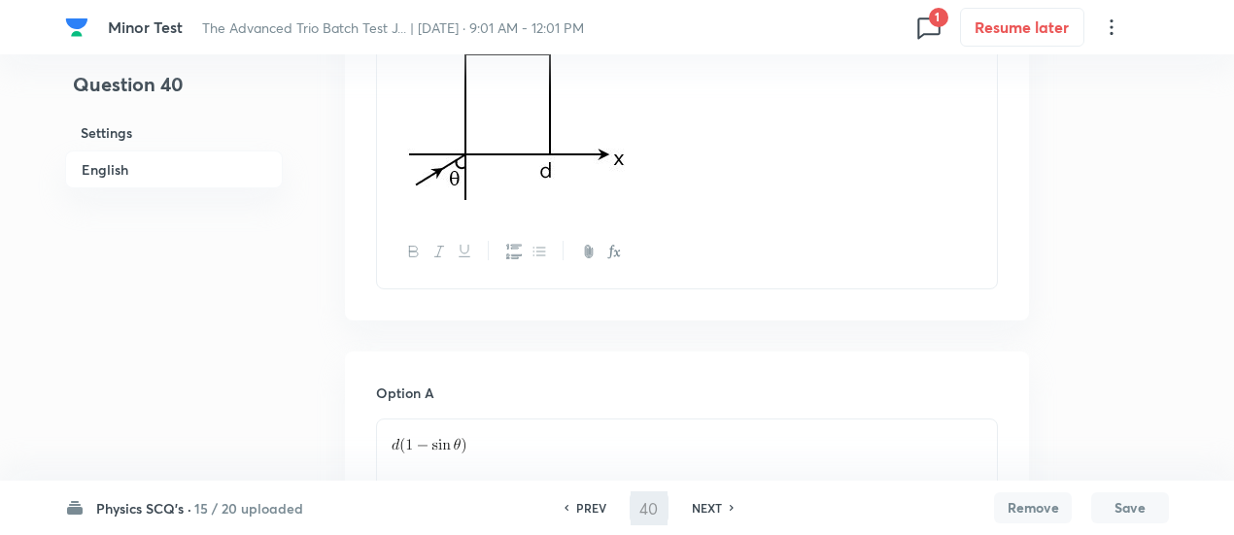
type input "41"
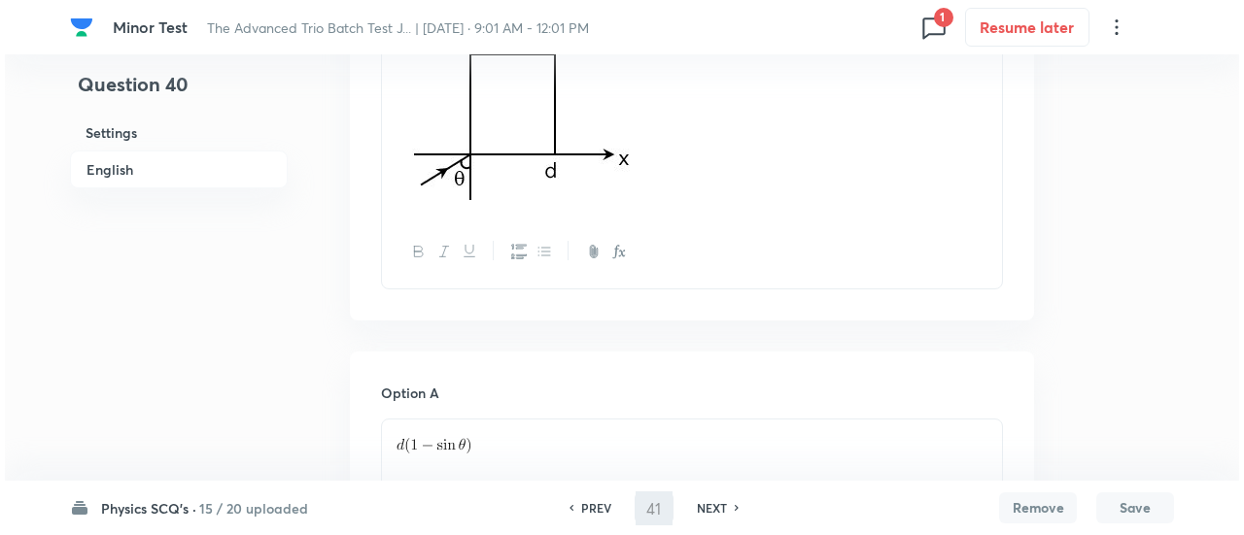
scroll to position [0, 0]
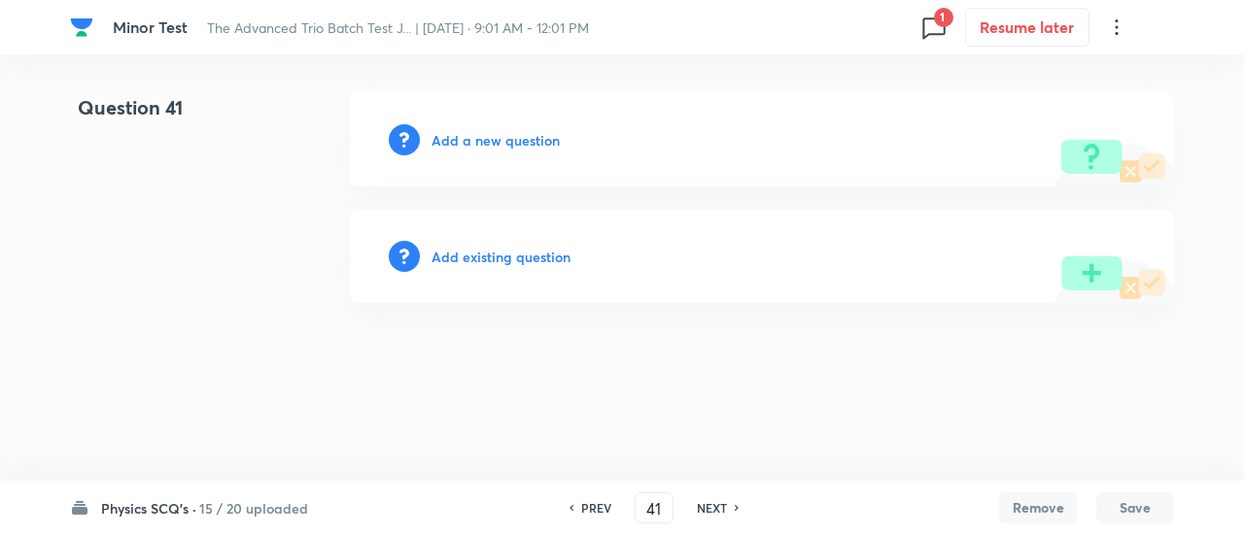
click at [519, 256] on h6 "Add existing question" at bounding box center [500, 257] width 139 height 20
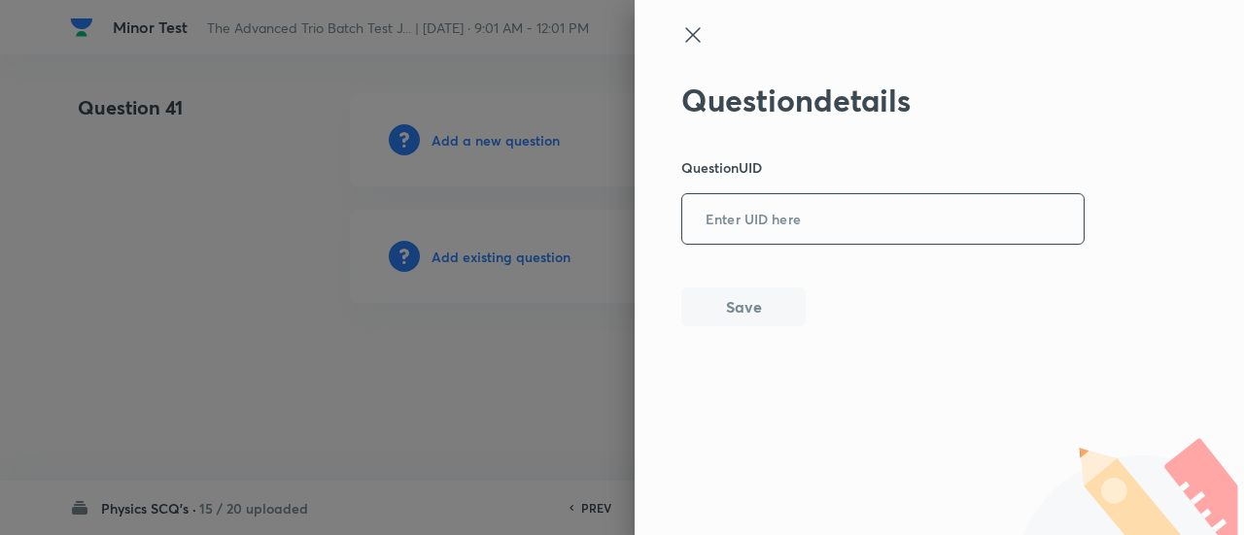
click at [793, 226] on input "text" at bounding box center [882, 220] width 401 height 48
paste input "FEOI0"
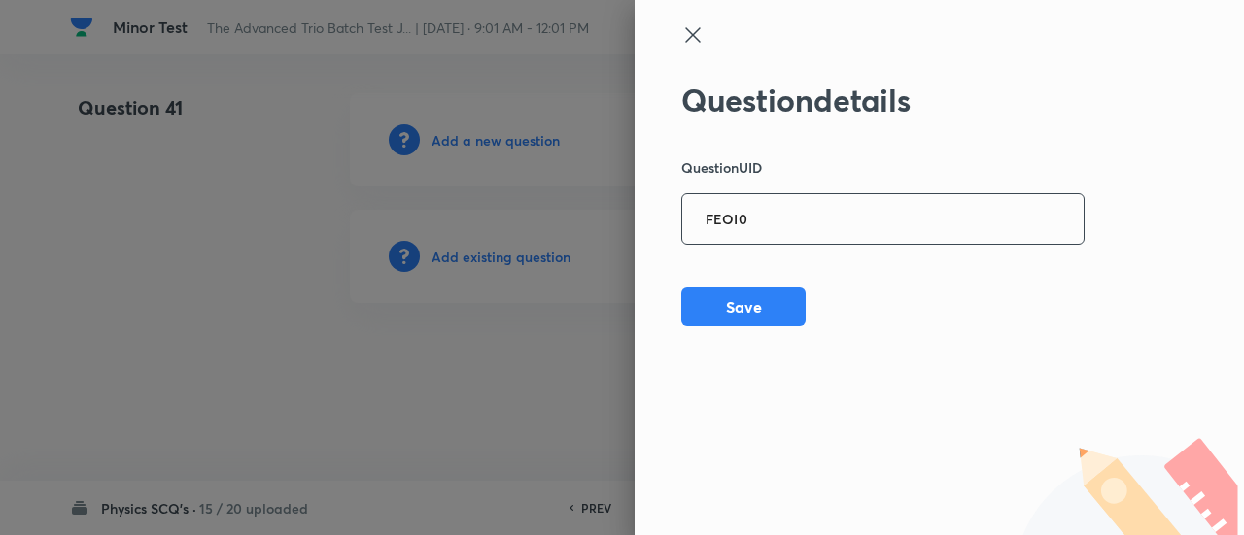
type input "FEOI0"
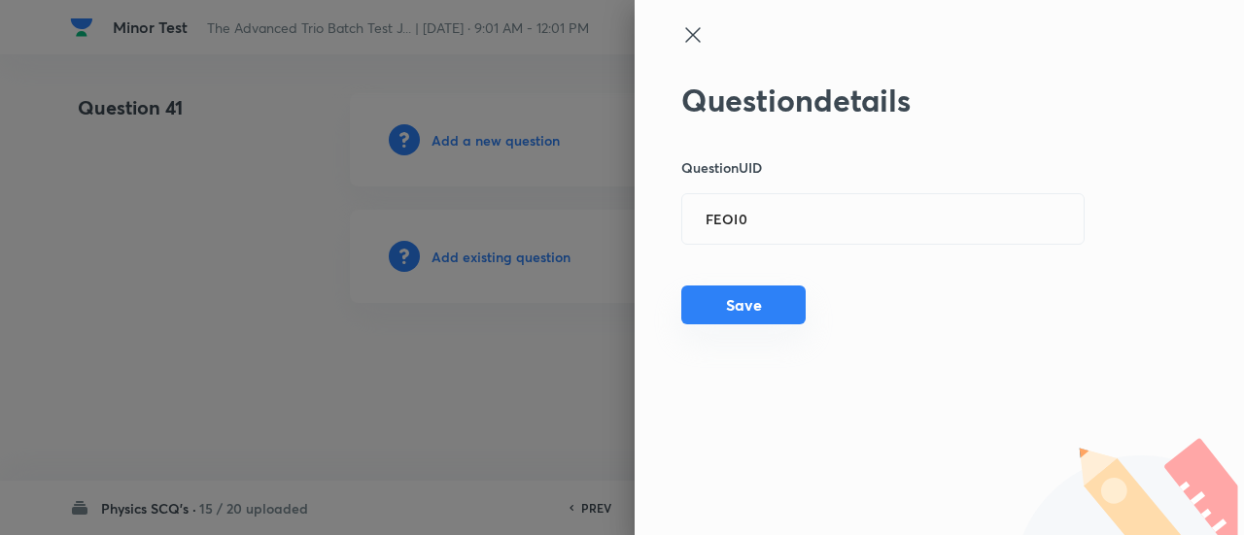
click at [769, 301] on button "Save" at bounding box center [743, 305] width 124 height 39
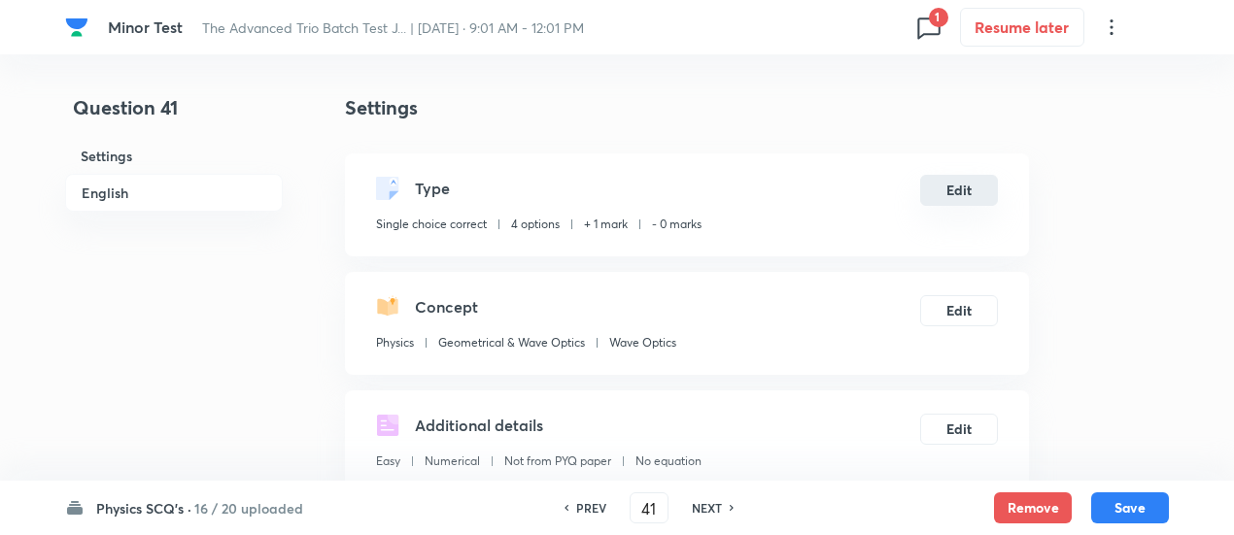
click at [964, 188] on button "Edit" at bounding box center [959, 190] width 78 height 31
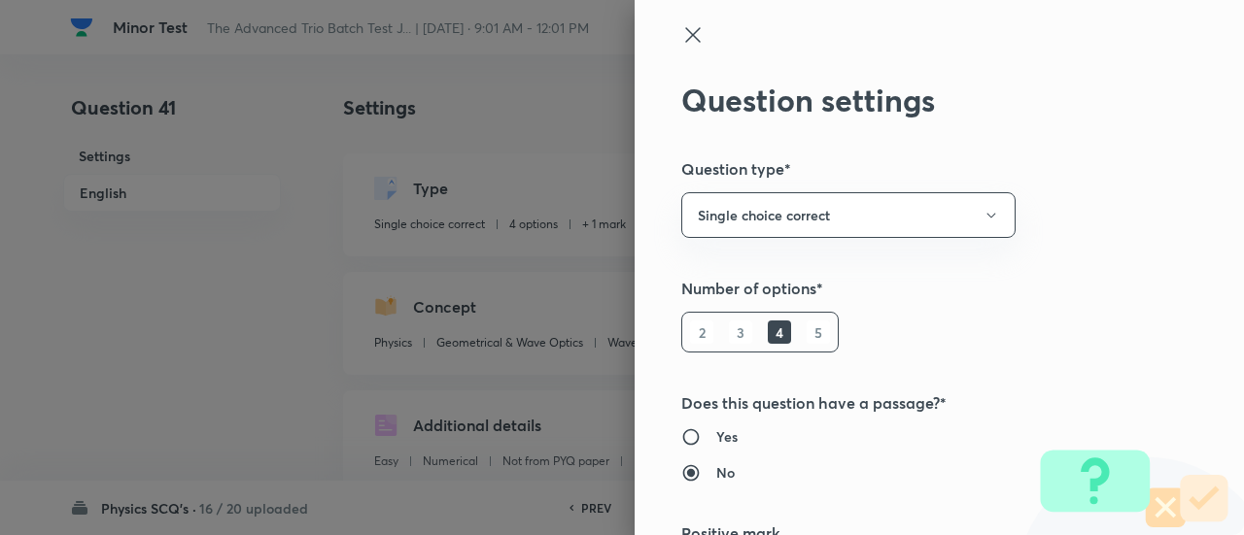
scroll to position [314, 0]
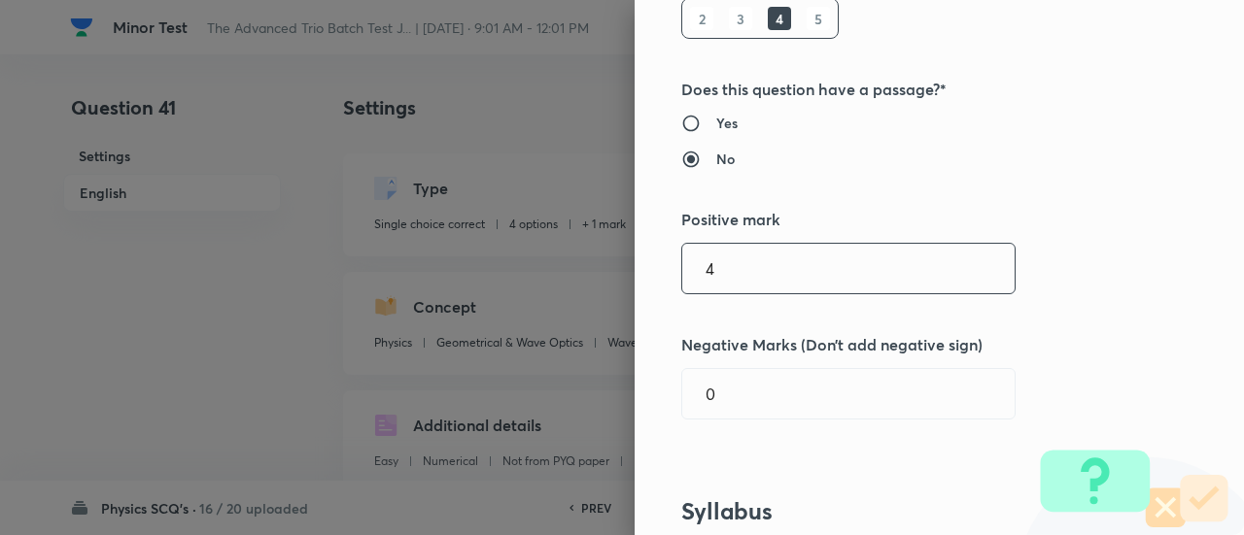
type input "4"
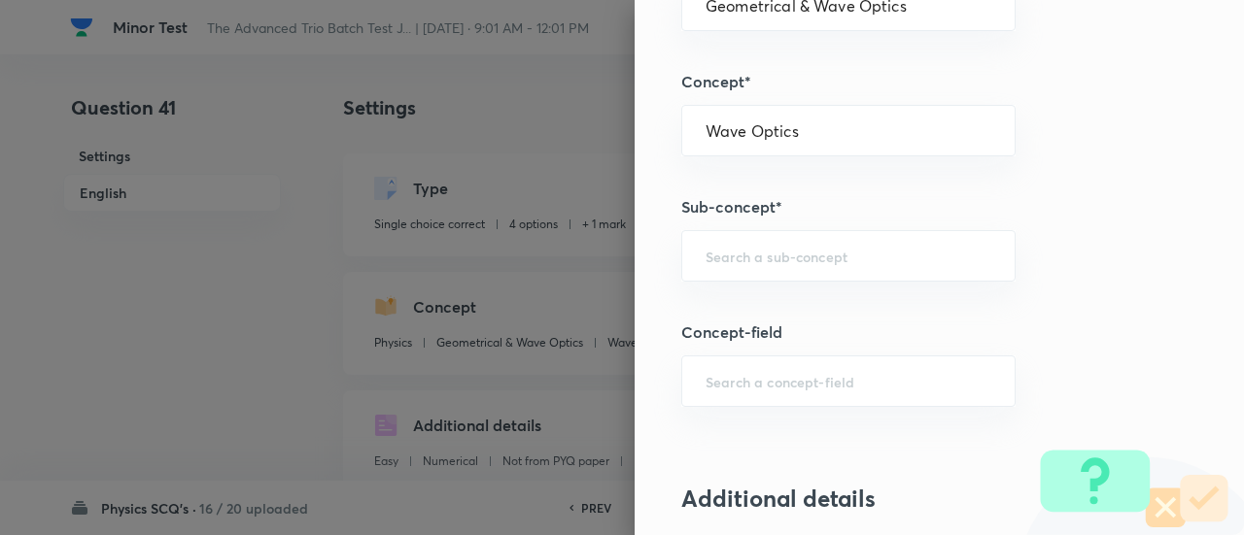
scroll to position [1061, 0]
type input "1"
click at [856, 246] on input "text" at bounding box center [848, 254] width 286 height 18
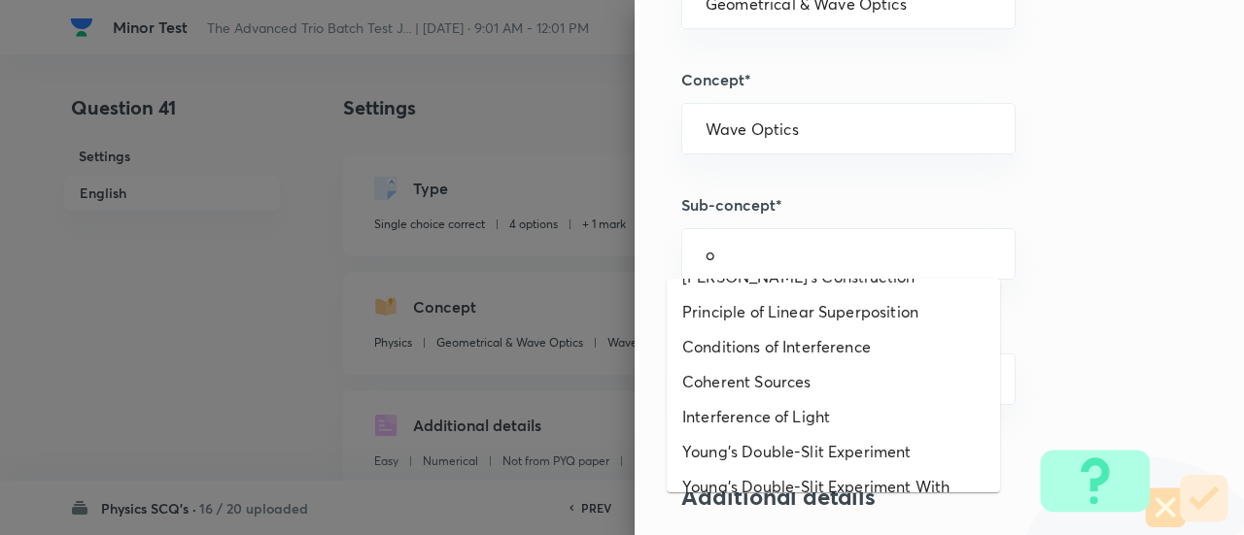
scroll to position [0, 0]
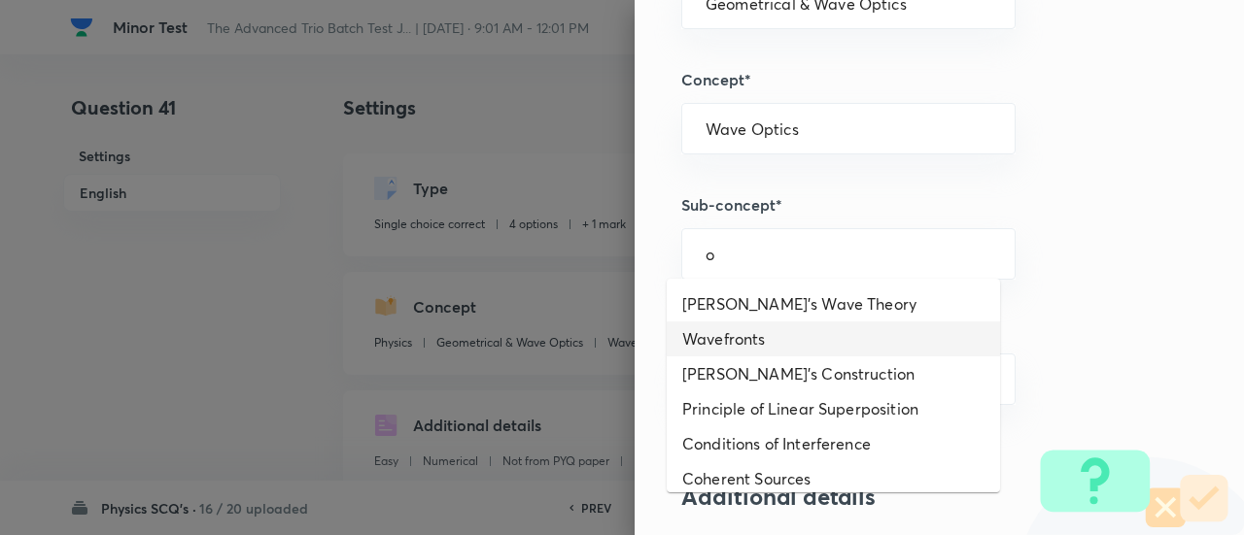
click at [752, 344] on li "Wavefronts" at bounding box center [832, 339] width 333 height 35
type input "Wavefronts"
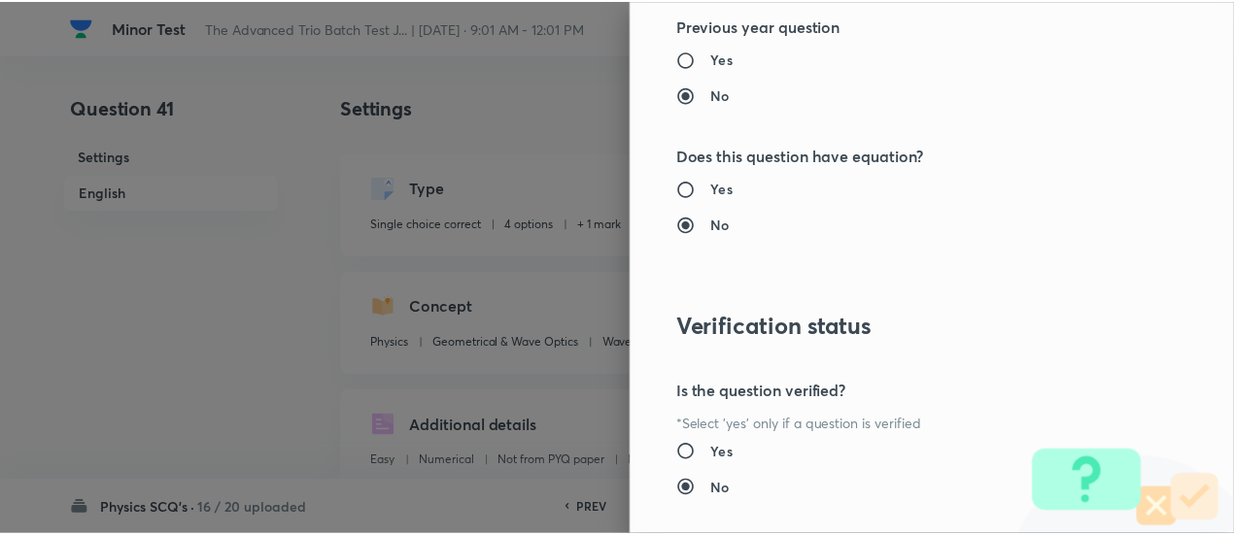
scroll to position [2107, 0]
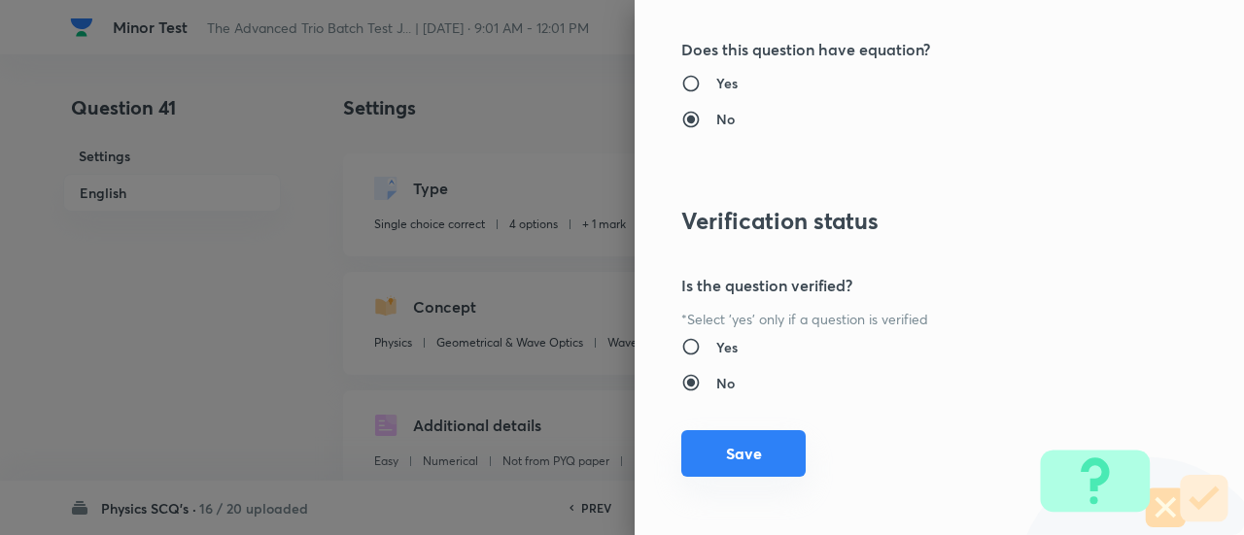
click at [756, 442] on button "Save" at bounding box center [743, 453] width 124 height 47
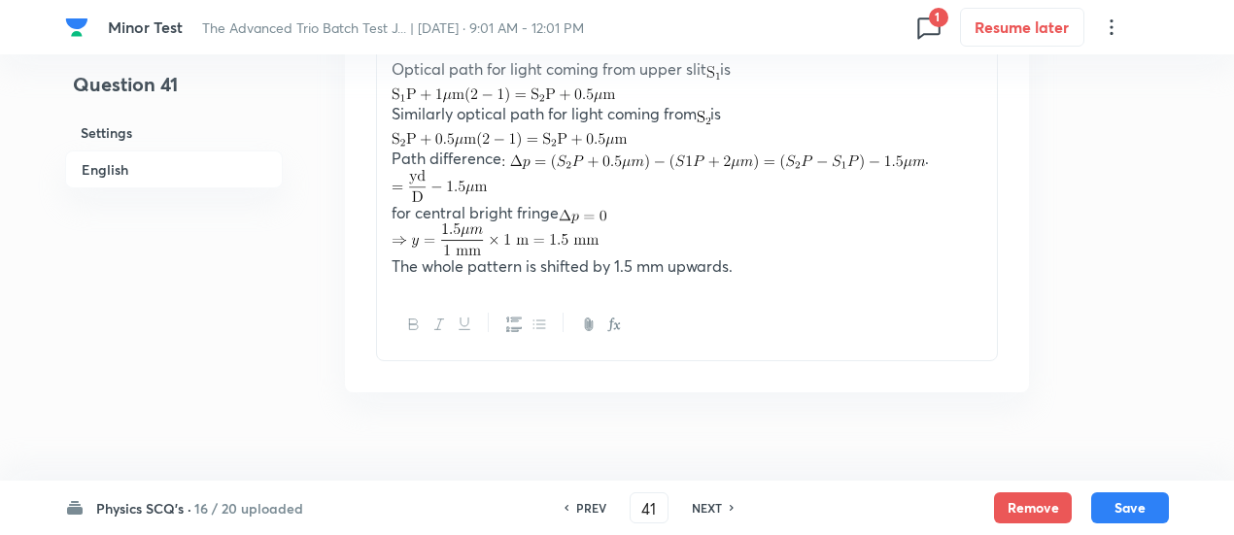
scroll to position [2229, 0]
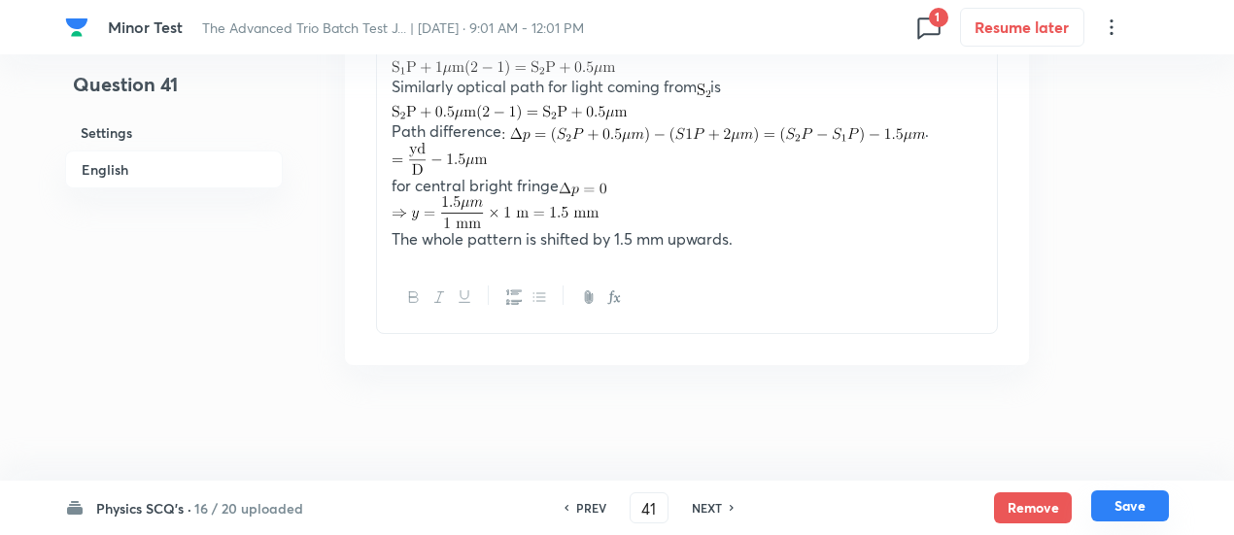
click at [1135, 508] on button "Save" at bounding box center [1130, 506] width 78 height 31
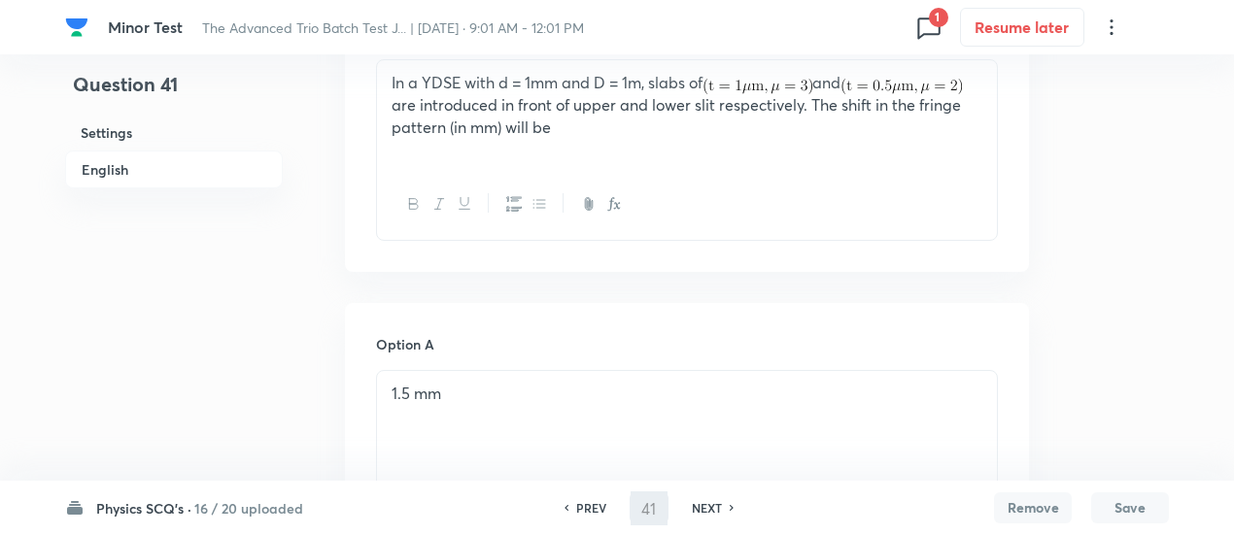
scroll to position [197, 0]
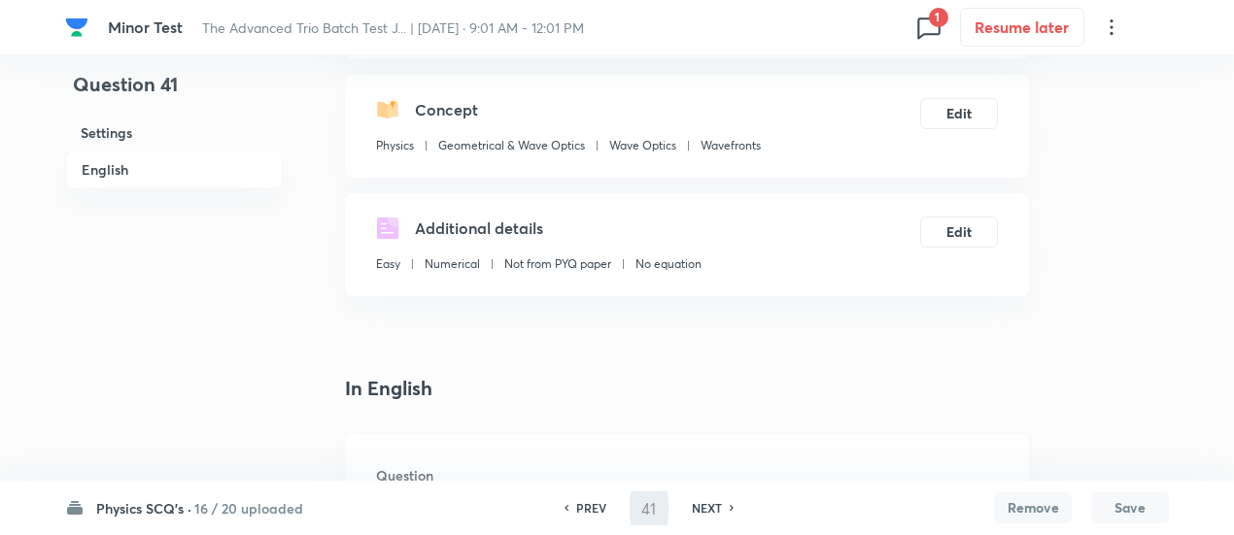
type input "42"
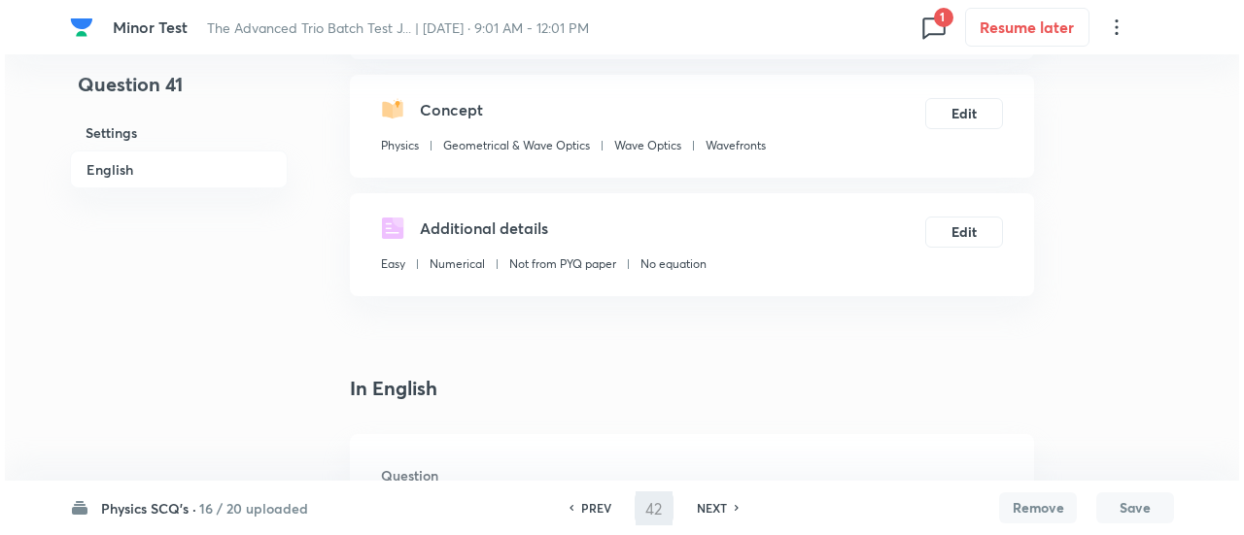
scroll to position [0, 0]
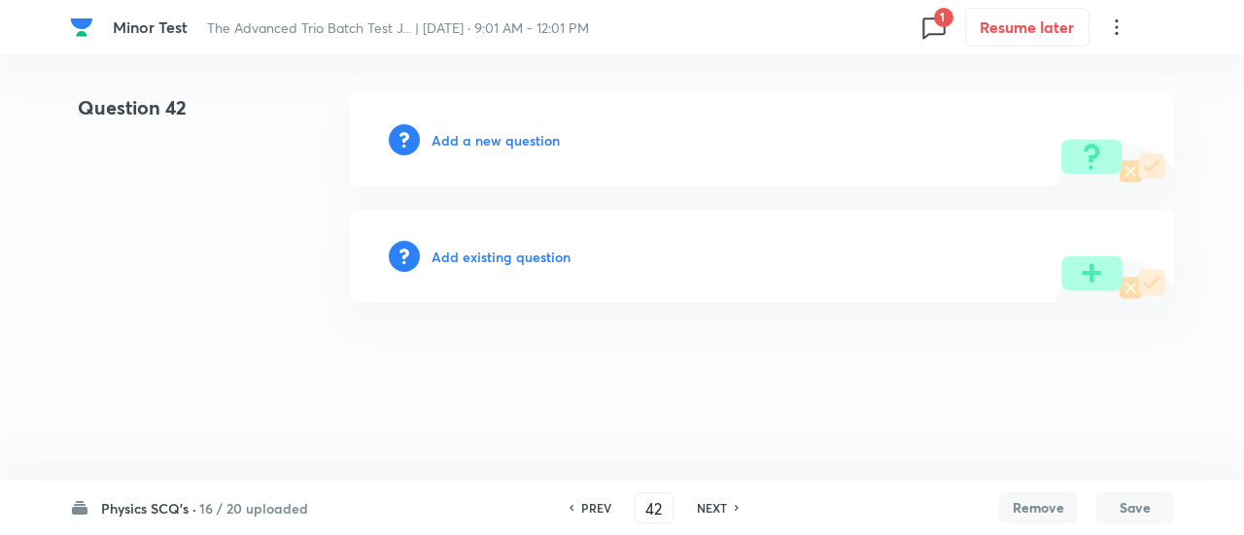
click at [549, 255] on h6 "Add existing question" at bounding box center [500, 257] width 139 height 20
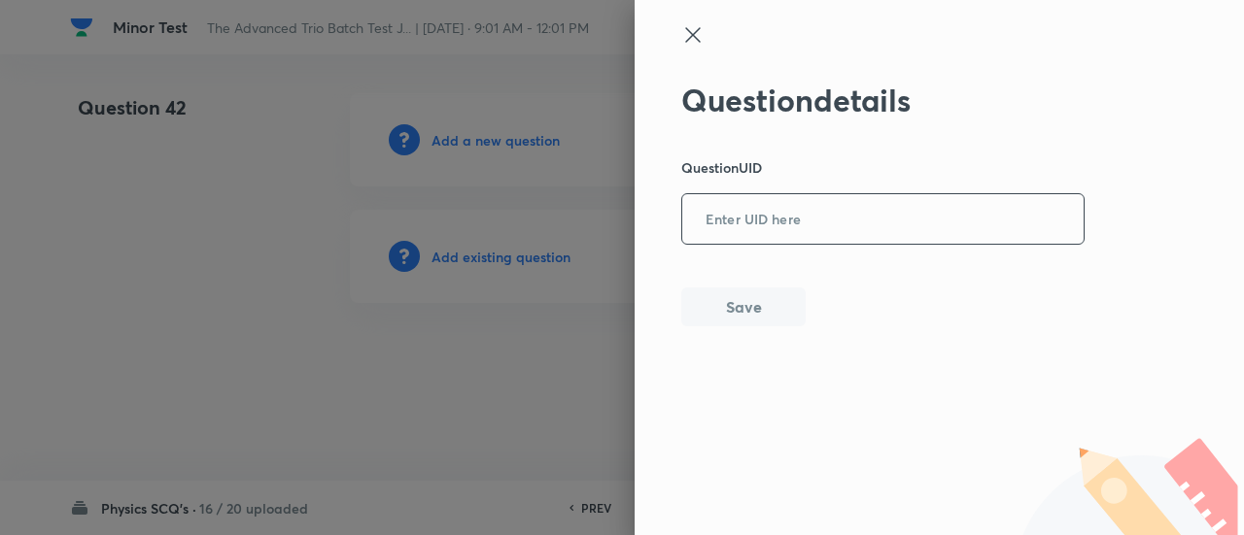
click at [836, 227] on input "text" at bounding box center [882, 220] width 401 height 48
paste input "NV5TD"
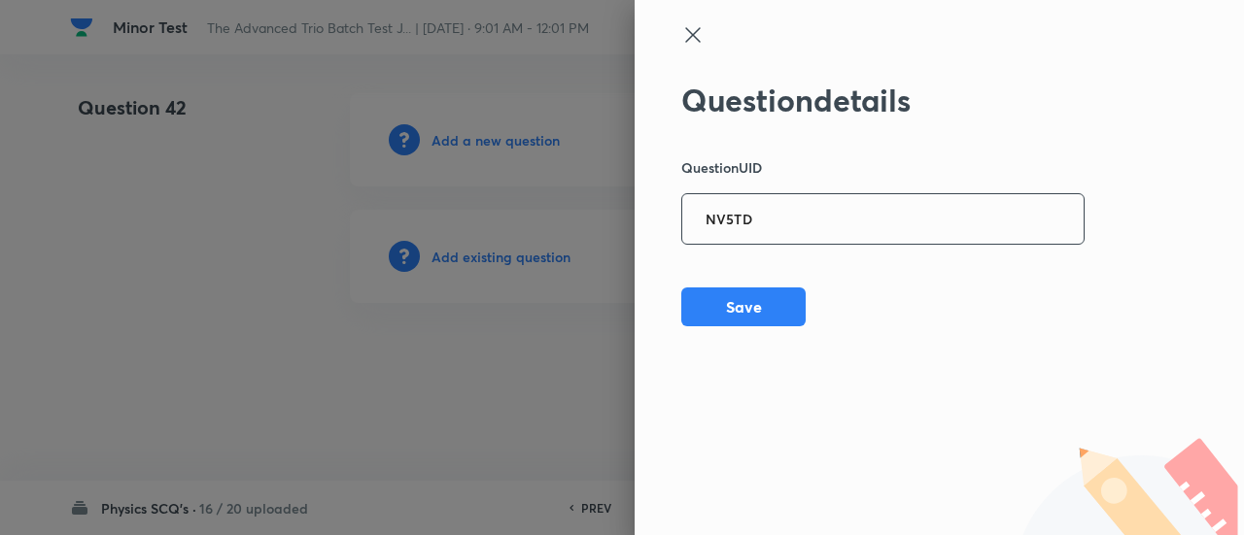
click at [836, 227] on input "NV5TD" at bounding box center [882, 220] width 401 height 48
type input "NV5TD"
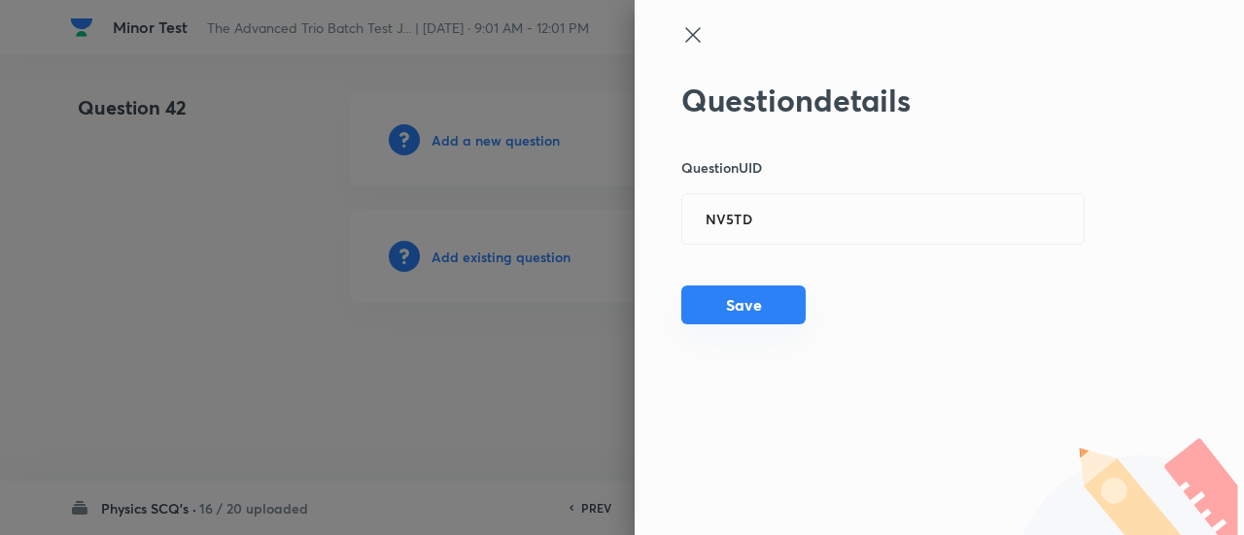
click at [780, 306] on button "Save" at bounding box center [743, 305] width 124 height 39
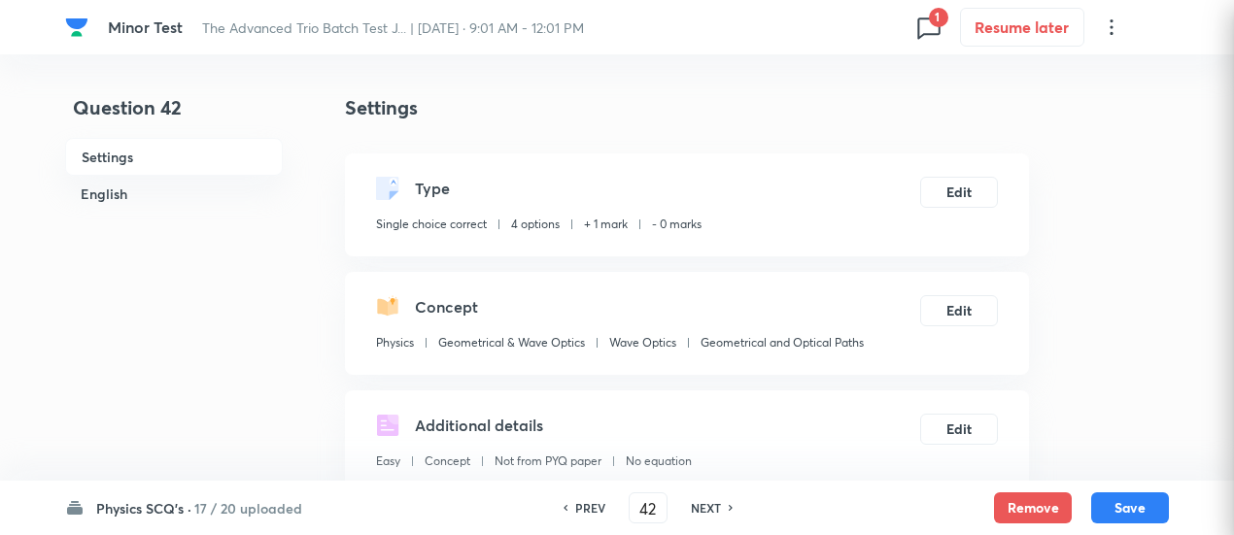
checkbox input "true"
click at [965, 200] on button "Edit" at bounding box center [959, 190] width 78 height 31
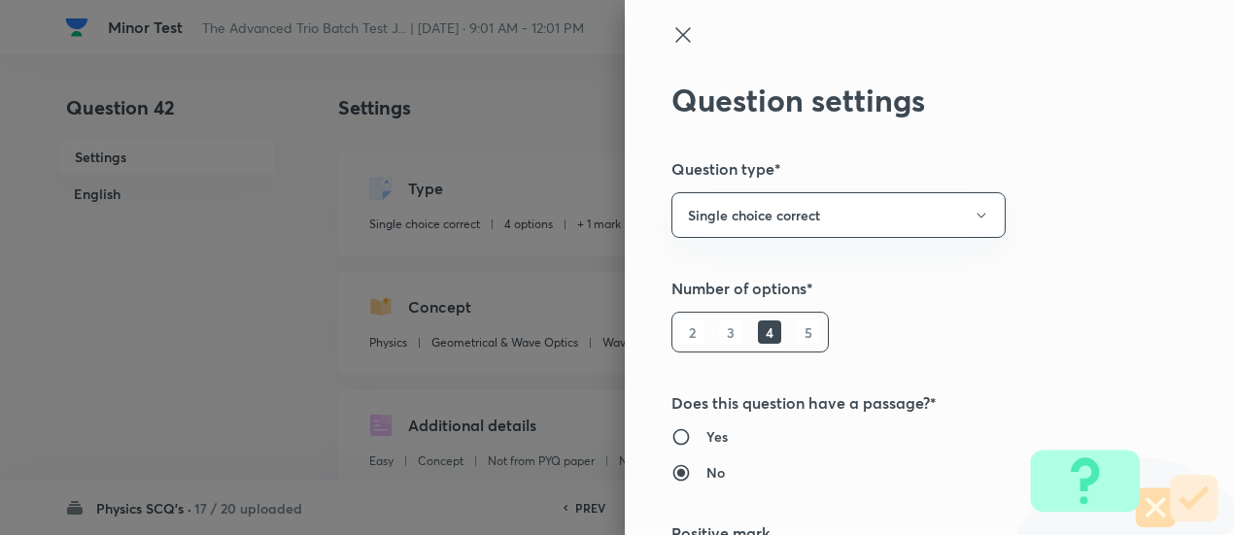
type input "1"
type input "0"
type input "Geometrical and Optical Paths"
radio input "false"
radio input "true"
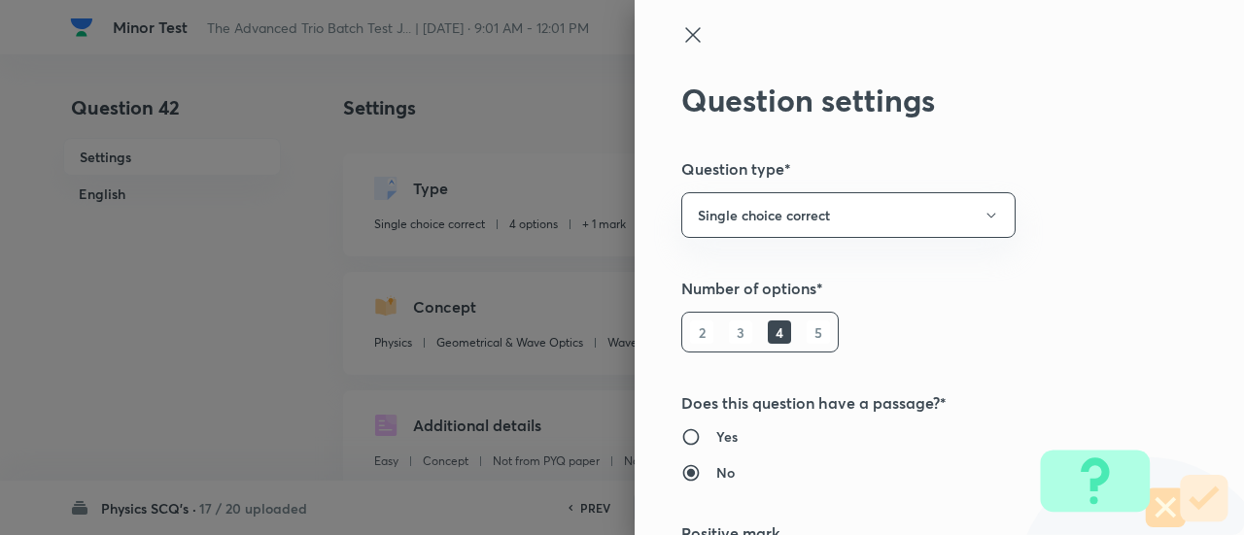
scroll to position [314, 0]
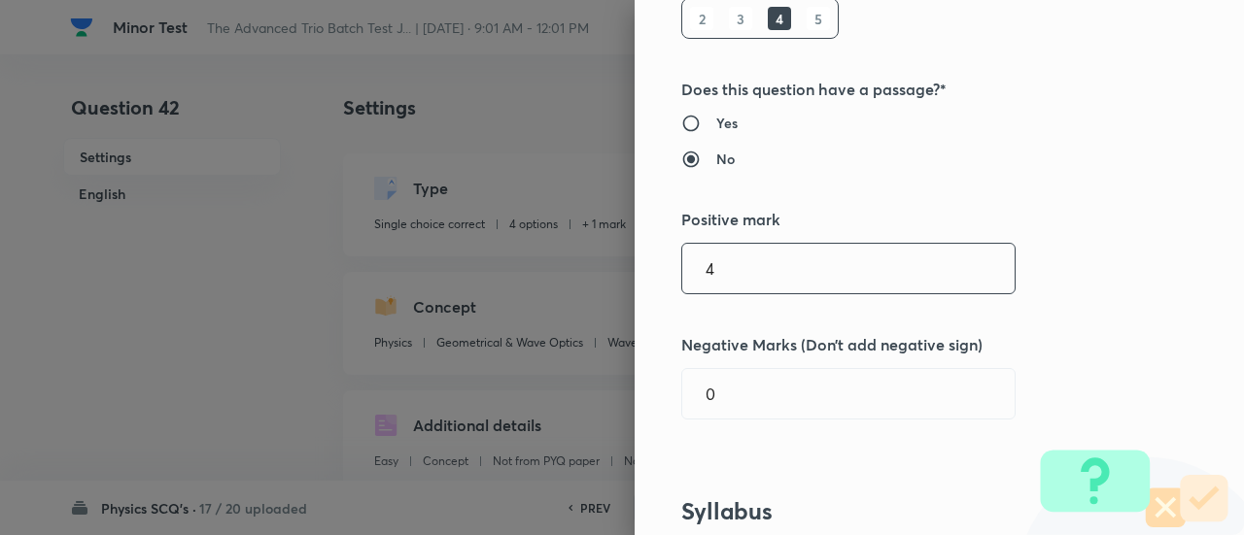
type input "4"
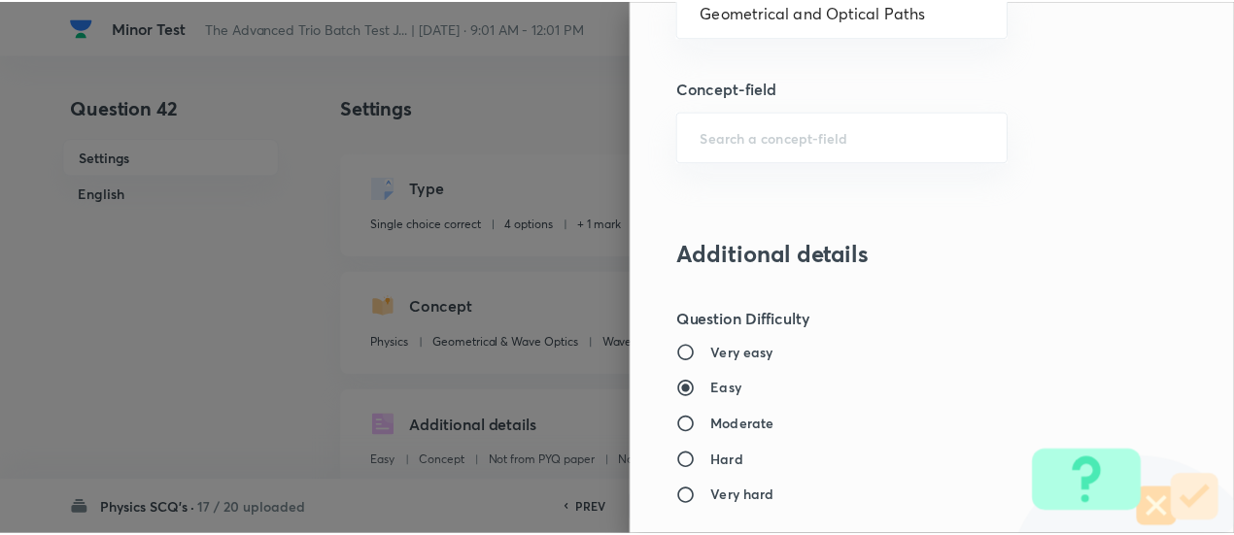
scroll to position [2107, 0]
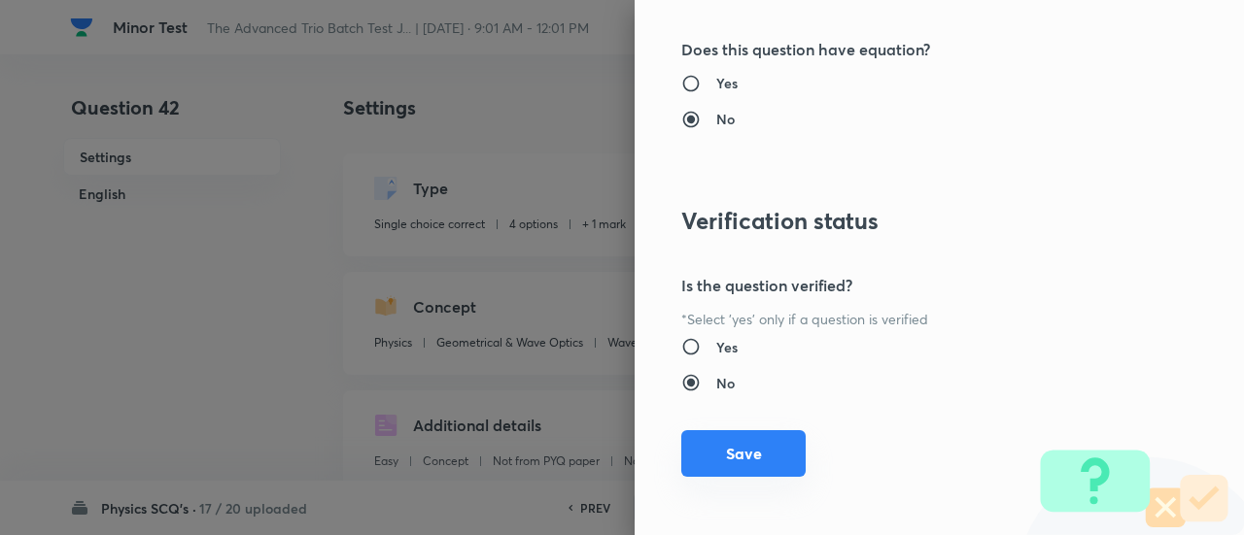
type input "1"
click at [754, 460] on button "Save" at bounding box center [743, 453] width 124 height 47
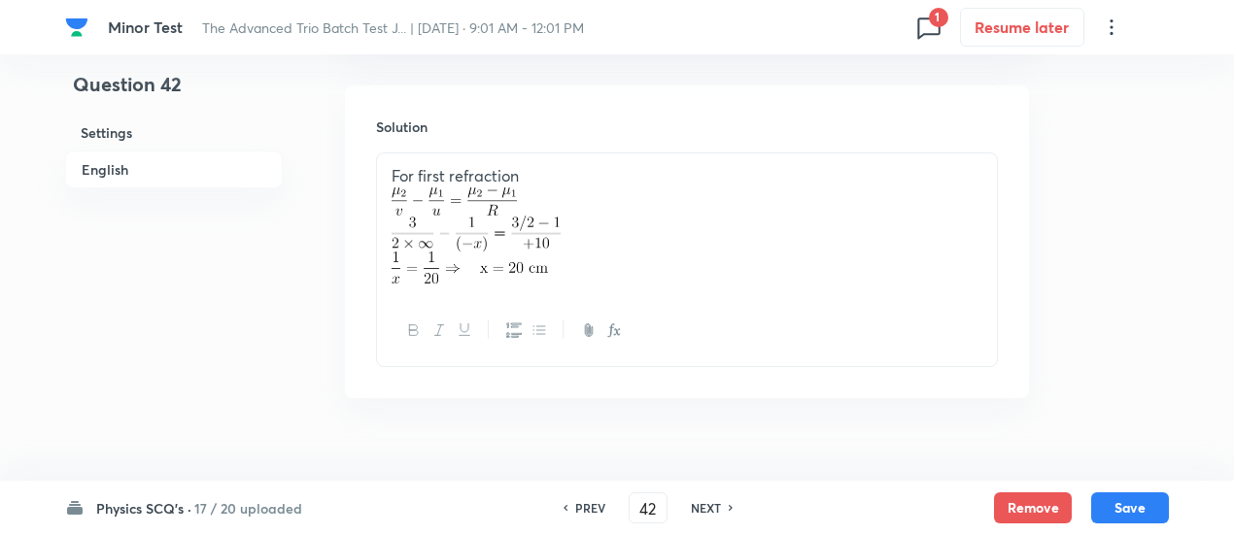
scroll to position [2219, 0]
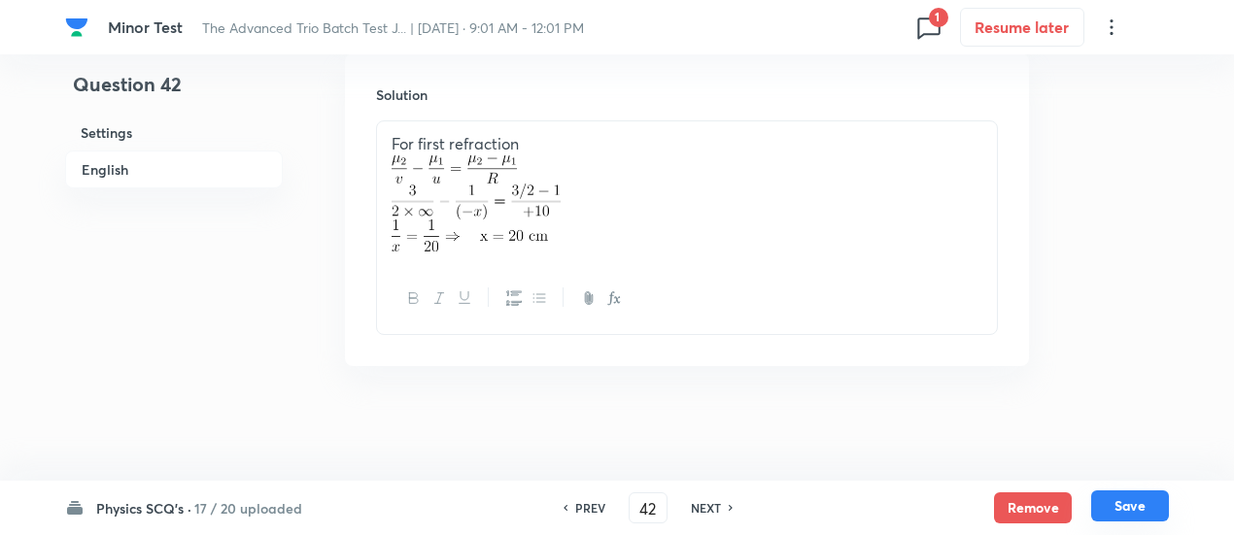
click at [1127, 501] on button "Save" at bounding box center [1130, 506] width 78 height 31
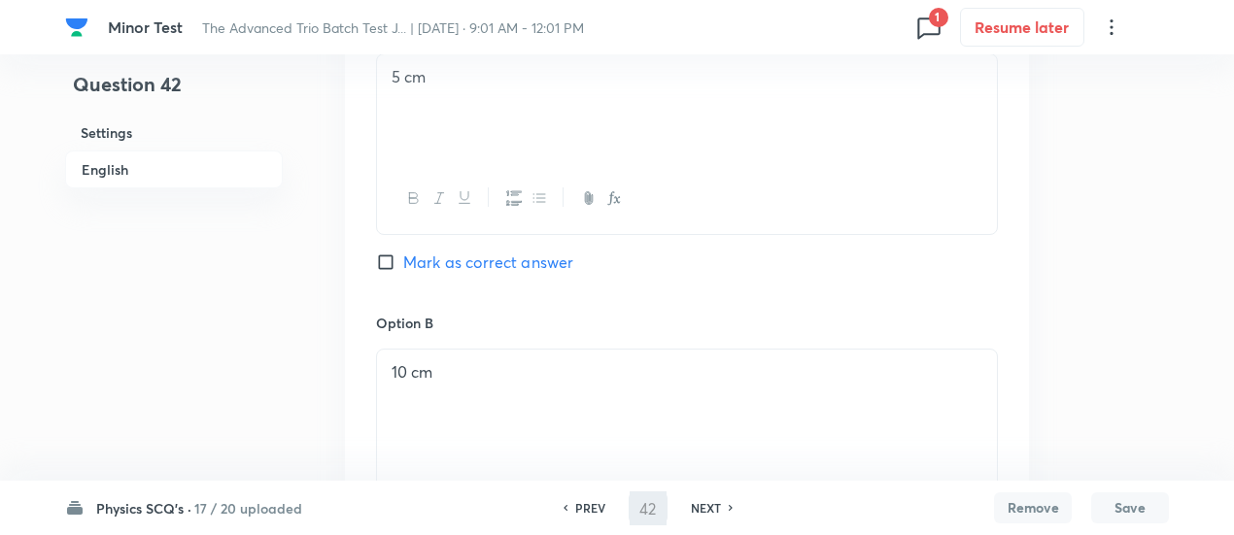
scroll to position [687, 0]
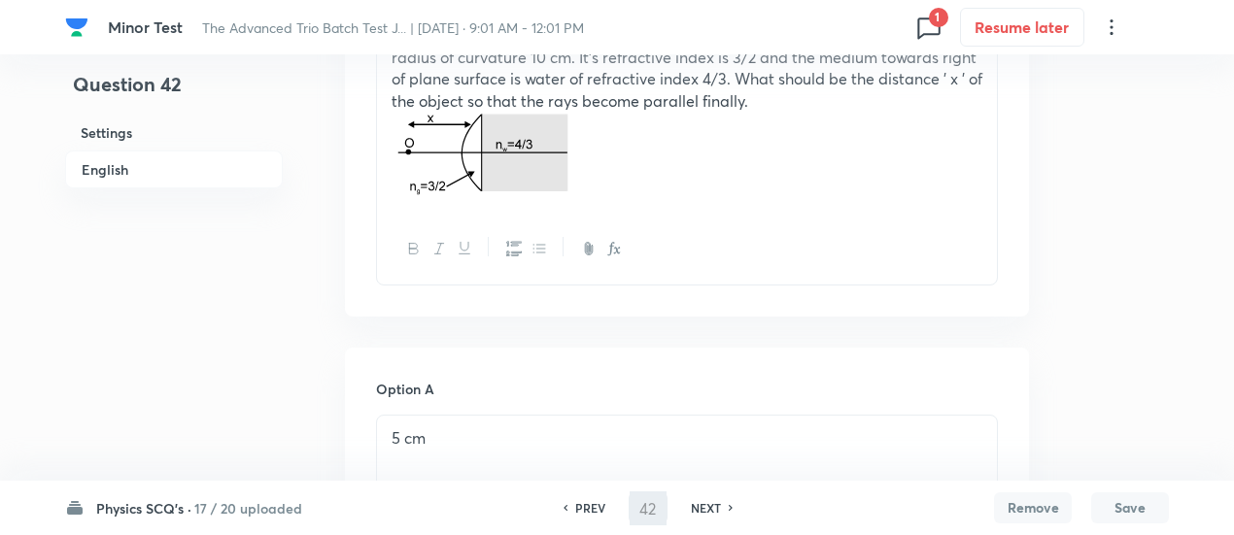
type input "43"
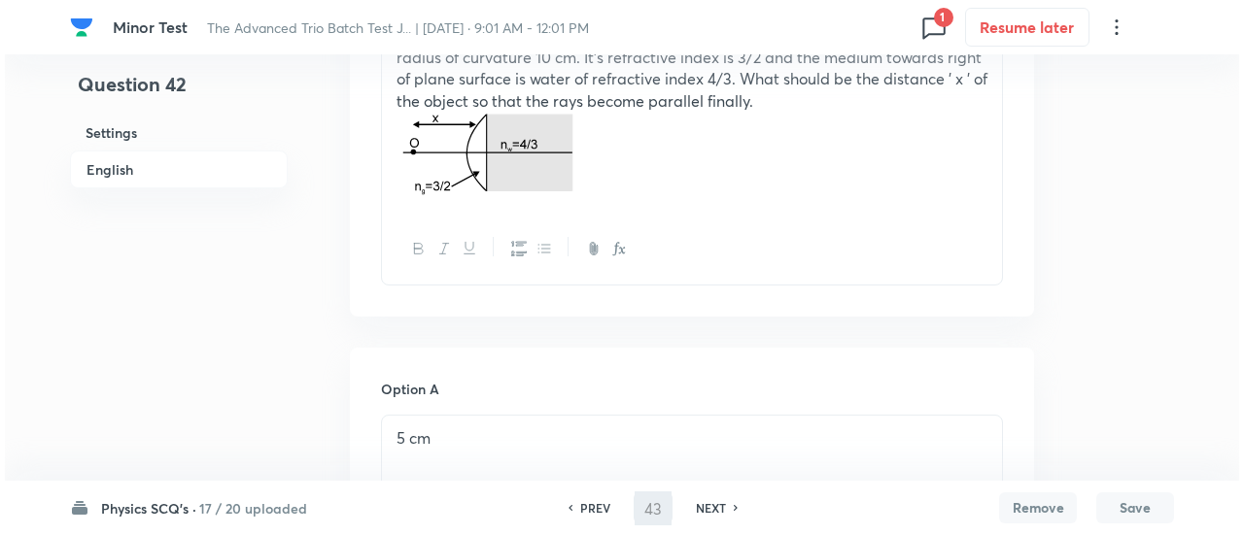
scroll to position [0, 0]
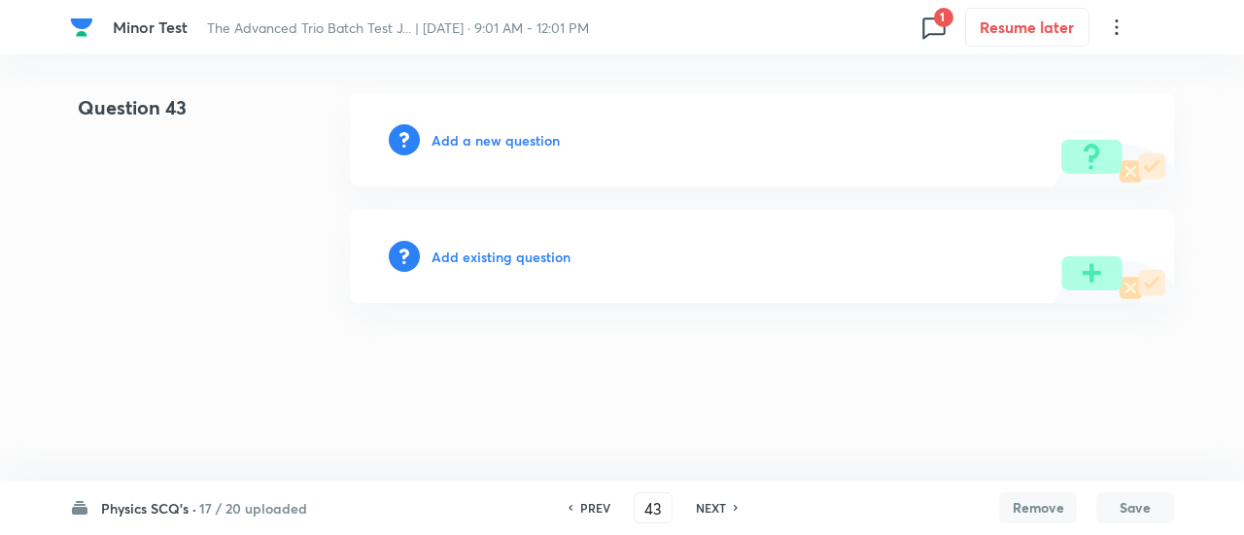
click at [544, 261] on h6 "Add existing question" at bounding box center [500, 257] width 139 height 20
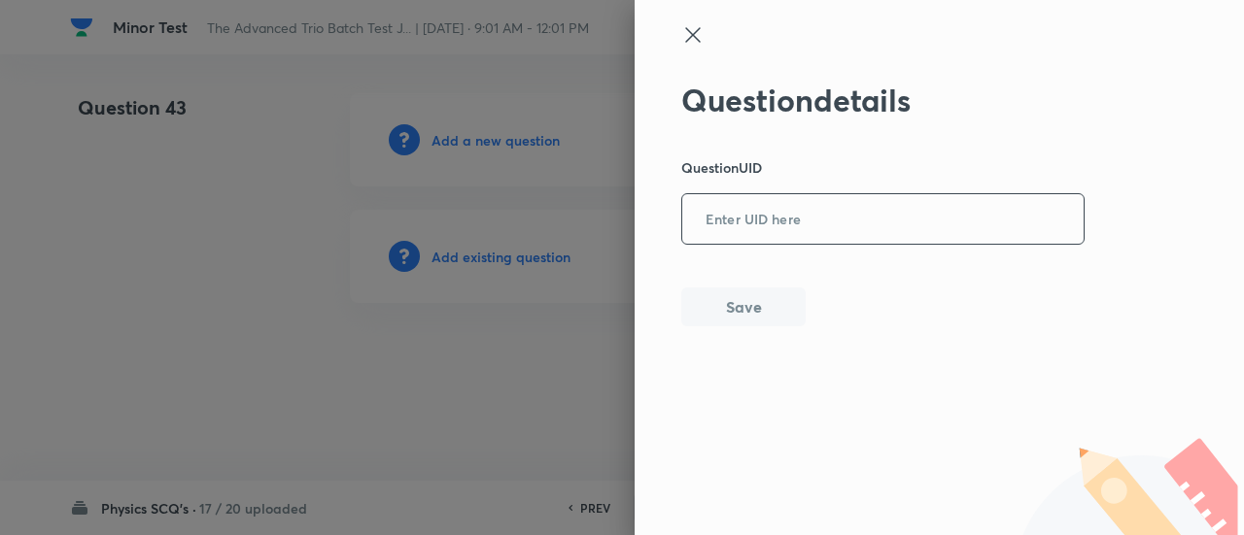
click at [795, 211] on input "text" at bounding box center [882, 220] width 401 height 48
paste input "DKQYV"
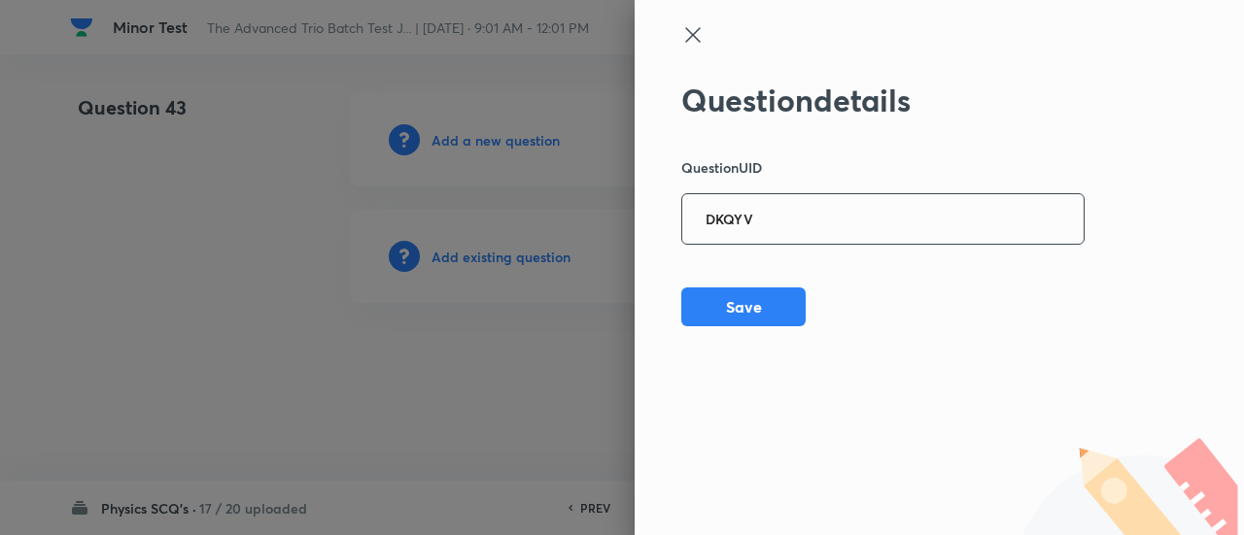
type input "DKQYV"
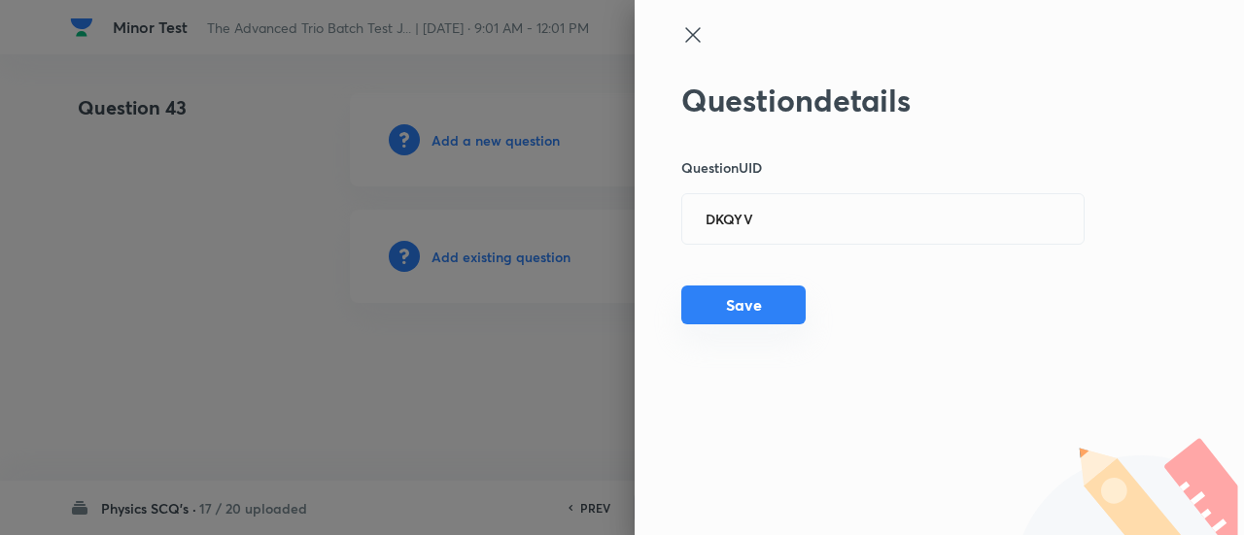
click at [780, 295] on button "Save" at bounding box center [743, 305] width 124 height 39
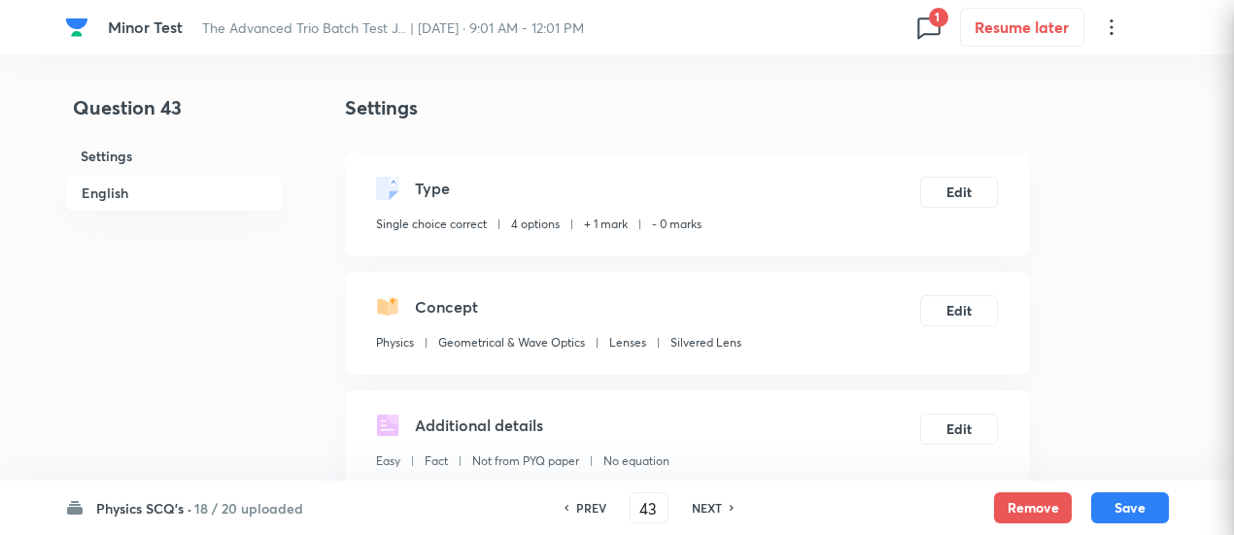
checkbox input "true"
drag, startPoint x: 934, startPoint y: 169, endPoint x: 941, endPoint y: 180, distance: 13.2
click at [941, 180] on div "Type Single choice correct 4 options + 1 mark - 0 marks Edit" at bounding box center [687, 205] width 684 height 103
click at [941, 180] on button "Edit" at bounding box center [959, 190] width 78 height 31
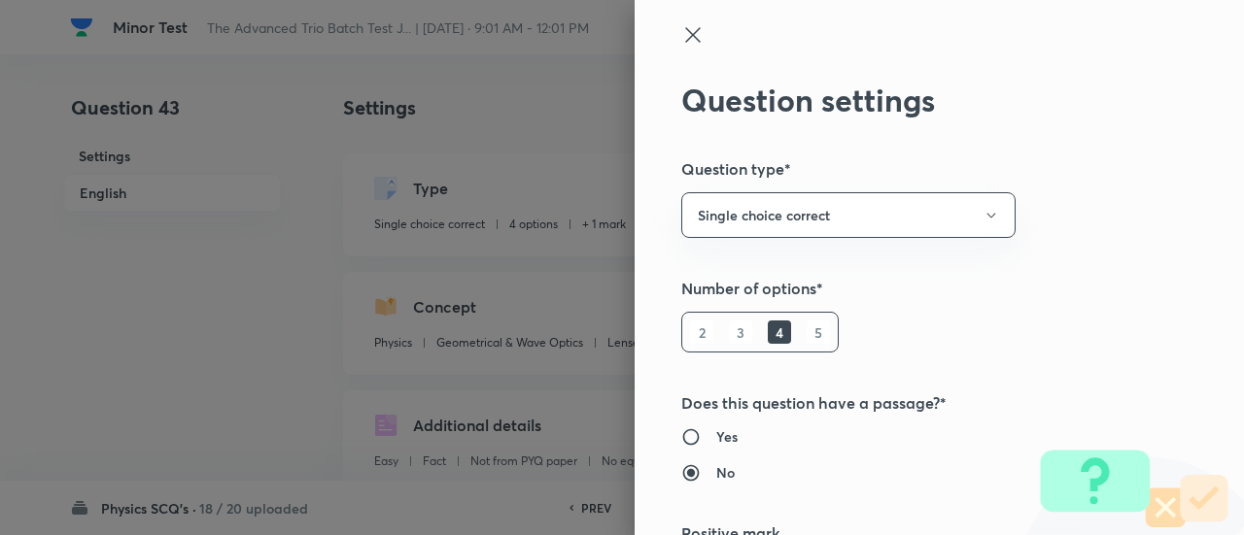
scroll to position [314, 0]
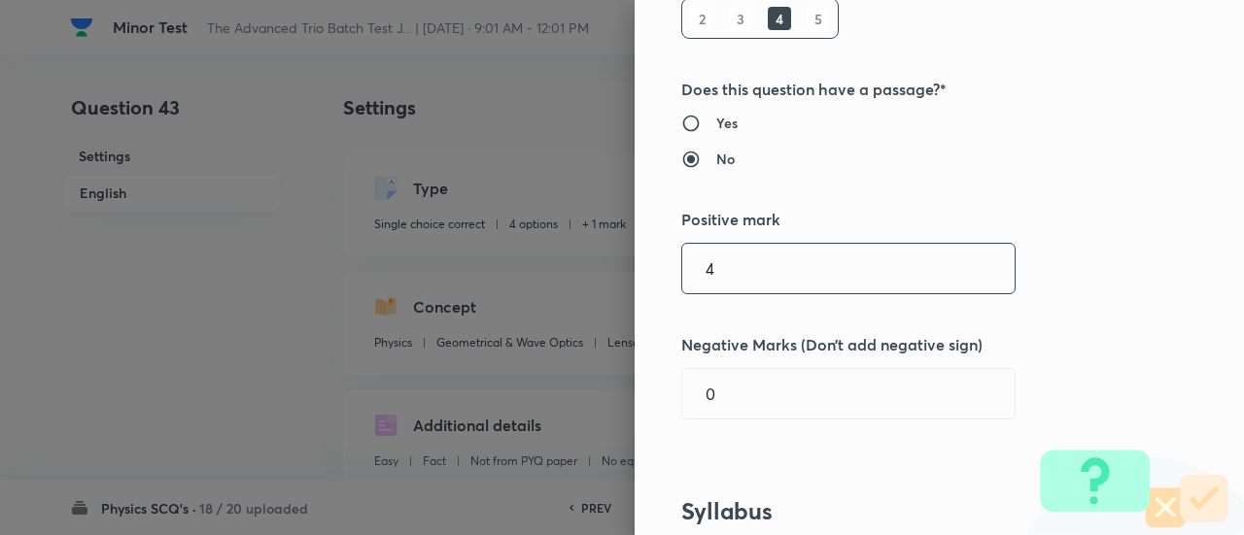
type input "4"
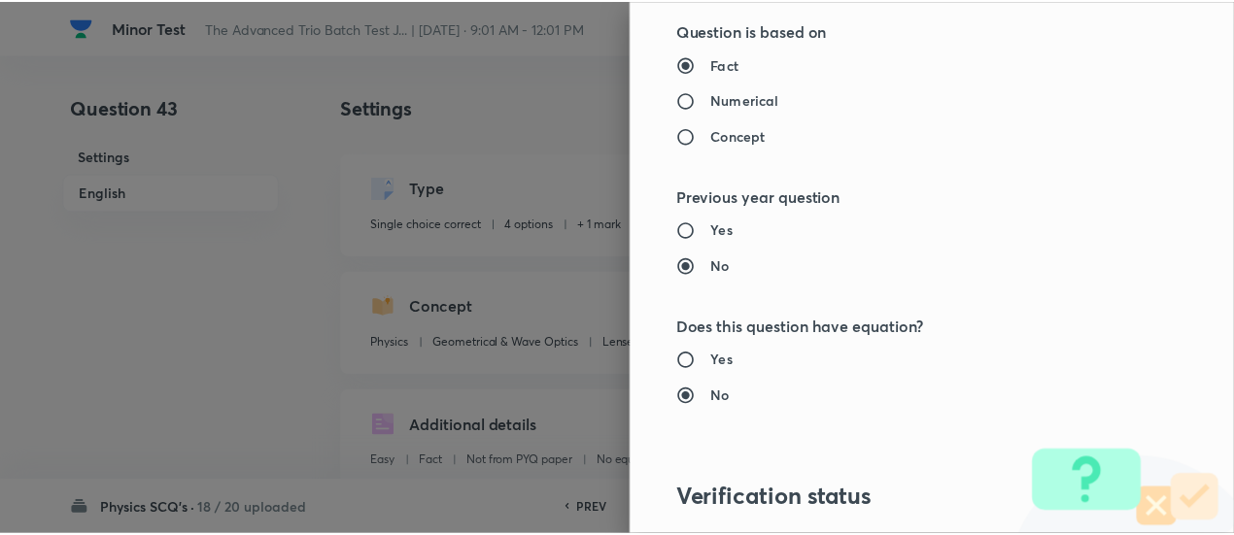
scroll to position [2107, 0]
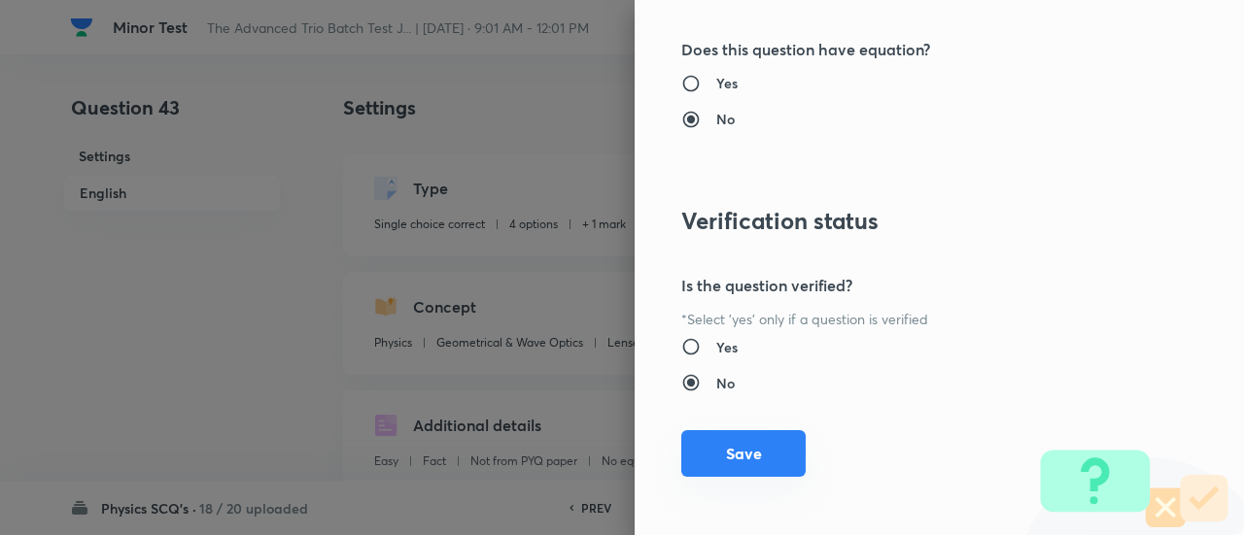
type input "1"
click at [750, 441] on button "Save" at bounding box center [743, 453] width 124 height 47
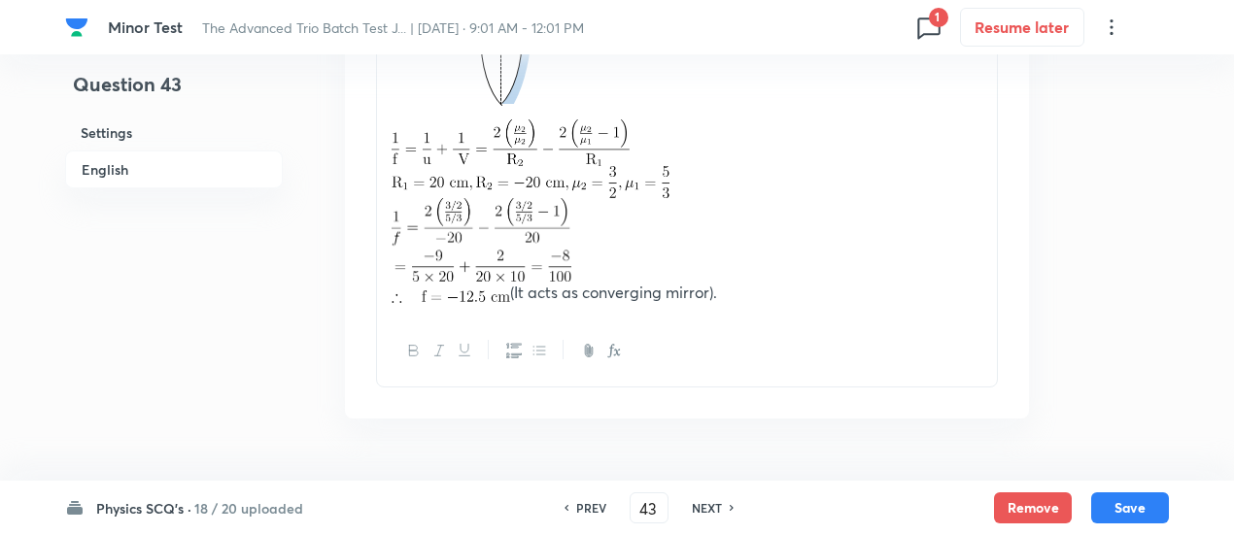
scroll to position [2588, 0]
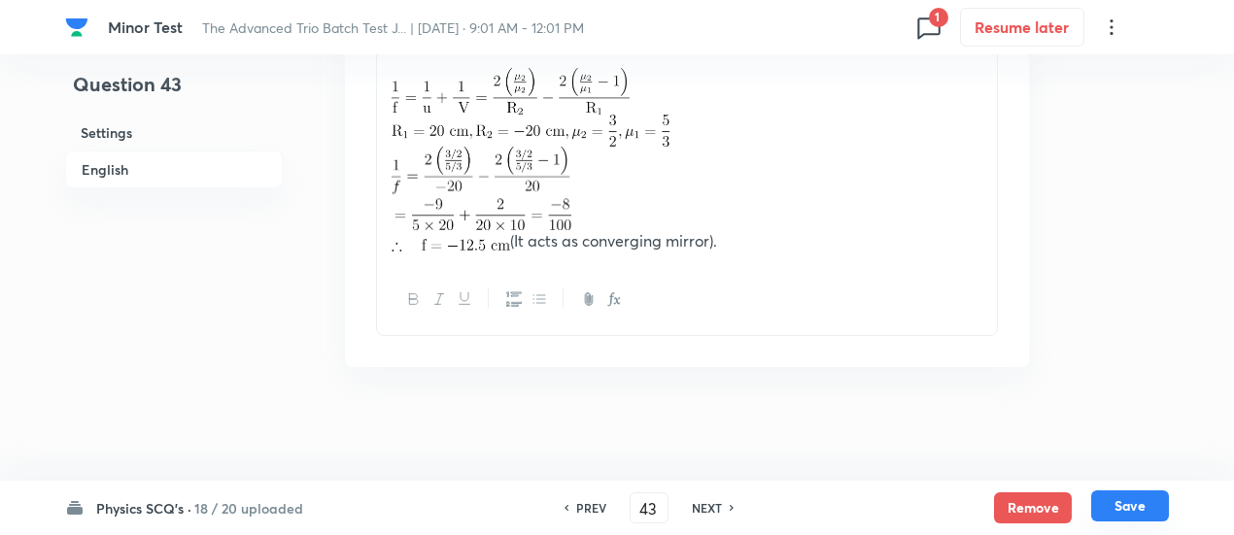
click at [1123, 503] on button "Save" at bounding box center [1130, 506] width 78 height 31
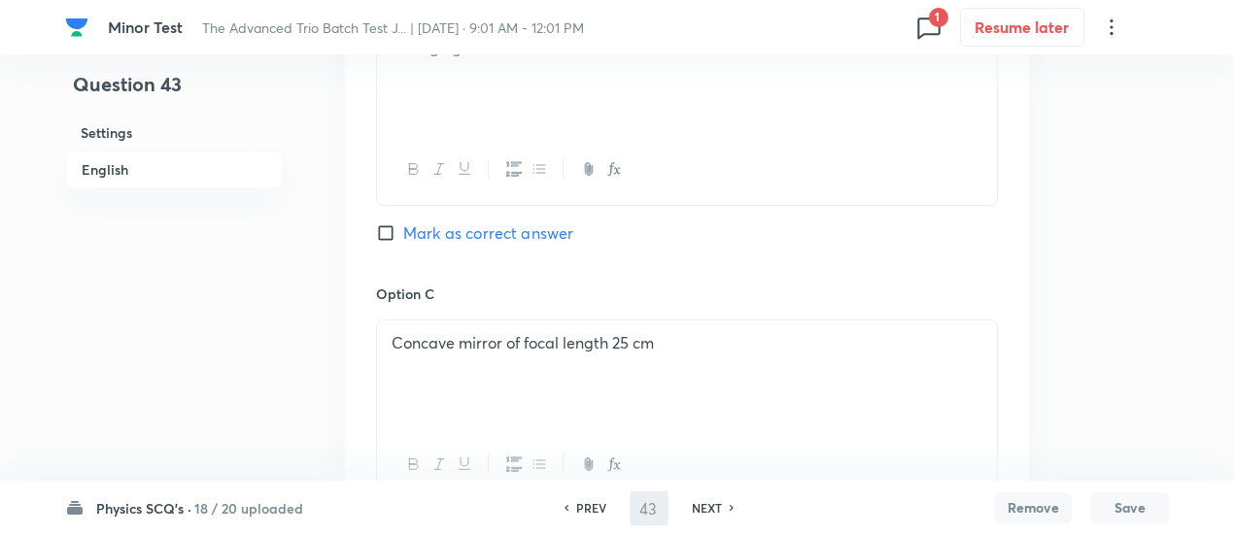
scroll to position [367, 0]
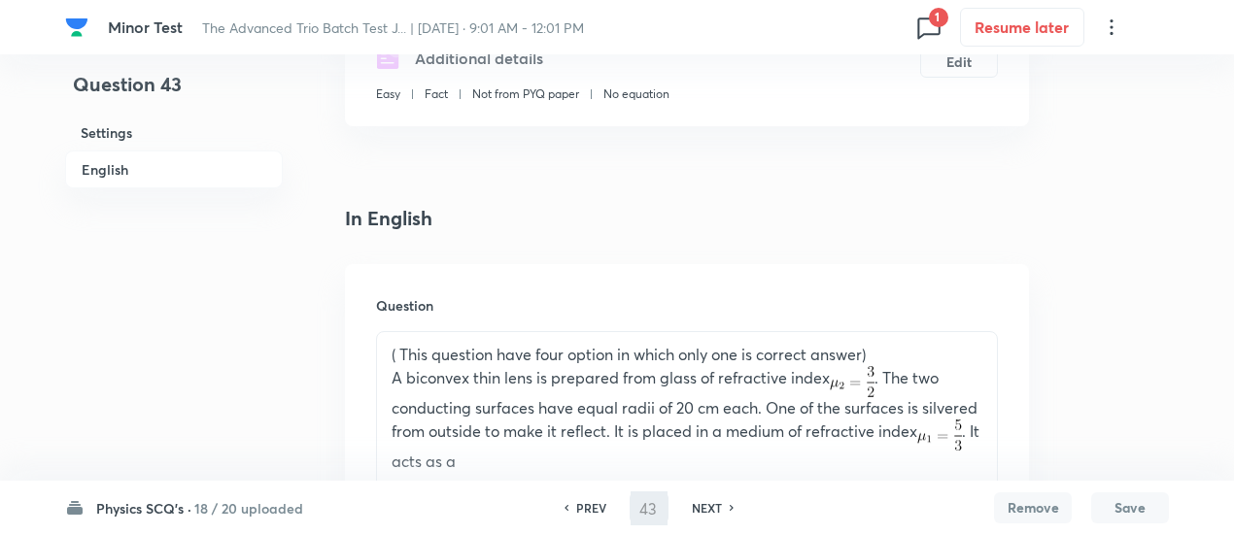
type input "44"
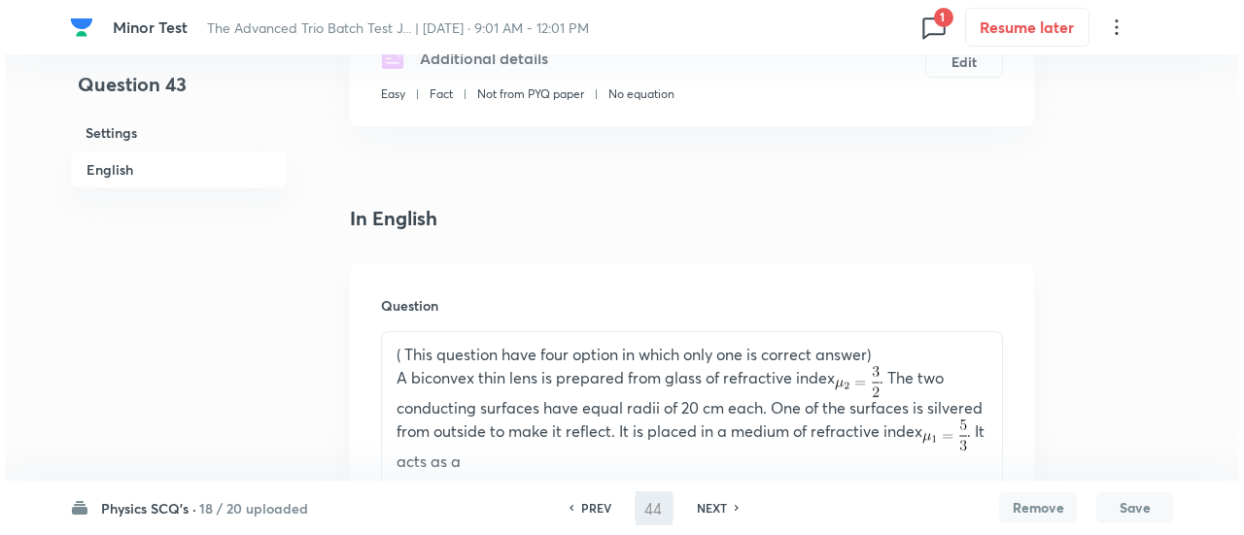
scroll to position [0, 0]
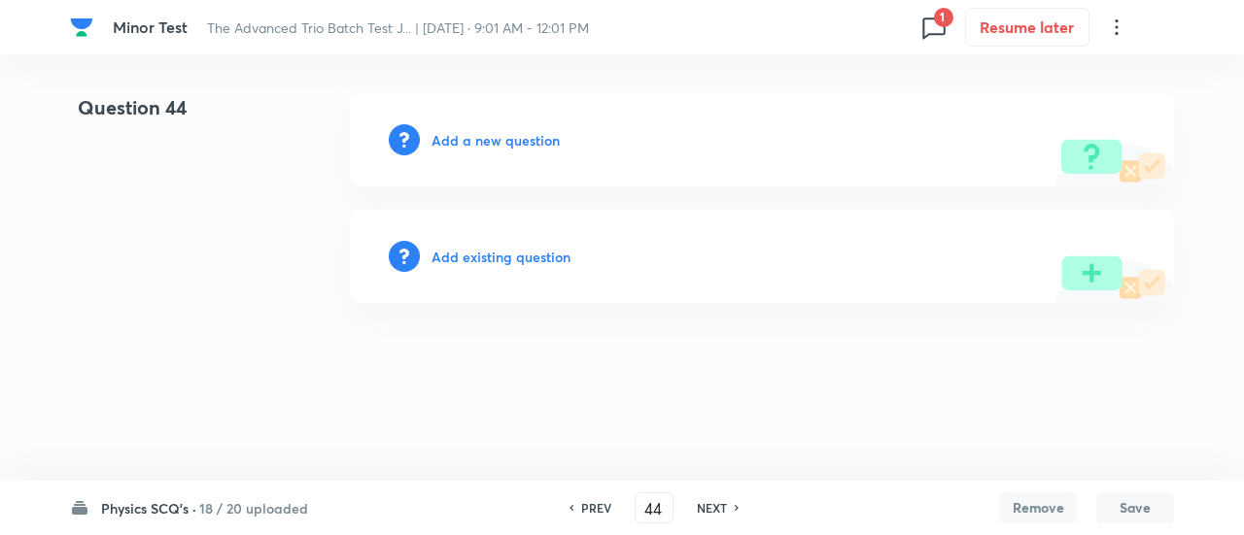
click at [511, 248] on h6 "Add existing question" at bounding box center [500, 257] width 139 height 20
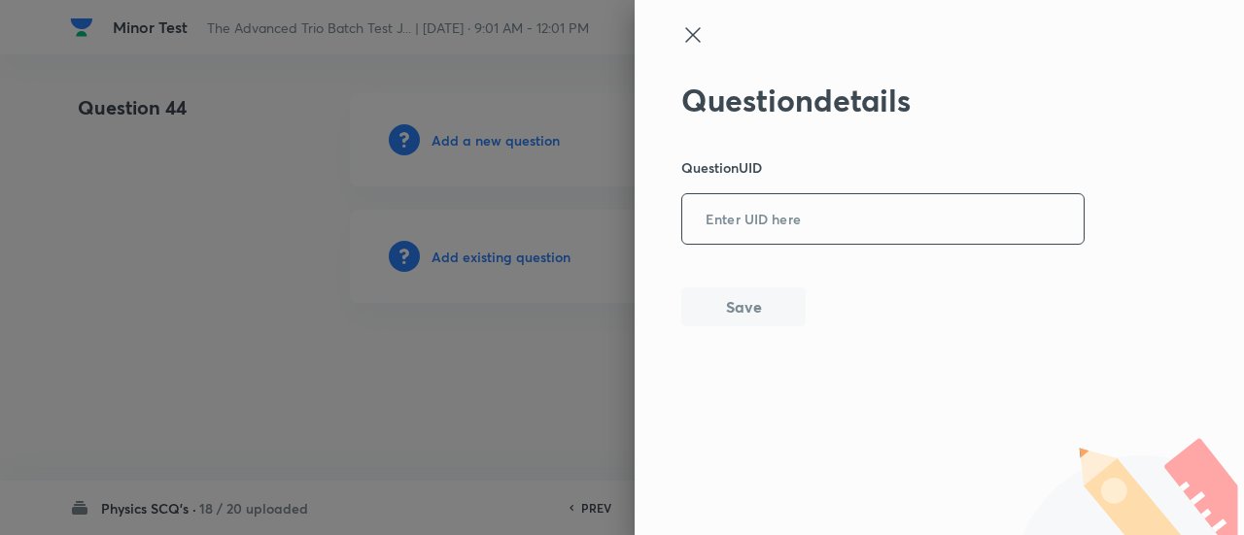
click at [875, 225] on input "text" at bounding box center [882, 220] width 401 height 48
paste input "LJ4FX"
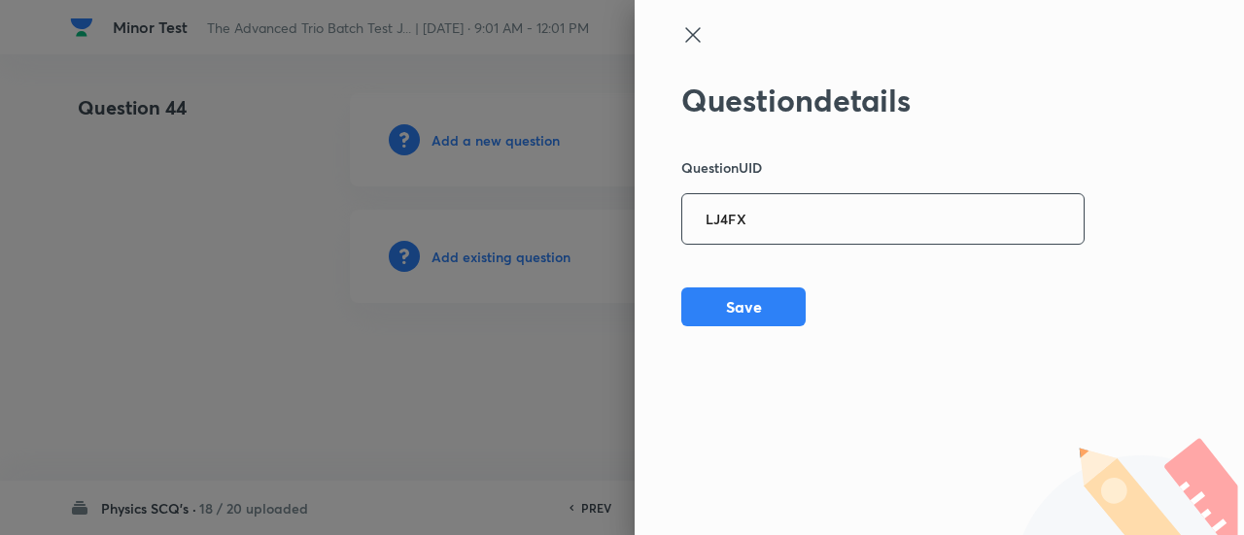
type input "LJ4FX"
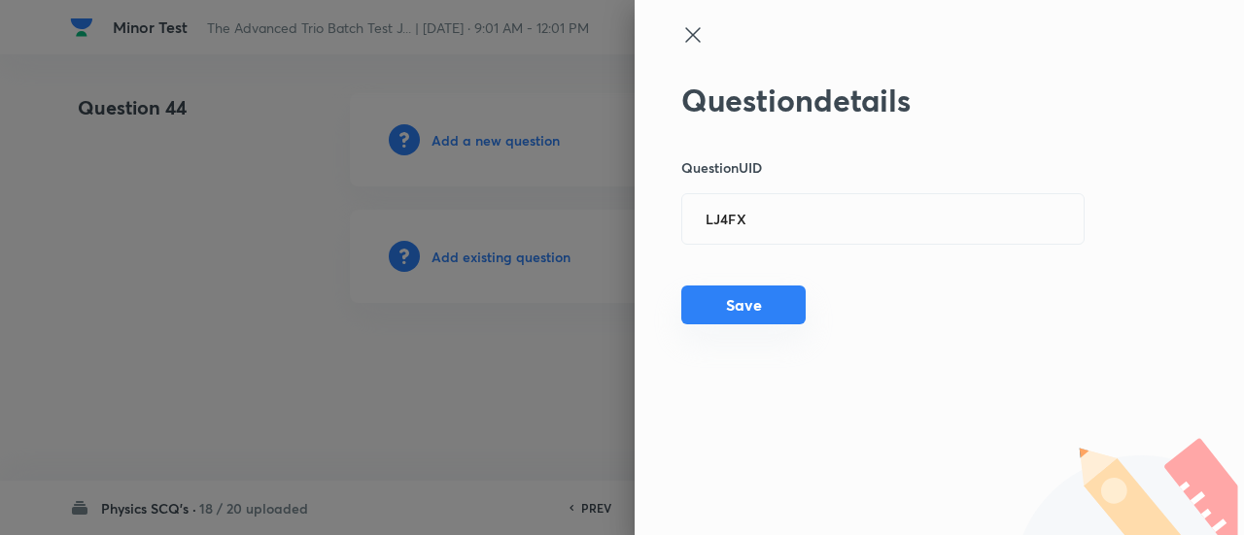
click at [756, 309] on button "Save" at bounding box center [743, 305] width 124 height 39
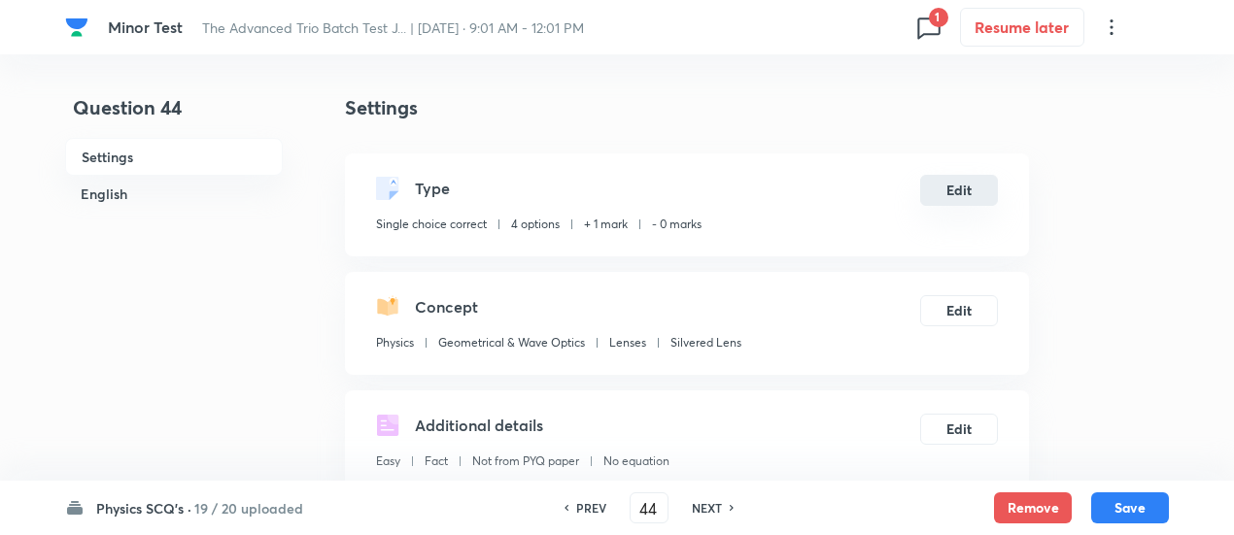
click at [975, 188] on button "Edit" at bounding box center [959, 190] width 78 height 31
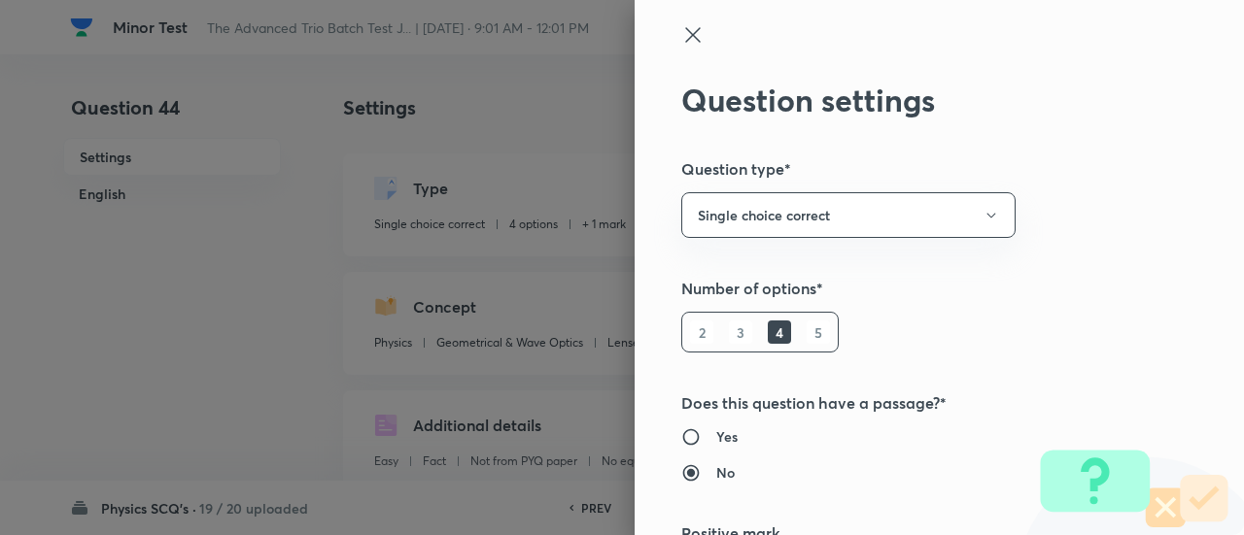
scroll to position [314, 0]
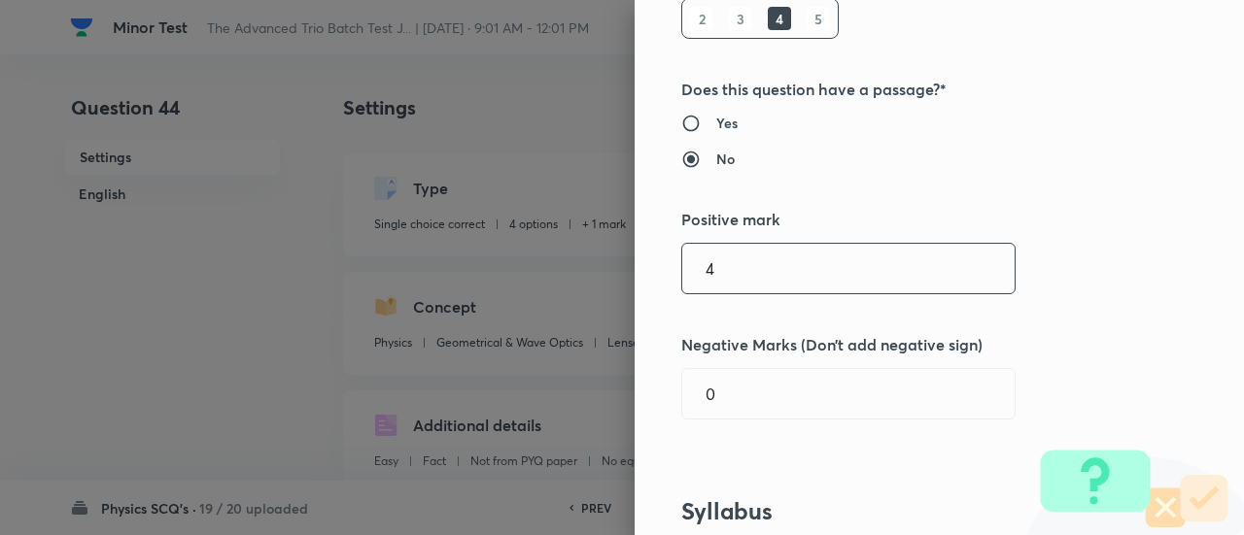
type input "4"
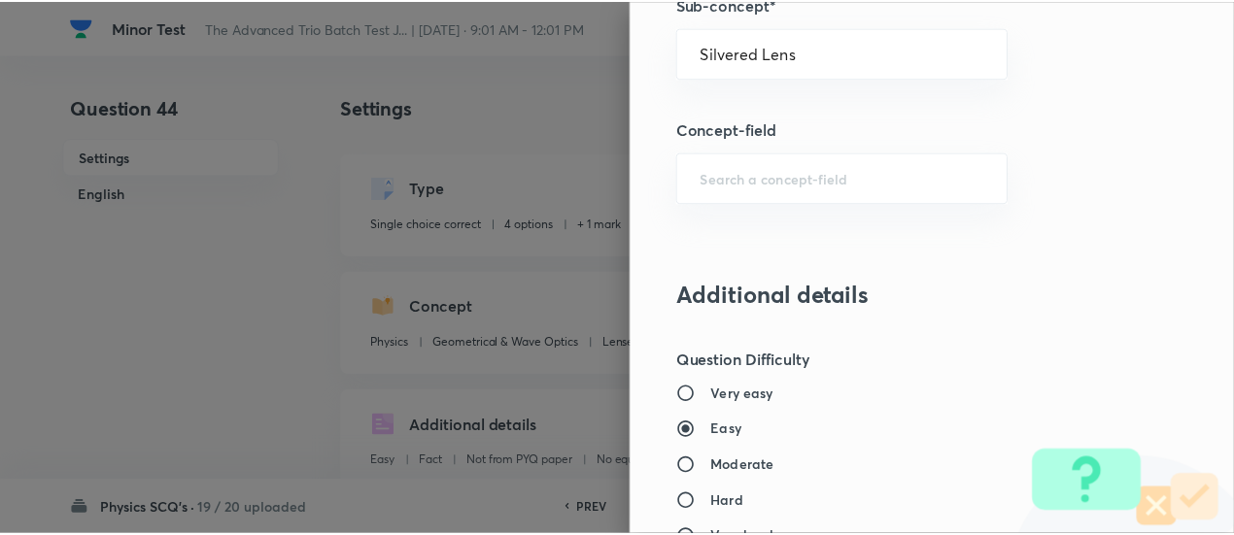
scroll to position [2107, 0]
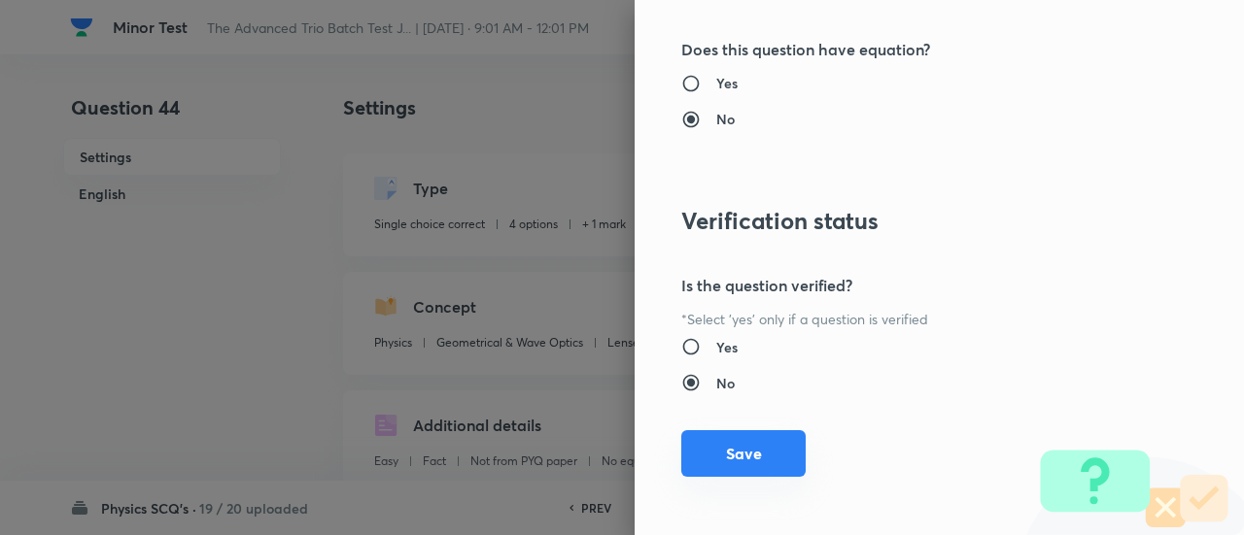
type input "1"
click at [756, 452] on button "Save" at bounding box center [743, 453] width 124 height 47
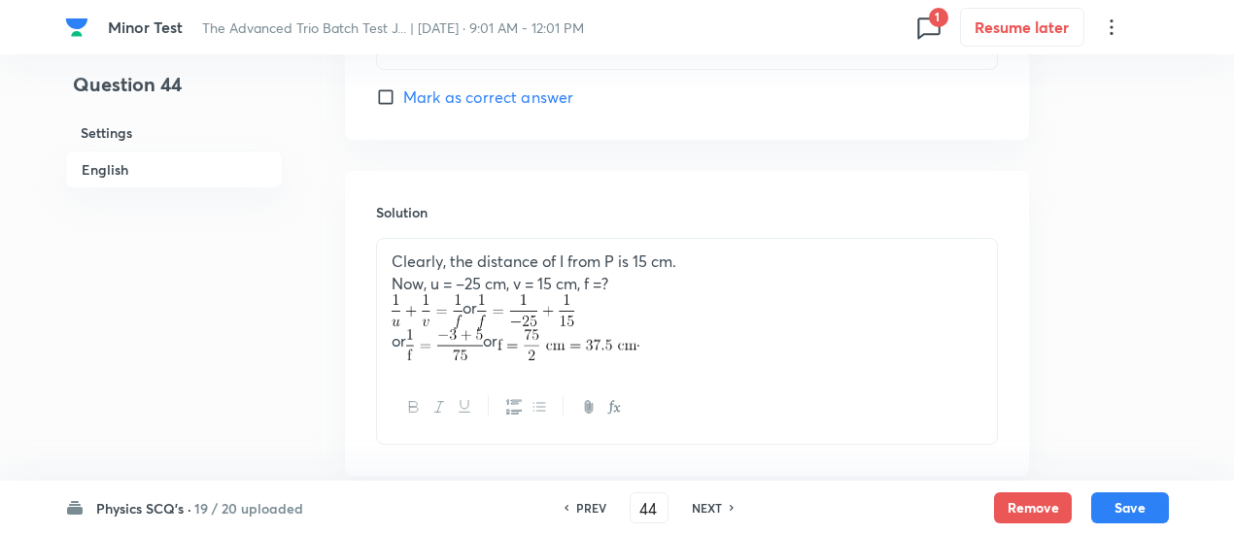
scroll to position [2121, 0]
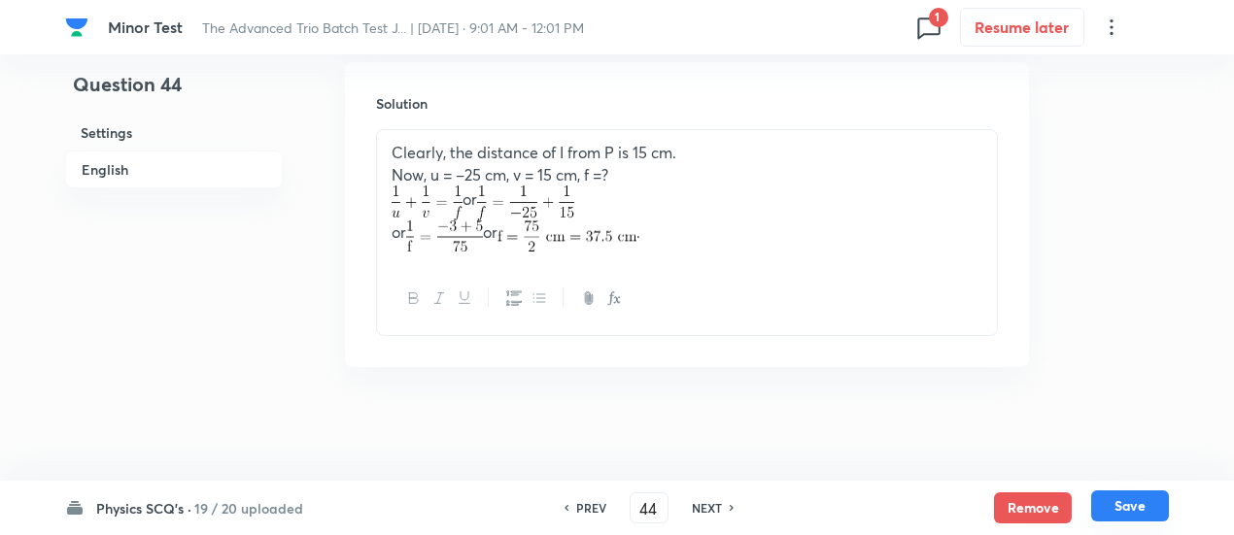
click at [1144, 506] on button "Save" at bounding box center [1130, 506] width 78 height 31
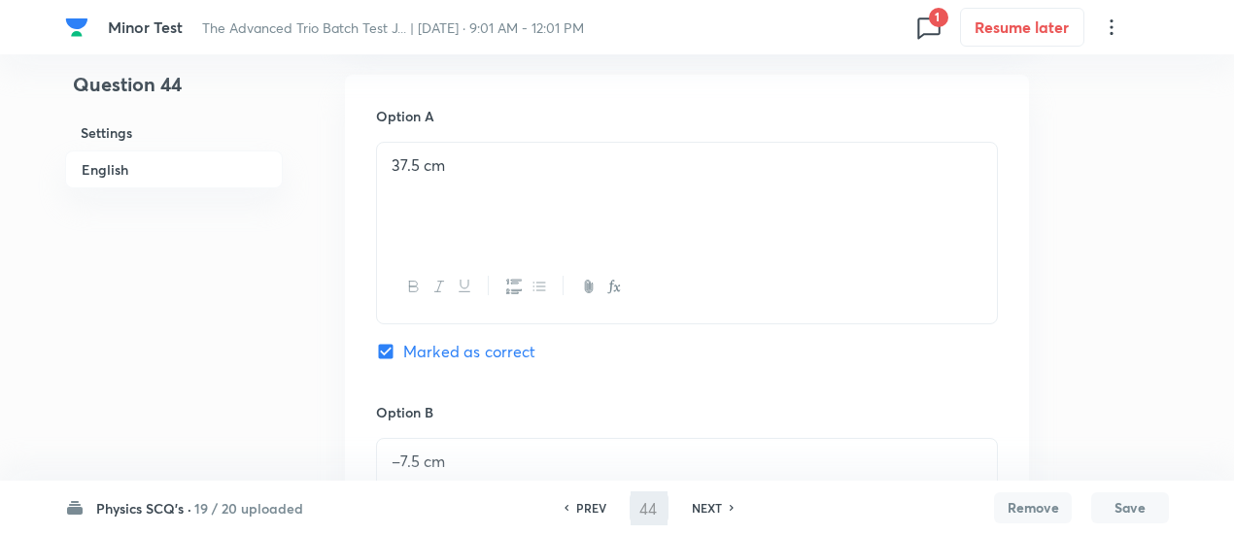
scroll to position [175, 0]
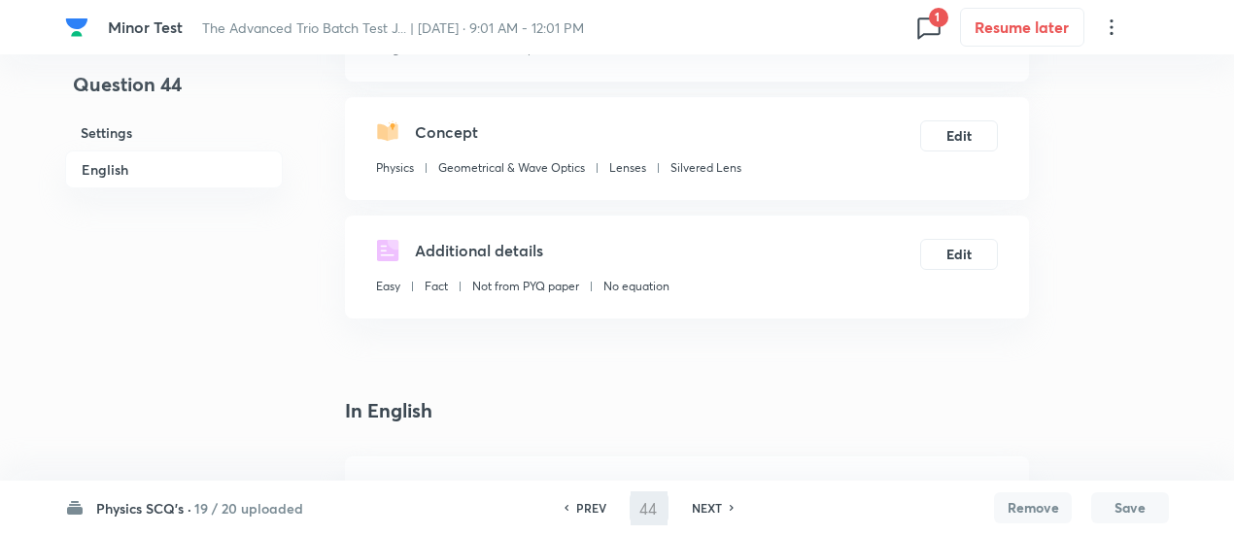
type input "45"
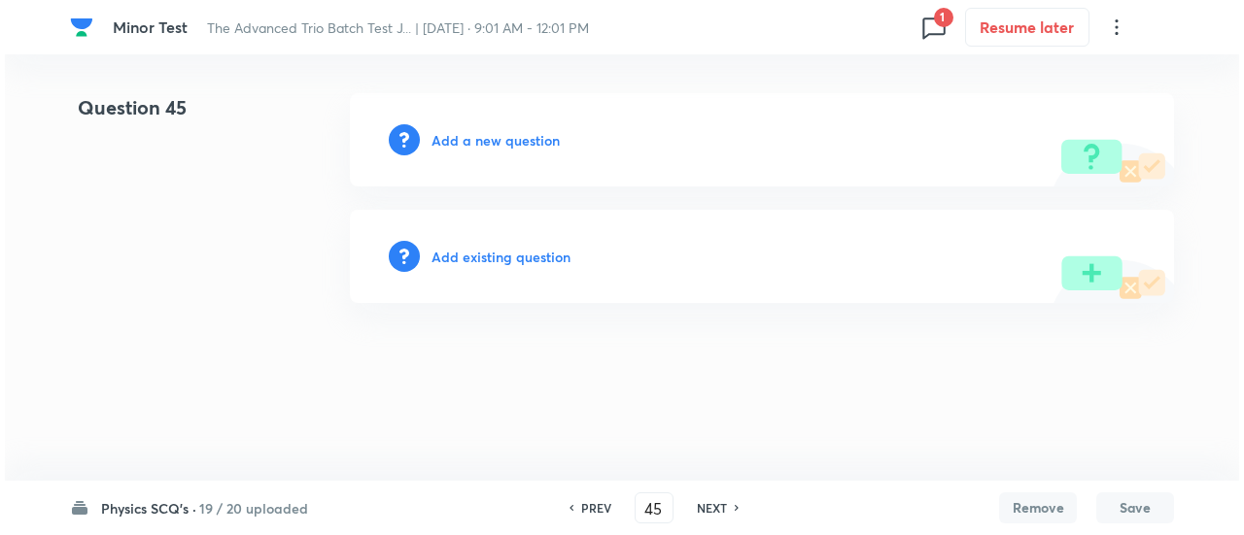
scroll to position [0, 0]
click at [540, 259] on h6 "Add existing question" at bounding box center [500, 257] width 139 height 20
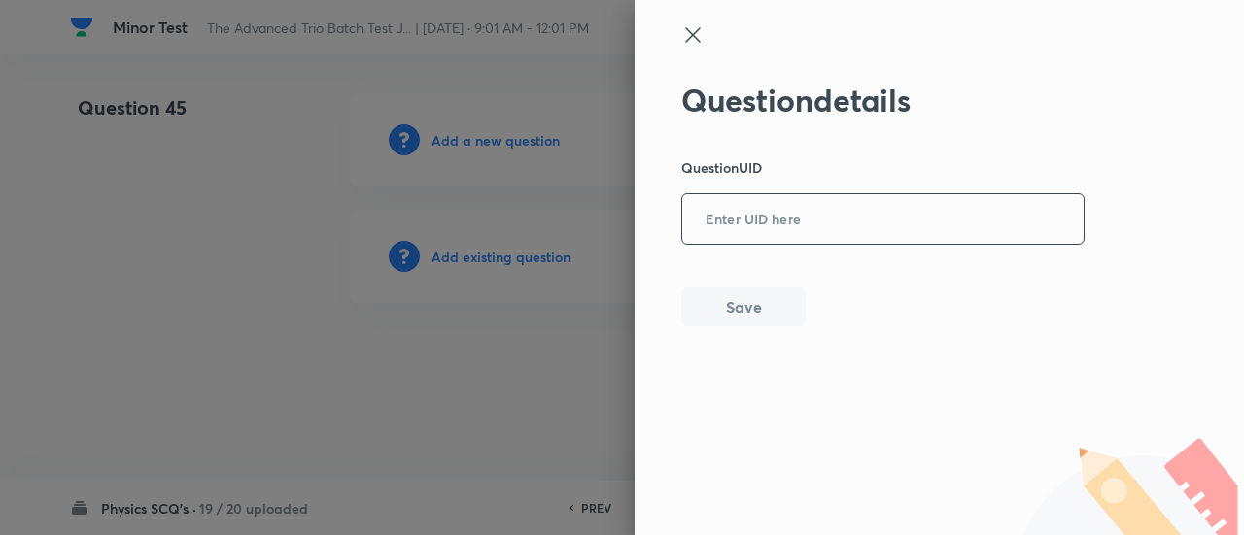
click at [850, 229] on input "text" at bounding box center [882, 220] width 401 height 48
paste input "T0CZY"
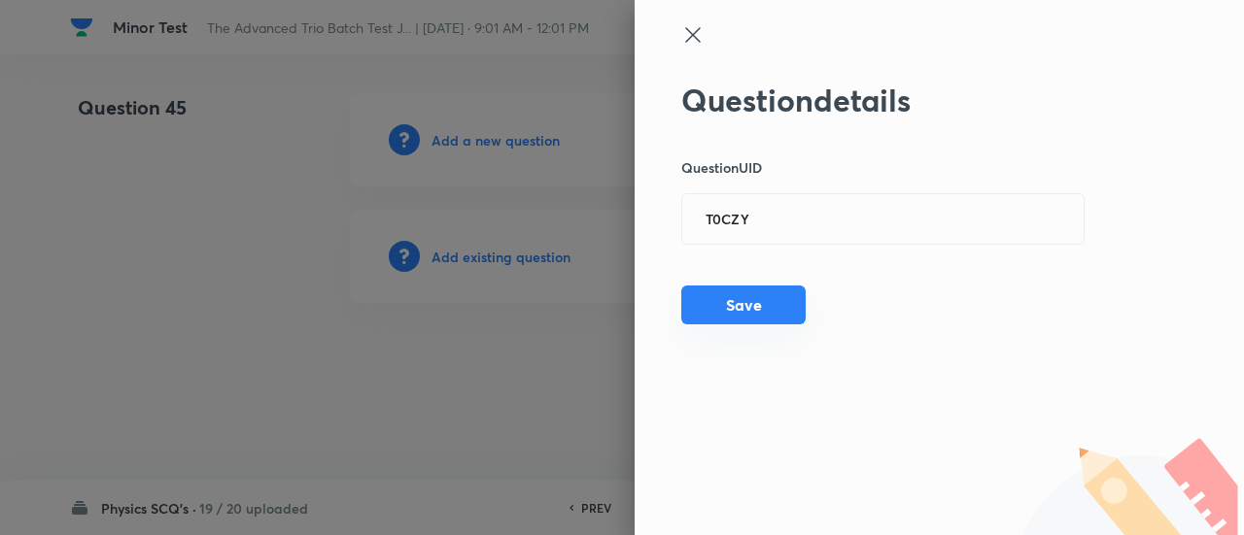
click at [750, 305] on button "Save" at bounding box center [743, 305] width 124 height 39
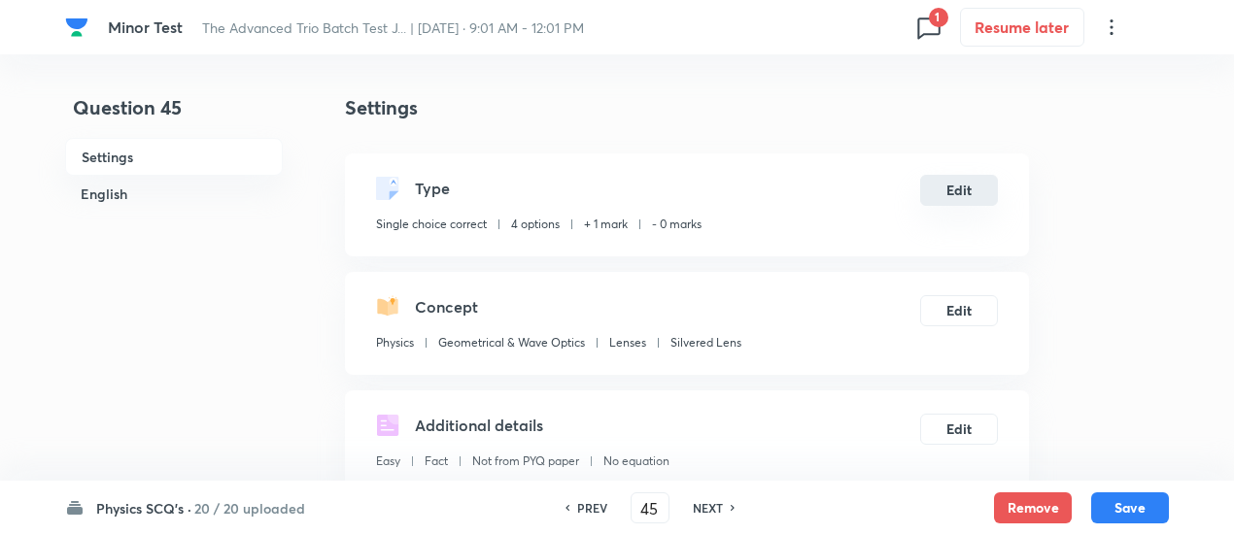
click at [976, 186] on button "Edit" at bounding box center [959, 190] width 78 height 31
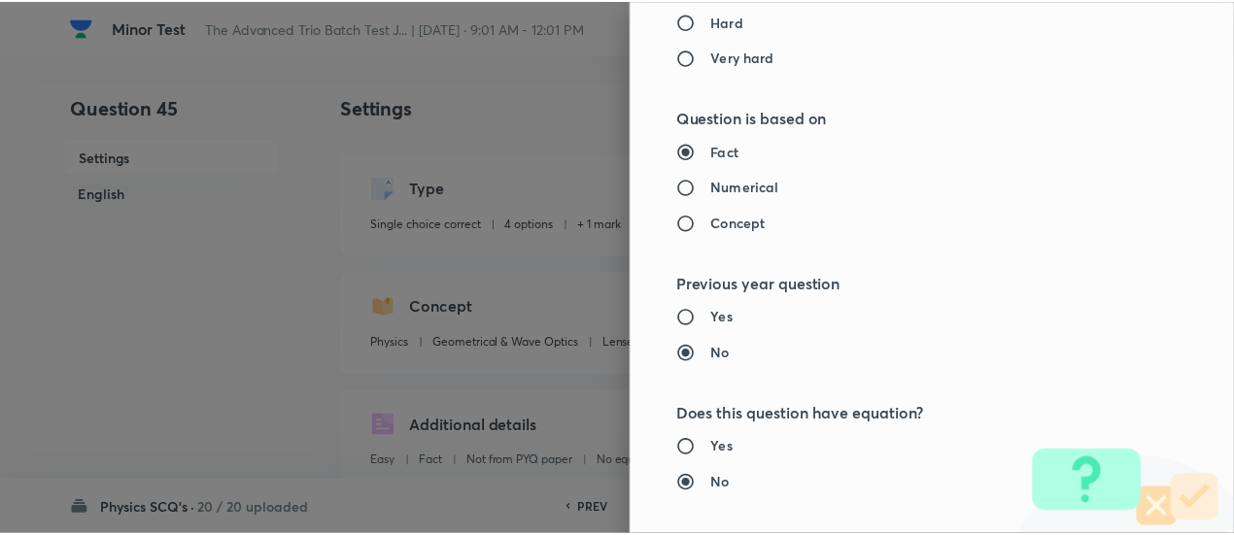
scroll to position [2107, 0]
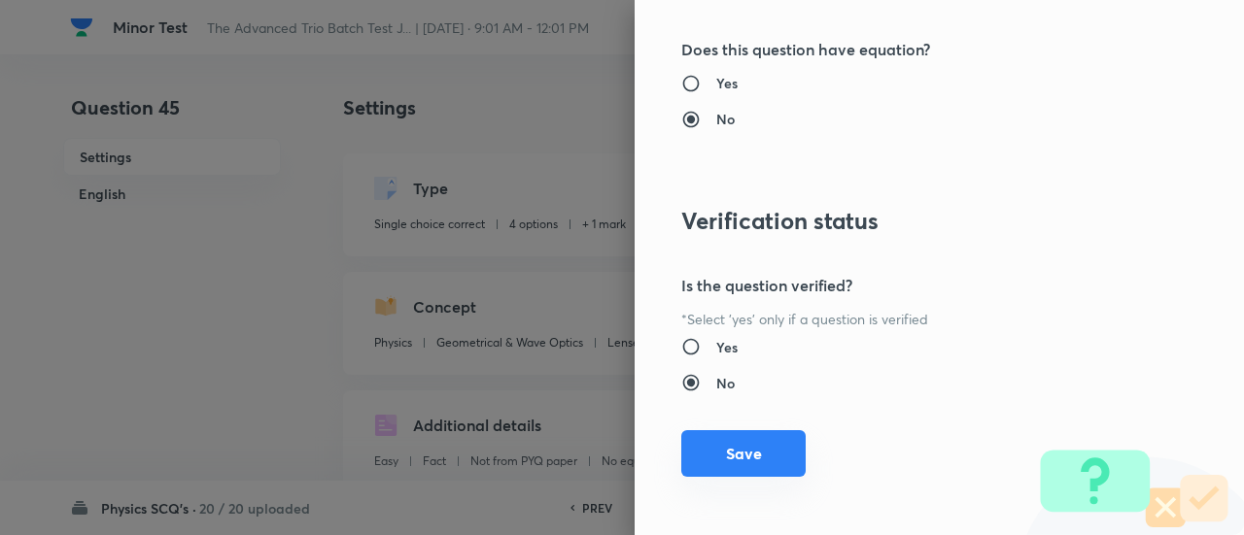
click at [746, 444] on button "Save" at bounding box center [743, 453] width 124 height 47
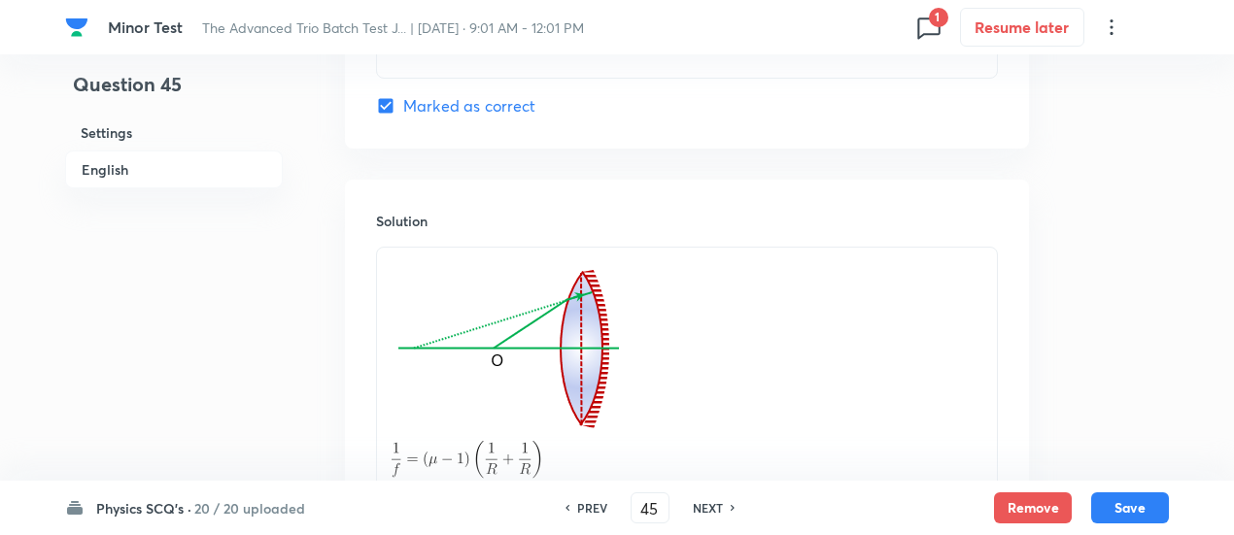
scroll to position [2104, 0]
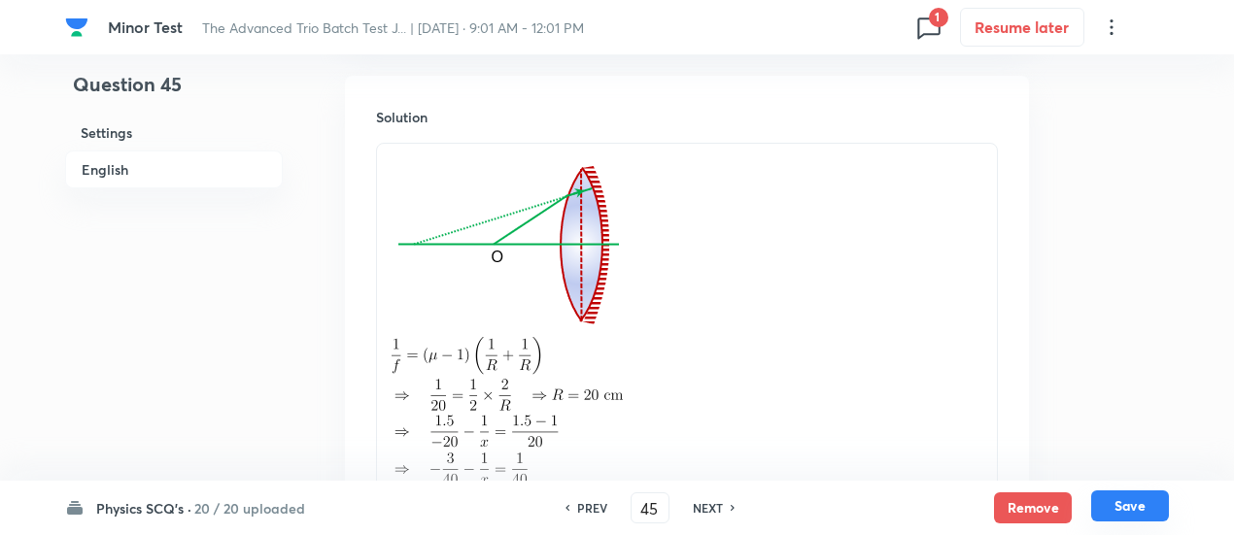
click at [1137, 505] on button "Save" at bounding box center [1130, 506] width 78 height 31
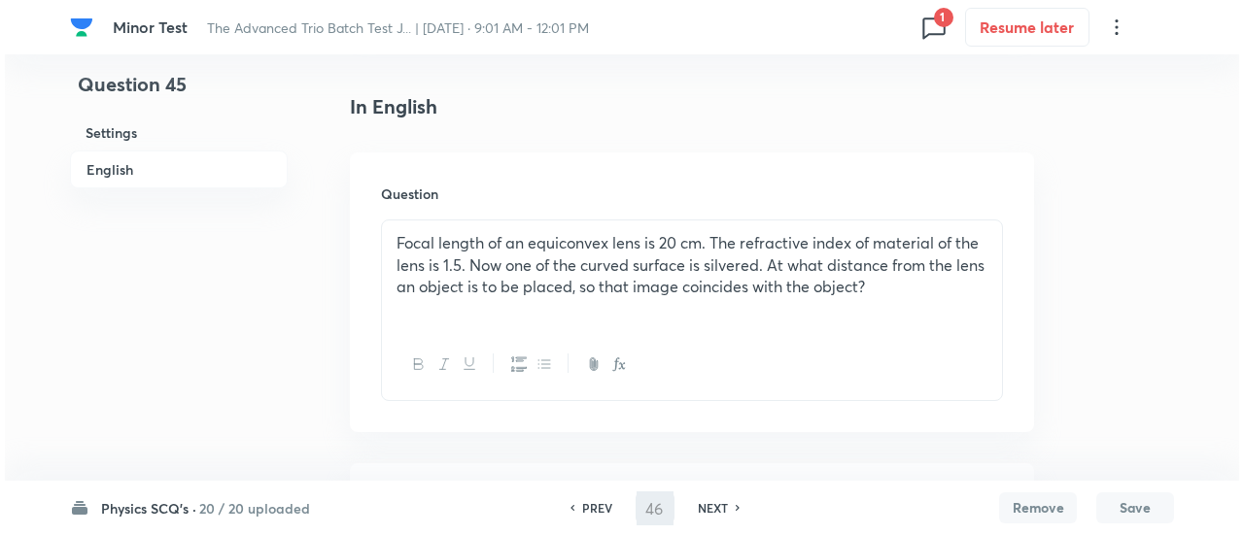
scroll to position [0, 0]
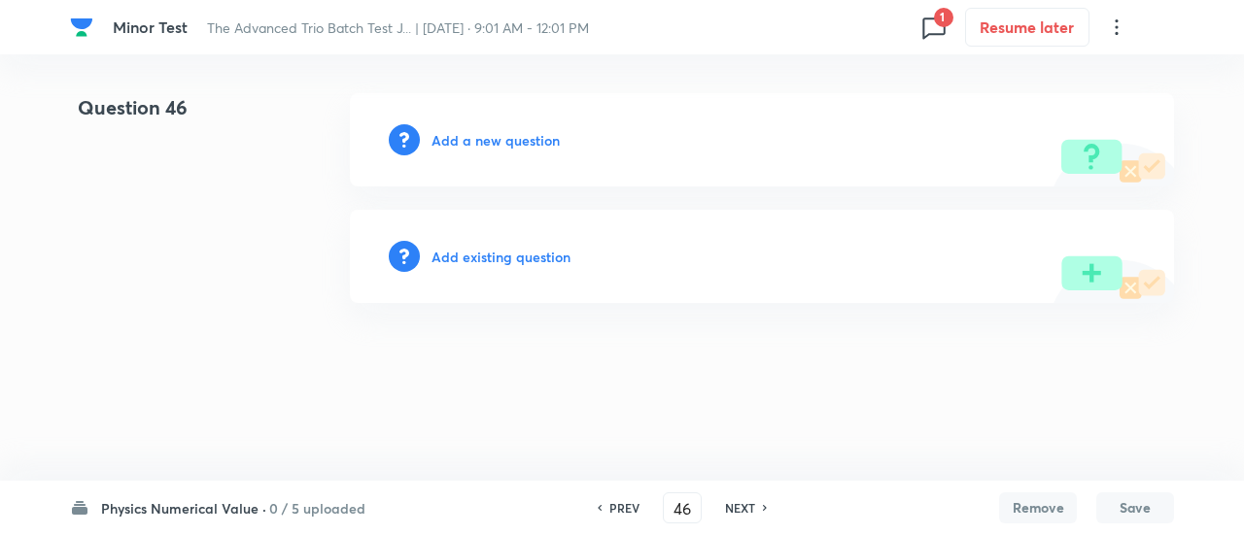
click at [523, 256] on h6 "Add existing question" at bounding box center [500, 257] width 139 height 20
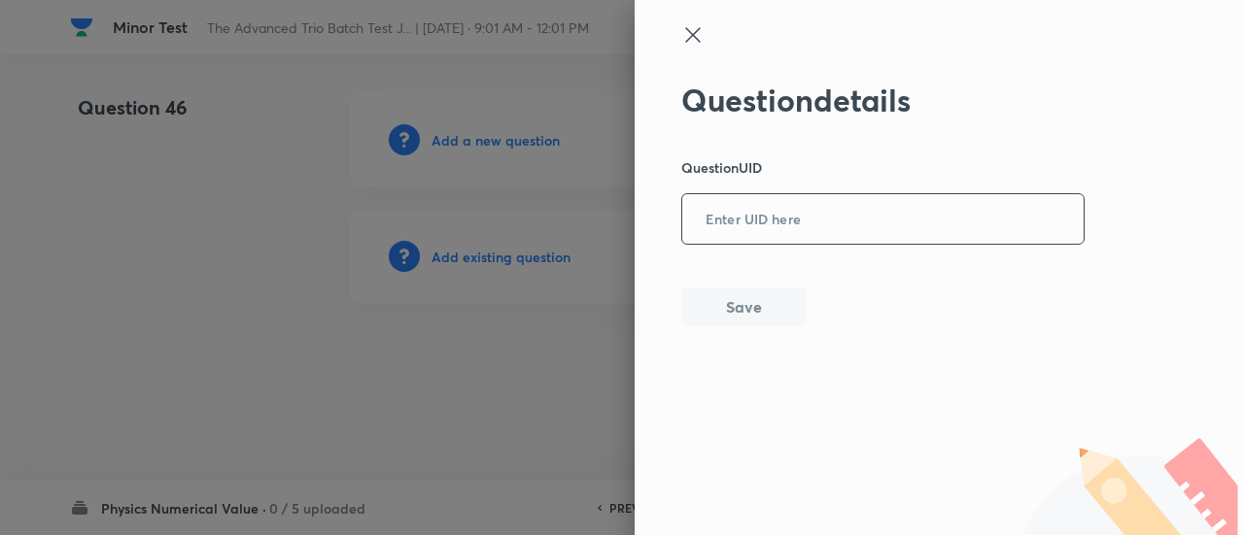
click at [859, 236] on input "text" at bounding box center [882, 220] width 401 height 48
paste input "141"
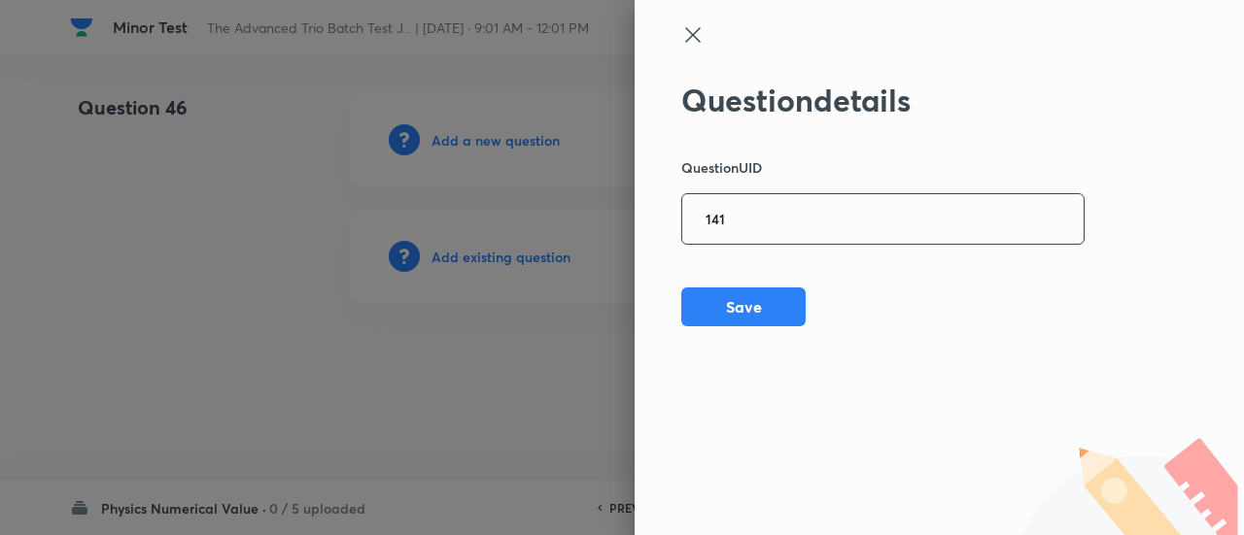
click at [770, 222] on input "141" at bounding box center [882, 220] width 401 height 48
paste input "01YMI"
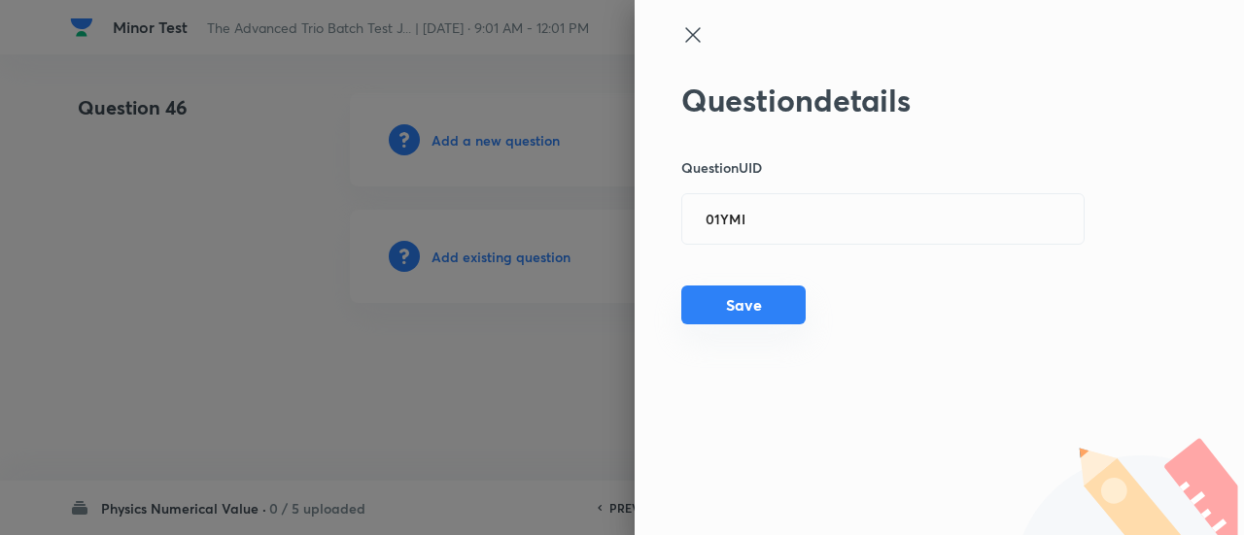
click at [742, 296] on button "Save" at bounding box center [743, 305] width 124 height 39
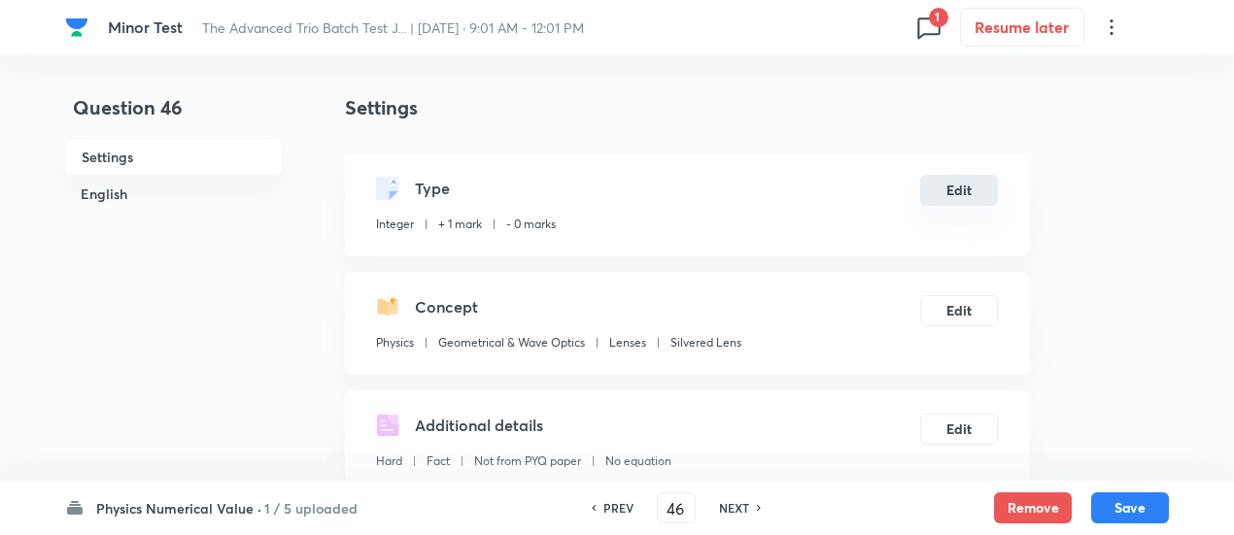
click at [966, 195] on button "Edit" at bounding box center [959, 190] width 78 height 31
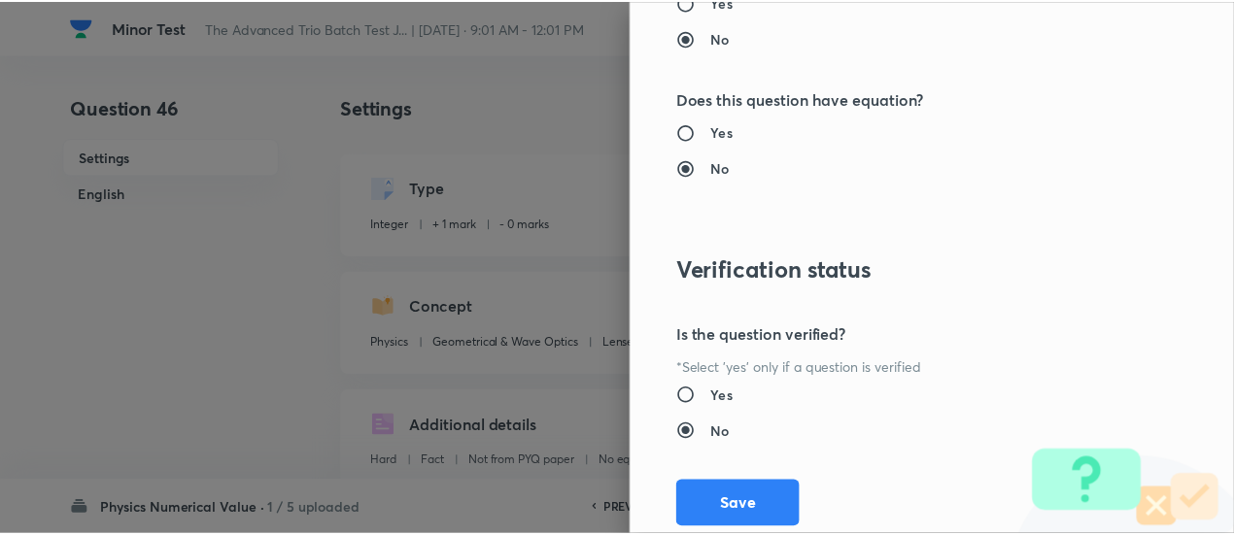
scroll to position [1994, 0]
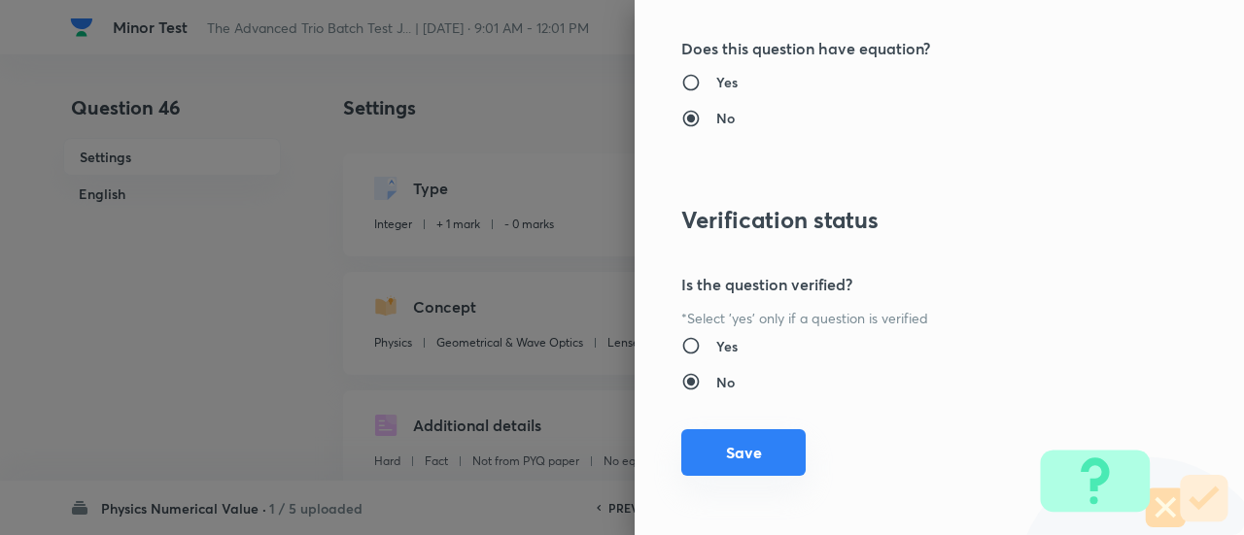
click at [740, 457] on button "Save" at bounding box center [743, 452] width 124 height 47
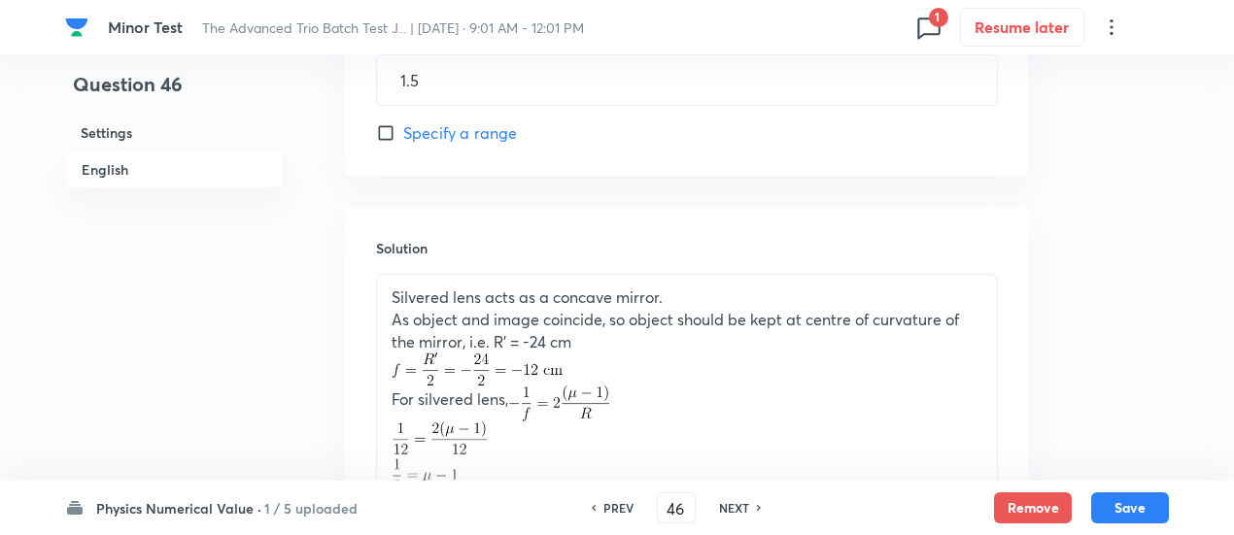
scroll to position [1234, 0]
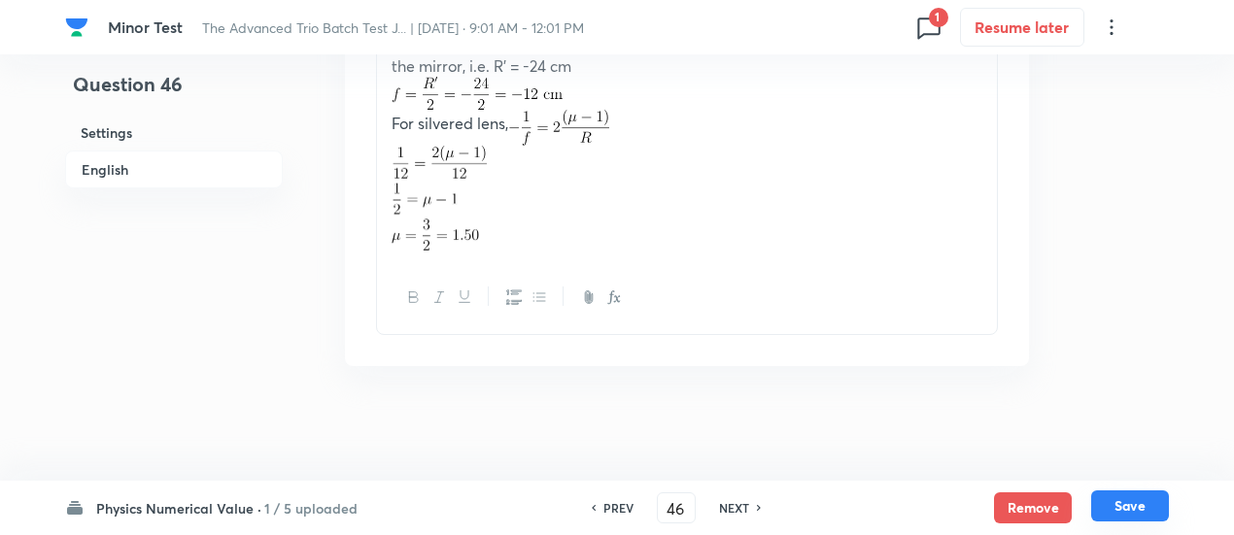
click at [1138, 501] on button "Save" at bounding box center [1130, 506] width 78 height 31
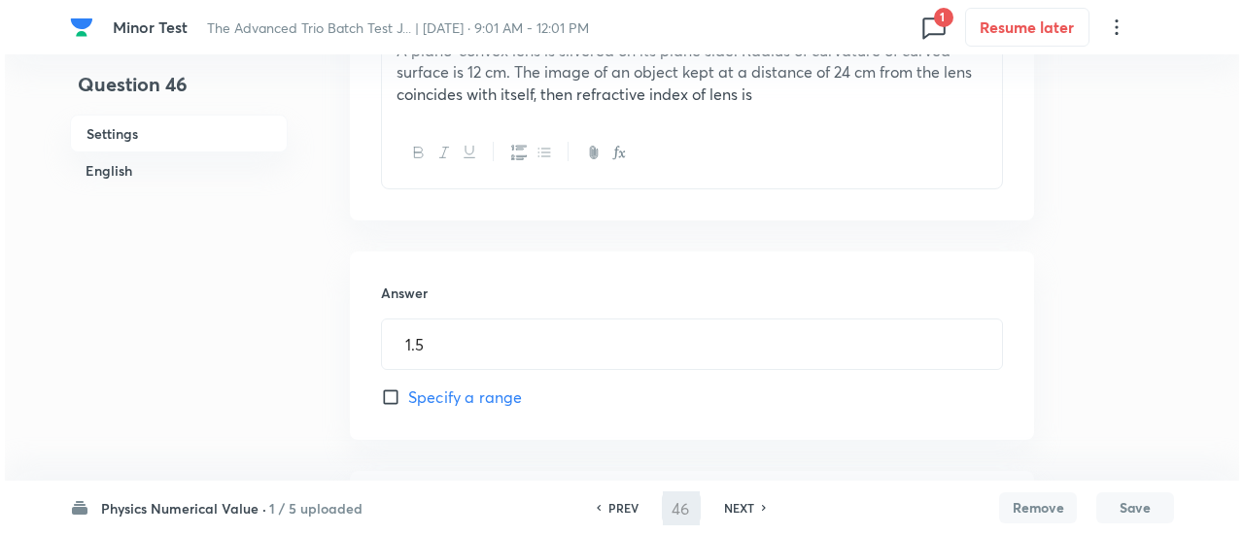
scroll to position [0, 0]
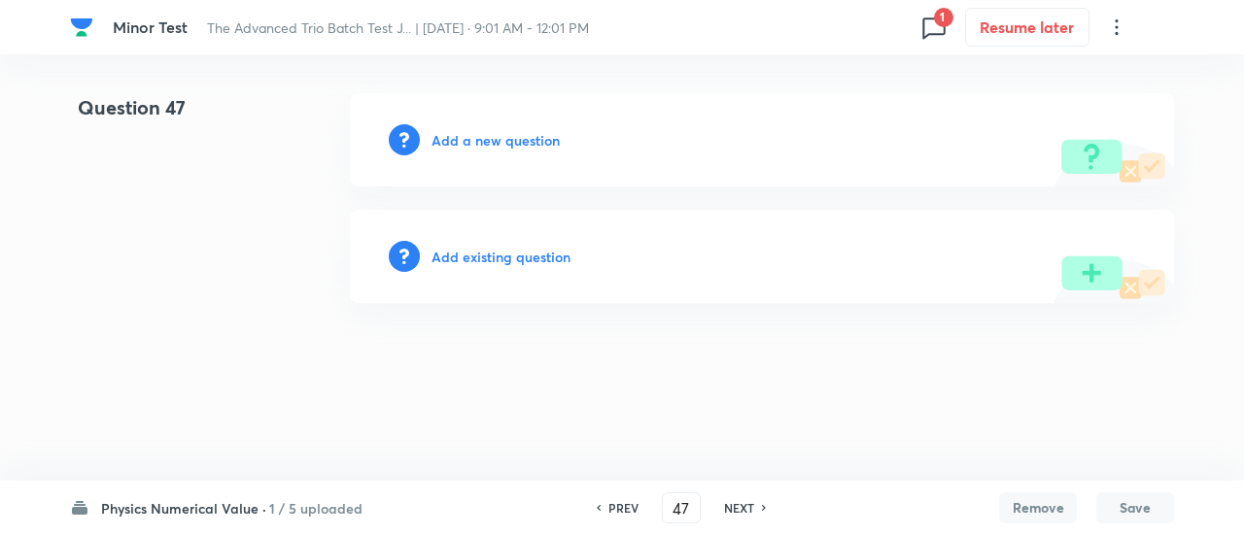
click at [545, 254] on h6 "Add existing question" at bounding box center [500, 257] width 139 height 20
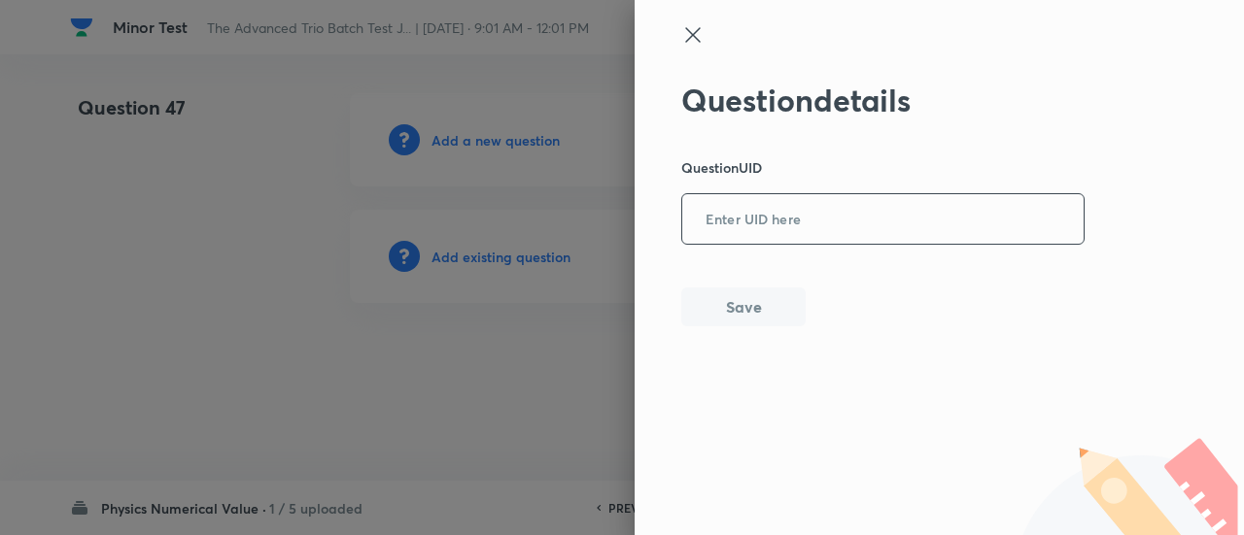
click at [818, 205] on input "text" at bounding box center [882, 220] width 401 height 48
paste input "D6FYJ"
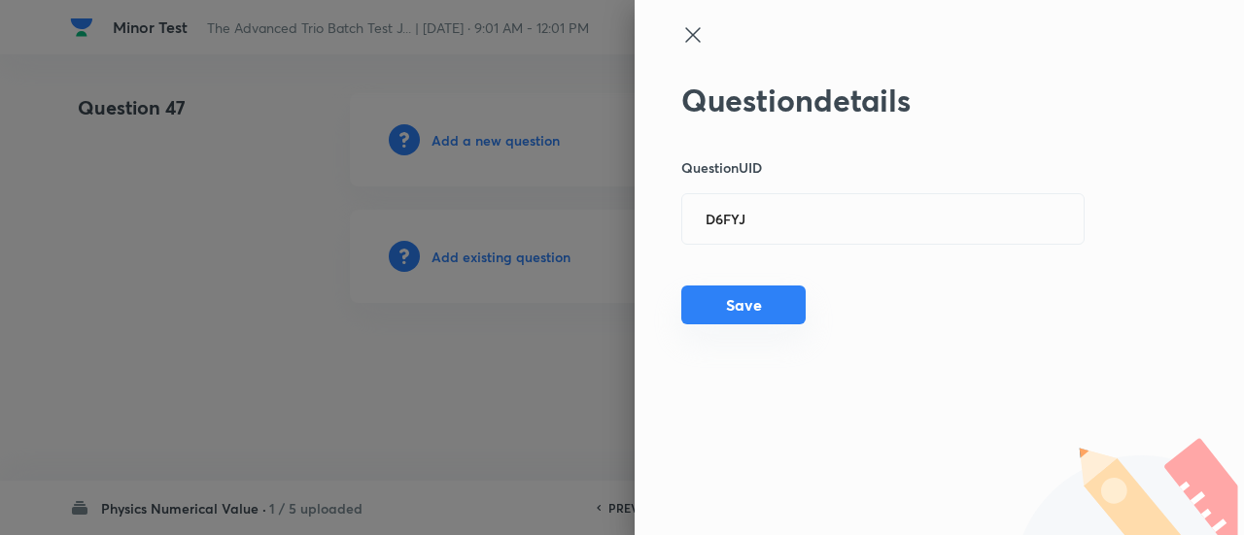
click at [777, 315] on button "Save" at bounding box center [743, 305] width 124 height 39
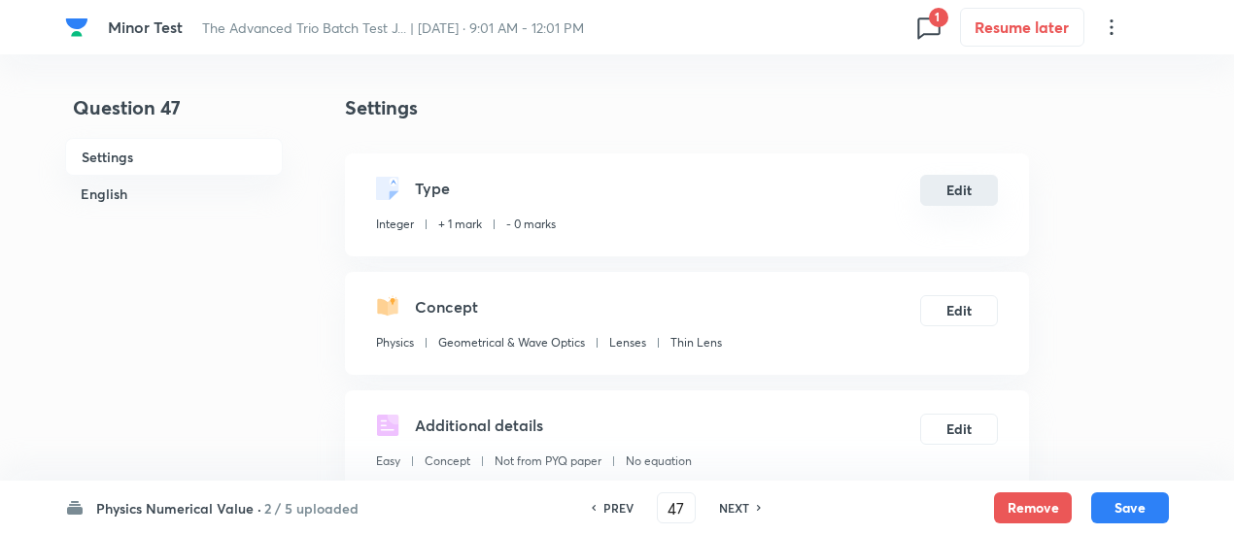
click at [950, 181] on button "Edit" at bounding box center [959, 190] width 78 height 31
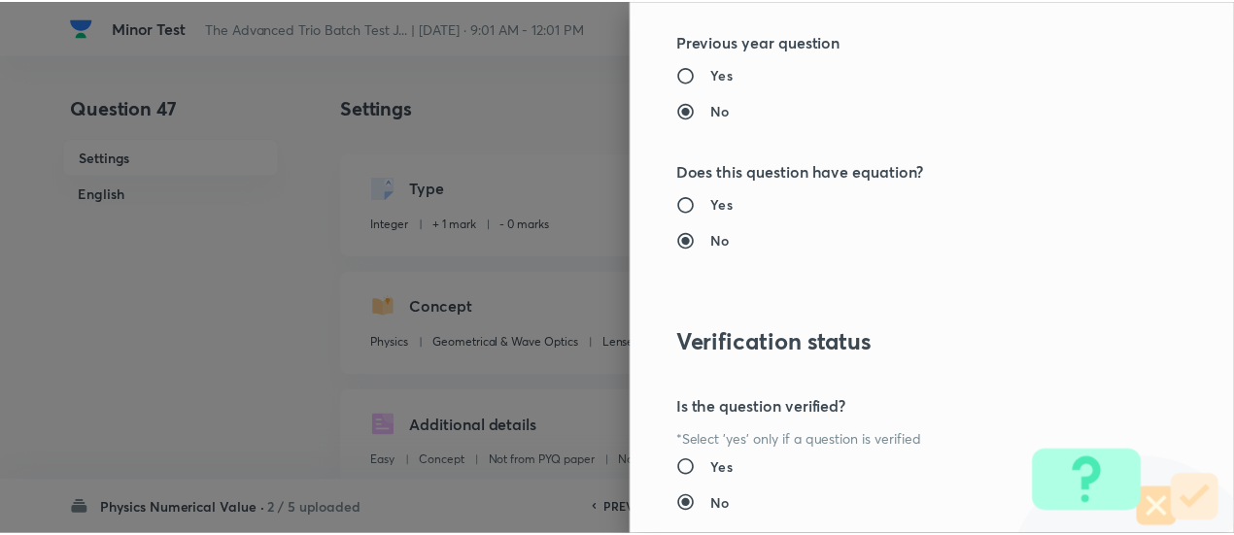
scroll to position [1994, 0]
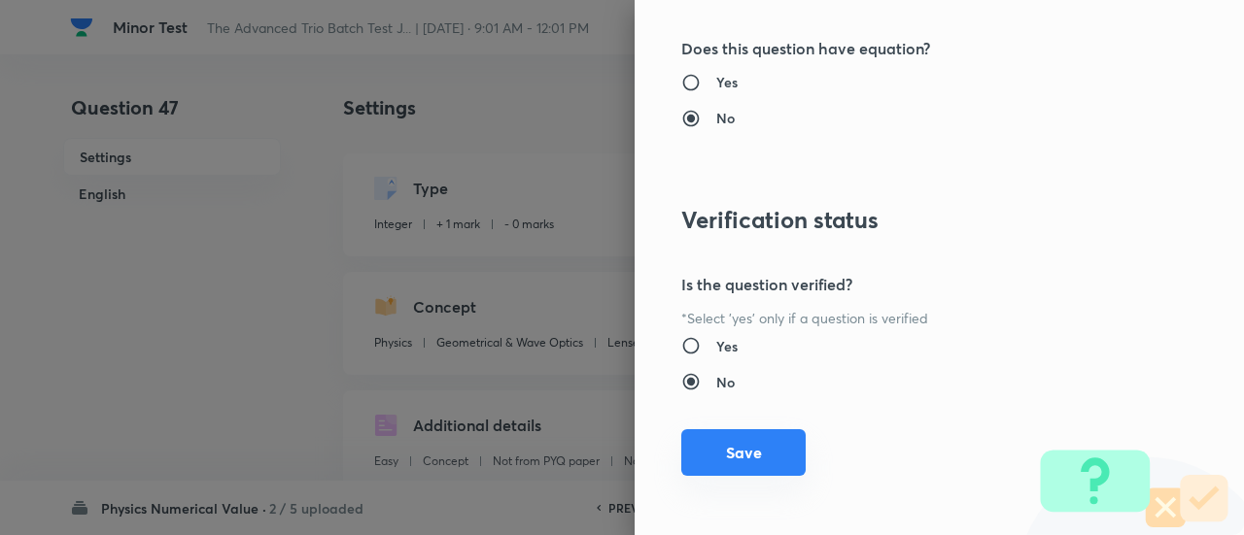
click at [748, 454] on button "Save" at bounding box center [743, 452] width 124 height 47
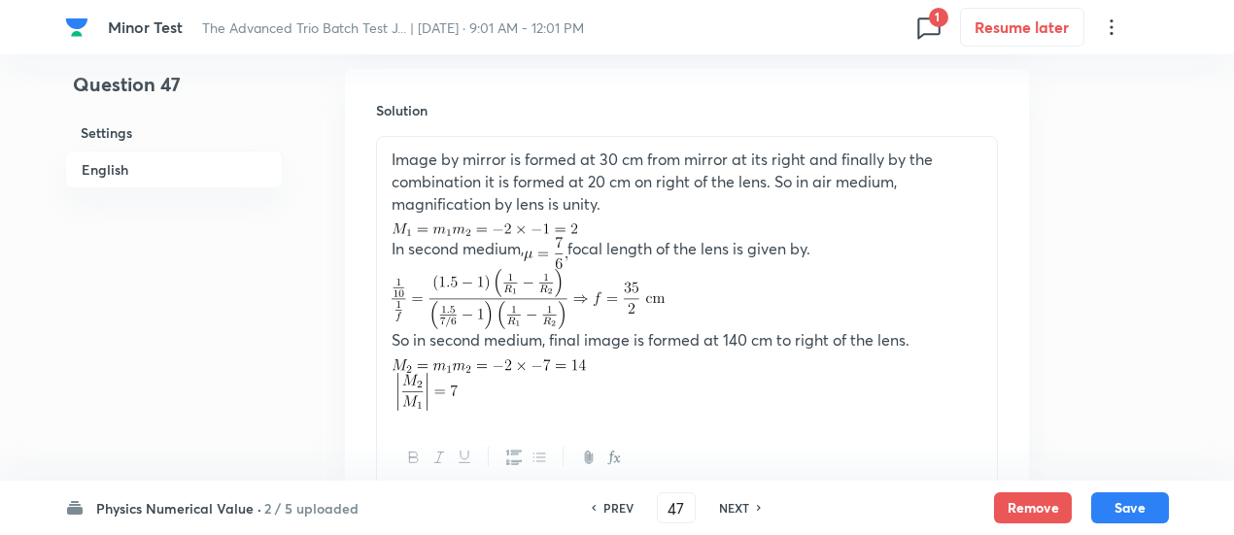
scroll to position [1533, 0]
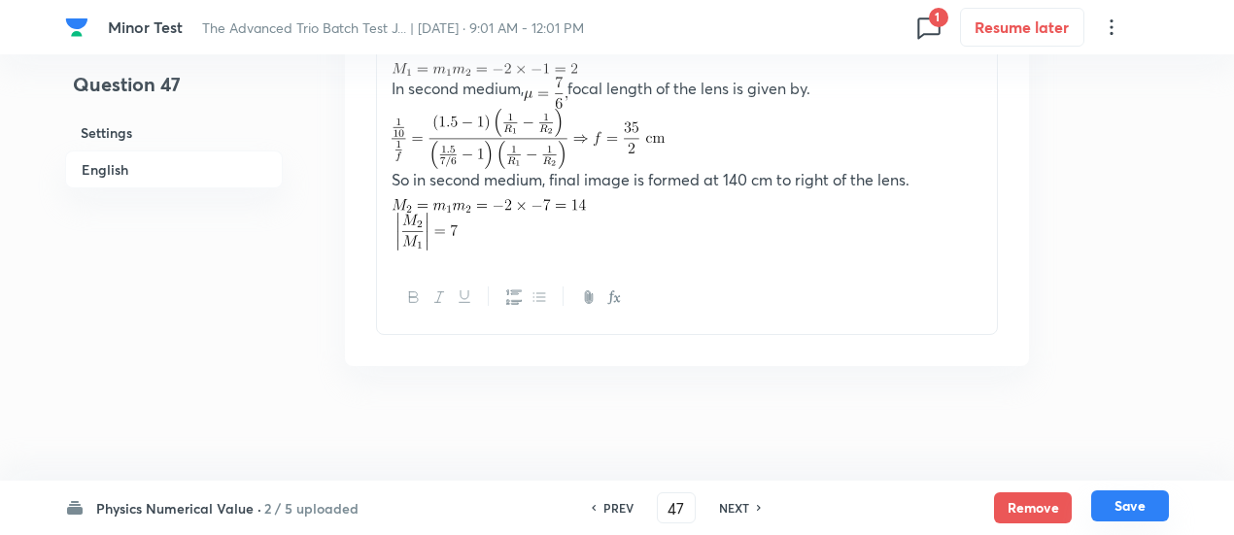
click at [1153, 504] on button "Save" at bounding box center [1130, 506] width 78 height 31
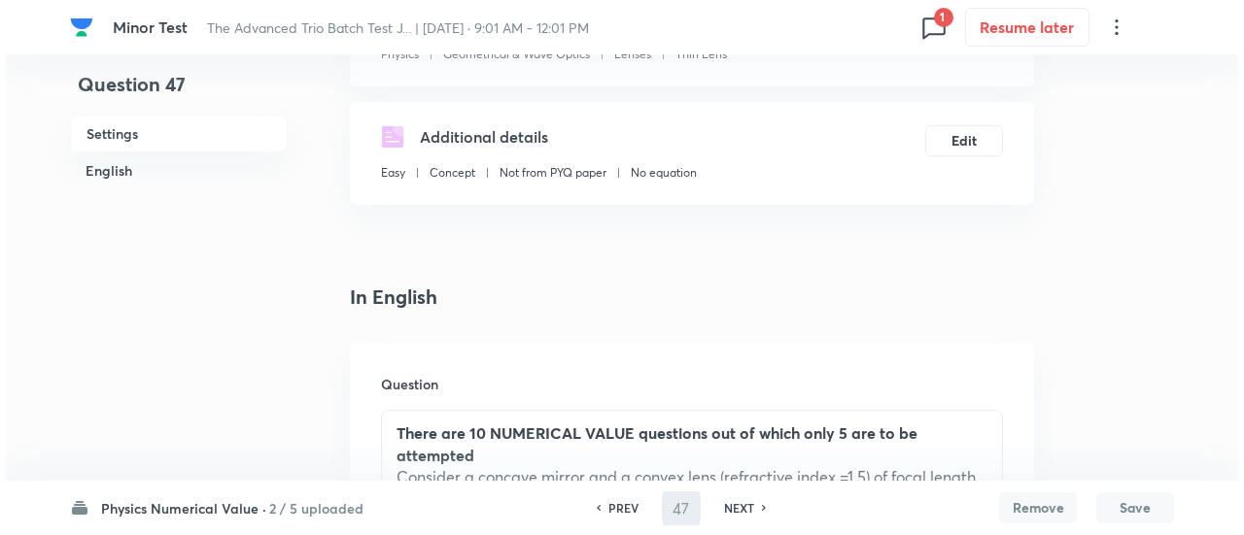
scroll to position [0, 0]
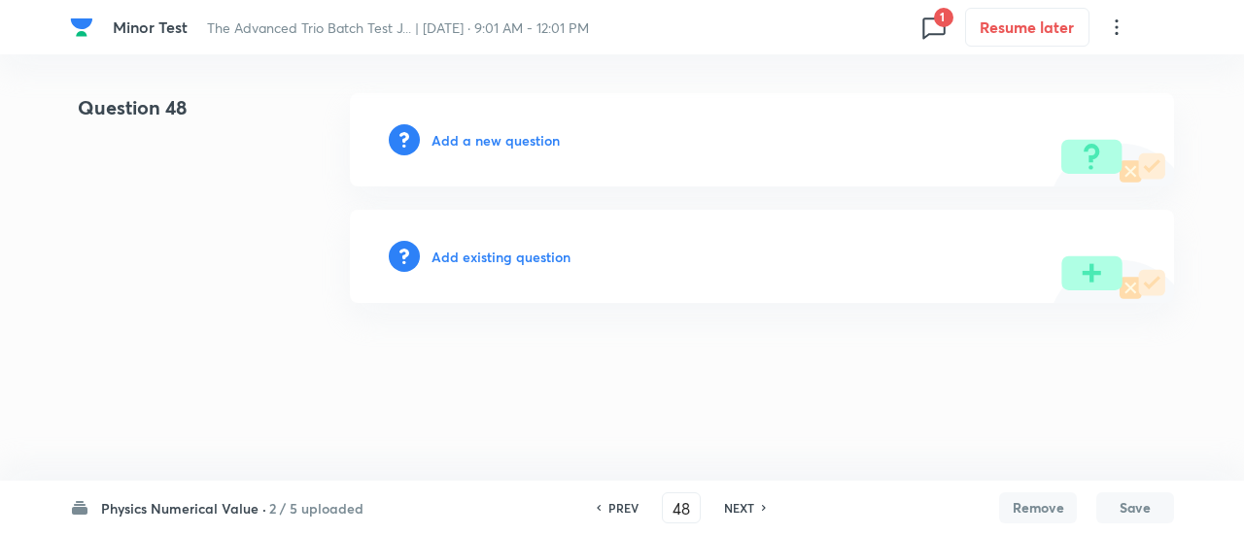
click at [532, 258] on h6 "Add existing question" at bounding box center [500, 257] width 139 height 20
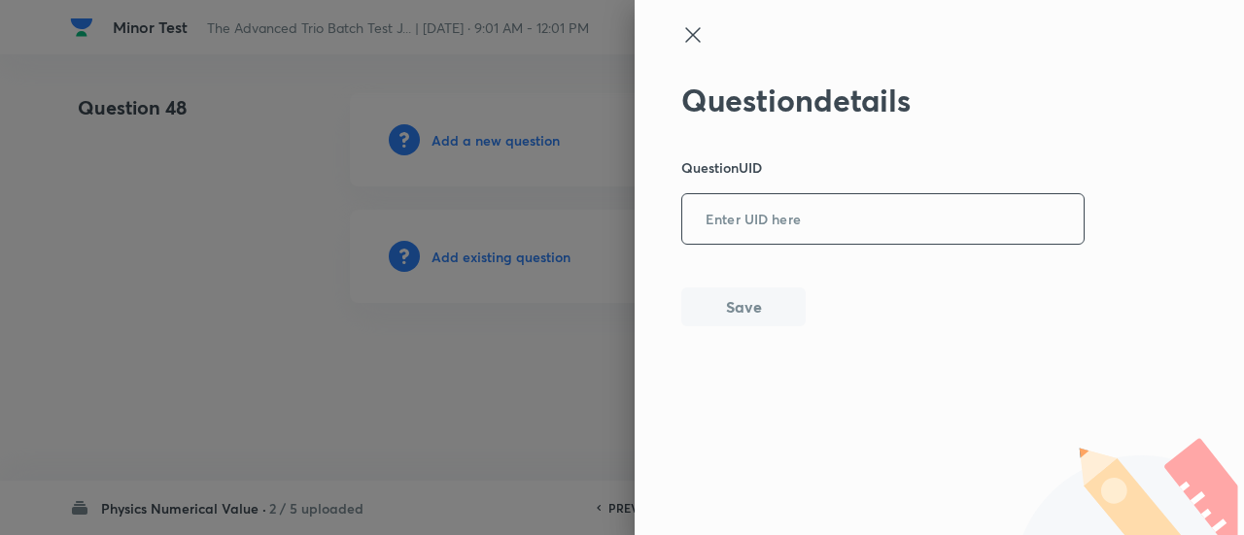
click at [742, 202] on input "text" at bounding box center [882, 220] width 401 height 48
paste input "B3Q8Q"
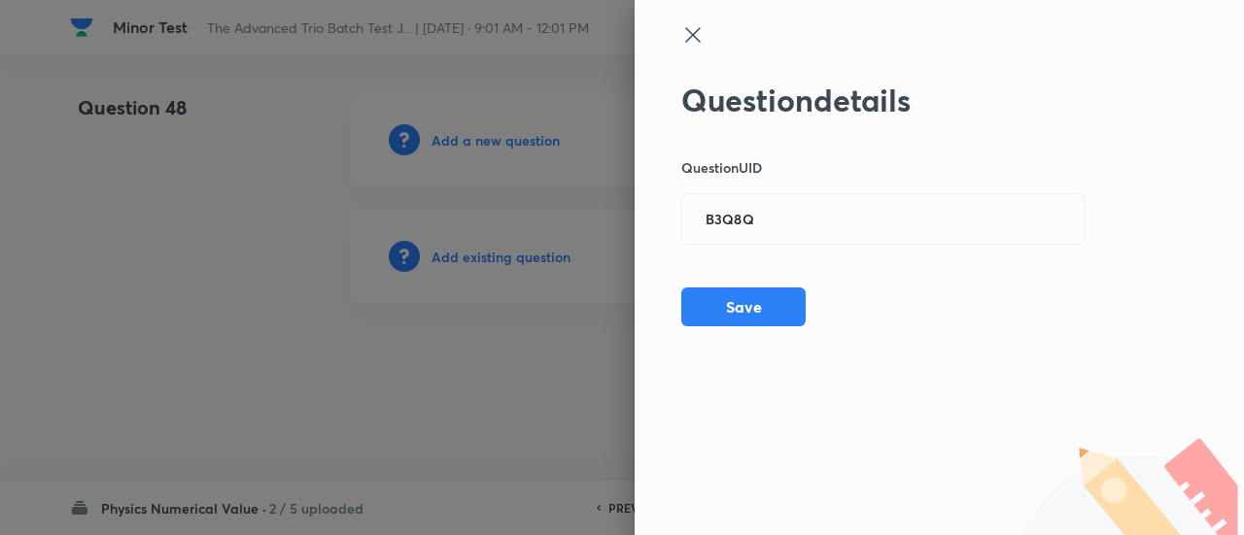
click at [1164, 221] on div "Question details Question UID B3Q8Q ​ Save" at bounding box center [938, 267] width 609 height 535
click at [752, 302] on button "Save" at bounding box center [743, 305] width 124 height 39
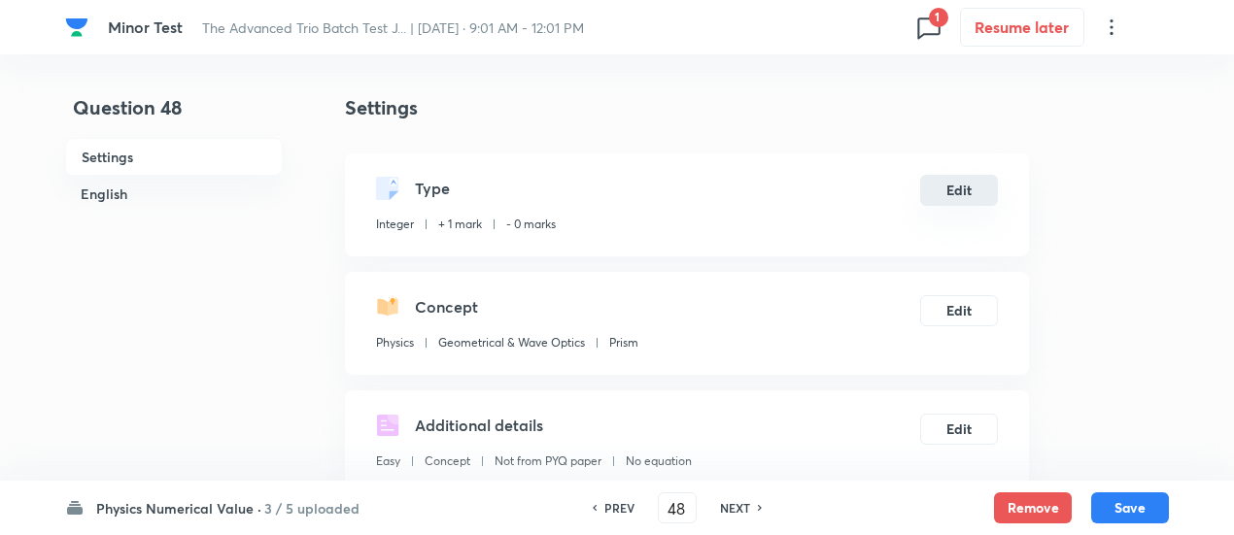
click at [952, 191] on button "Edit" at bounding box center [959, 190] width 78 height 31
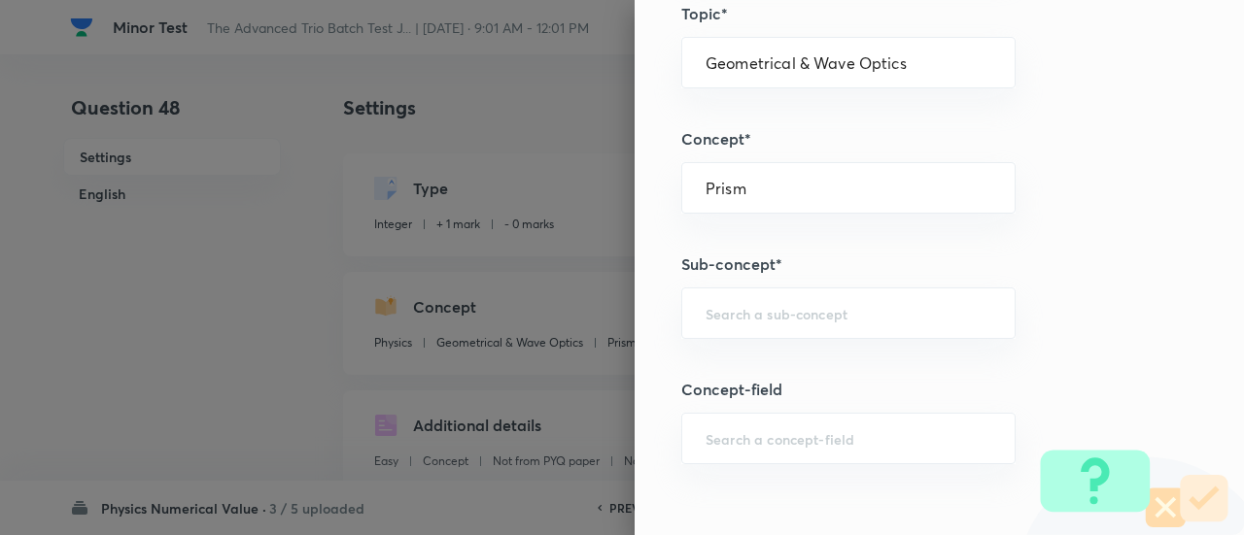
scroll to position [893, 0]
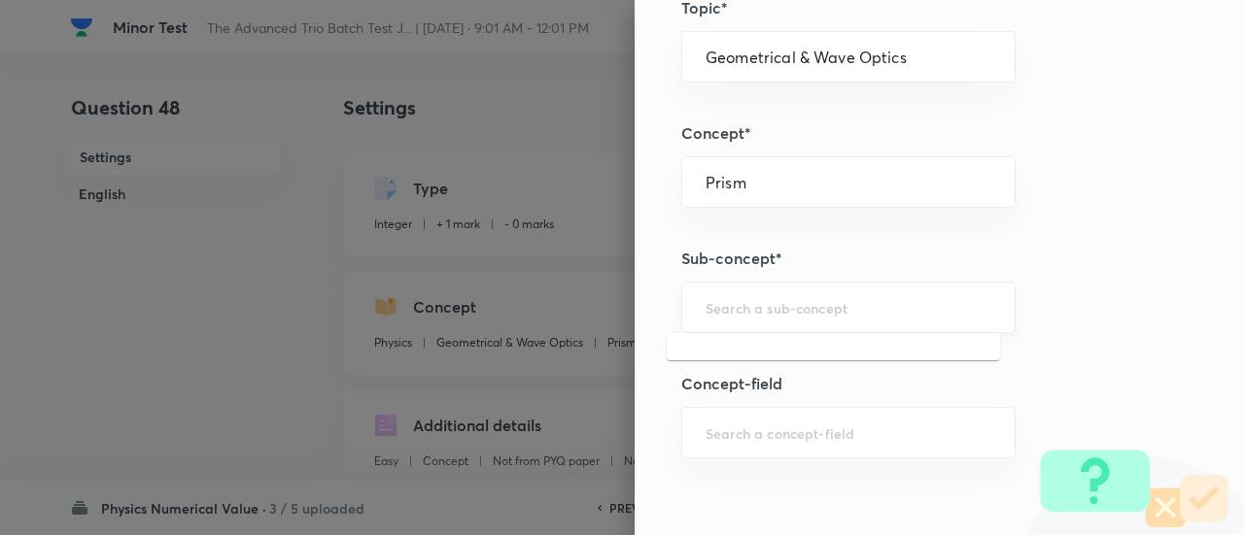
click at [880, 306] on input "text" at bounding box center [848, 307] width 286 height 18
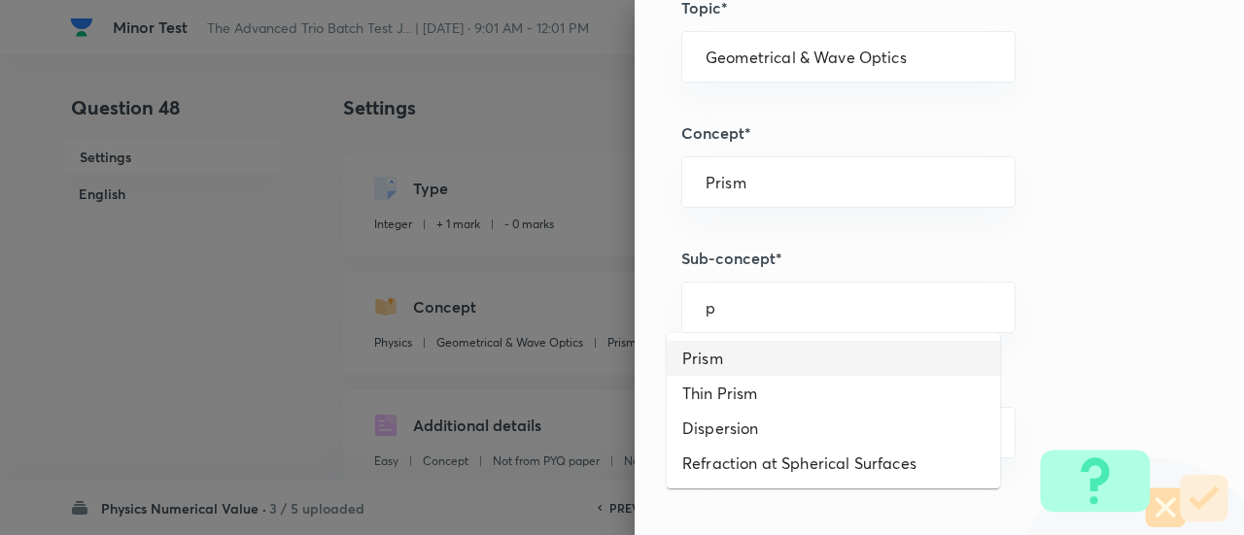
click at [808, 353] on li "Prism" at bounding box center [832, 358] width 333 height 35
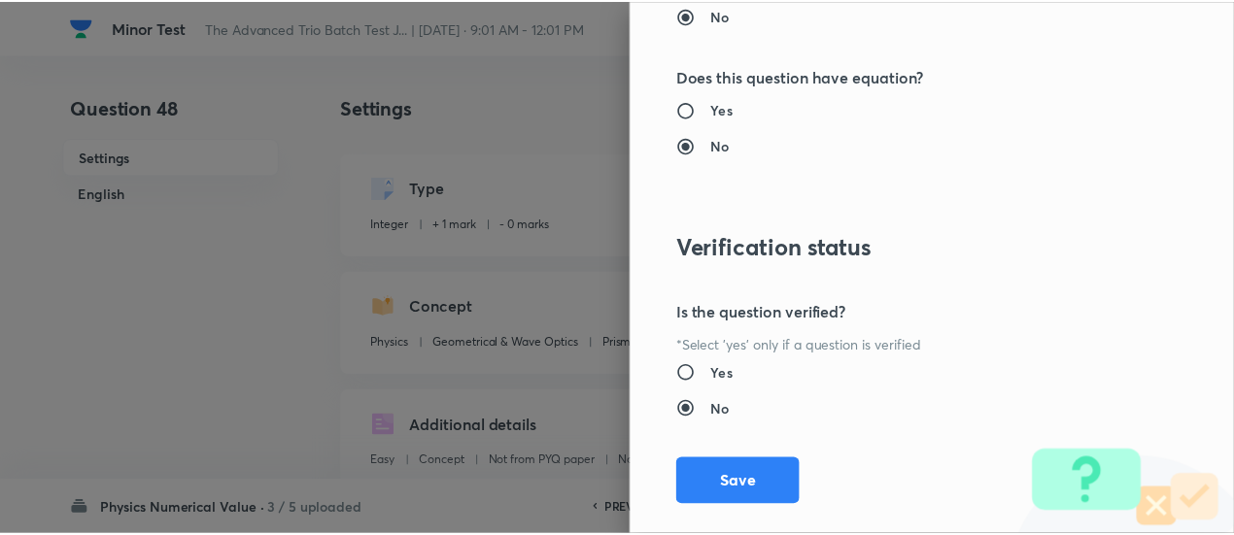
scroll to position [1994, 0]
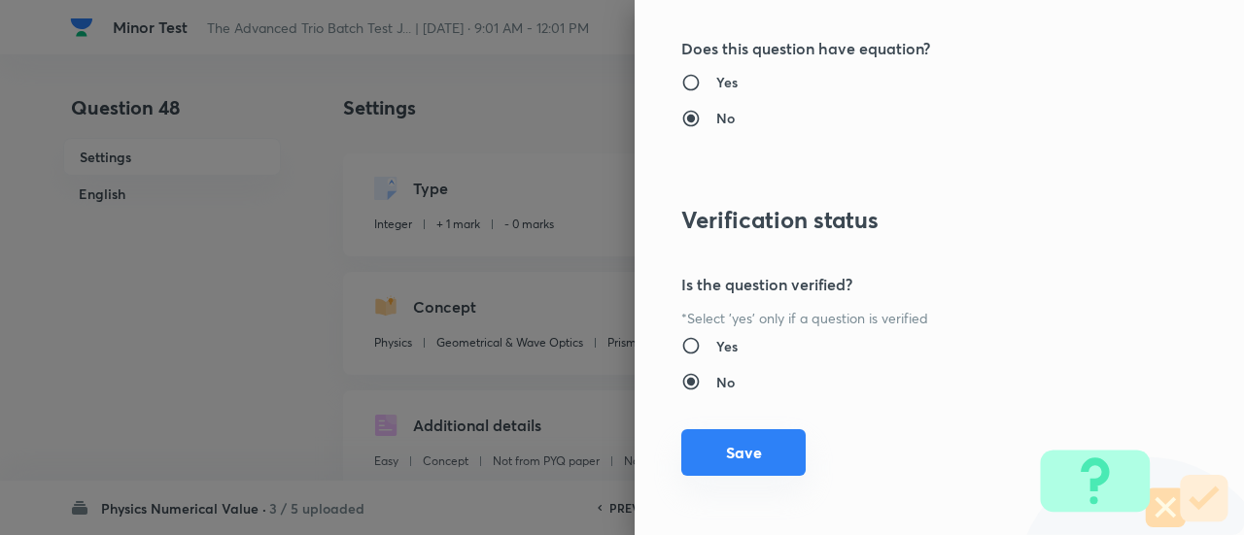
click at [772, 461] on button "Save" at bounding box center [743, 452] width 124 height 47
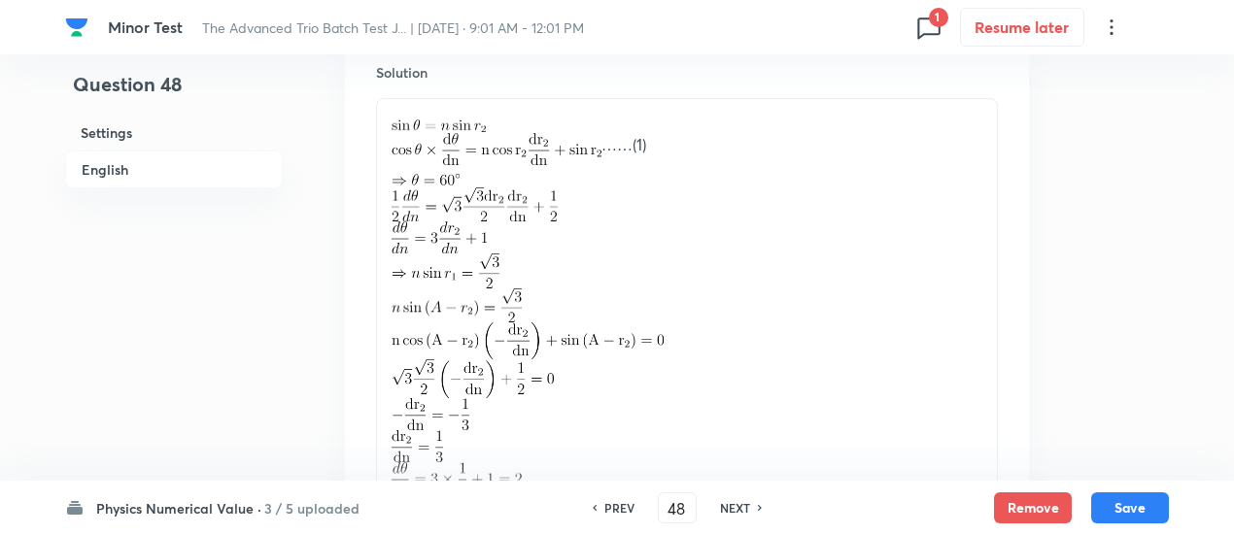
scroll to position [1528, 0]
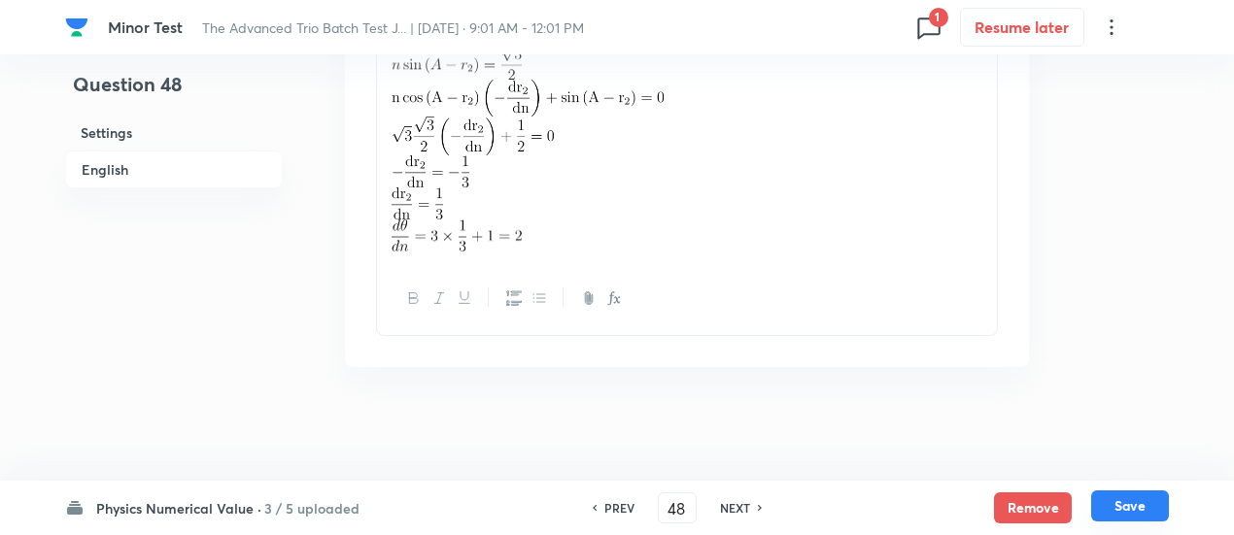
click at [1145, 499] on button "Save" at bounding box center [1130, 506] width 78 height 31
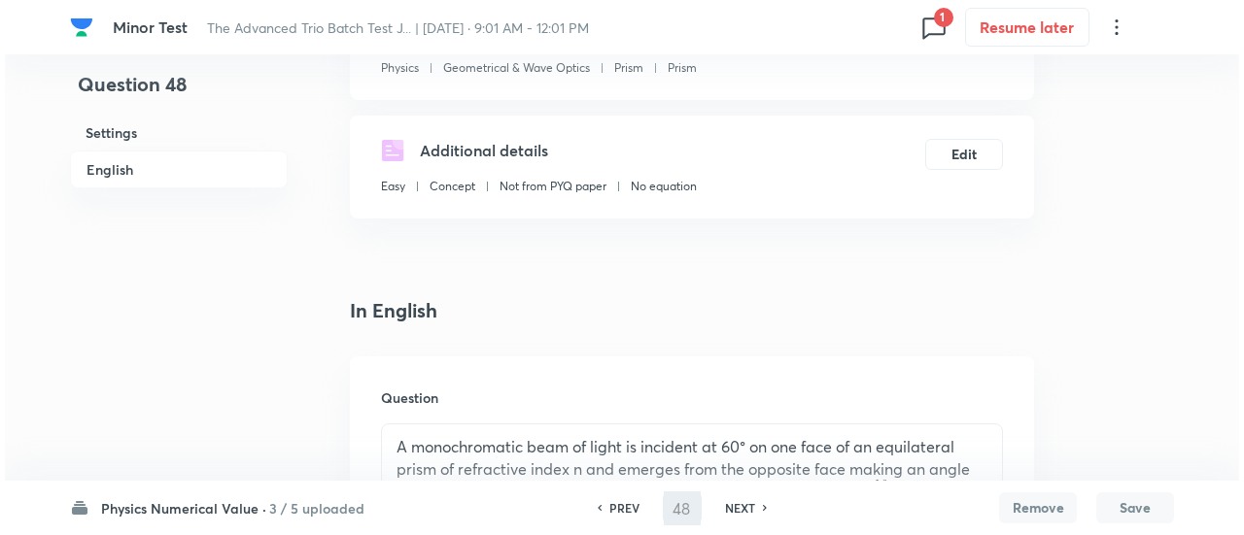
scroll to position [0, 0]
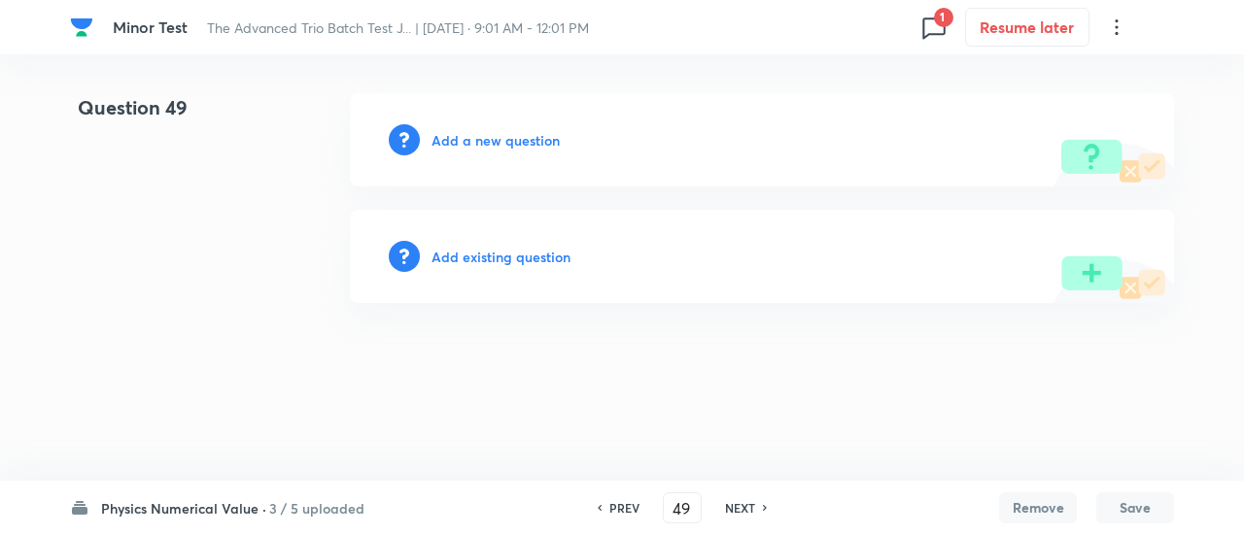
click at [530, 254] on h6 "Add existing question" at bounding box center [500, 257] width 139 height 20
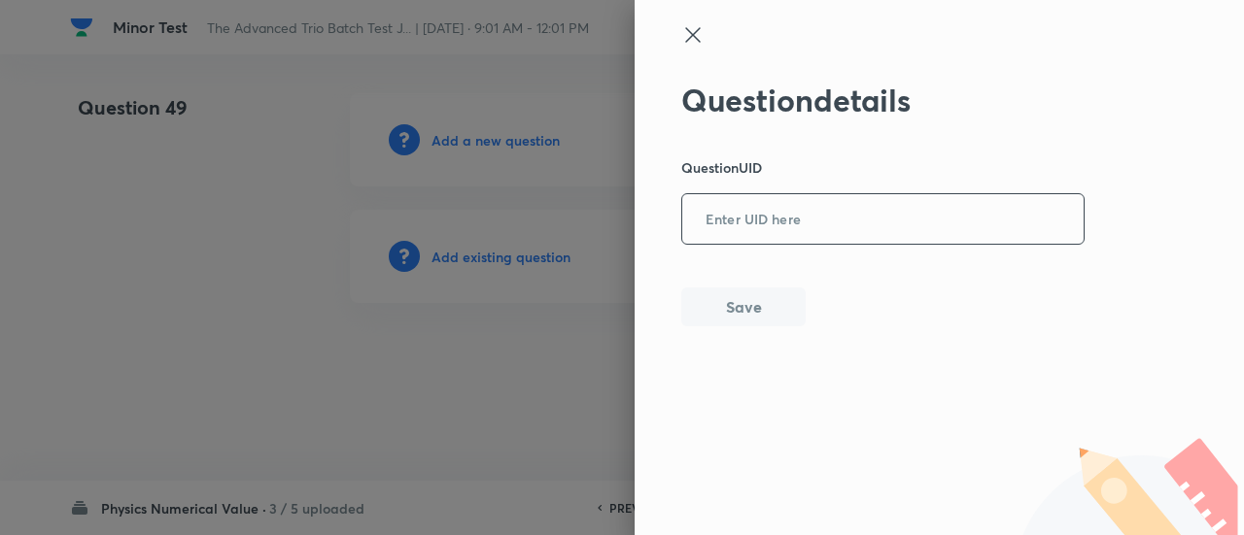
click at [814, 226] on input "text" at bounding box center [882, 220] width 401 height 48
paste input "9WTF1"
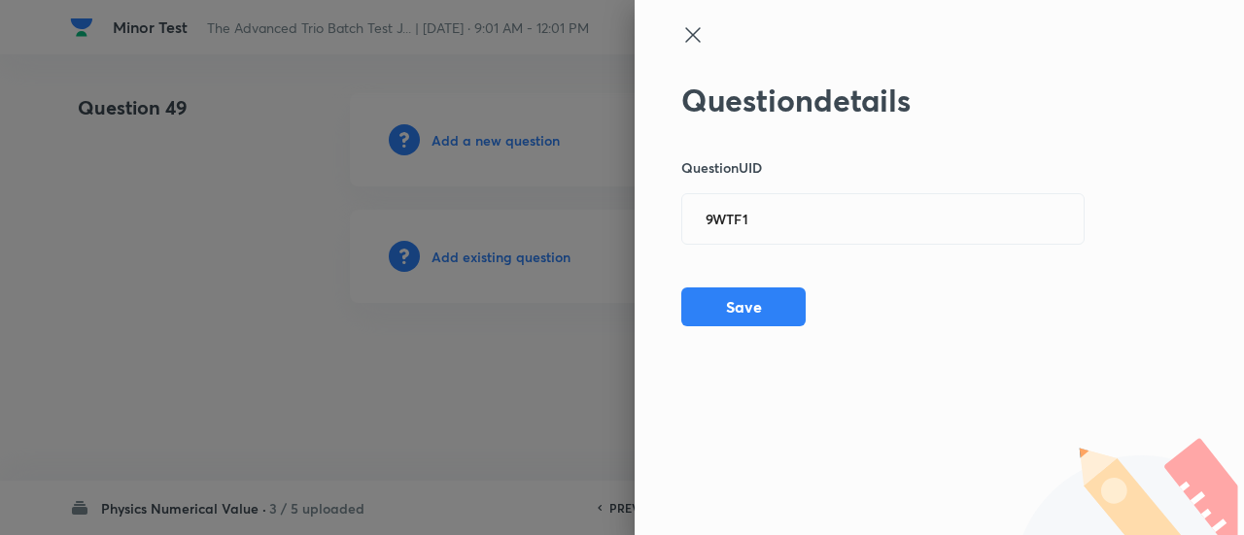
click at [1129, 202] on div "Question details Question UID 9WTF1 ​ Save" at bounding box center [938, 267] width 609 height 535
click at [775, 298] on button "Save" at bounding box center [743, 305] width 124 height 39
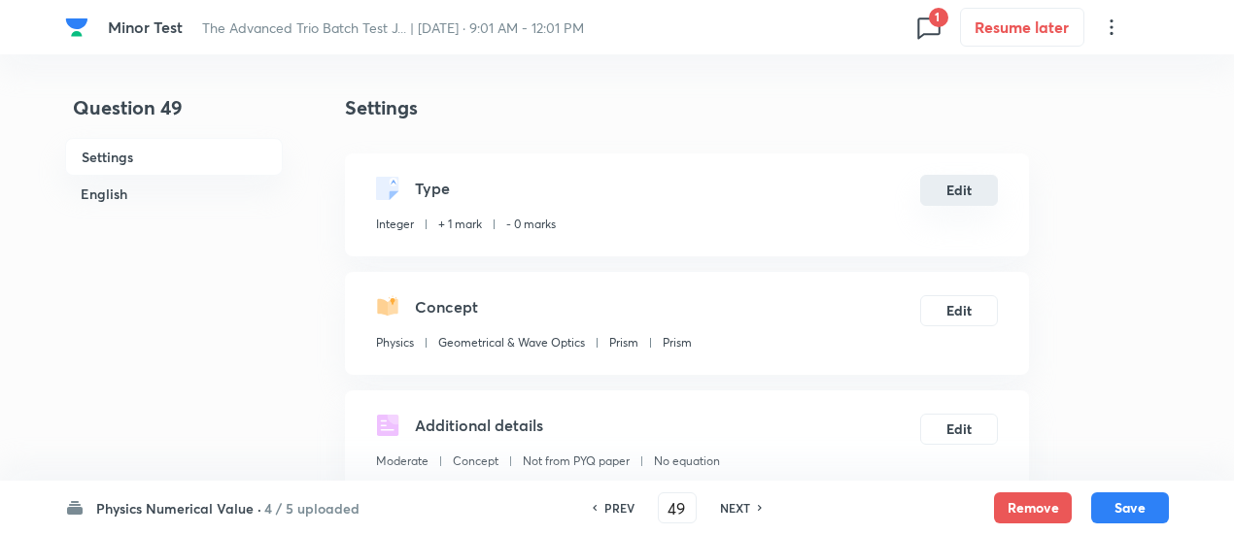
click at [962, 195] on button "Edit" at bounding box center [959, 190] width 78 height 31
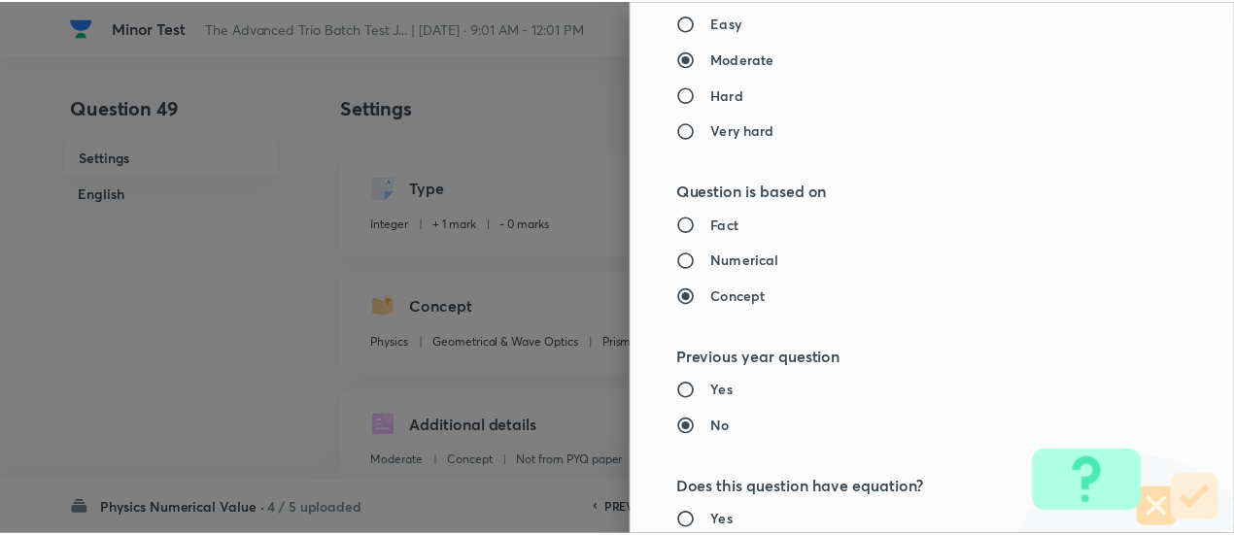
scroll to position [1994, 0]
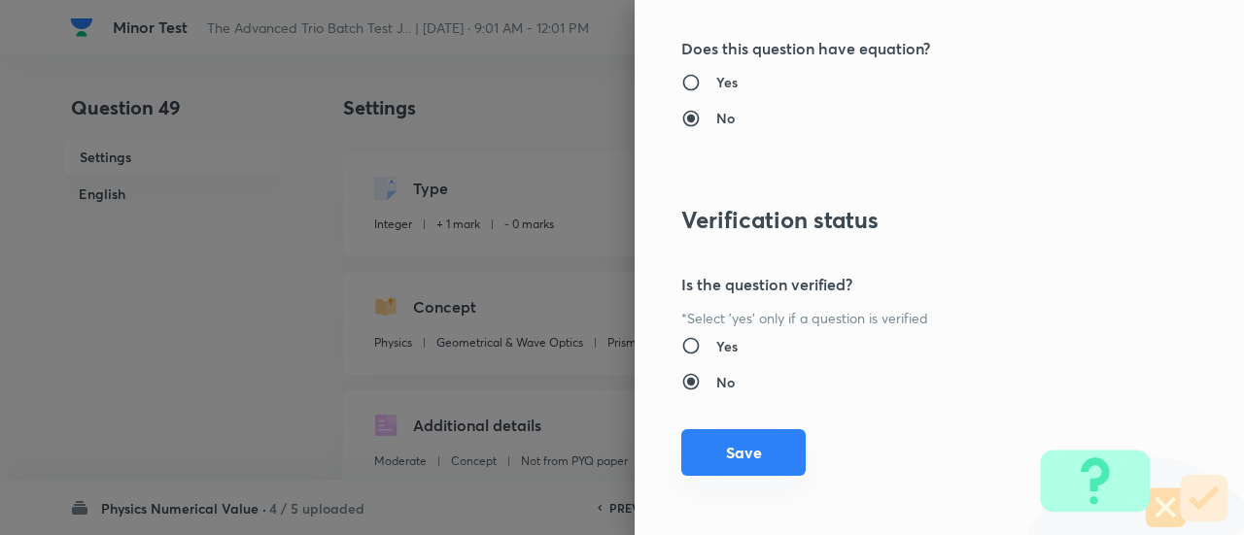
click at [757, 466] on button "Save" at bounding box center [743, 452] width 124 height 47
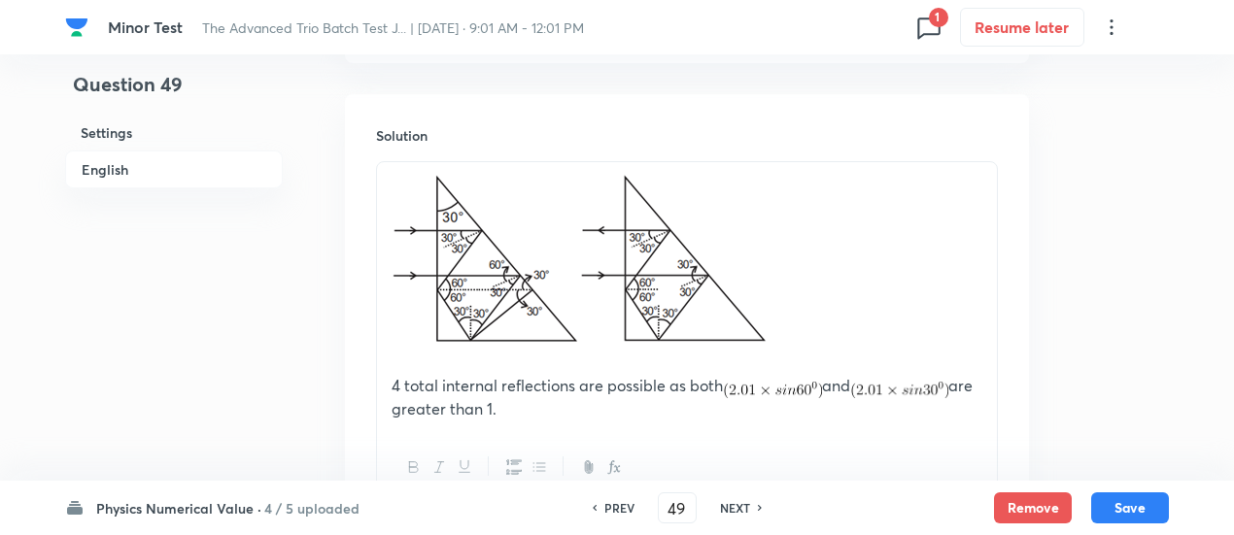
scroll to position [1384, 0]
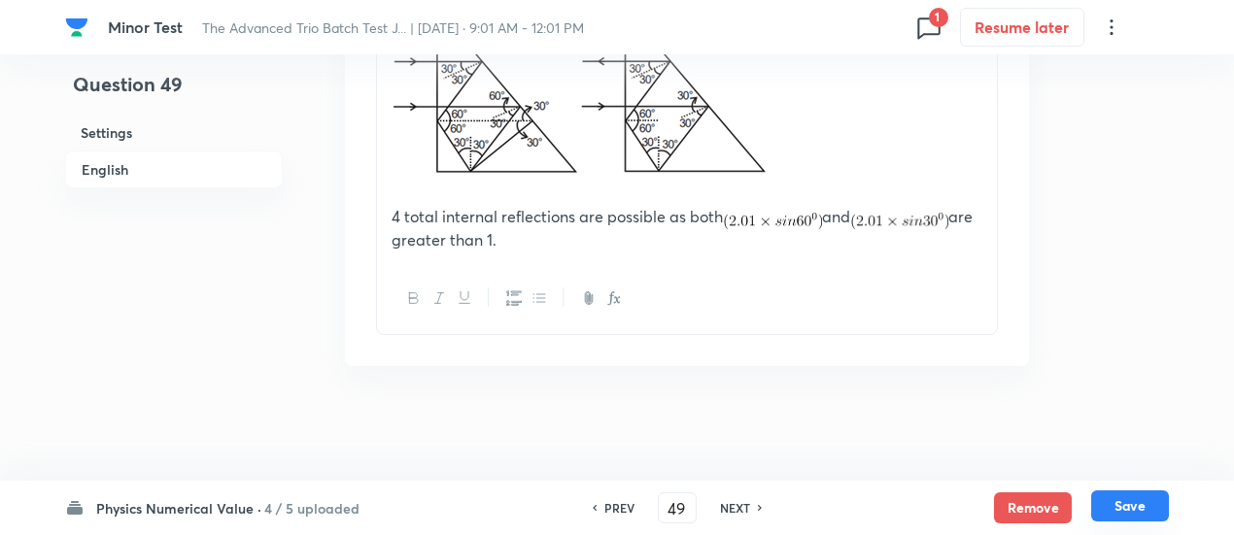
click at [1134, 520] on button "Save" at bounding box center [1130, 506] width 78 height 31
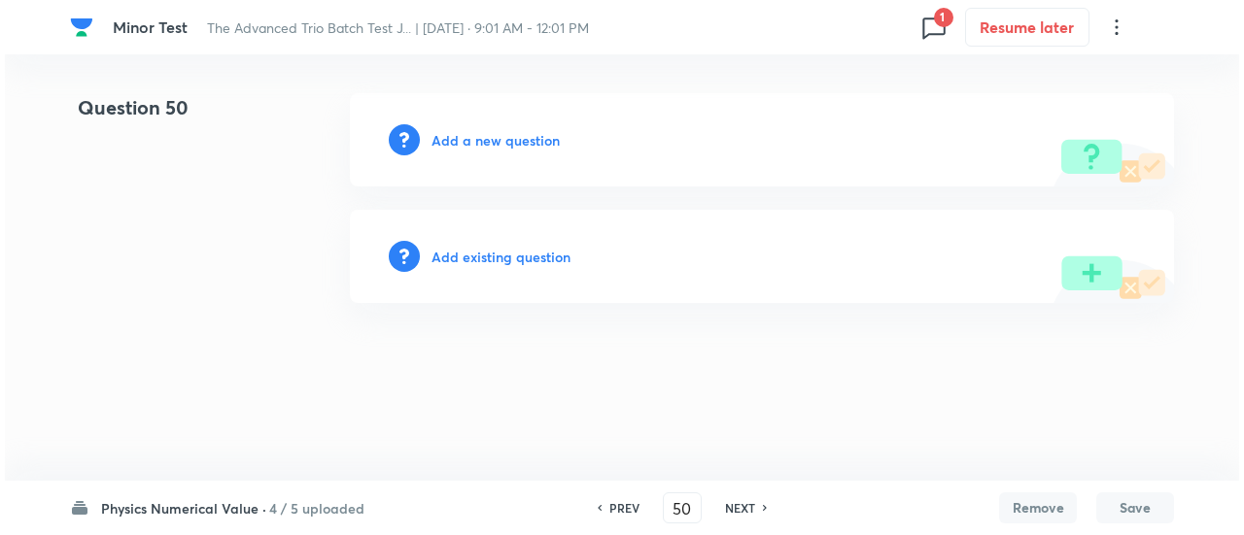
scroll to position [0, 0]
click at [534, 259] on h6 "Add existing question" at bounding box center [500, 257] width 139 height 20
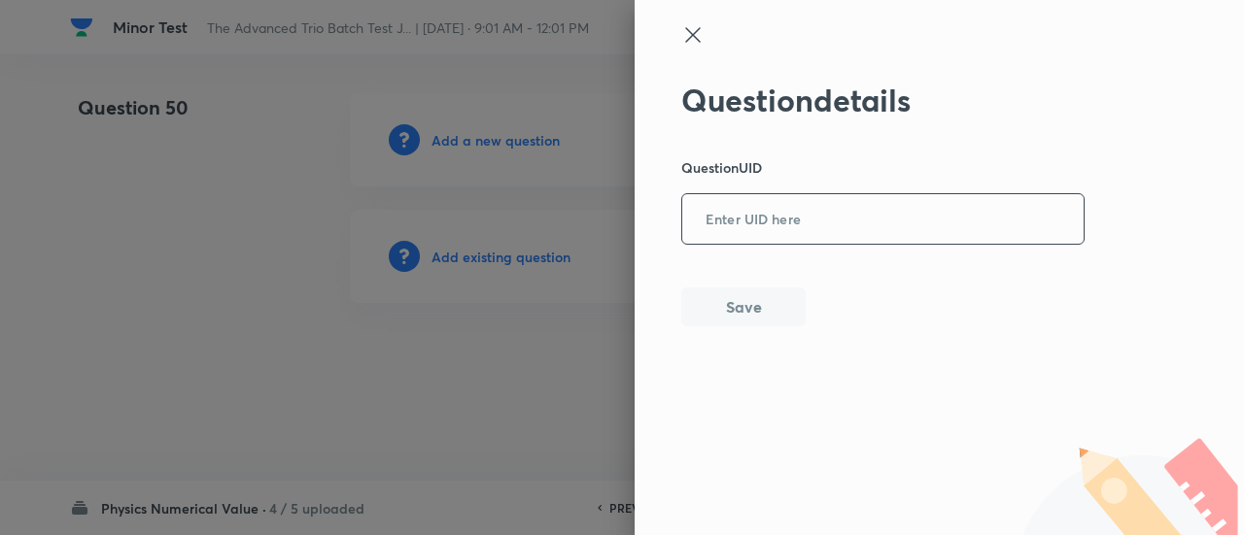
click at [836, 232] on input "text" at bounding box center [882, 220] width 401 height 48
paste input "YWXWZ"
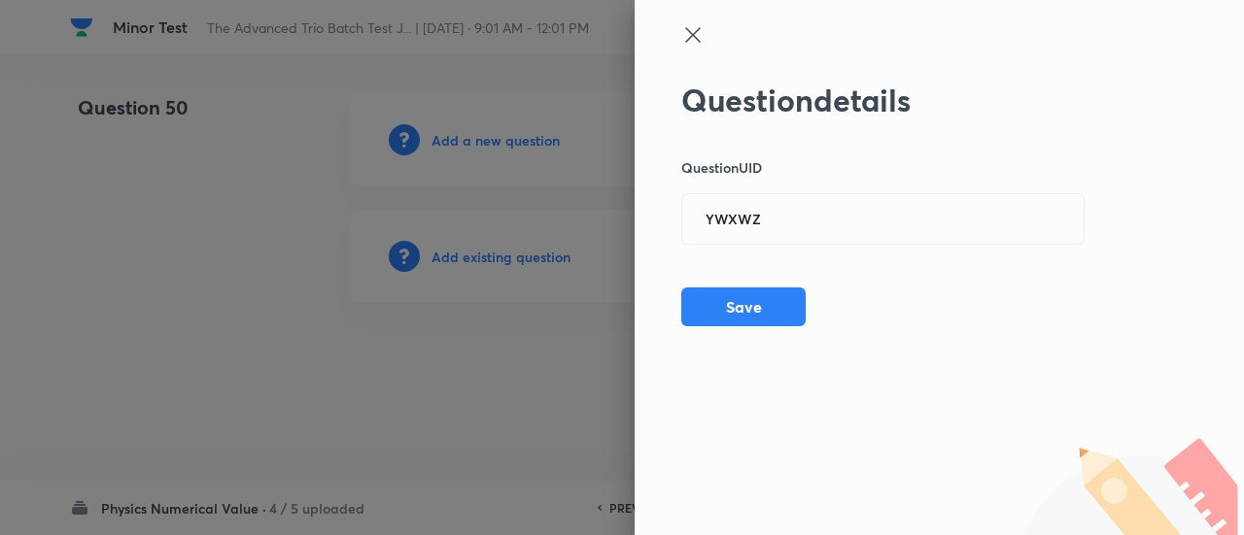
click at [1181, 262] on div "Question details Question UID YWXWZ ​ Save" at bounding box center [938, 267] width 609 height 535
click at [755, 312] on button "Save" at bounding box center [743, 305] width 124 height 39
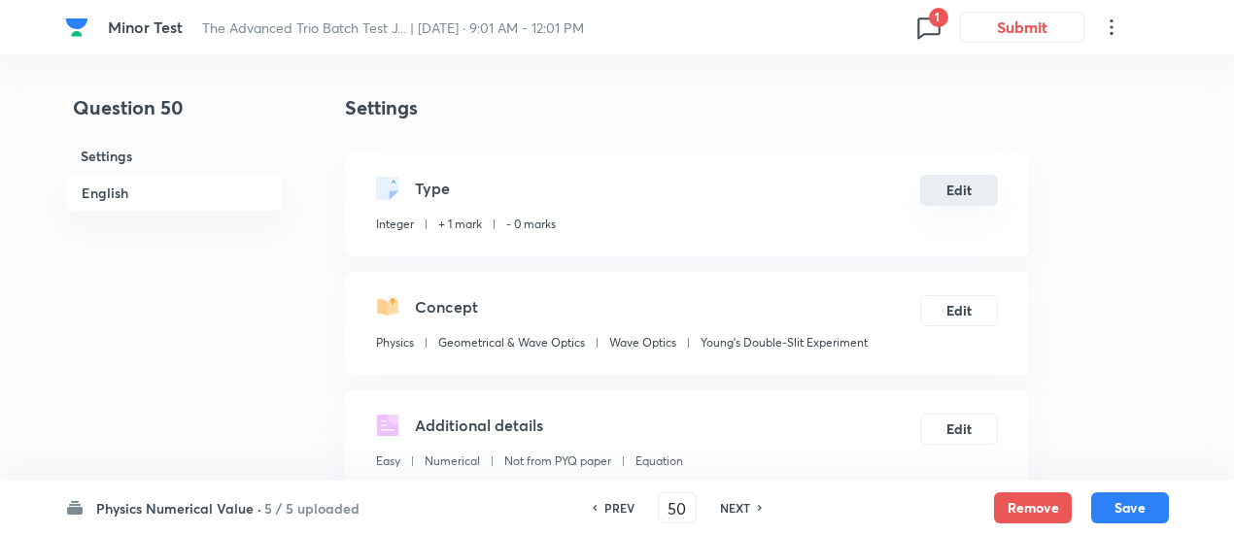
click at [971, 188] on button "Edit" at bounding box center [959, 190] width 78 height 31
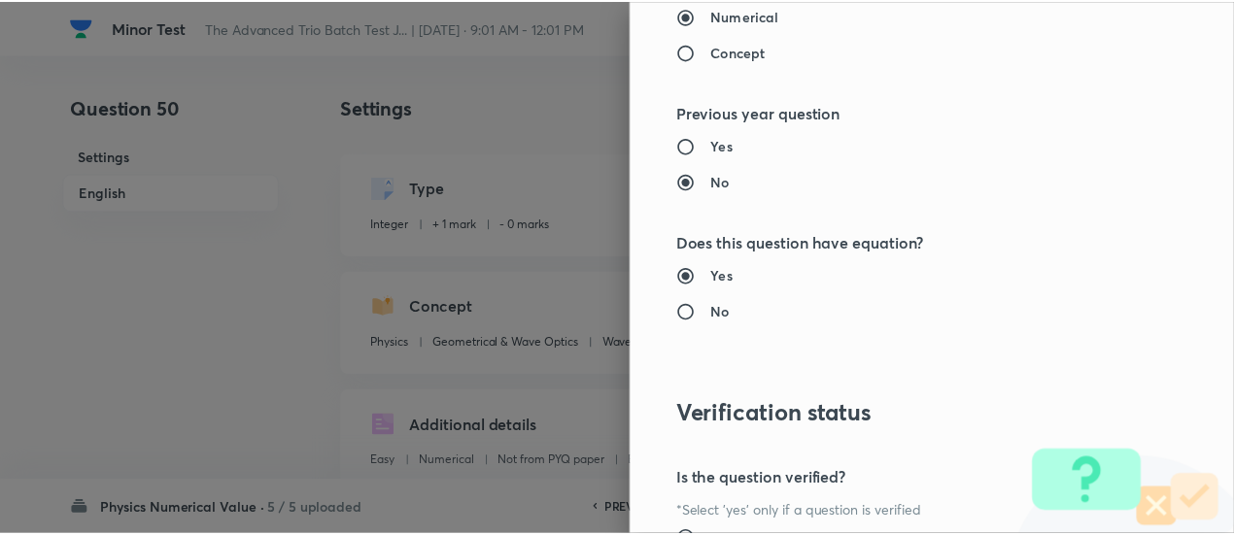
scroll to position [1994, 0]
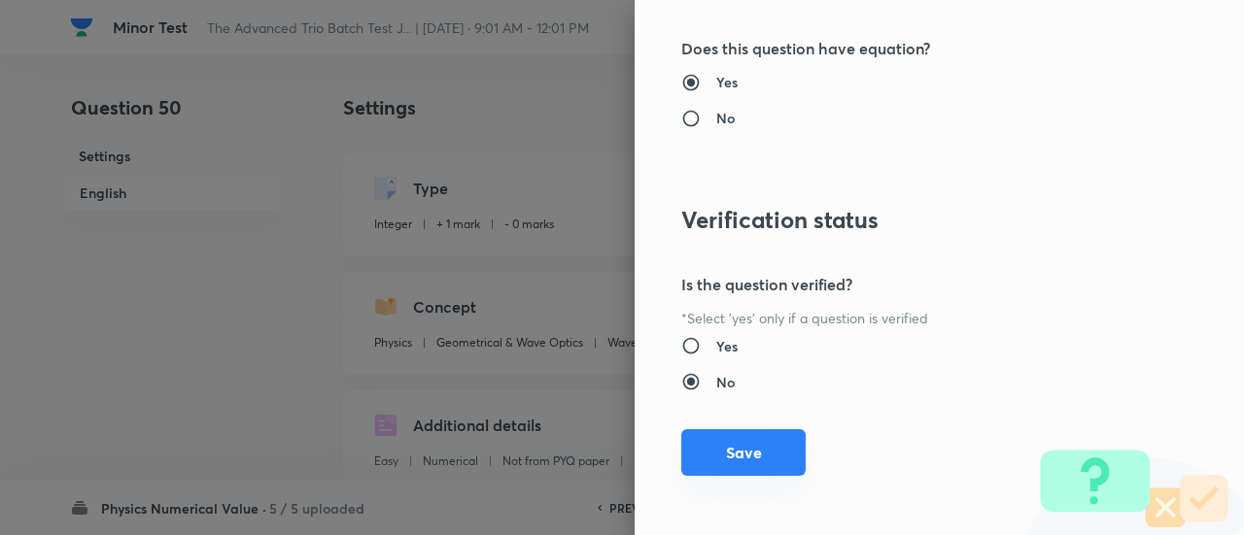
click at [762, 456] on button "Save" at bounding box center [743, 452] width 124 height 47
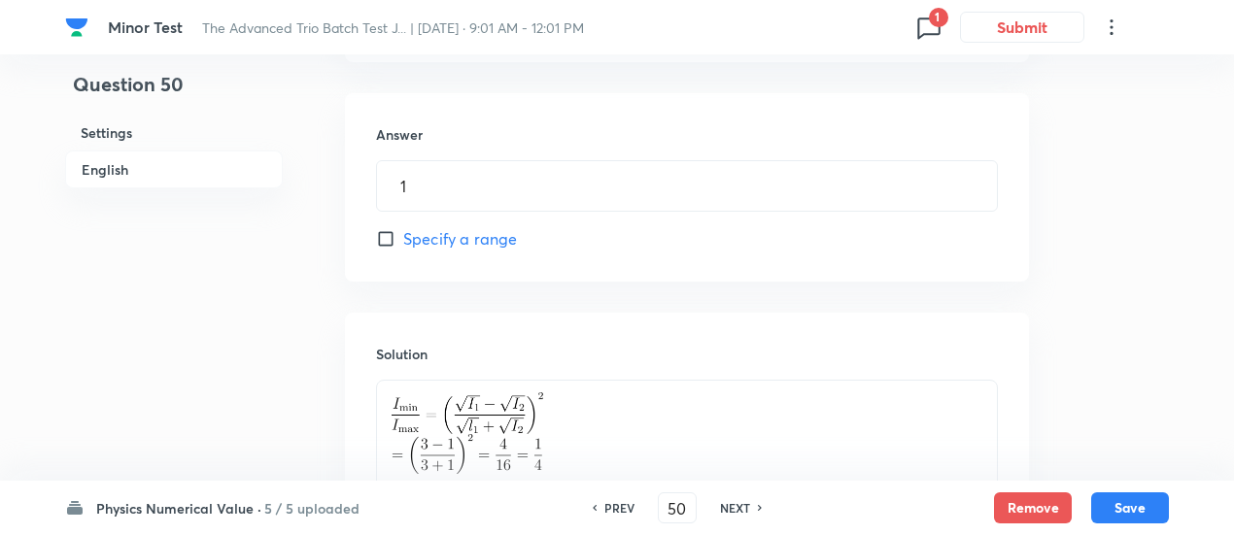
scroll to position [1079, 0]
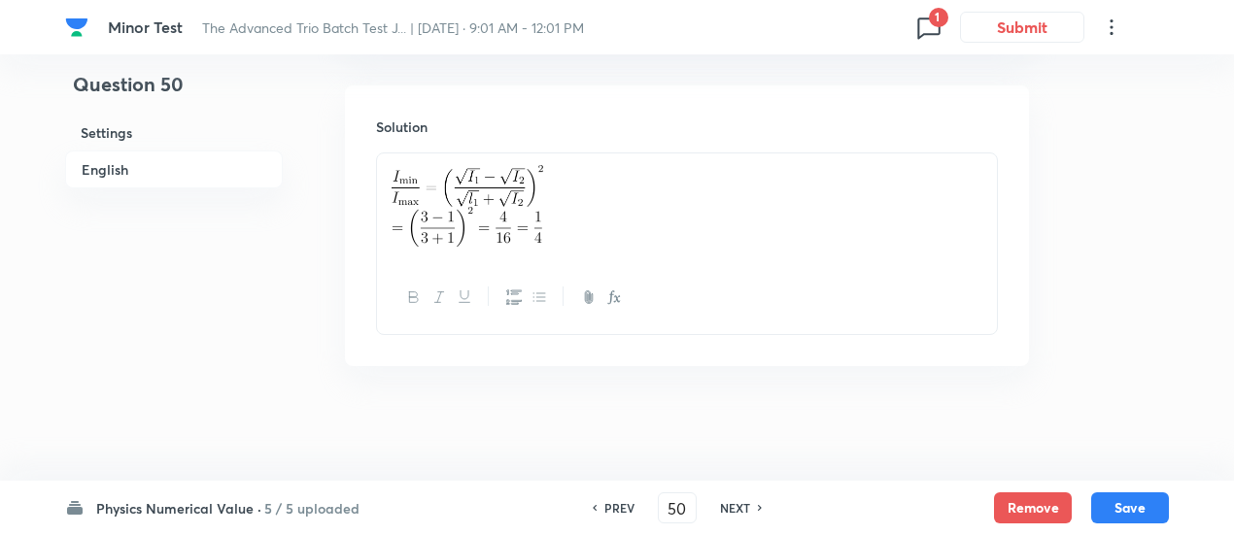
click at [1172, 500] on div "Physics Numerical Value · 5 / 5 uploaded PREV 50 ​ NEXT Remove Save" at bounding box center [617, 508] width 1234 height 54
click at [1131, 518] on button "Save" at bounding box center [1130, 506] width 78 height 31
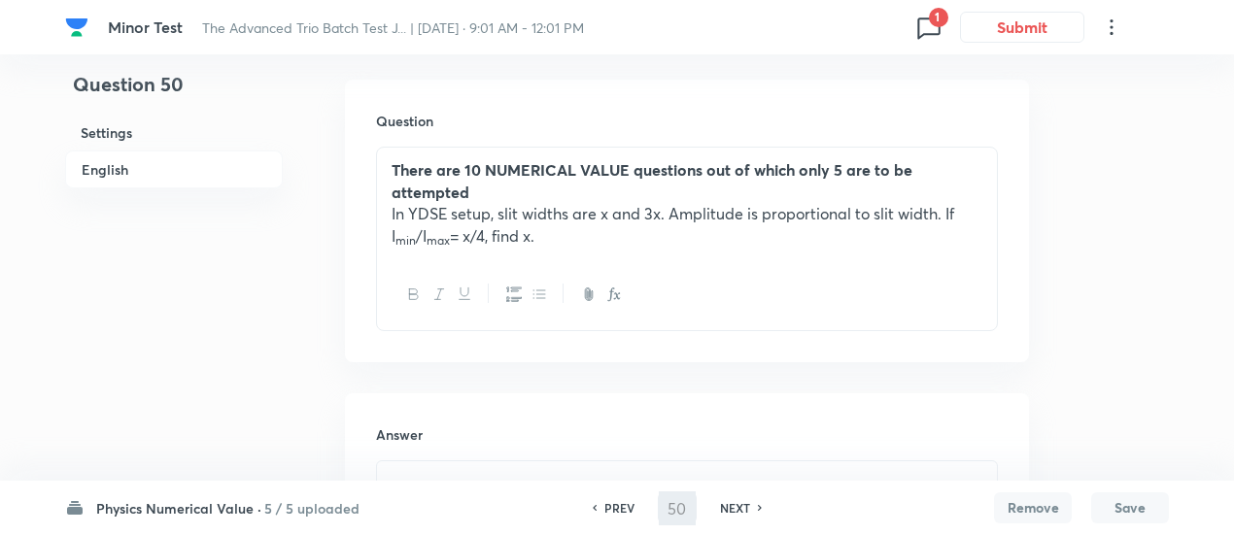
scroll to position [0, 0]
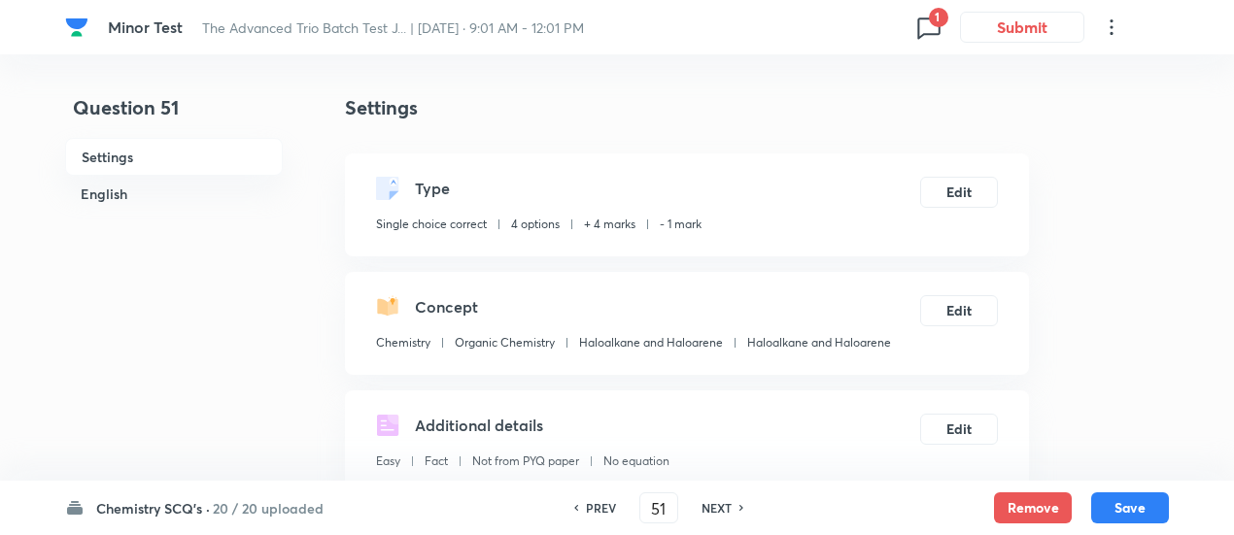
click at [216, 517] on h6 "20 / 20 uploaded" at bounding box center [268, 508] width 111 height 20
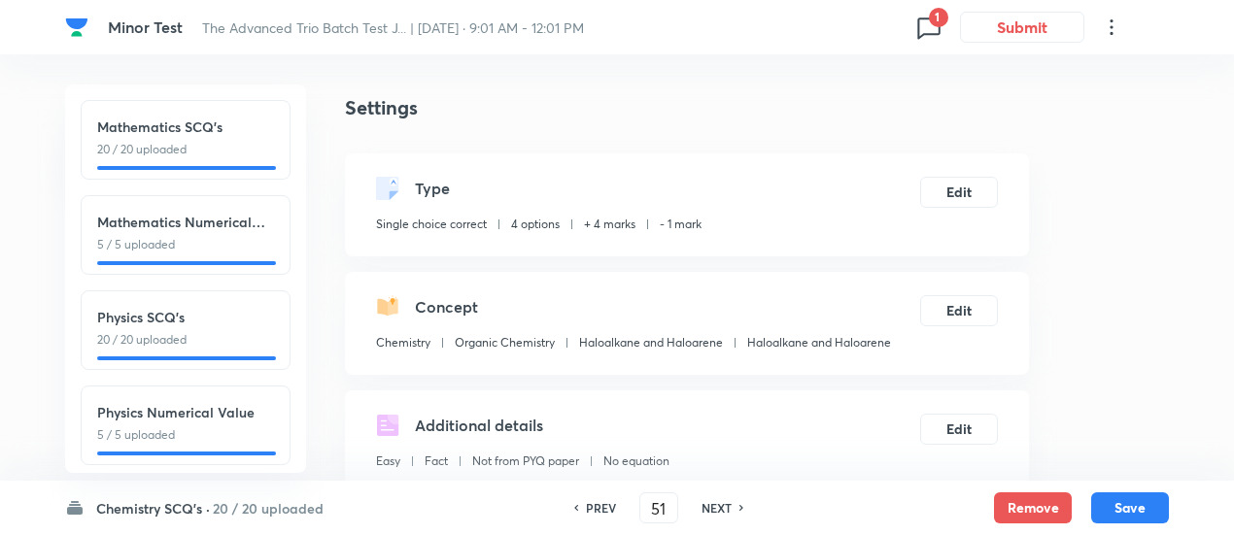
click at [186, 343] on p "20 / 20 uploaded" at bounding box center [185, 339] width 177 height 17
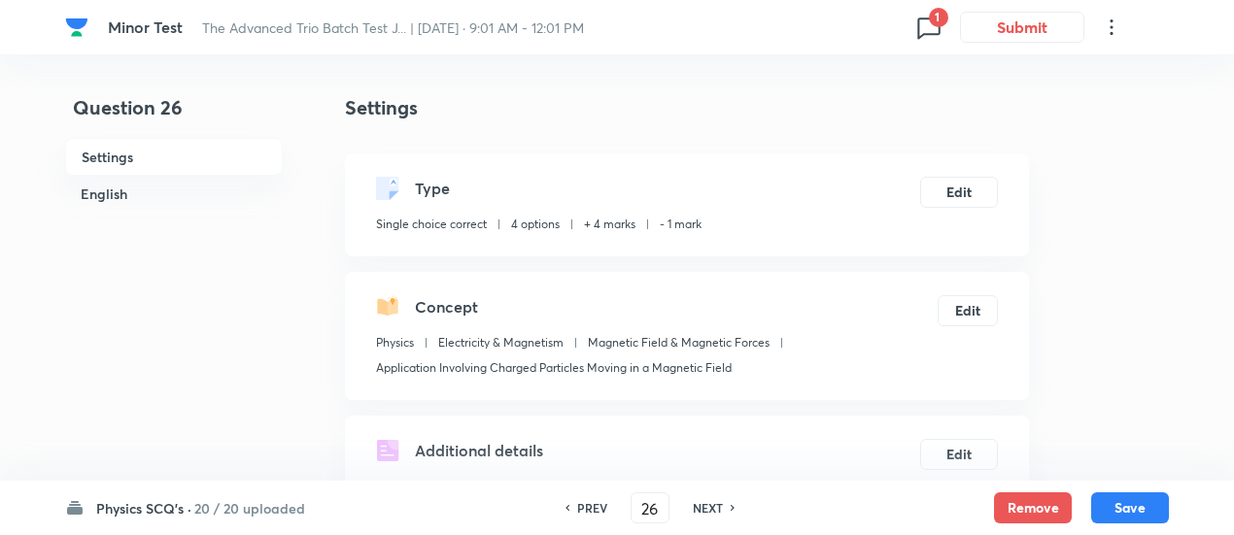
click at [281, 504] on h6 "20 / 20 uploaded" at bounding box center [249, 508] width 111 height 20
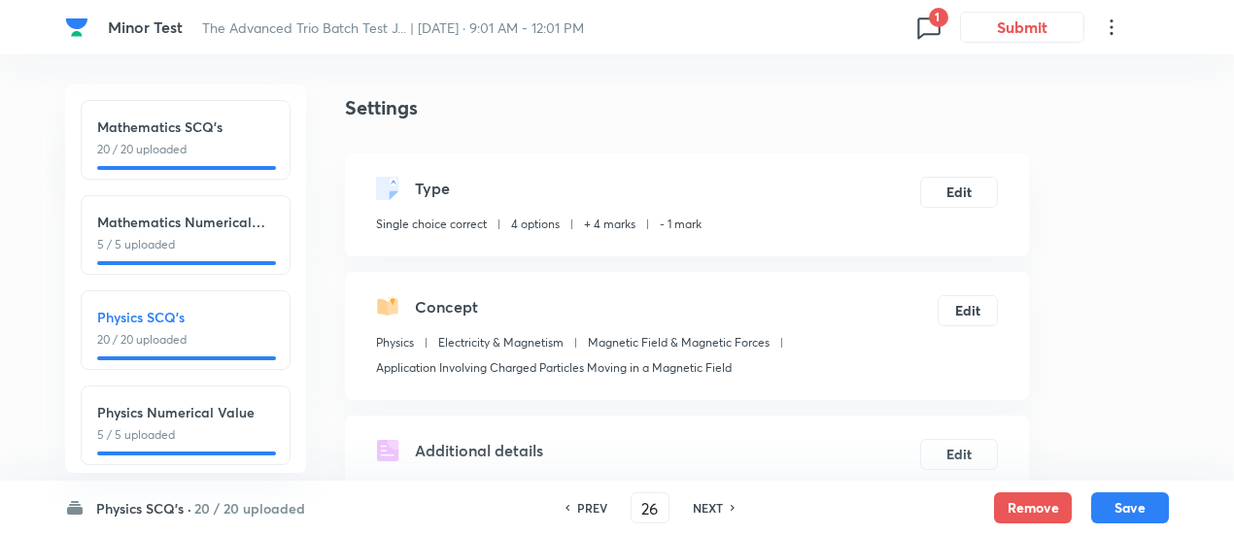
click at [208, 405] on h6 "Physics Numerical Value" at bounding box center [185, 412] width 177 height 20
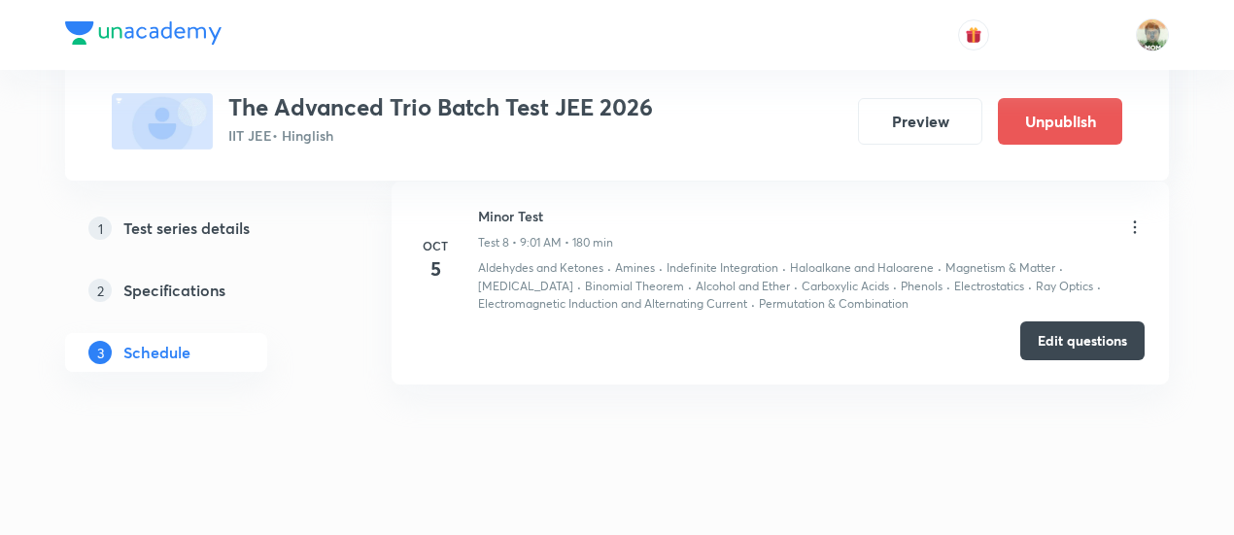
click at [1138, 219] on icon at bounding box center [1134, 227] width 19 height 19
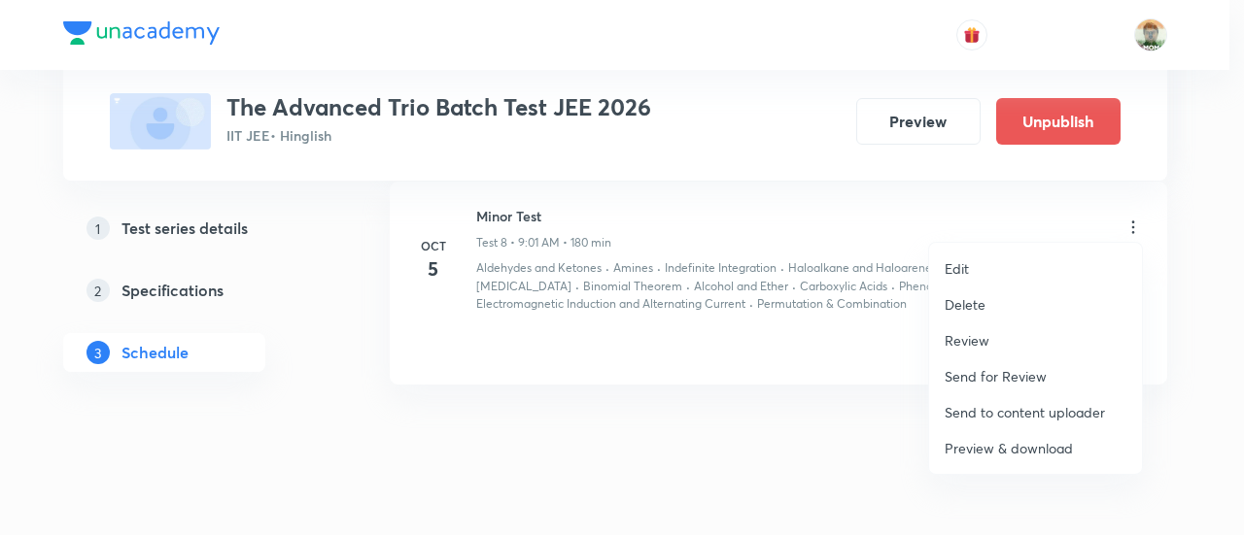
click at [1049, 448] on p "Preview & download" at bounding box center [1008, 448] width 128 height 20
click at [443, 255] on div at bounding box center [622, 267] width 1244 height 535
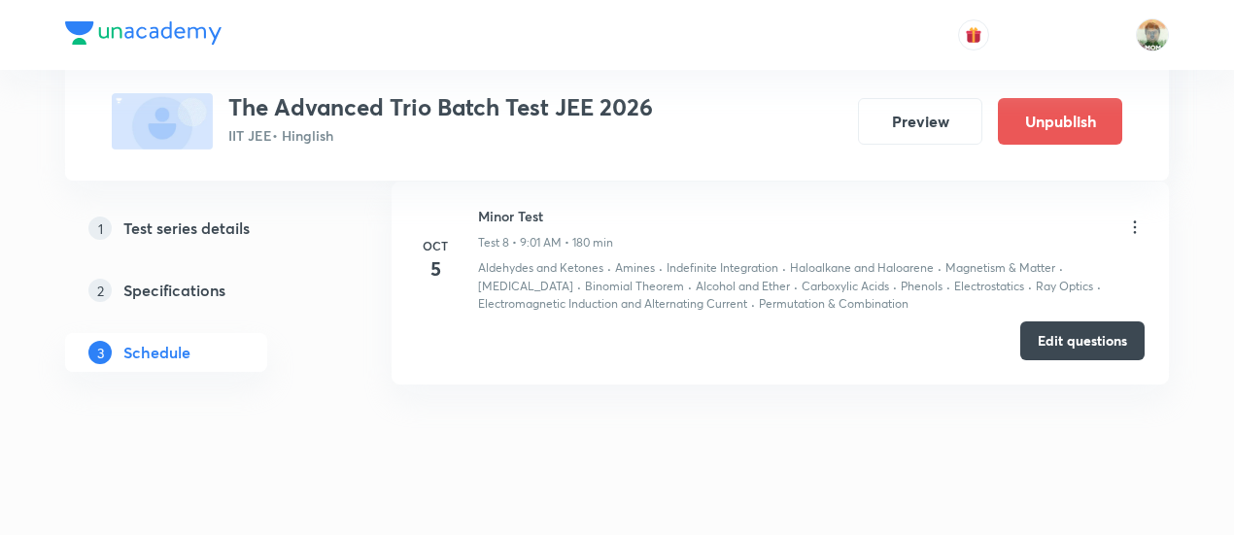
click at [491, 210] on h6 "Minor Test" at bounding box center [545, 216] width 135 height 20
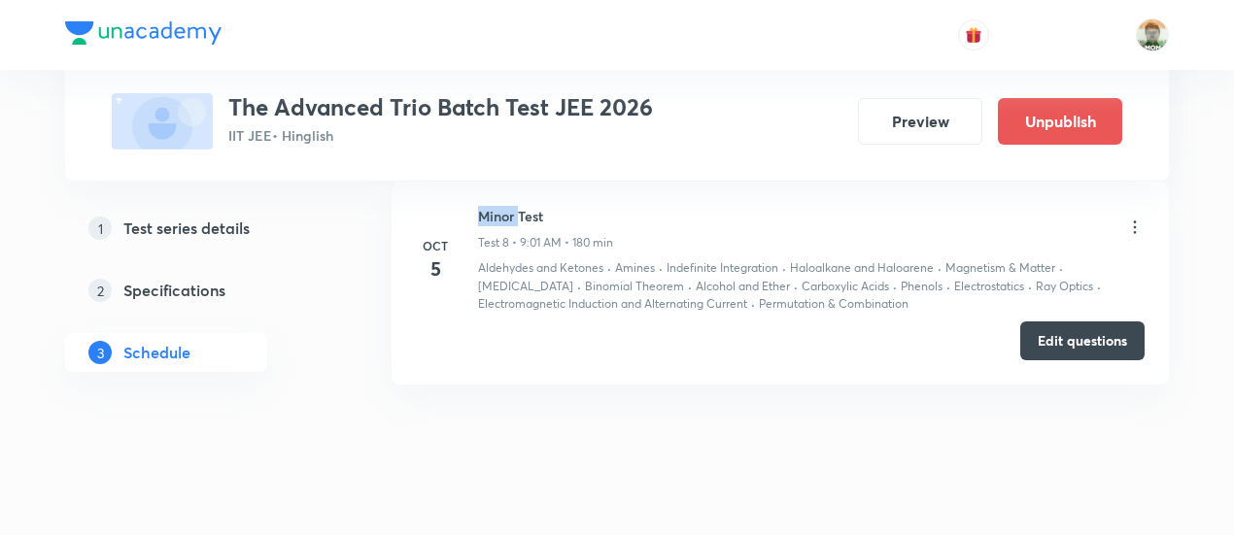
click at [491, 210] on h6 "Minor Test" at bounding box center [545, 216] width 135 height 20
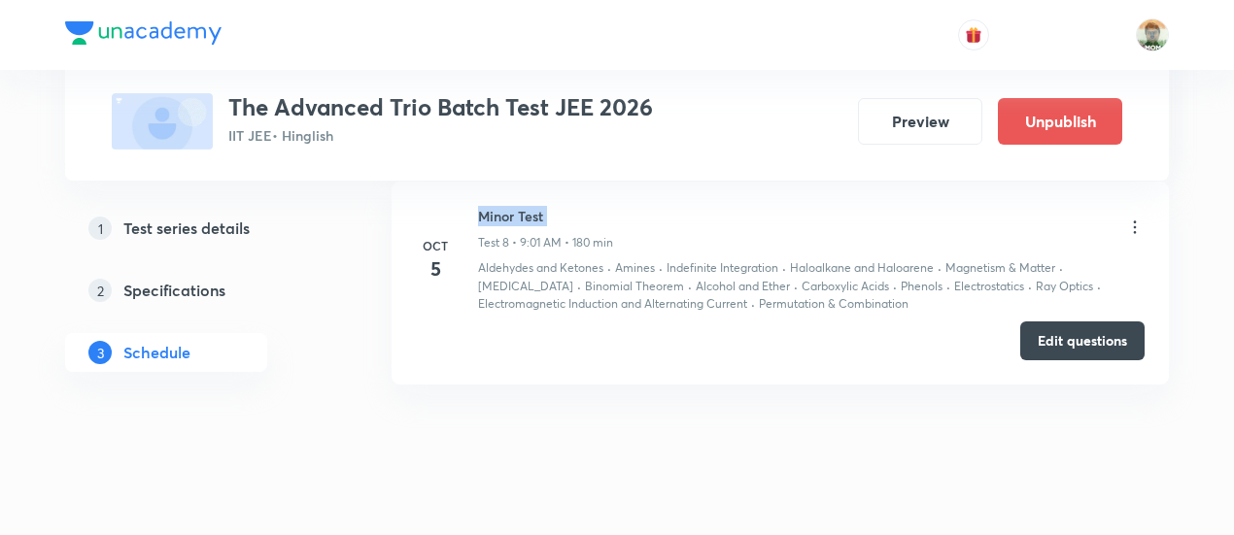
click at [491, 210] on h6 "Minor Test" at bounding box center [545, 216] width 135 height 20
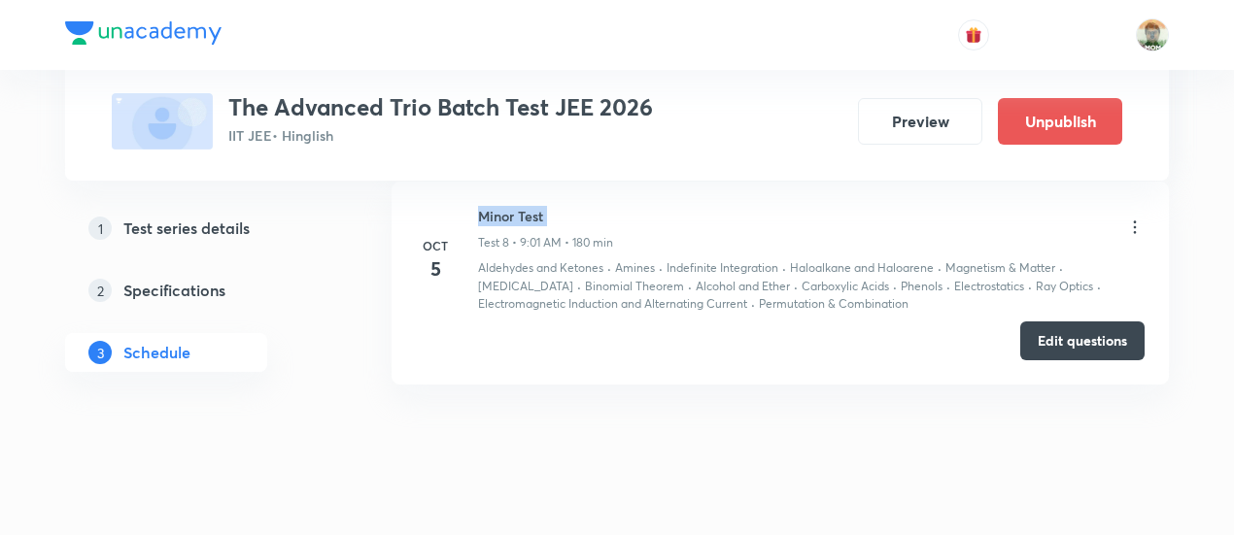
click at [491, 210] on h6 "Minor Test" at bounding box center [545, 216] width 135 height 20
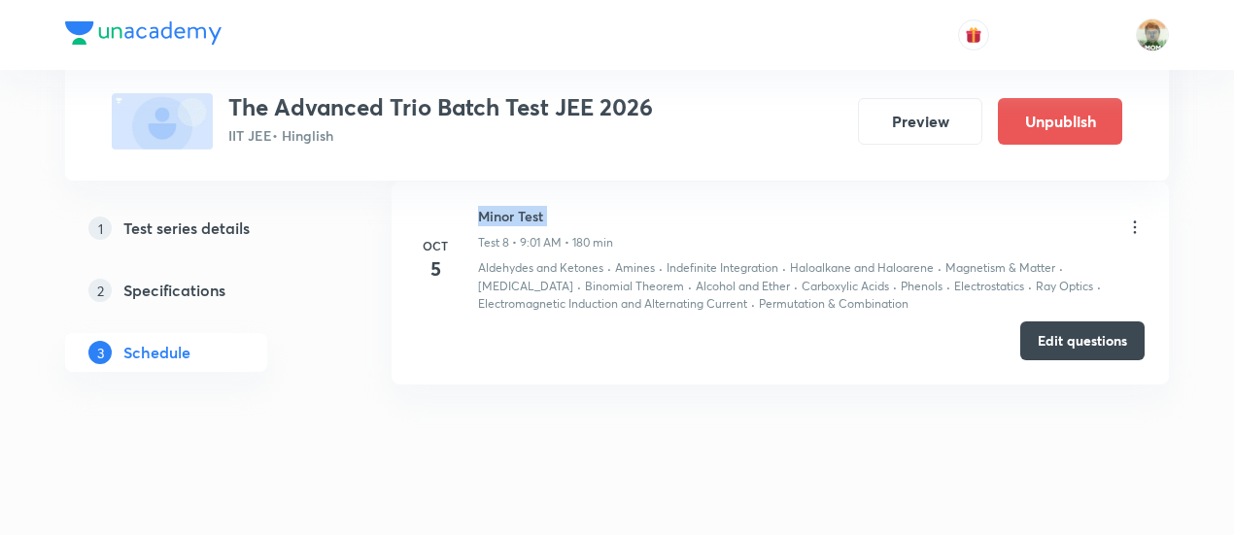
click at [491, 210] on h6 "Minor Test" at bounding box center [545, 216] width 135 height 20
click at [510, 206] on h6 "Minor Test" at bounding box center [545, 216] width 135 height 20
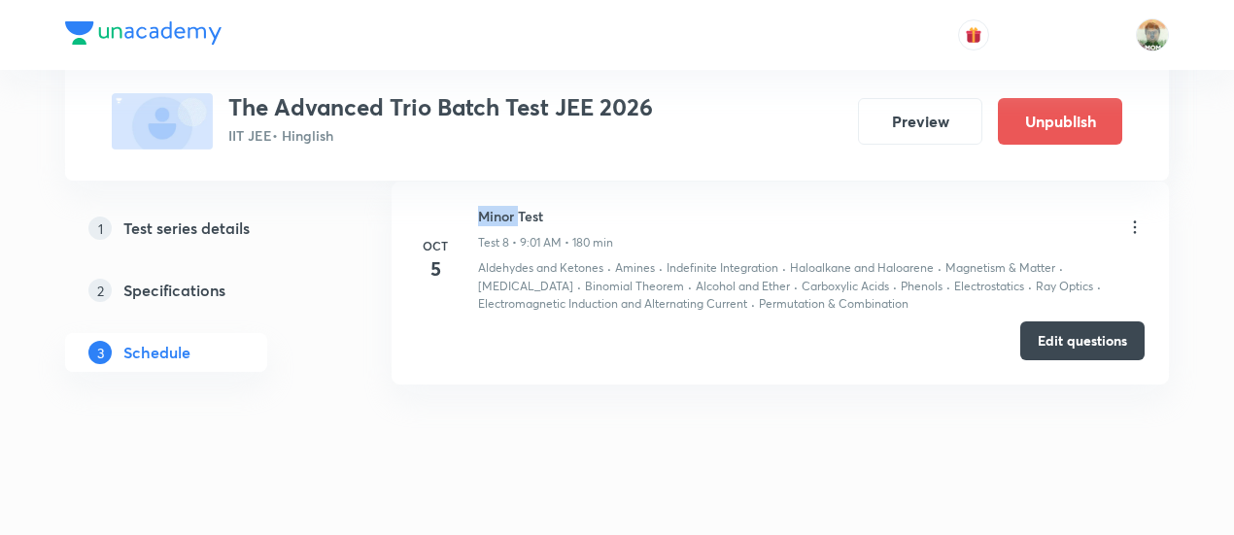
click at [510, 206] on h6 "Minor Test" at bounding box center [545, 216] width 135 height 20
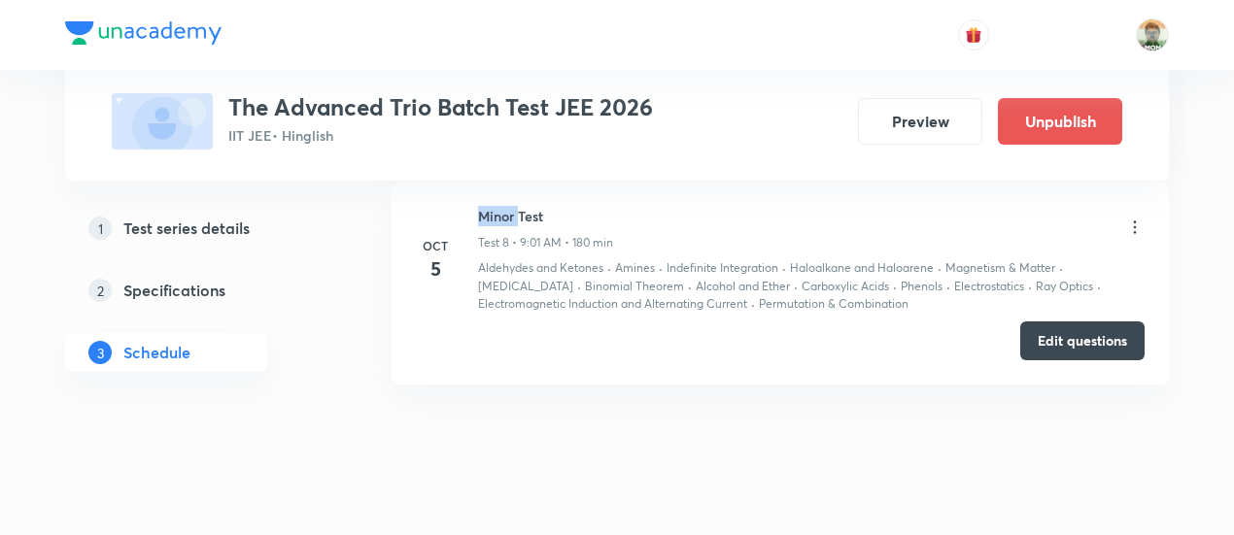
click at [510, 206] on h6 "Minor Test" at bounding box center [545, 216] width 135 height 20
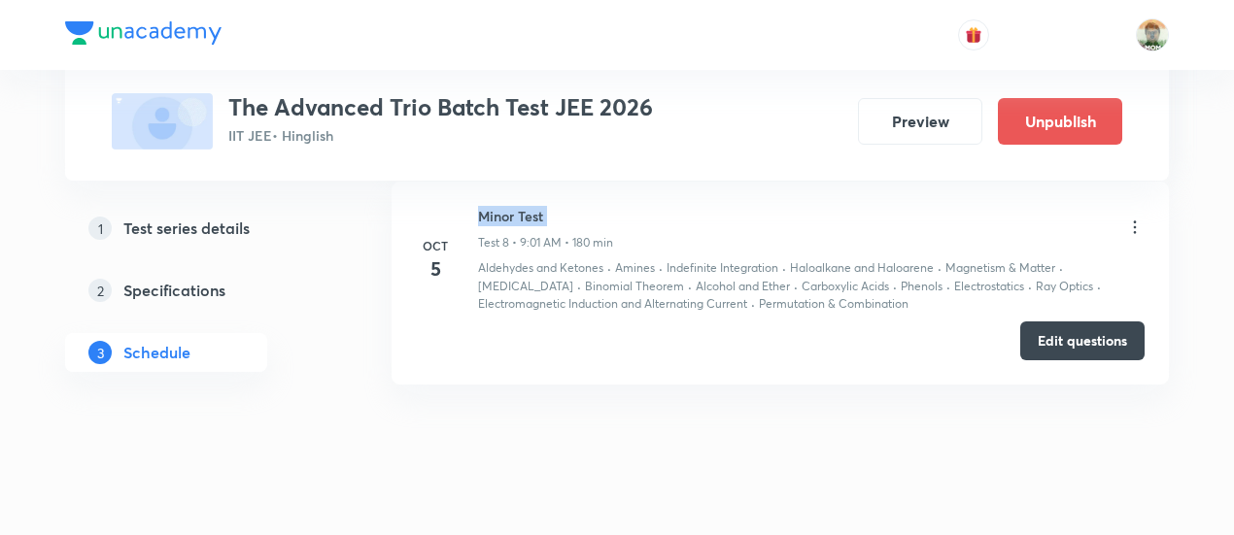
click at [510, 206] on h6 "Minor Test" at bounding box center [545, 216] width 135 height 20
click at [530, 234] on p "Test 8 • 9:01 AM • 180 min" at bounding box center [545, 242] width 135 height 17
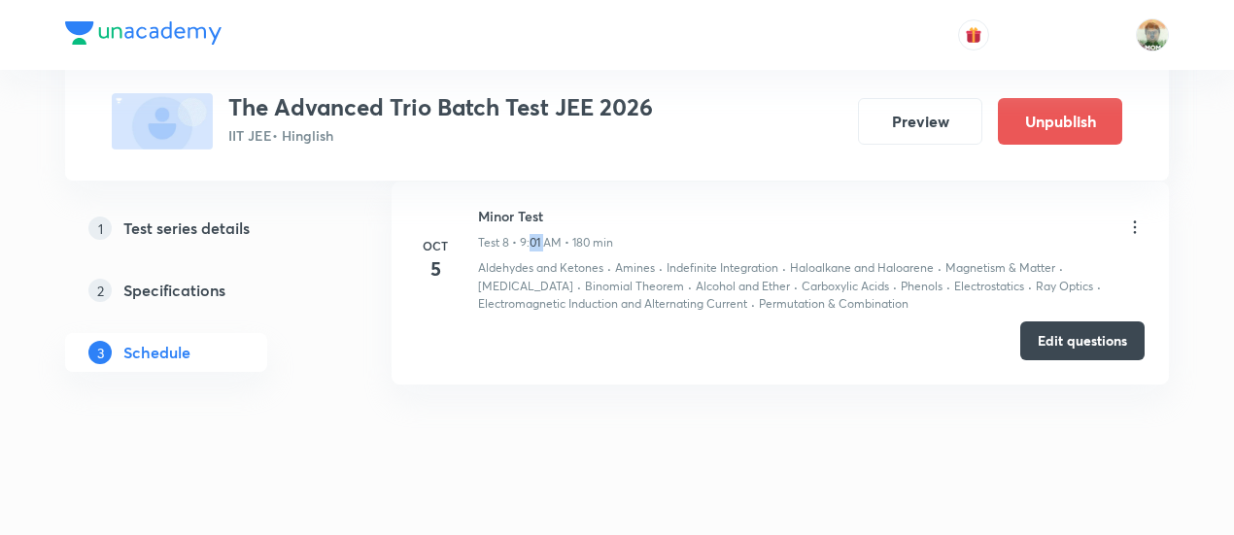
click at [530, 234] on p "Test 8 • 9:01 AM • 180 min" at bounding box center [545, 242] width 135 height 17
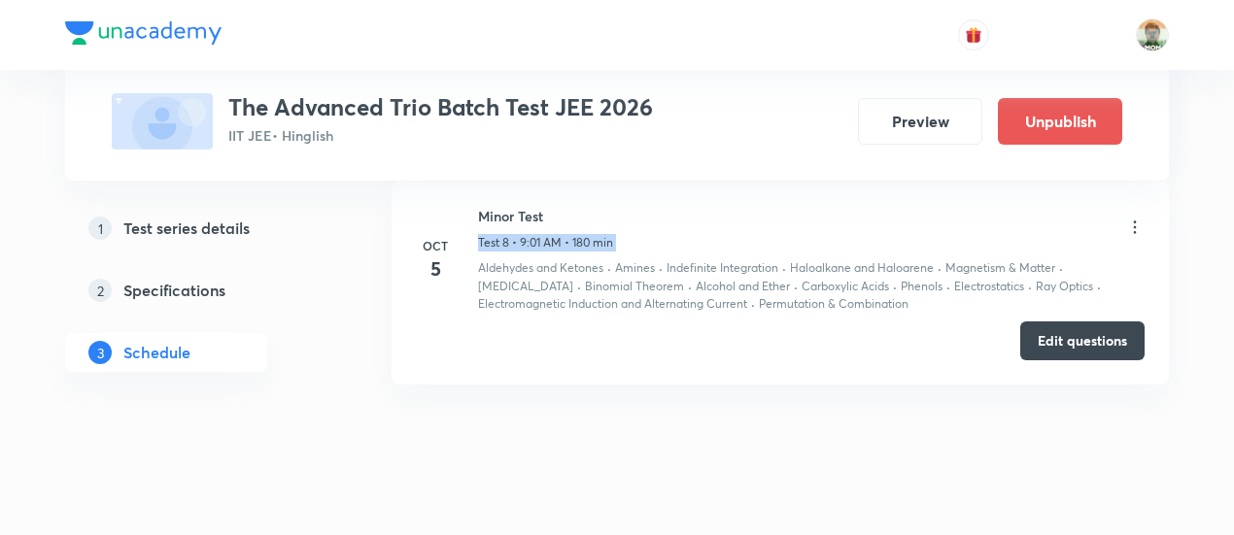
click at [530, 234] on p "Test 8 • 9:01 AM • 180 min" at bounding box center [545, 242] width 135 height 17
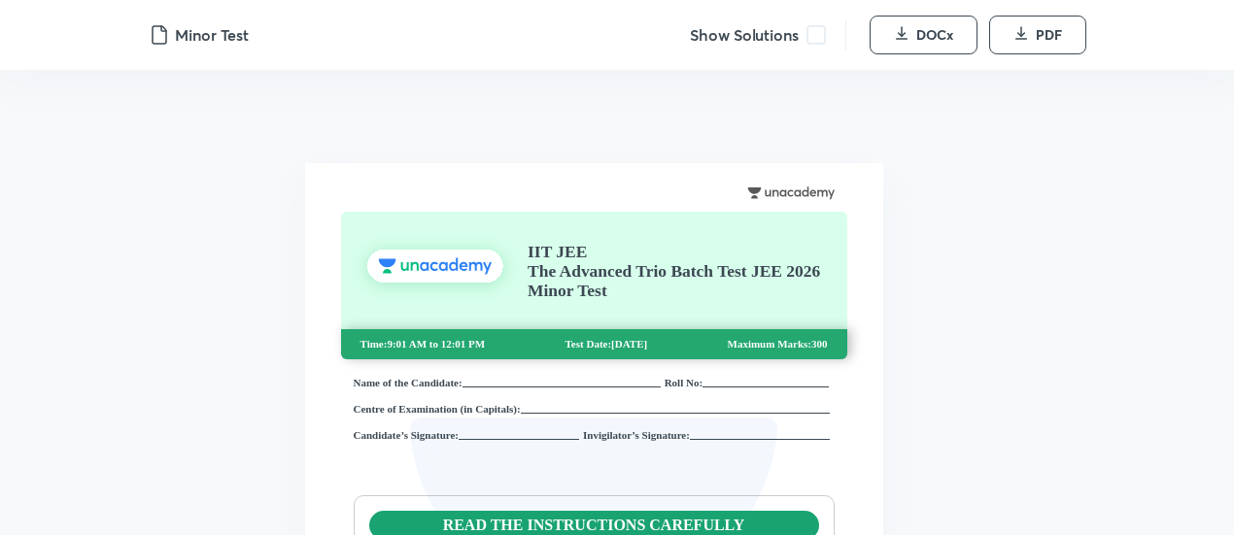
click at [819, 34] on span at bounding box center [815, 34] width 19 height 19
